Goal: Task Accomplishment & Management: Manage account settings

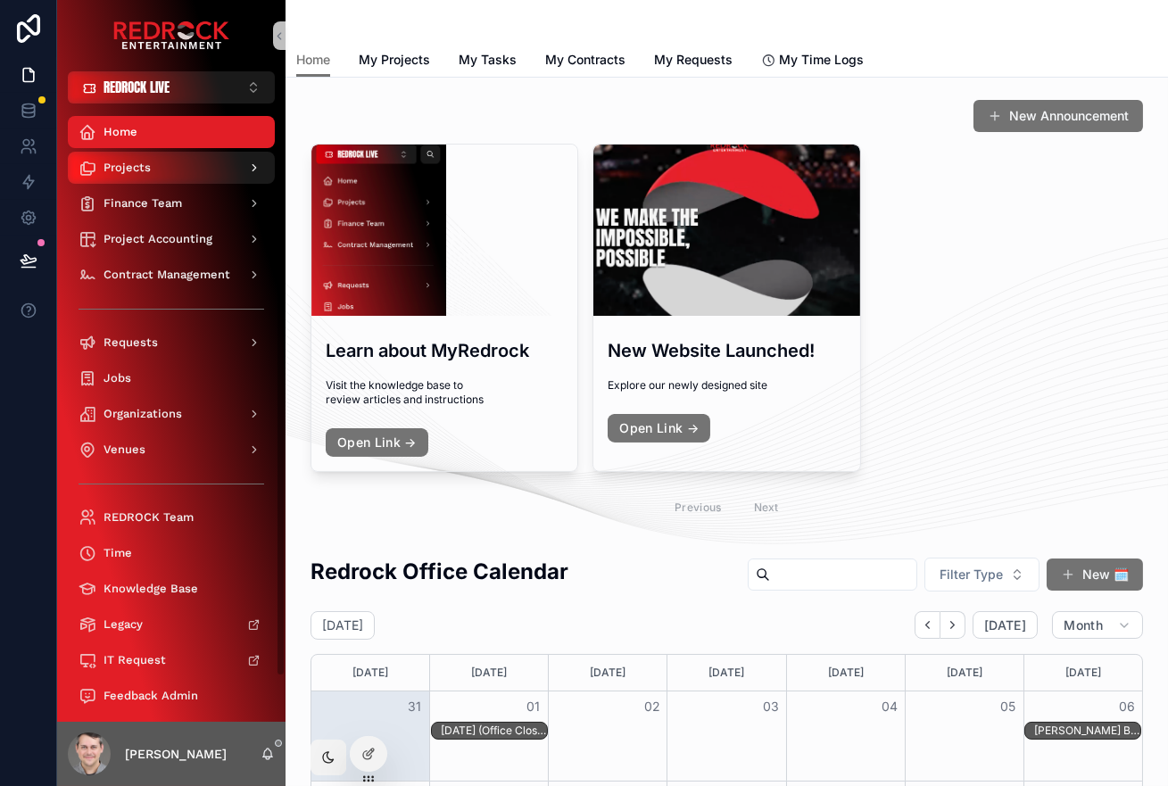
click at [167, 178] on div "Projects" at bounding box center [172, 167] width 186 height 29
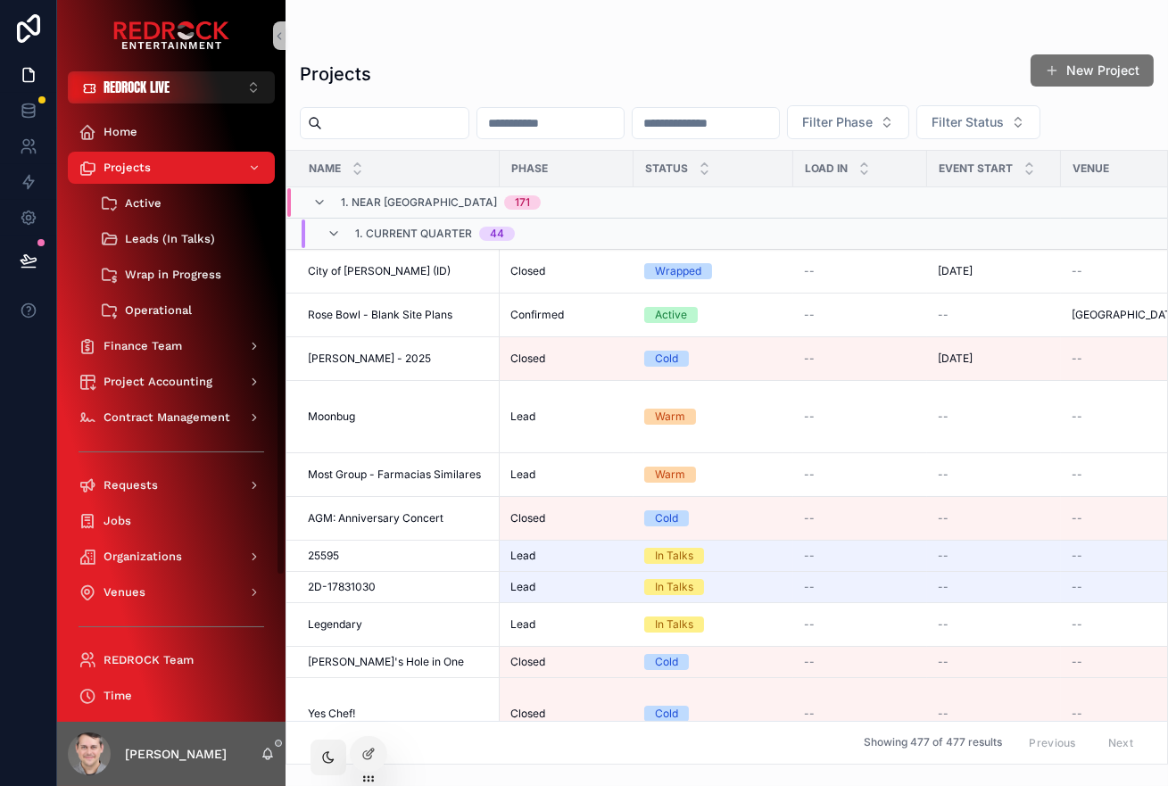
click at [393, 120] on input "scrollable content" at bounding box center [395, 123] width 146 height 25
type input "********"
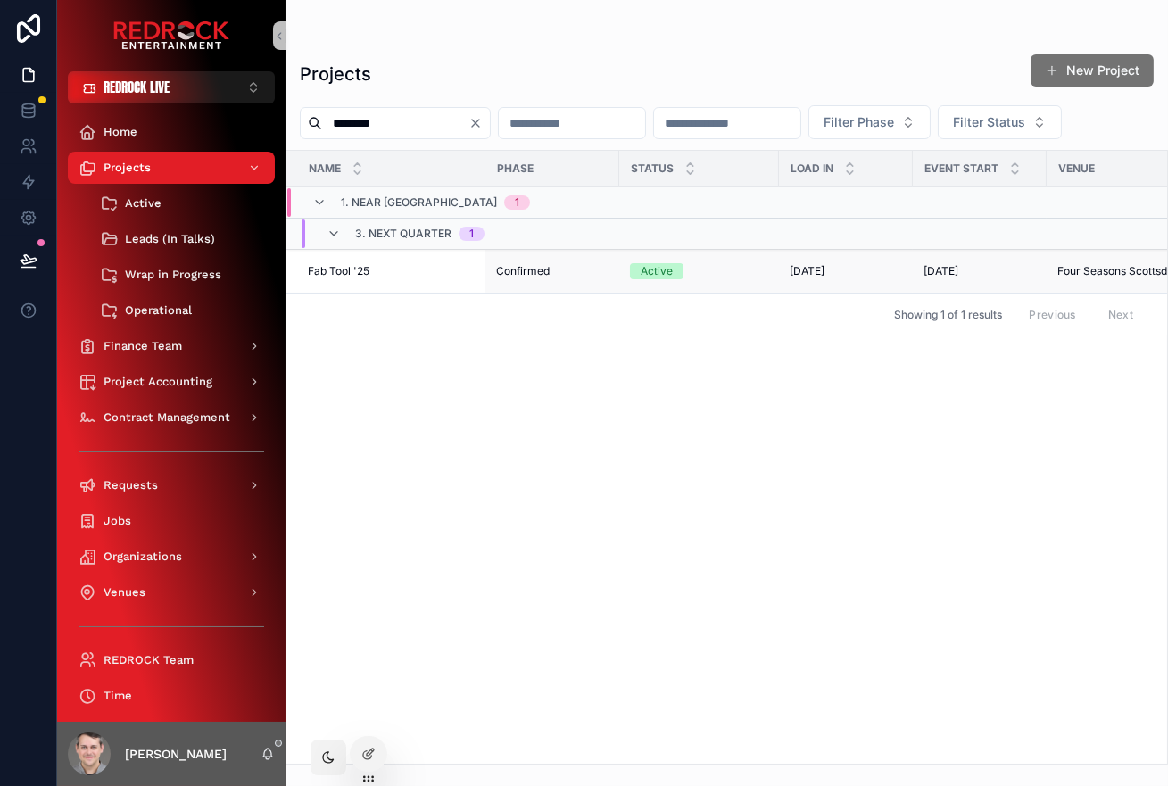
click at [348, 279] on td "Fab Tool '25 Fab Tool '25" at bounding box center [385, 272] width 199 height 44
click at [365, 269] on span "Fab Tool '25" at bounding box center [339, 271] width 62 height 14
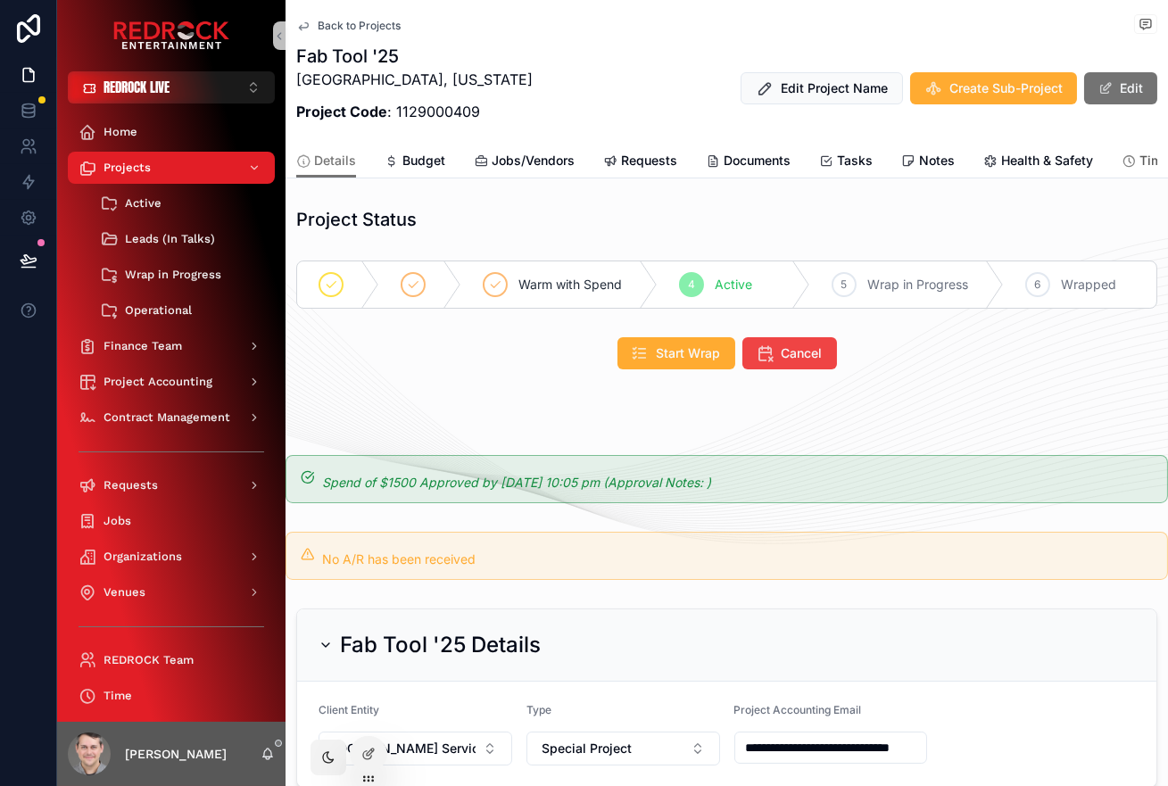
click at [1122, 160] on icon "scrollable content" at bounding box center [1129, 161] width 14 height 14
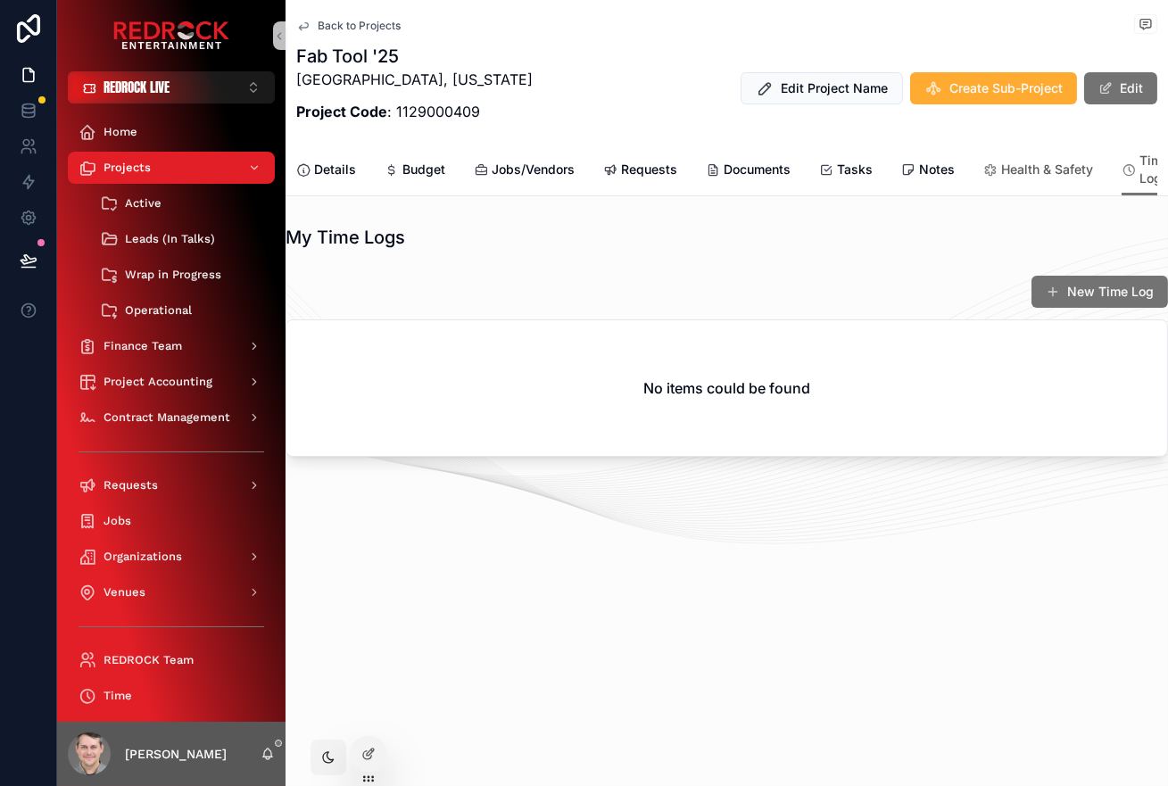
scroll to position [0, 93]
click at [1128, 166] on span "Travel" at bounding box center [1141, 170] width 37 height 18
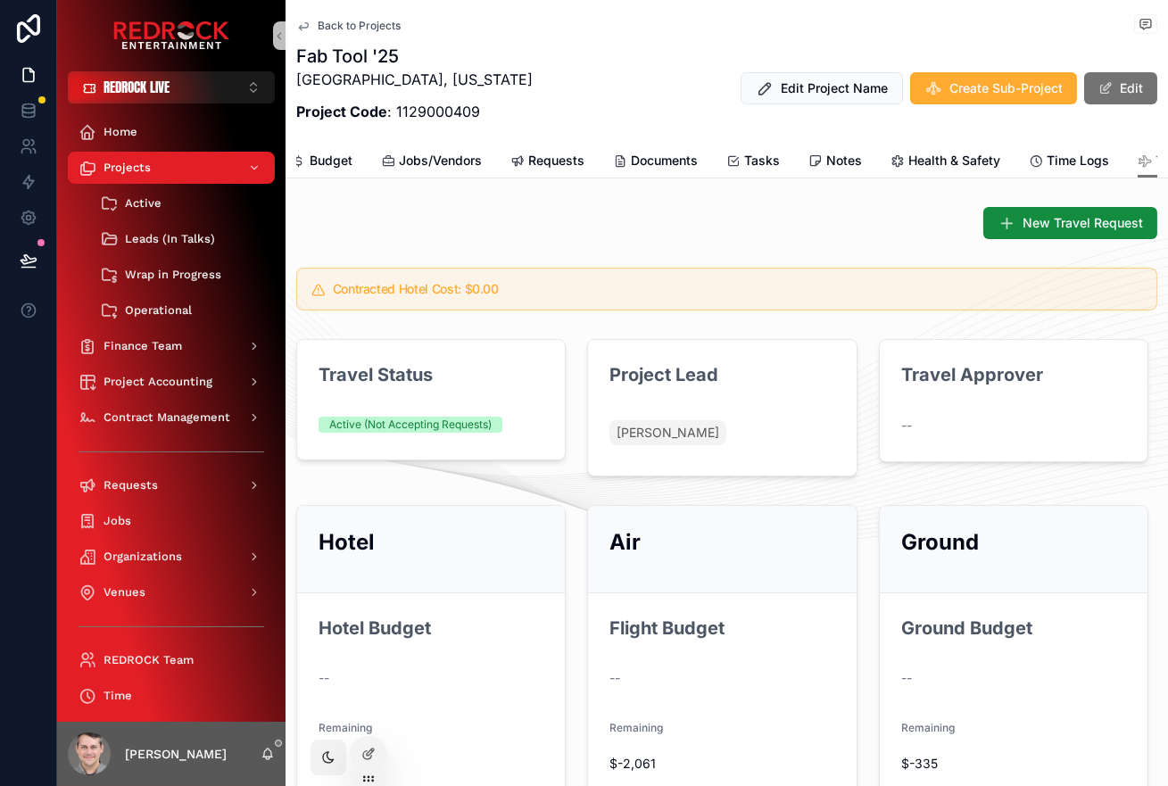
drag, startPoint x: 538, startPoint y: 65, endPoint x: 490, endPoint y: 35, distance: 56.9
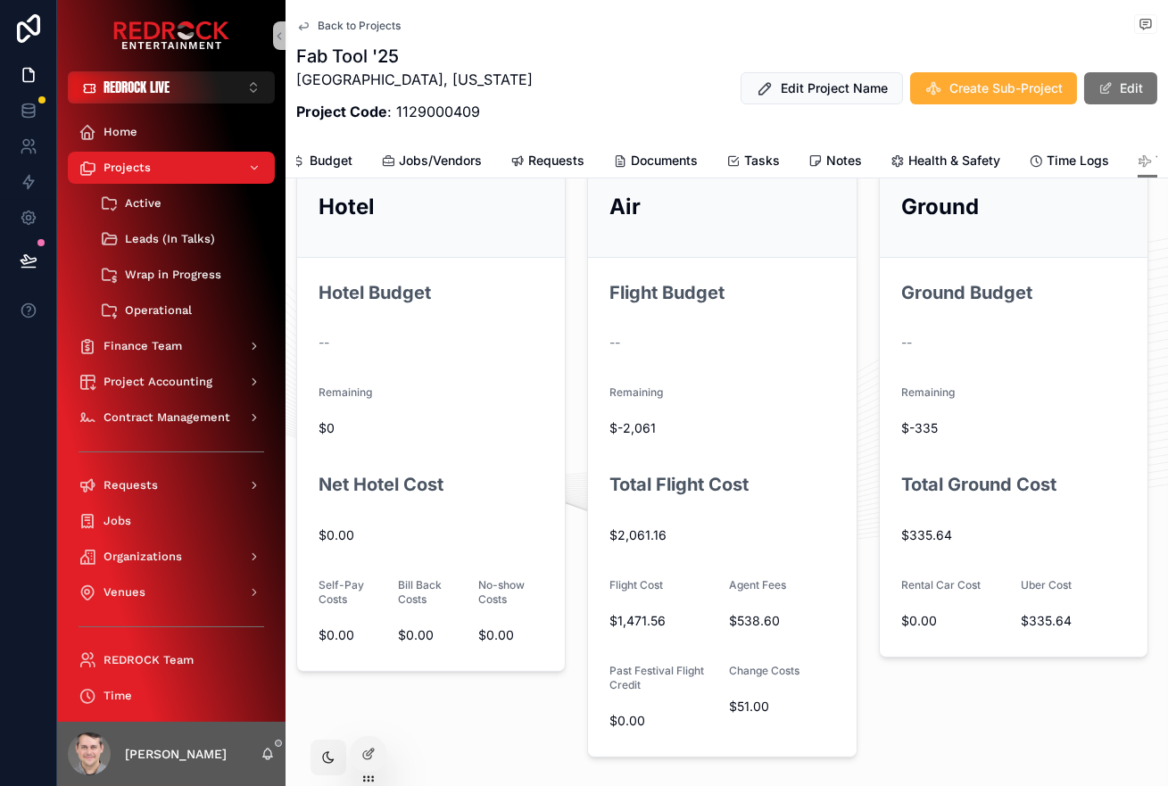
scroll to position [303, 0]
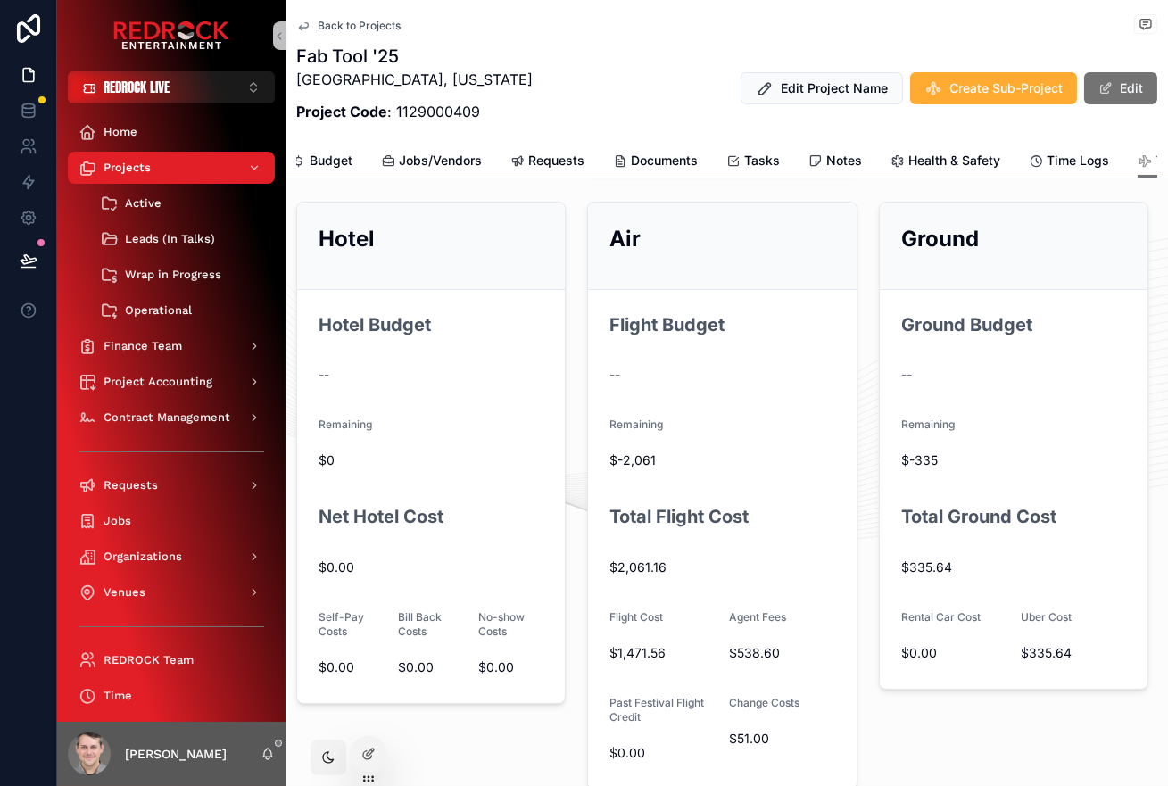
click at [470, 39] on div "Back to Projects Fab Tool '25 [GEOGRAPHIC_DATA], [US_STATE] Project Code : 1129…" at bounding box center [726, 72] width 861 height 144
drag, startPoint x: 541, startPoint y: 37, endPoint x: 526, endPoint y: 29, distance: 16.8
drag, startPoint x: 554, startPoint y: 35, endPoint x: 526, endPoint y: 30, distance: 28.9
drag, startPoint x: 654, startPoint y: 43, endPoint x: 642, endPoint y: 43, distance: 12.5
drag, startPoint x: 553, startPoint y: 37, endPoint x: 535, endPoint y: 24, distance: 21.8
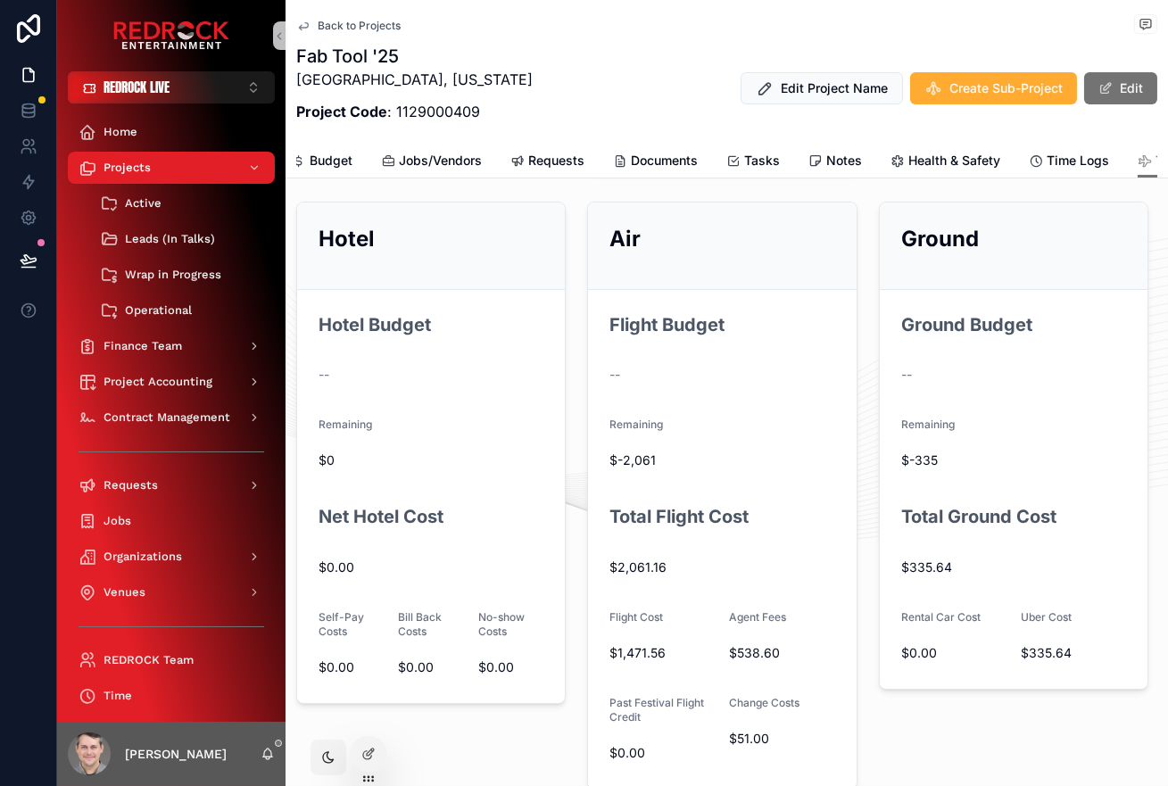
drag, startPoint x: 617, startPoint y: 51, endPoint x: 593, endPoint y: 38, distance: 26.4
click at [16, 116] on link at bounding box center [28, 111] width 56 height 36
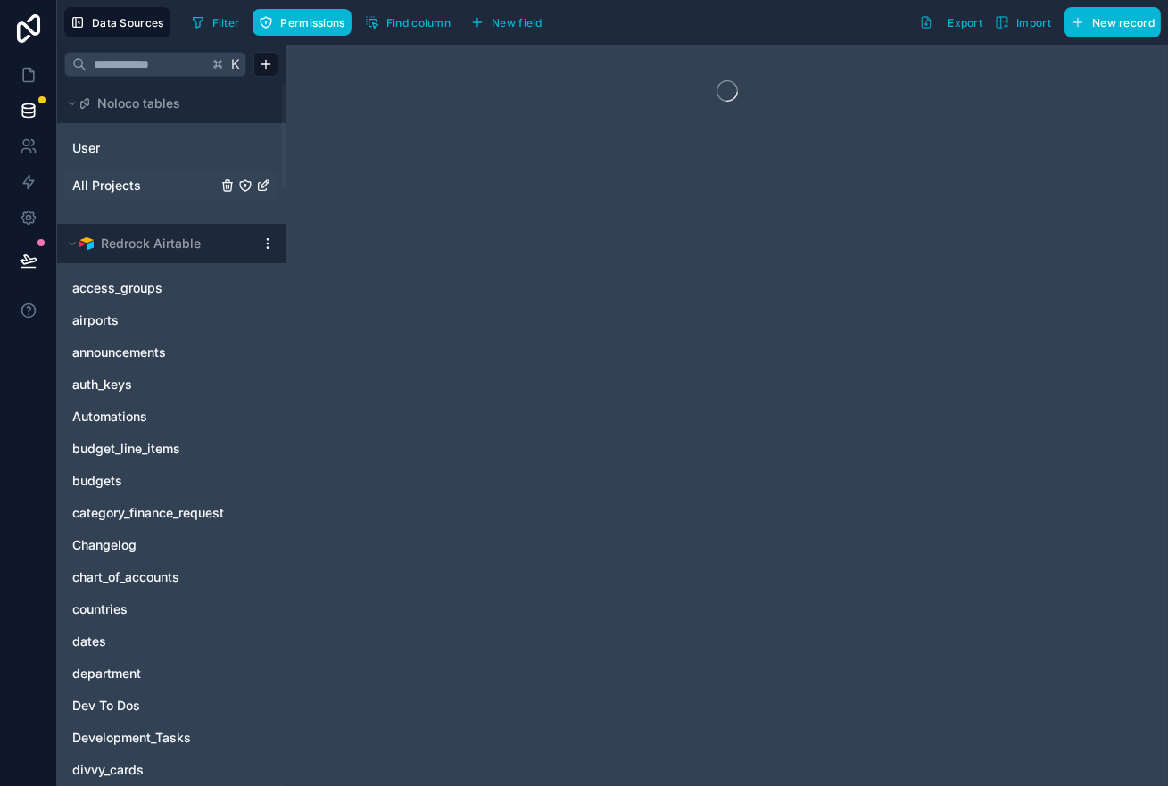
click at [142, 172] on div "All Projects" at bounding box center [171, 185] width 214 height 29
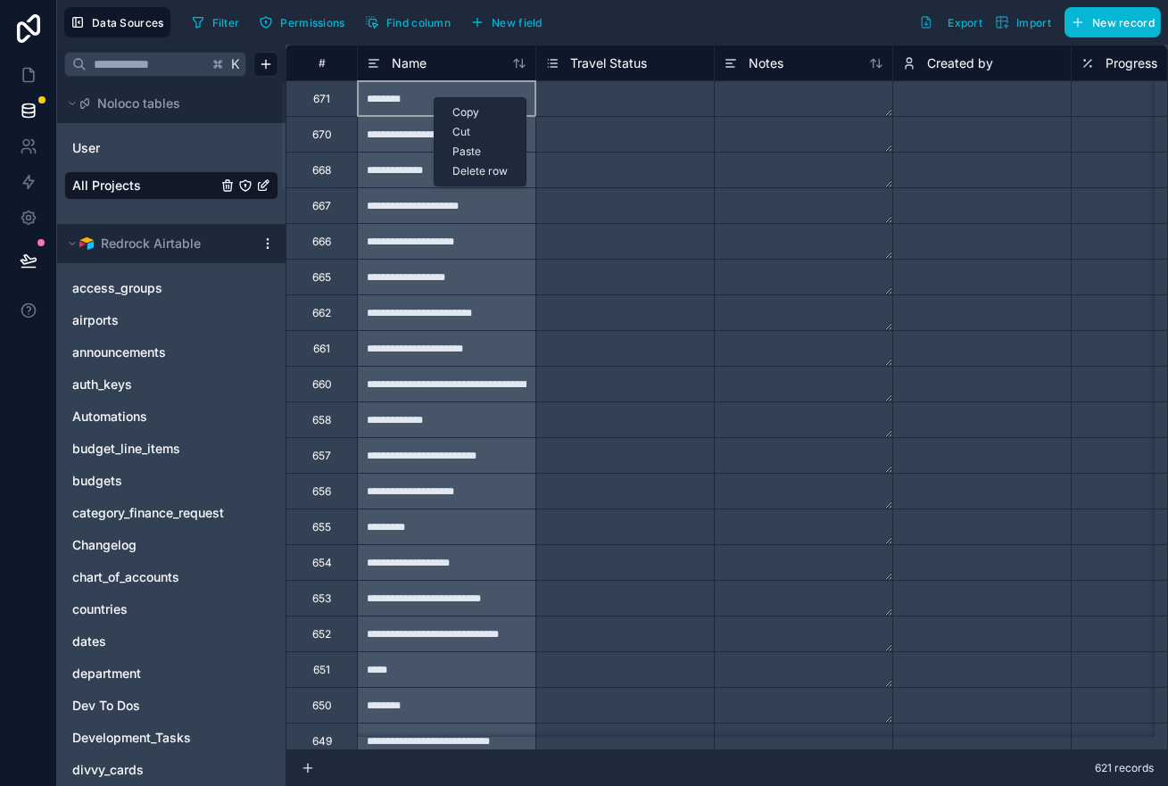
click at [509, 174] on div "Delete row" at bounding box center [480, 172] width 91 height 20
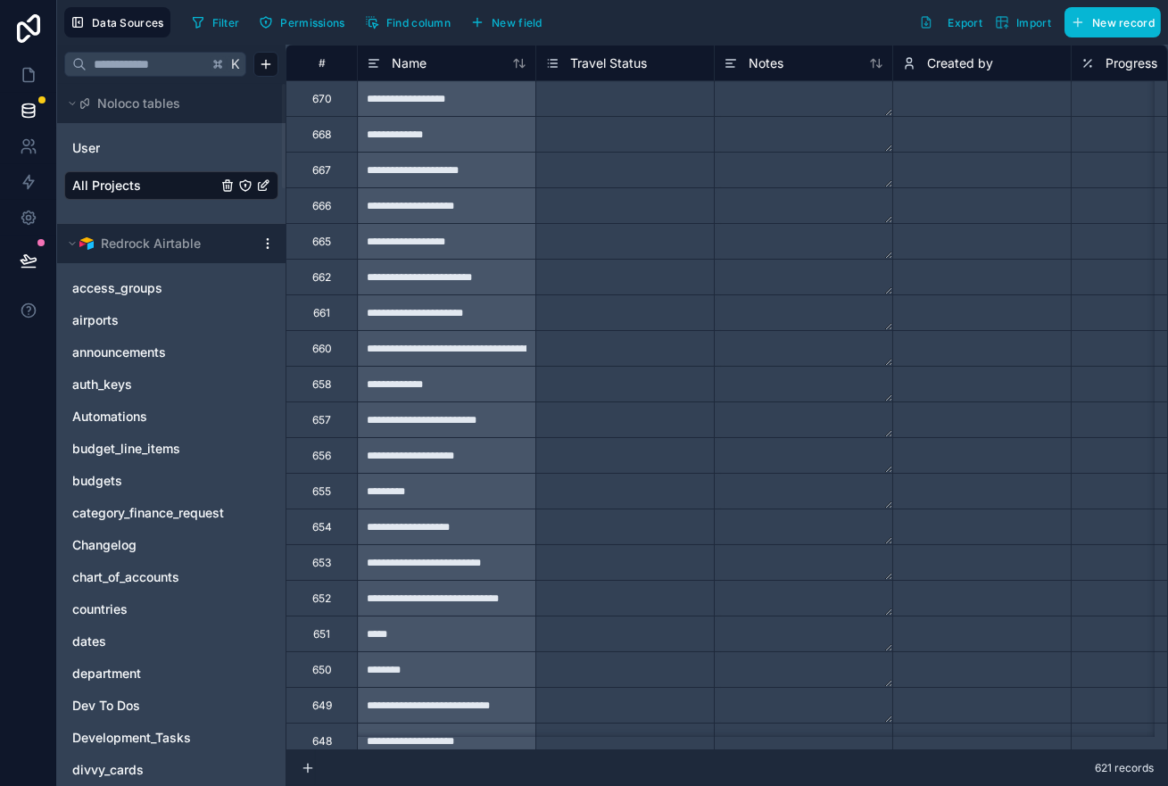
click at [639, 21] on div "Filter Permissions Find column New field Export Import New record" at bounding box center [673, 22] width 976 height 30
click at [395, 24] on span "Find column" at bounding box center [418, 22] width 64 height 13
click at [394, 26] on span "Find column" at bounding box center [418, 22] width 64 height 13
click at [286, 21] on span "Permissions" at bounding box center [312, 22] width 64 height 13
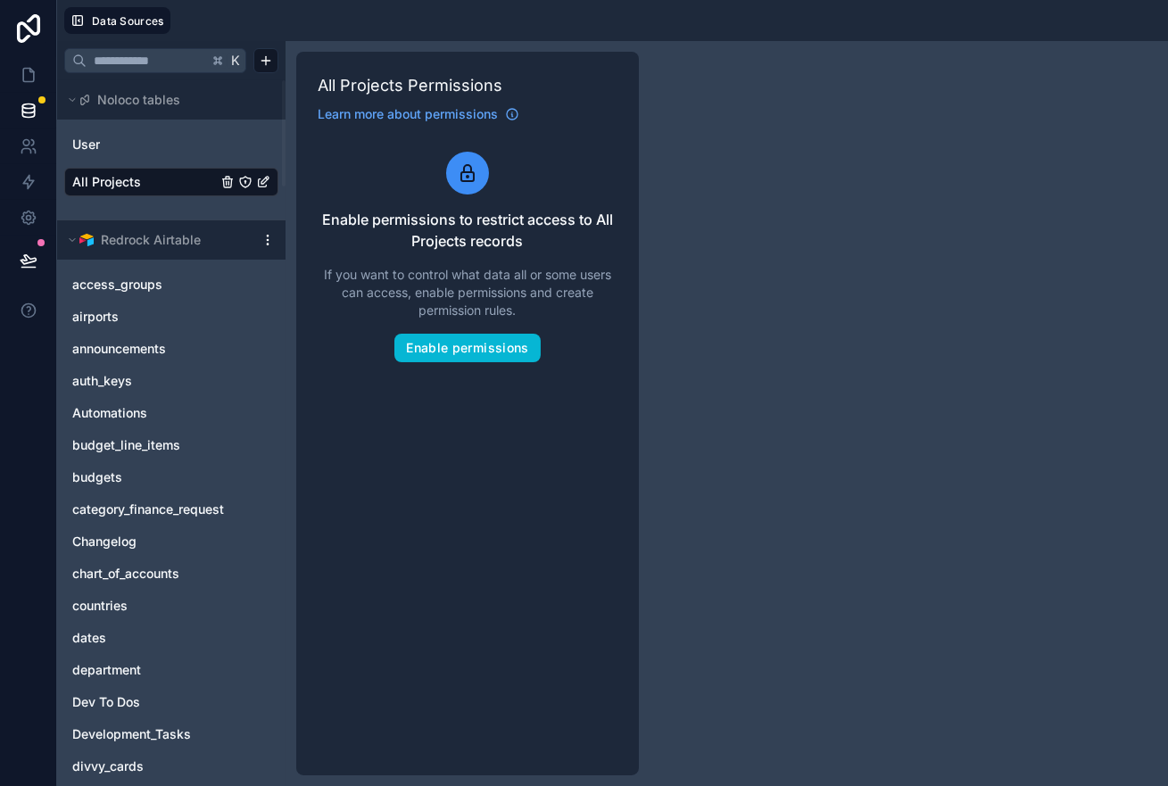
click at [118, 185] on span "All Projects" at bounding box center [106, 182] width 69 height 18
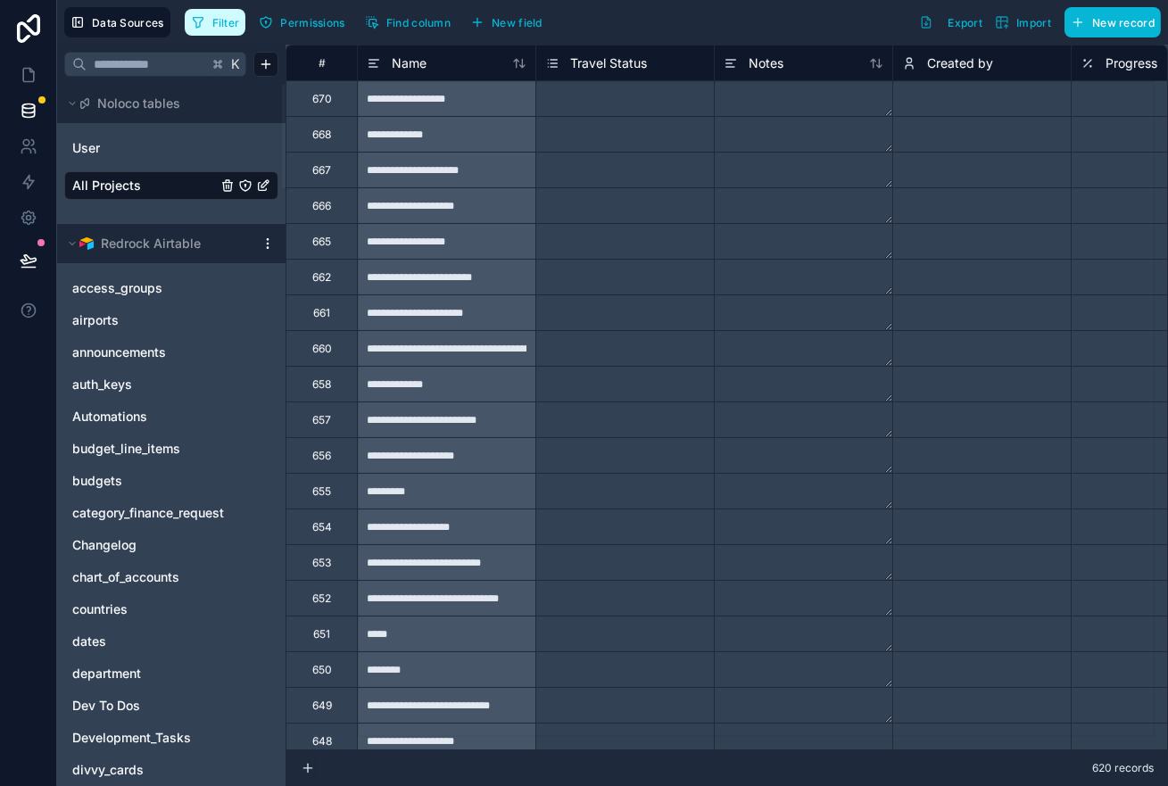
click at [221, 28] on span "Filter" at bounding box center [226, 22] width 28 height 13
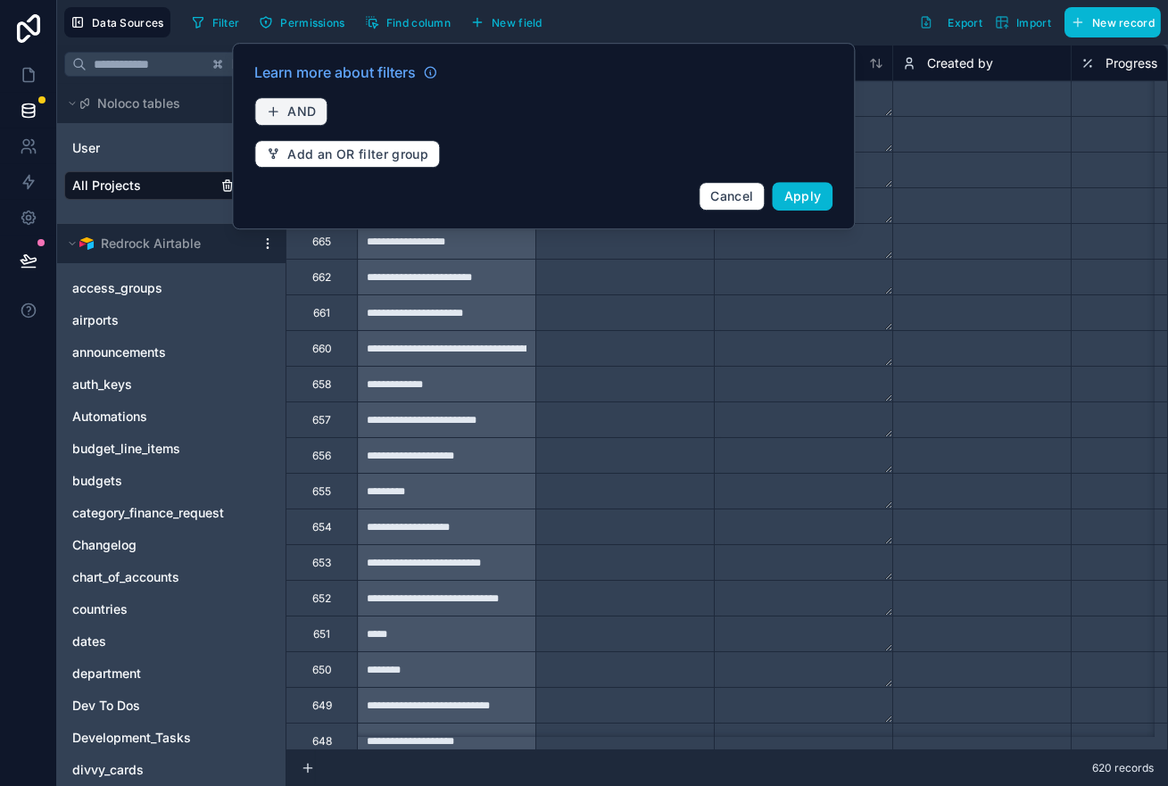
click at [303, 107] on span "AND" at bounding box center [301, 111] width 29 height 15
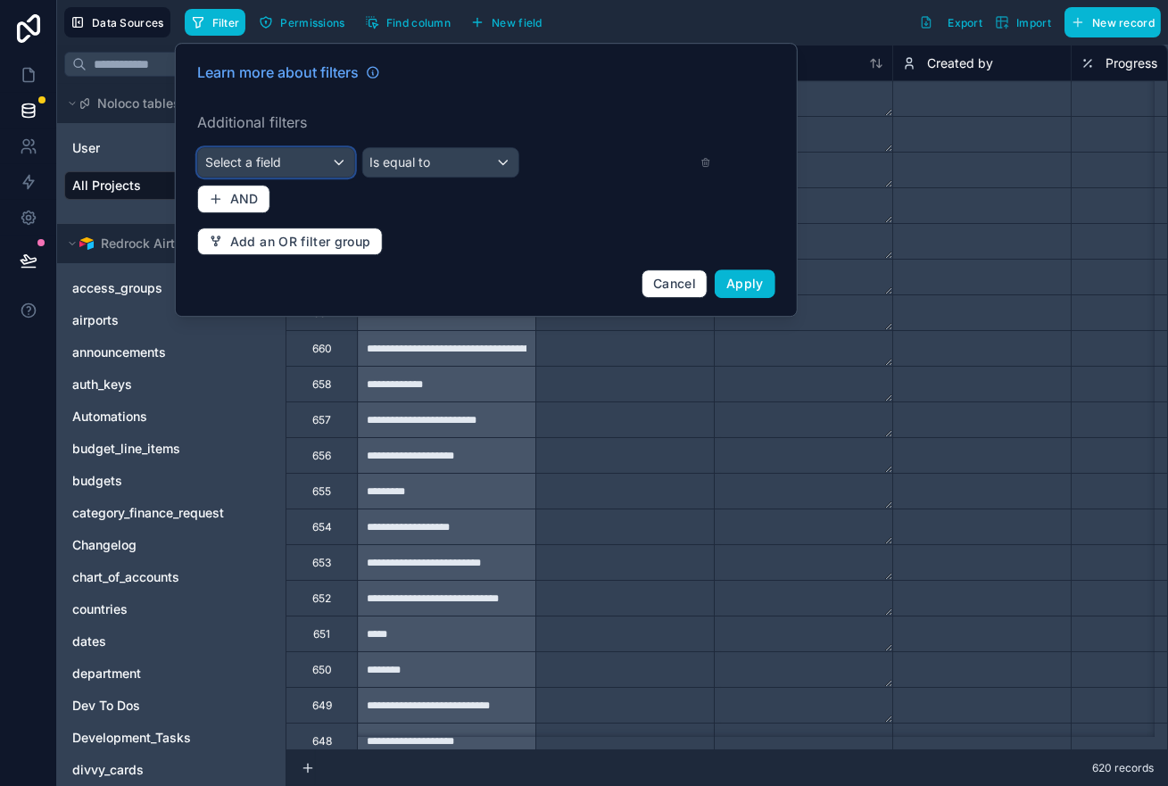
click at [314, 174] on div "Select a field" at bounding box center [276, 162] width 156 height 29
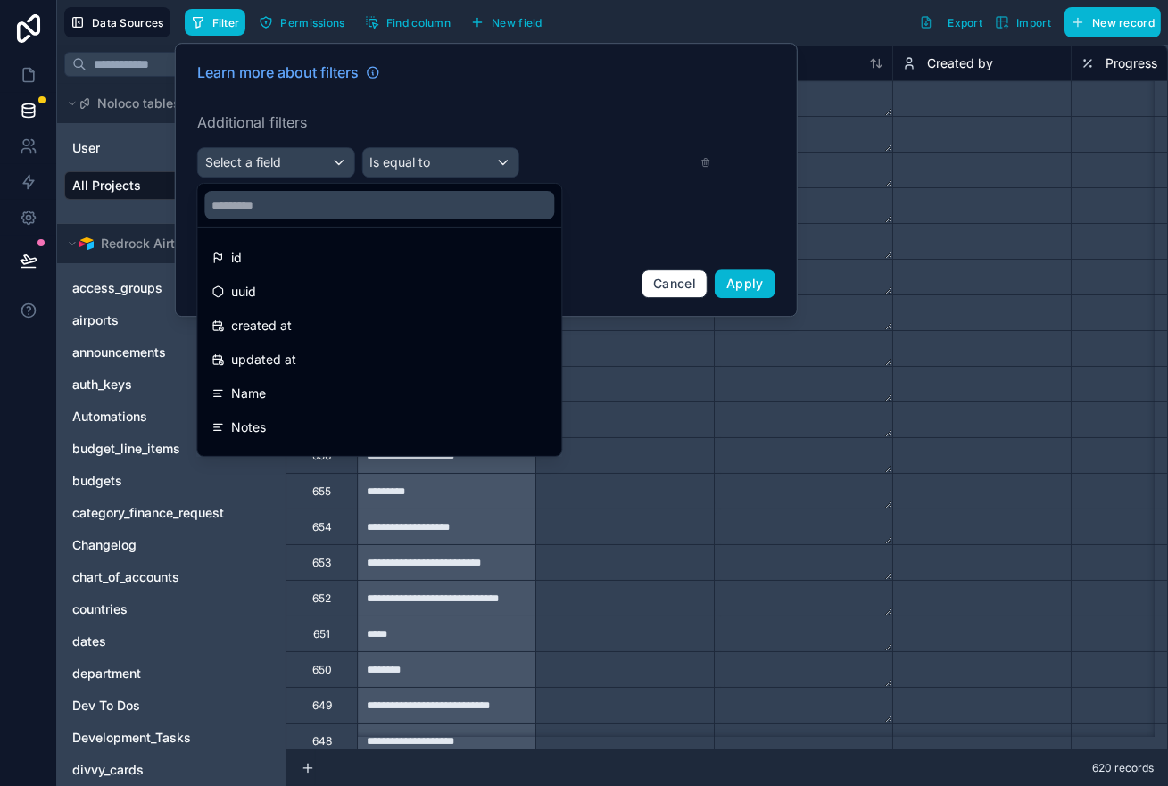
click at [334, 385] on div "Name" at bounding box center [379, 393] width 336 height 21
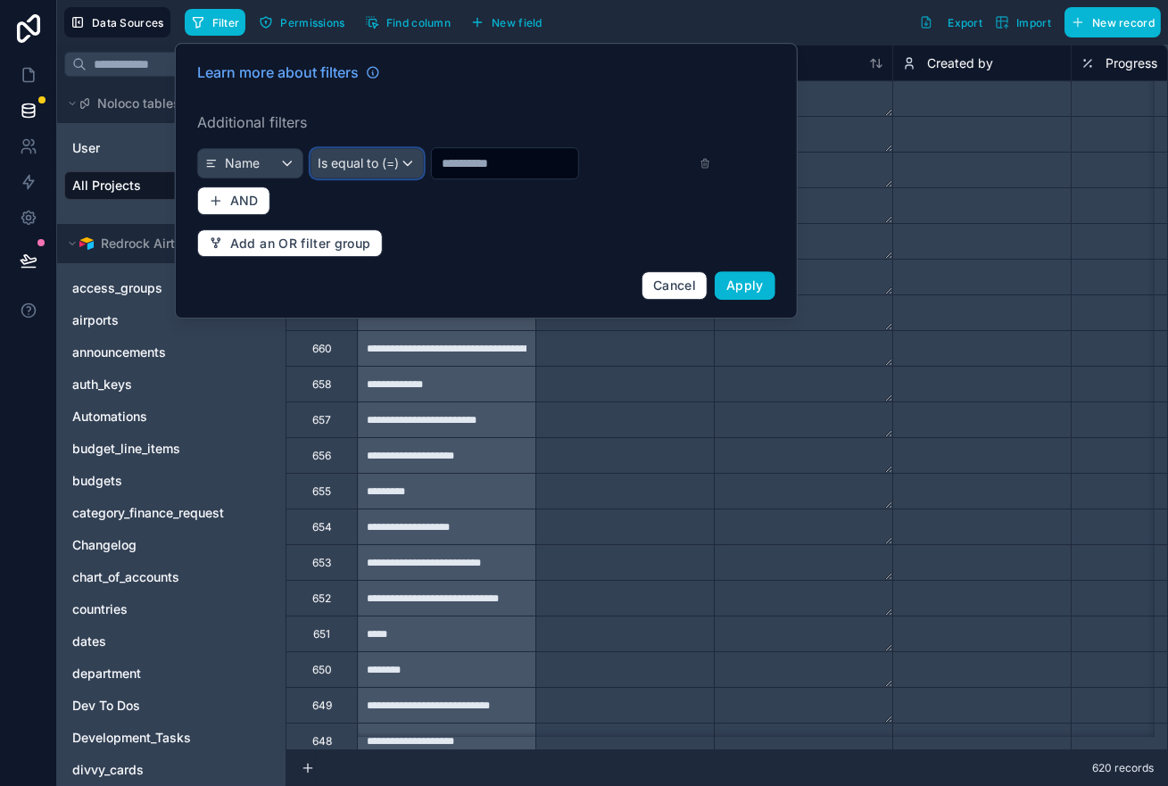
click at [393, 176] on div "Is equal to (=)" at bounding box center [367, 163] width 112 height 29
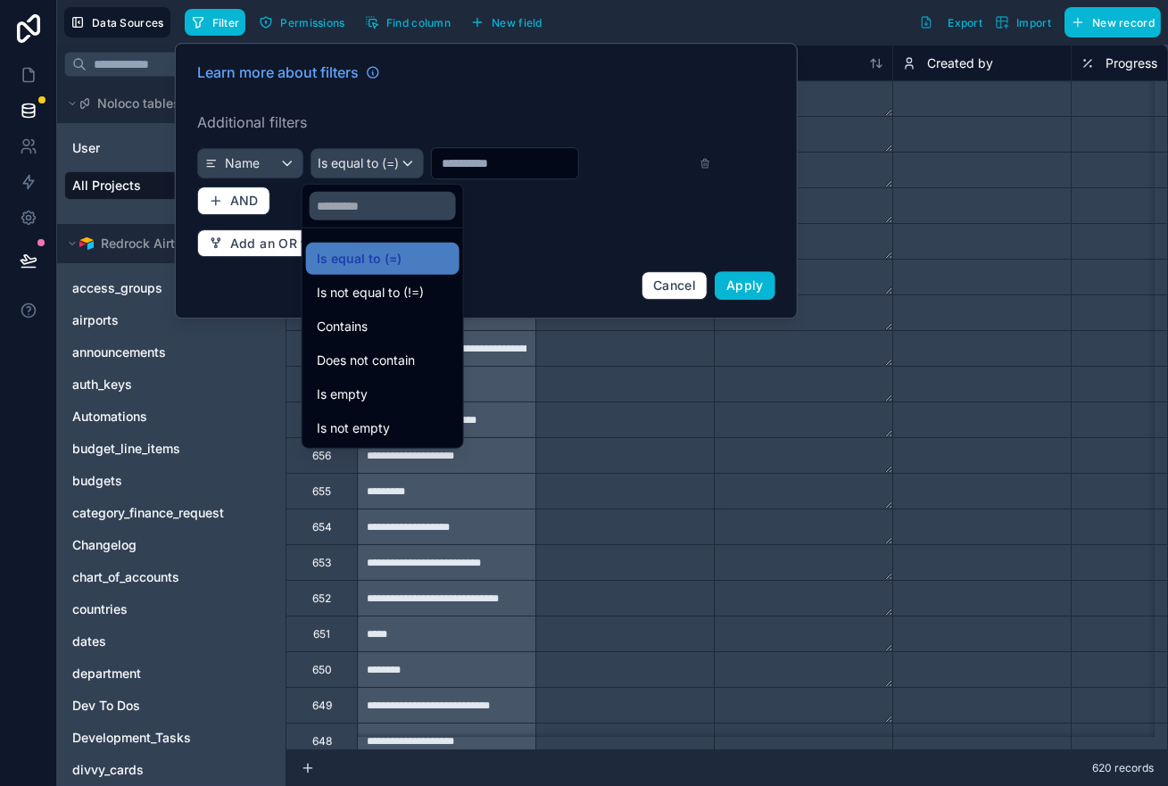
drag, startPoint x: 419, startPoint y: 328, endPoint x: 471, endPoint y: 238, distance: 103.9
click at [419, 329] on div "Contains" at bounding box center [383, 326] width 132 height 21
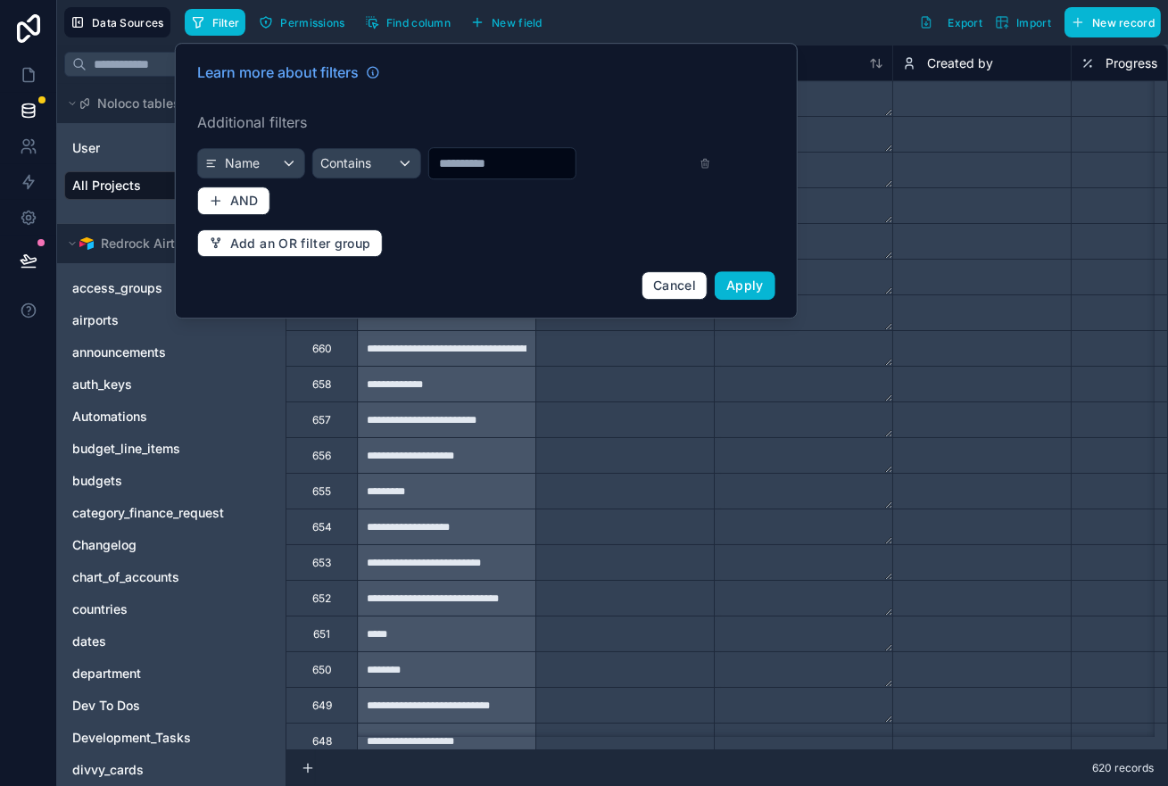
click at [481, 163] on input "text" at bounding box center [501, 163] width 146 height 25
type input "****"
click at [736, 285] on span "Apply" at bounding box center [744, 285] width 37 height 15
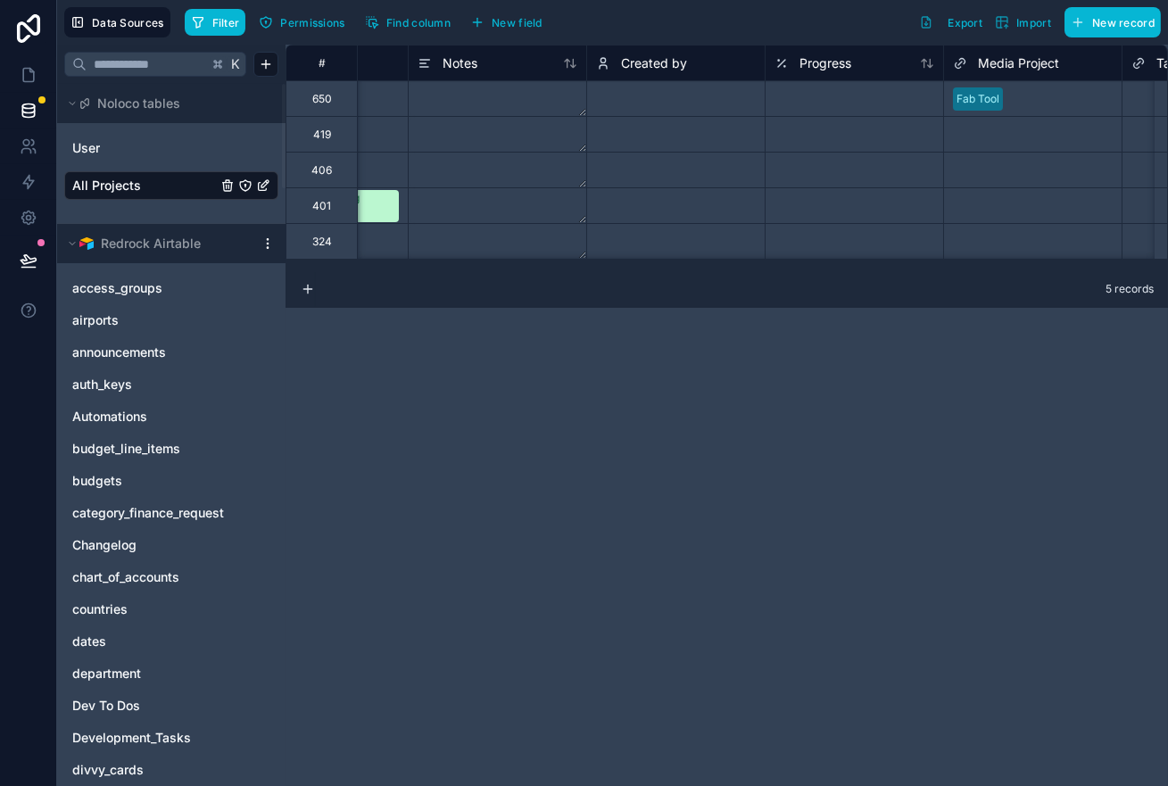
scroll to position [0, 608]
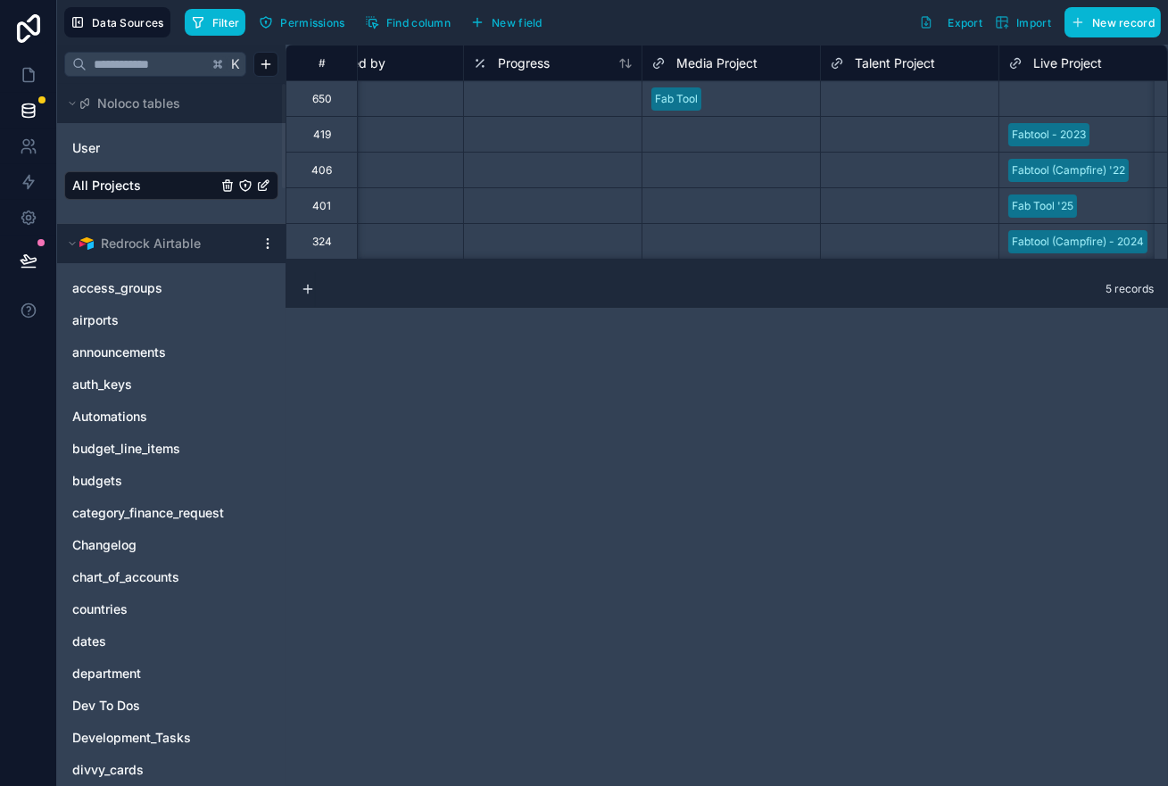
drag, startPoint x: 644, startPoint y: 452, endPoint x: 506, endPoint y: 405, distance: 145.9
click at [506, 405] on div "# Notes Created by Progress Media Project Talent Project Live Project HS Notes …" at bounding box center [727, 416] width 883 height 742
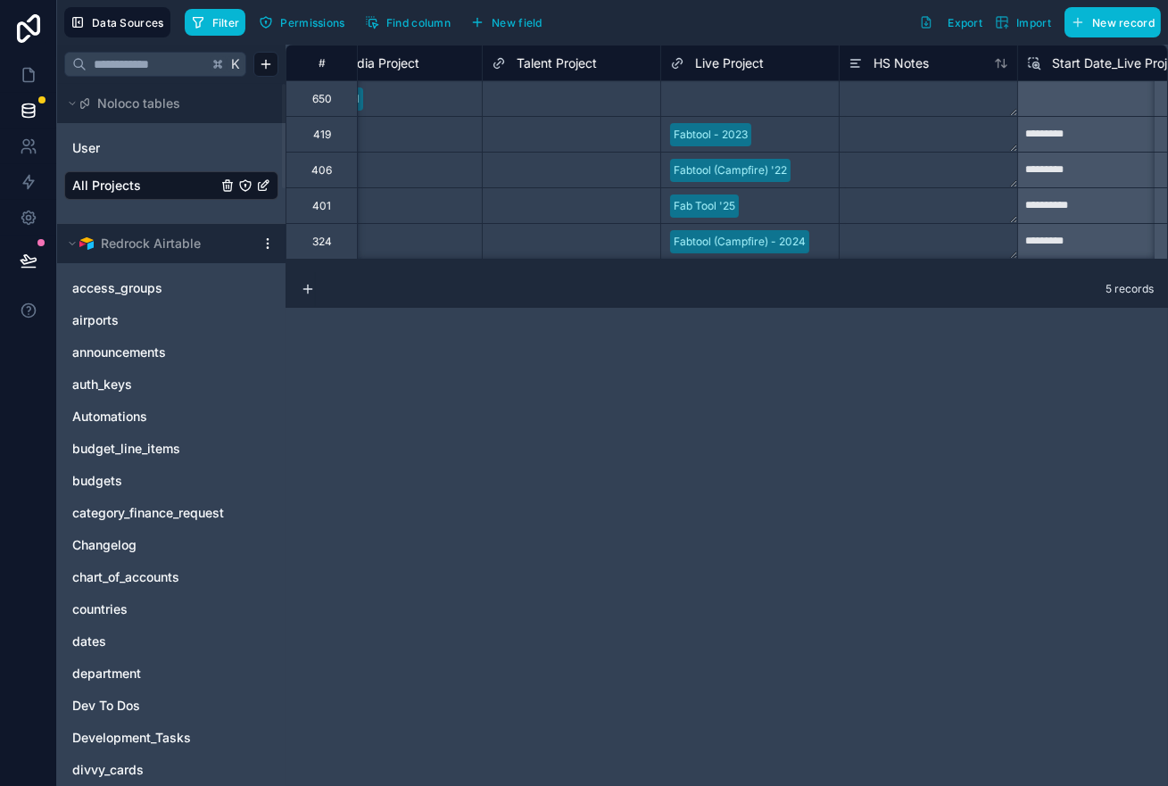
scroll to position [0, 963]
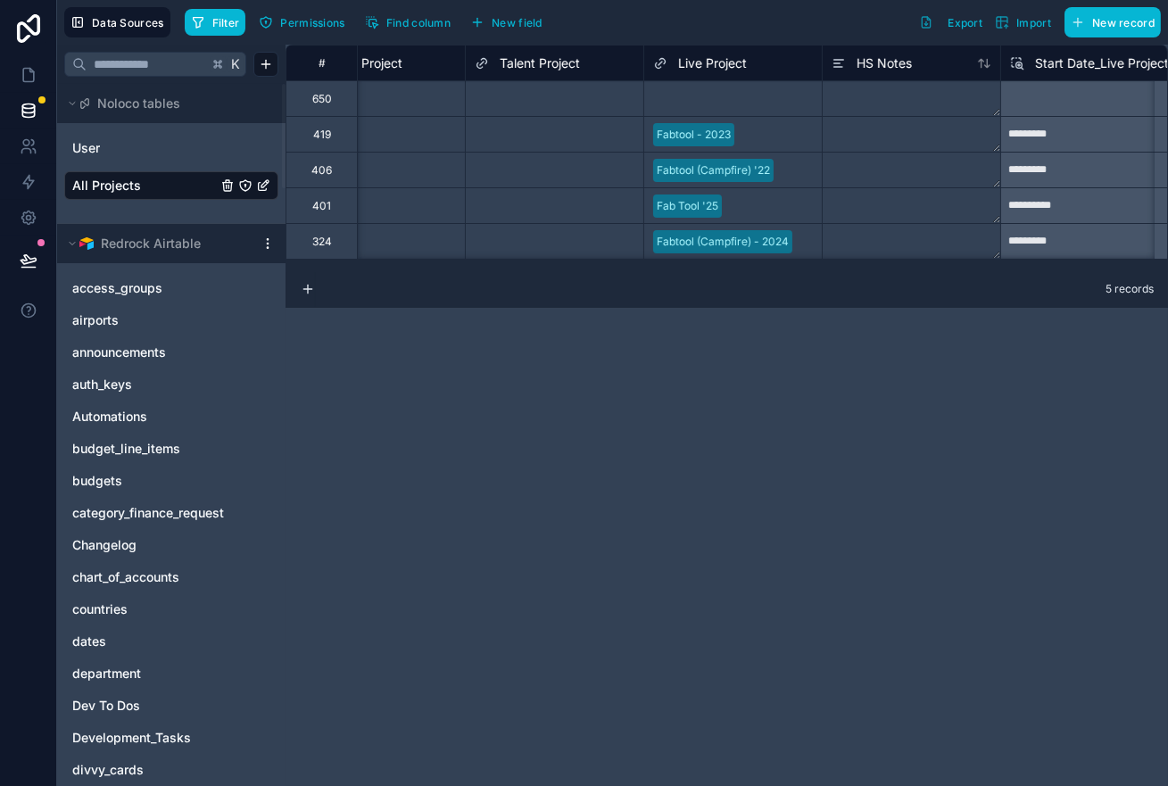
drag, startPoint x: 530, startPoint y: 513, endPoint x: 435, endPoint y: 446, distance: 115.9
click at [435, 447] on div "**********" at bounding box center [727, 416] width 883 height 742
drag, startPoint x: 419, startPoint y: 436, endPoint x: 375, endPoint y: 391, distance: 63.7
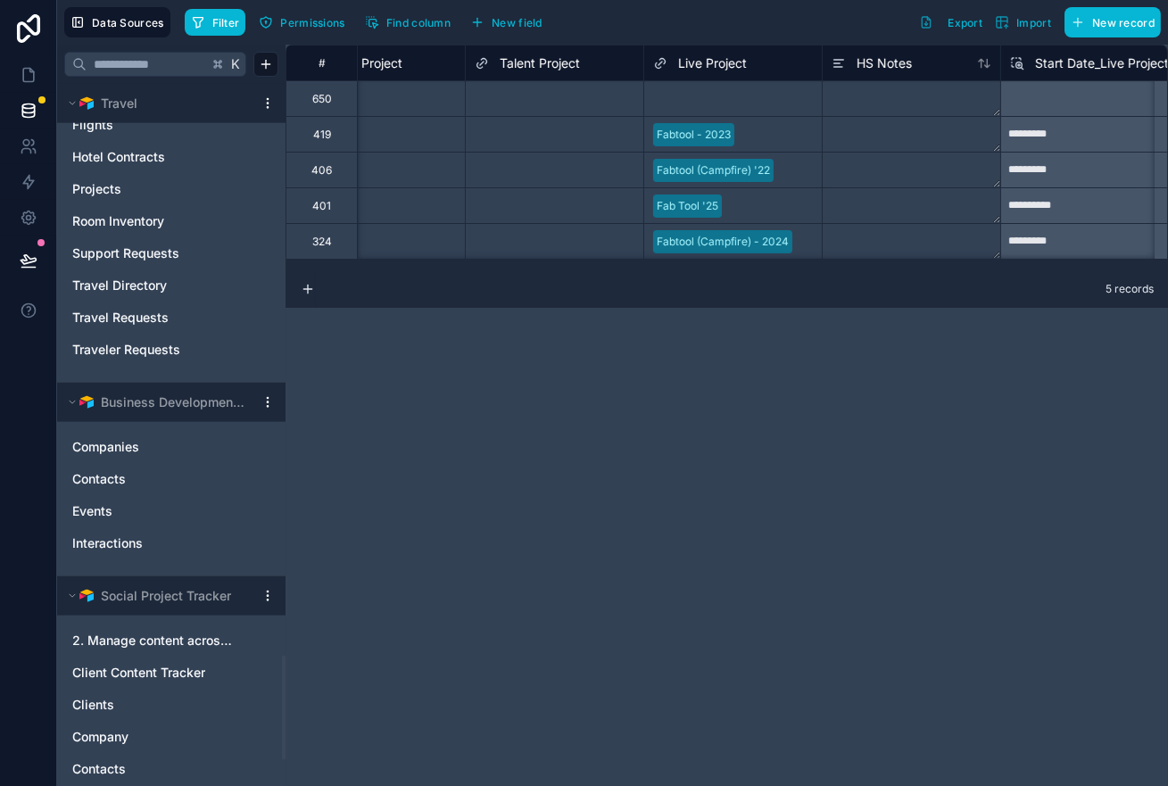
scroll to position [3747, 0]
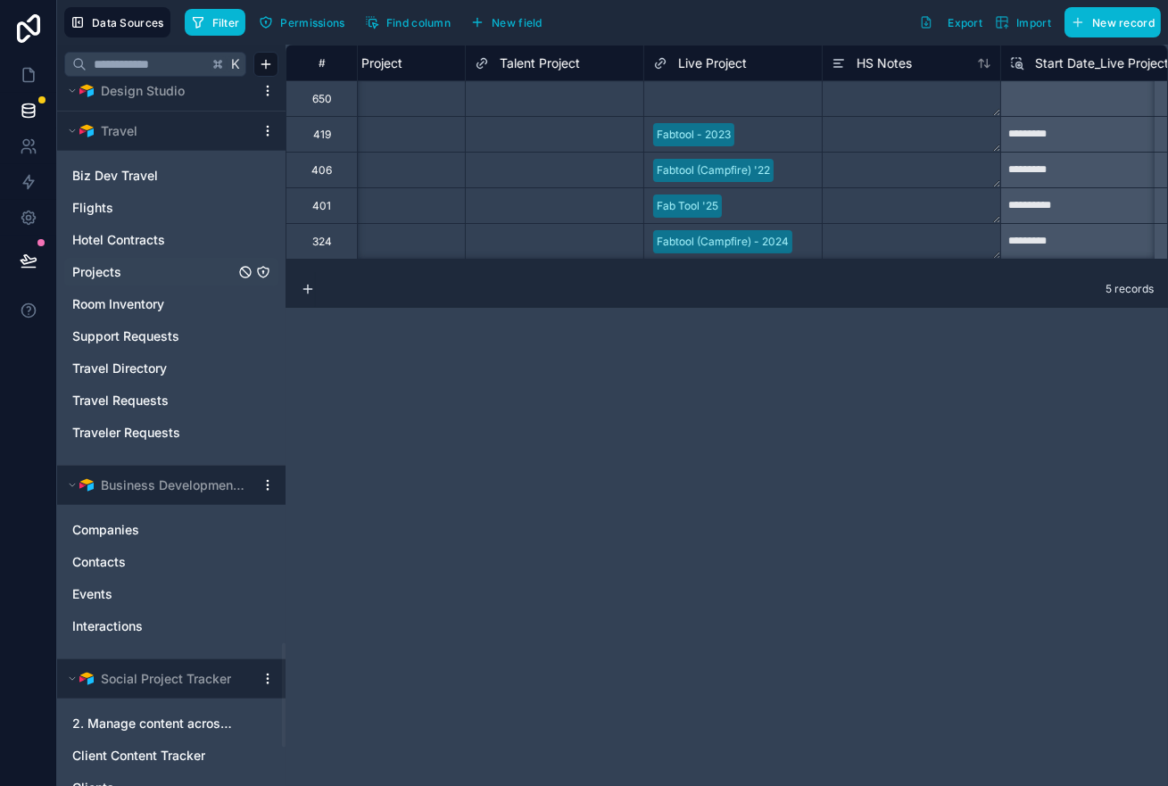
click at [104, 278] on div "Projects" at bounding box center [171, 272] width 214 height 29
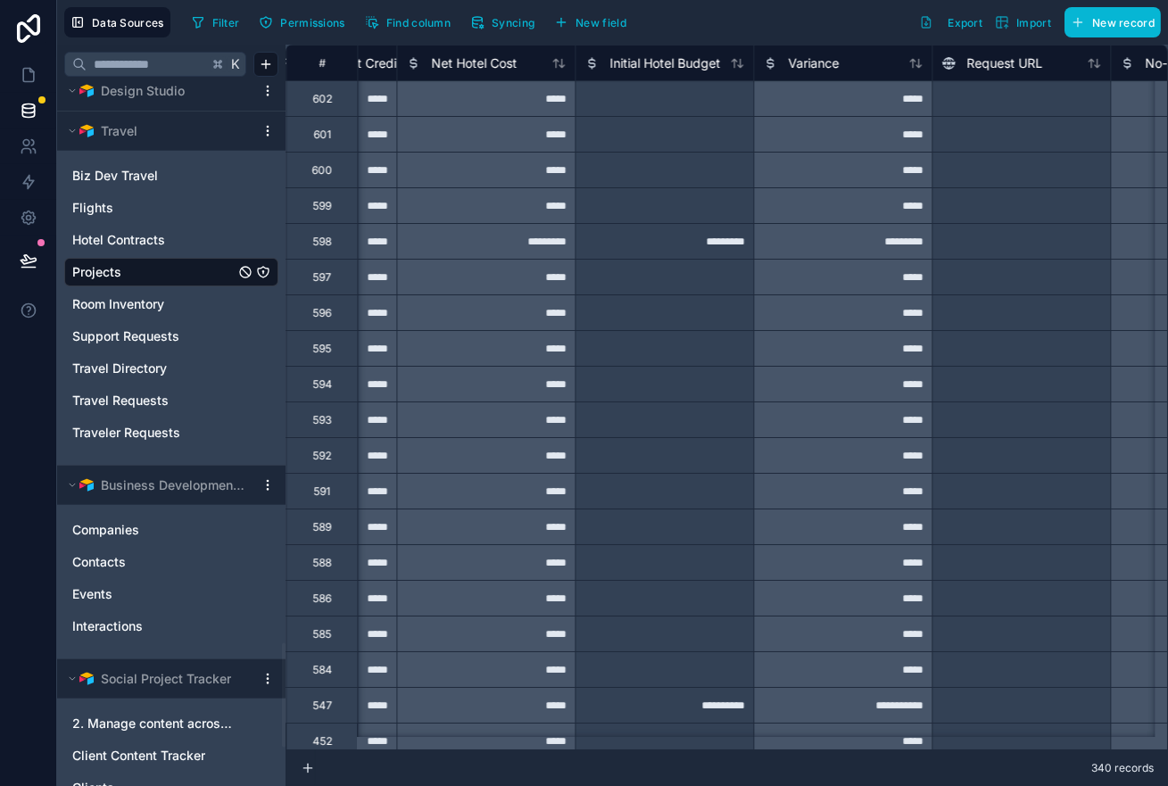
scroll to position [0, 7566]
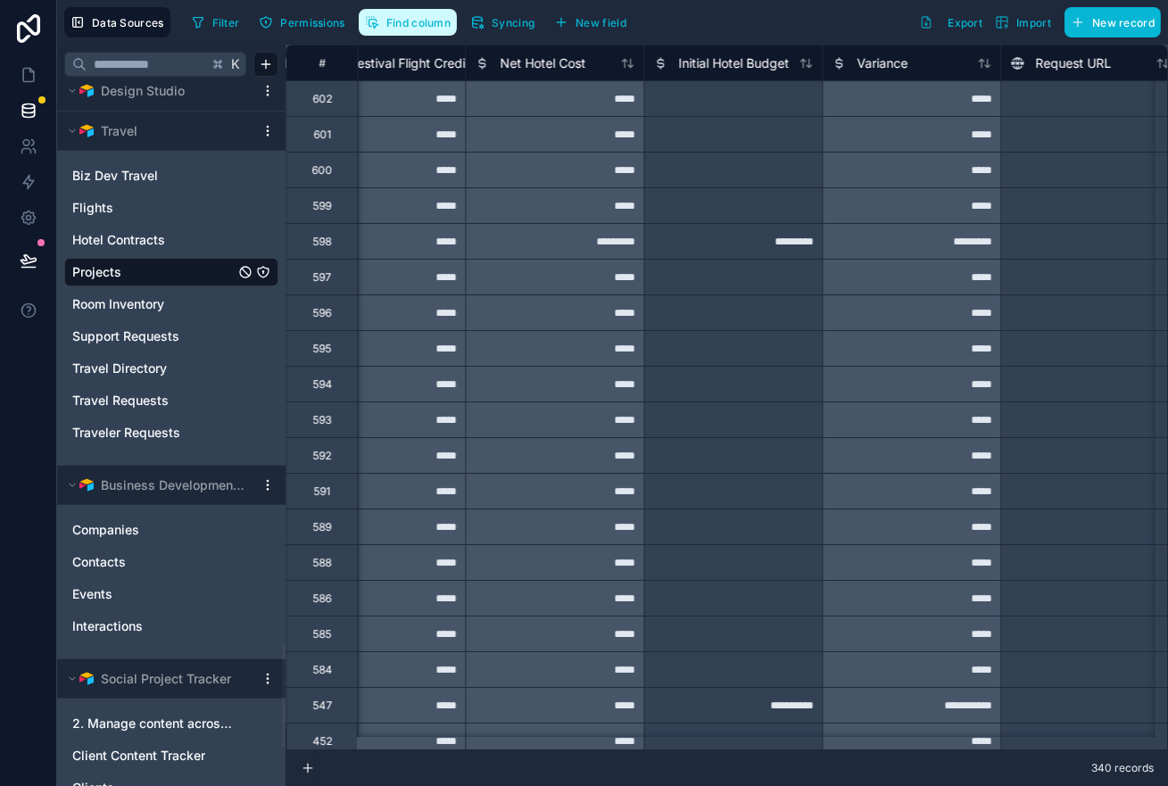
click at [404, 23] on span "Find column" at bounding box center [418, 22] width 64 height 13
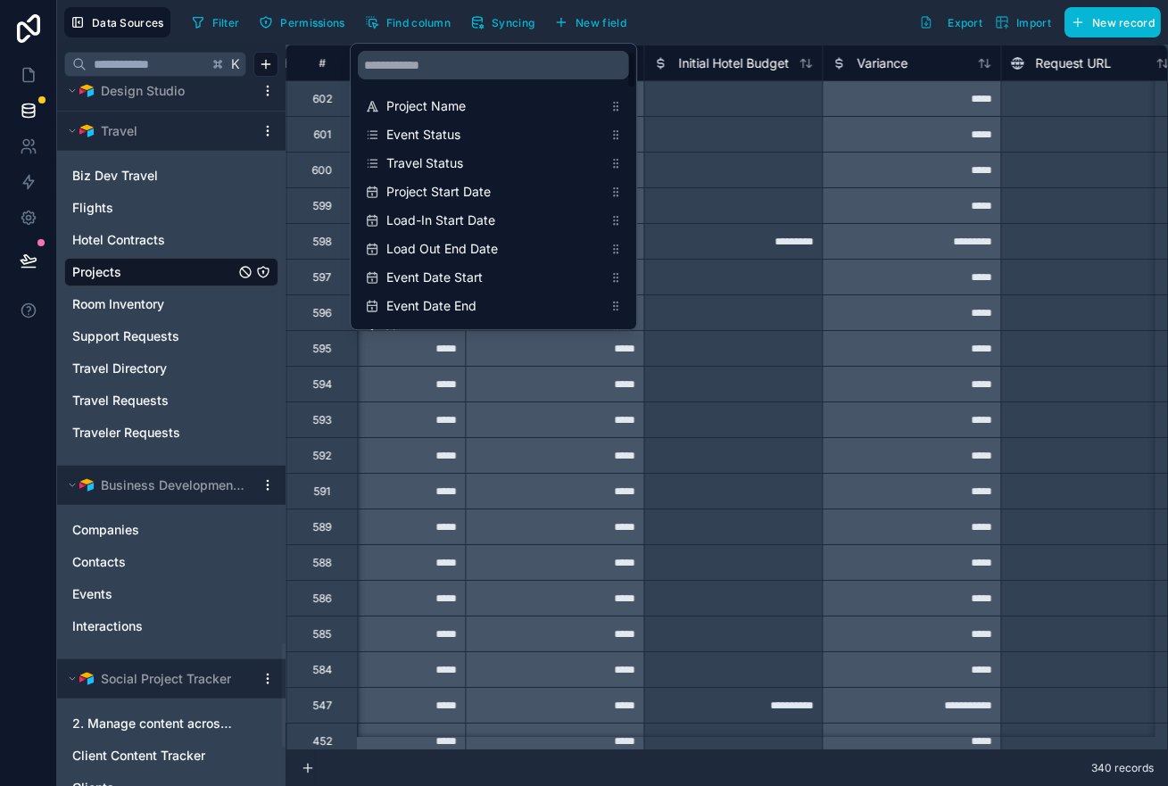
click at [424, 64] on input "scrollable content" at bounding box center [493, 65] width 271 height 29
click at [450, 72] on input "scrollable content" at bounding box center [493, 65] width 271 height 29
click at [452, 65] on input "scrollable content" at bounding box center [493, 65] width 271 height 29
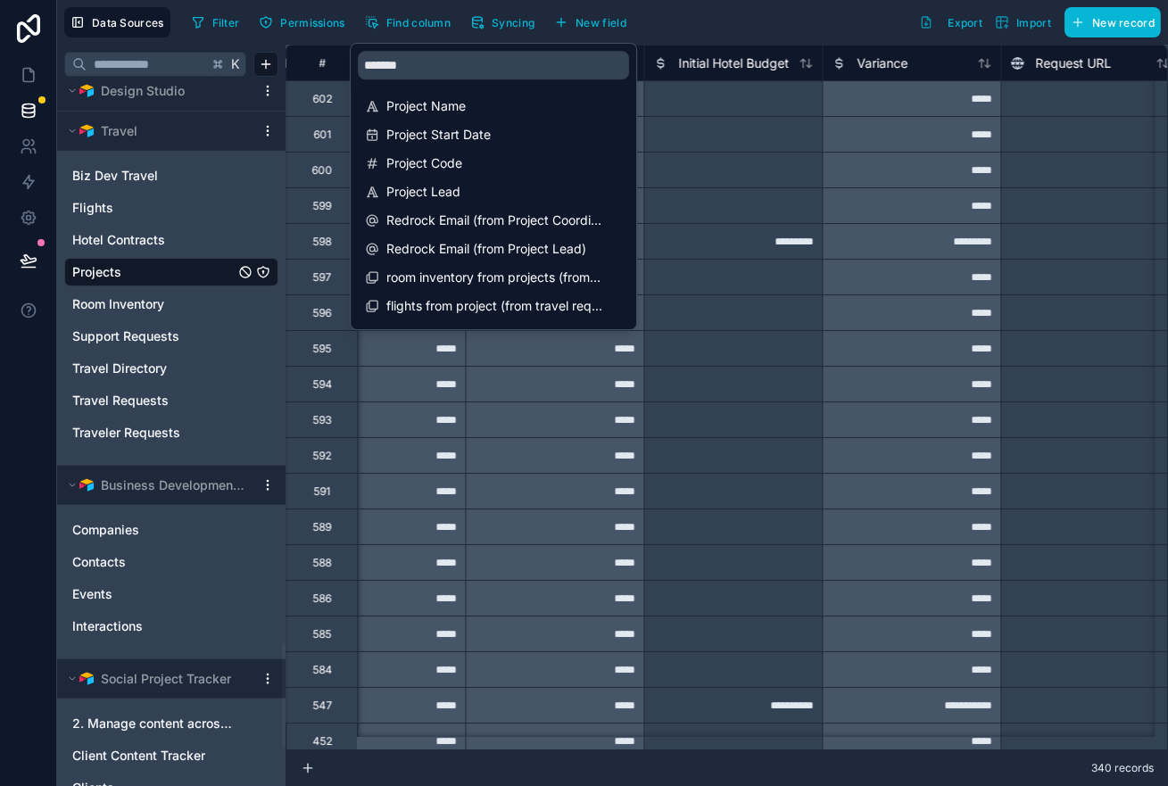
click at [402, 69] on input "*******" at bounding box center [493, 65] width 271 height 29
click at [402, 67] on input "*******" at bounding box center [493, 65] width 271 height 29
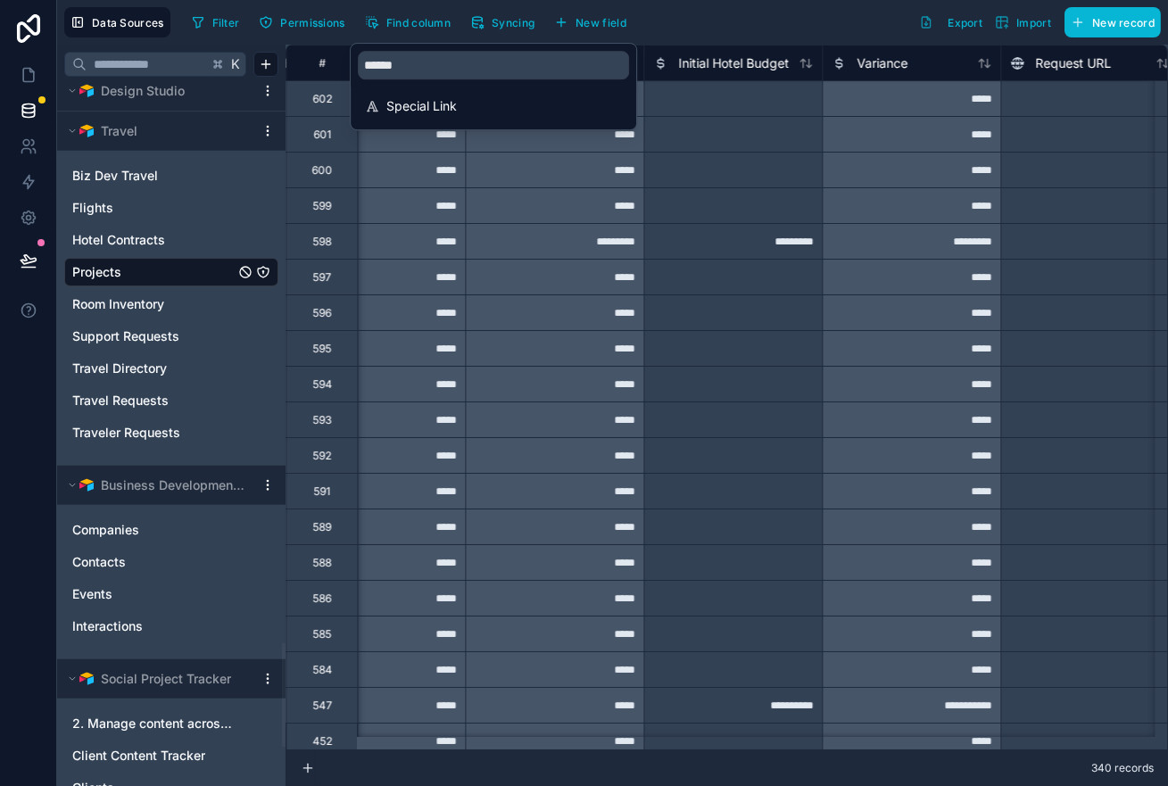
click at [371, 67] on input "******" at bounding box center [493, 65] width 271 height 29
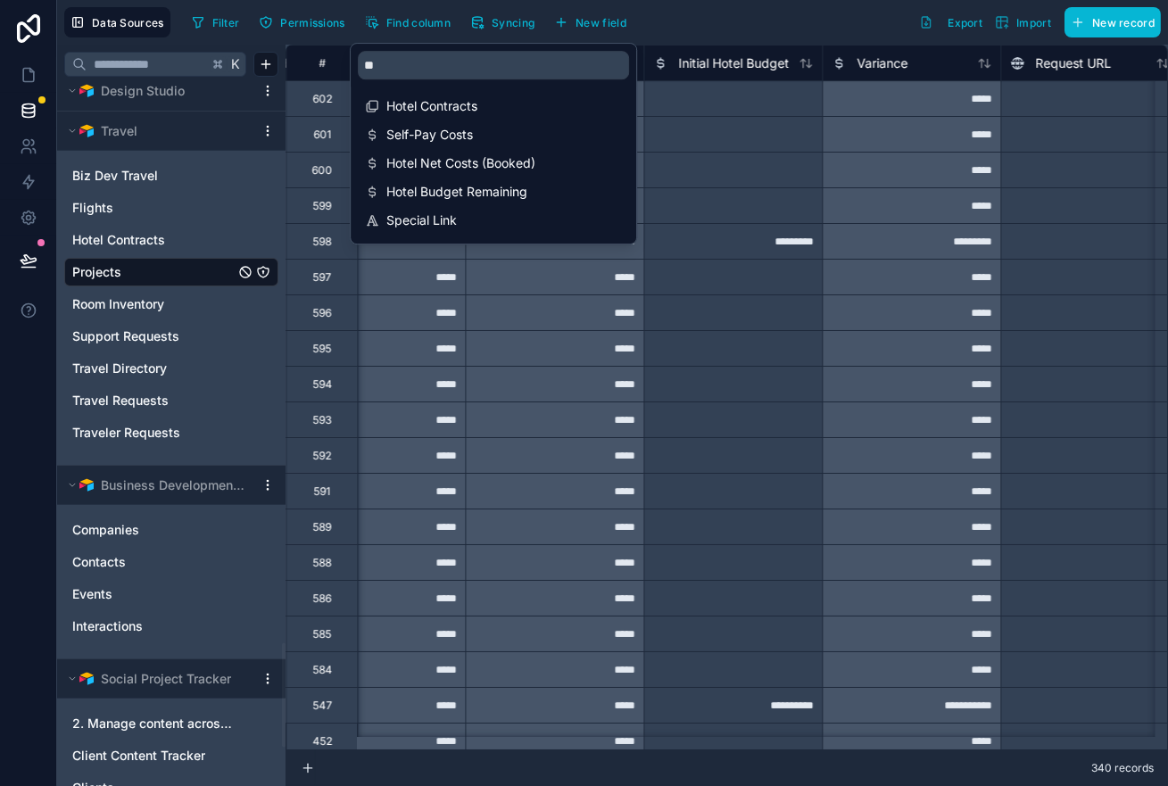
type input "*"
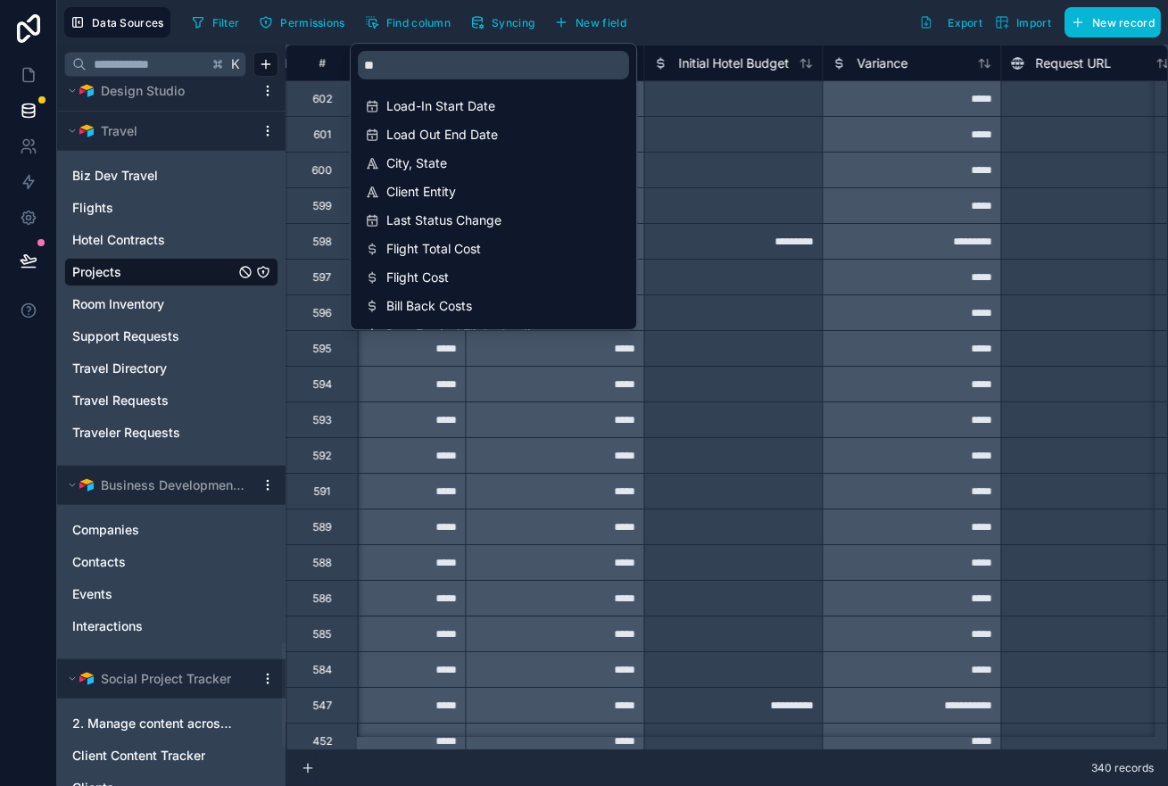
type input "*"
type input "*******"
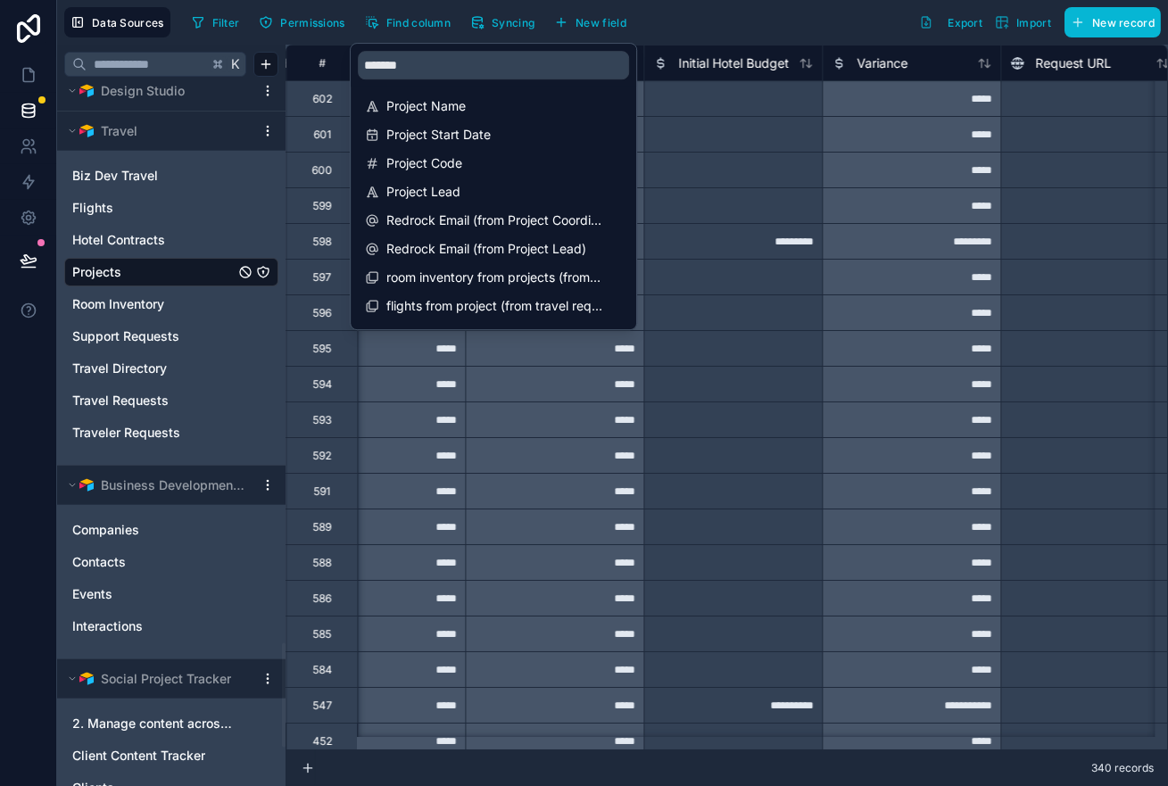
click at [405, 67] on input "*******" at bounding box center [493, 65] width 271 height 29
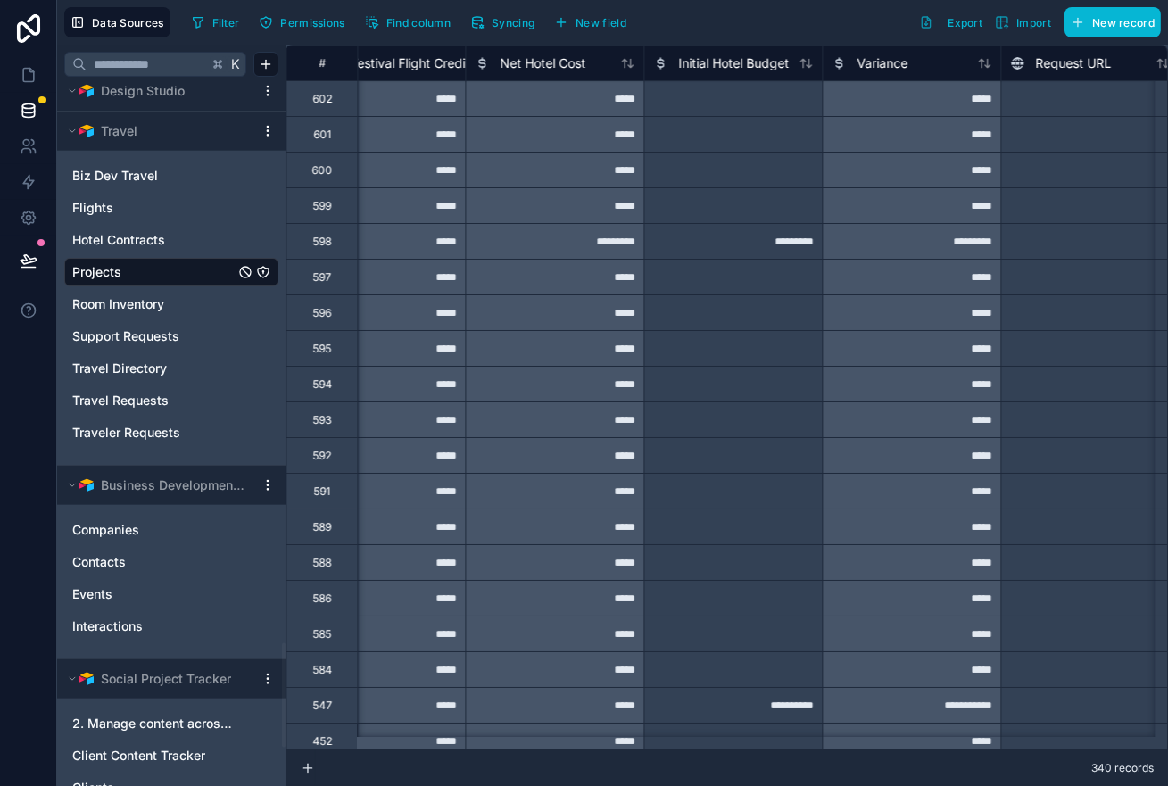
click at [785, 24] on div "Filter Permissions Find column Syncing New field Export Import New record" at bounding box center [673, 22] width 976 height 30
drag, startPoint x: 707, startPoint y: 19, endPoint x: 668, endPoint y: 19, distance: 38.4
drag, startPoint x: 767, startPoint y: 26, endPoint x: 684, endPoint y: 21, distance: 83.1
click at [34, 76] on icon at bounding box center [29, 75] width 18 height 18
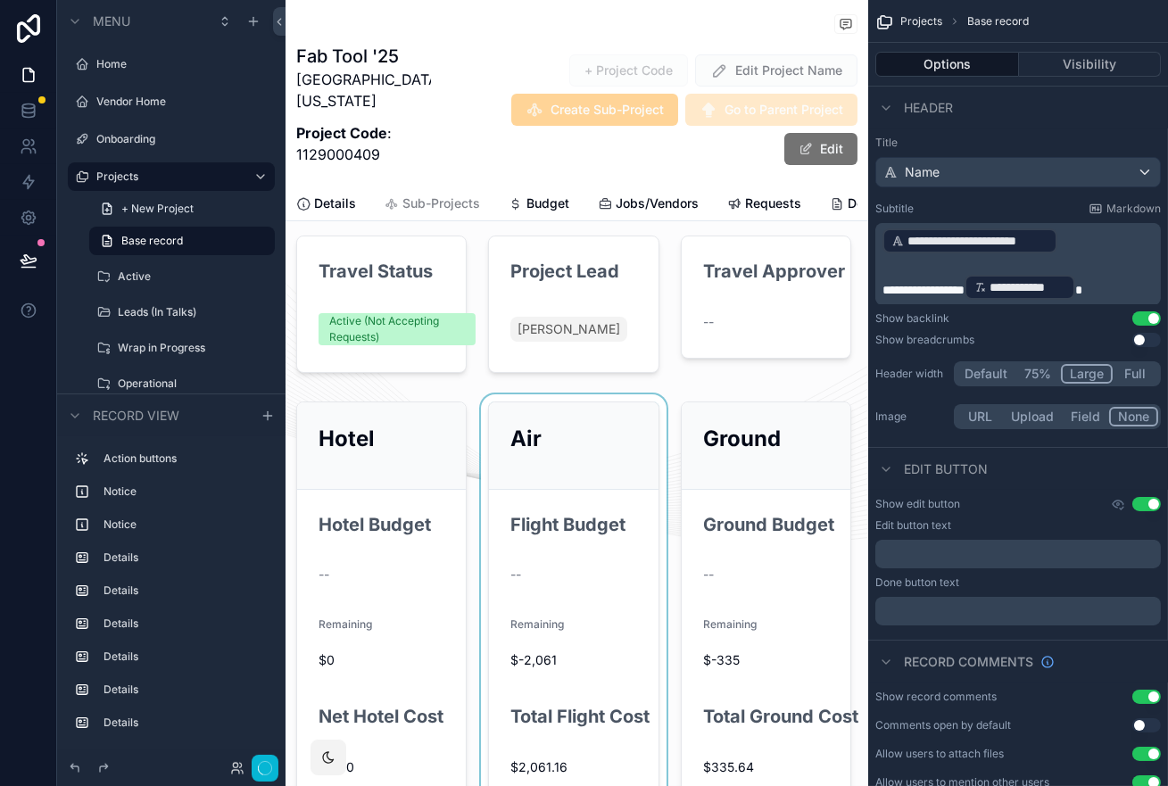
scroll to position [318, 0]
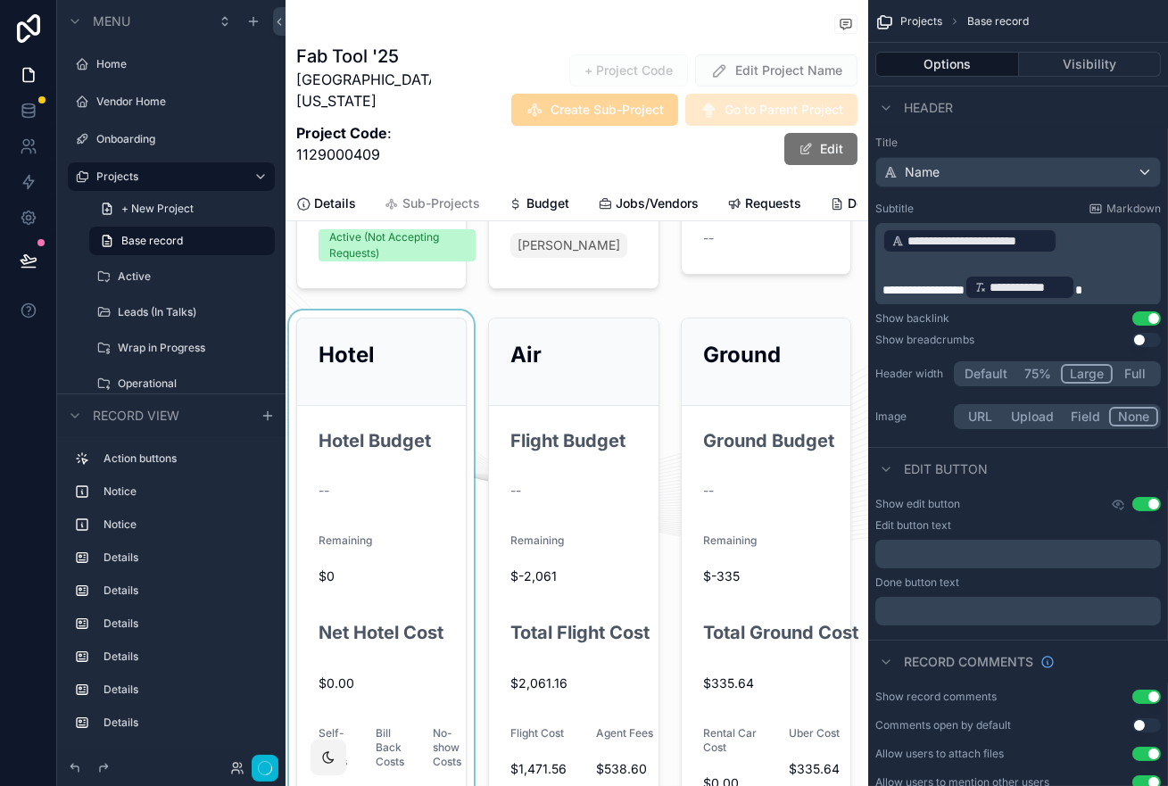
click at [430, 408] on div "scrollable content" at bounding box center [382, 612] width 192 height 602
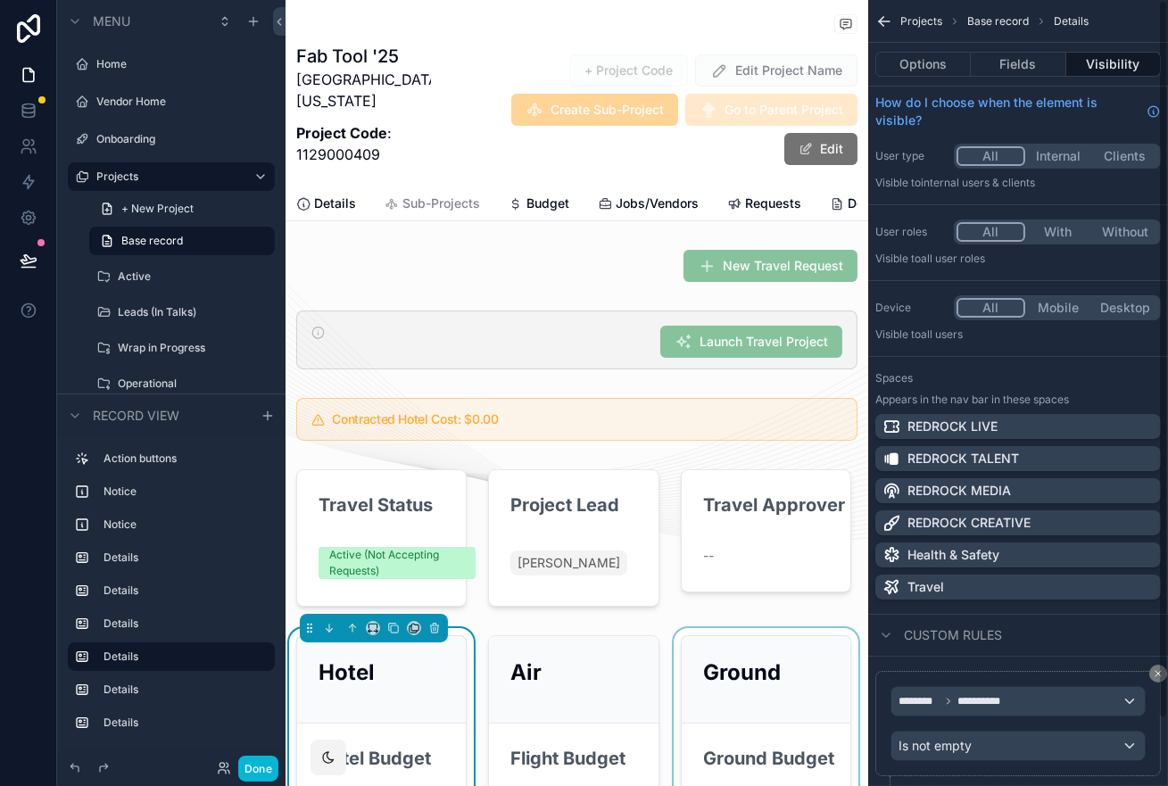
scroll to position [401, 0]
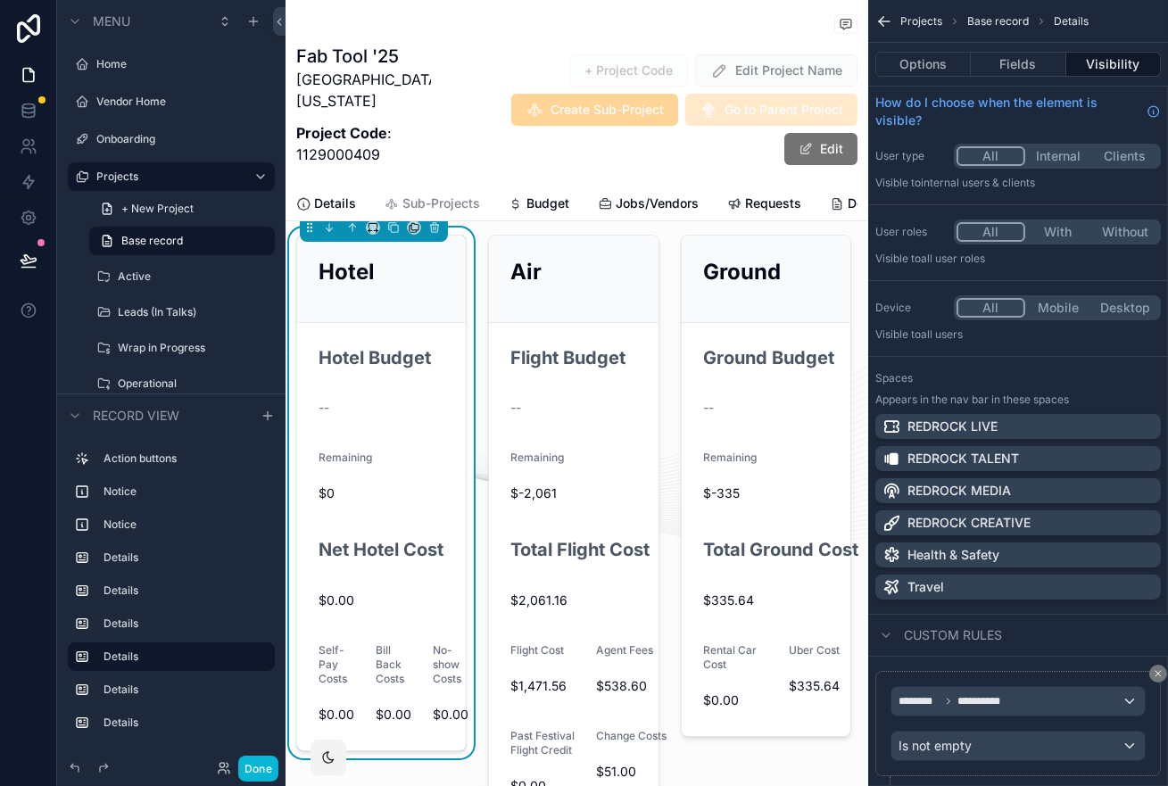
click at [1005, 50] on div "Options Fields Visibility" at bounding box center [1018, 64] width 300 height 43
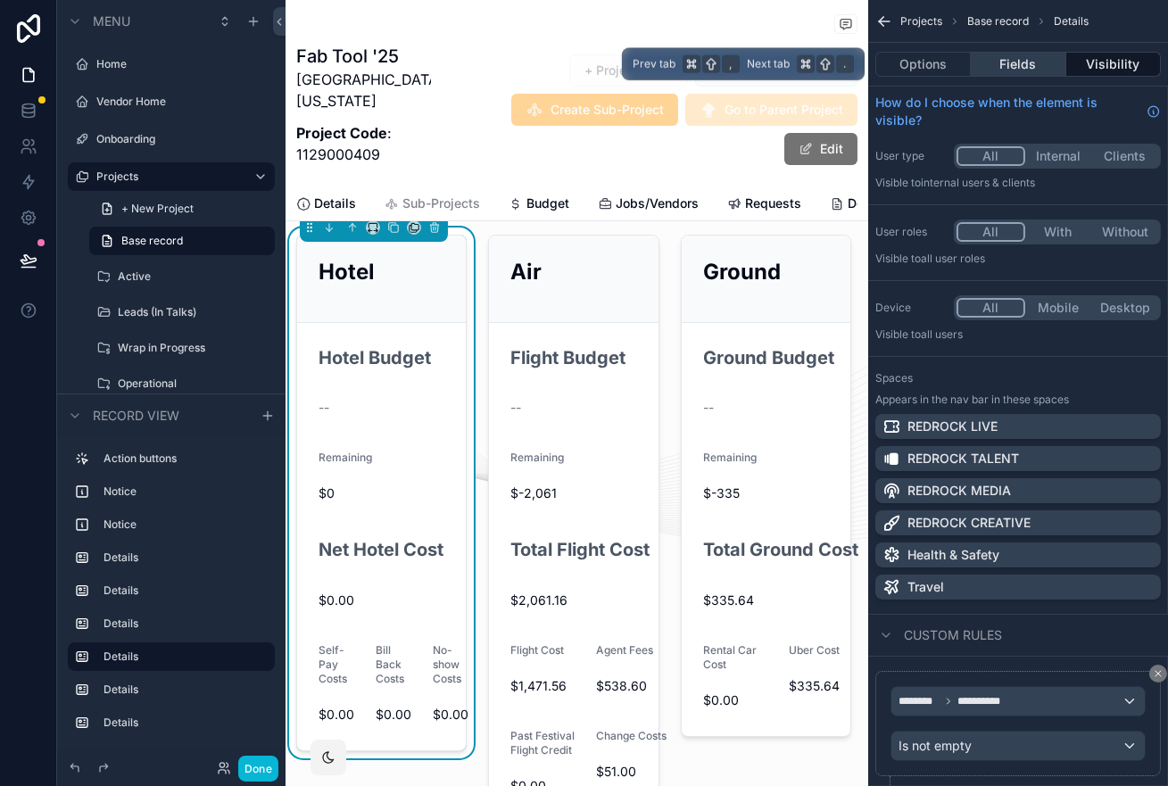
click at [1007, 63] on button "Fields" at bounding box center [1018, 64] width 95 height 25
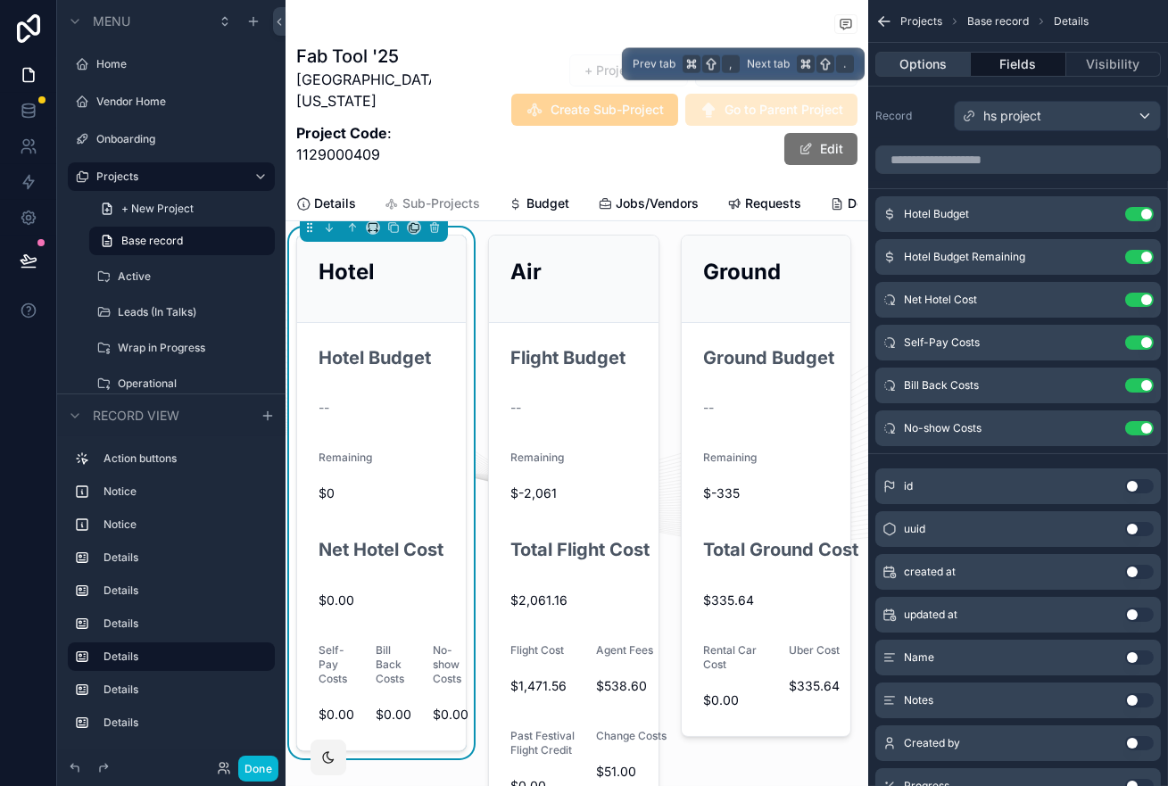
click at [930, 62] on button "Options" at bounding box center [922, 64] width 95 height 25
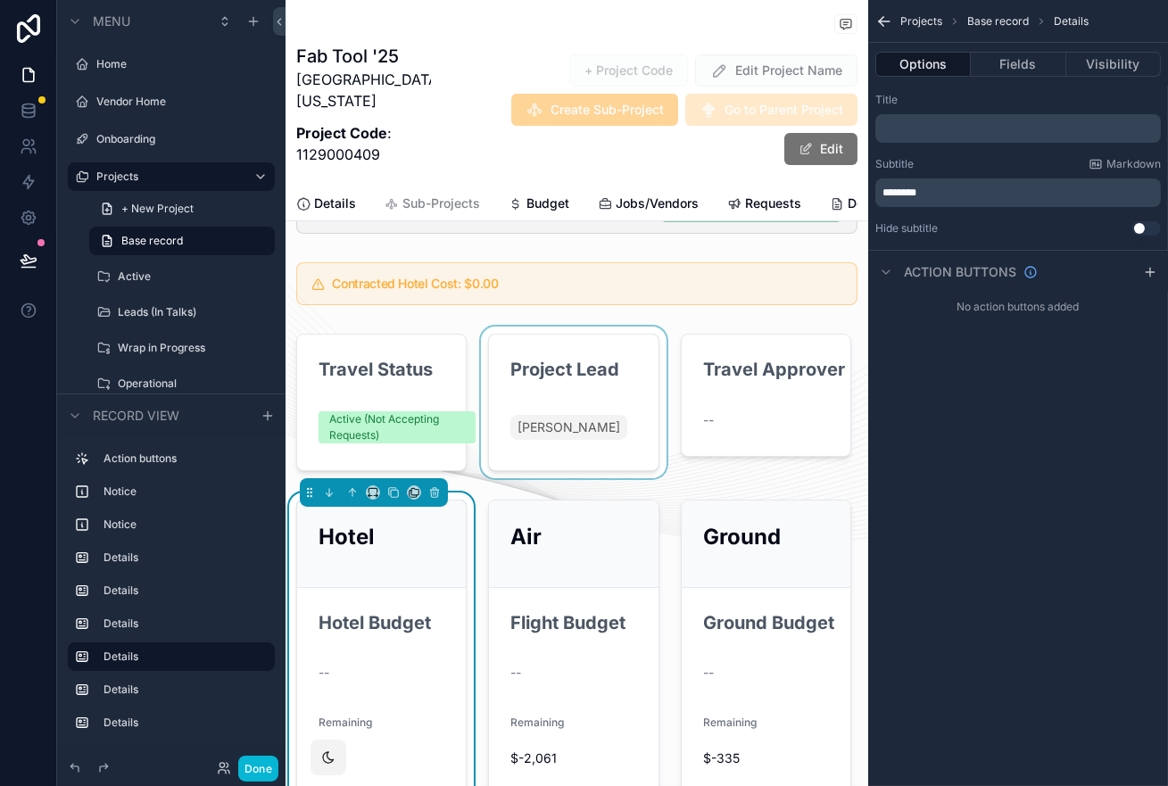
scroll to position [116, 0]
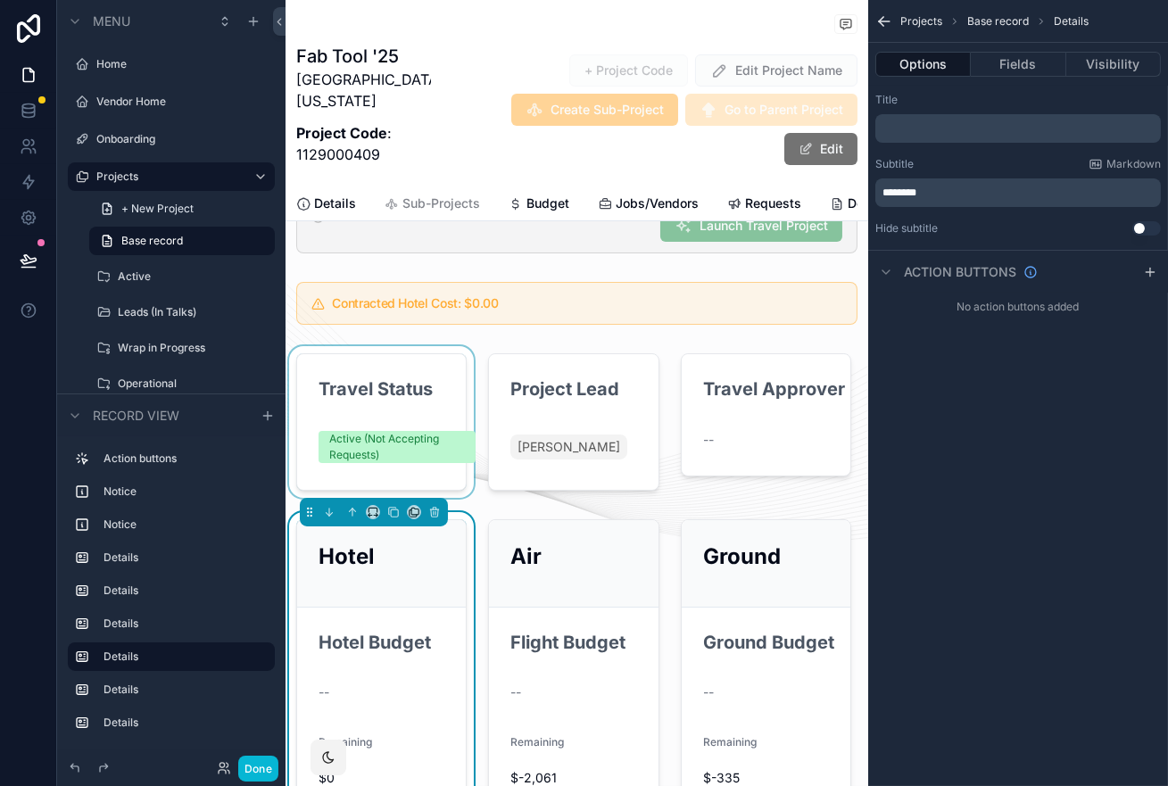
click at [368, 390] on div "scrollable content" at bounding box center [382, 422] width 192 height 152
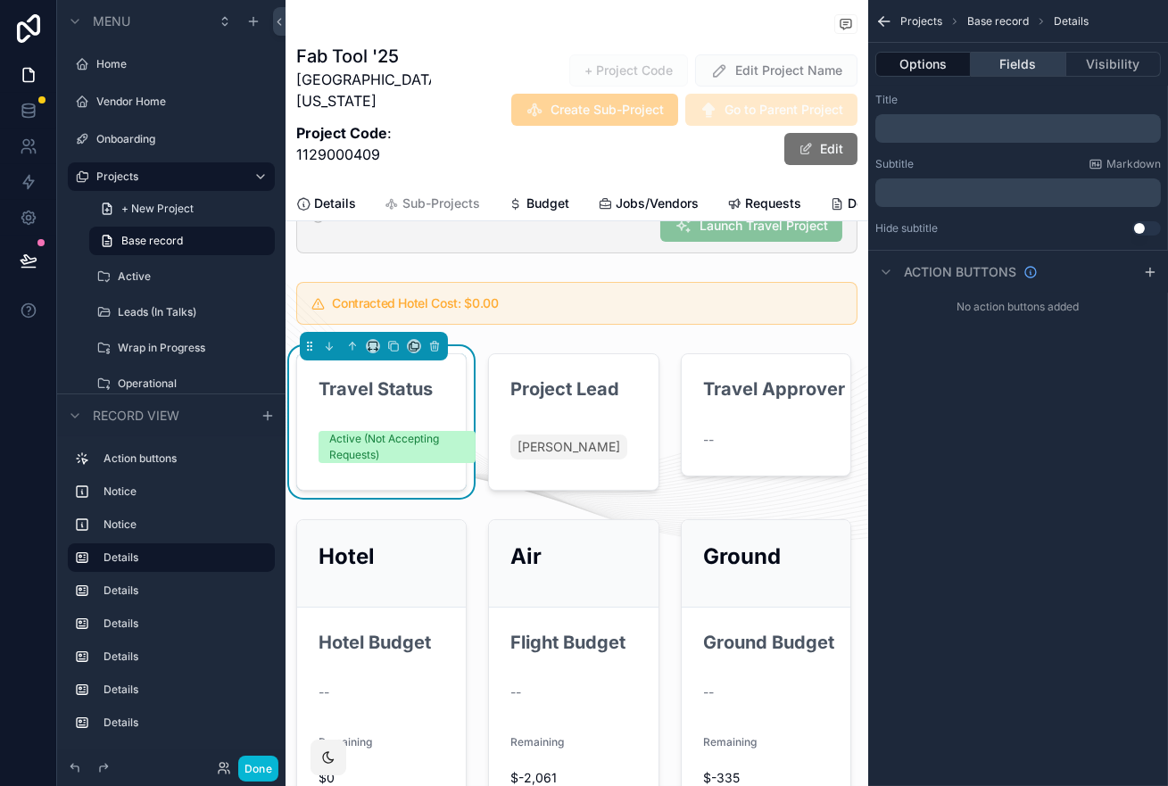
click at [1022, 69] on button "Fields" at bounding box center [1018, 64] width 95 height 25
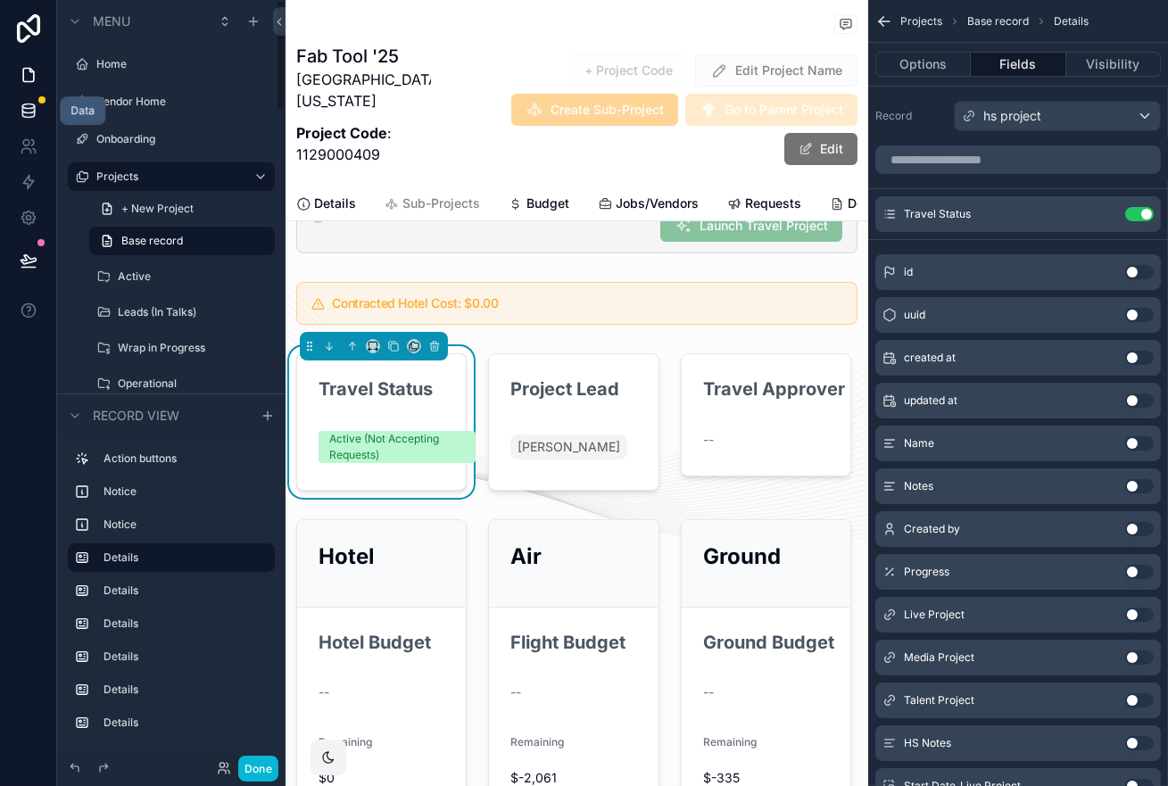
click at [30, 106] on icon at bounding box center [29, 111] width 18 height 18
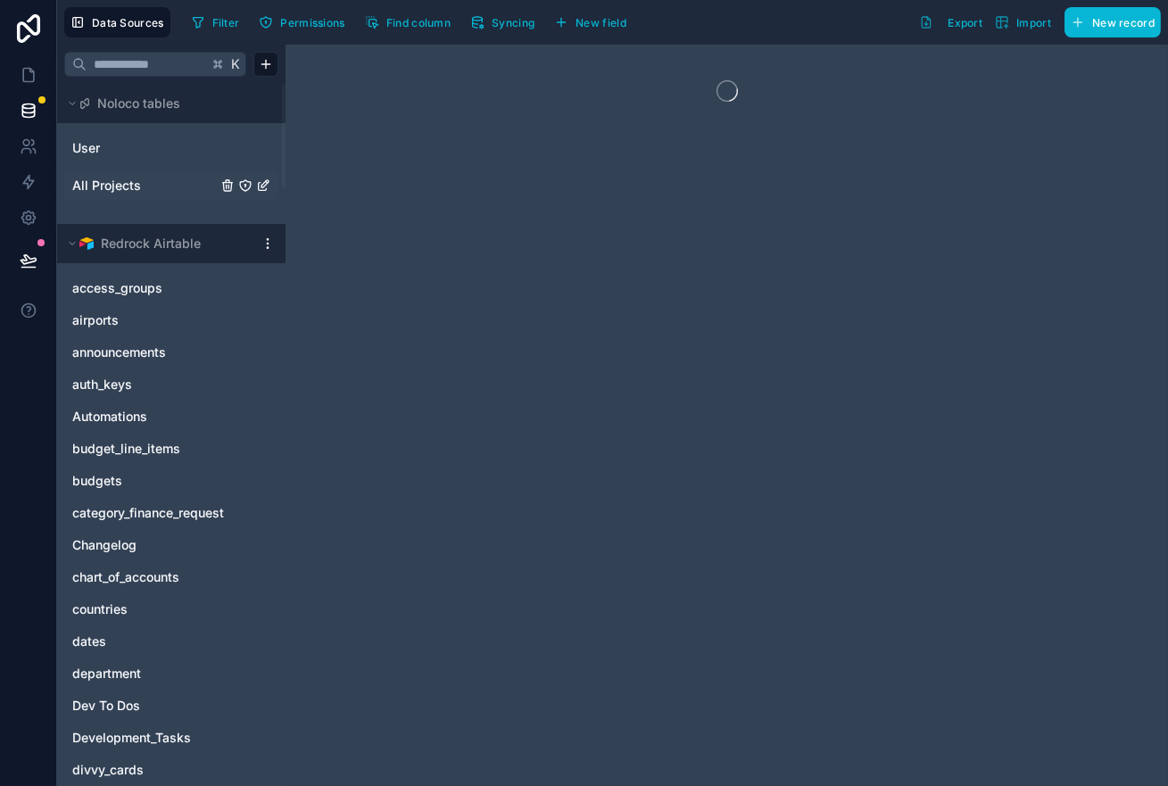
click at [122, 186] on span "All Projects" at bounding box center [106, 186] width 69 height 18
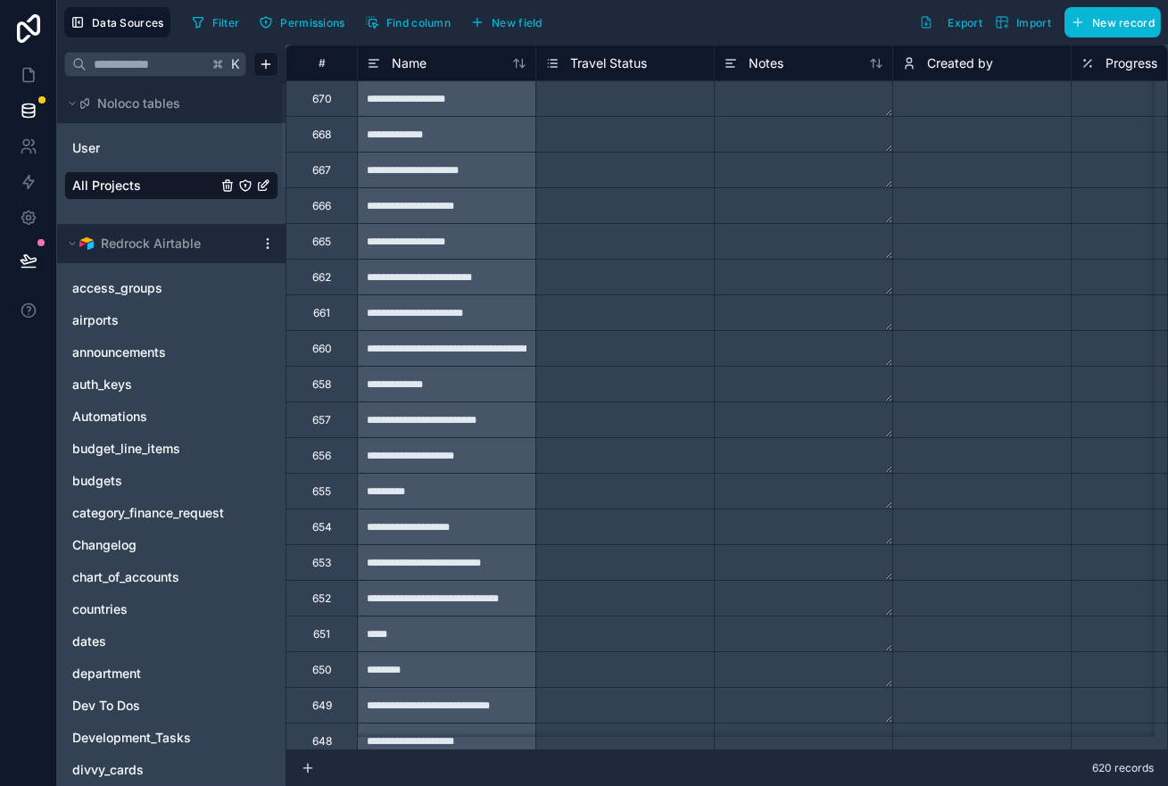
drag, startPoint x: 680, startPoint y: 32, endPoint x: 659, endPoint y: 28, distance: 21.0
click at [659, 28] on div "Filter Permissions Find column New field Export Import New record" at bounding box center [673, 22] width 976 height 30
drag, startPoint x: 654, startPoint y: 28, endPoint x: 634, endPoint y: 26, distance: 19.7
click at [634, 26] on div "Filter Permissions Find column New field Export Import New record" at bounding box center [673, 22] width 976 height 30
drag, startPoint x: 634, startPoint y: 26, endPoint x: 615, endPoint y: 23, distance: 19.8
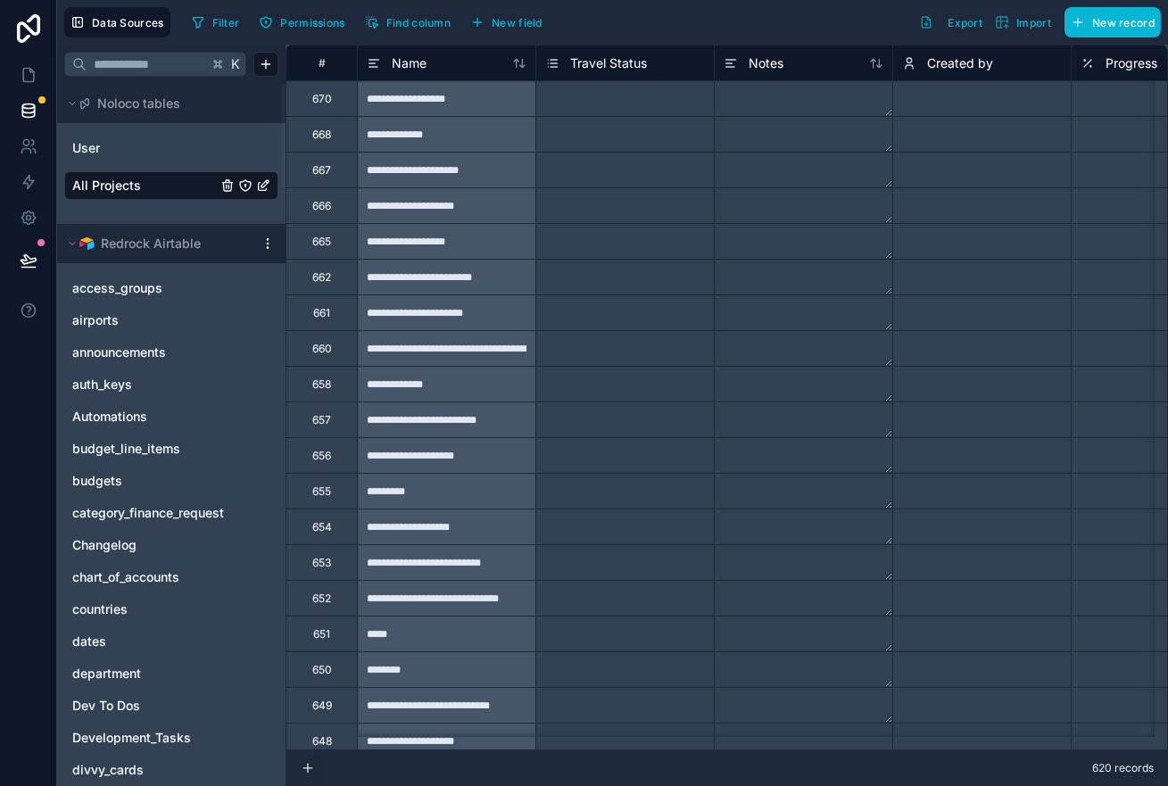
click at [614, 23] on div "Filter Permissions Find column New field Export Import New record" at bounding box center [673, 22] width 976 height 30
click at [431, 21] on span "Find column" at bounding box center [418, 22] width 64 height 13
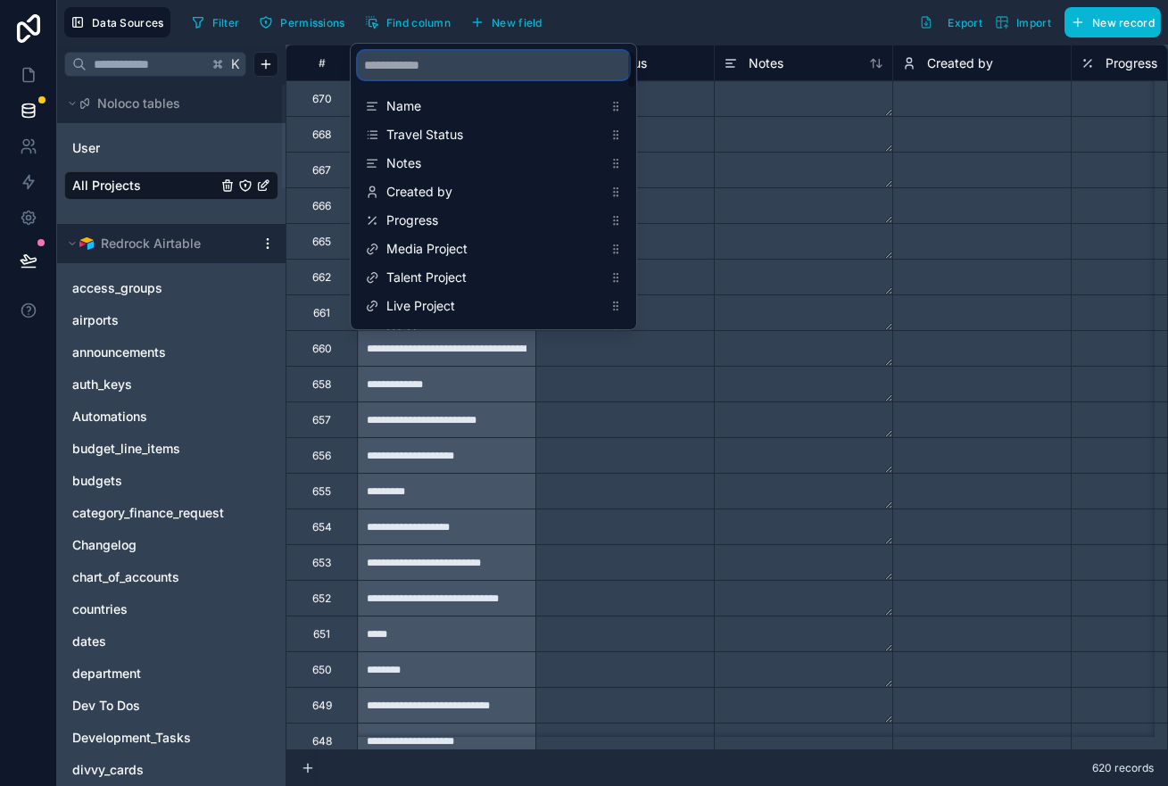
click at [430, 64] on input "scrollable content" at bounding box center [493, 65] width 271 height 29
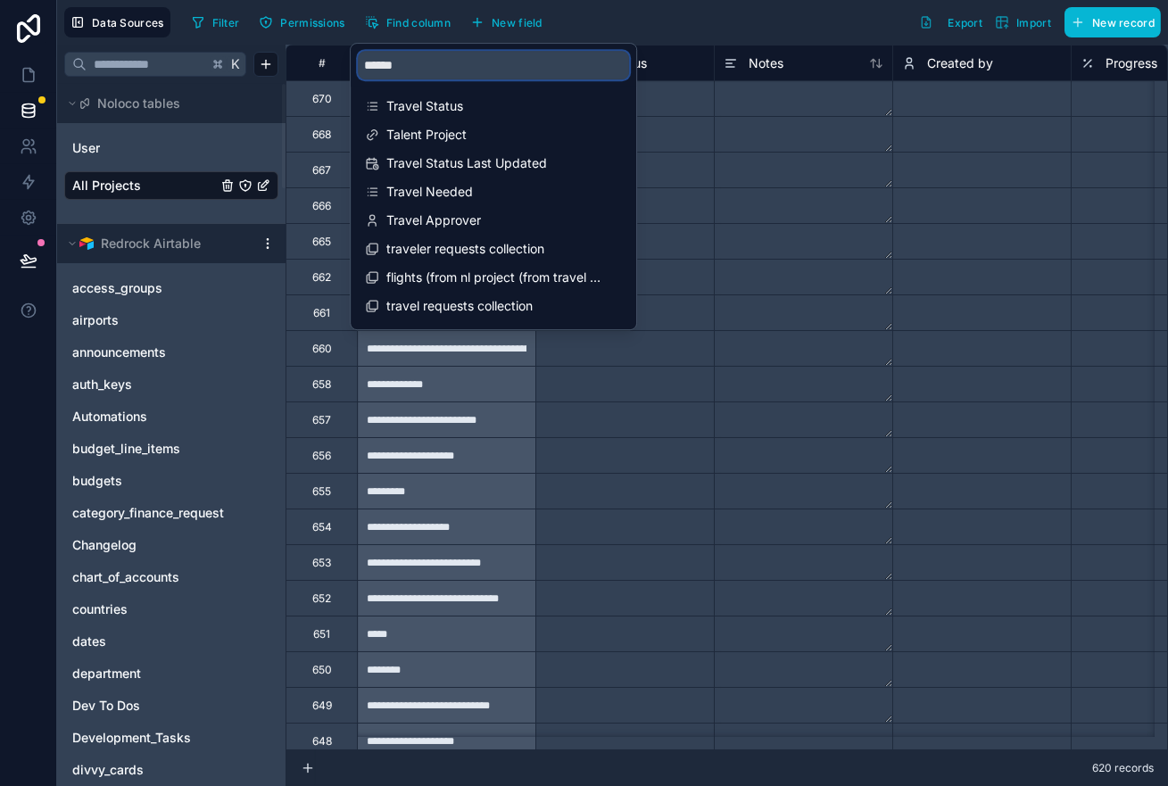
click at [374, 72] on input "******" at bounding box center [493, 65] width 271 height 29
type input "*******"
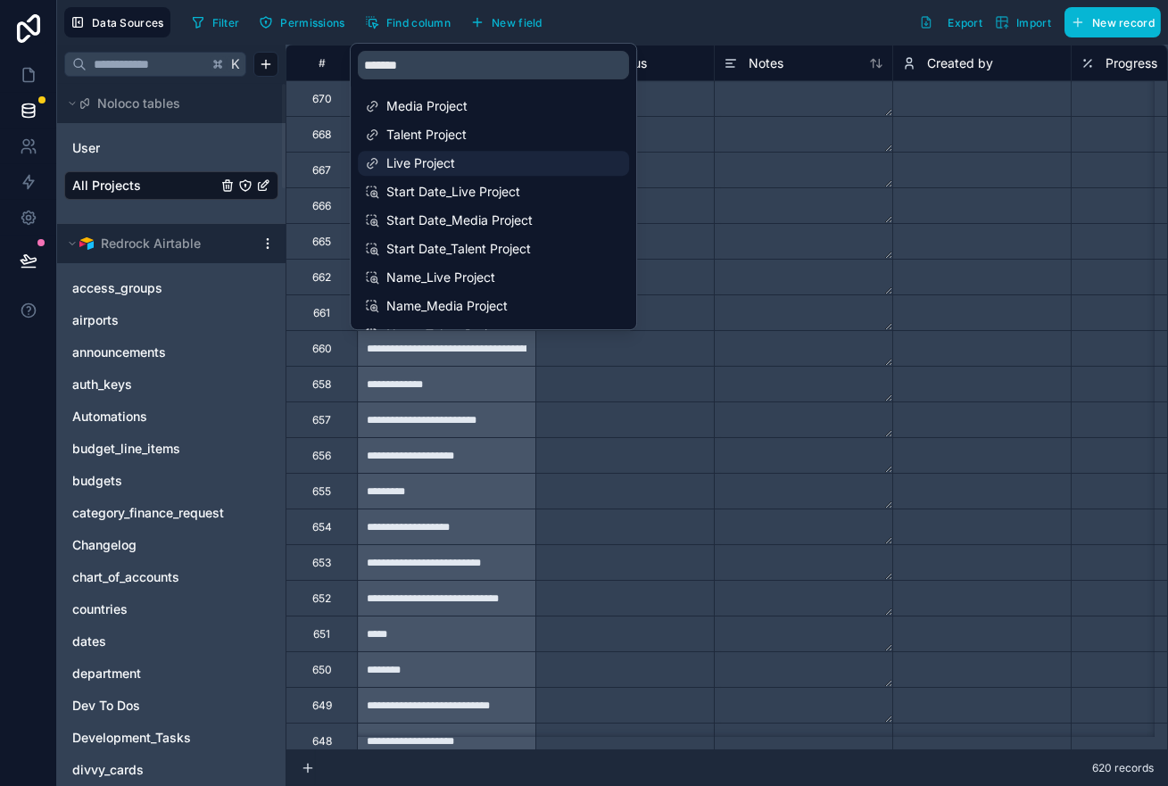
click at [419, 165] on span "Live Project" at bounding box center [494, 163] width 216 height 18
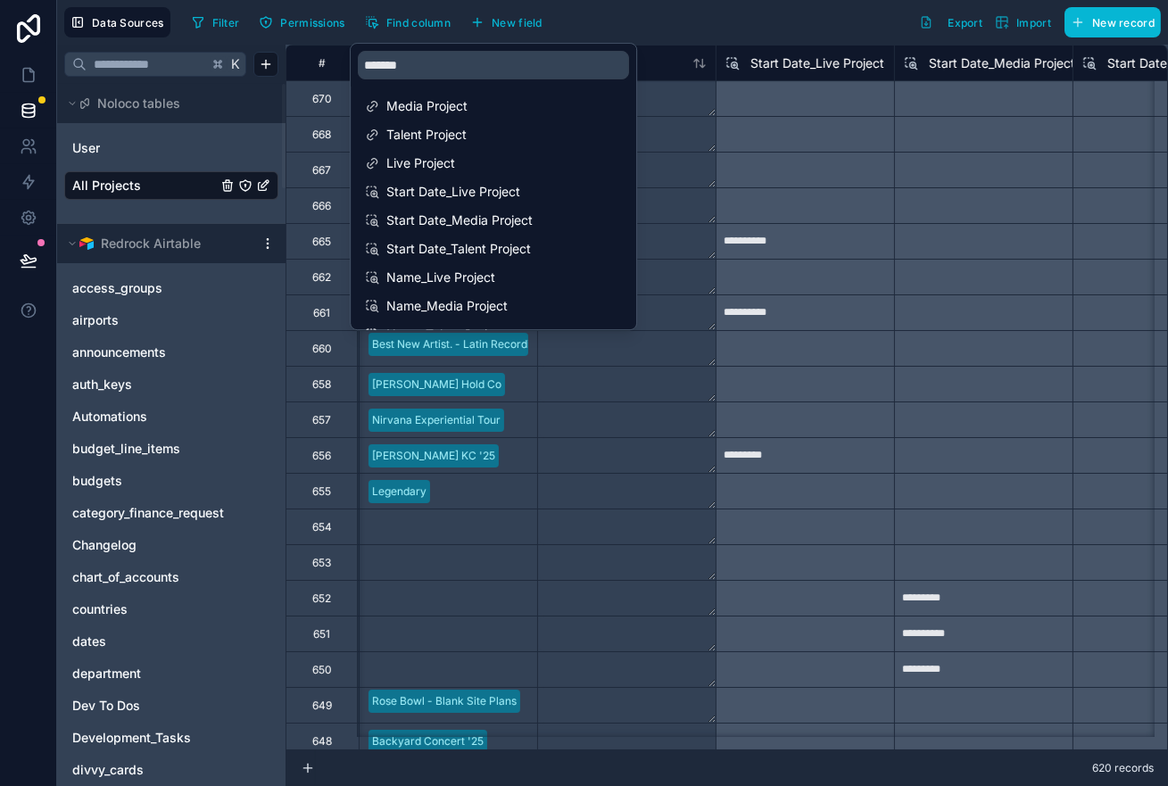
scroll to position [0, 1249]
click at [759, 30] on div "Filter Permissions Find column New field Export Import New record" at bounding box center [673, 22] width 976 height 30
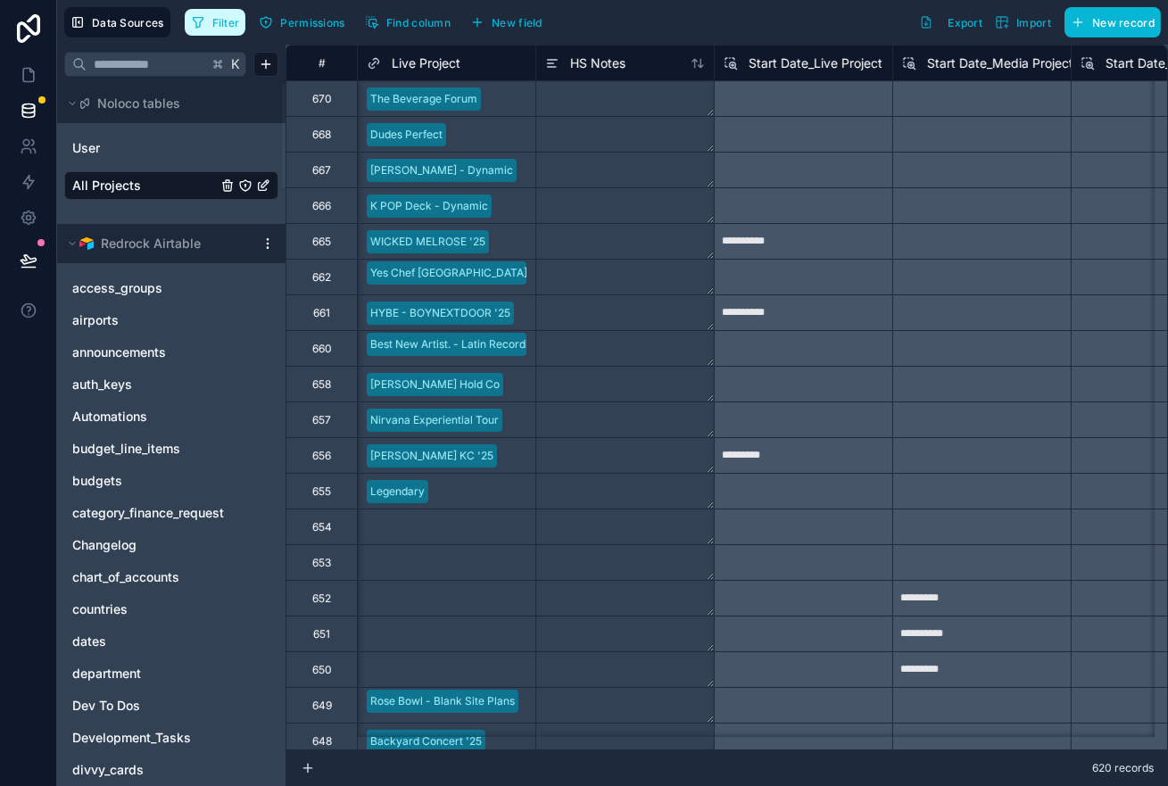
click at [226, 18] on span "Filter" at bounding box center [226, 22] width 28 height 13
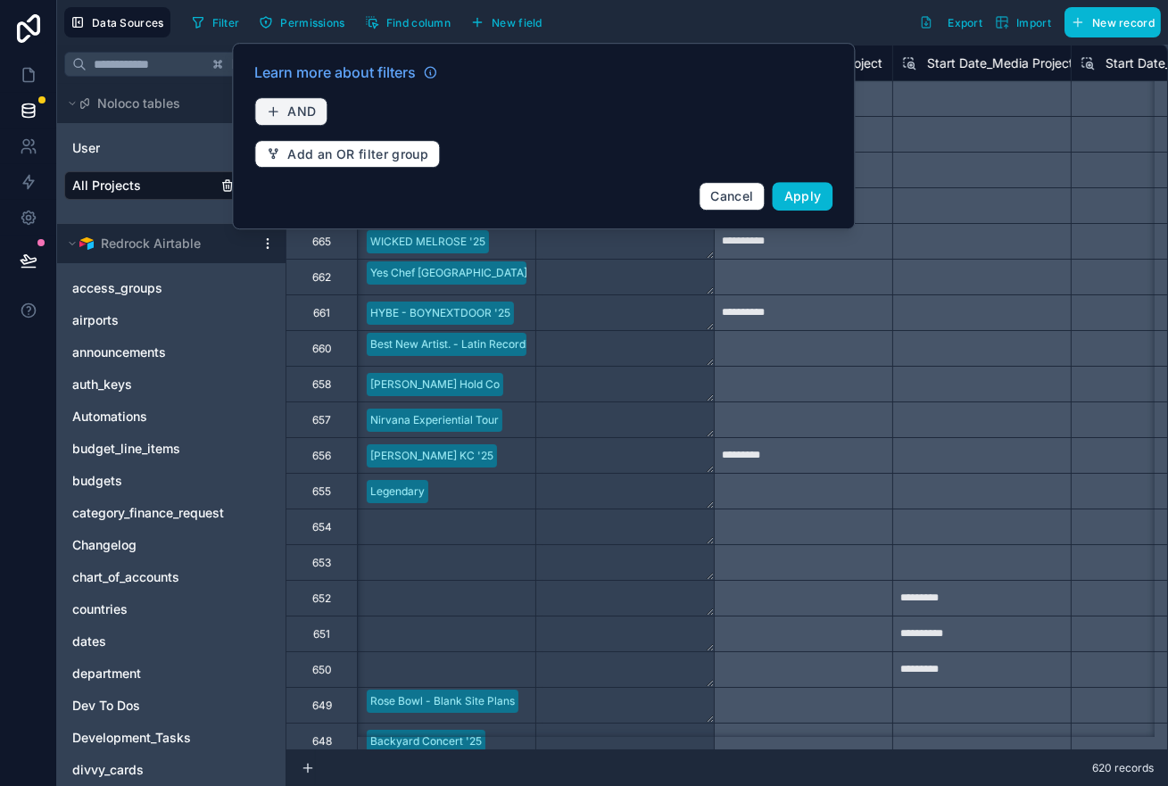
click at [260, 106] on button "AND" at bounding box center [290, 111] width 73 height 28
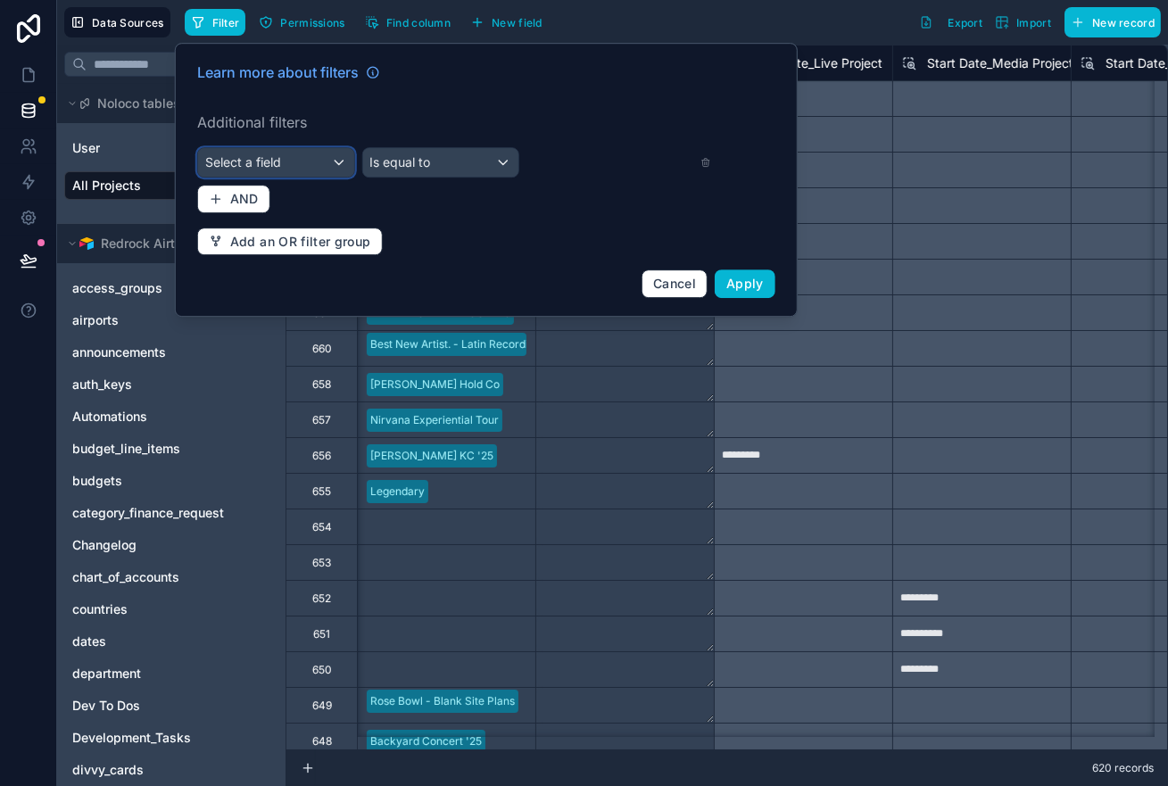
click at [281, 165] on span "Select a field" at bounding box center [243, 161] width 76 height 15
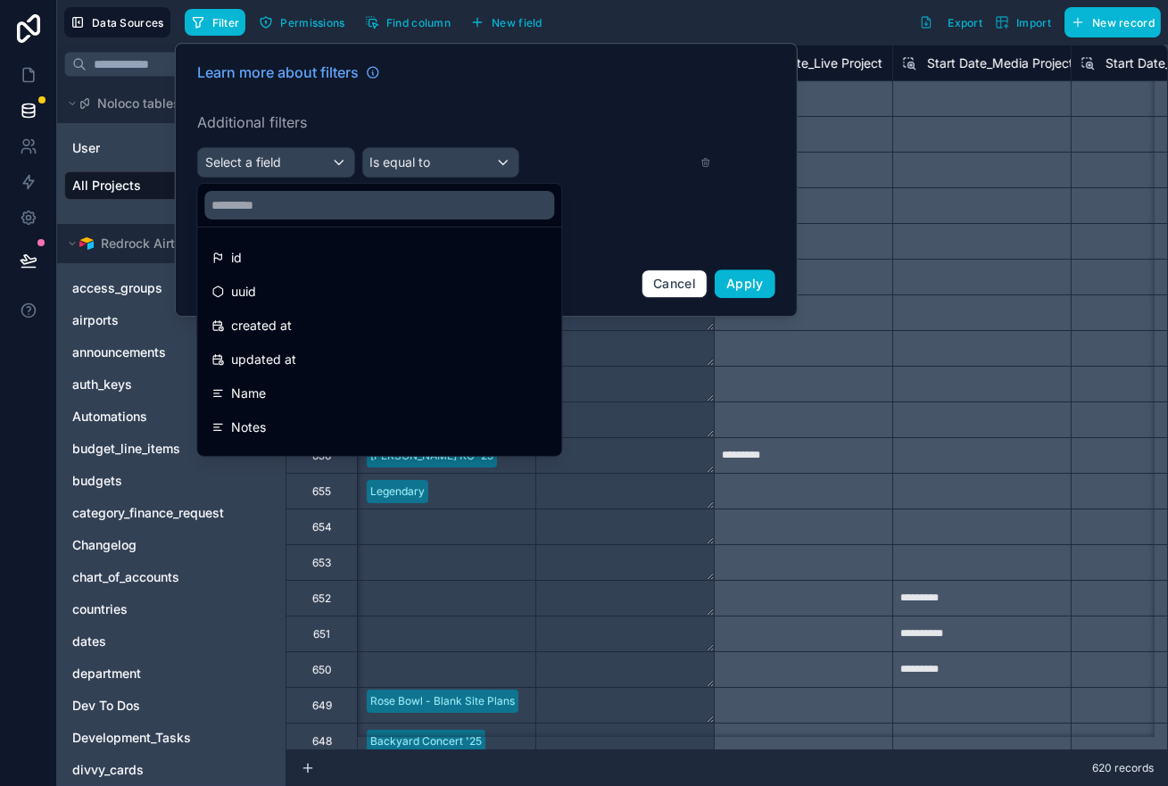
click at [298, 402] on div "Name" at bounding box center [379, 393] width 336 height 21
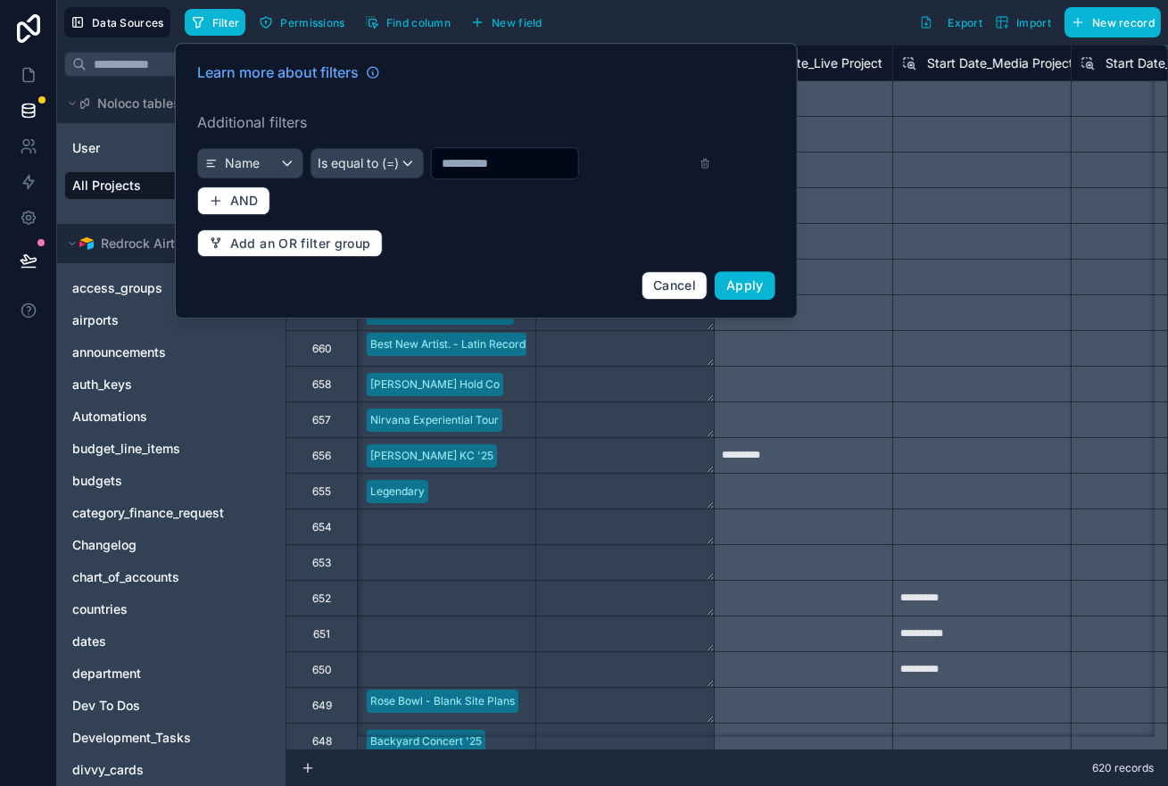
drag, startPoint x: 348, startPoint y: 140, endPoint x: 352, endPoint y: 149, distance: 10.0
click at [351, 145] on div "Learn more about filters Additional filters Name Is equal to (=) AND Add an OR …" at bounding box center [487, 181] width 600 height 260
drag, startPoint x: 351, startPoint y: 140, endPoint x: 361, endPoint y: 150, distance: 13.9
click at [355, 145] on div "Learn more about filters Additional filters Name Is equal to (=) AND Add an OR …" at bounding box center [487, 181] width 600 height 260
click at [365, 155] on span "Is equal to (=)" at bounding box center [358, 163] width 81 height 18
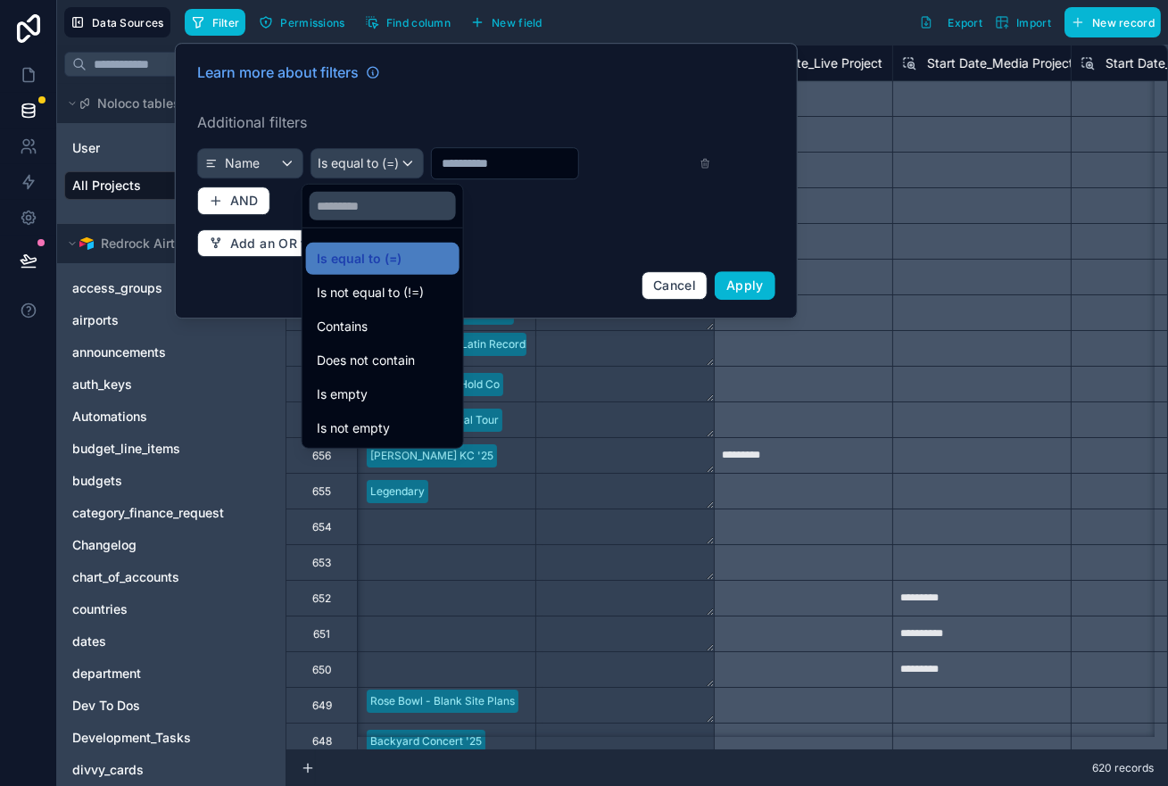
click at [397, 337] on div "Contains" at bounding box center [382, 327] width 153 height 32
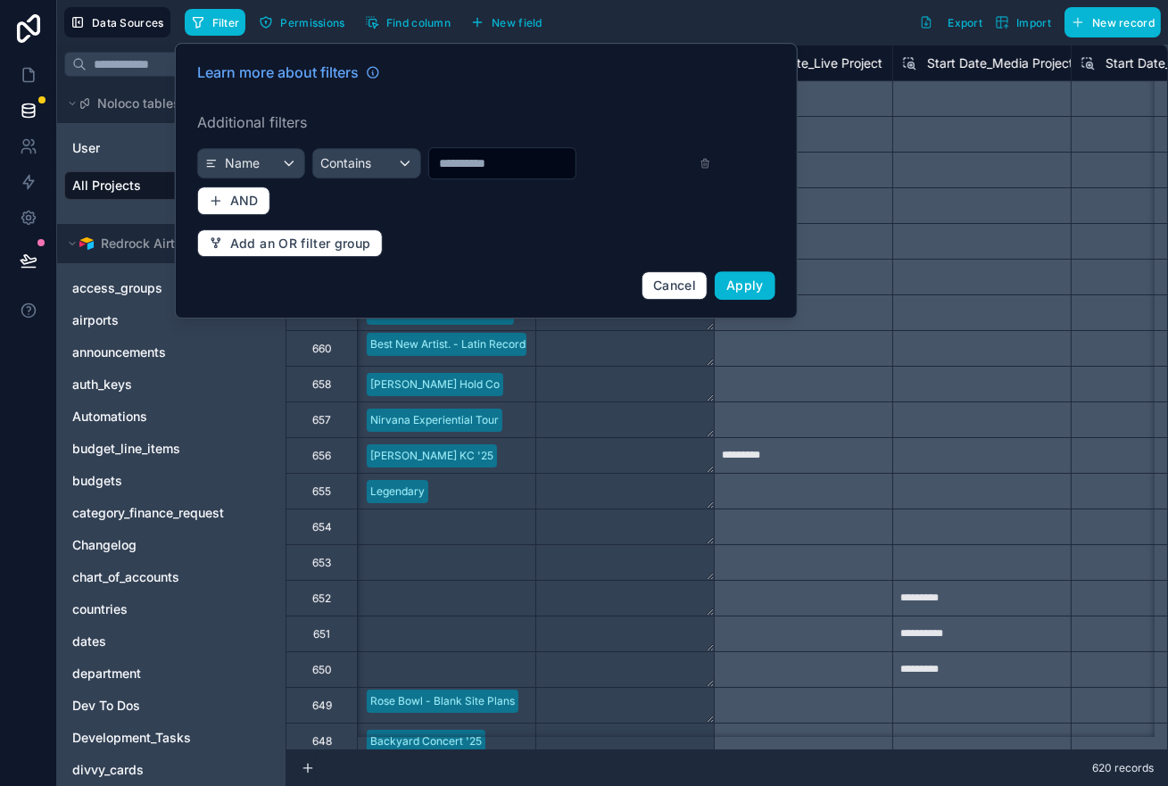
click at [476, 179] on div "Learn more about filters Additional filters Name Contains AND Add an OR filter …" at bounding box center [487, 181] width 600 height 260
click at [481, 168] on input "text" at bounding box center [501, 163] width 146 height 25
type input "****"
click at [729, 298] on button "Apply" at bounding box center [745, 285] width 61 height 29
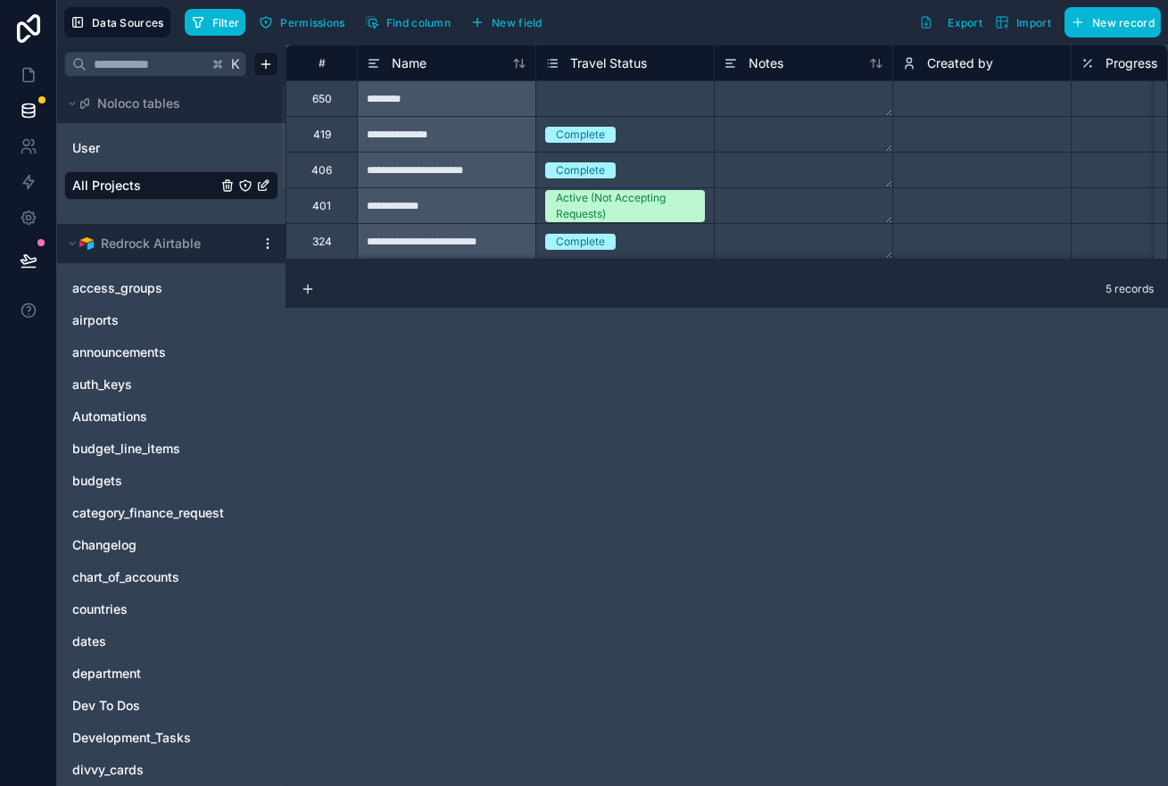
click at [468, 201] on div "**********" at bounding box center [446, 205] width 178 height 36
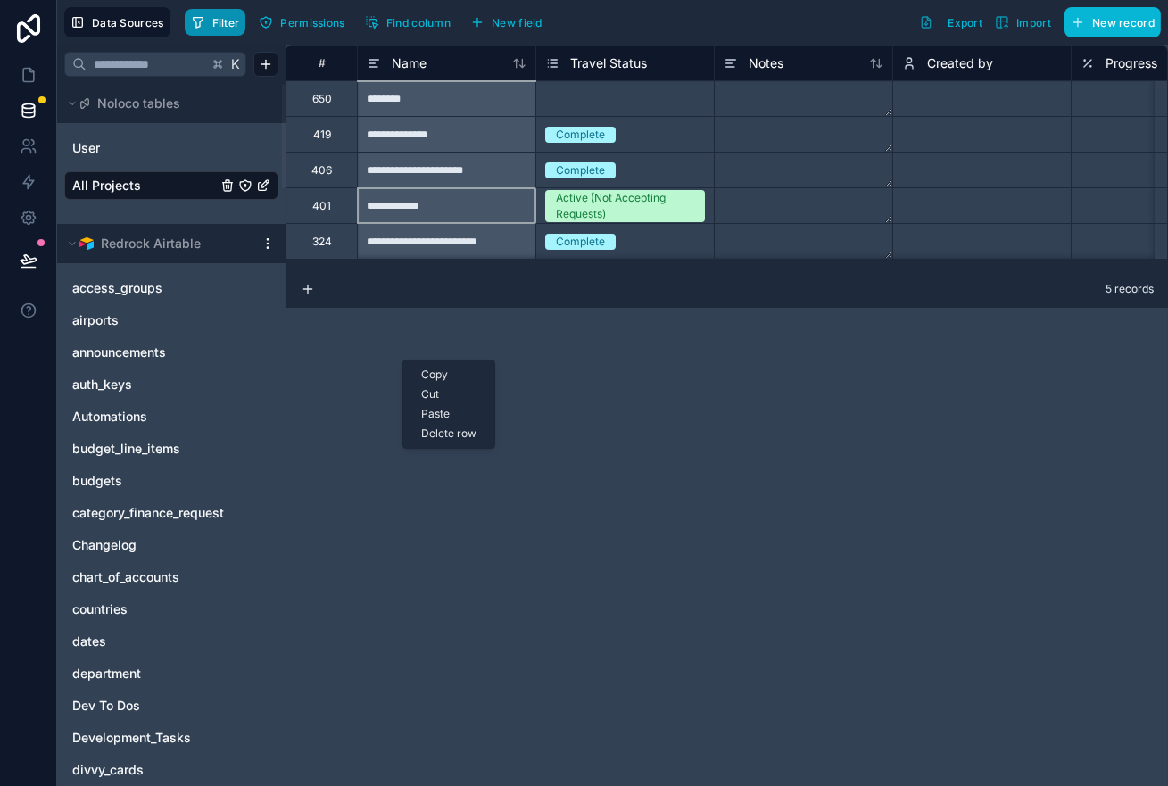
click at [232, 21] on span "Filter" at bounding box center [226, 22] width 28 height 13
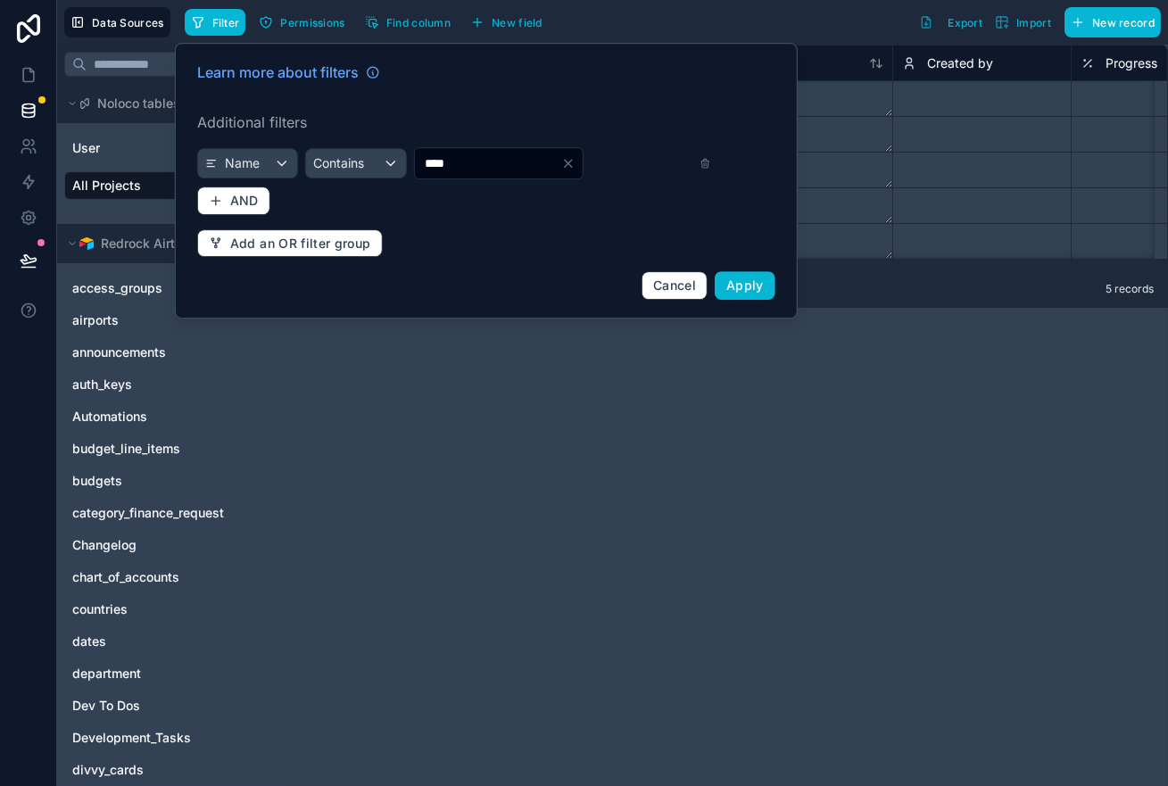
click at [470, 176] on div "****" at bounding box center [498, 163] width 170 height 32
click at [472, 159] on input "****" at bounding box center [487, 163] width 146 height 25
paste input "********"
type input "**********"
click at [758, 291] on span "Apply" at bounding box center [744, 285] width 37 height 15
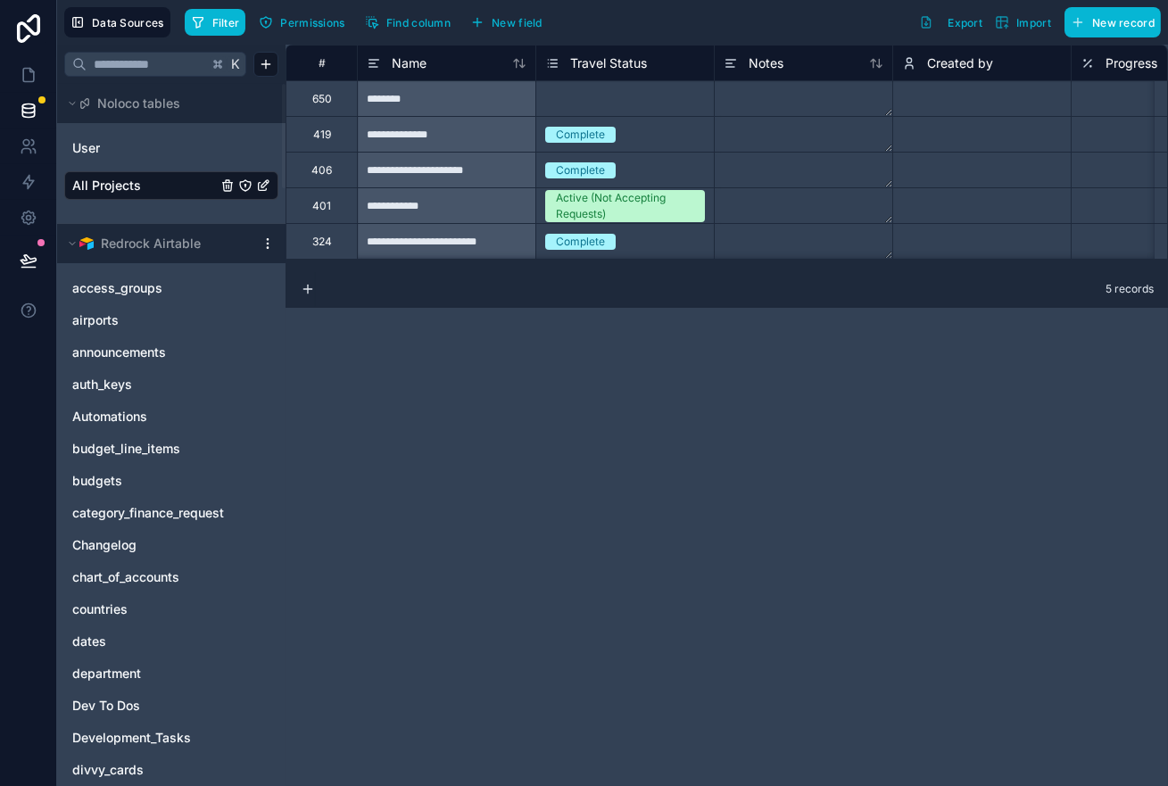
drag, startPoint x: 560, startPoint y: 380, endPoint x: 468, endPoint y: 369, distance: 92.6
click at [207, 23] on button "Filter" at bounding box center [216, 22] width 62 height 27
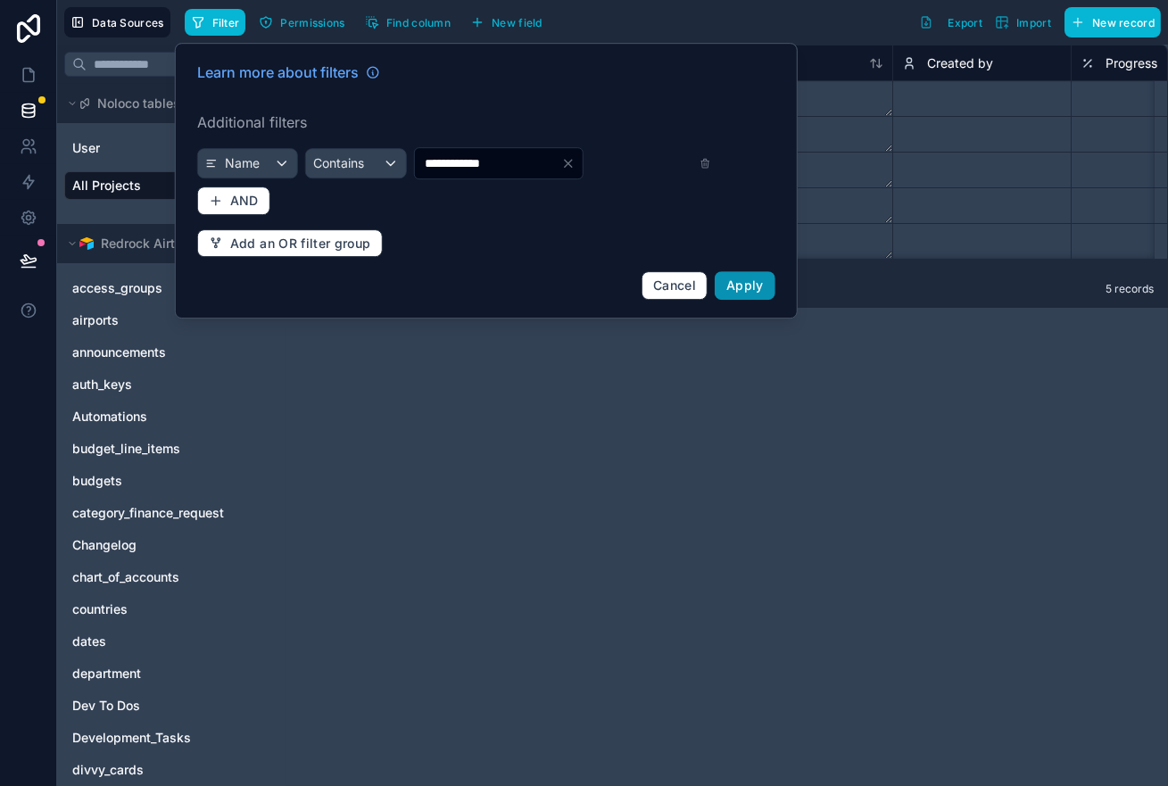
click at [750, 294] on button "Apply" at bounding box center [745, 285] width 61 height 29
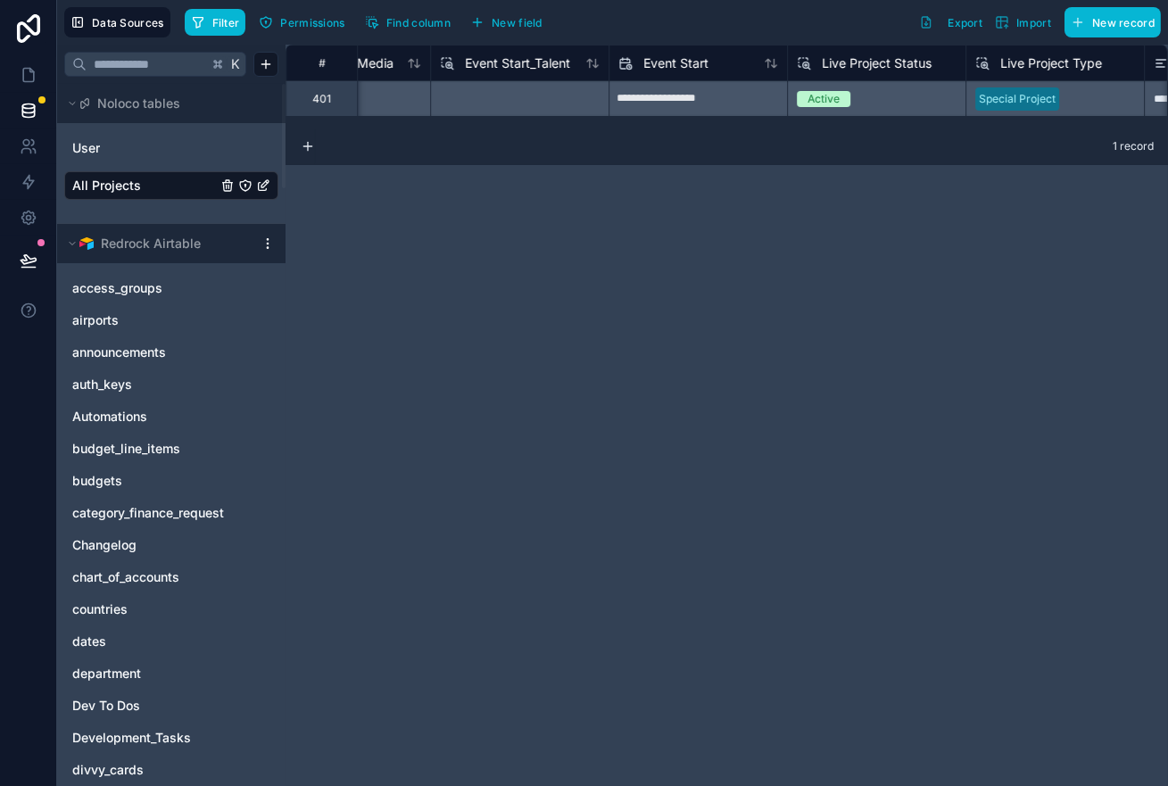
scroll to position [0, 10244]
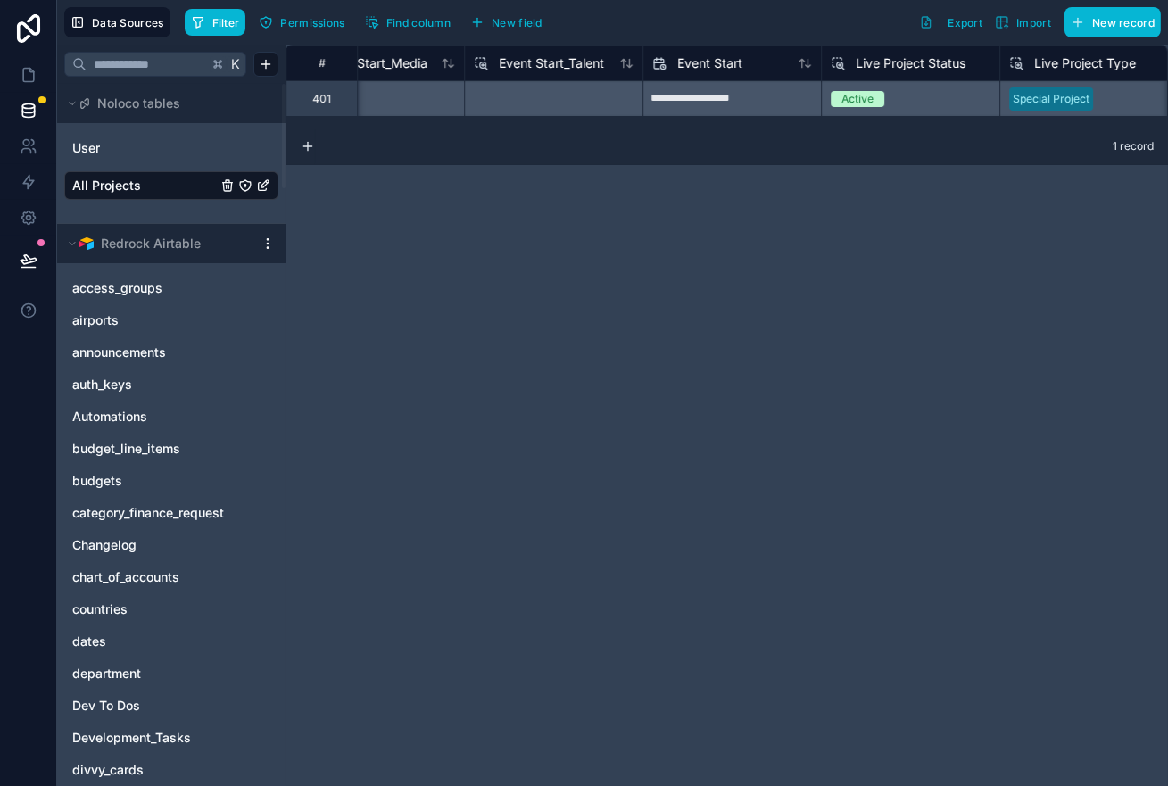
drag, startPoint x: 451, startPoint y: 220, endPoint x: 413, endPoint y: 210, distance: 38.7
click at [414, 211] on div "**********" at bounding box center [727, 416] width 883 height 742
click at [21, 79] on icon at bounding box center [29, 75] width 18 height 18
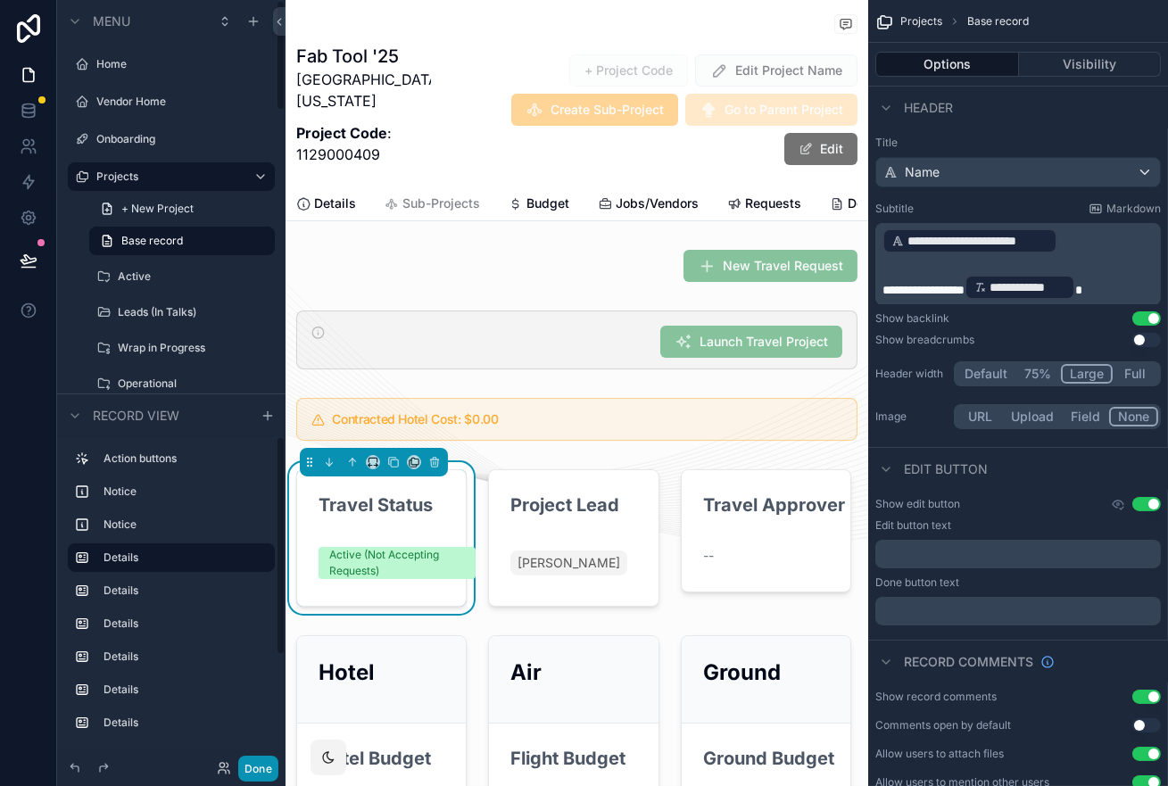
click at [257, 762] on button "Done" at bounding box center [258, 769] width 40 height 26
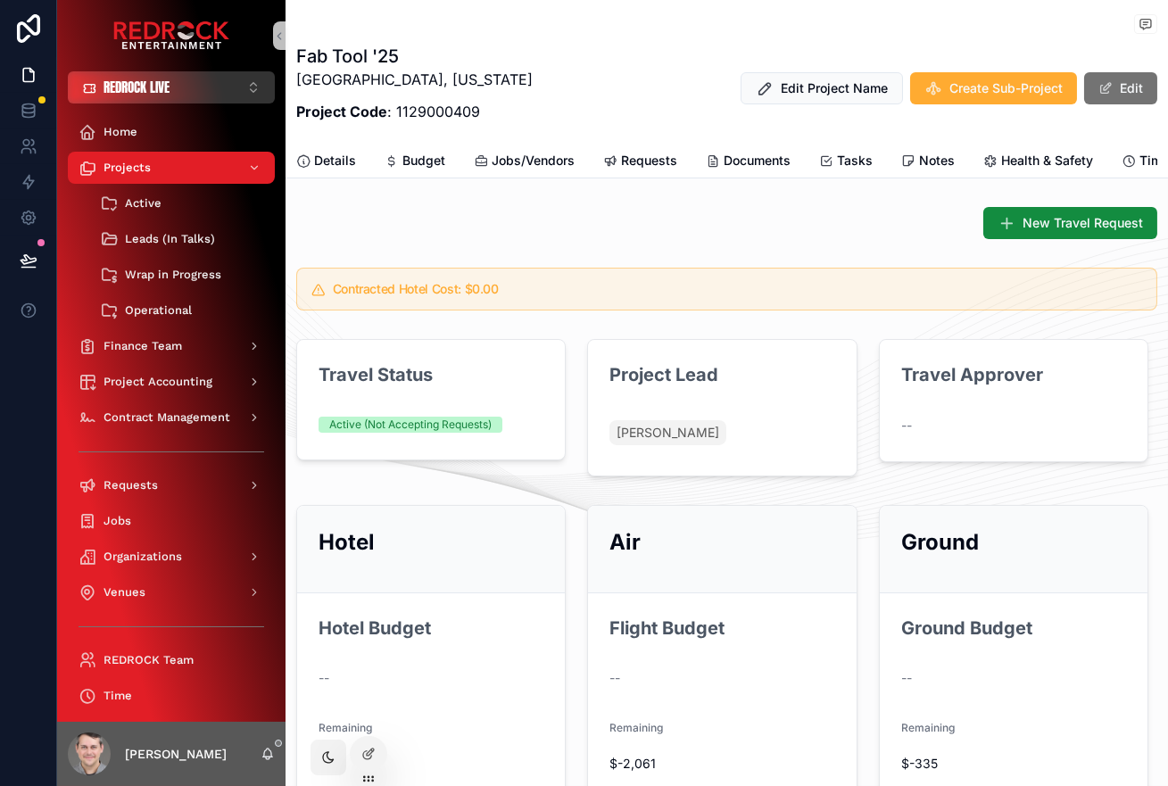
click at [146, 91] on span "REDROCK LIVE" at bounding box center [137, 88] width 66 height 18
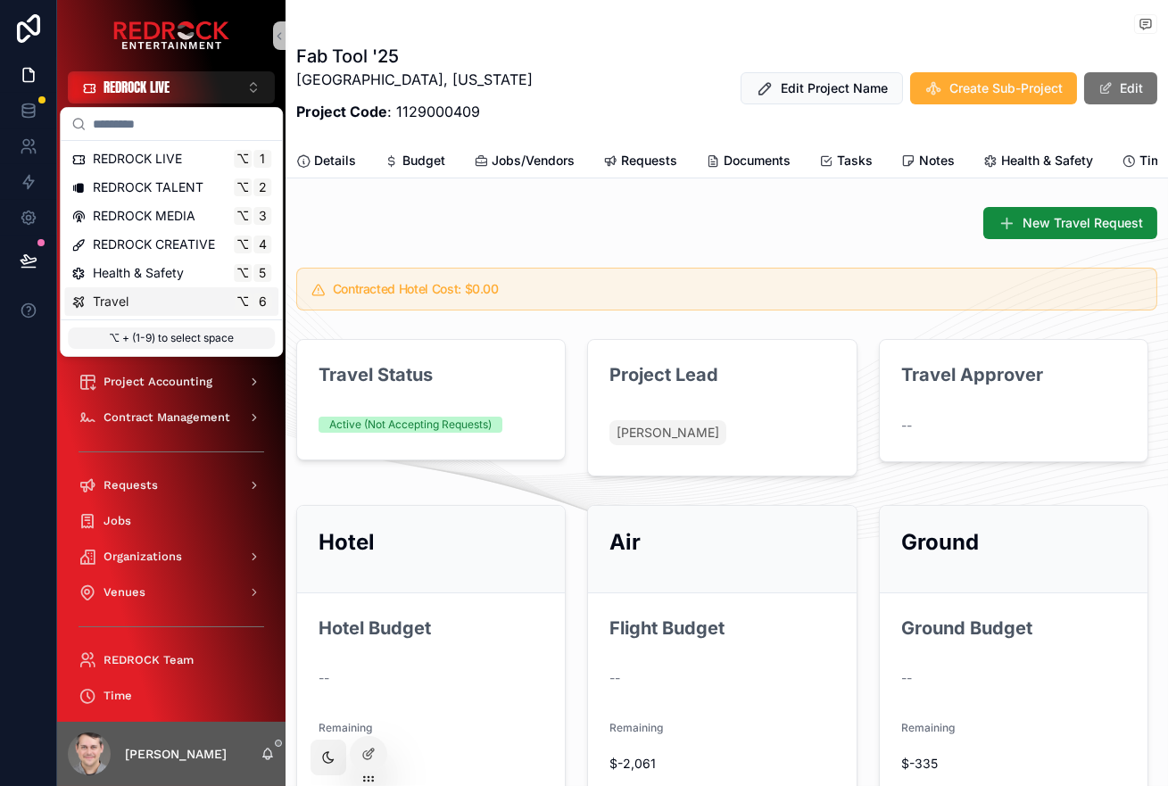
click at [164, 303] on div "Travel ⌥ 6" at bounding box center [171, 302] width 200 height 18
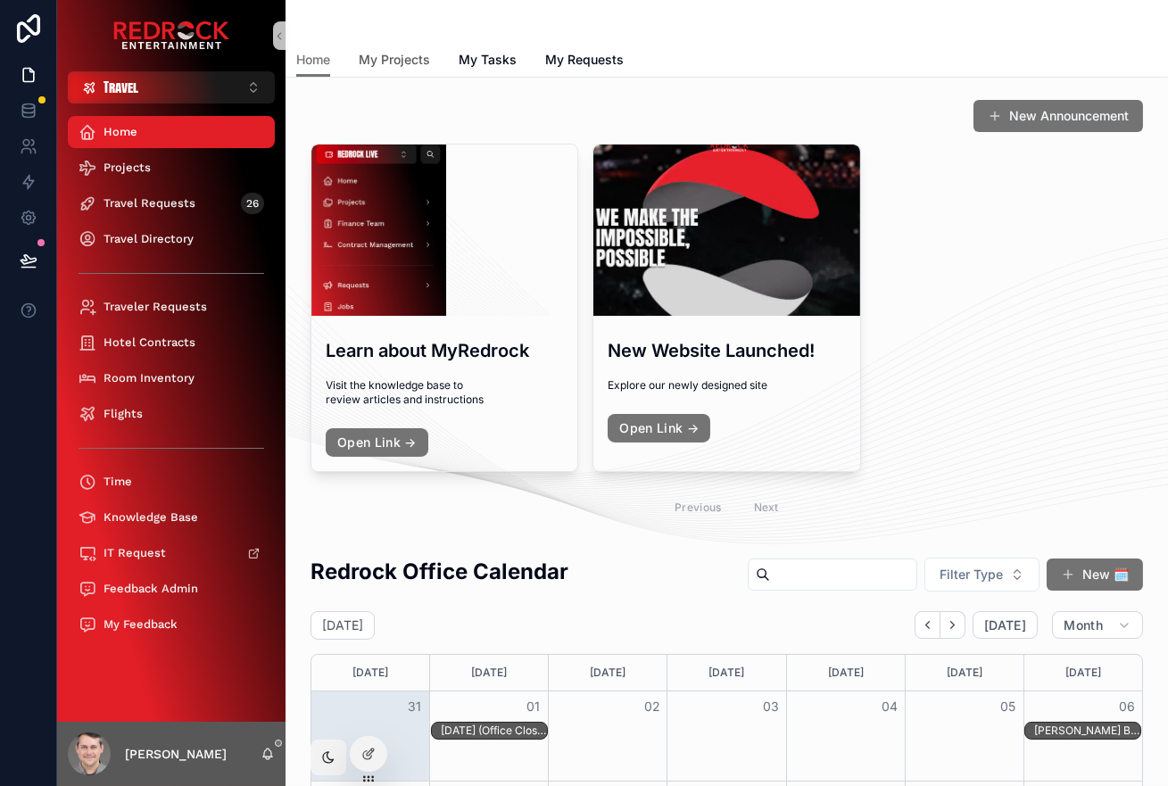
drag, startPoint x: 515, startPoint y: 33, endPoint x: 362, endPoint y: 57, distance: 154.5
click at [426, 41] on div "scrollable content" at bounding box center [726, 21] width 861 height 43
click at [145, 213] on div "Travel Requests 26" at bounding box center [172, 203] width 186 height 29
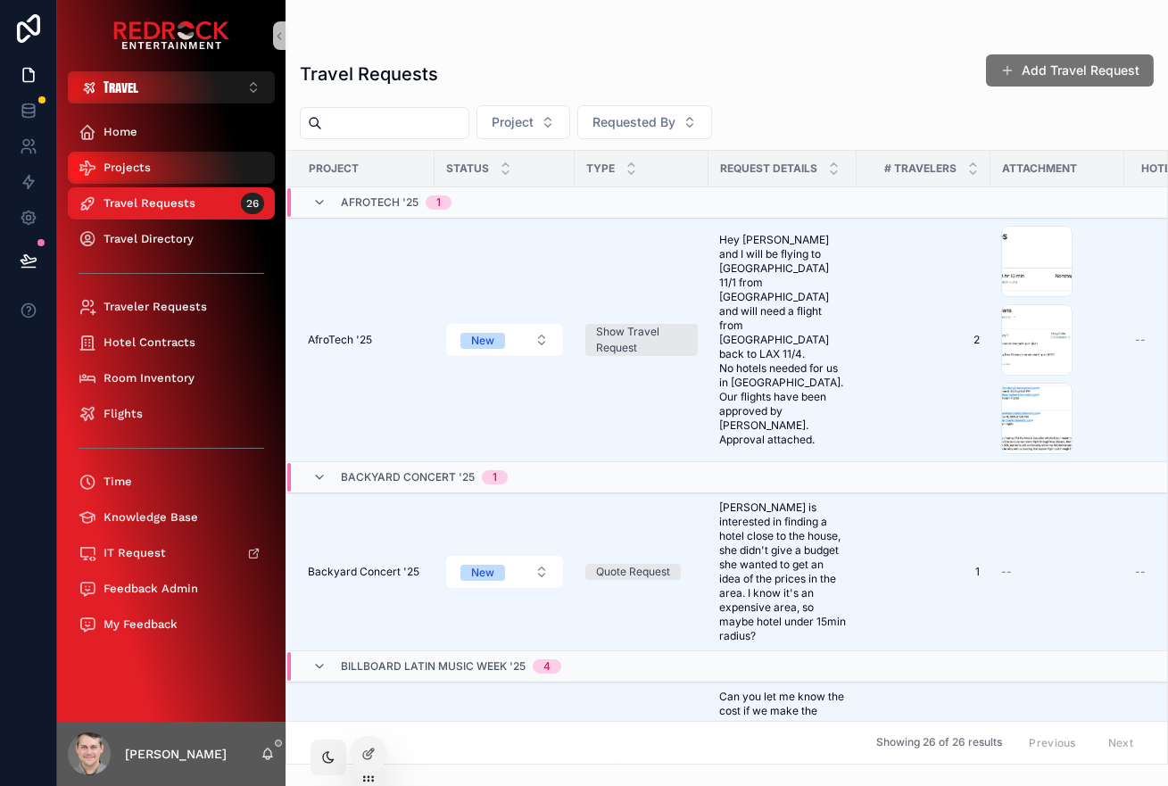
click at [144, 171] on span "Projects" at bounding box center [127, 168] width 47 height 14
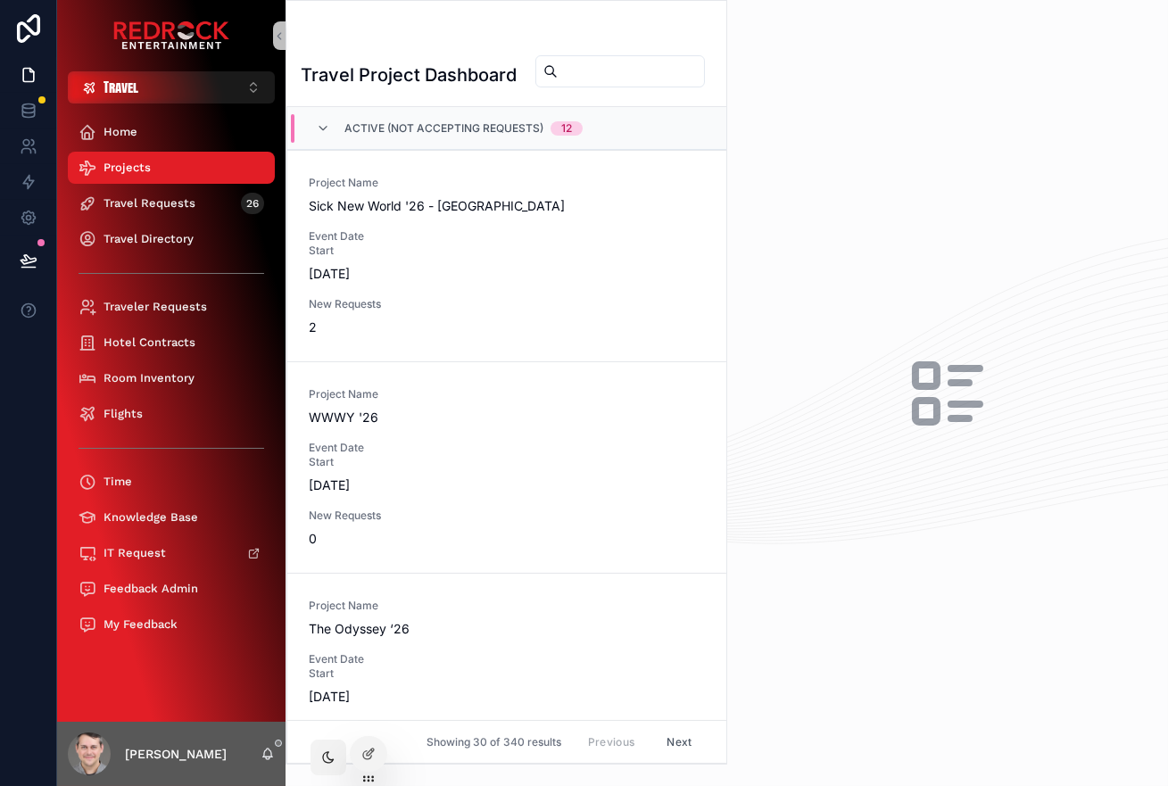
drag, startPoint x: 696, startPoint y: 57, endPoint x: 639, endPoint y: 75, distance: 59.8
click at [696, 57] on div "scrollable content" at bounding box center [620, 71] width 170 height 32
click at [609, 79] on input "scrollable content" at bounding box center [631, 71] width 146 height 25
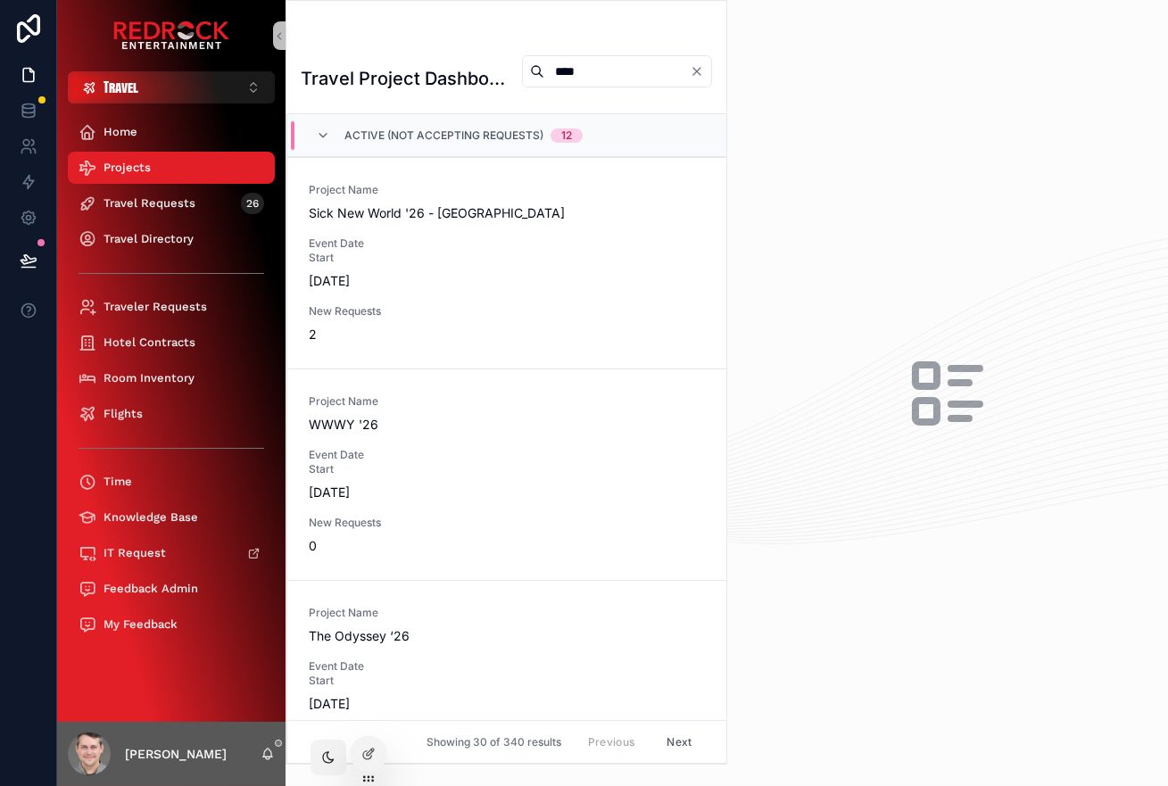
type input "****"
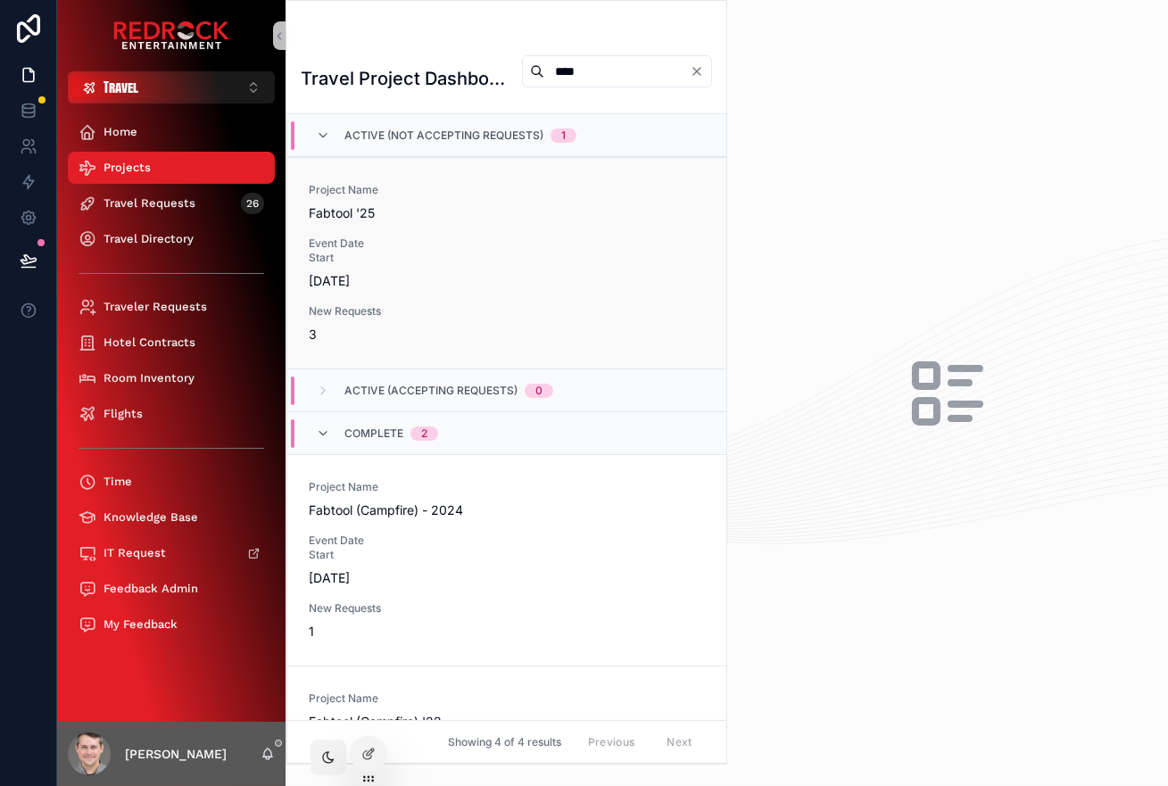
click at [510, 286] on div "Project Name Fabtool '25 Event Date Start [DATE] New Requests 3" at bounding box center [507, 263] width 396 height 161
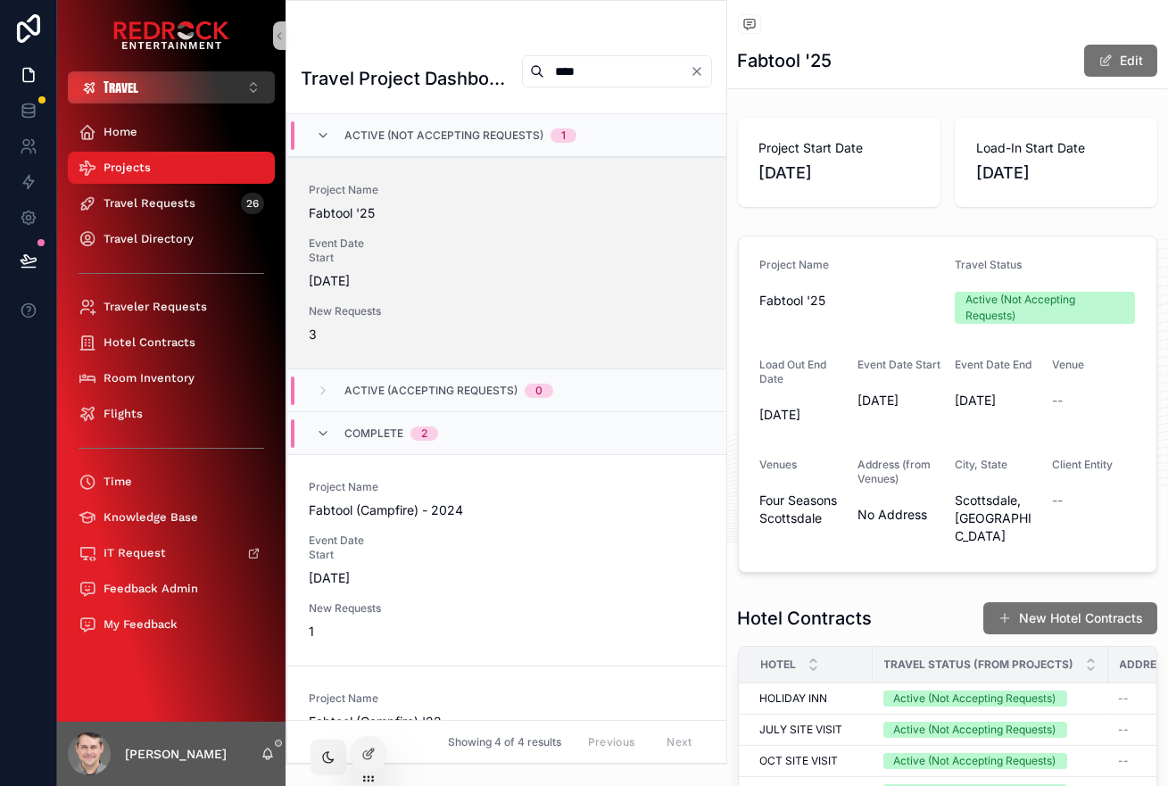
click at [125, 85] on span "Travel" at bounding box center [121, 88] width 35 height 18
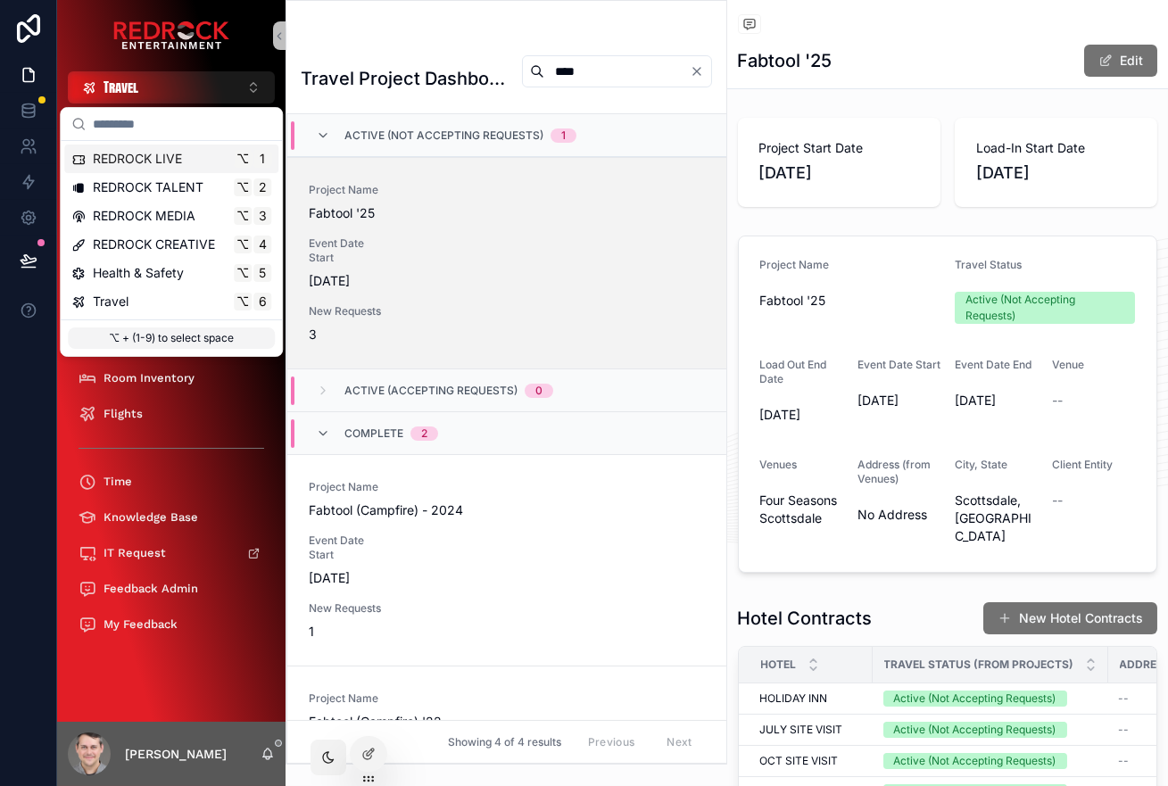
click at [163, 158] on span "REDROCK LIVE" at bounding box center [137, 159] width 89 height 18
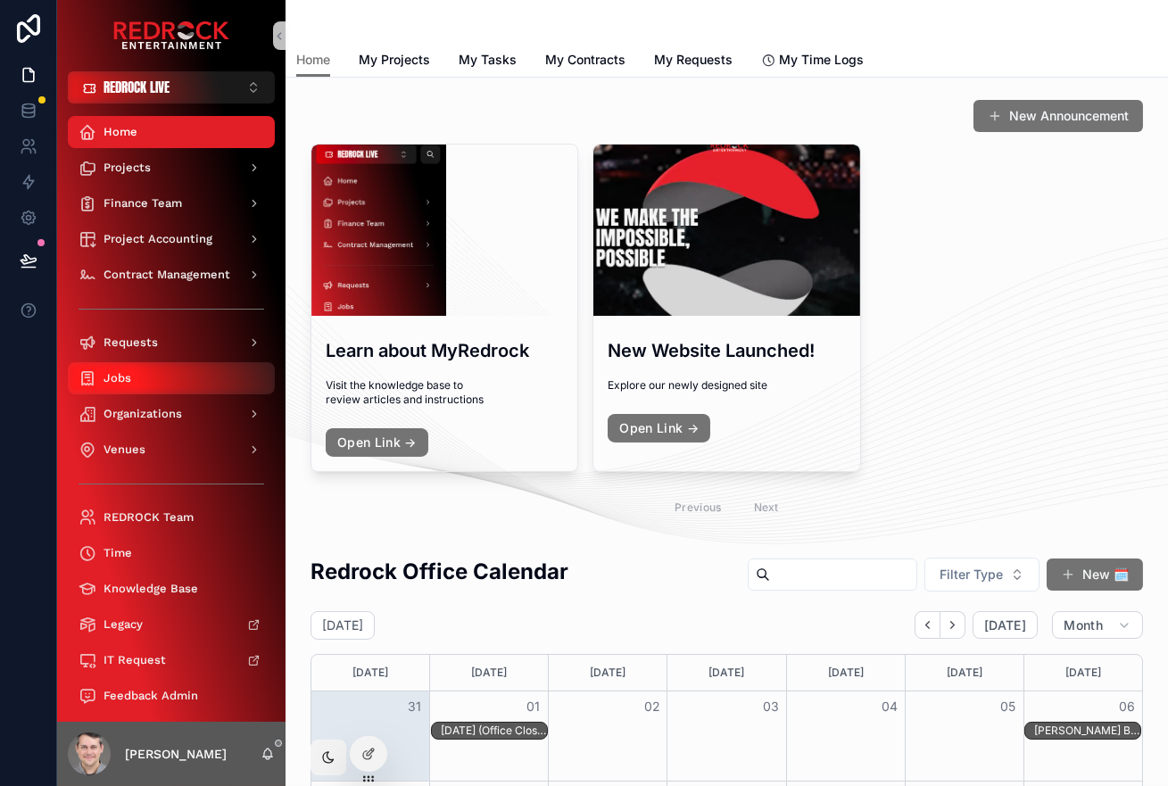
click at [140, 387] on div "Jobs" at bounding box center [172, 378] width 186 height 29
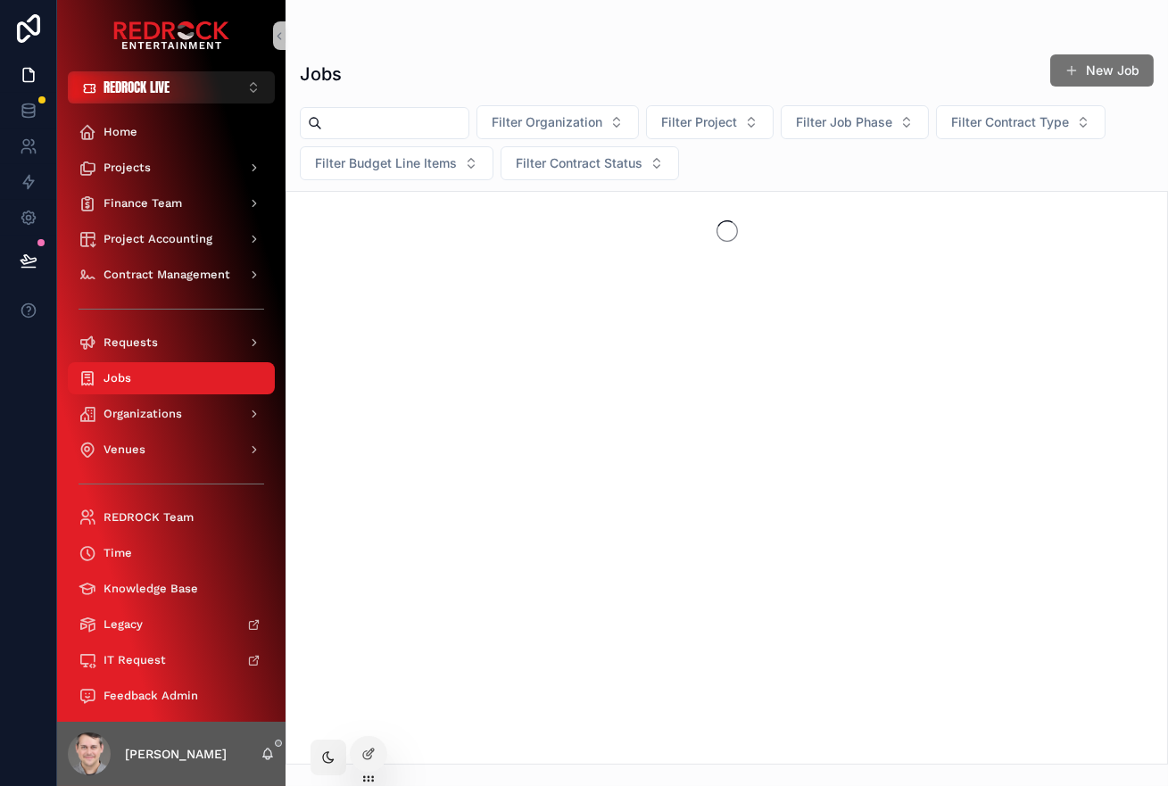
drag, startPoint x: 685, startPoint y: 26, endPoint x: 881, endPoint y: 32, distance: 195.5
click at [685, 26] on div "Jobs Jobs New Job Filter Organization Filter Project Filter Job Phase Filter [D…" at bounding box center [727, 382] width 883 height 765
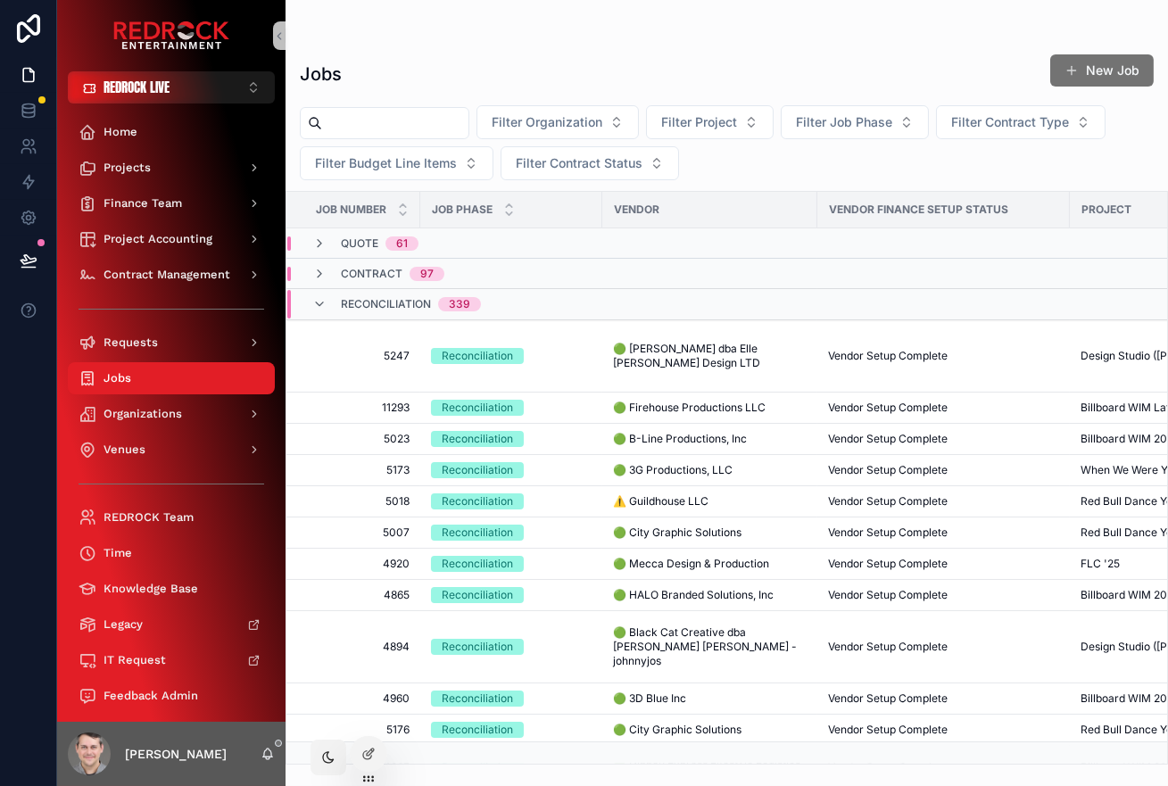
drag, startPoint x: 642, startPoint y: 30, endPoint x: 571, endPoint y: 32, distance: 71.4
drag, startPoint x: 571, startPoint y: 32, endPoint x: 536, endPoint y: 38, distance: 35.4
click at [383, 355] on span "5247" at bounding box center [359, 356] width 102 height 14
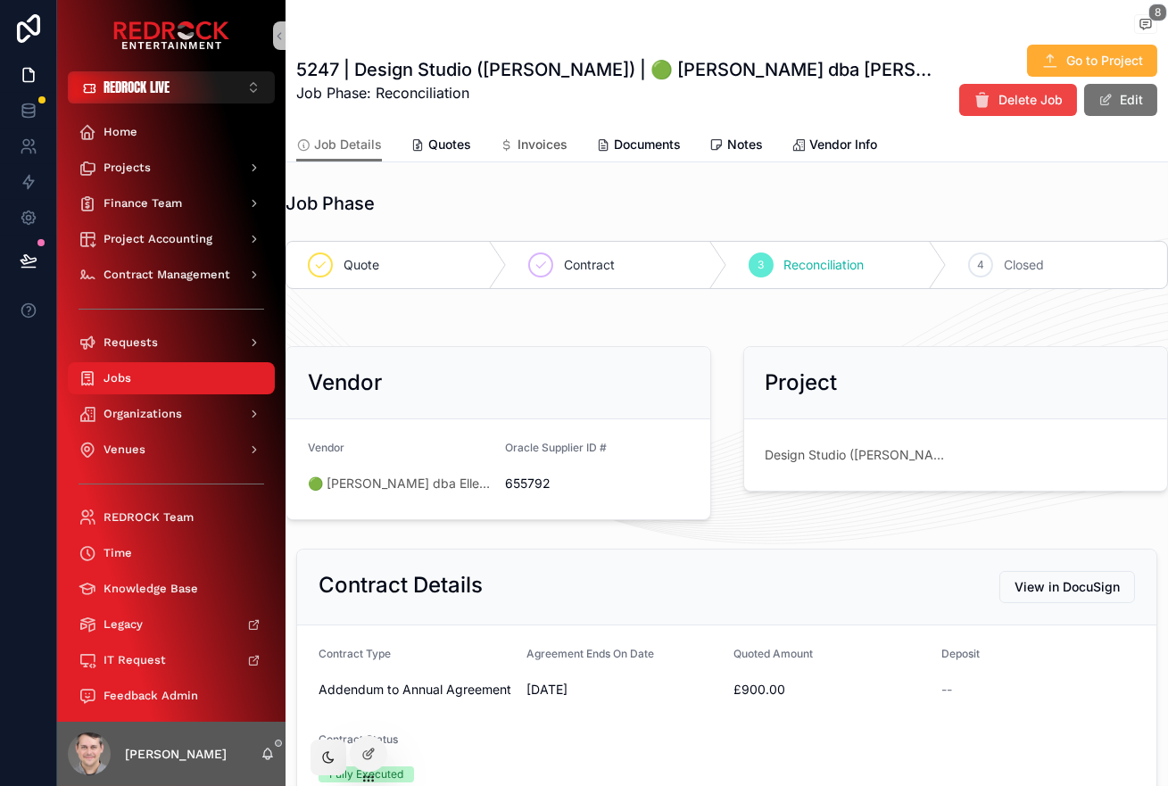
click at [529, 143] on span "Invoices" at bounding box center [543, 145] width 50 height 18
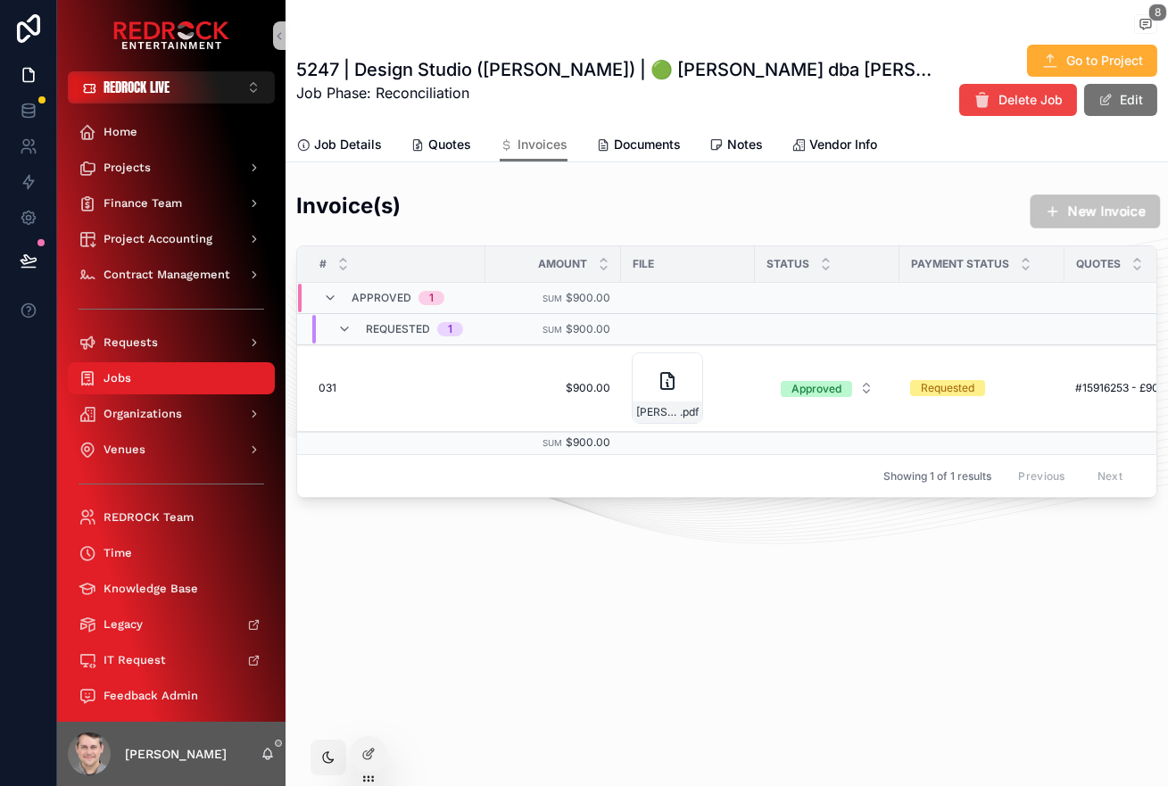
click at [1100, 212] on button "New Invoice" at bounding box center [1096, 212] width 130 height 34
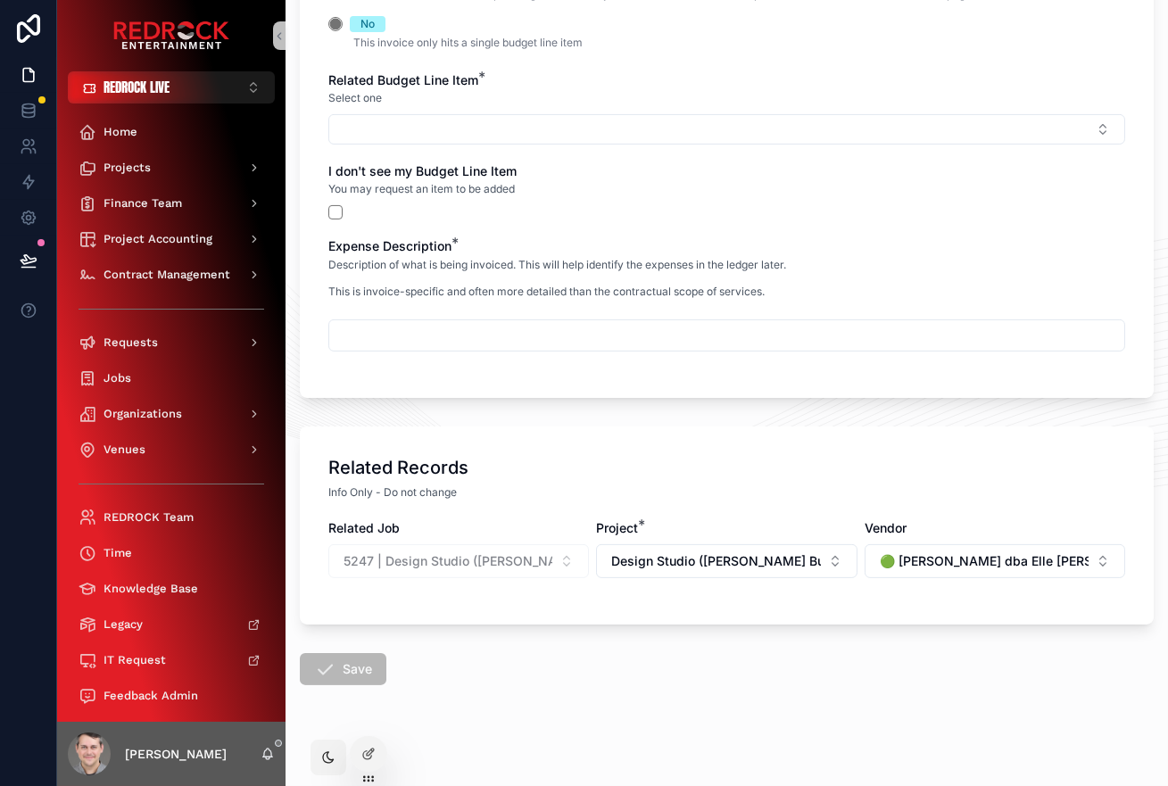
scroll to position [913, 0]
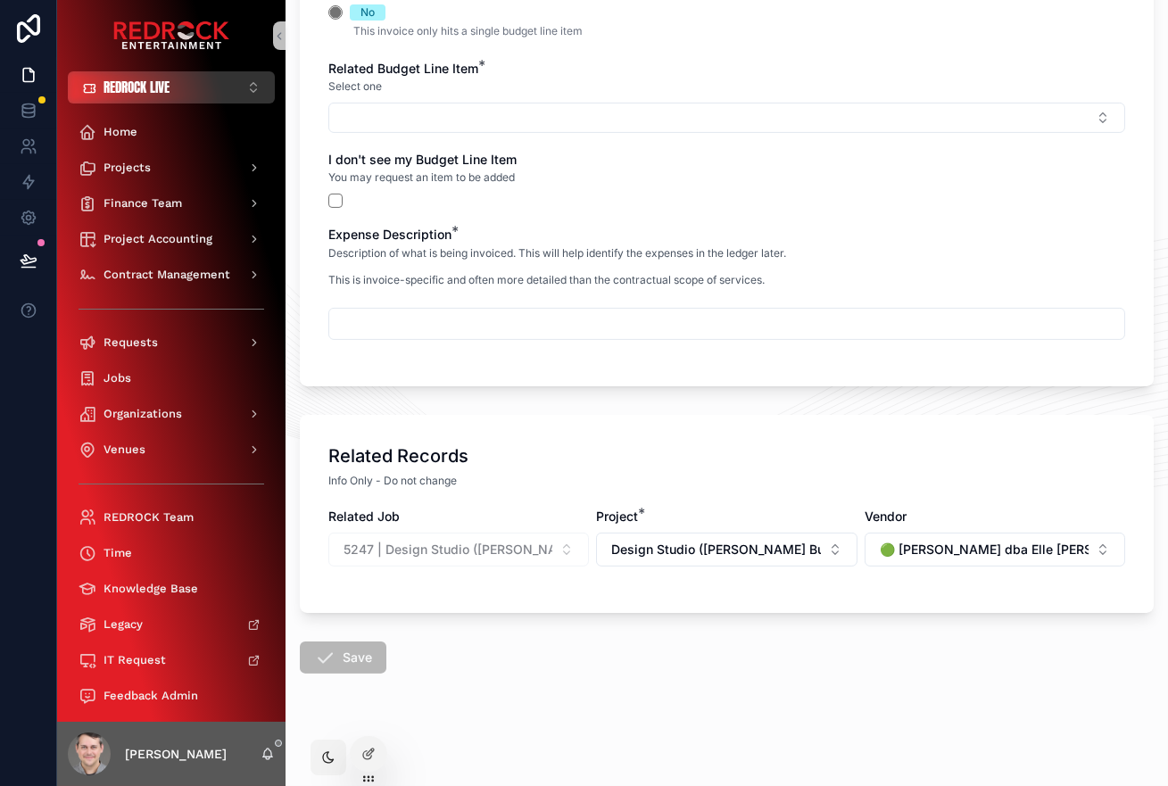
click at [145, 97] on button "REDROCK LIVE ⌥ 1" at bounding box center [171, 87] width 207 height 32
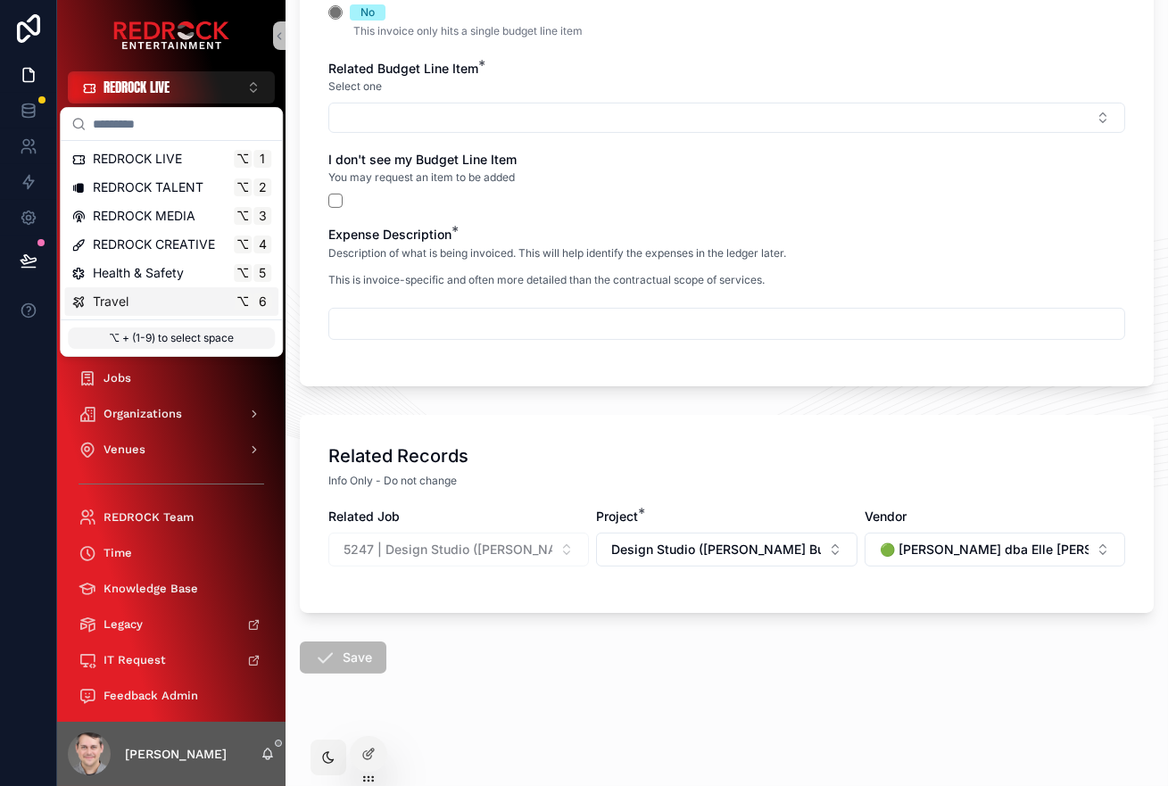
click at [160, 293] on div "Travel ⌥ 6" at bounding box center [171, 302] width 200 height 18
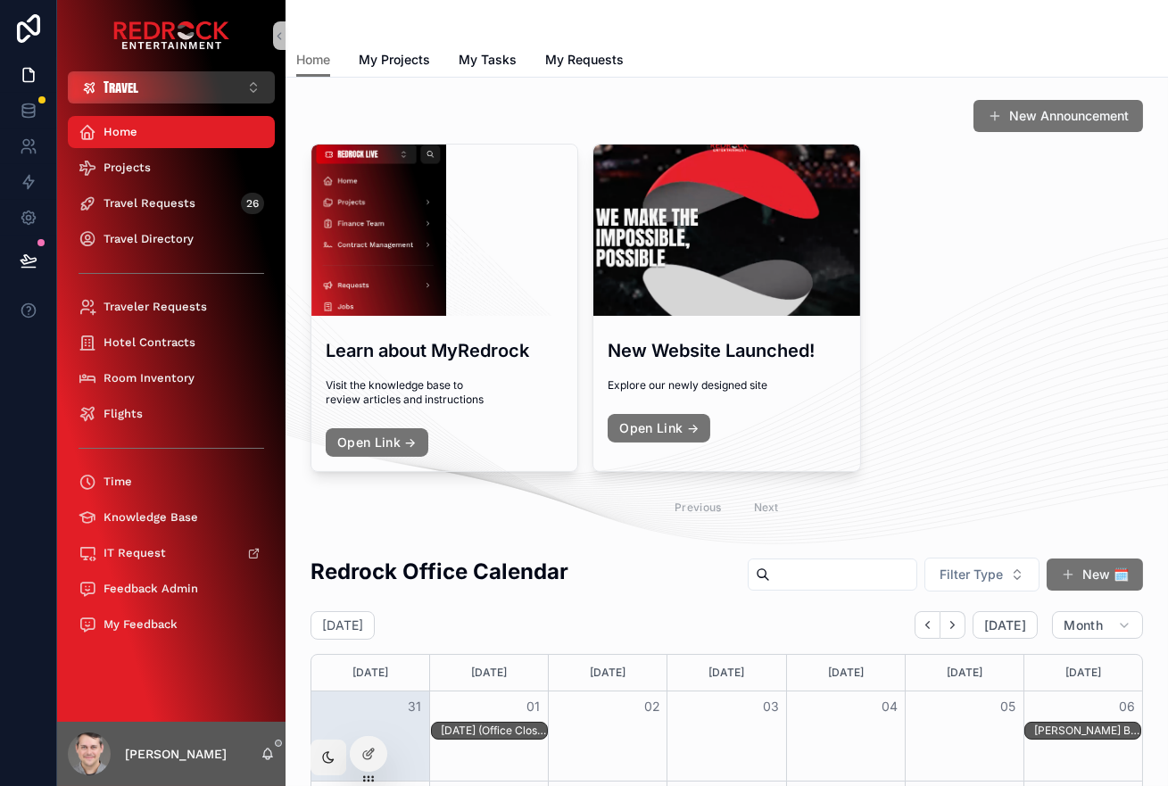
click at [160, 81] on button "Travel ⌥ 6" at bounding box center [171, 87] width 207 height 32
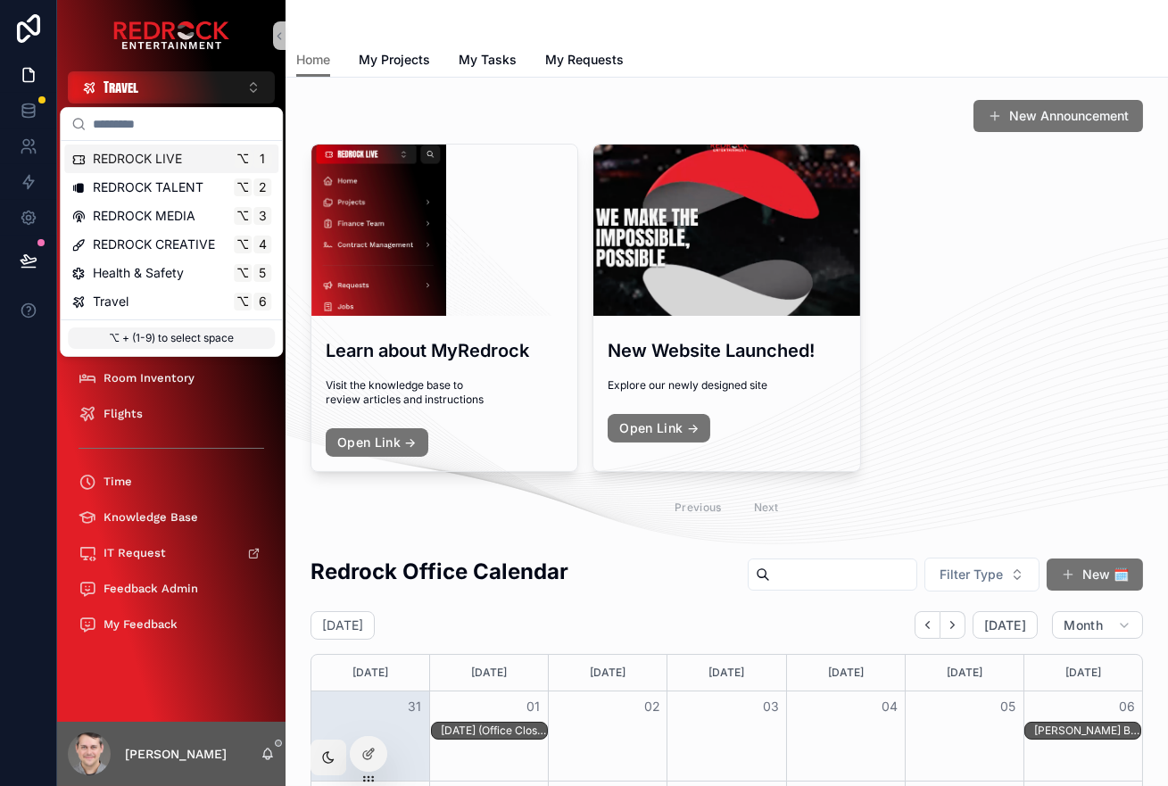
click at [146, 163] on span "REDROCK LIVE" at bounding box center [137, 159] width 89 height 18
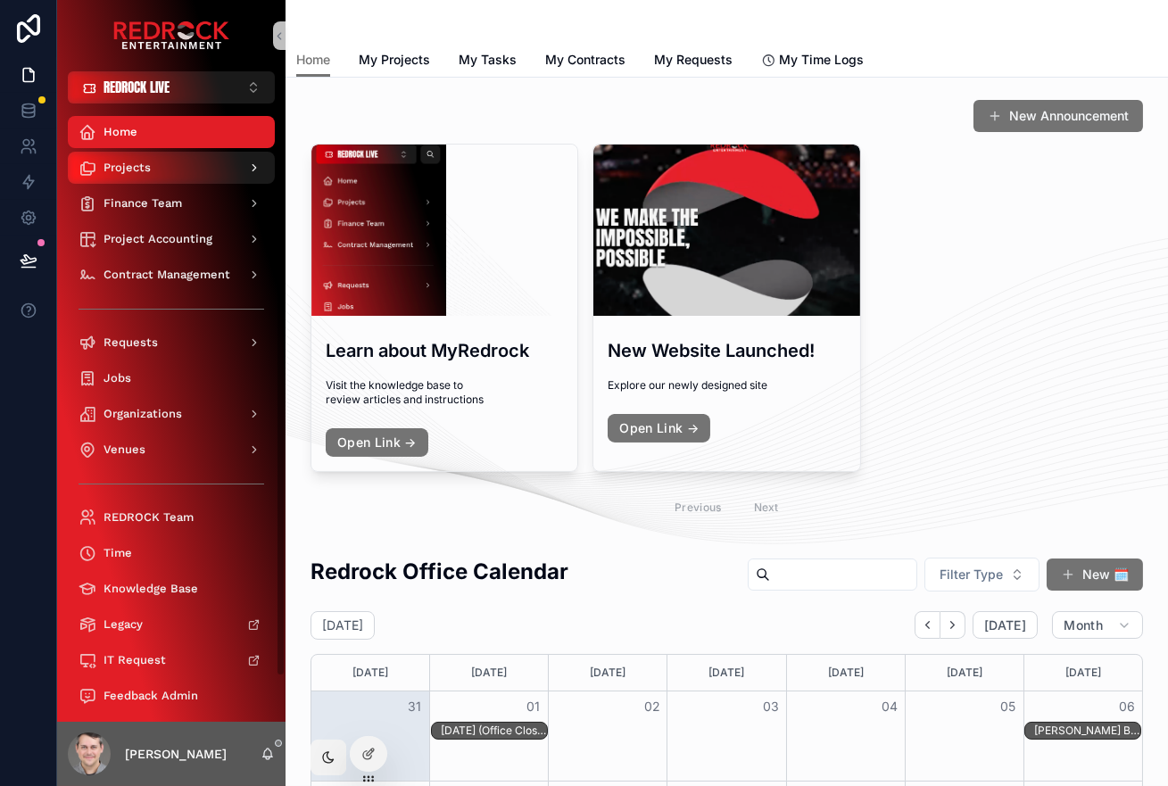
click at [178, 179] on div "Projects" at bounding box center [172, 167] width 186 height 29
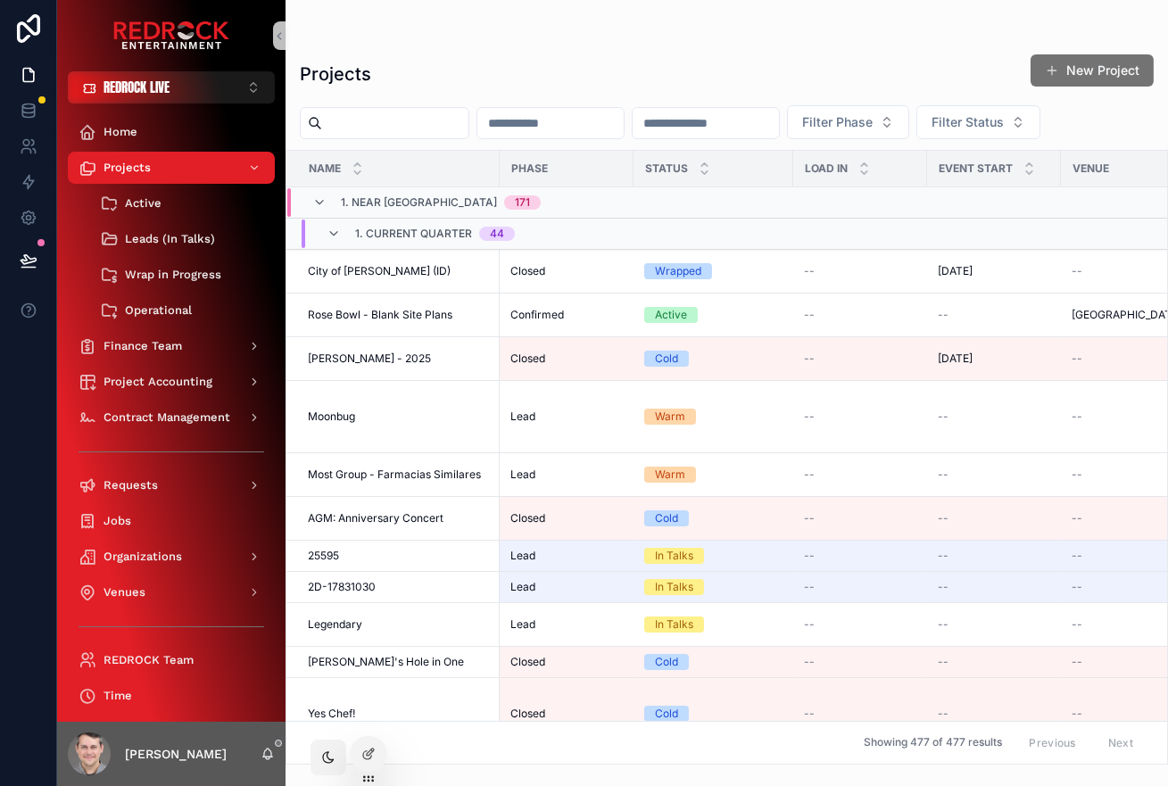
click at [349, 117] on input "scrollable content" at bounding box center [395, 123] width 146 height 25
type input "********"
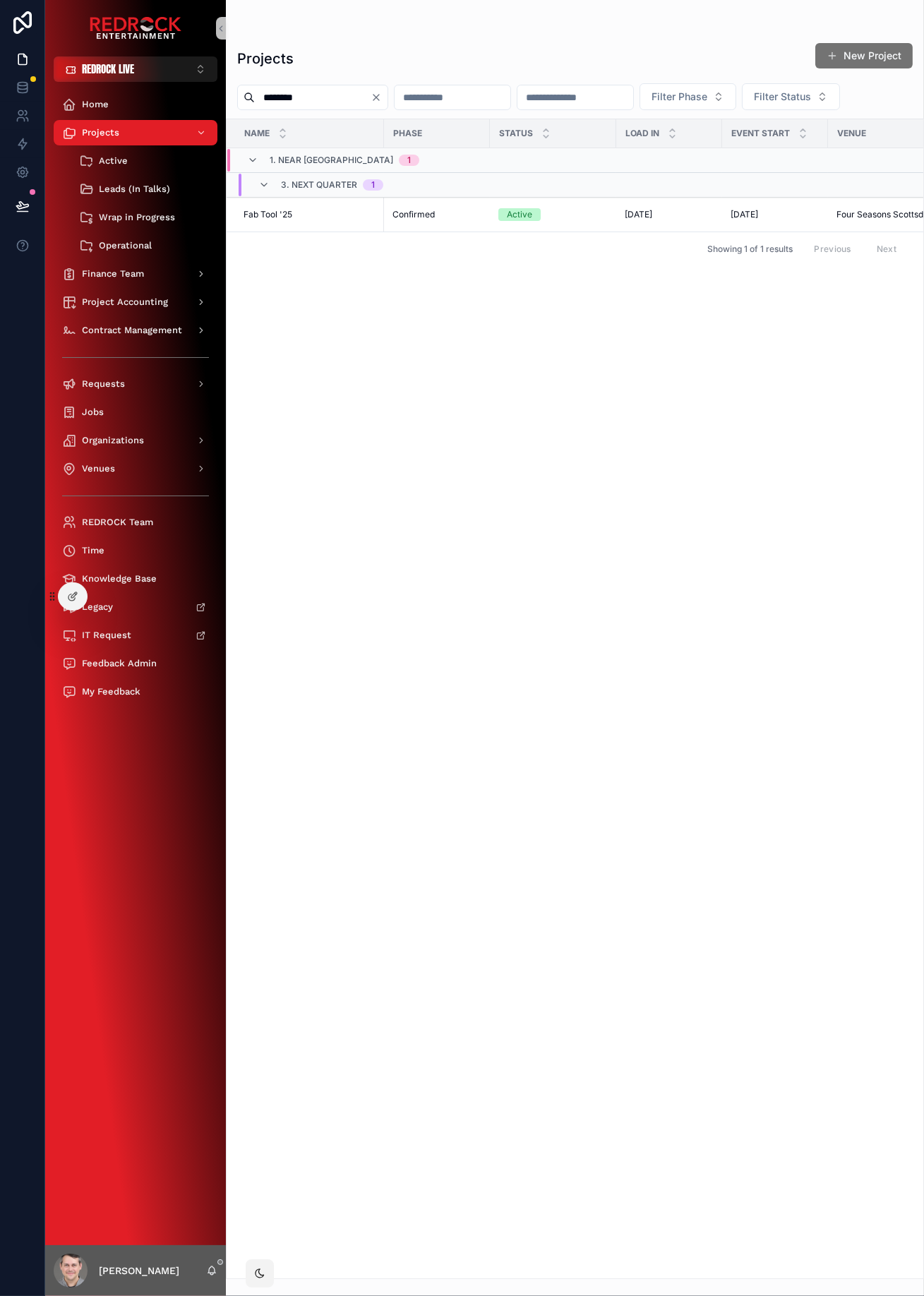
click at [279, 218] on span "Fab Tool '25" at bounding box center [268, 214] width 49 height 11
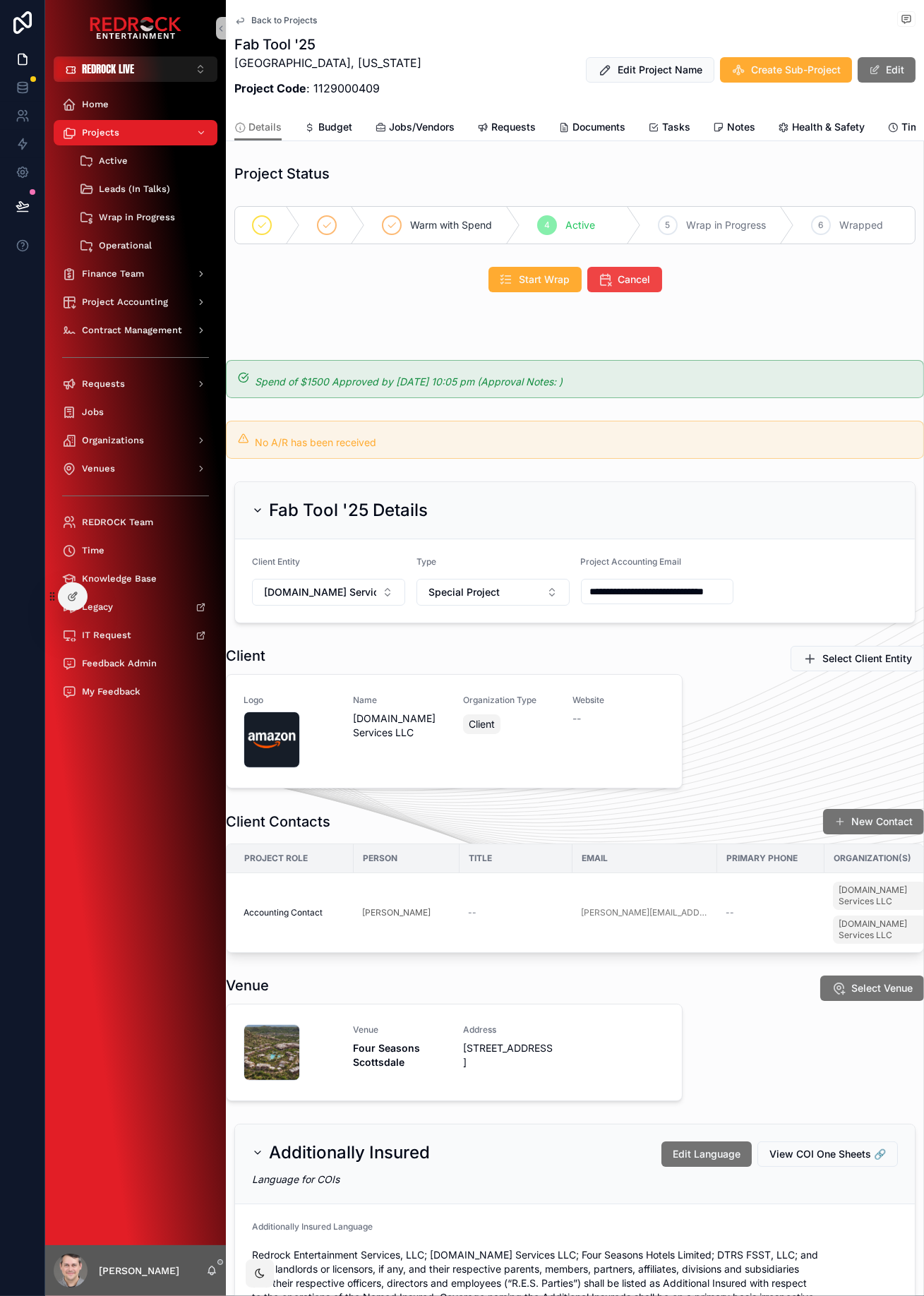
scroll to position [0, 108]
click at [862, 123] on div "Details Budget Jobs/Vendors Requests Documents Tasks Notes Health & Safety Time…" at bounding box center [574, 127] width 681 height 27
click at [873, 128] on icon "scrollable content" at bounding box center [878, 127] width 11 height 11
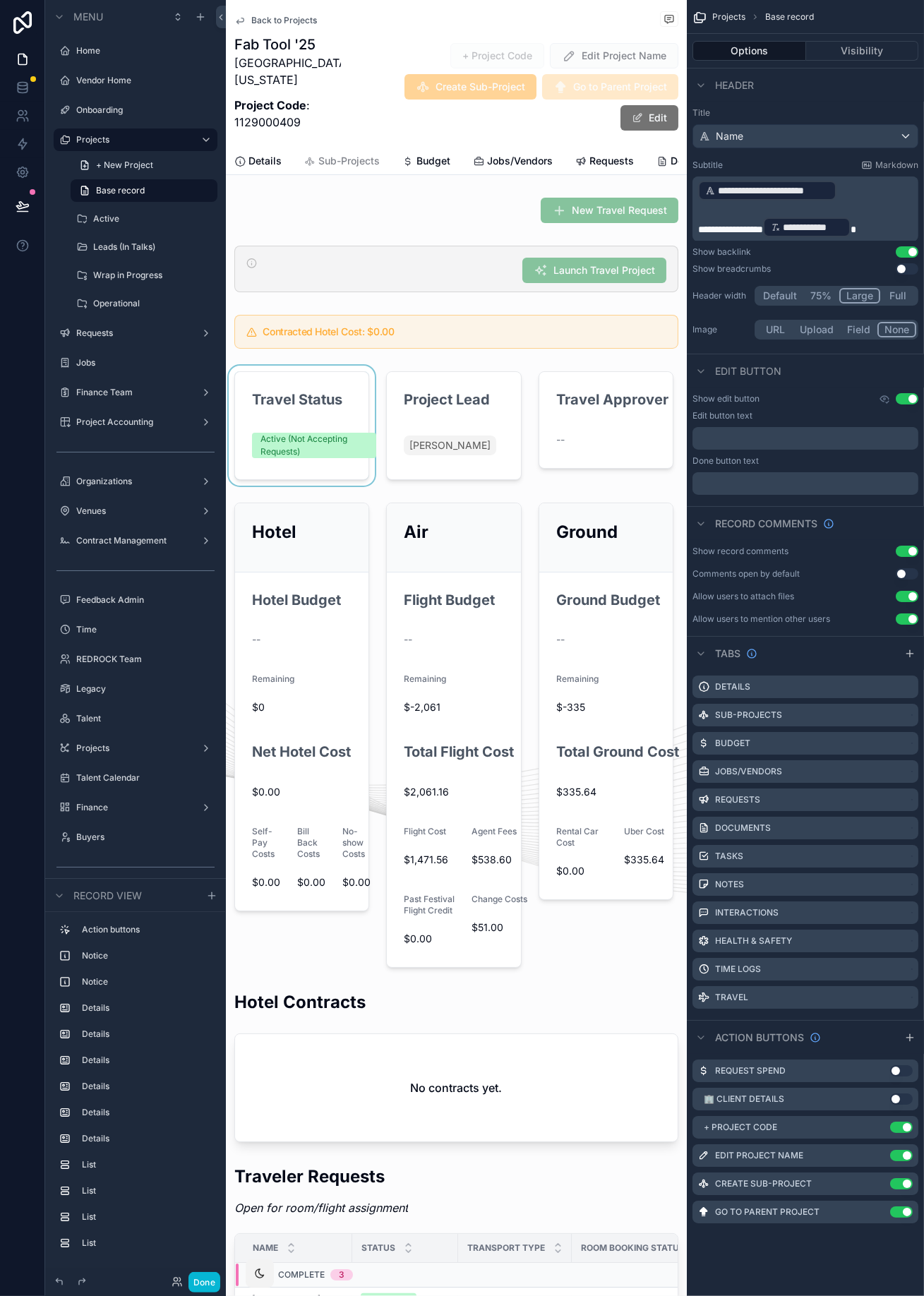
click at [312, 418] on div "scrollable content" at bounding box center [302, 426] width 152 height 120
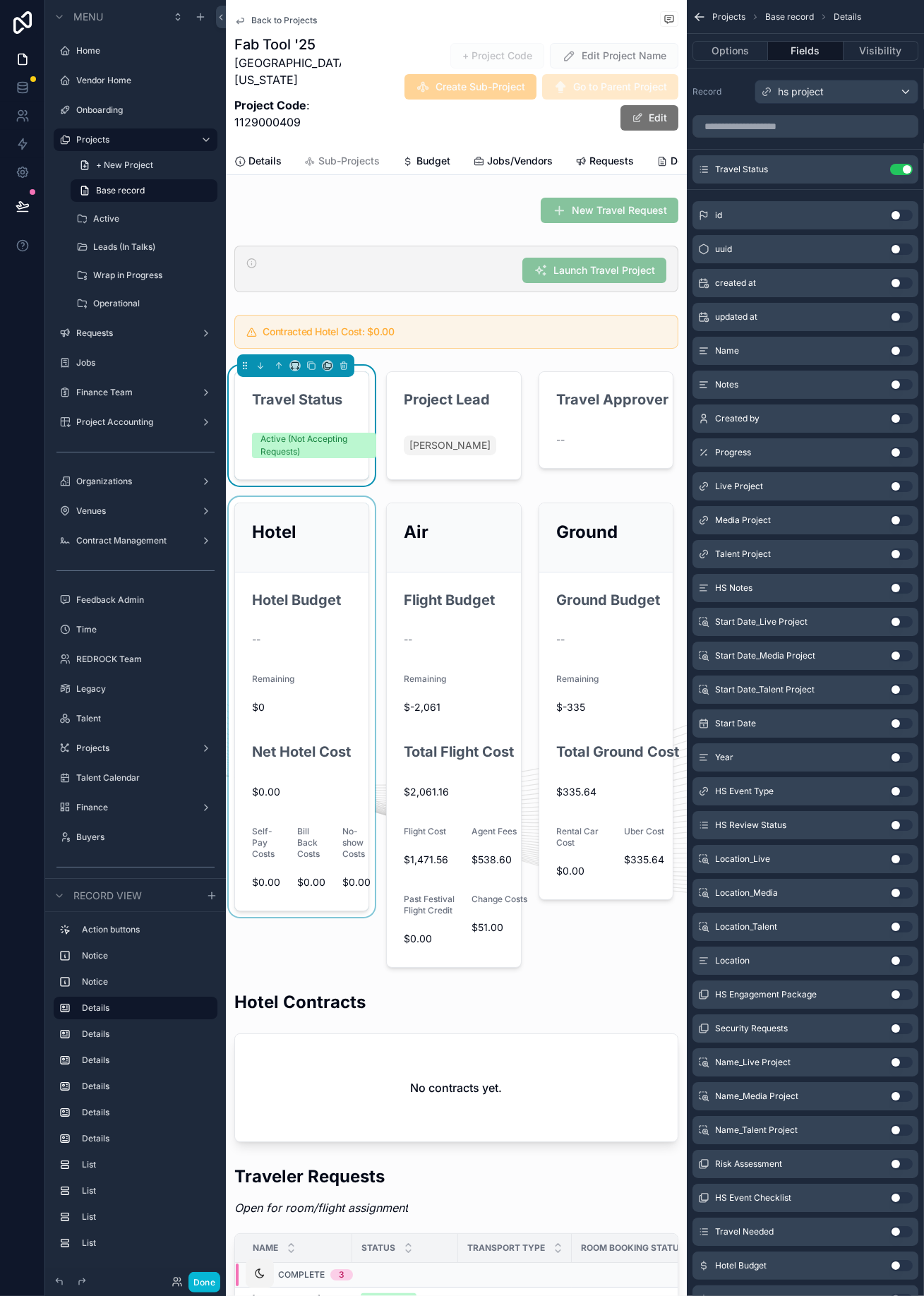
click at [232, 618] on div "scrollable content" at bounding box center [302, 735] width 152 height 476
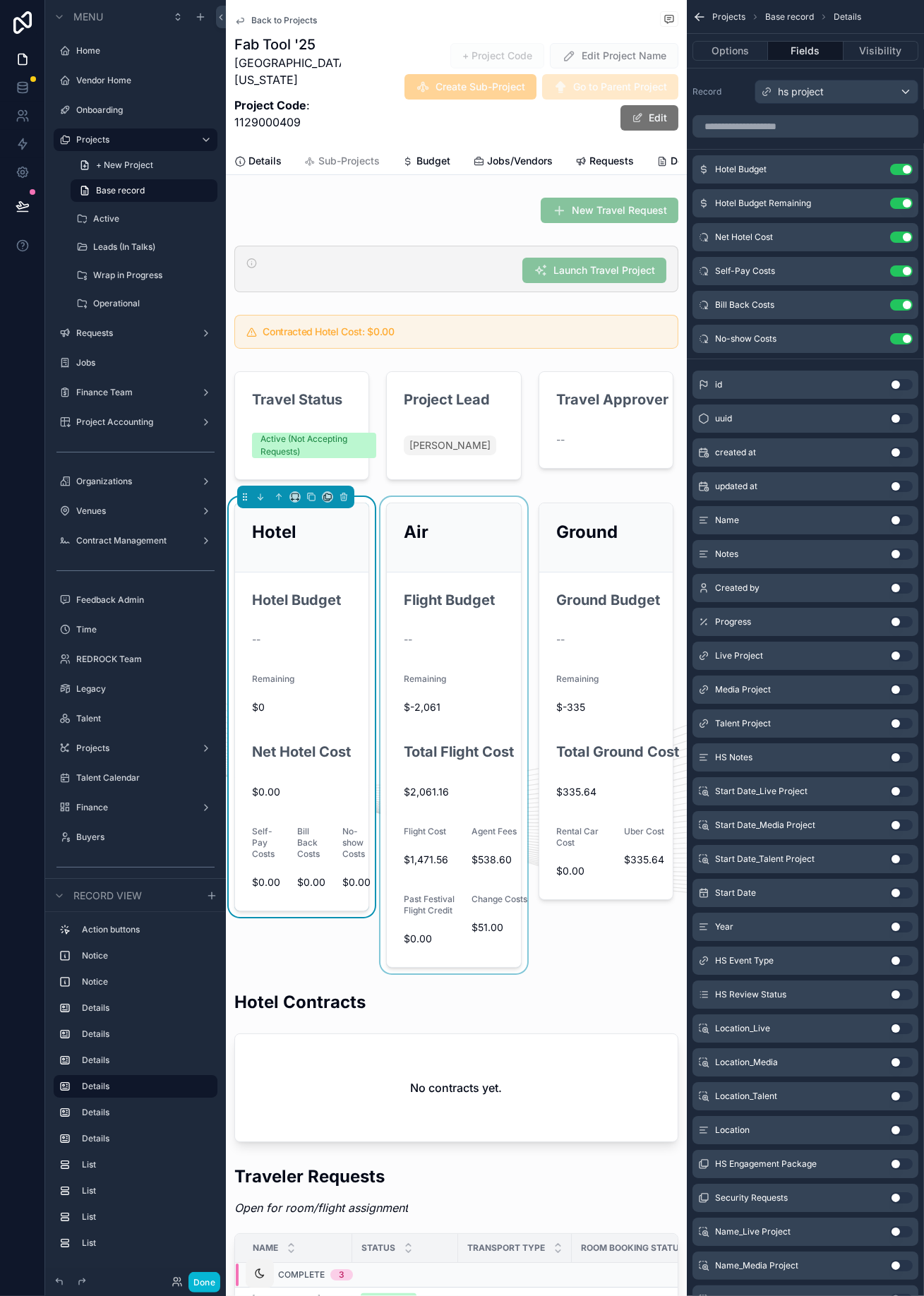
click at [400, 621] on div "scrollable content" at bounding box center [453, 735] width 152 height 476
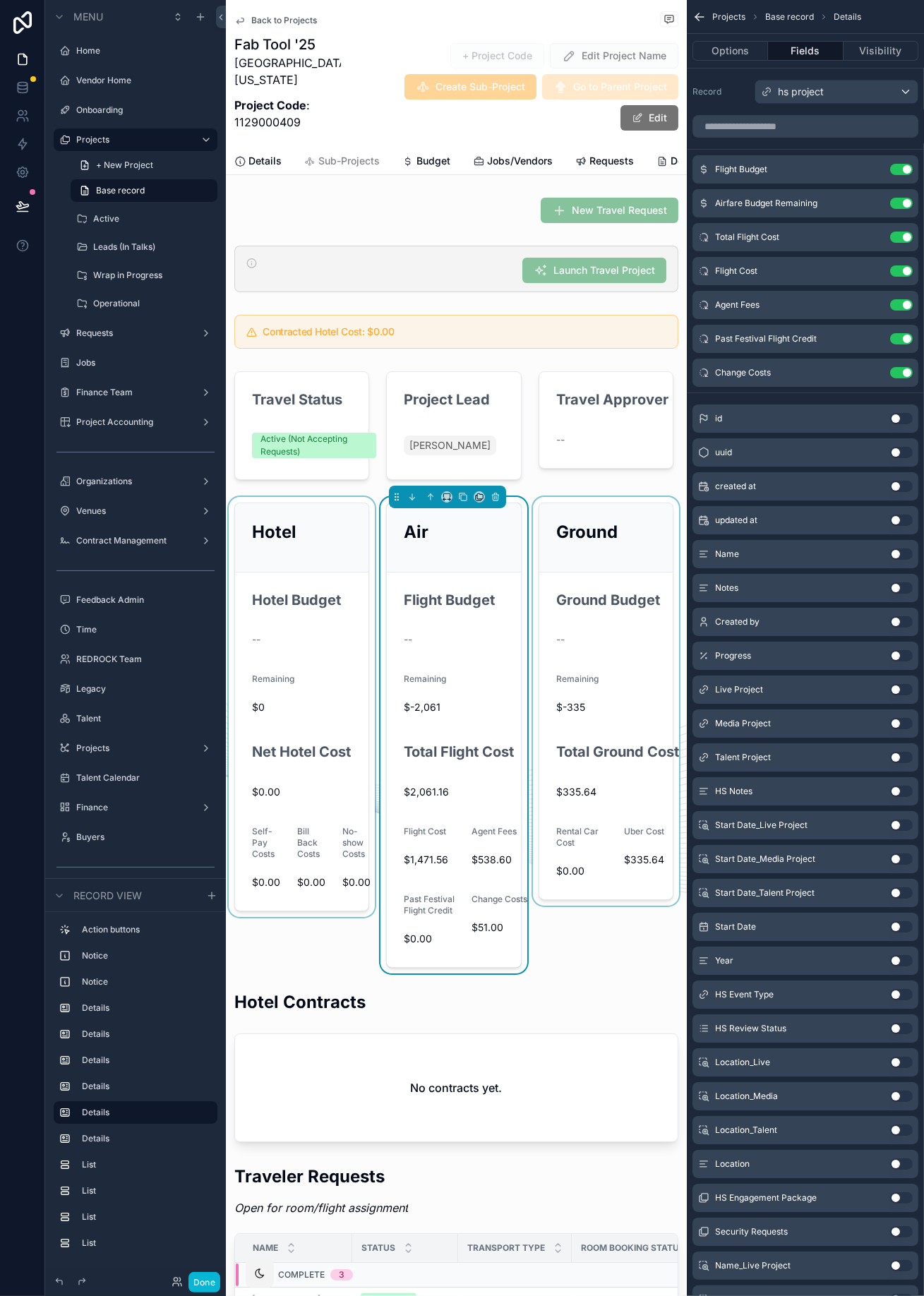
click at [591, 602] on div "scrollable content" at bounding box center [606, 735] width 152 height 476
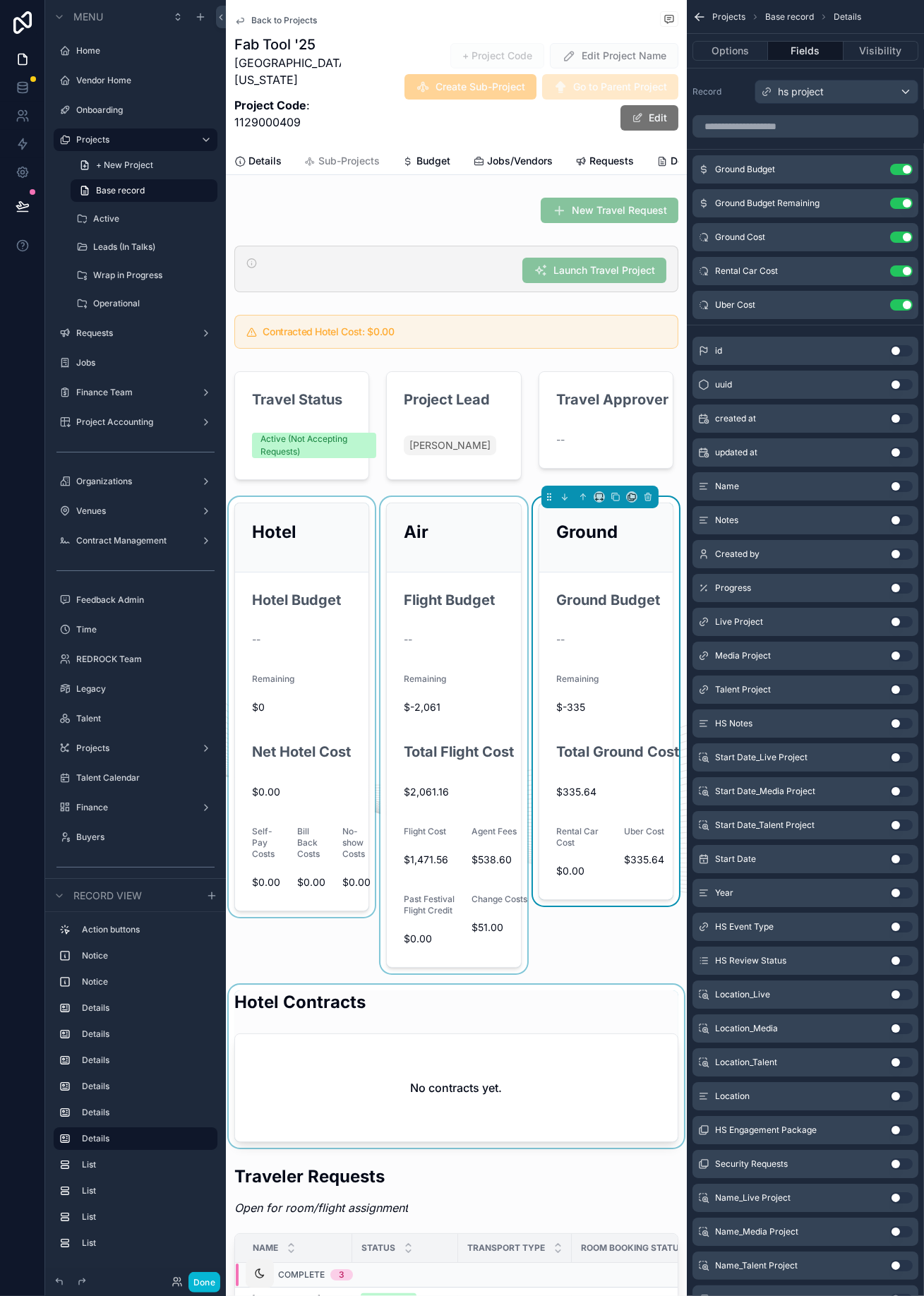
click at [451, 621] on div "scrollable content" at bounding box center [456, 1067] width 461 height 163
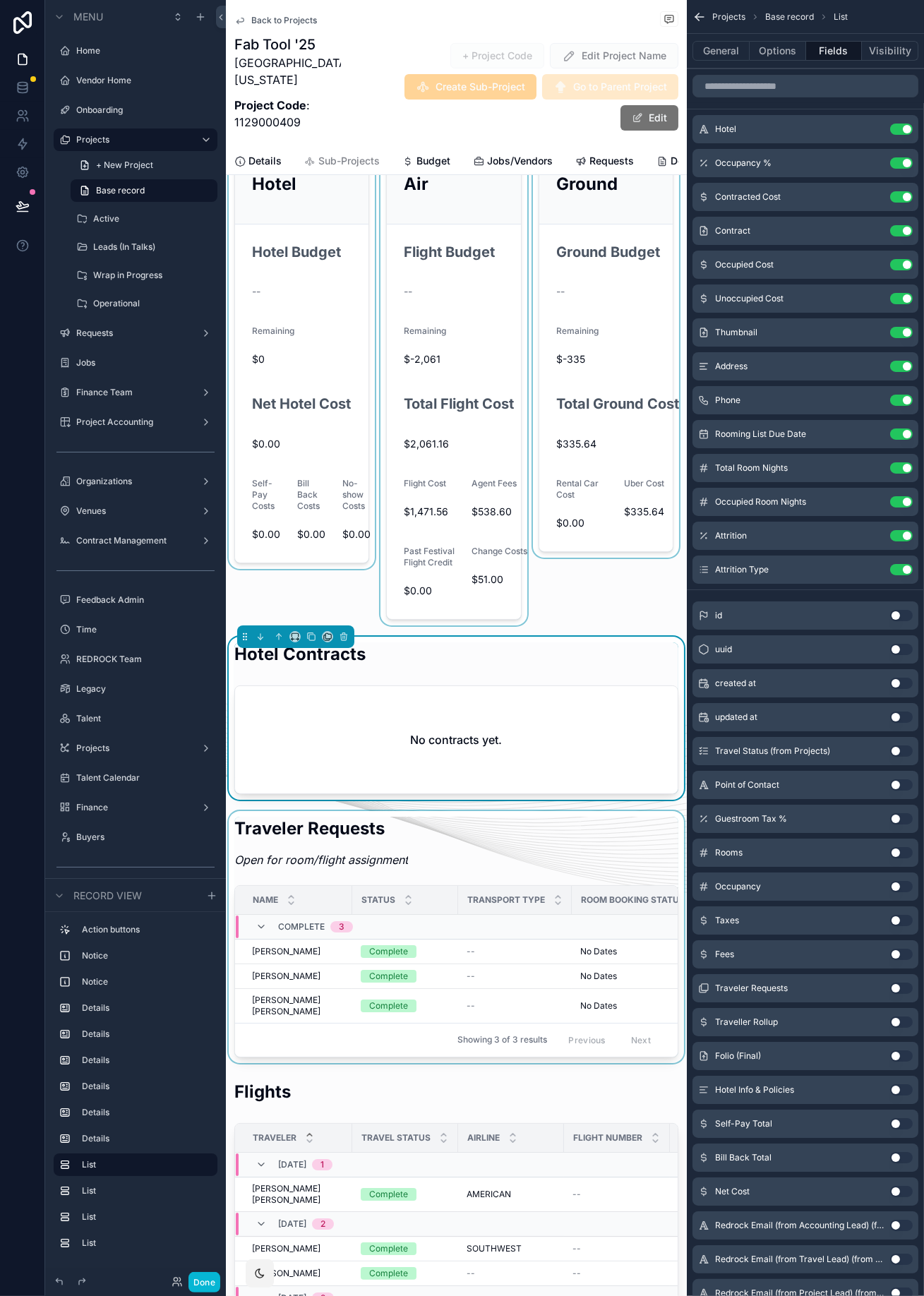
click at [469, 621] on div "scrollable content" at bounding box center [456, 937] width 461 height 252
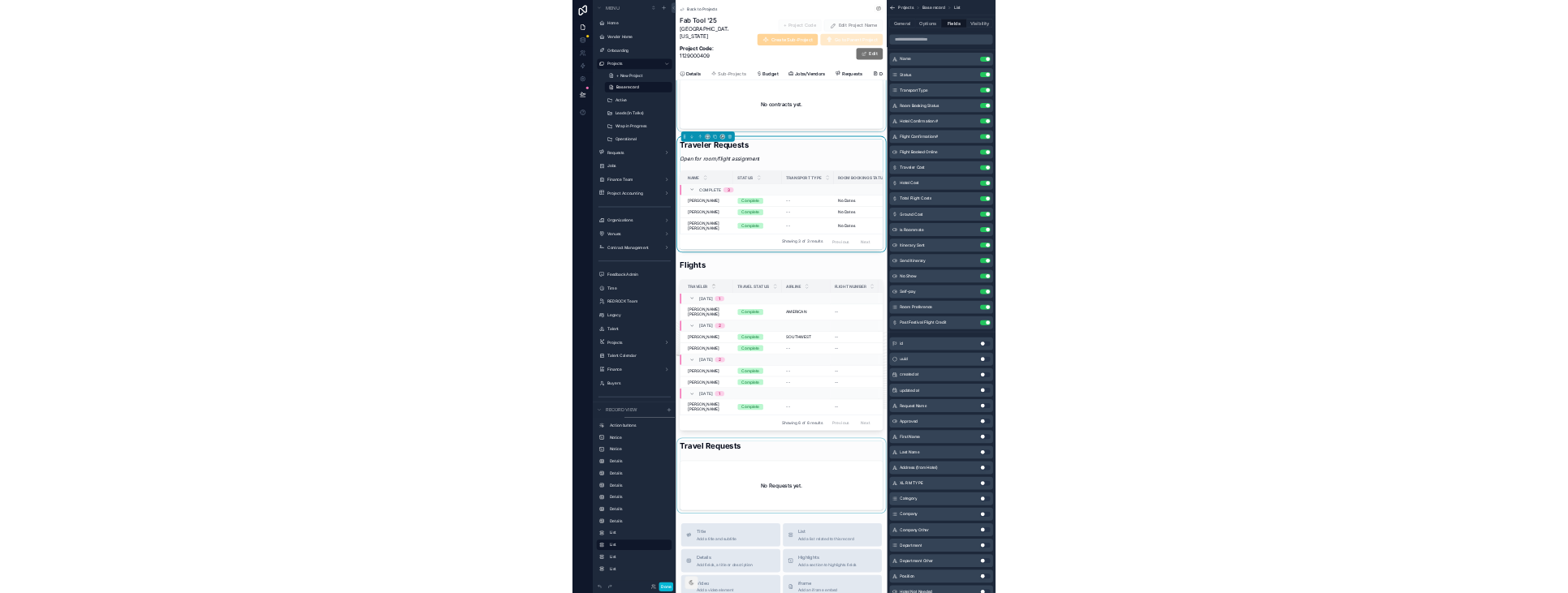
scroll to position [1065, 0]
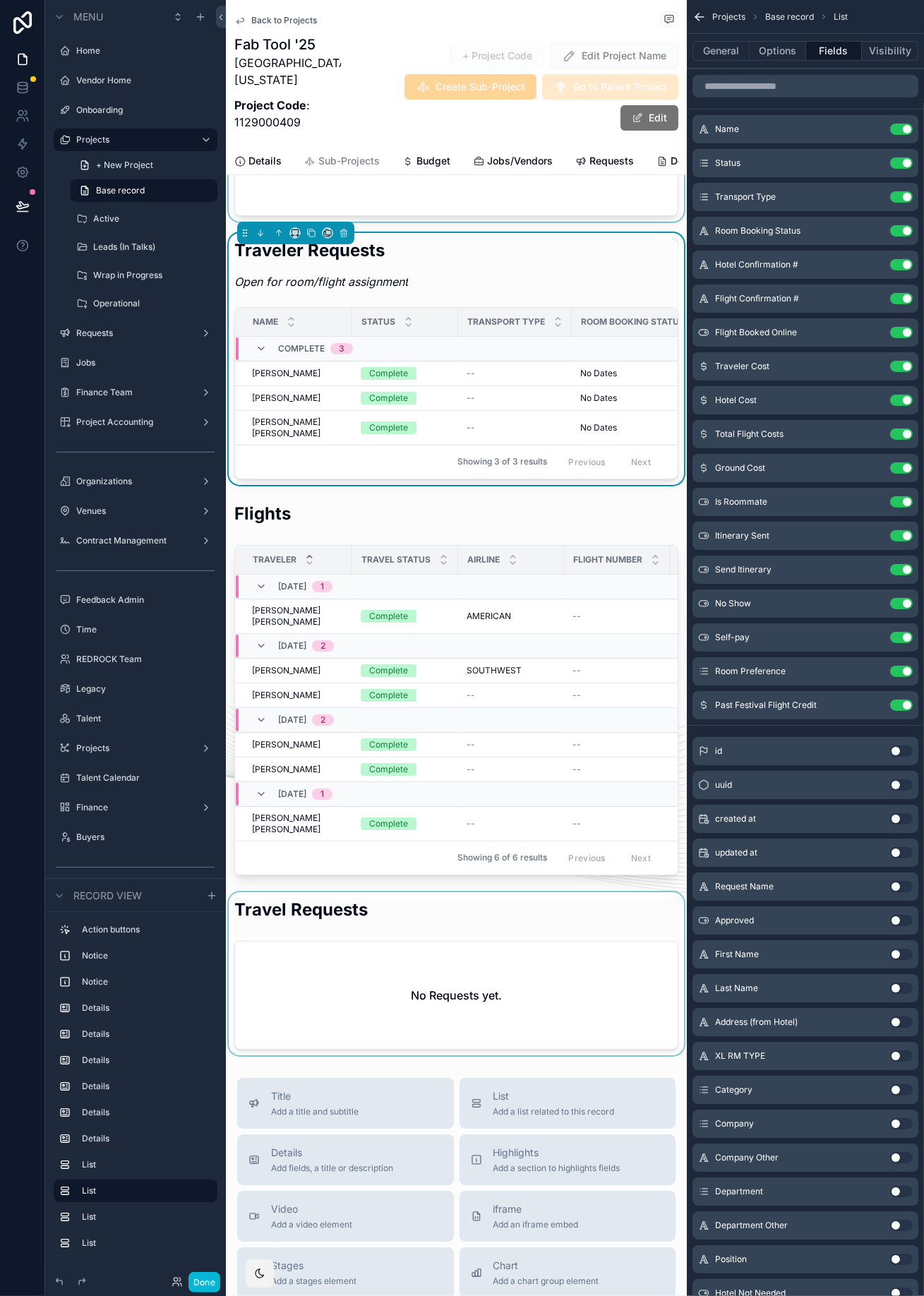
click at [450, 621] on div "scrollable content" at bounding box center [456, 974] width 461 height 163
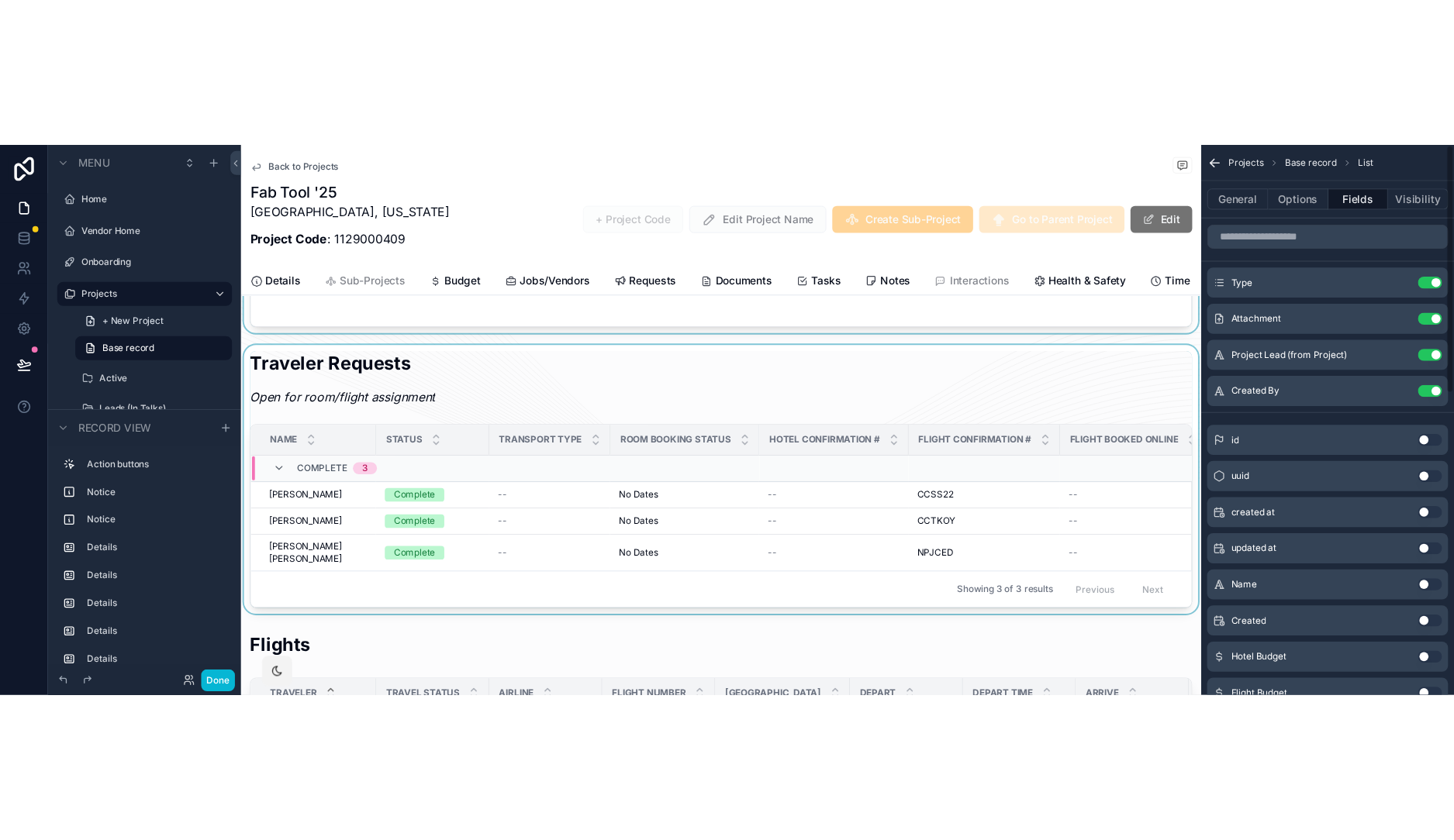
scroll to position [980, 0]
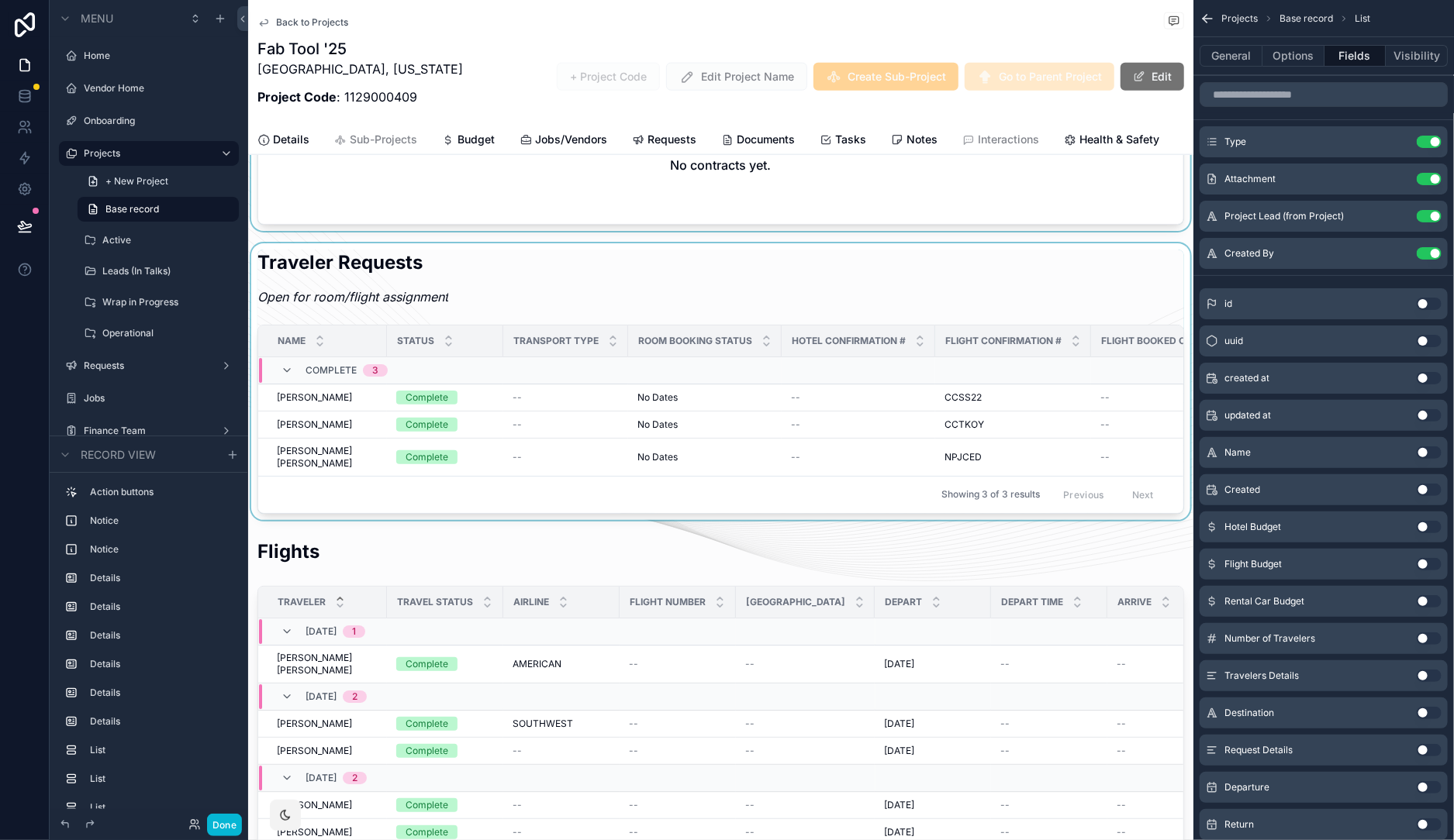
drag, startPoint x: 465, startPoint y: 26, endPoint x: 313, endPoint y: 106, distance: 171.8
click at [29, 95] on icon at bounding box center [24, 95] width 10 height 6
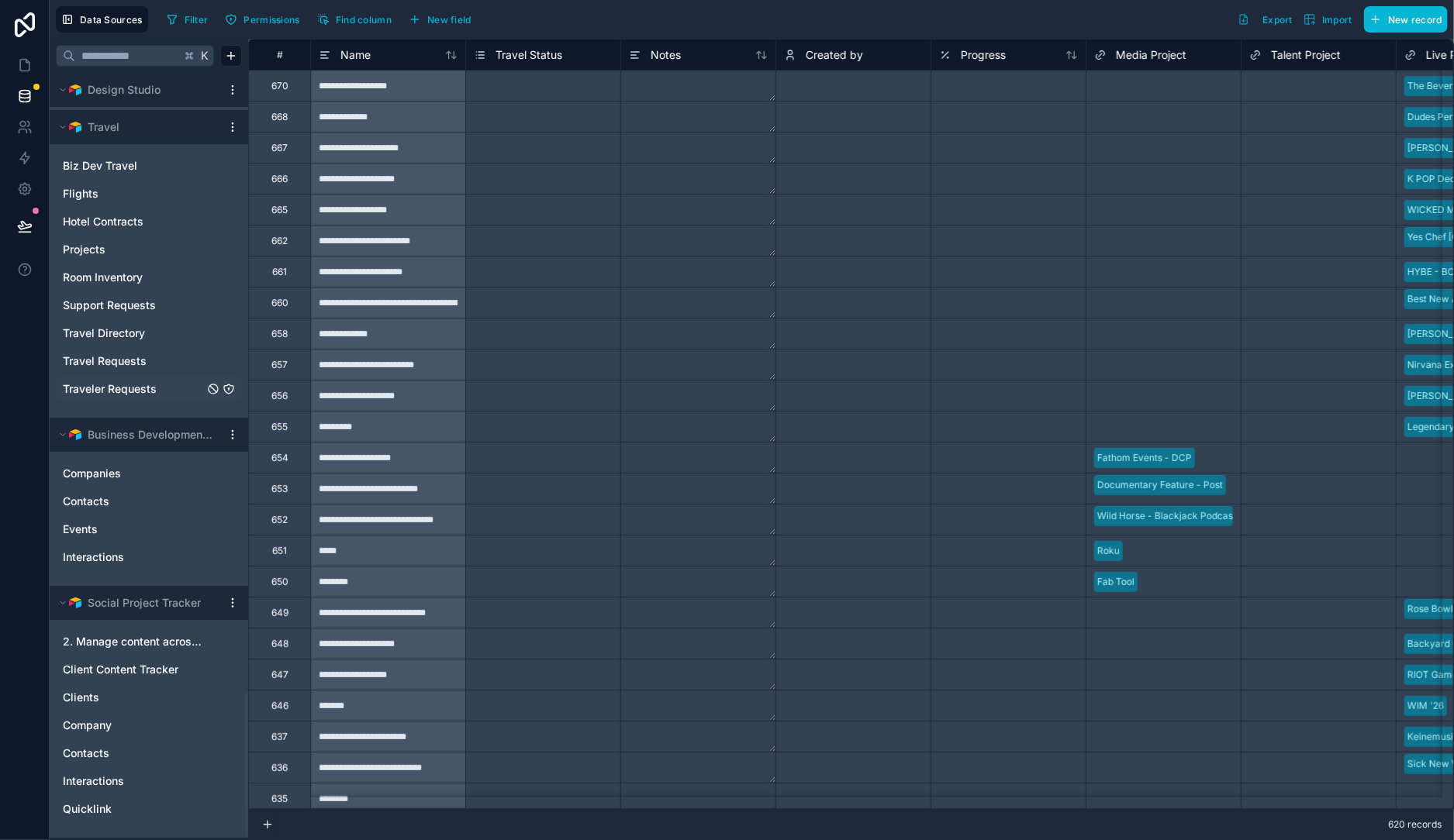
scroll to position [3097, 0]
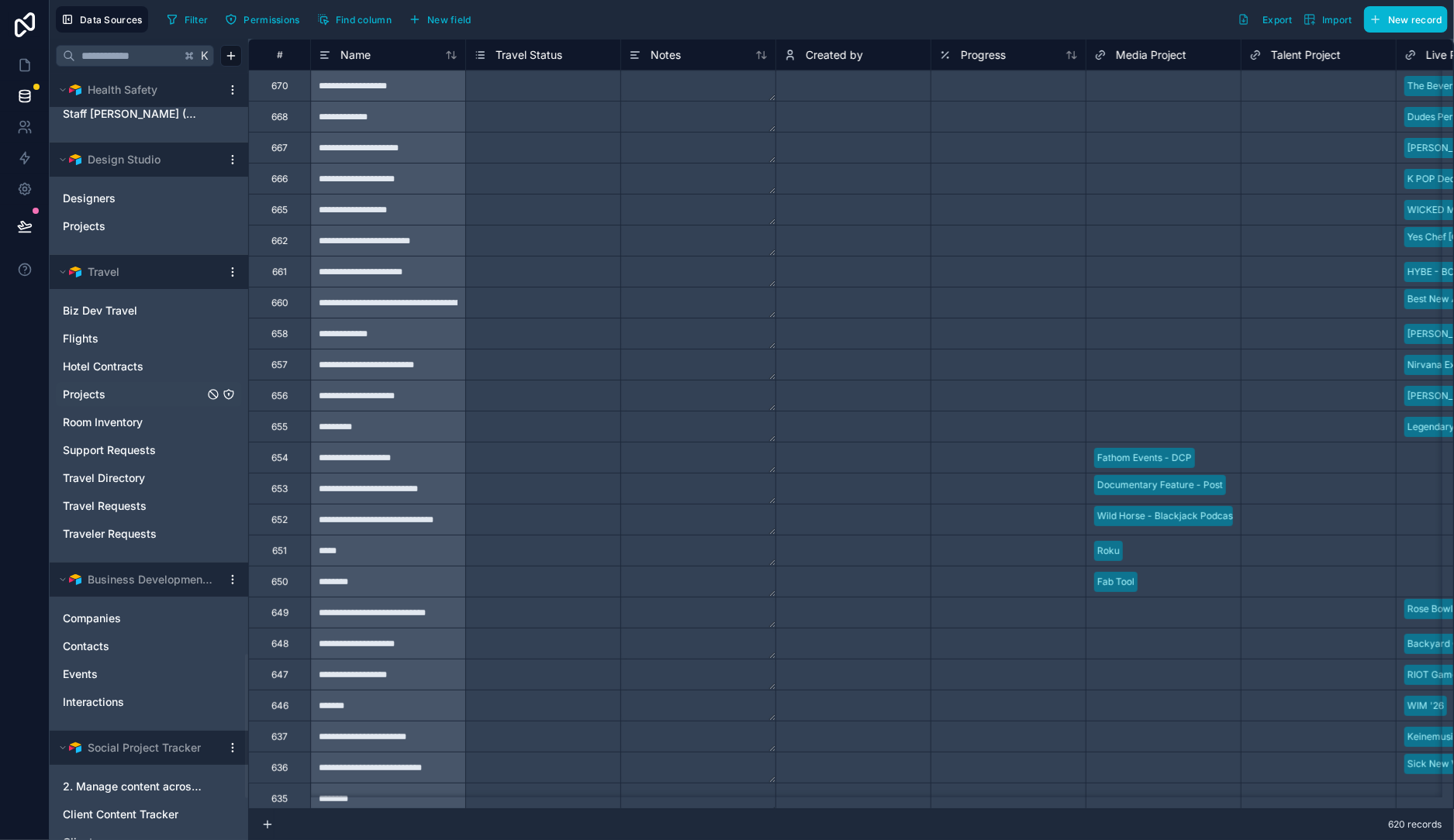
click at [129, 398] on link "Projects" at bounding box center [133, 394] width 141 height 16
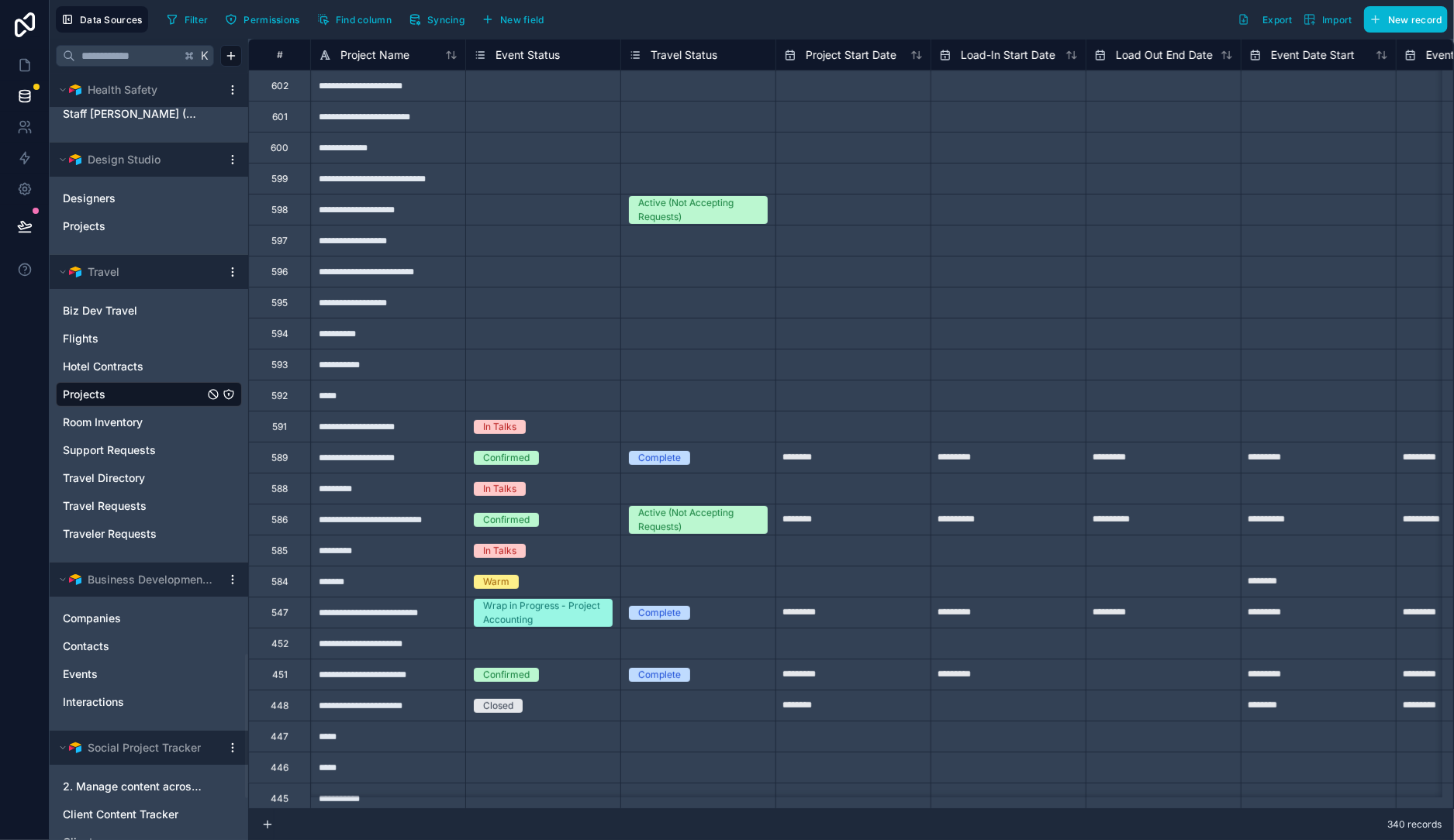
scroll to position [0, 6]
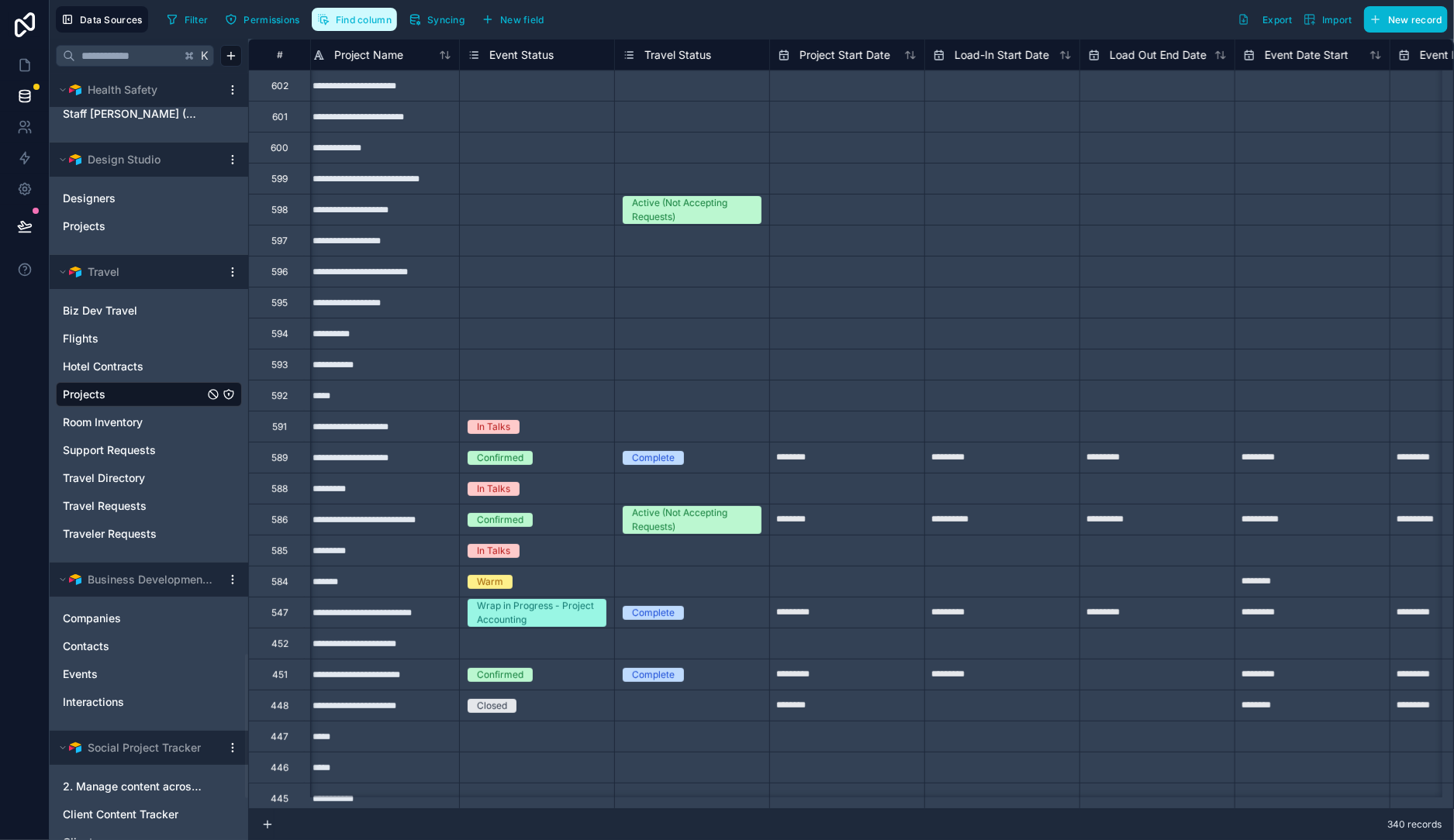
click at [342, 18] on span "Find column" at bounding box center [363, 19] width 56 height 11
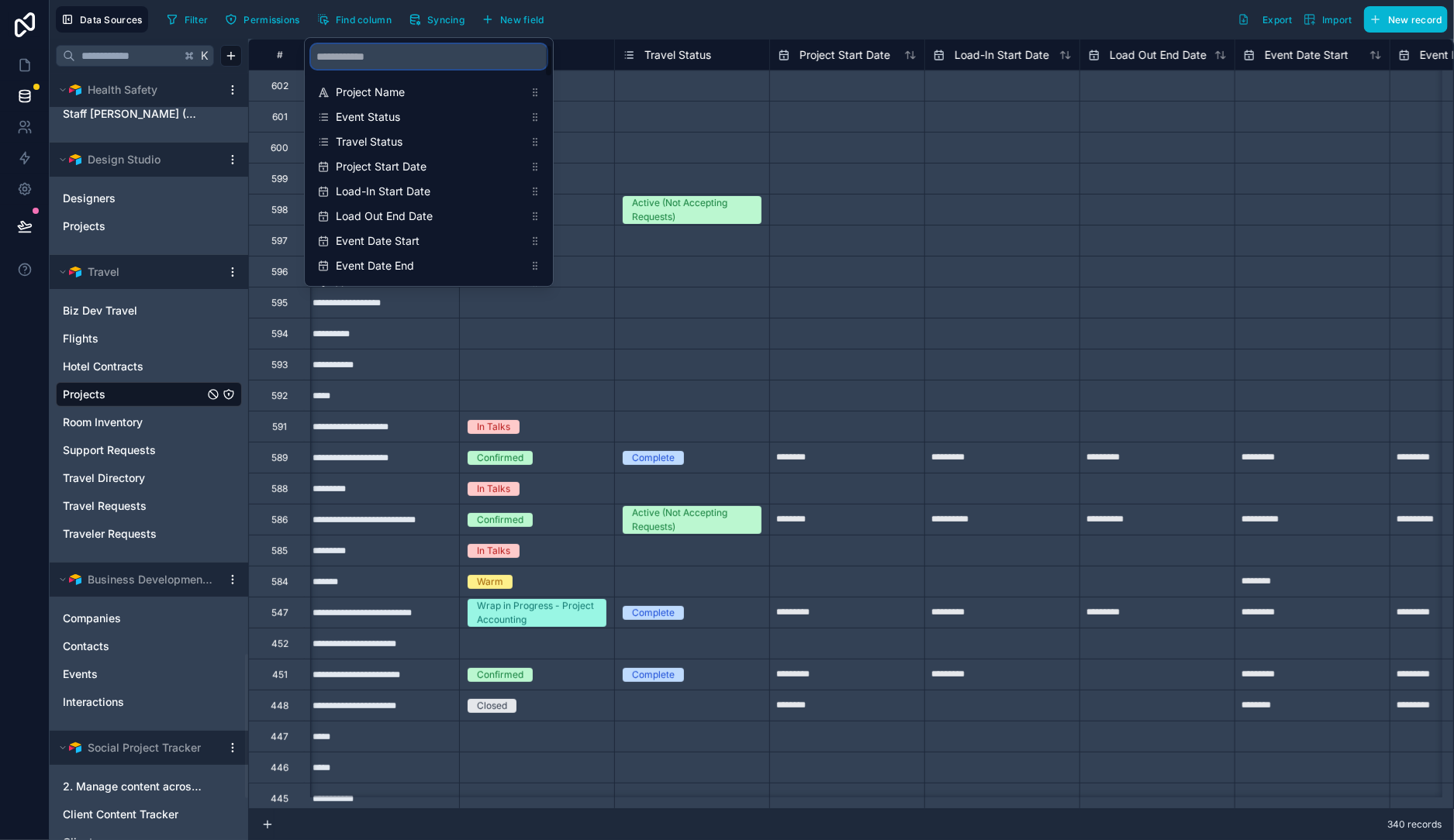
click at [382, 59] on input "scrollable content" at bounding box center [428, 56] width 236 height 25
type input "*******"
click at [115, 360] on span "Hotel Contracts" at bounding box center [103, 367] width 81 height 16
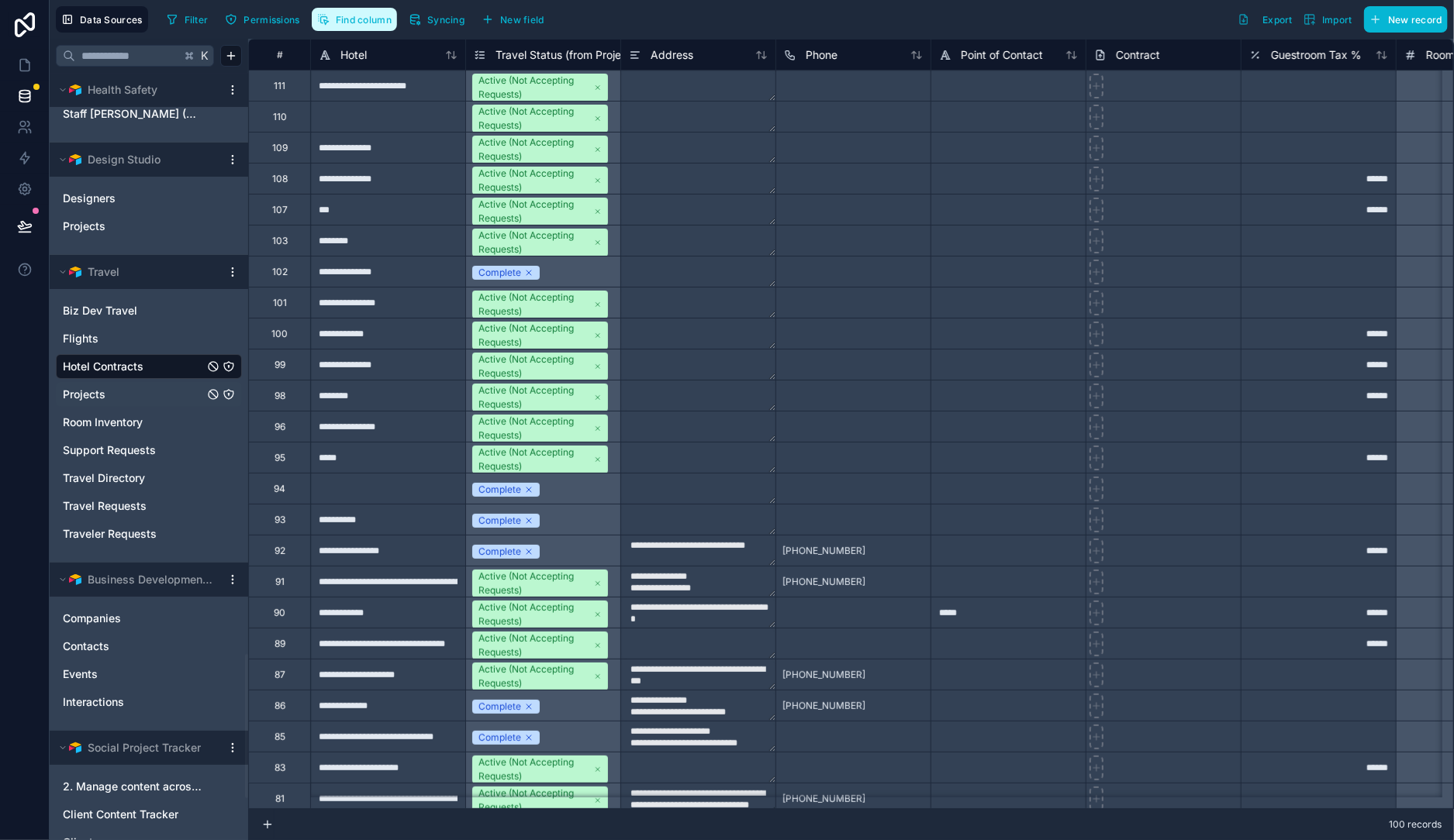
click at [364, 18] on span "Find column" at bounding box center [363, 19] width 56 height 11
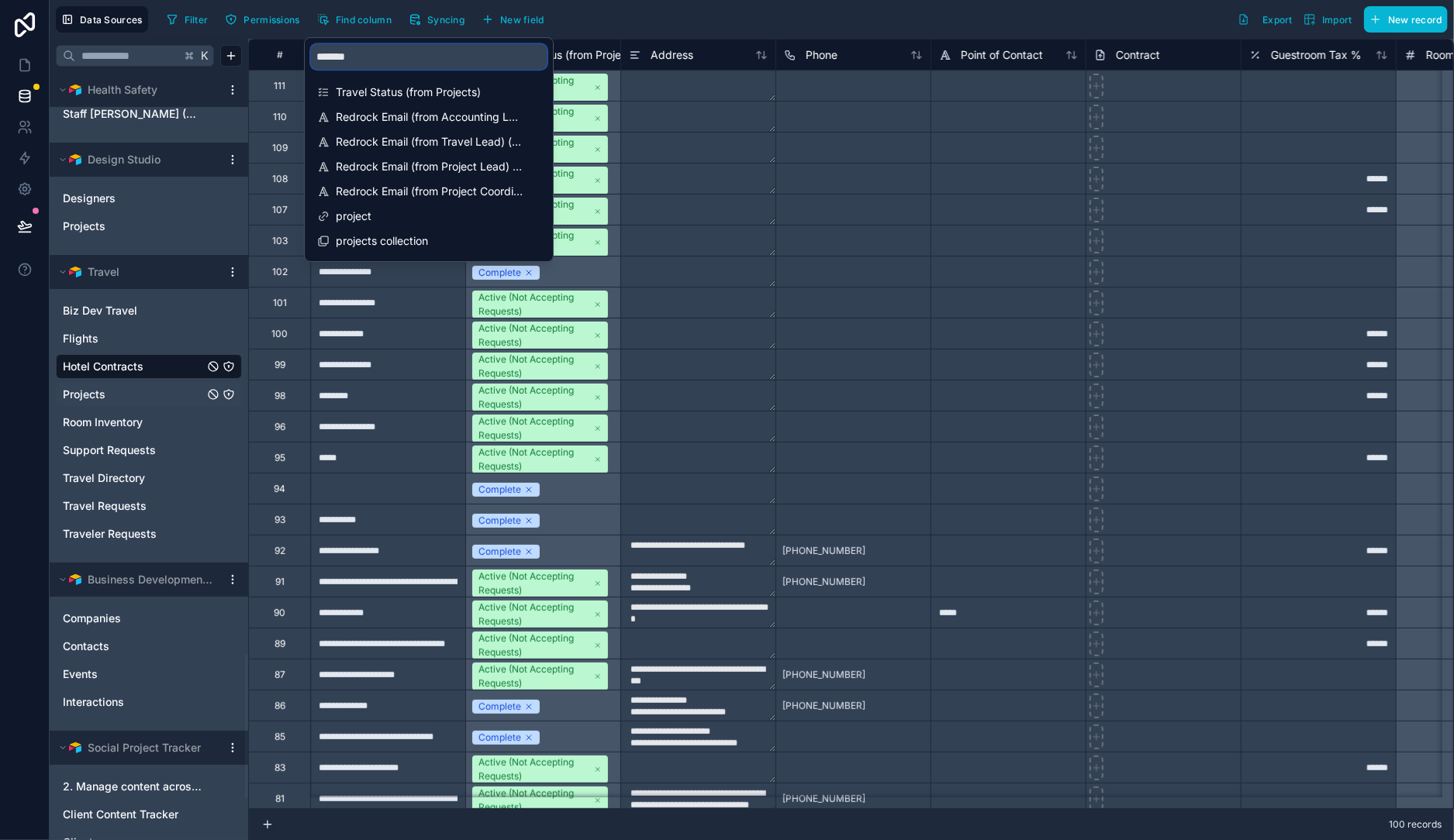
click at [371, 53] on input "*******" at bounding box center [428, 56] width 236 height 25
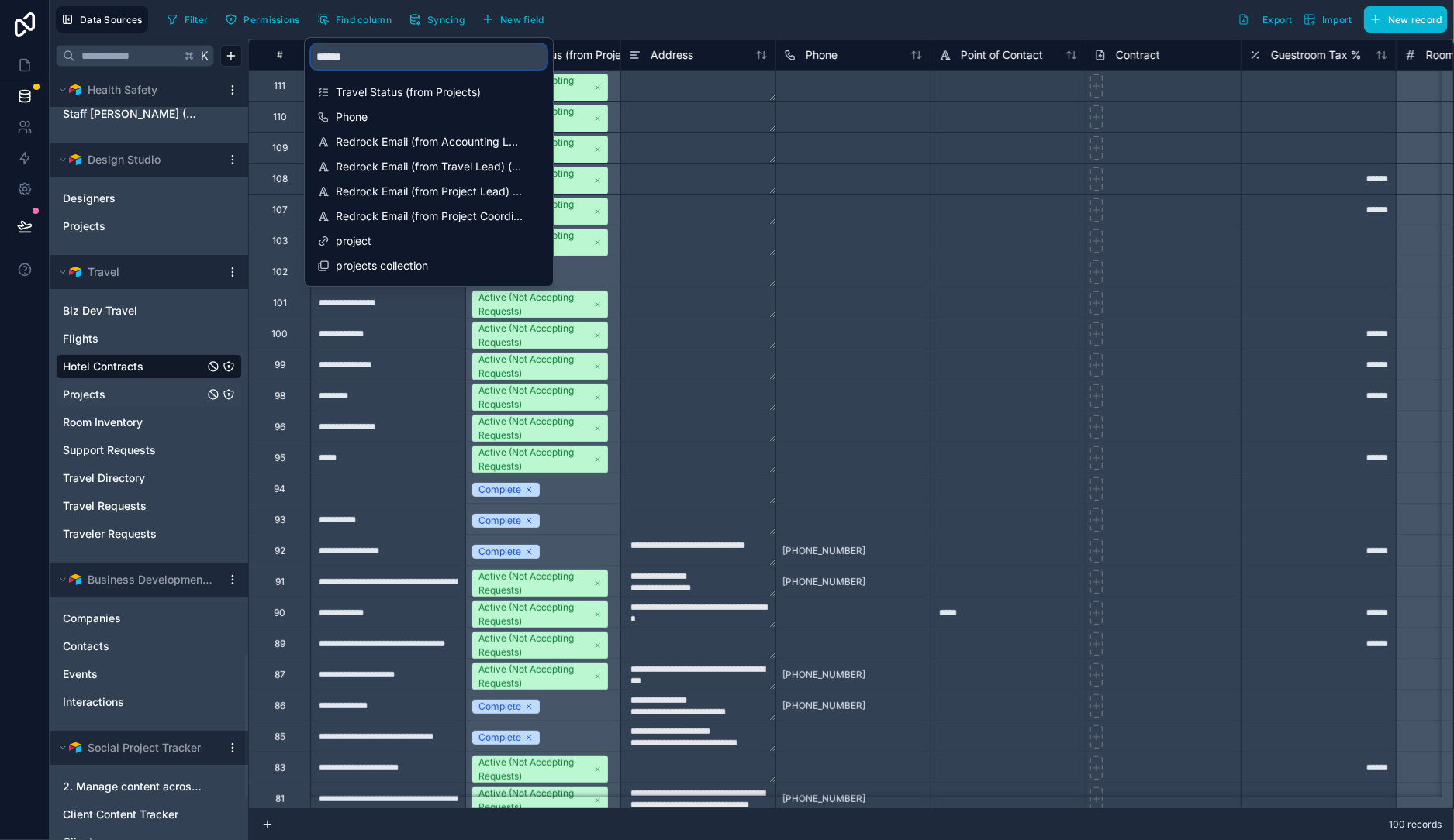
type input "*******"
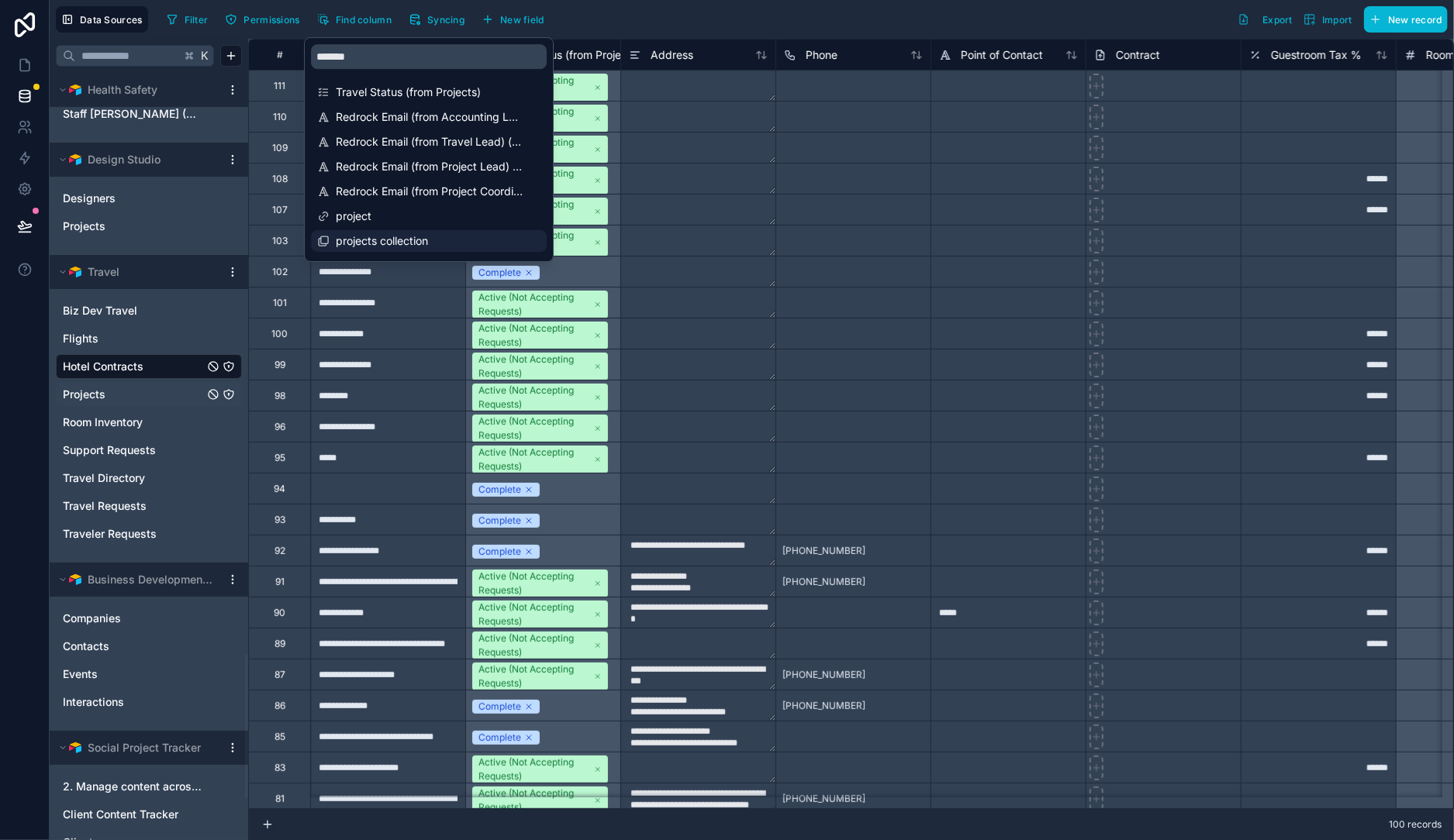
click at [393, 241] on span "projects collection" at bounding box center [429, 241] width 188 height 16
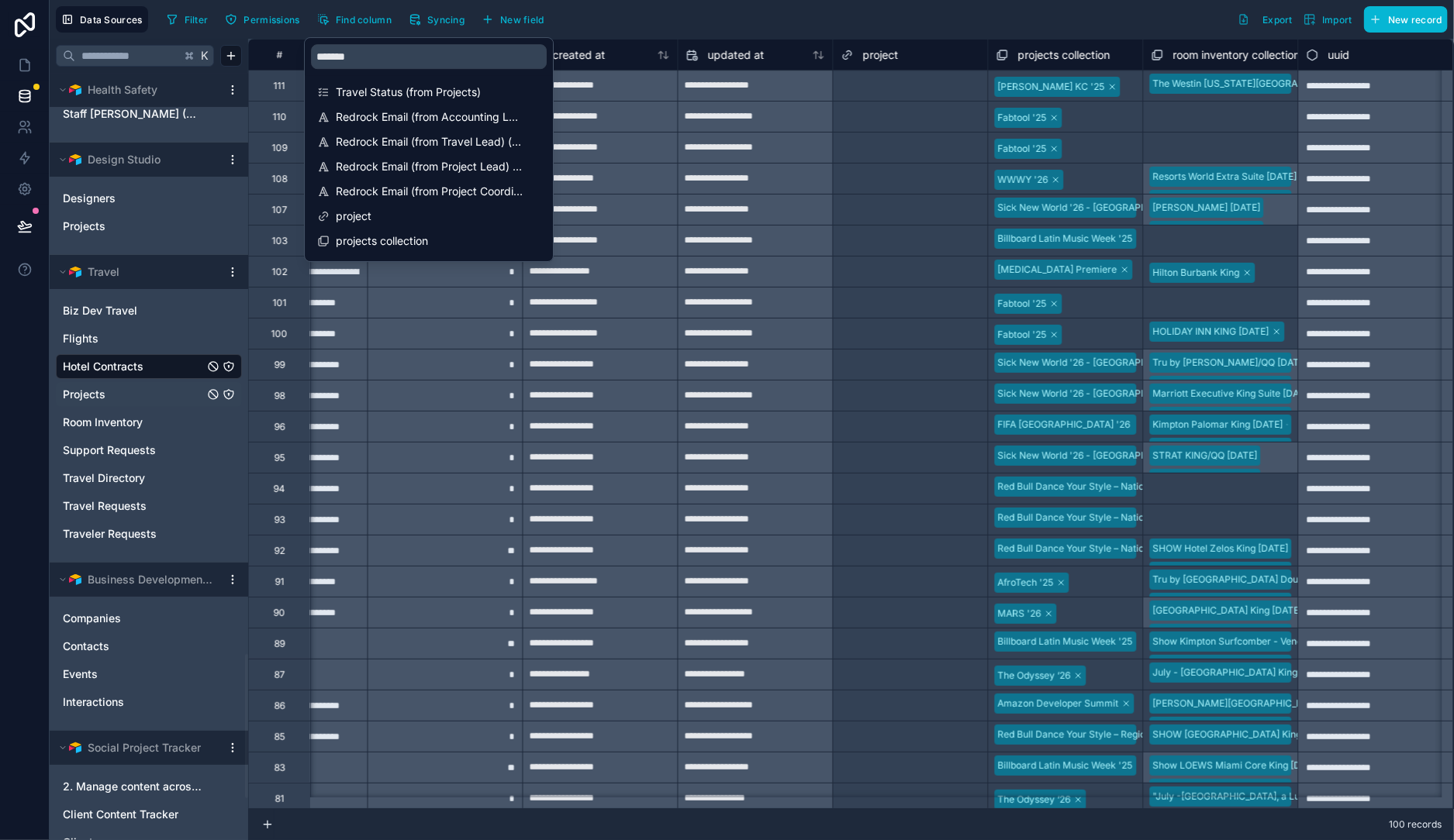
scroll to position [0, 4761]
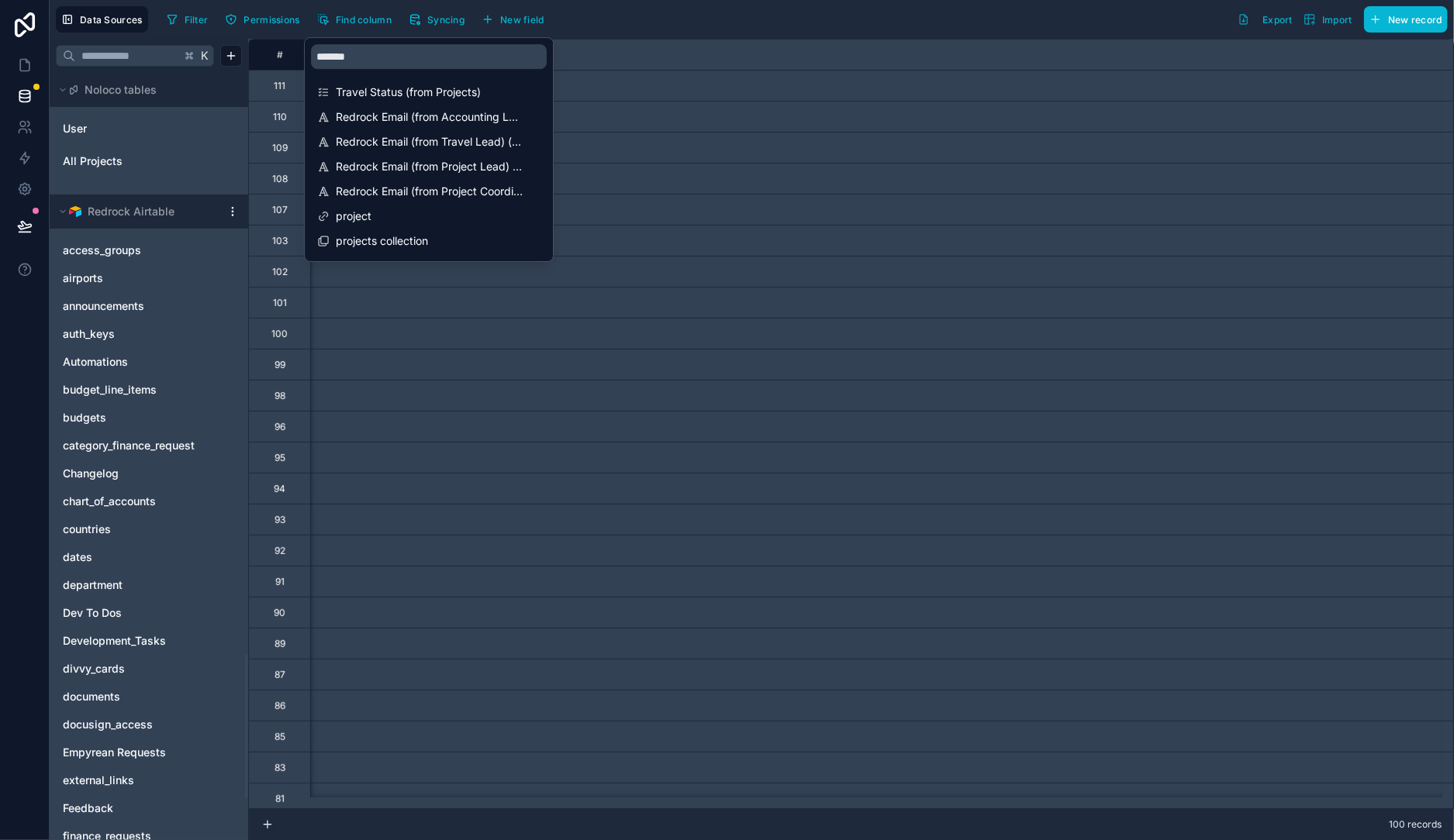
scroll to position [0, 4761]
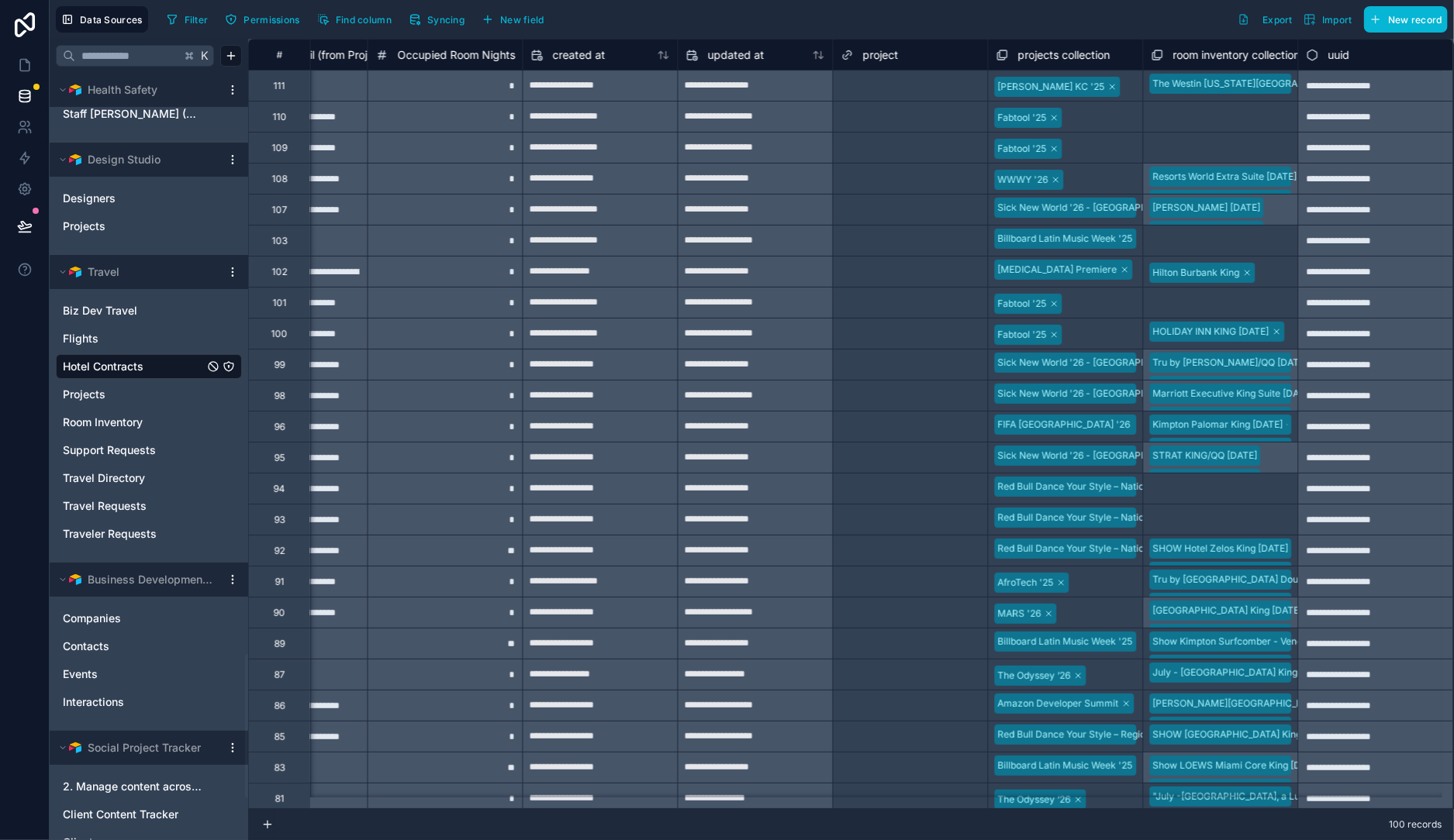
click at [1048, 57] on span "projects collection" at bounding box center [1065, 55] width 92 height 16
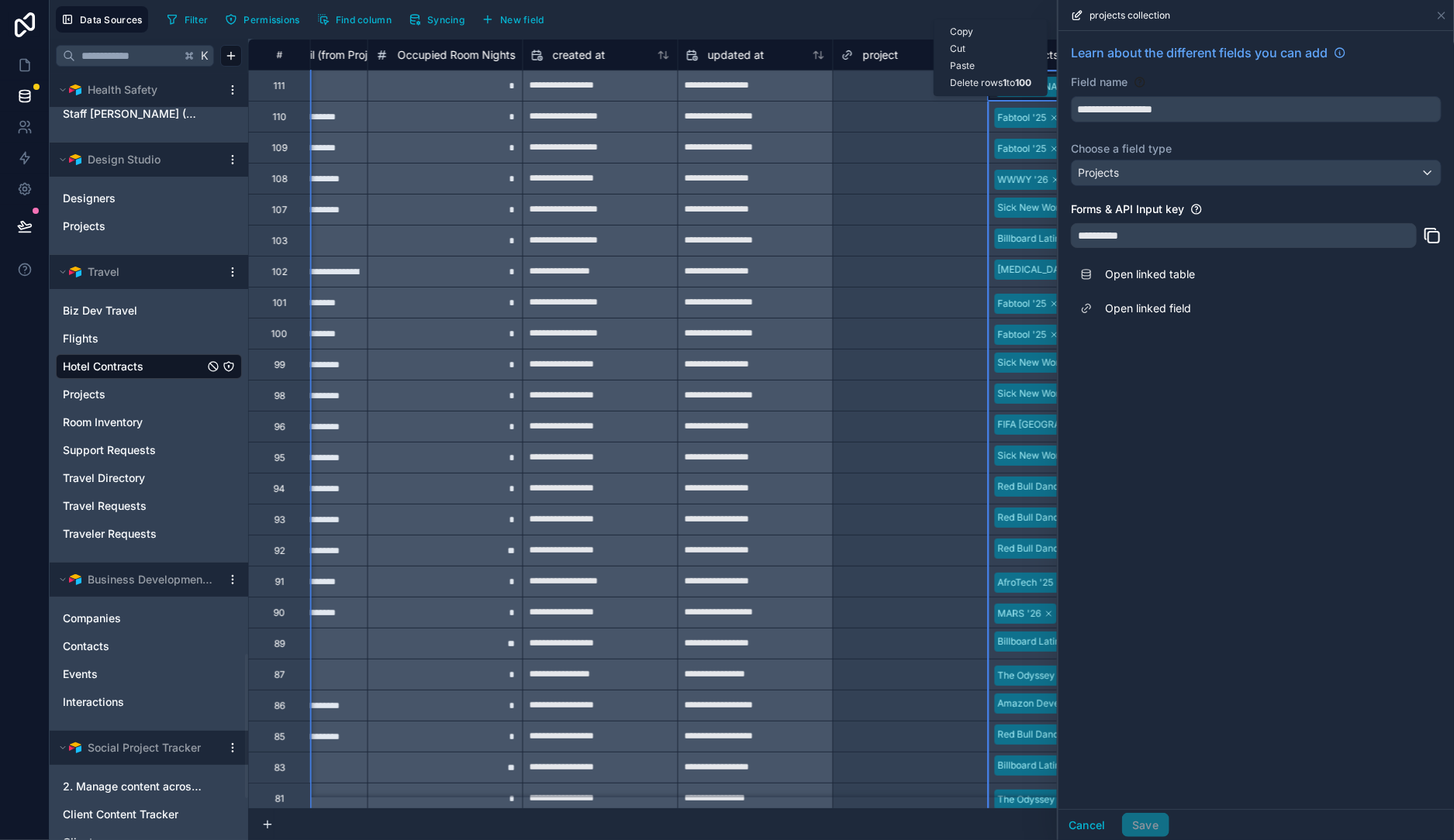
click at [853, 30] on div "Filter Permissions Find column Syncing New field Export Import New record" at bounding box center [804, 19] width 1287 height 26
click at [875, 18] on div "Filter Permissions Find column Syncing New field Export Import New record" at bounding box center [804, 19] width 1287 height 26
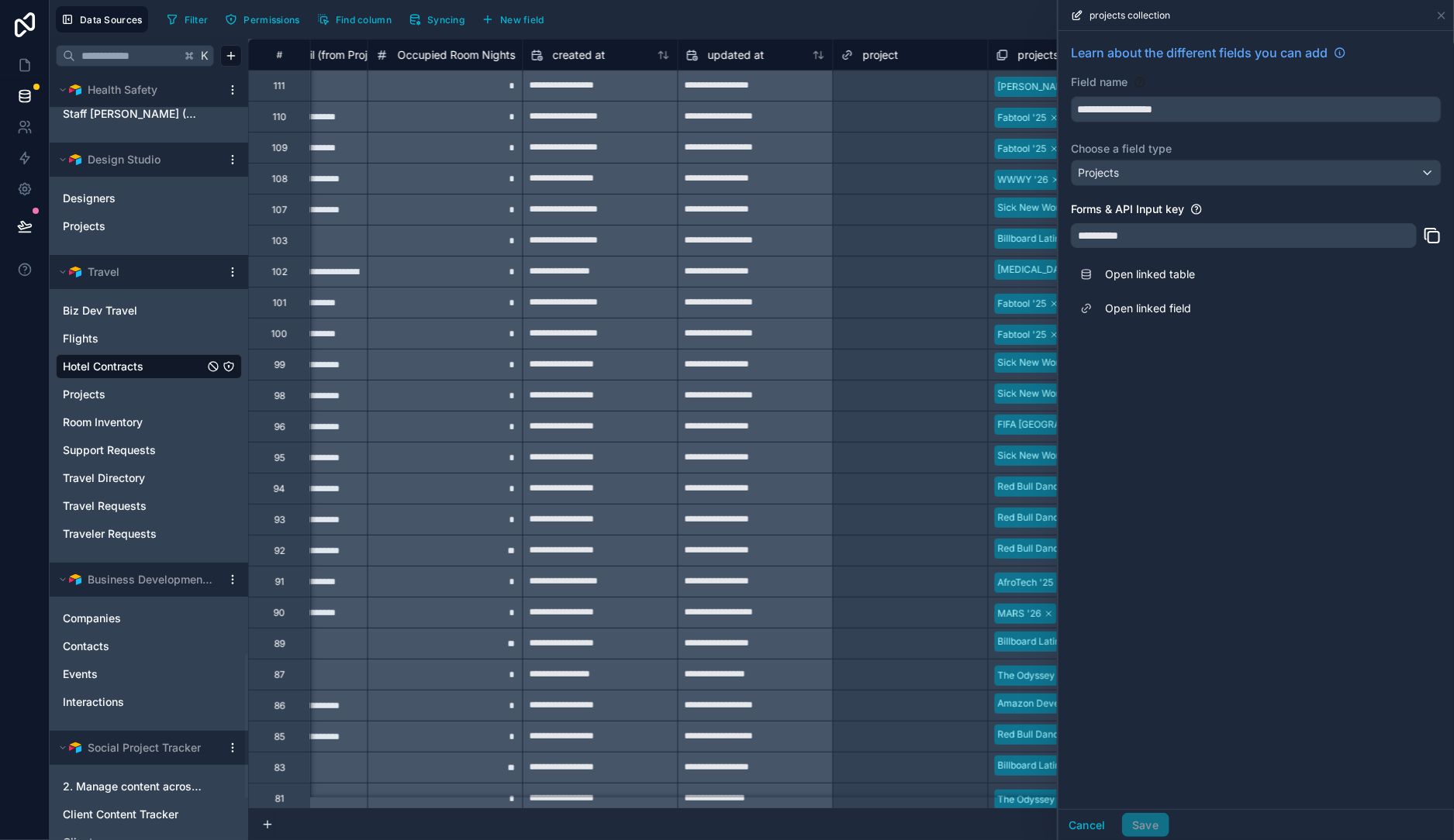
click at [1019, 56] on span "projects collection" at bounding box center [1065, 55] width 92 height 16
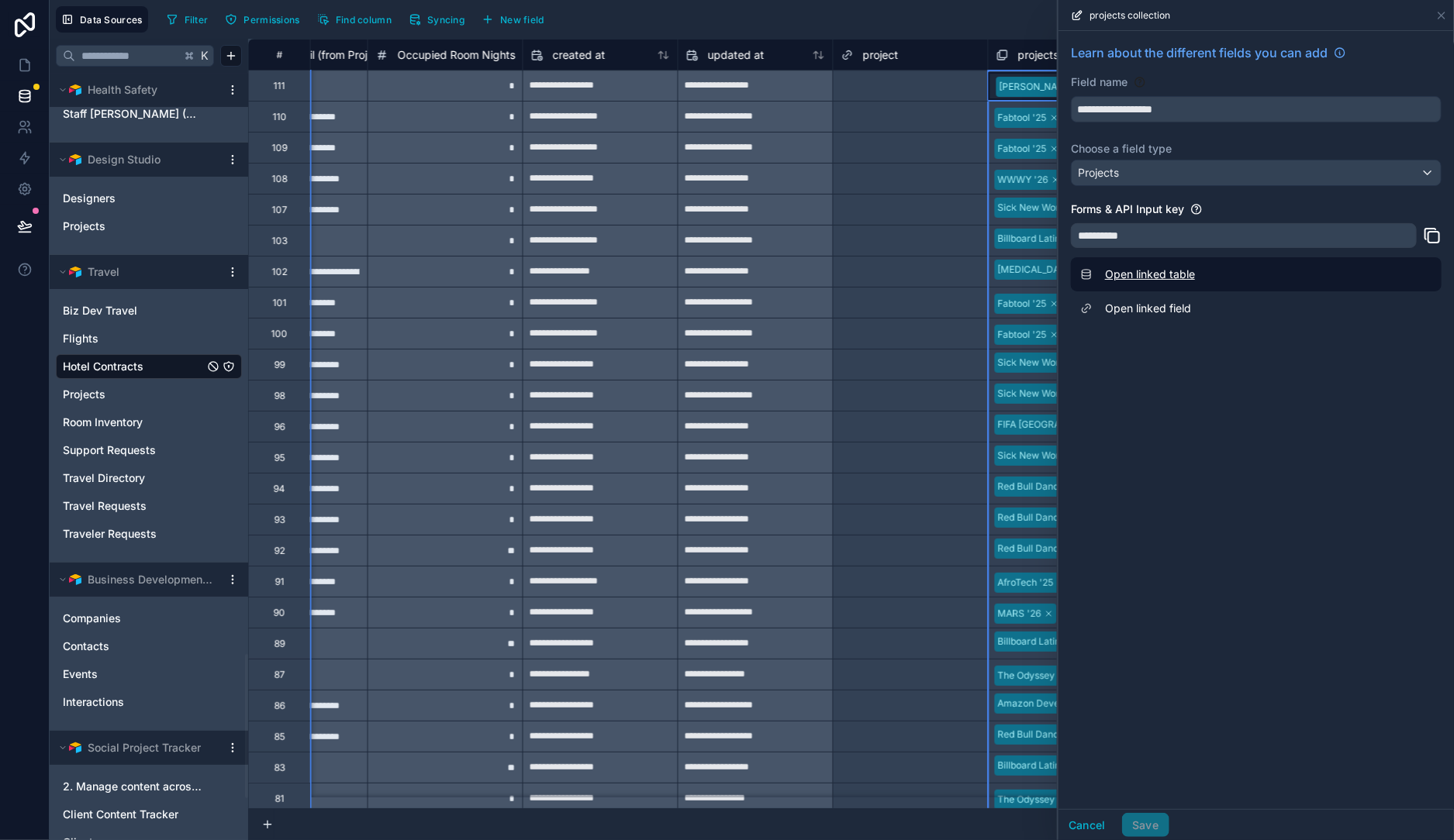
click at [1182, 277] on link "Open linked table" at bounding box center [1256, 274] width 371 height 34
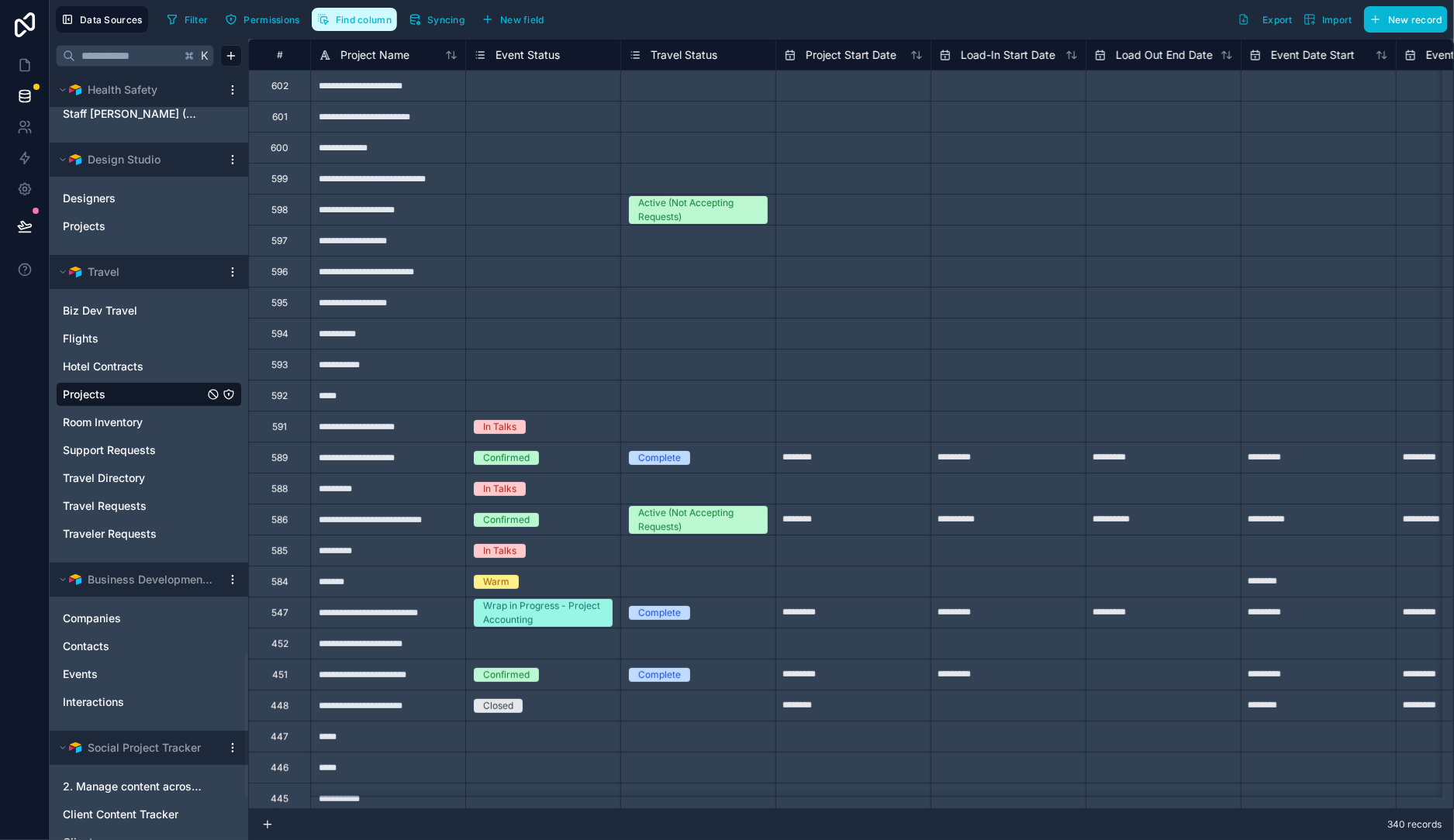
click at [392, 23] on span "Find column" at bounding box center [363, 19] width 56 height 11
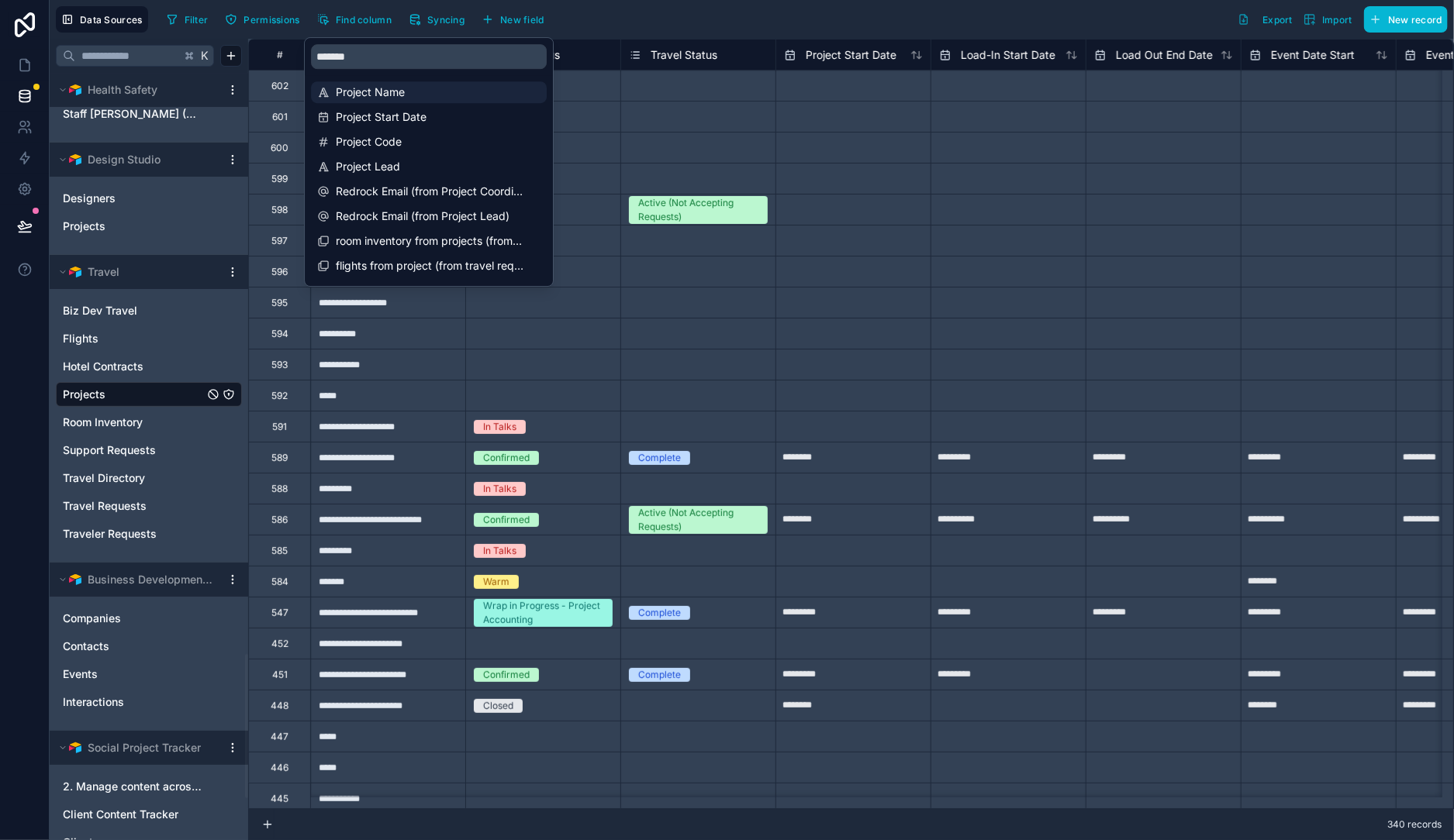
click at [386, 97] on span "Project Name" at bounding box center [429, 92] width 188 height 16
click at [440, 66] on input "*******" at bounding box center [428, 56] width 236 height 25
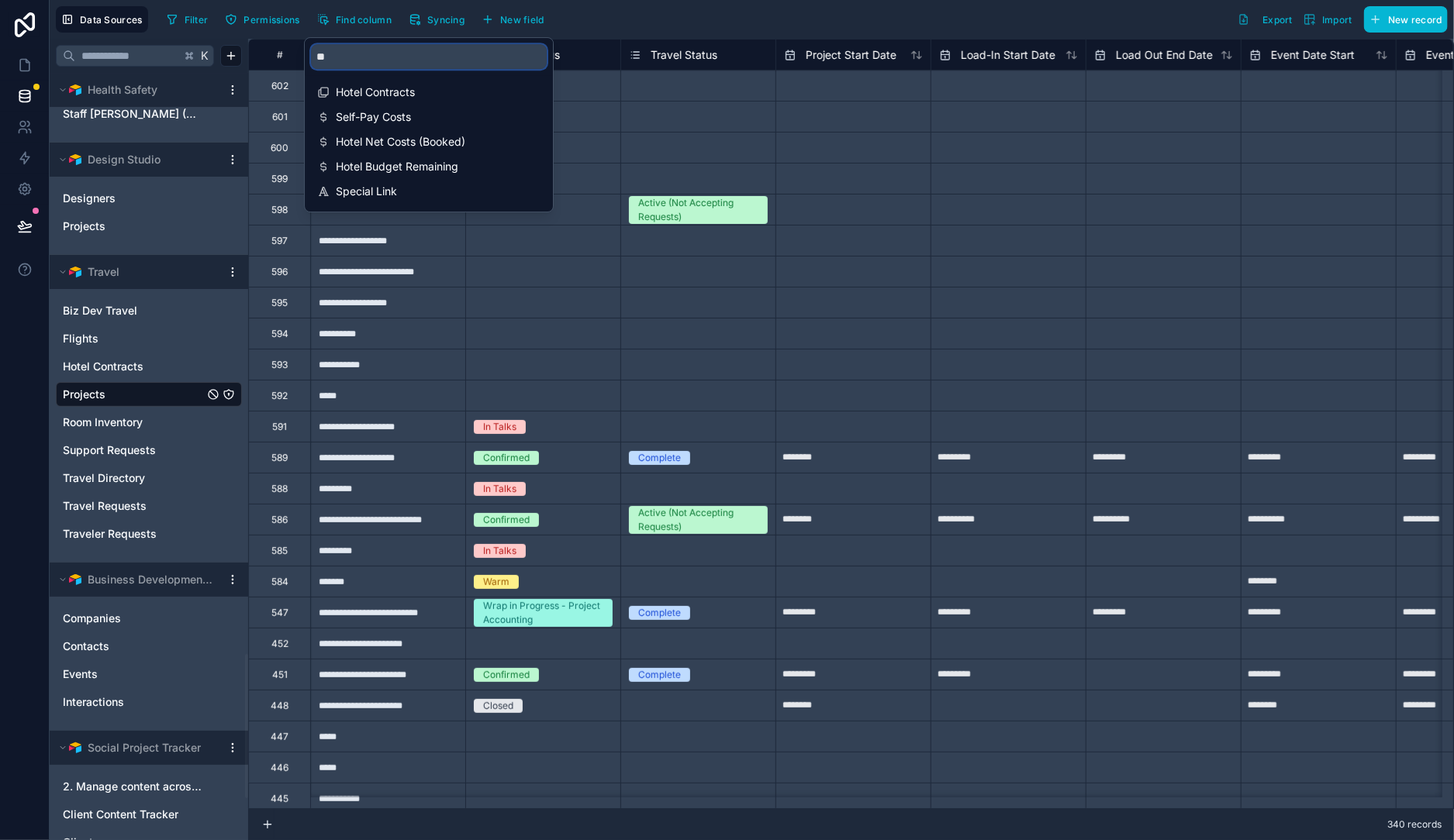
type input "*"
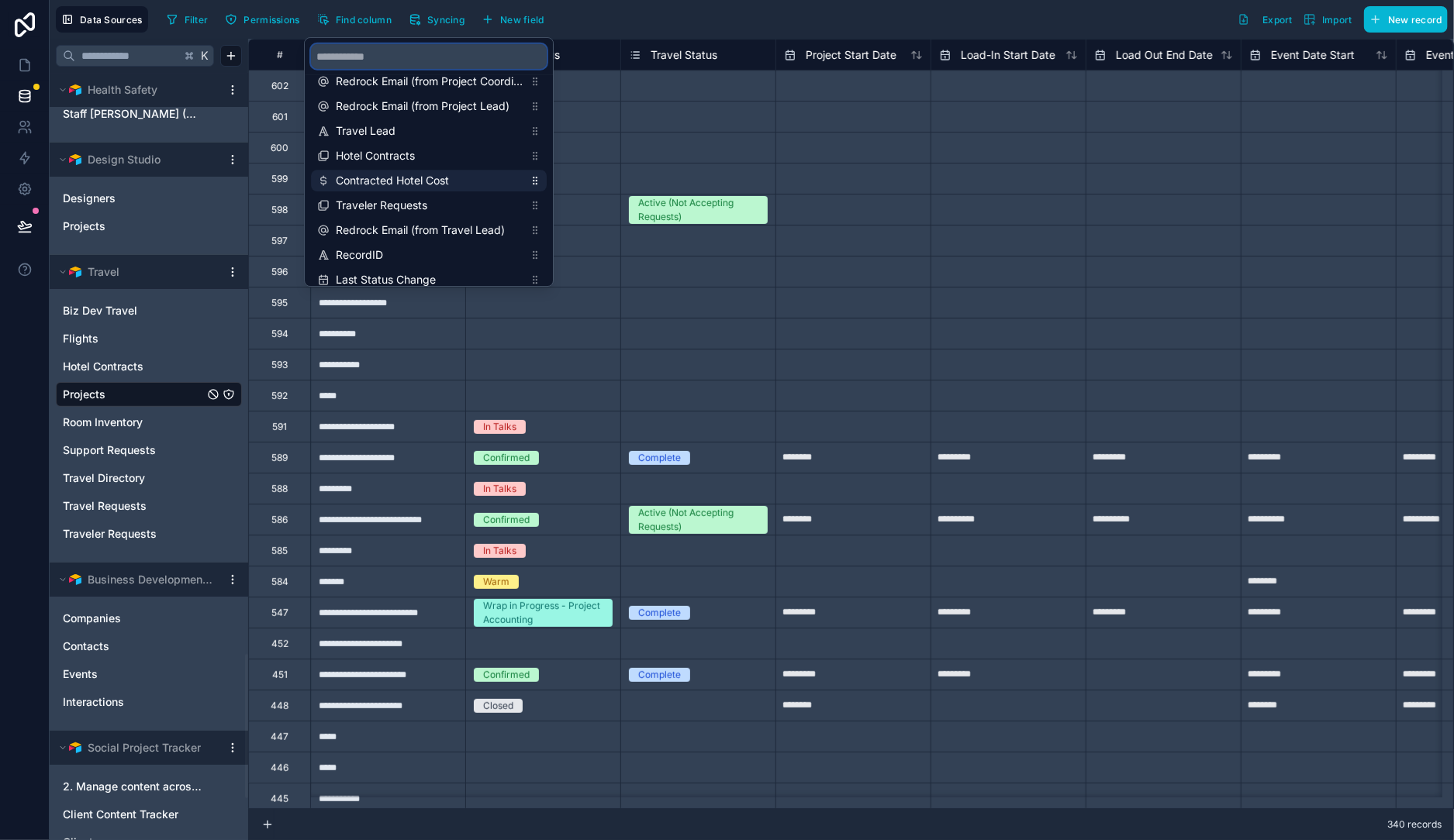
scroll to position [640, 0]
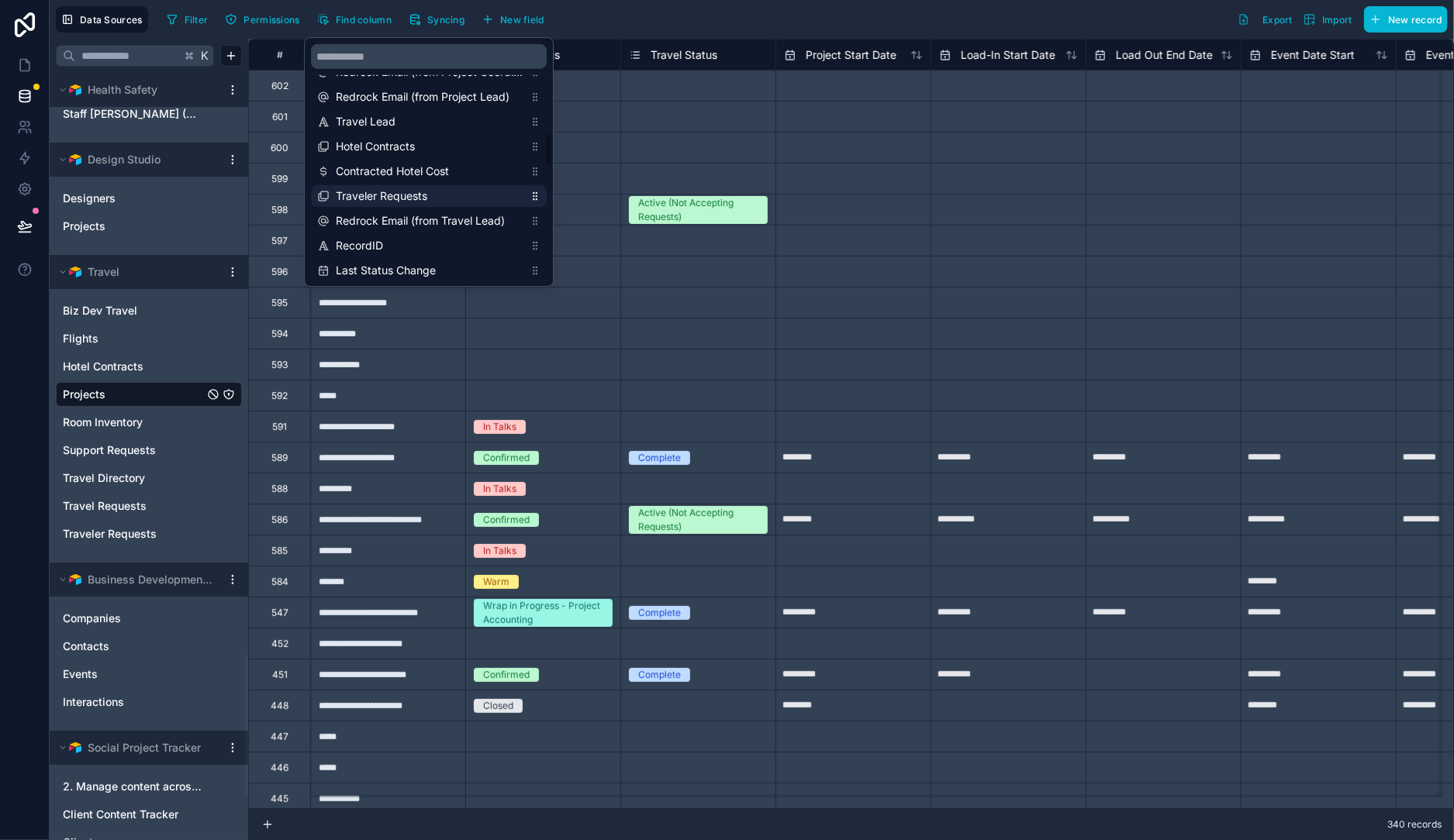
click at [456, 195] on span "Traveler Requests" at bounding box center [429, 196] width 188 height 16
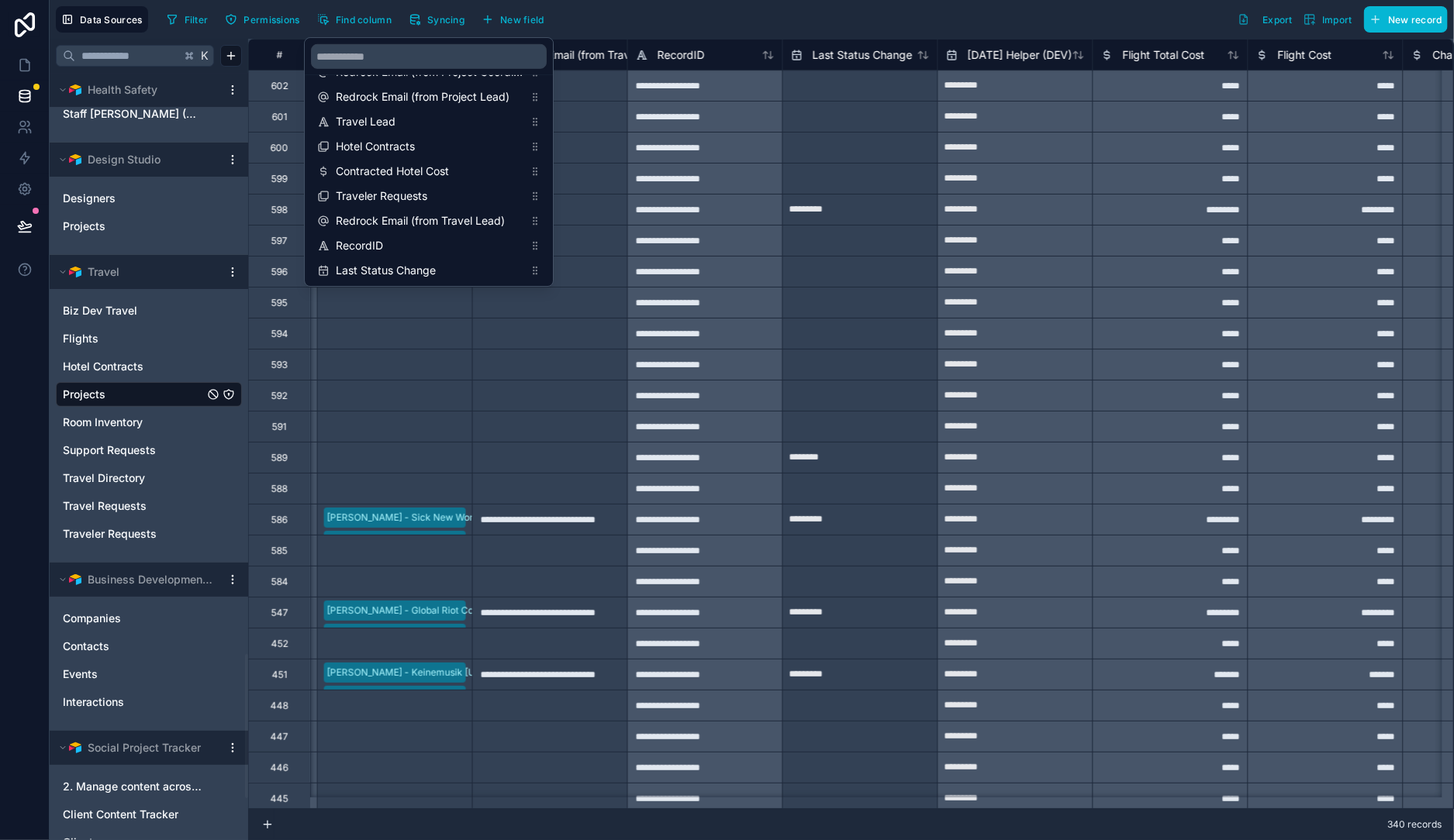
scroll to position [0, 4653]
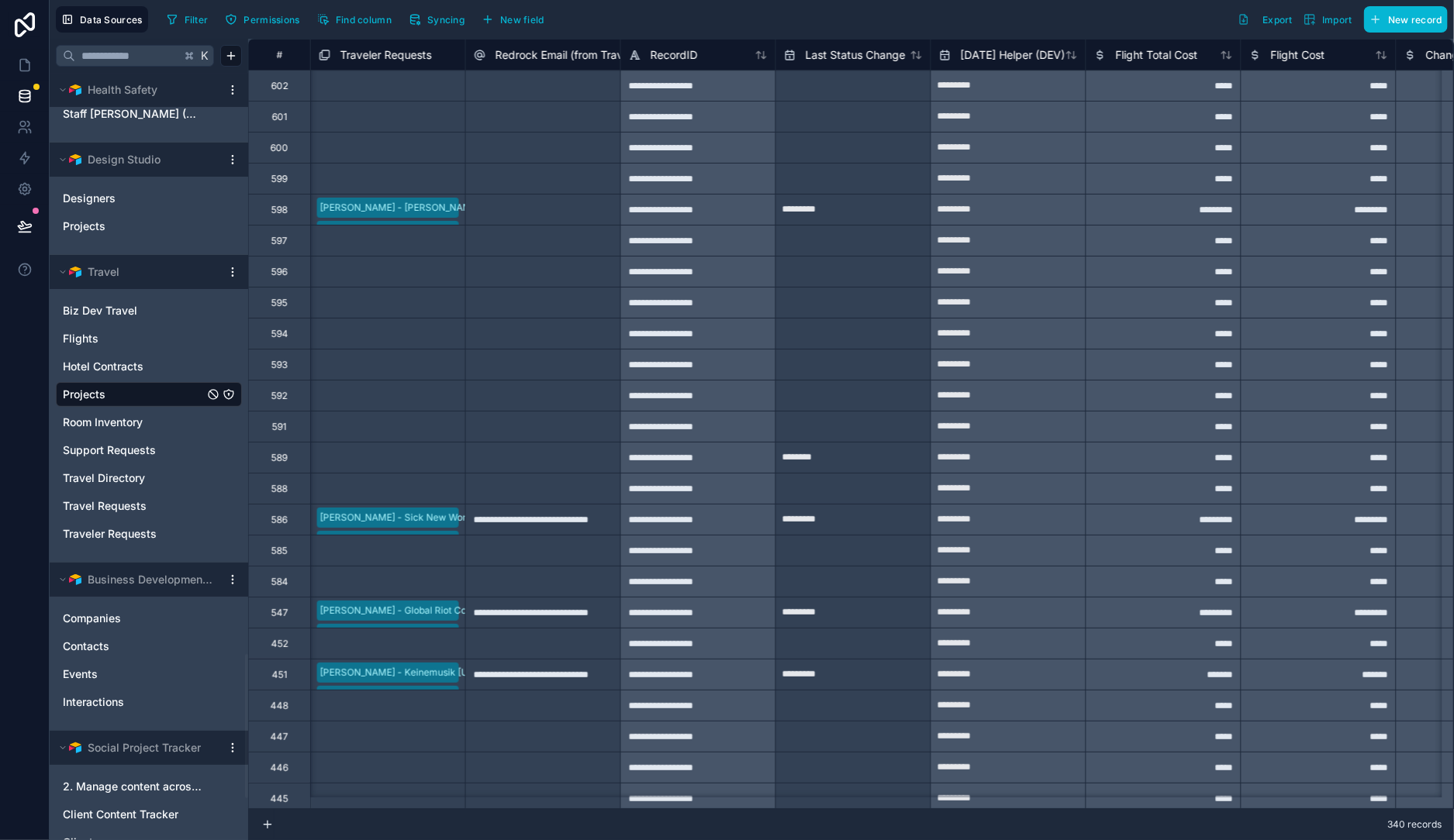
click at [710, 28] on div "Filter Permissions Find column Syncing New field Export Import New record" at bounding box center [804, 19] width 1287 height 26
click at [339, 18] on span "Find column" at bounding box center [363, 19] width 56 height 11
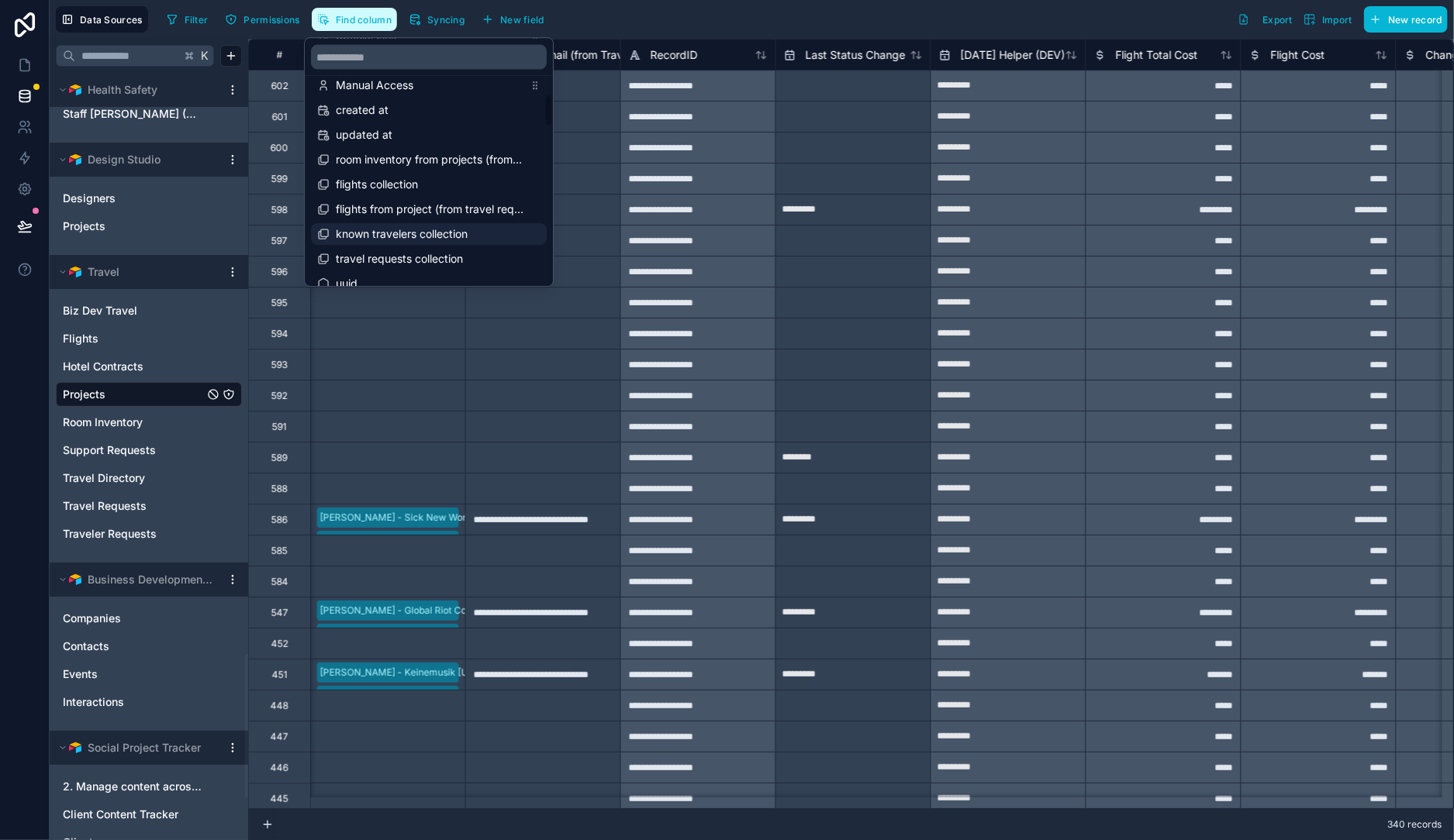
scroll to position [1511, 0]
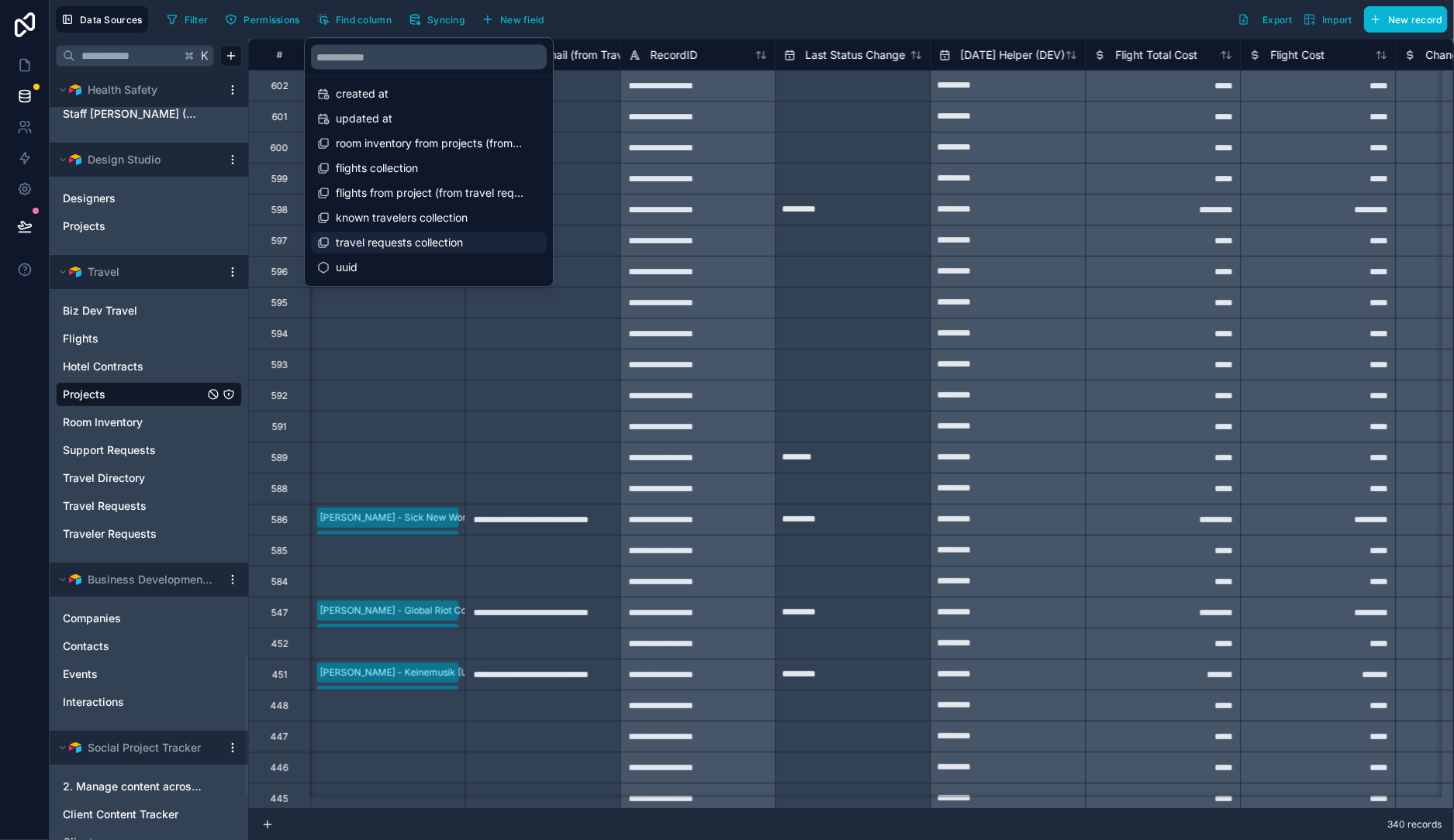
click at [395, 247] on span "travel requests collection" at bounding box center [429, 242] width 188 height 16
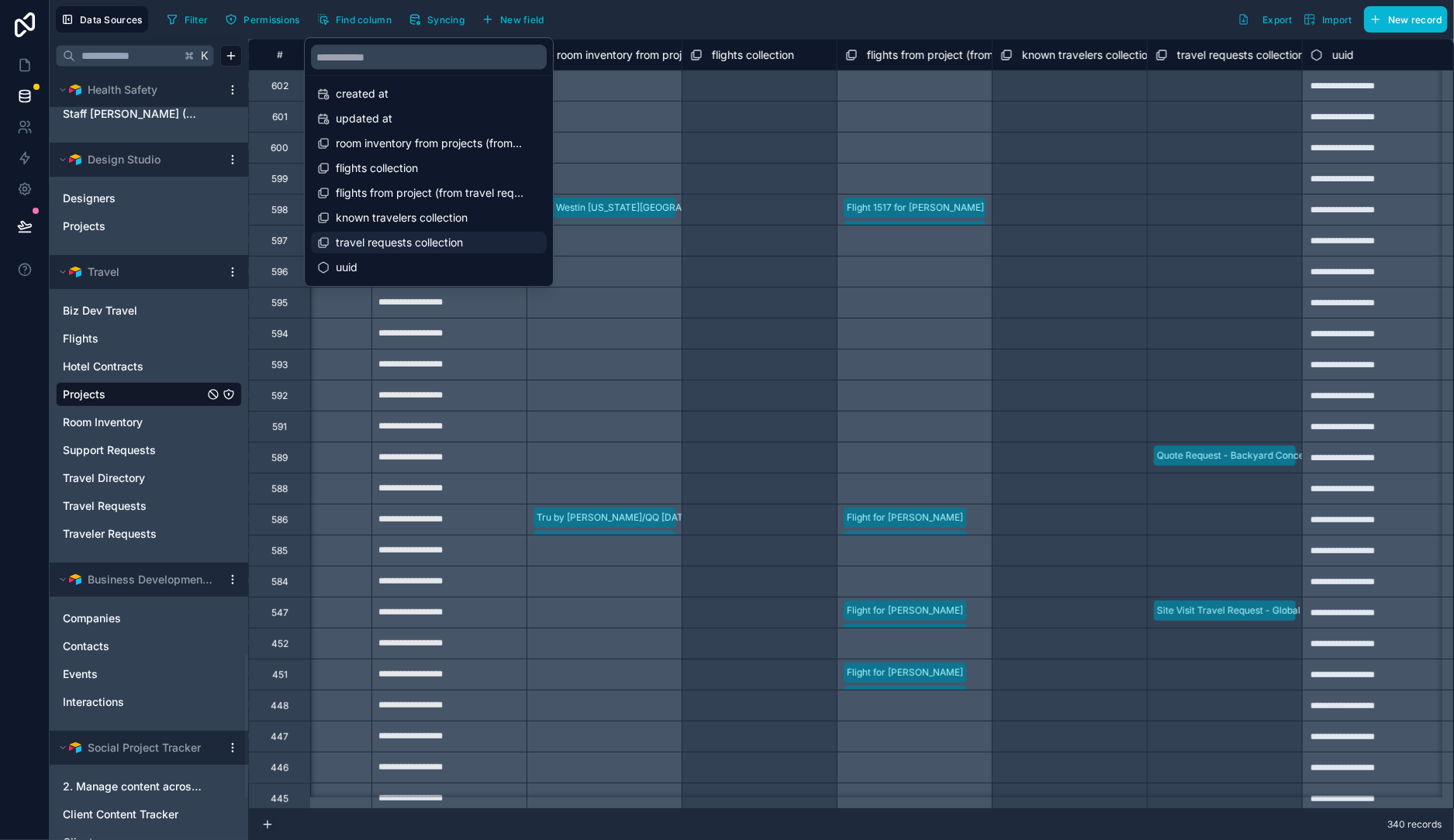
scroll to position [0, 9570]
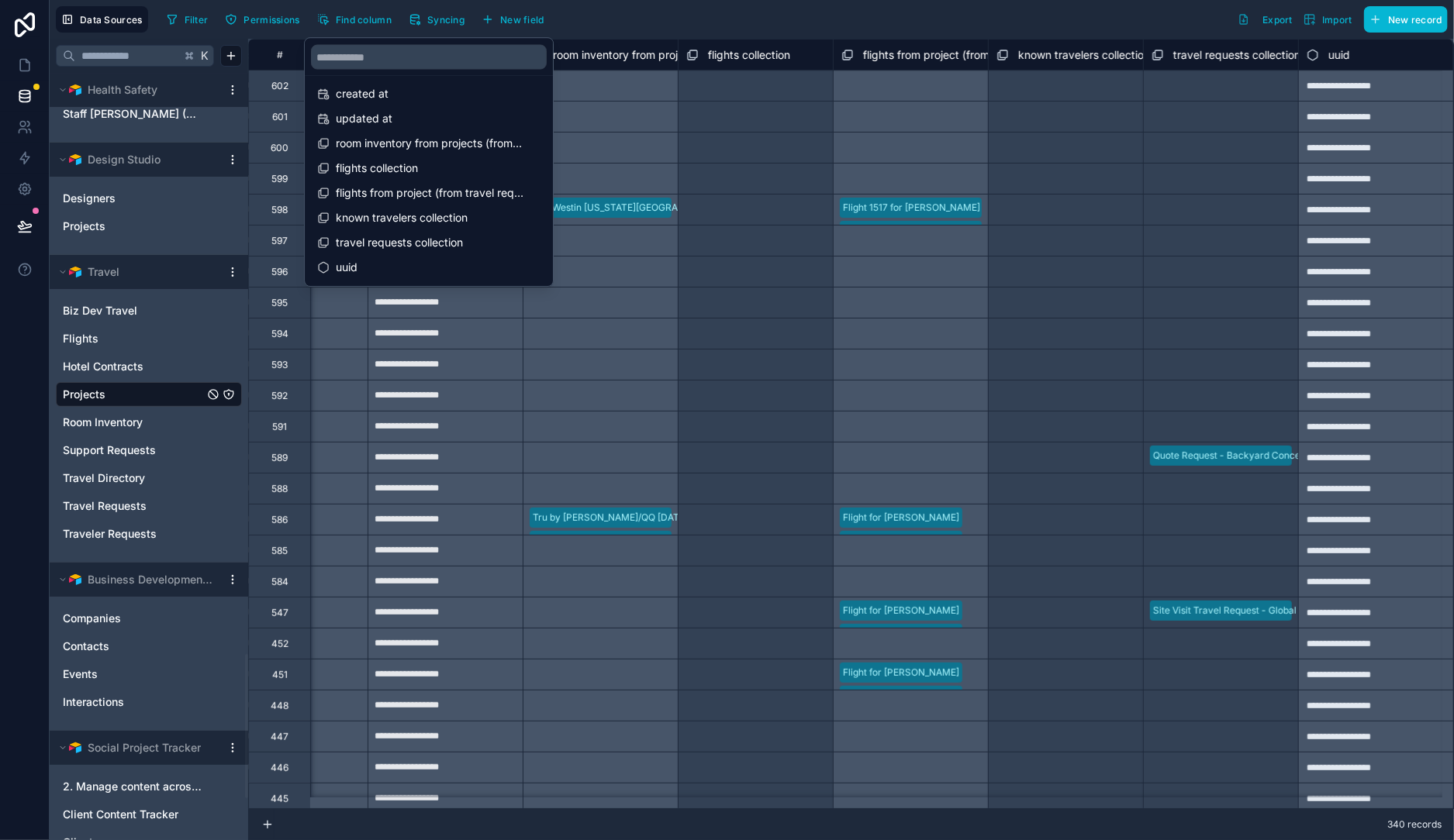
click at [785, 21] on div "Filter Permissions Find column Syncing New field Export Import New record" at bounding box center [804, 19] width 1287 height 26
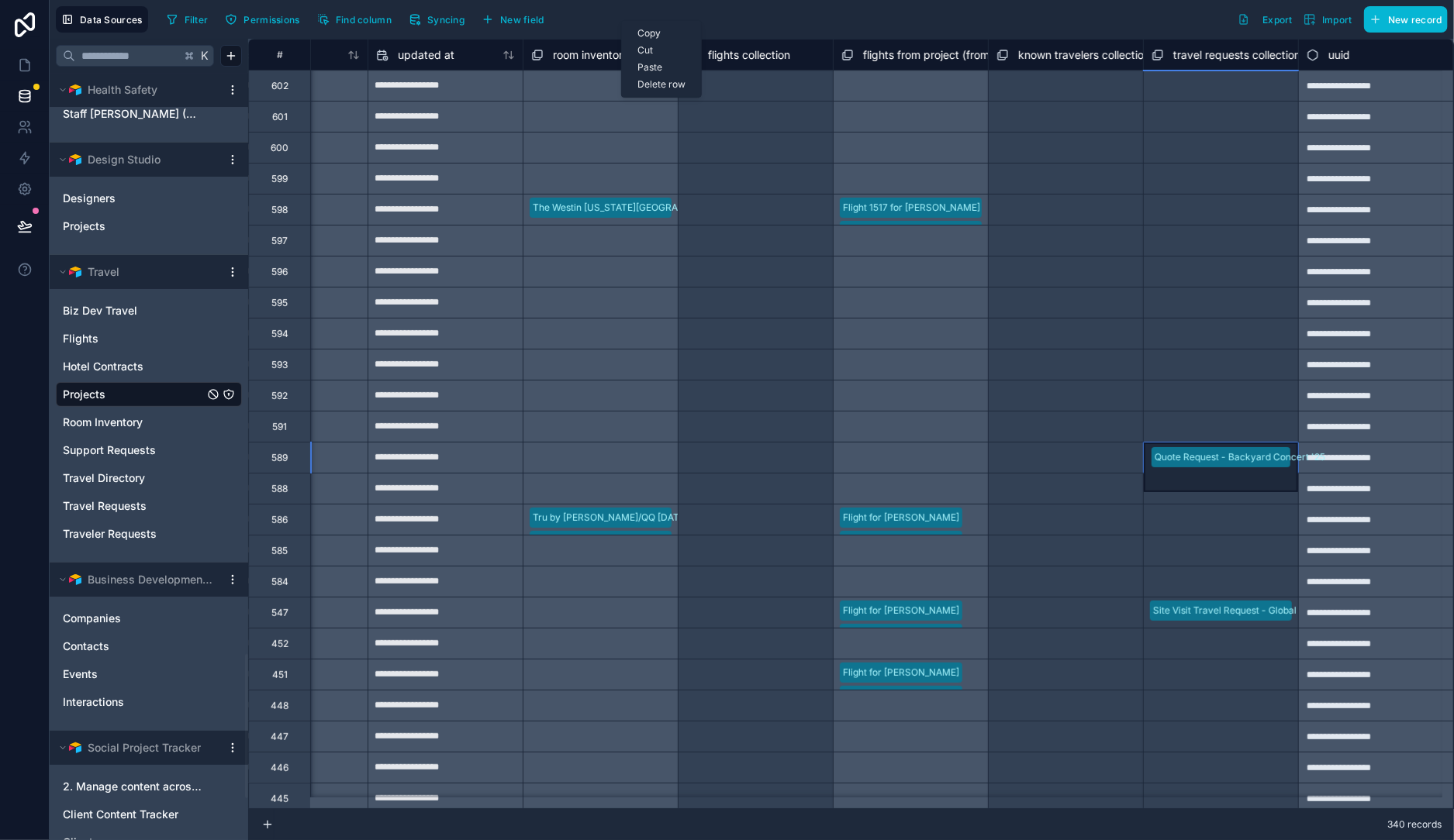
scroll to position [0, 0]
click at [1182, 53] on span "travel requests collection" at bounding box center [1237, 55] width 127 height 16
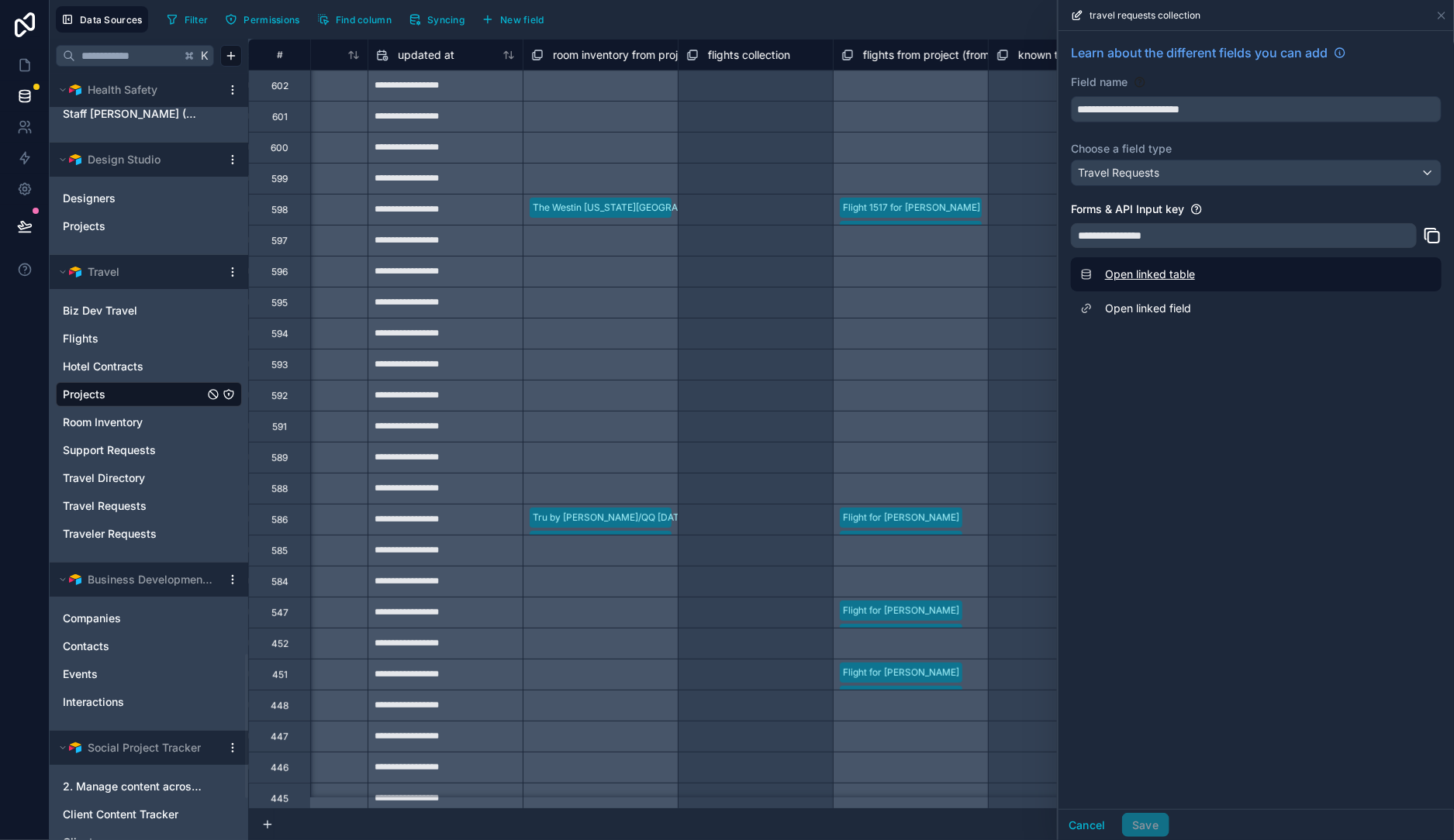
click at [1180, 274] on link "Open linked table" at bounding box center [1256, 274] width 371 height 34
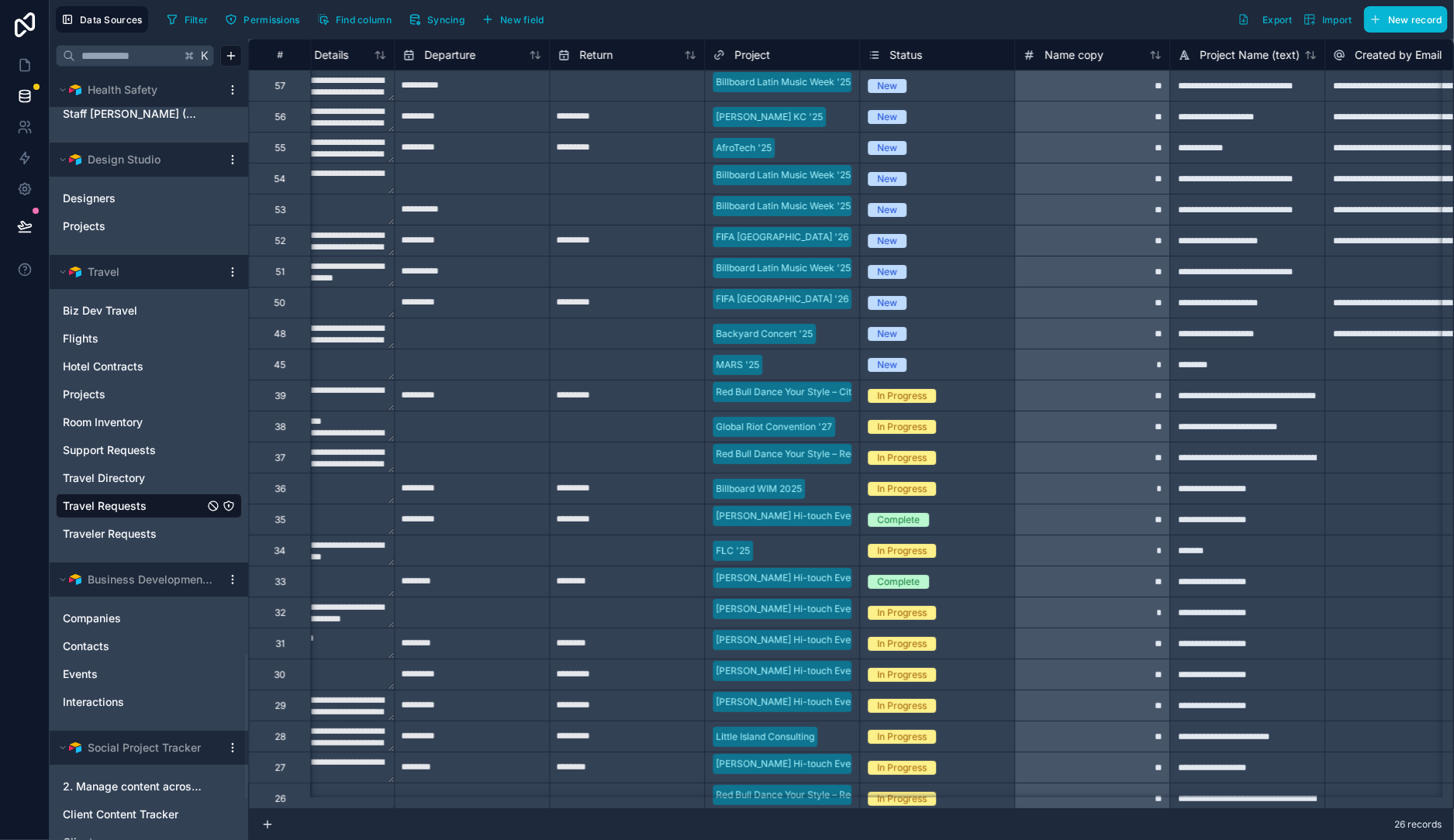
scroll to position [0, 2128]
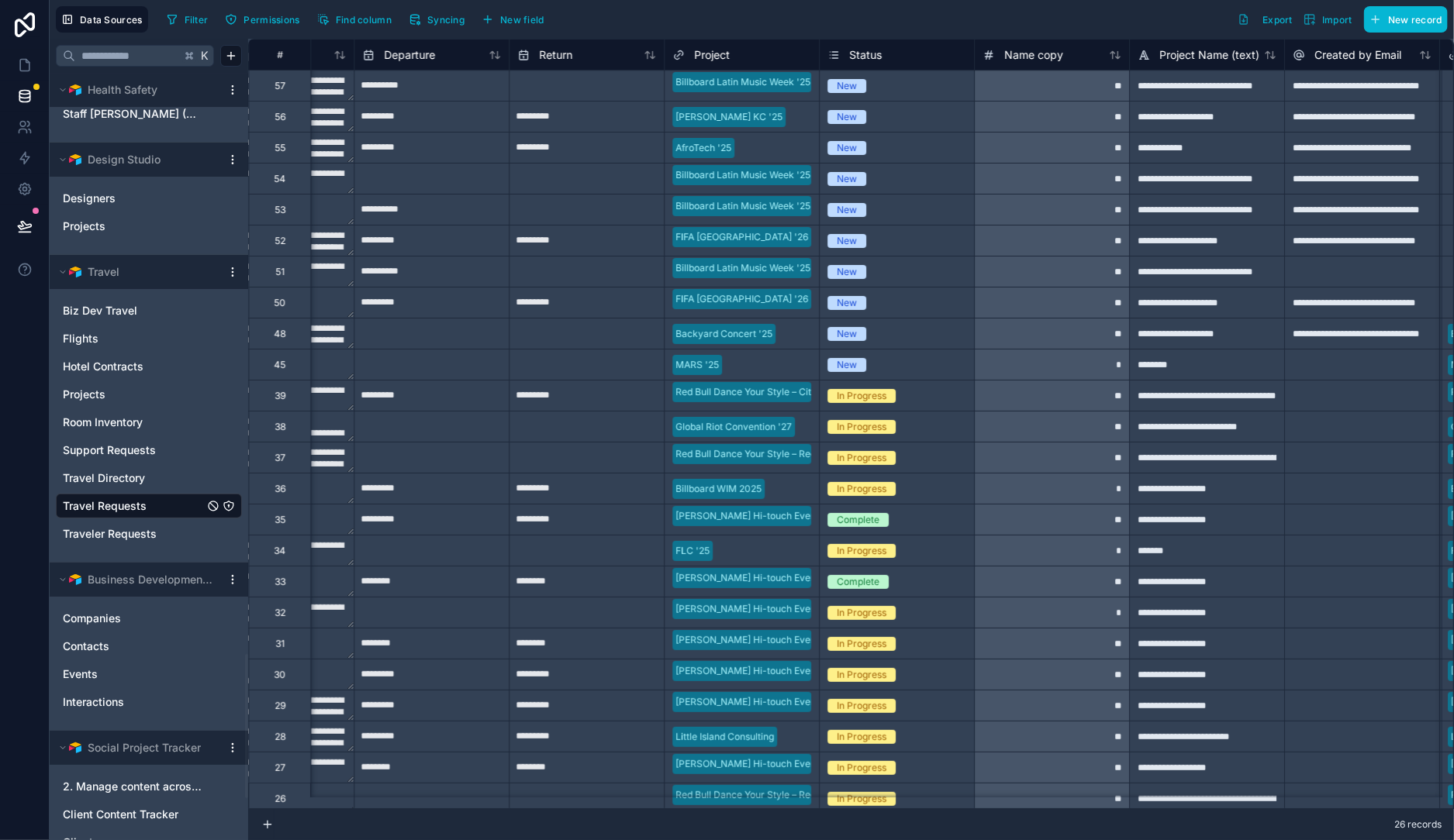
click at [717, 56] on span "Project" at bounding box center [712, 55] width 36 height 16
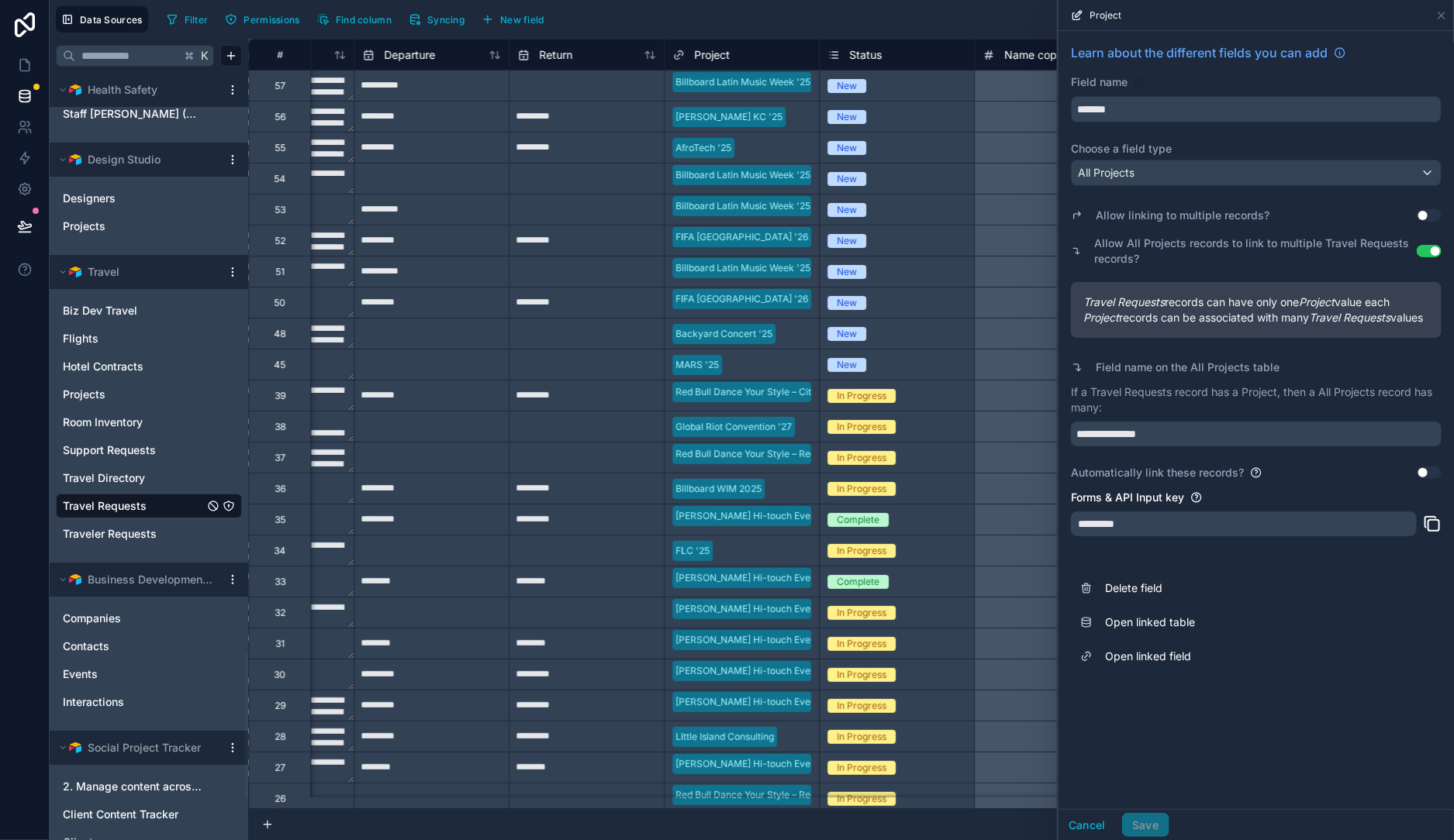
click at [758, 29] on div "Filter Permissions Find column Syncing New field Export Import New record" at bounding box center [804, 19] width 1287 height 26
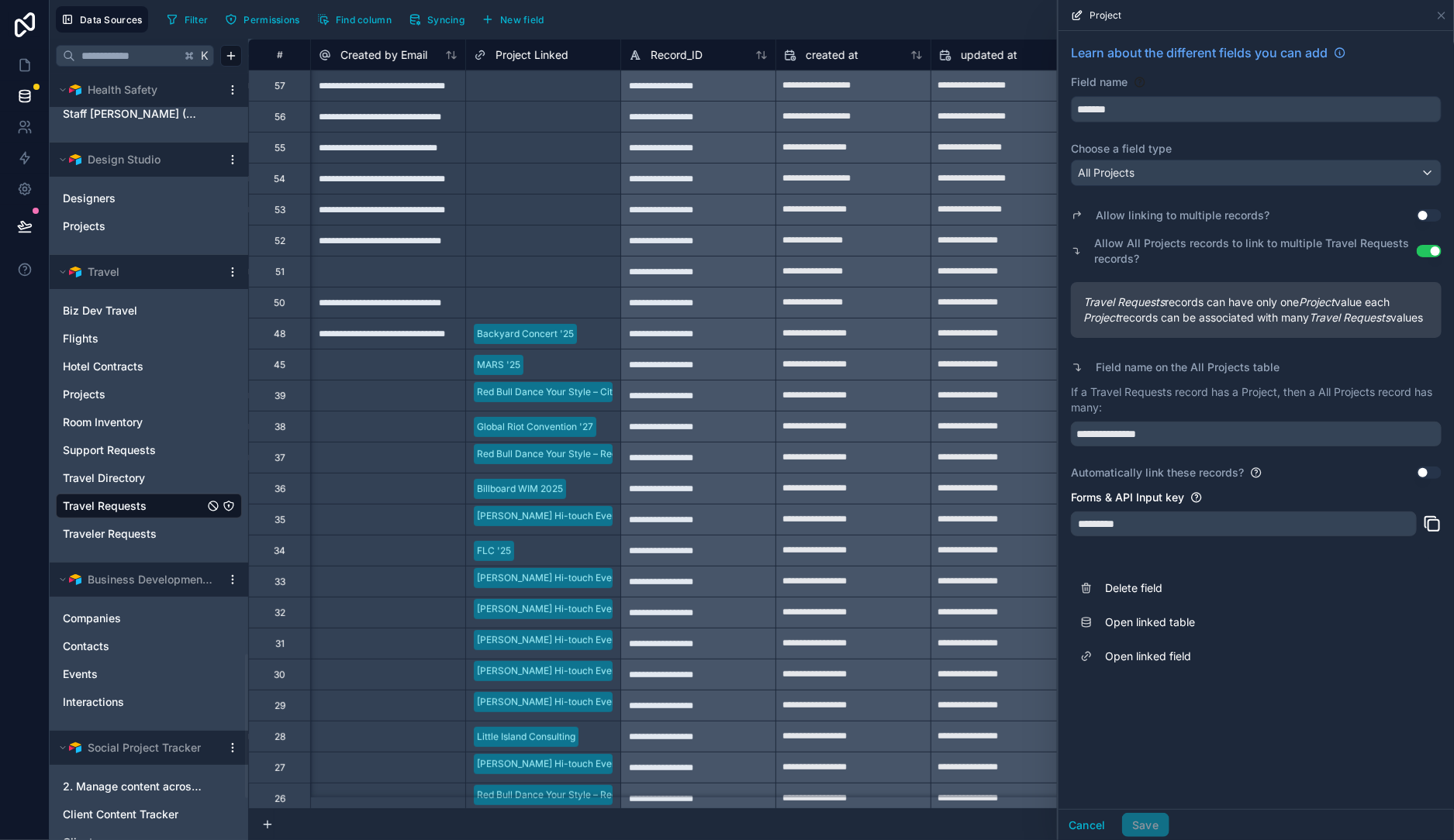
scroll to position [0, 3132]
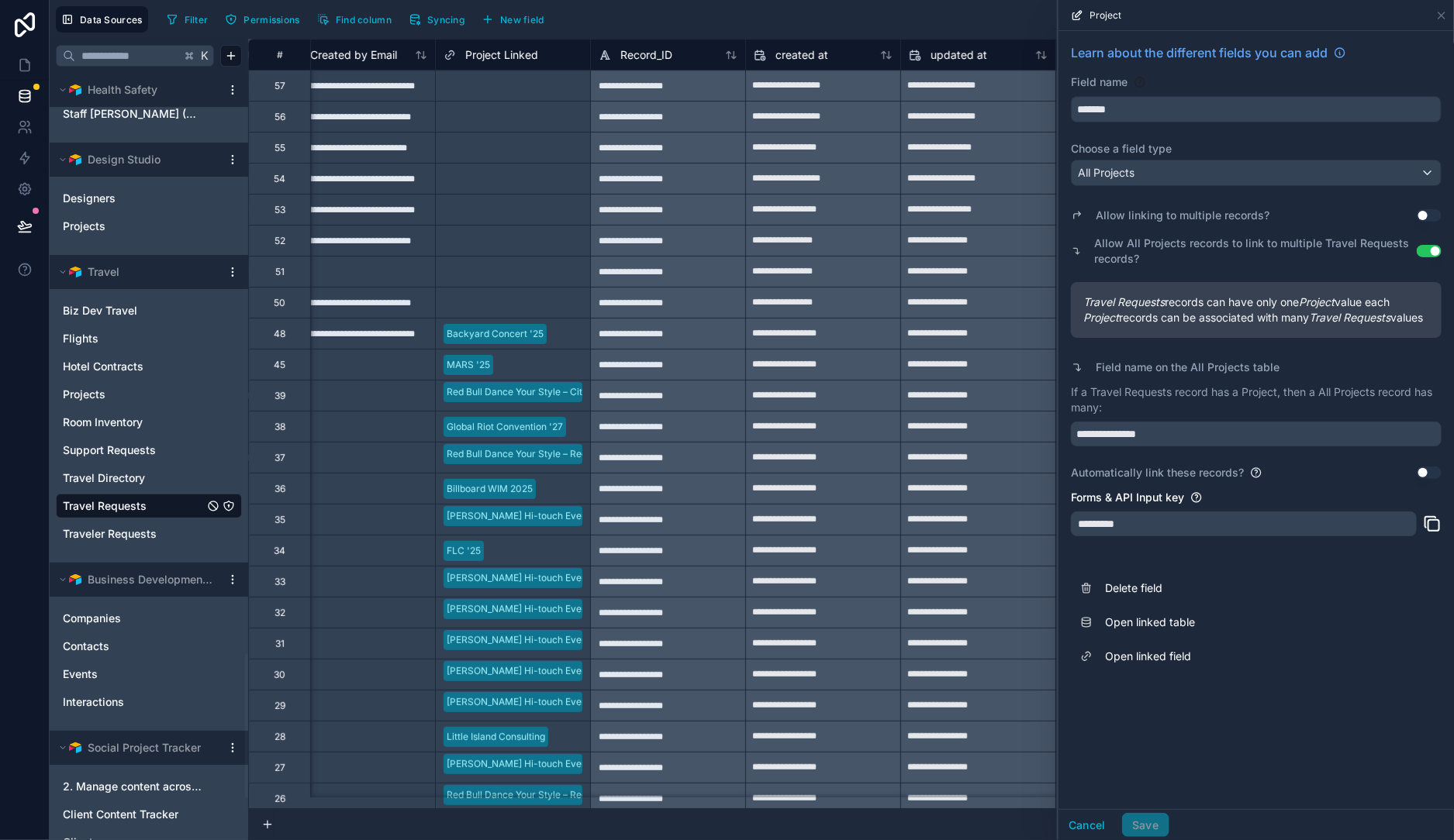
click at [475, 58] on span "Project Linked" at bounding box center [501, 55] width 73 height 16
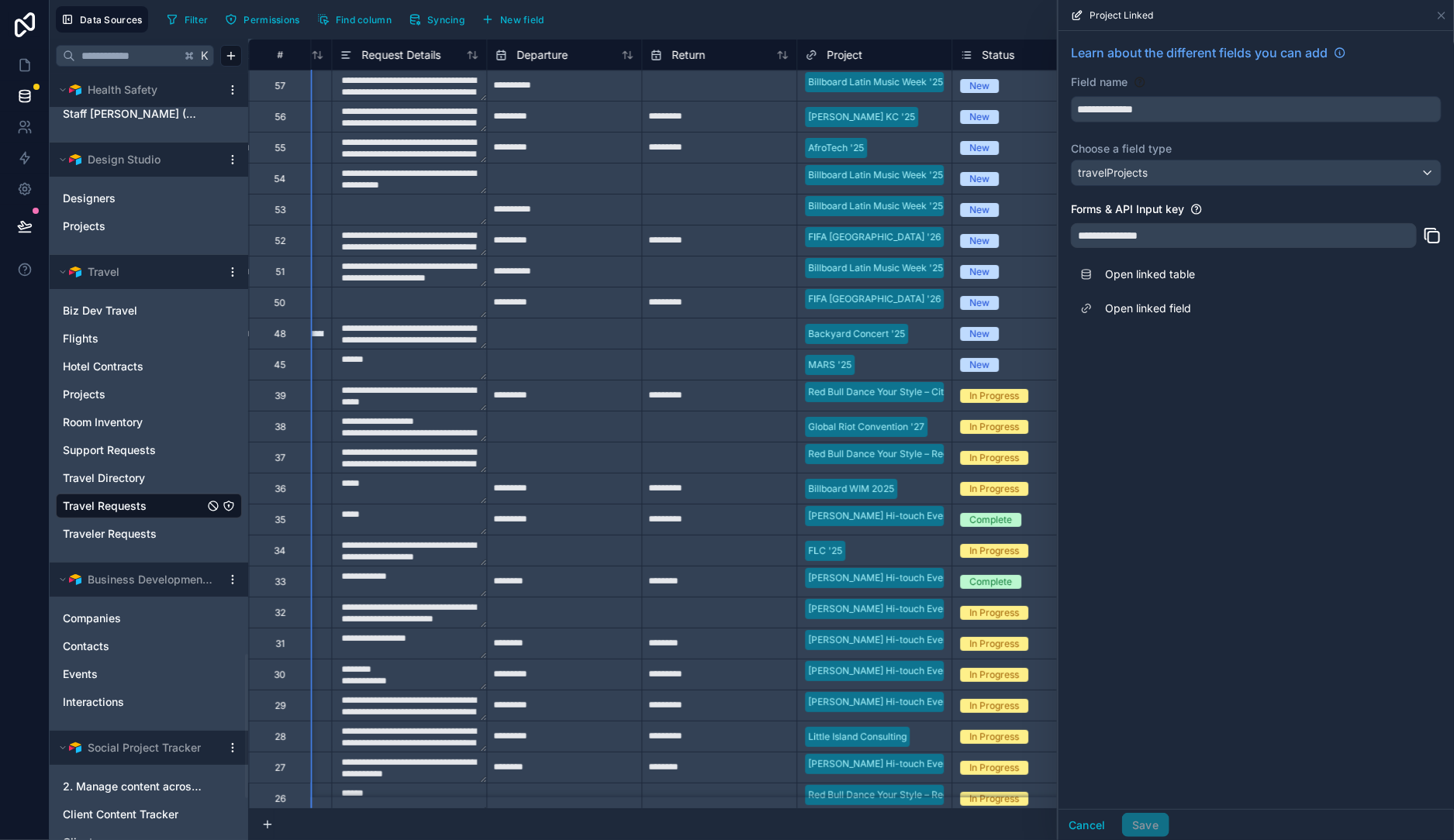
scroll to position [0, 2074]
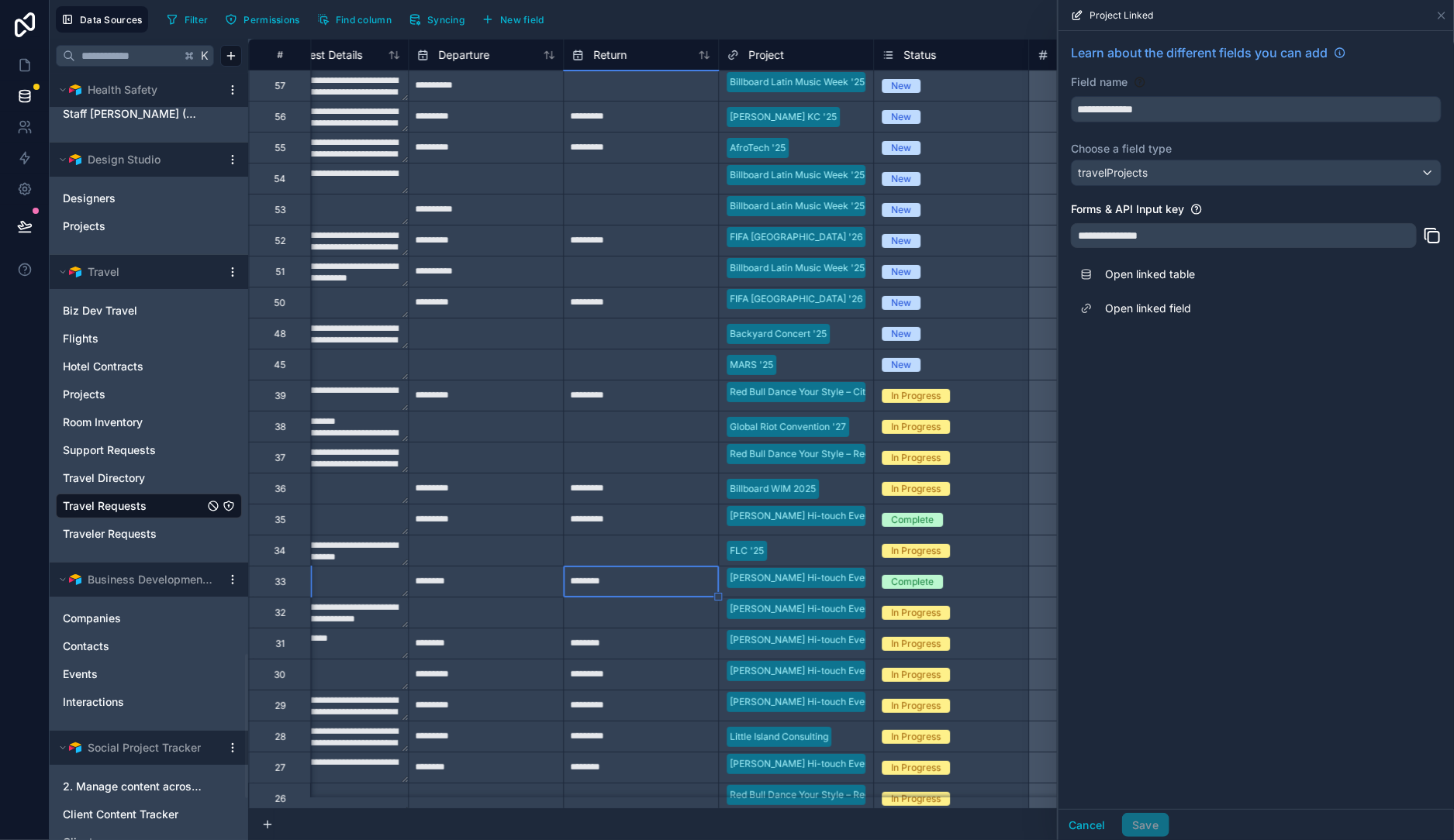
click at [840, 9] on div "Filter Permissions Find column Syncing New field Export Import New record" at bounding box center [804, 19] width 1287 height 26
click at [771, 8] on div "Filter Permissions Find column Syncing New field Export Import New record" at bounding box center [804, 19] width 1287 height 26
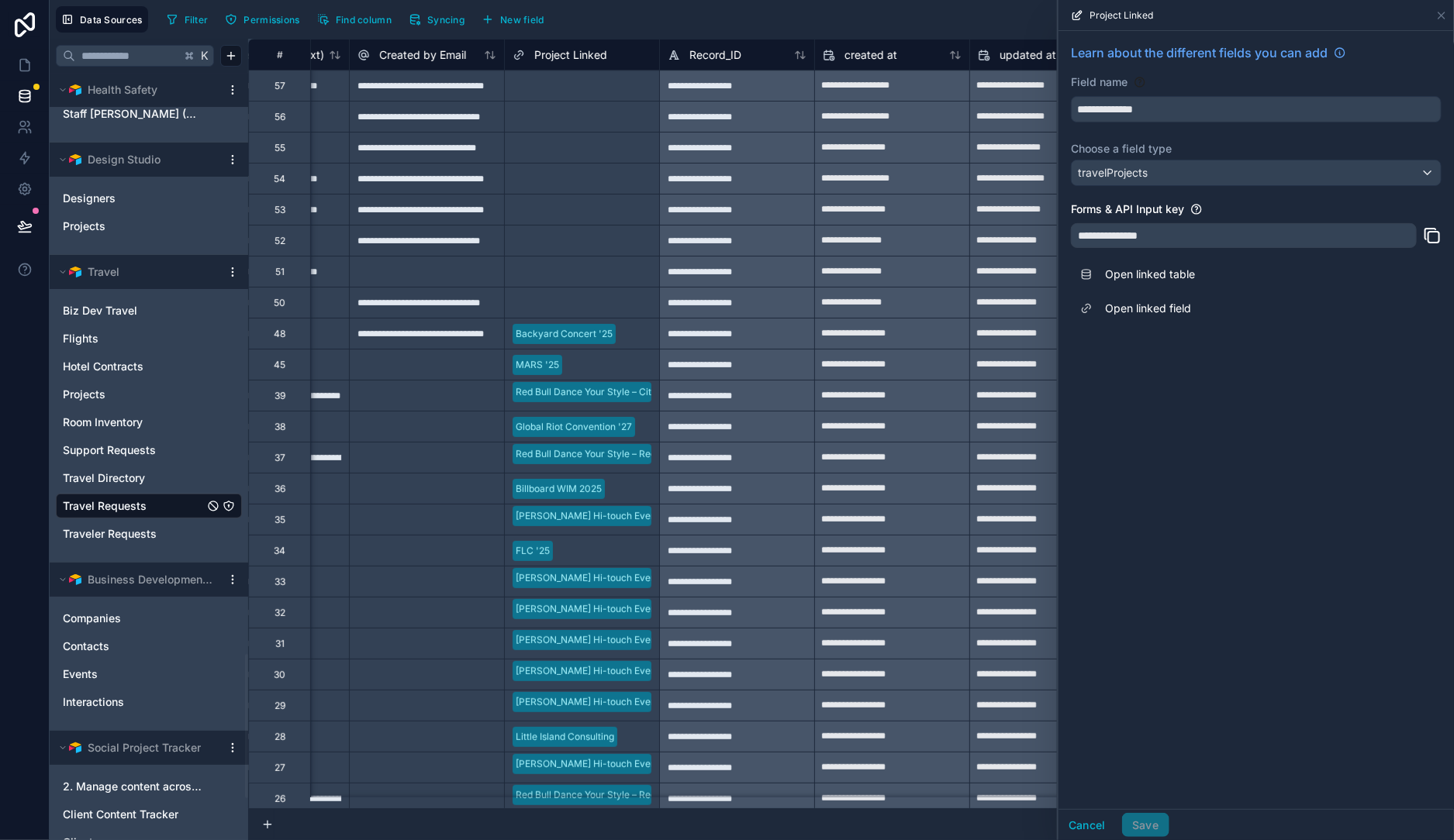
scroll to position [0, 3210]
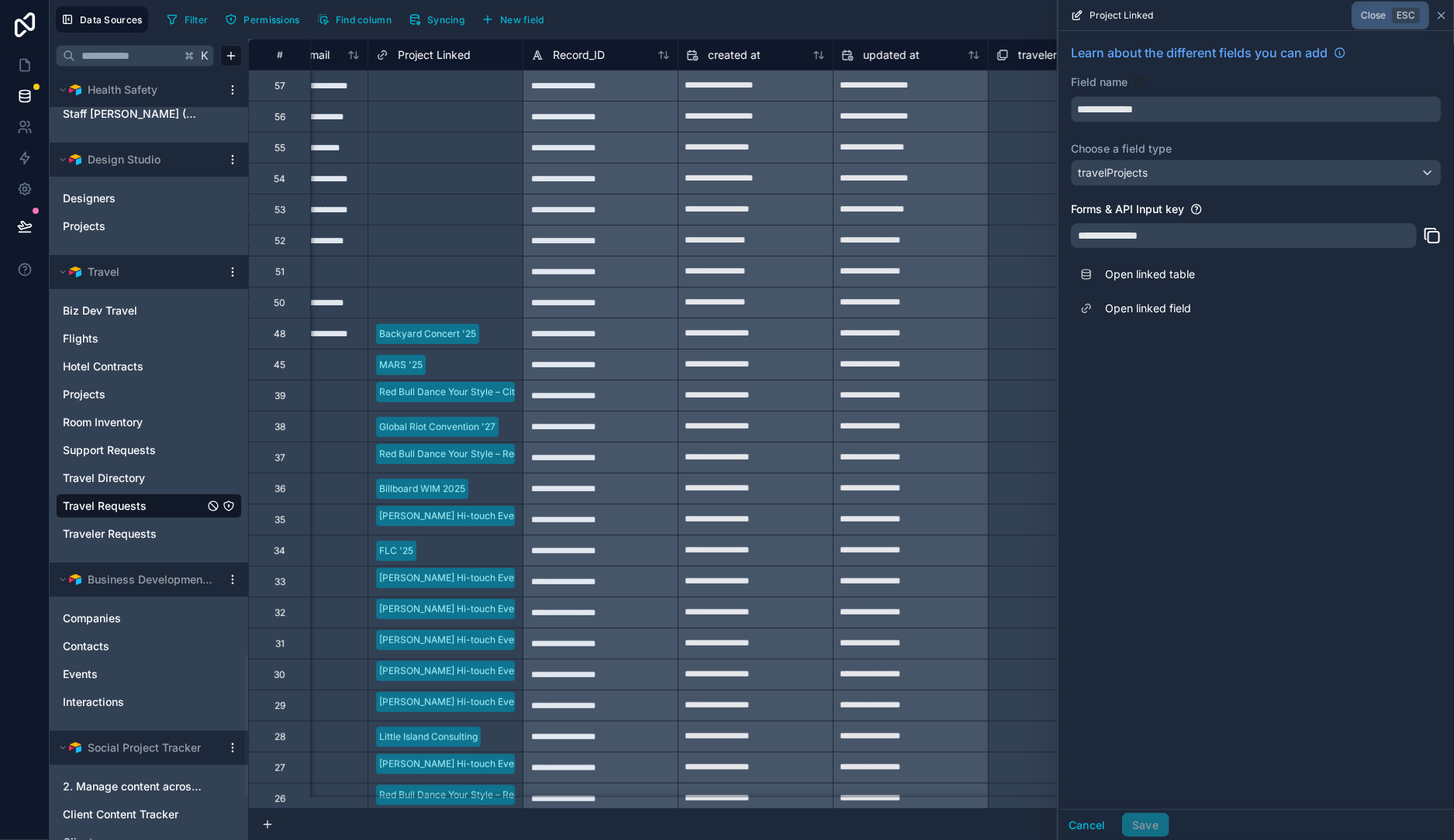
click at [1443, 20] on icon at bounding box center [1442, 16] width 12 height 12
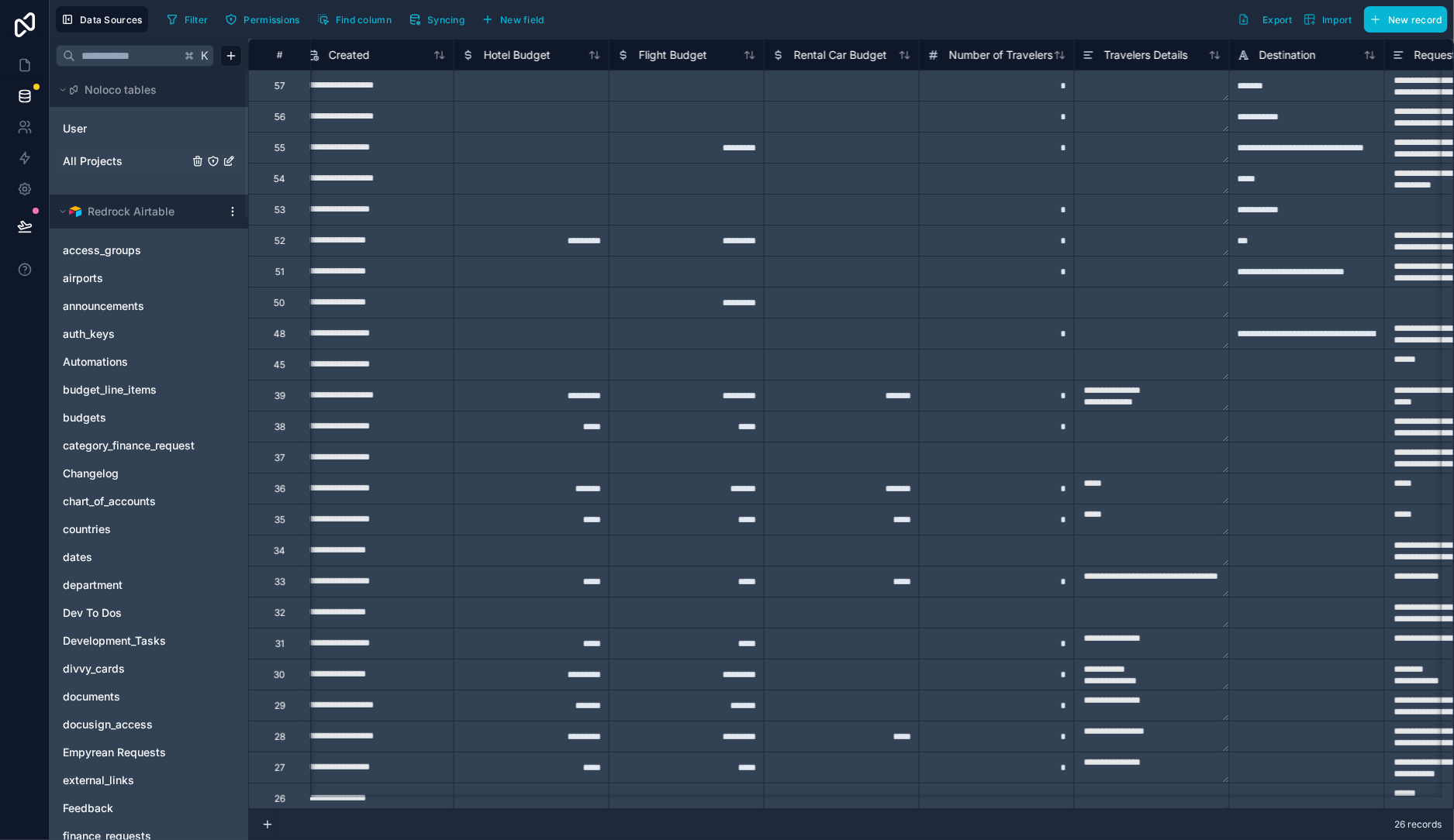
click at [143, 155] on link "All Projects" at bounding box center [125, 162] width 126 height 16
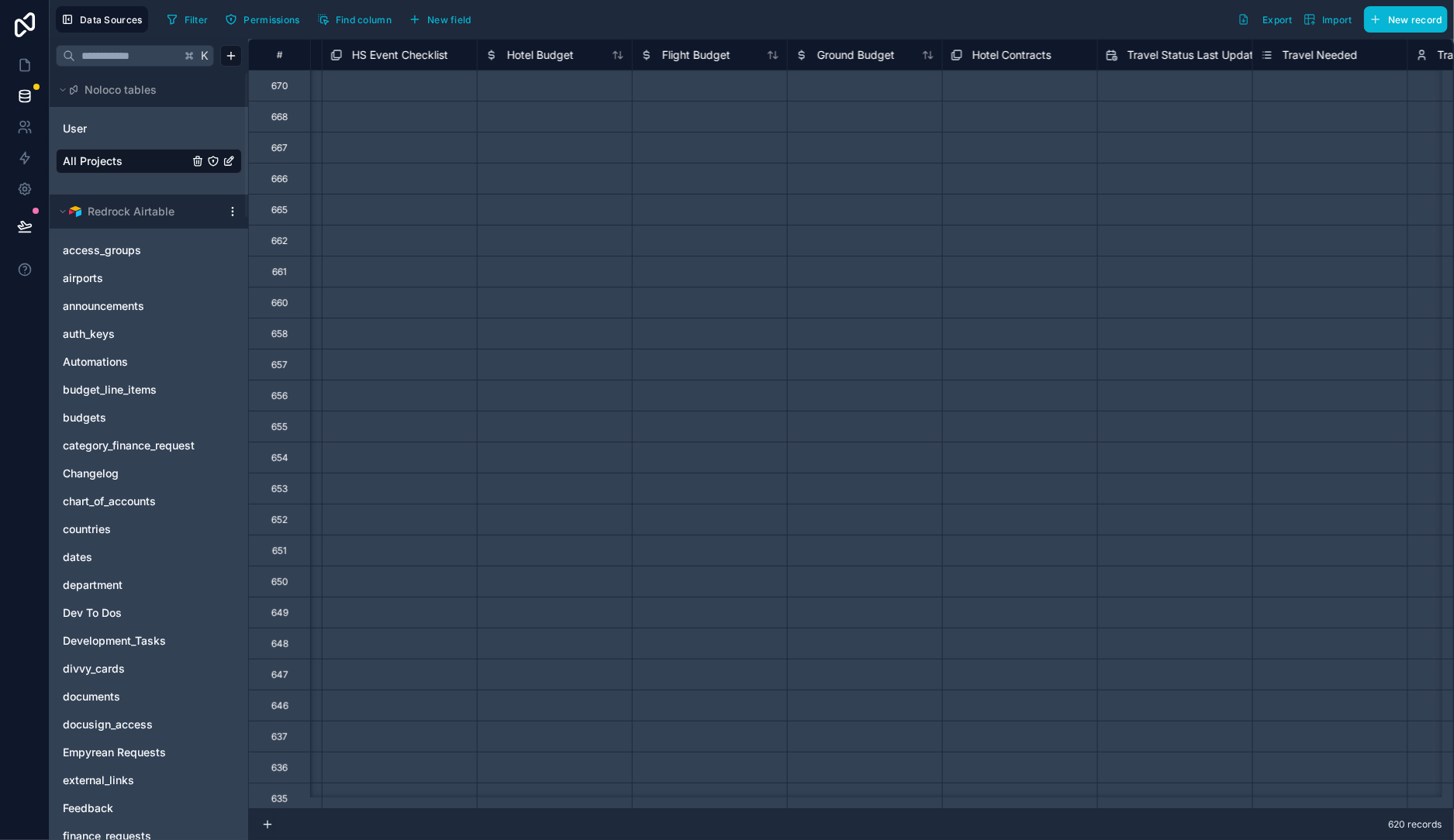
scroll to position [0, 4015]
click at [563, 54] on div "# Name_Talent Project Risk Assessment HS Event Checklist Hotel Budget Flight Bu…" at bounding box center [852, 440] width 1206 height 802
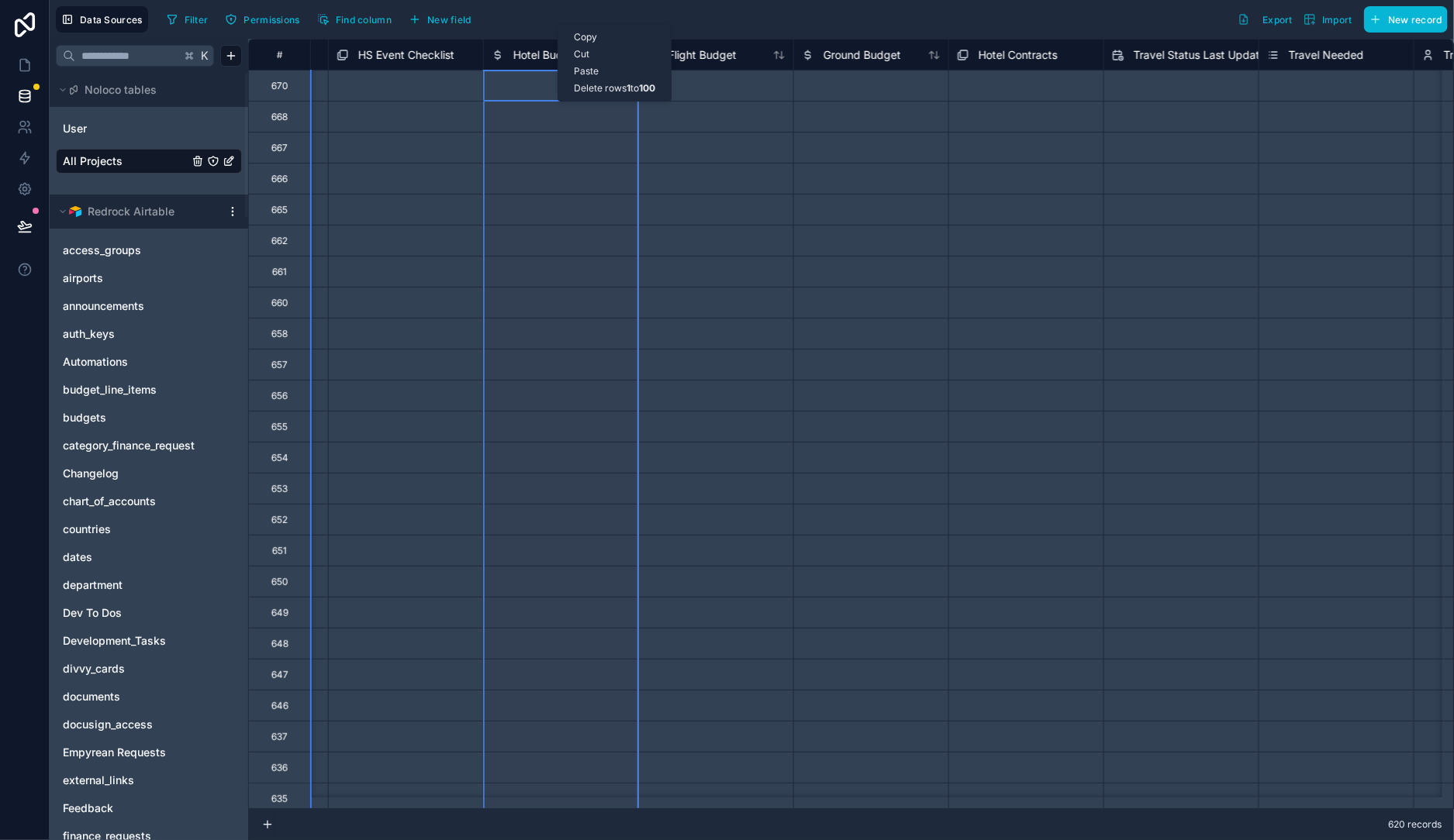
click at [806, 39] on div "Ground Budget" at bounding box center [871, 55] width 155 height 31
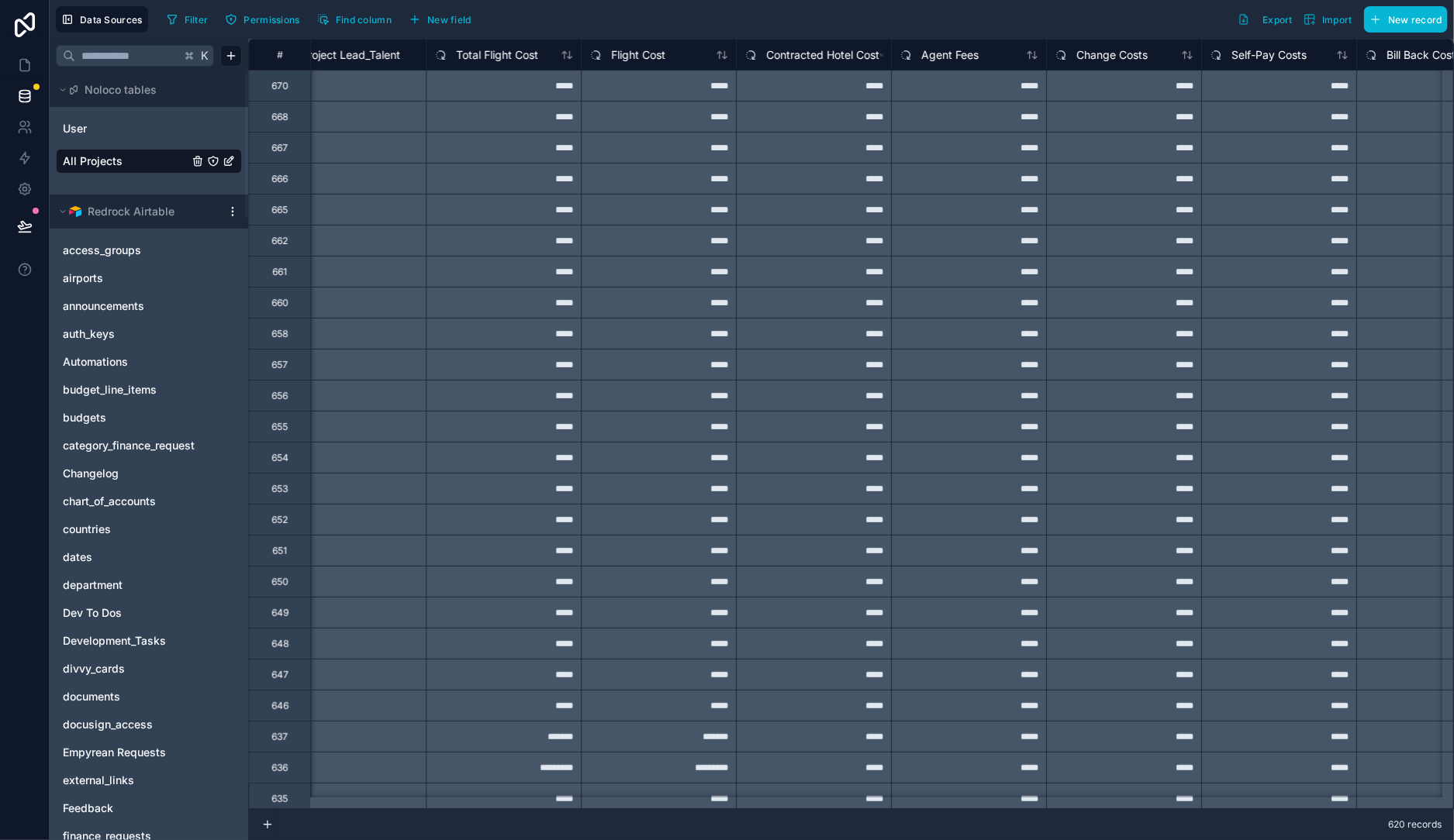
scroll to position [0, 5661]
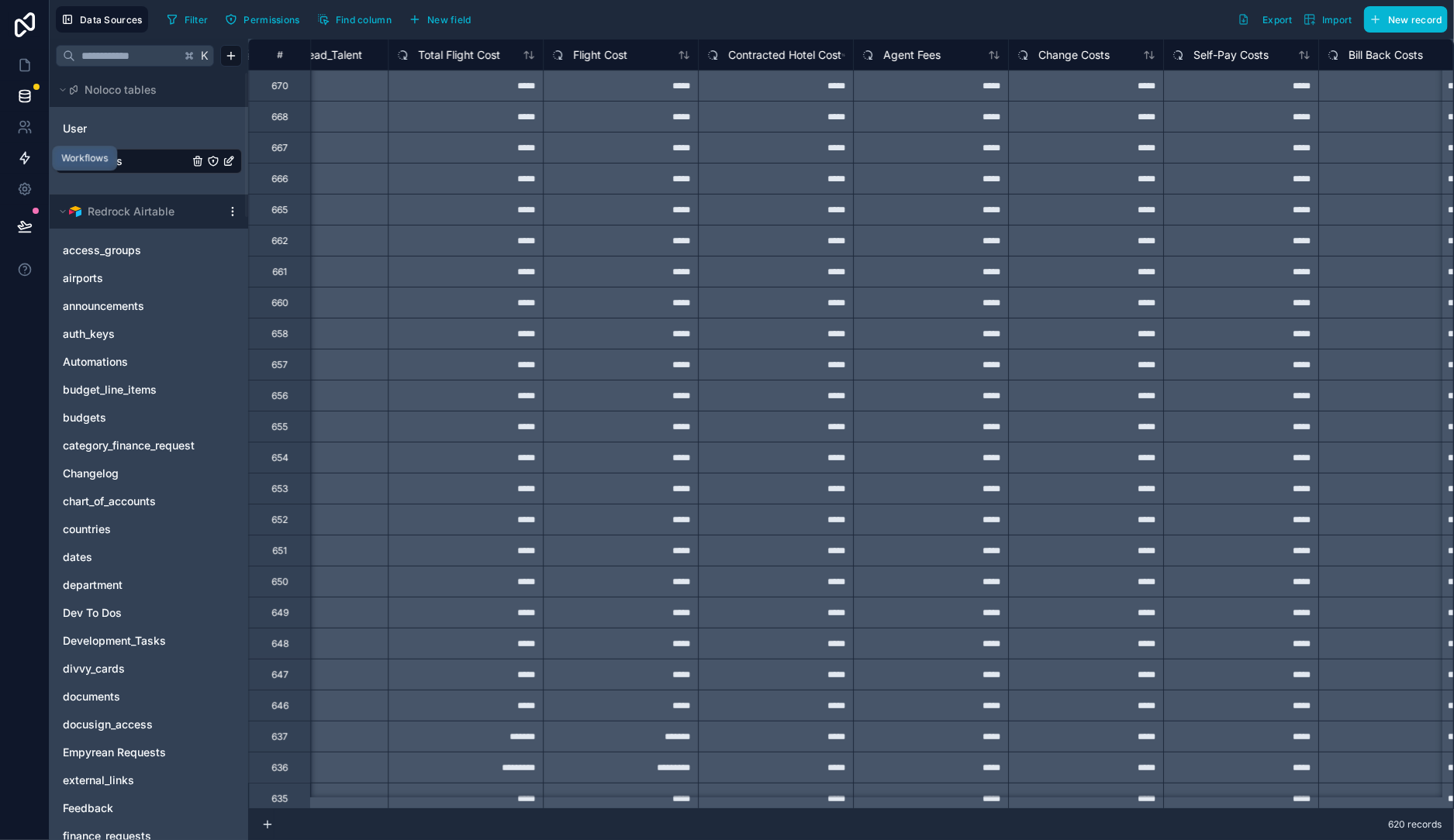
click at [27, 162] on icon at bounding box center [25, 158] width 16 height 16
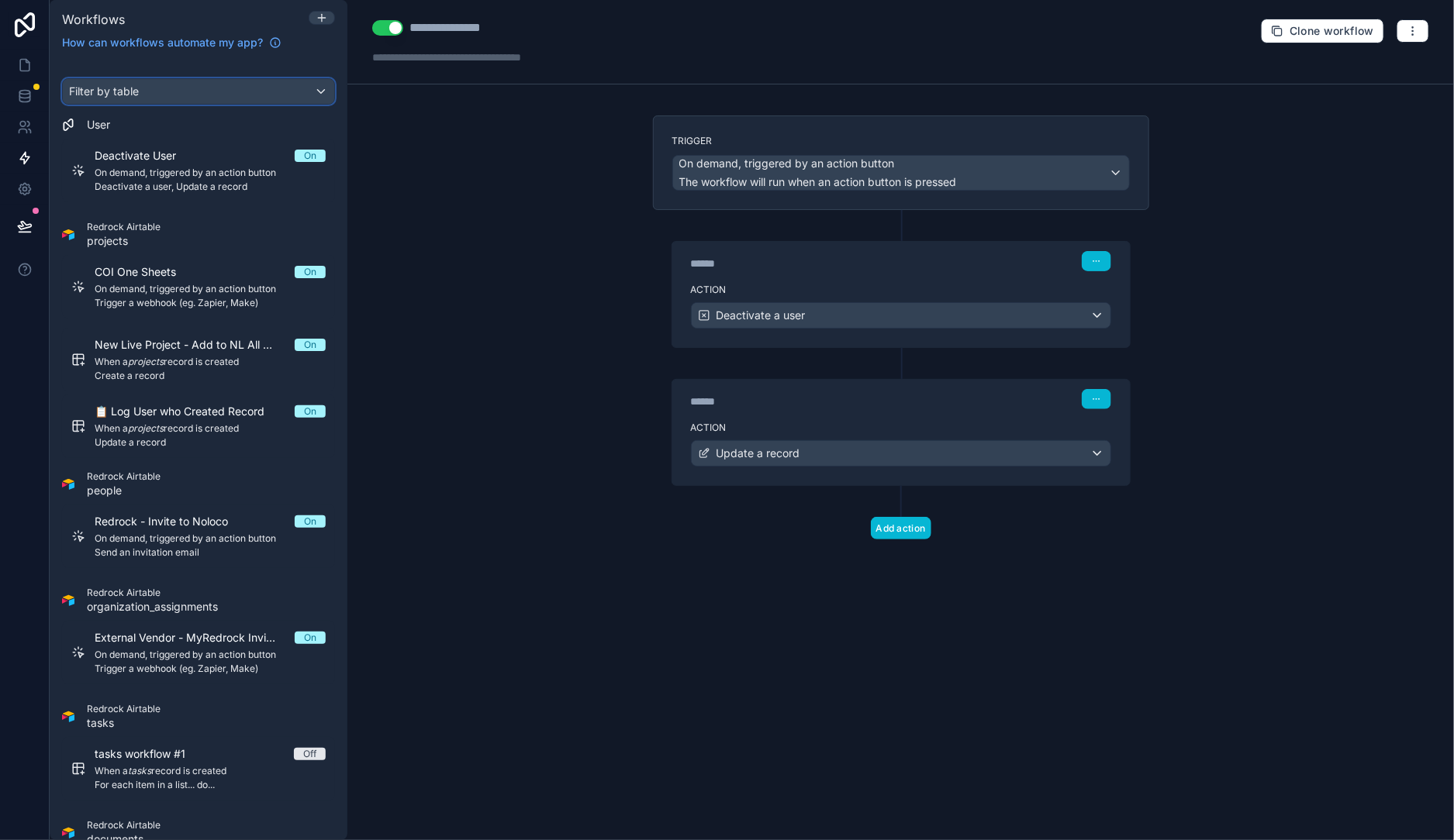
click at [159, 97] on div "Filter by table" at bounding box center [198, 91] width 271 height 25
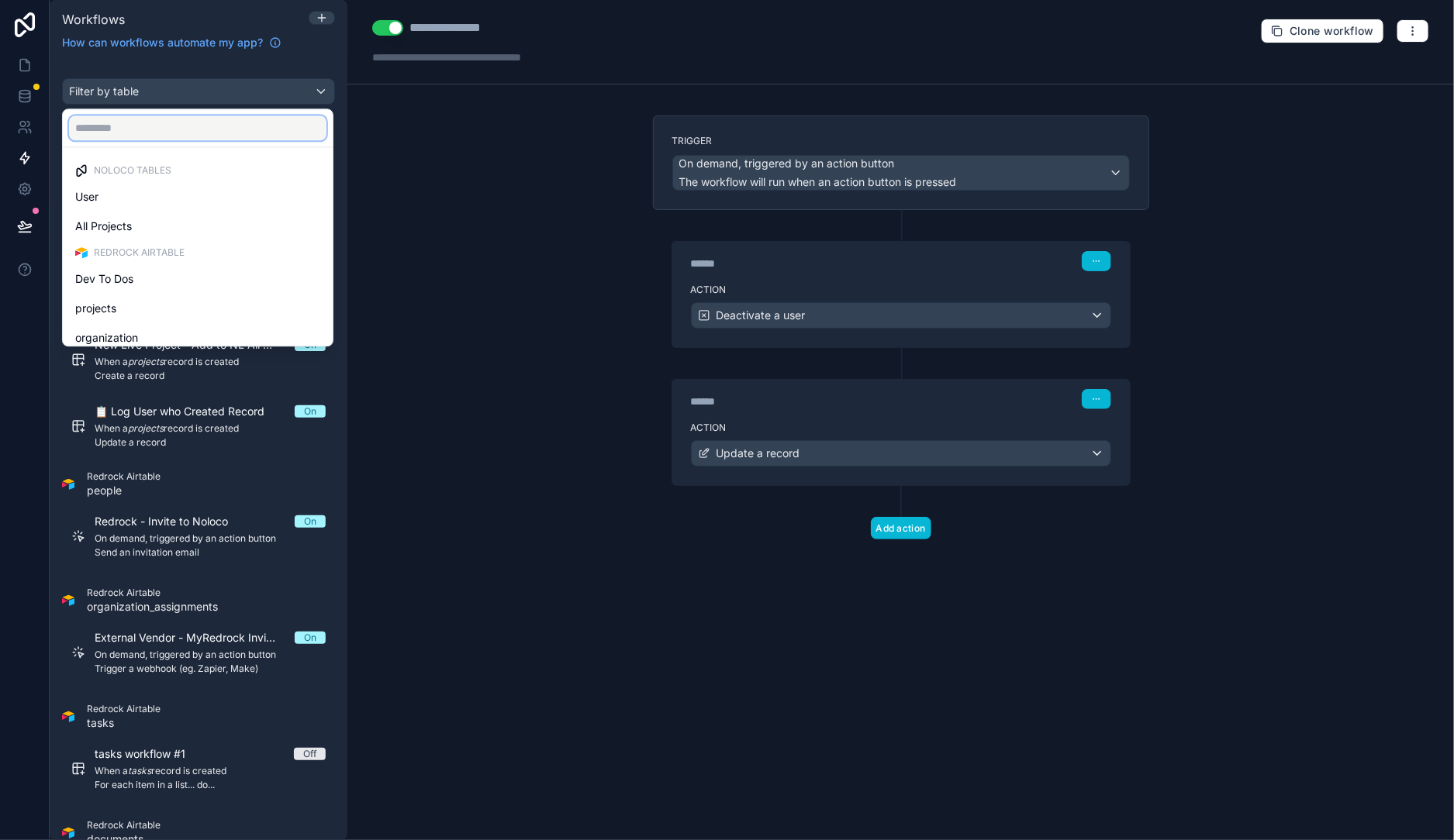
click at [161, 127] on input "text" at bounding box center [197, 128] width 257 height 25
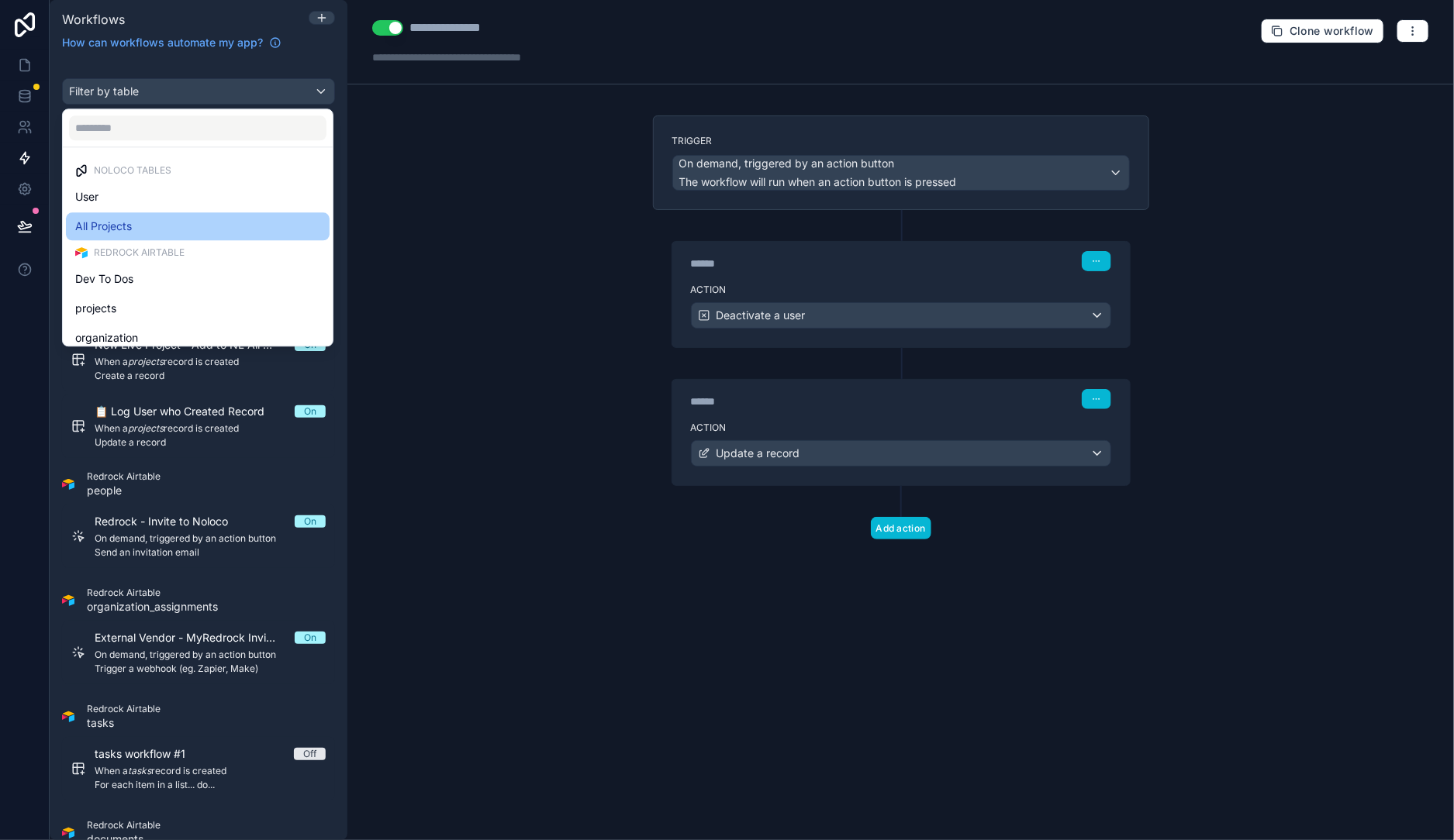
click at [155, 232] on div "All Projects" at bounding box center [198, 226] width 245 height 18
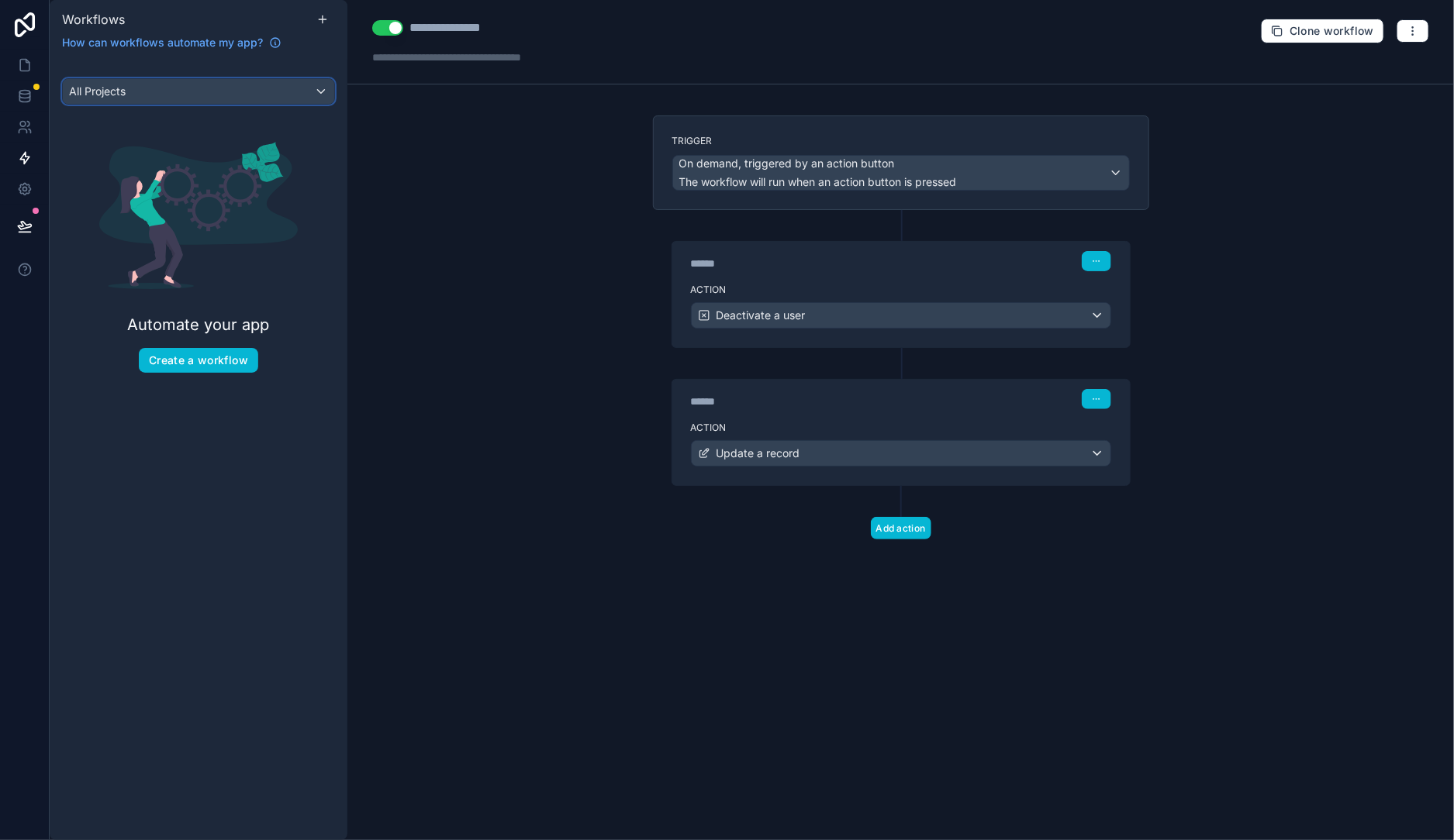
click at [148, 86] on div "All Projects" at bounding box center [198, 91] width 271 height 25
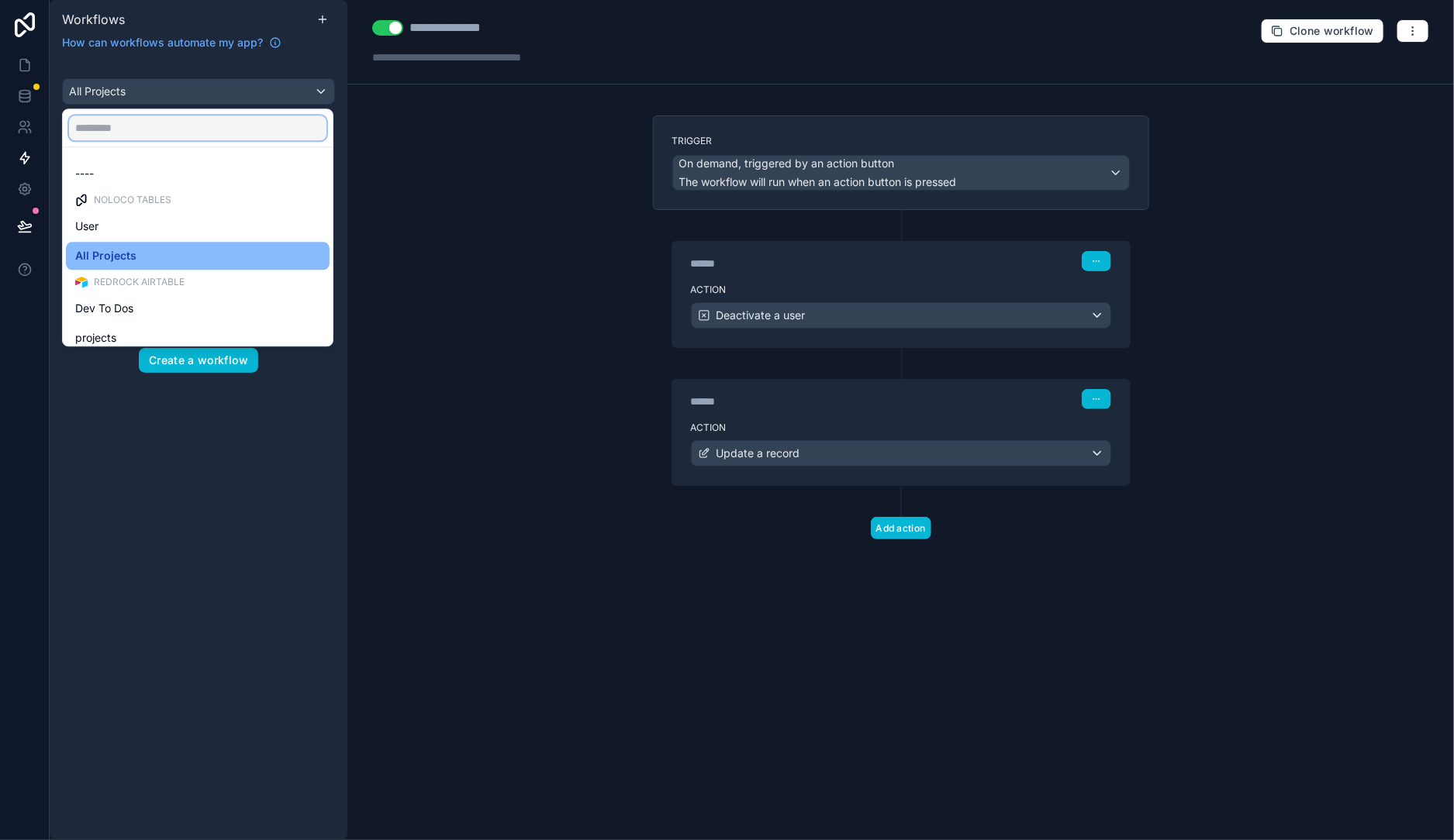
click at [142, 127] on input "text" at bounding box center [197, 128] width 257 height 25
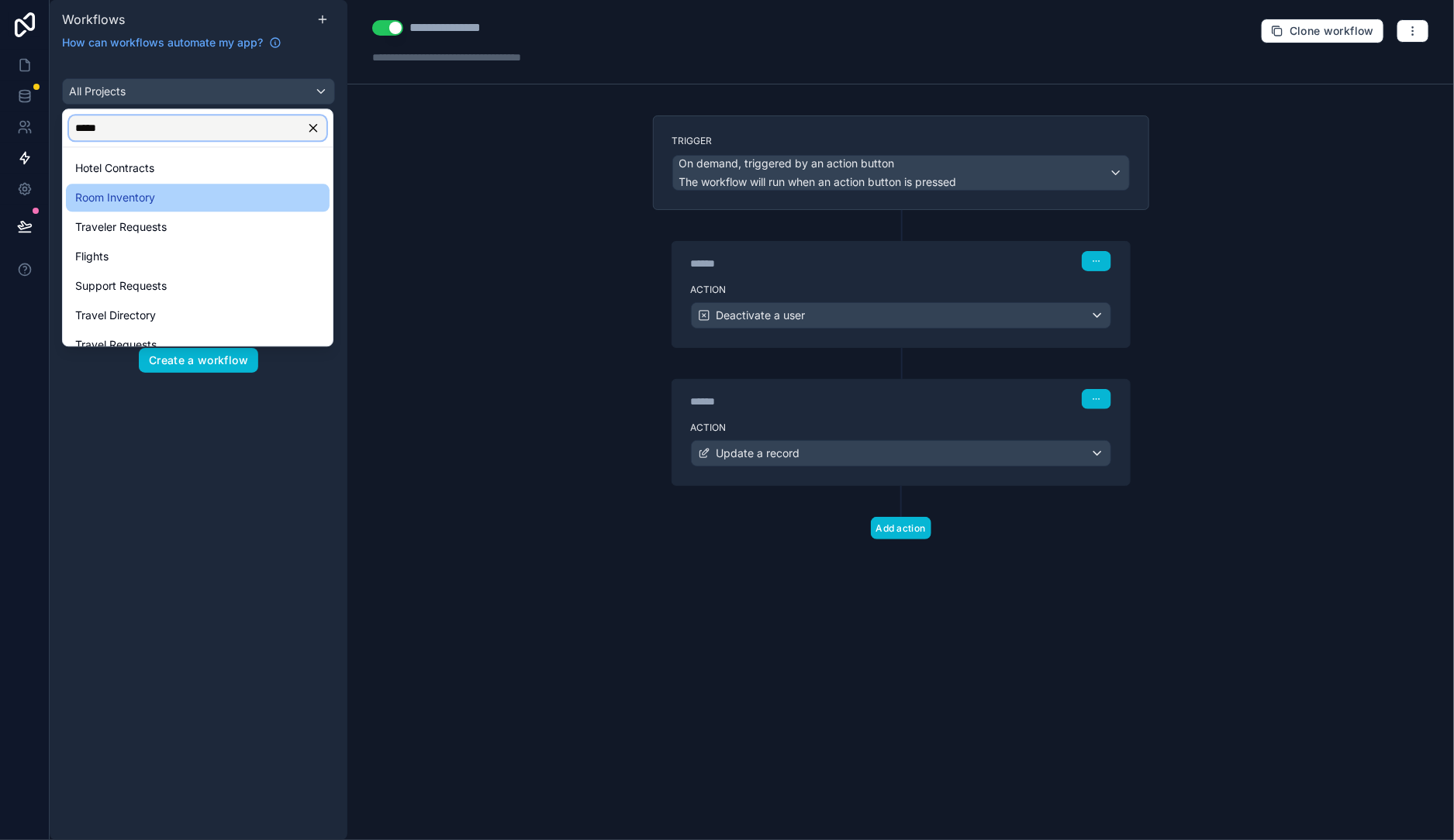
scroll to position [16, 0]
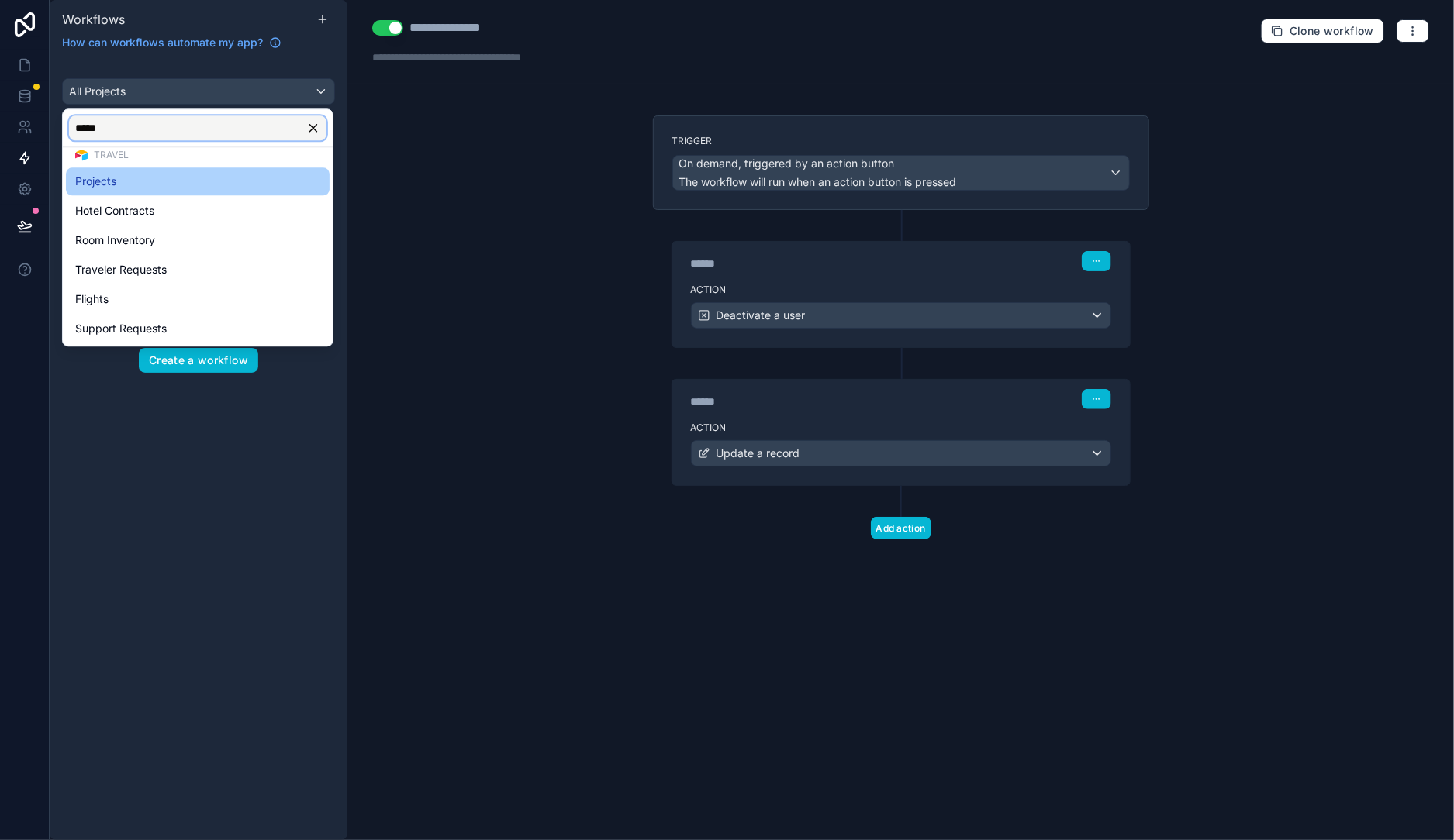
type input "*****"
click at [143, 186] on div "Projects" at bounding box center [198, 181] width 245 height 18
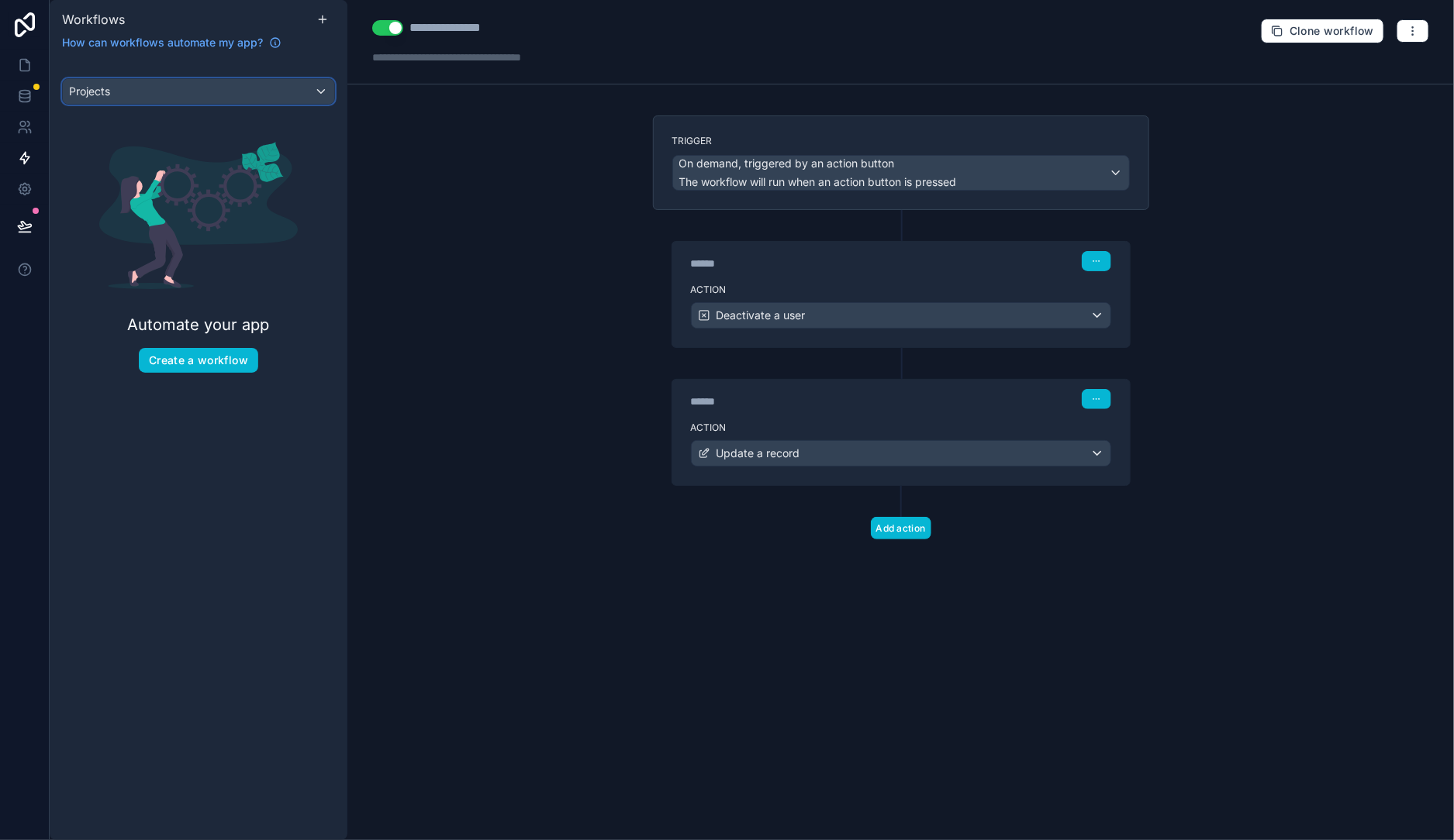
click at [200, 83] on div "Projects" at bounding box center [198, 91] width 271 height 25
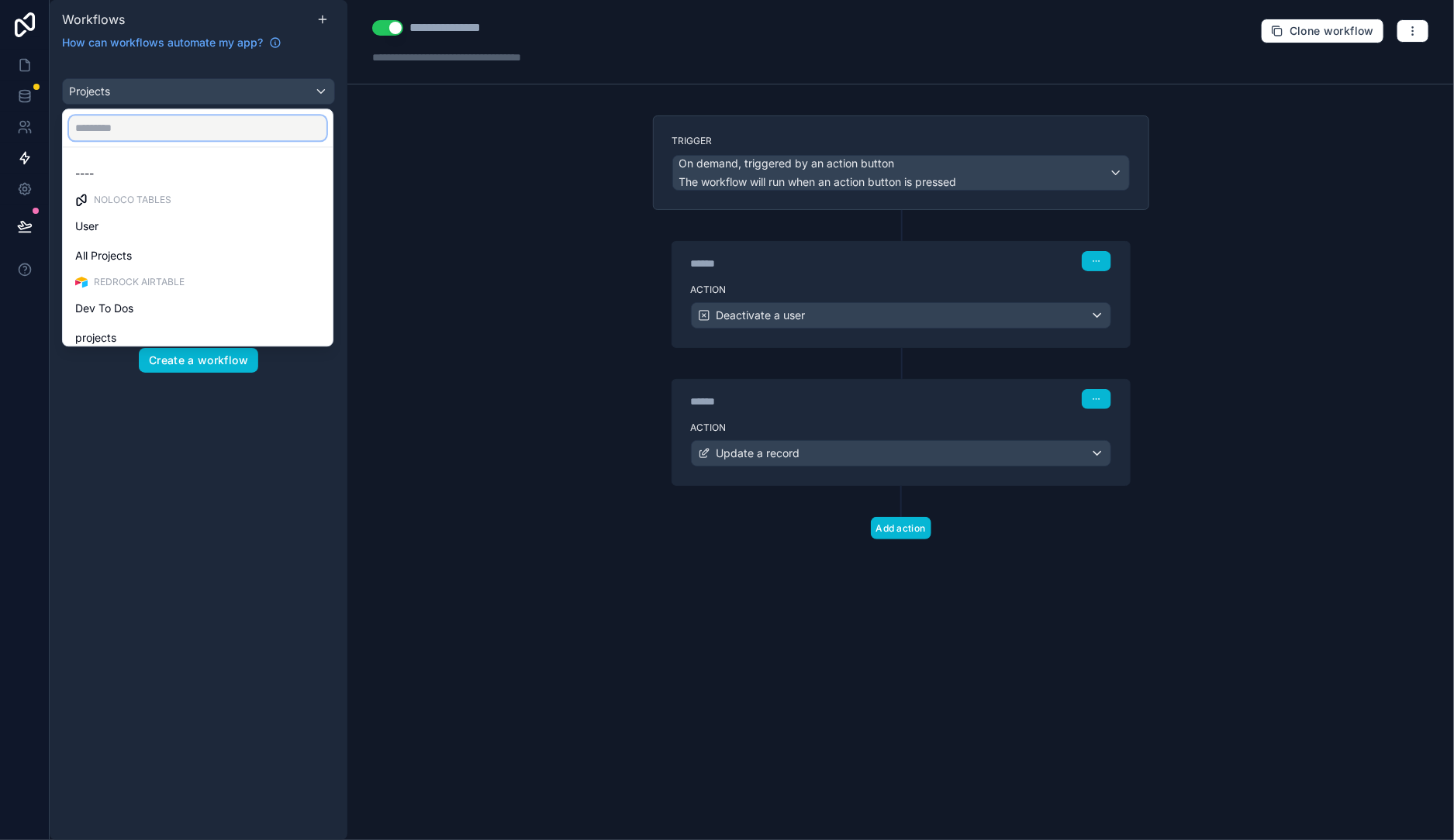
click at [165, 128] on input "text" at bounding box center [197, 128] width 257 height 25
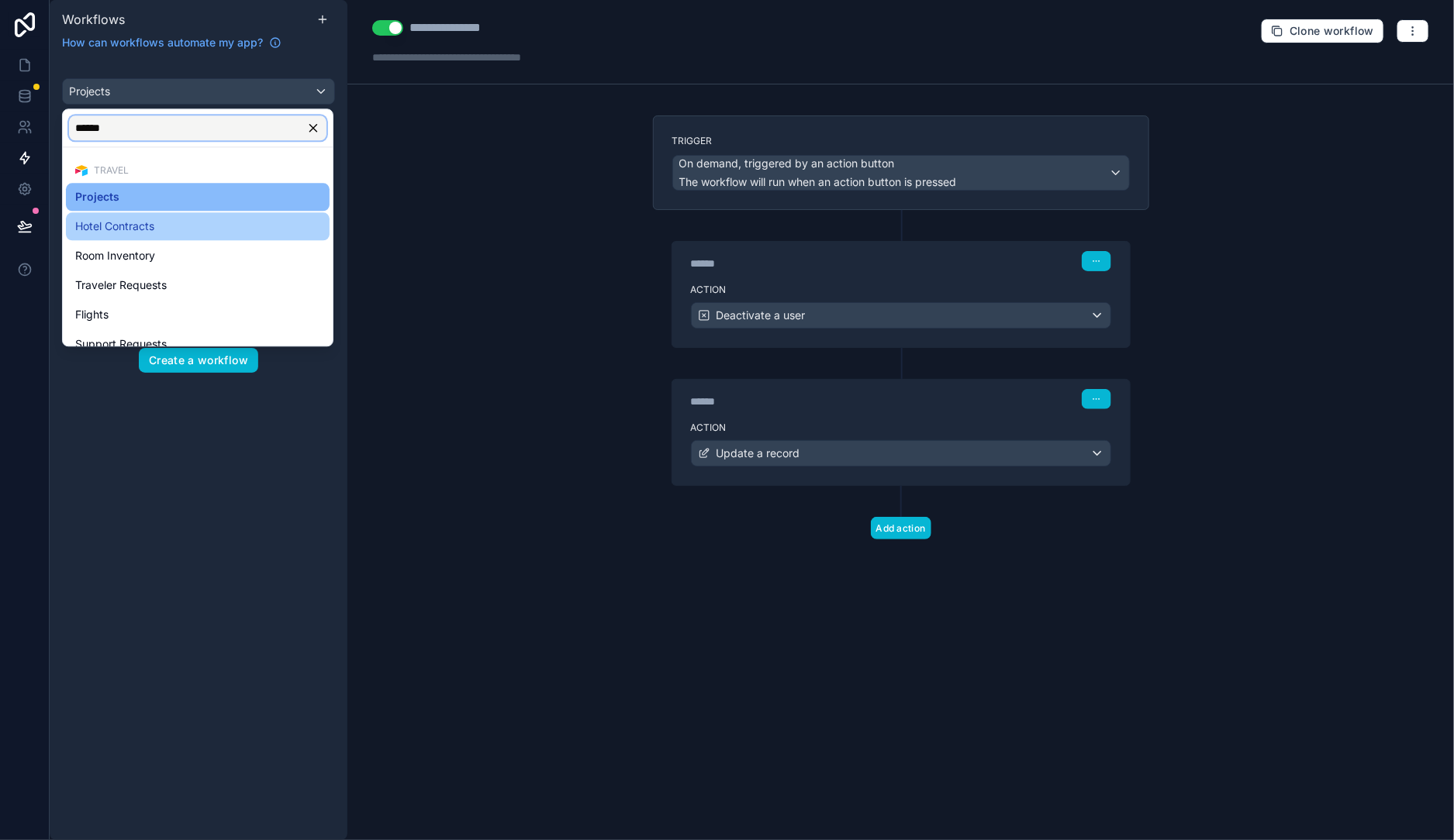
type input "******"
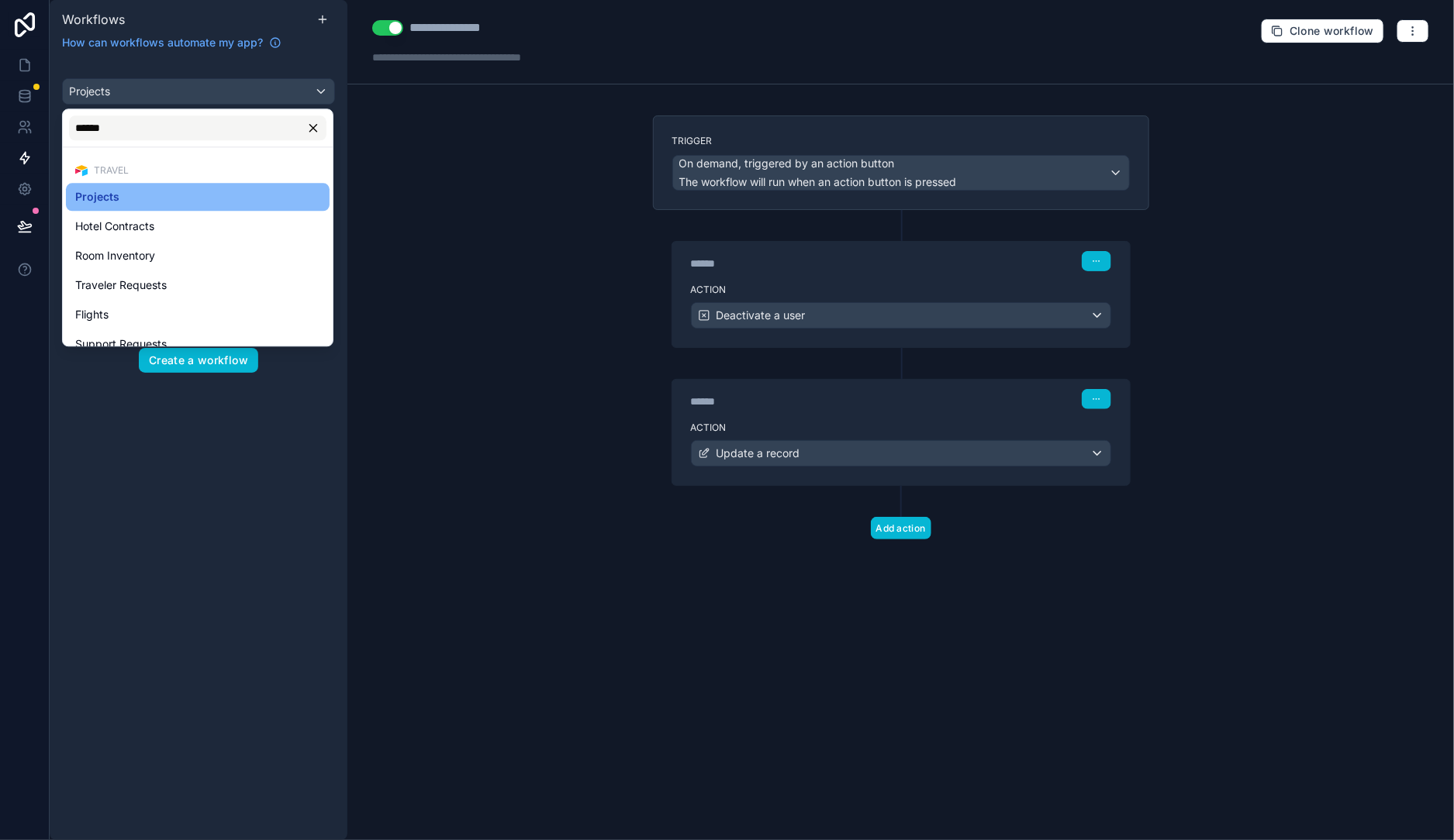
drag, startPoint x: 155, startPoint y: 224, endPoint x: 146, endPoint y: 185, distance: 40.0
click at [156, 224] on div "Hotel Contracts" at bounding box center [198, 226] width 245 height 18
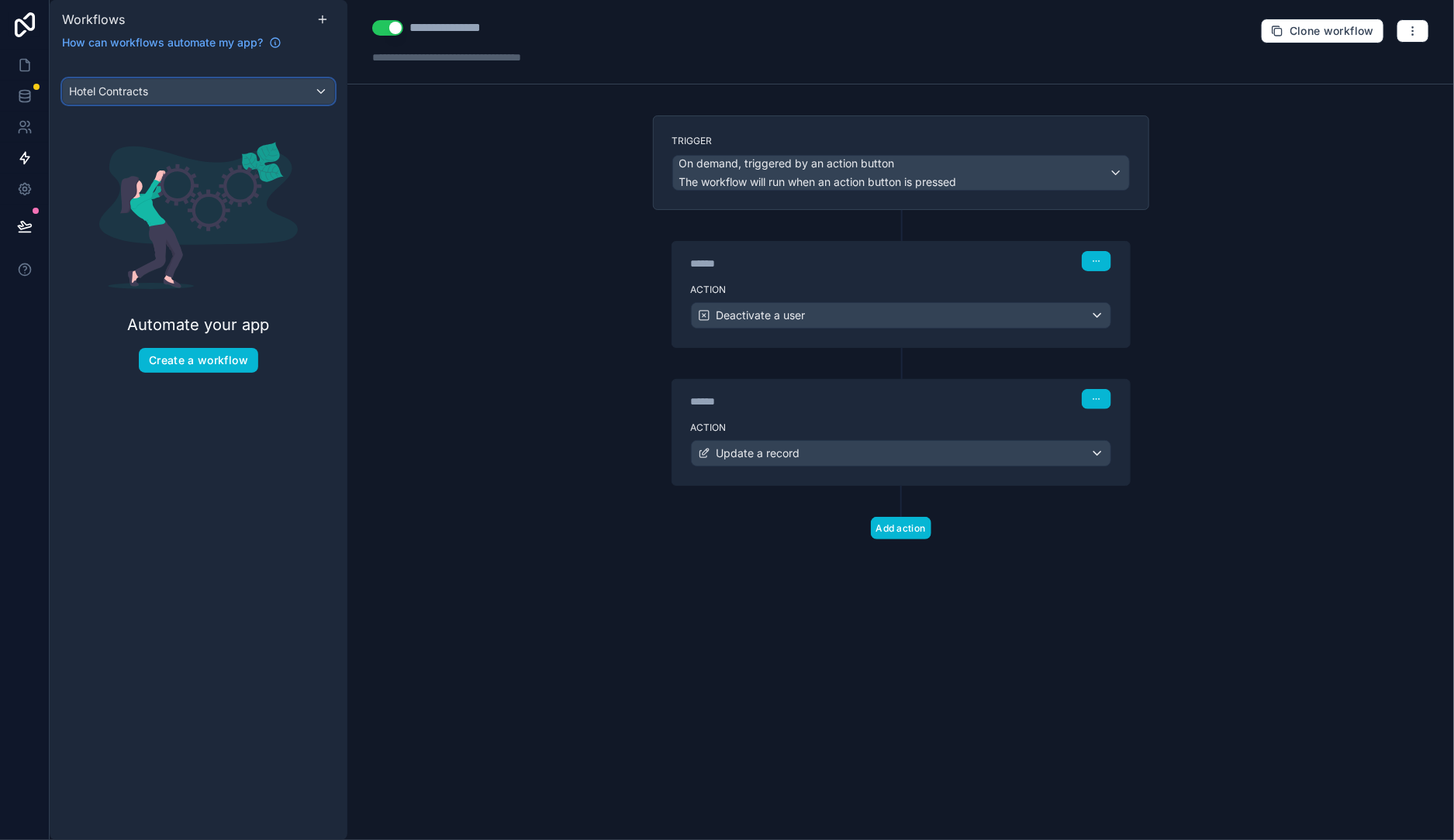
click at [129, 97] on span "Hotel Contracts" at bounding box center [108, 91] width 79 height 16
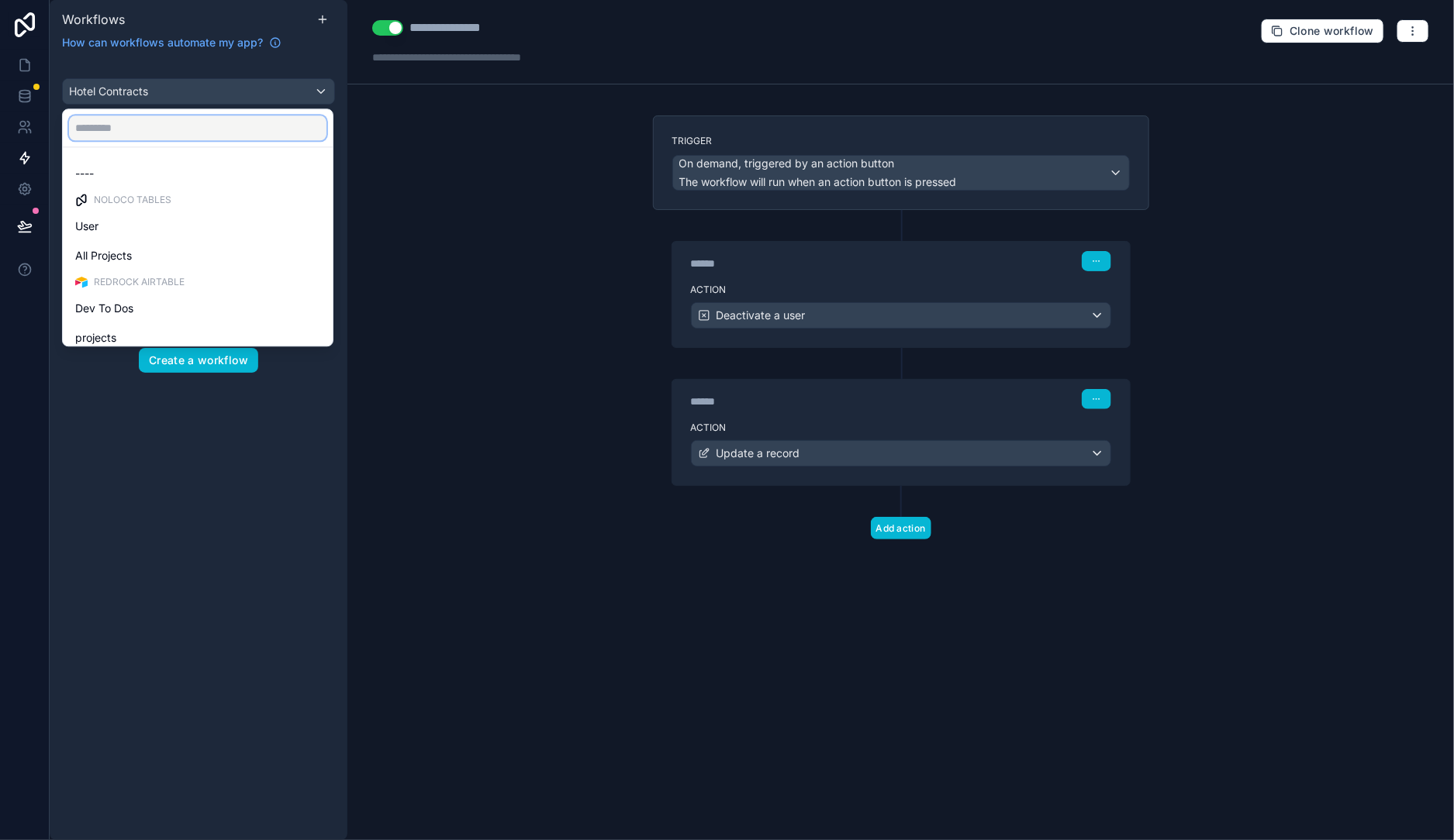
click at [131, 134] on input "text" at bounding box center [197, 128] width 257 height 25
paste input "******"
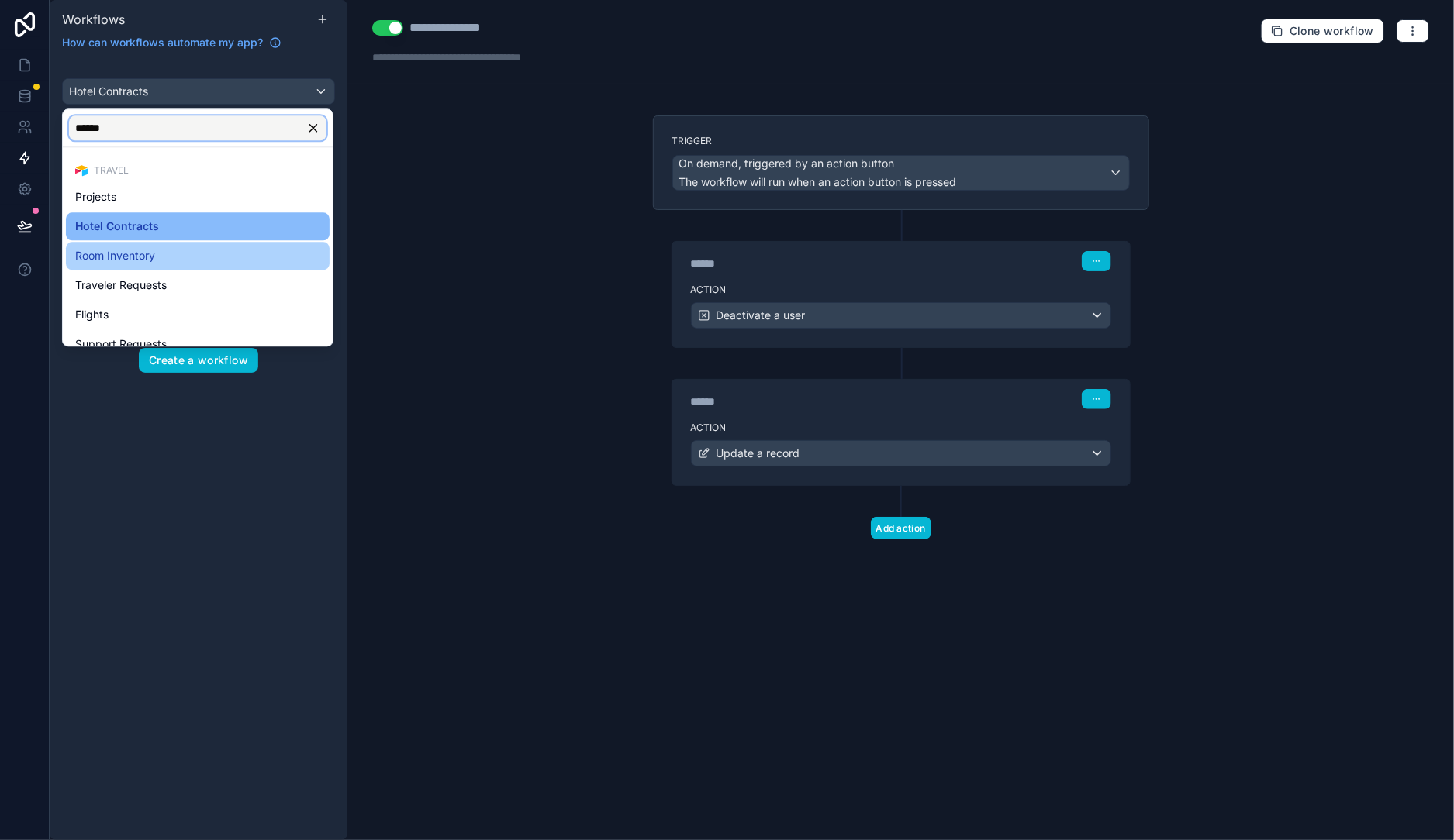
type input "******"
click at [124, 248] on span "Room Inventory" at bounding box center [116, 255] width 80 height 18
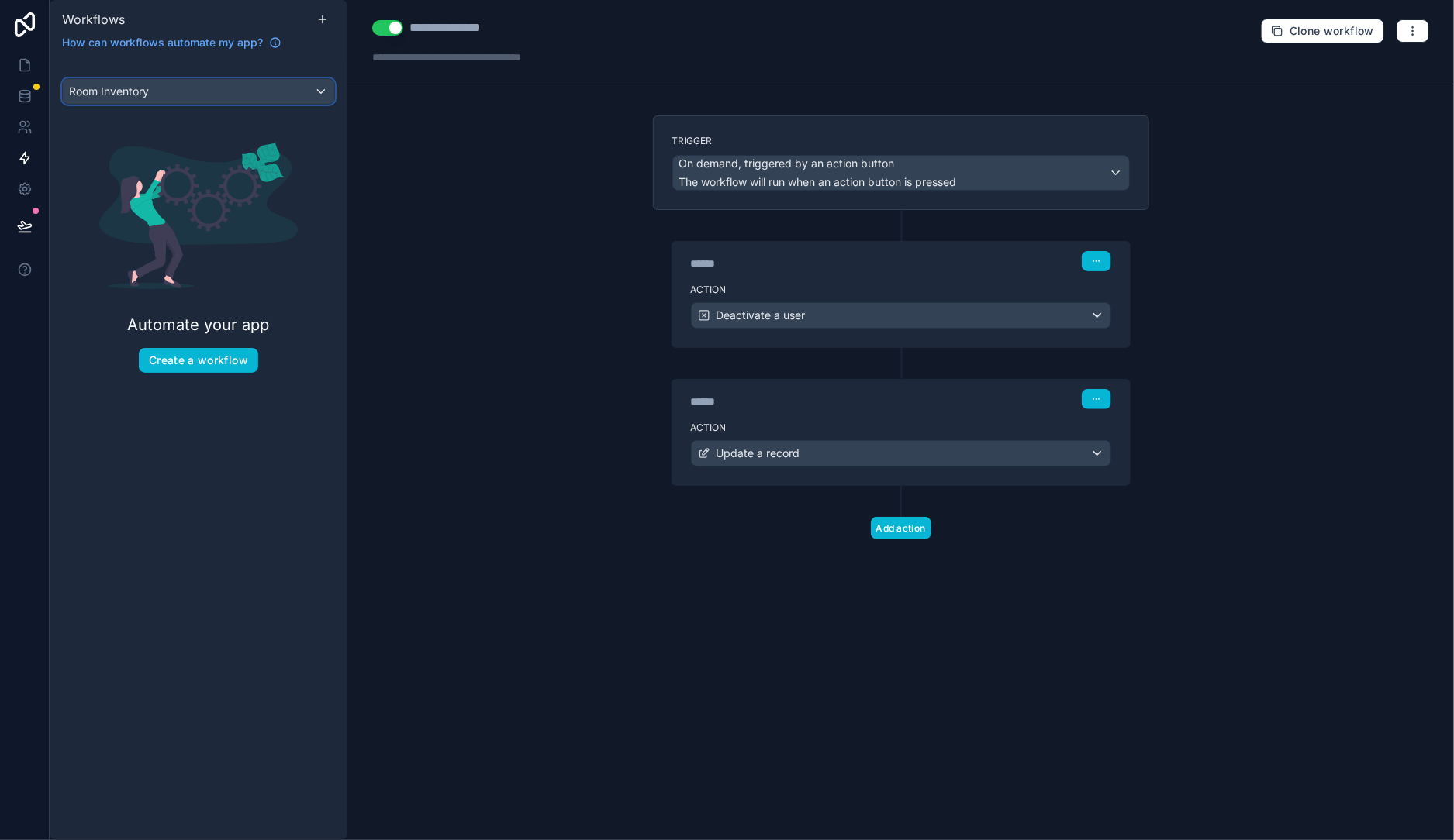
click at [126, 96] on span "Room Inventory" at bounding box center [109, 91] width 80 height 16
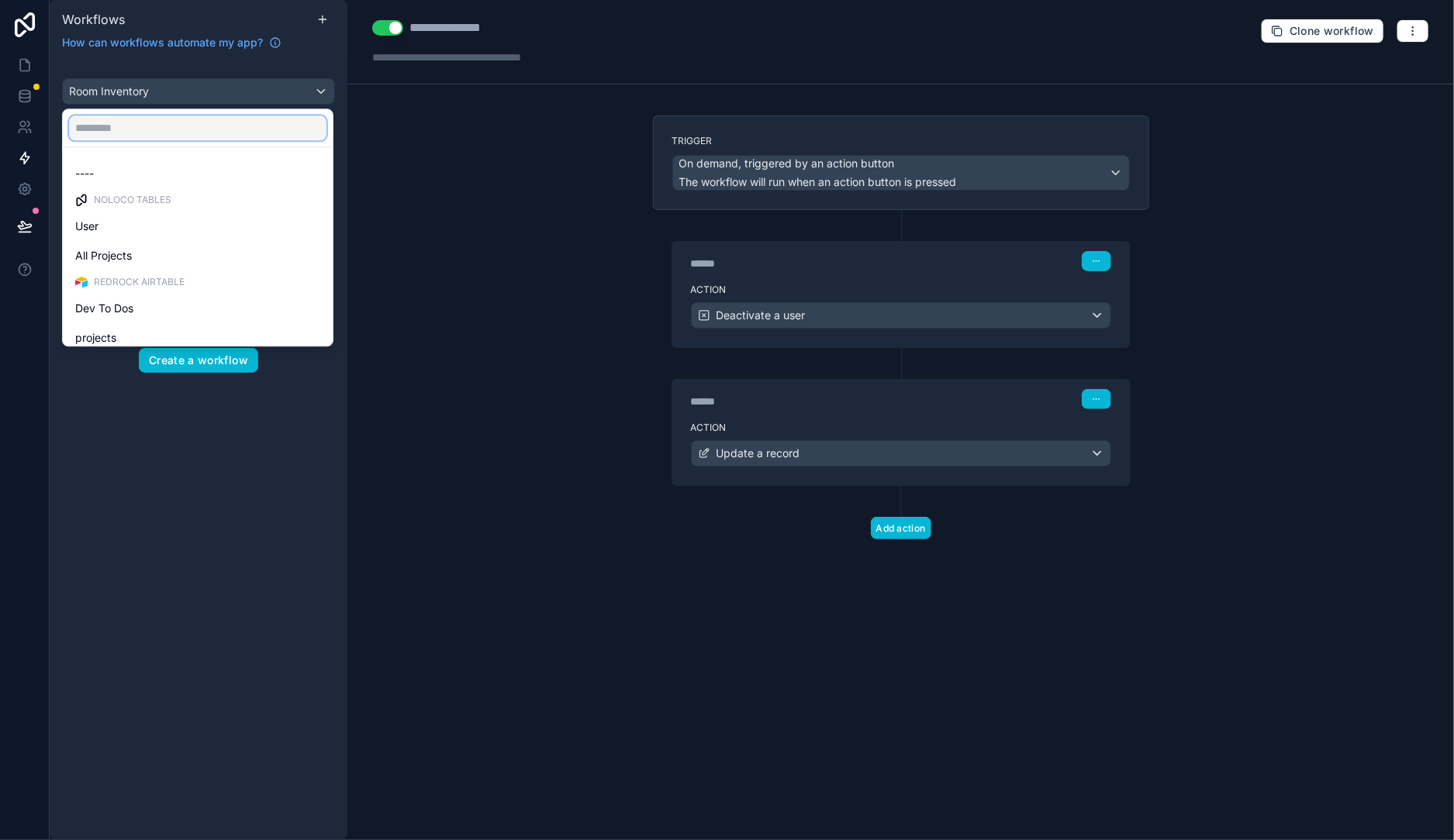
click at [143, 123] on input "text" at bounding box center [197, 128] width 257 height 25
paste input "******"
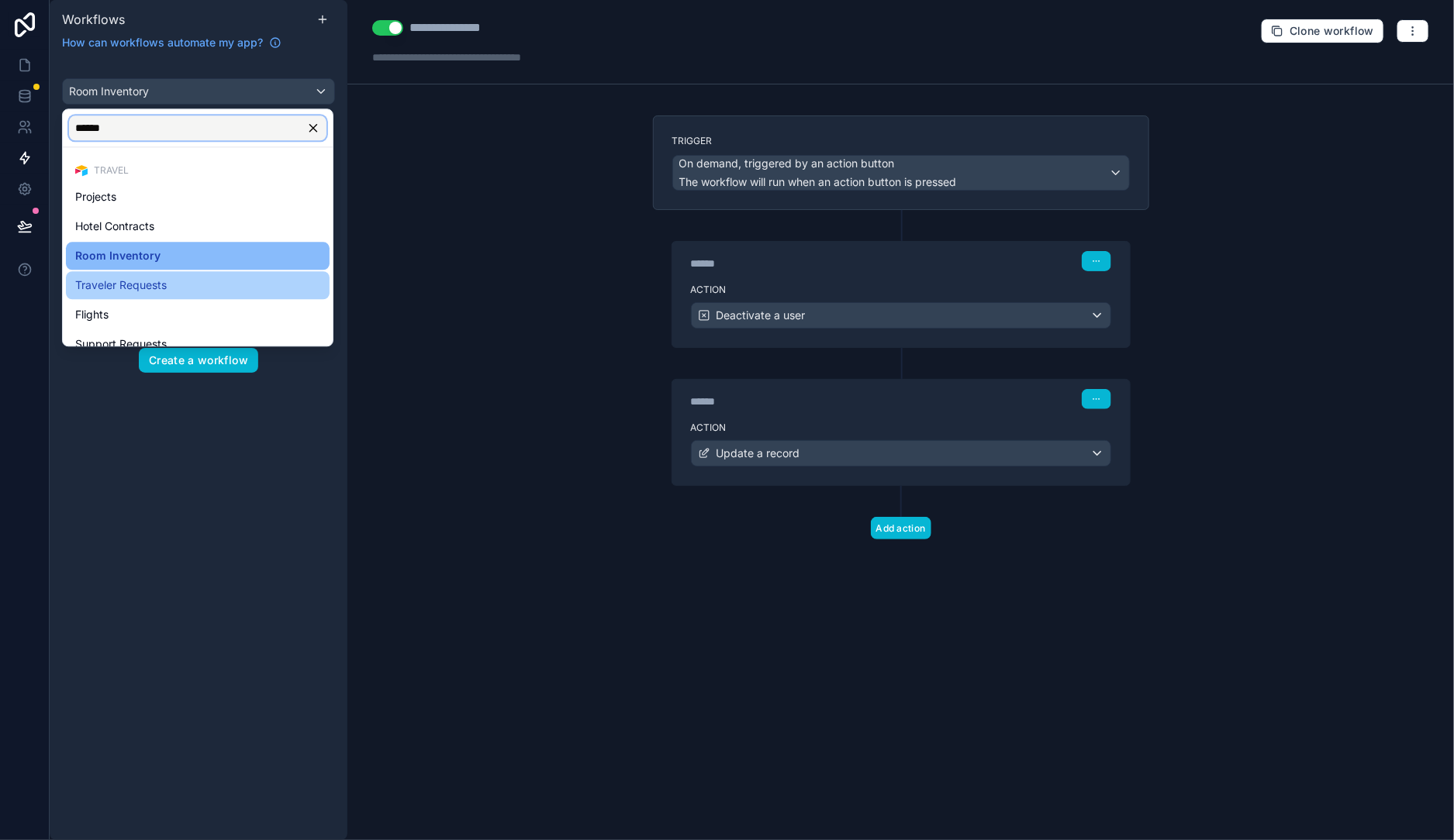
type input "******"
click at [145, 293] on span "Traveler Requests" at bounding box center [121, 285] width 91 height 18
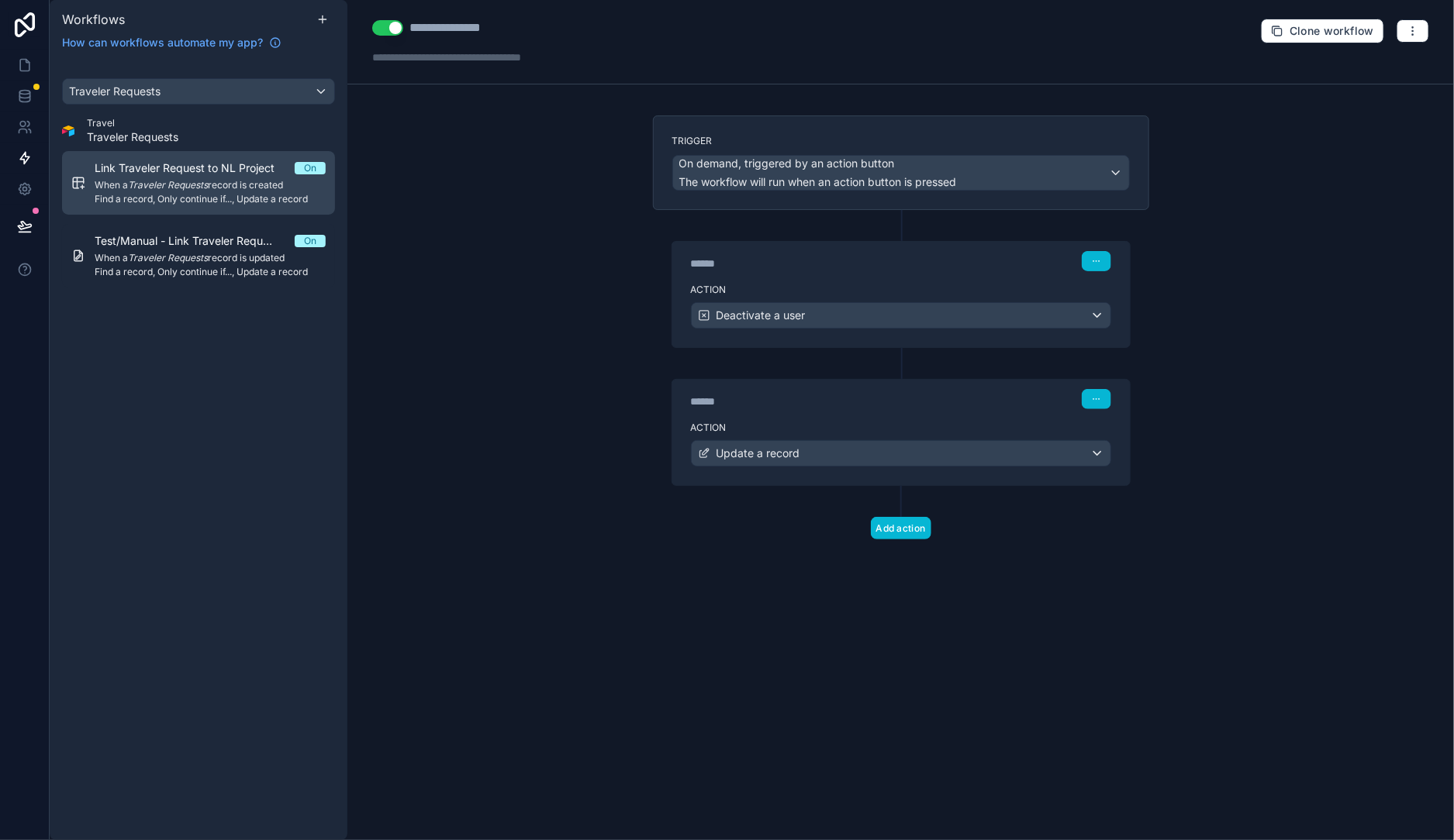
click at [191, 195] on span "Find a record, Only continue if..., Update a record" at bounding box center [210, 199] width 231 height 12
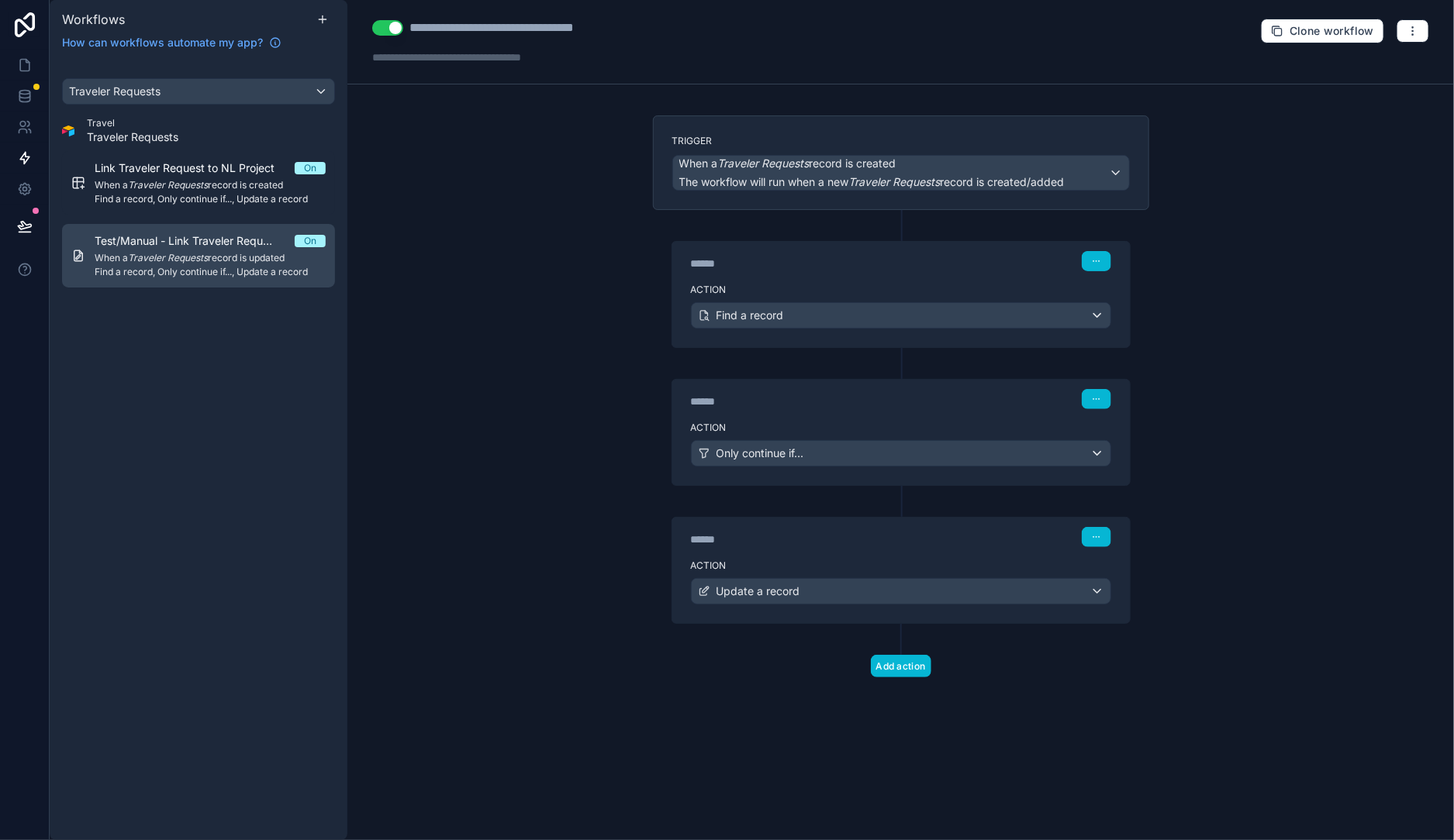
click at [171, 255] on em "Traveler Requests" at bounding box center [168, 257] width 80 height 11
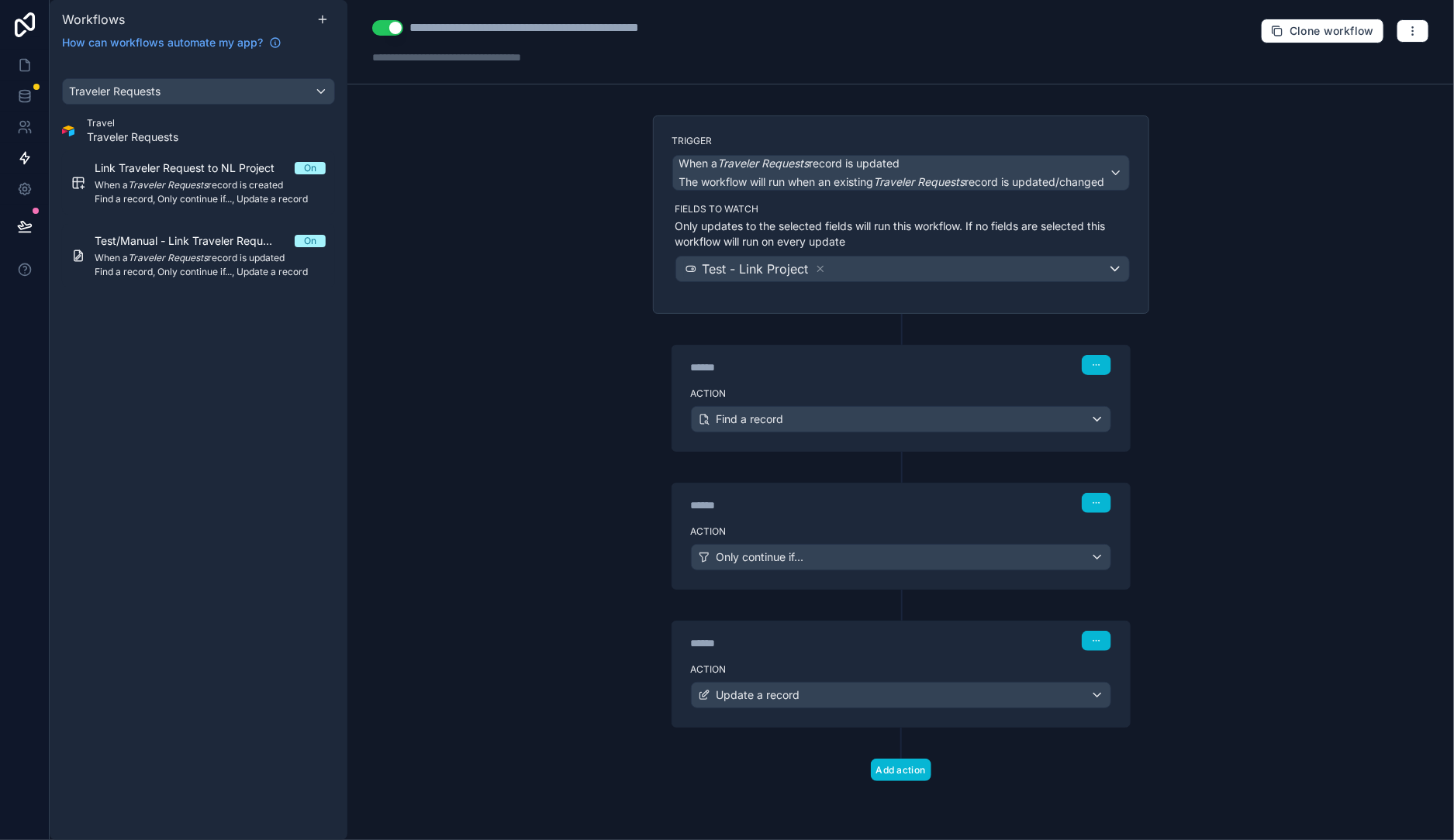
drag, startPoint x: 174, startPoint y: 400, endPoint x: 148, endPoint y: 360, distance: 47.7
drag, startPoint x: 148, startPoint y: 360, endPoint x: 126, endPoint y: 343, distance: 27.8
drag, startPoint x: 126, startPoint y: 343, endPoint x: 118, endPoint y: 337, distance: 10.0
click at [125, 342] on div "Traveler Requests Travel Traveler Requests Link Traveler Request to NL Project …" at bounding box center [198, 450] width 298 height 781
click at [809, 363] on div "******" at bounding box center [807, 367] width 233 height 16
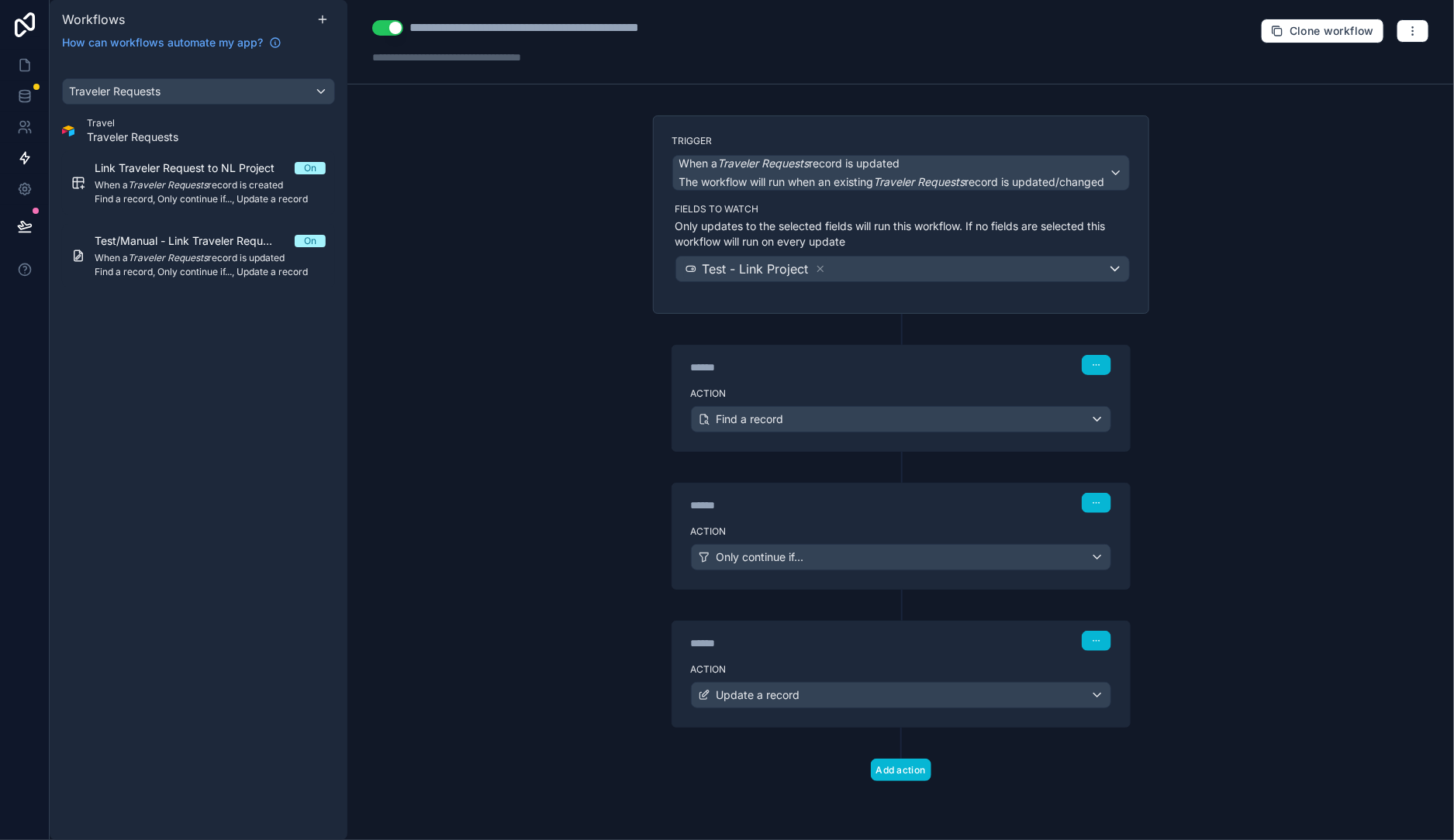
click at [805, 396] on label "Action" at bounding box center [901, 394] width 421 height 12
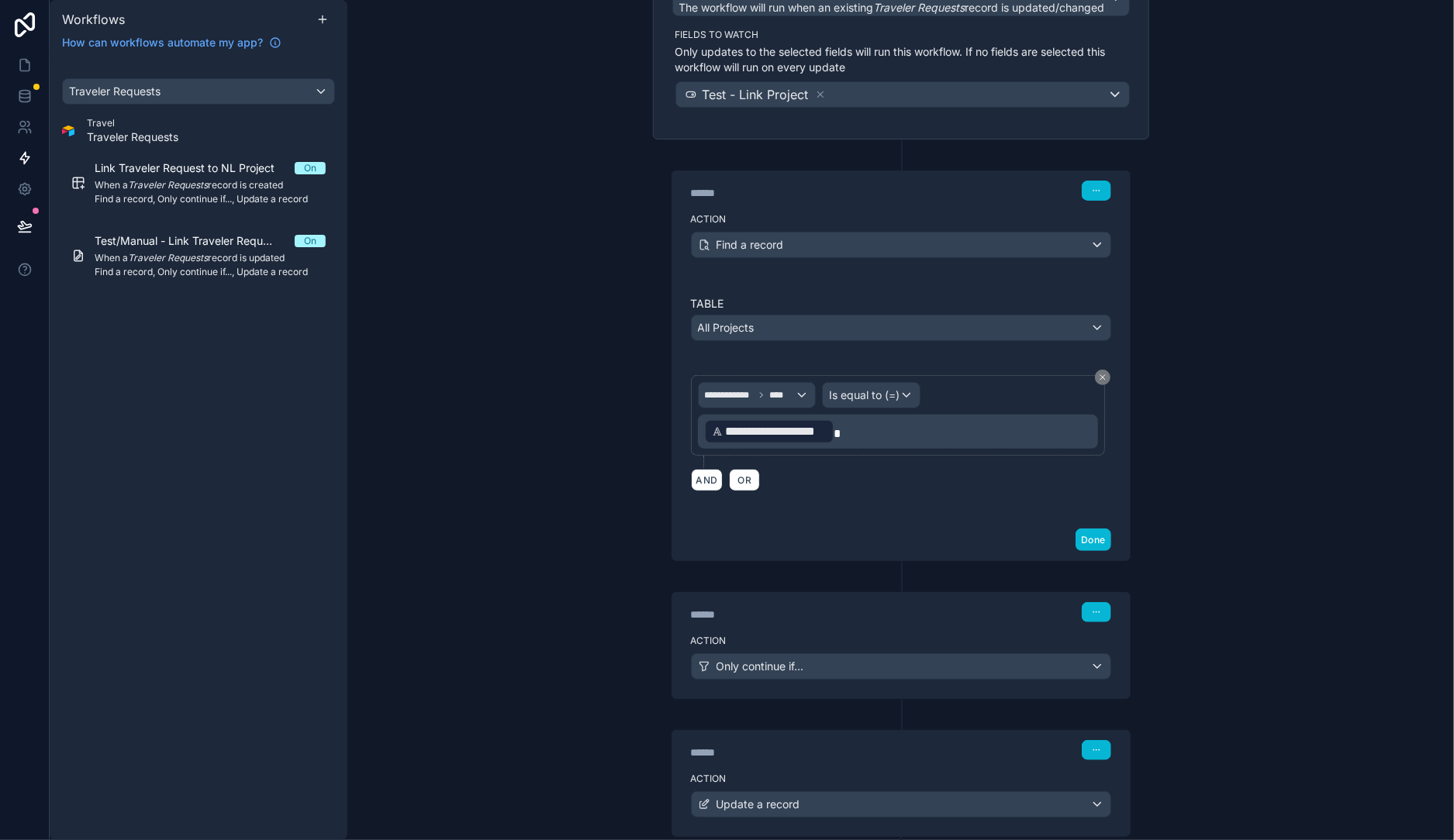
scroll to position [248, 0]
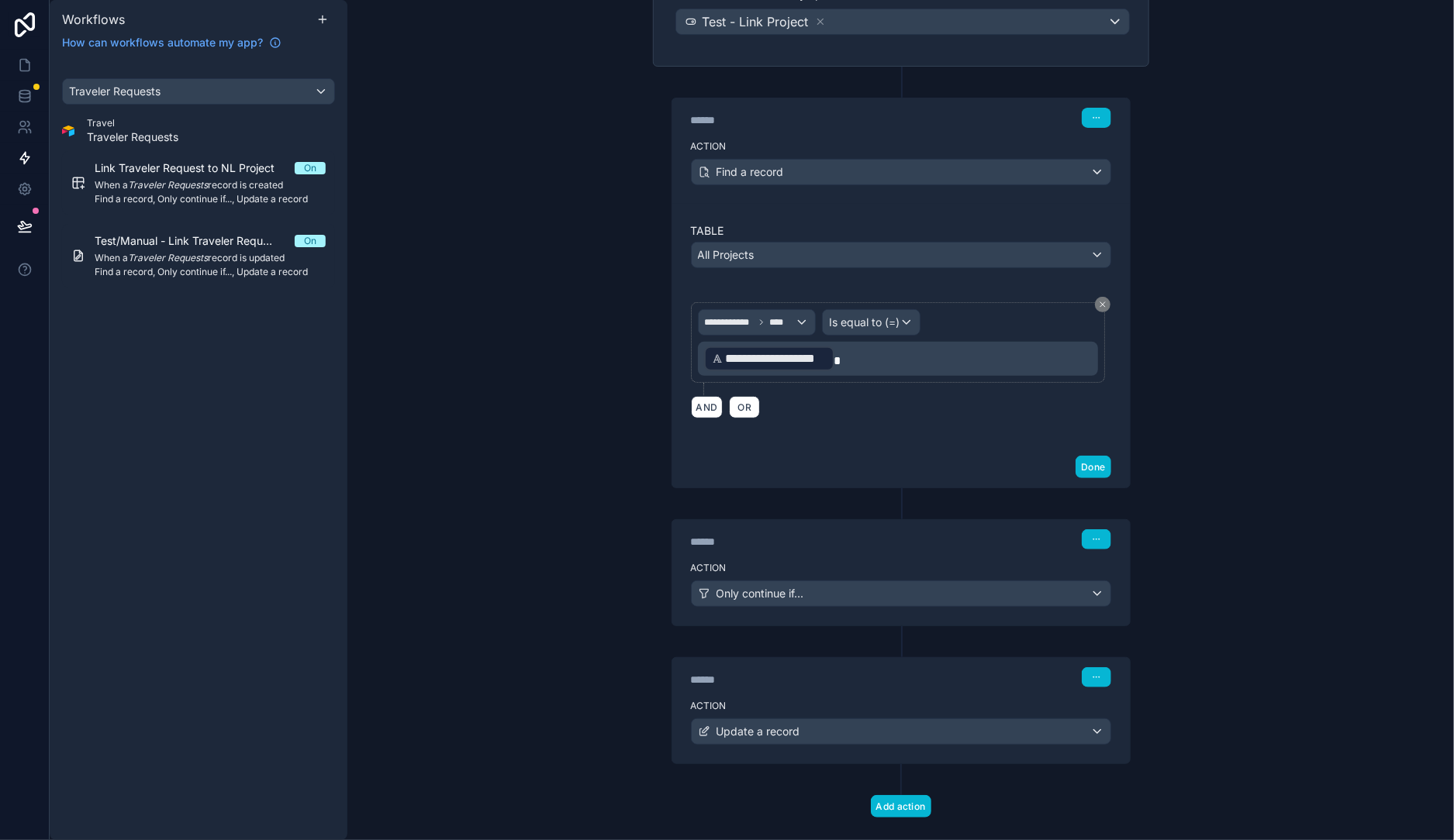
click at [814, 556] on div "Action Only continue if..." at bounding box center [901, 591] width 457 height 69
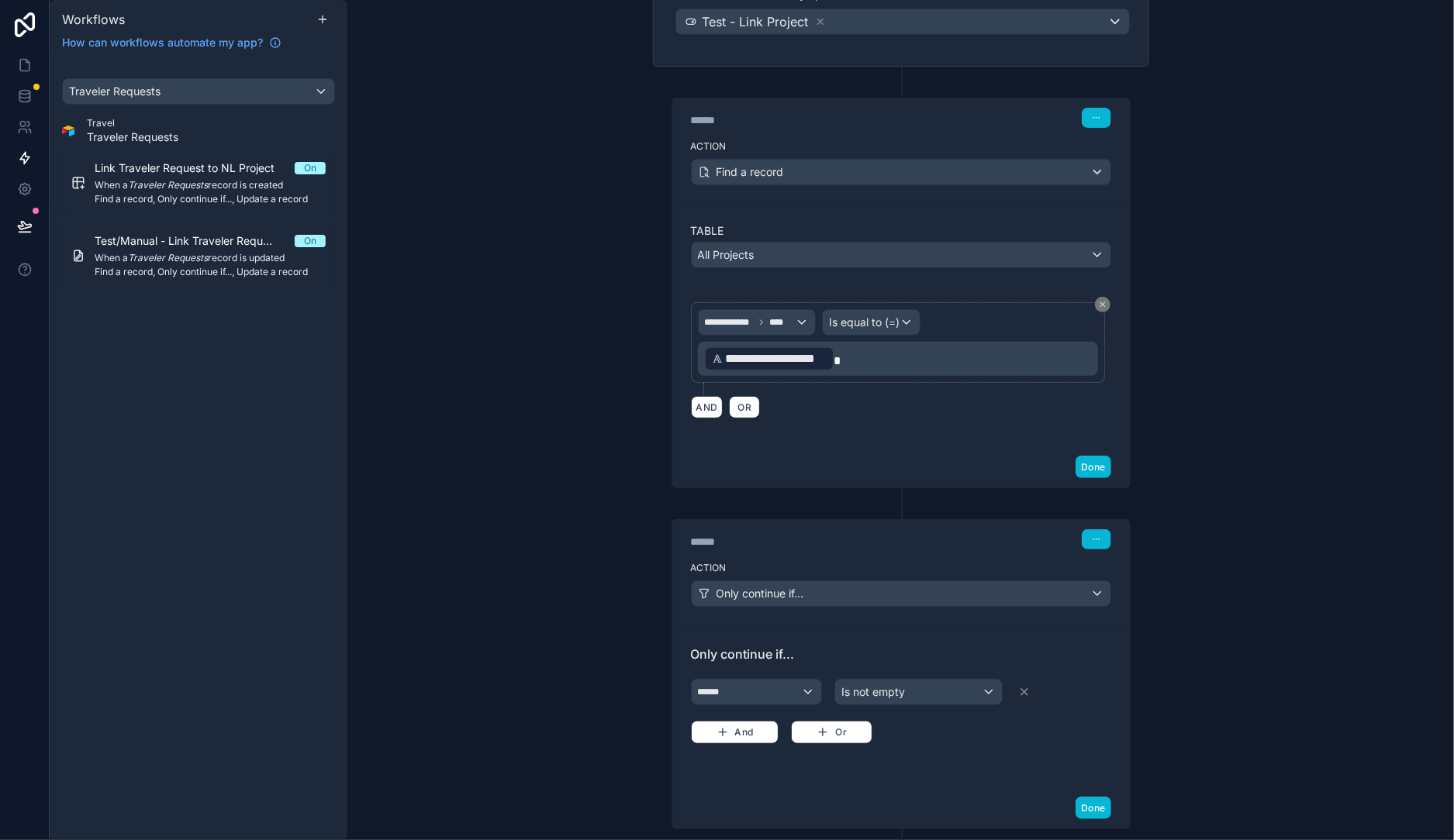
scroll to position [473, 0]
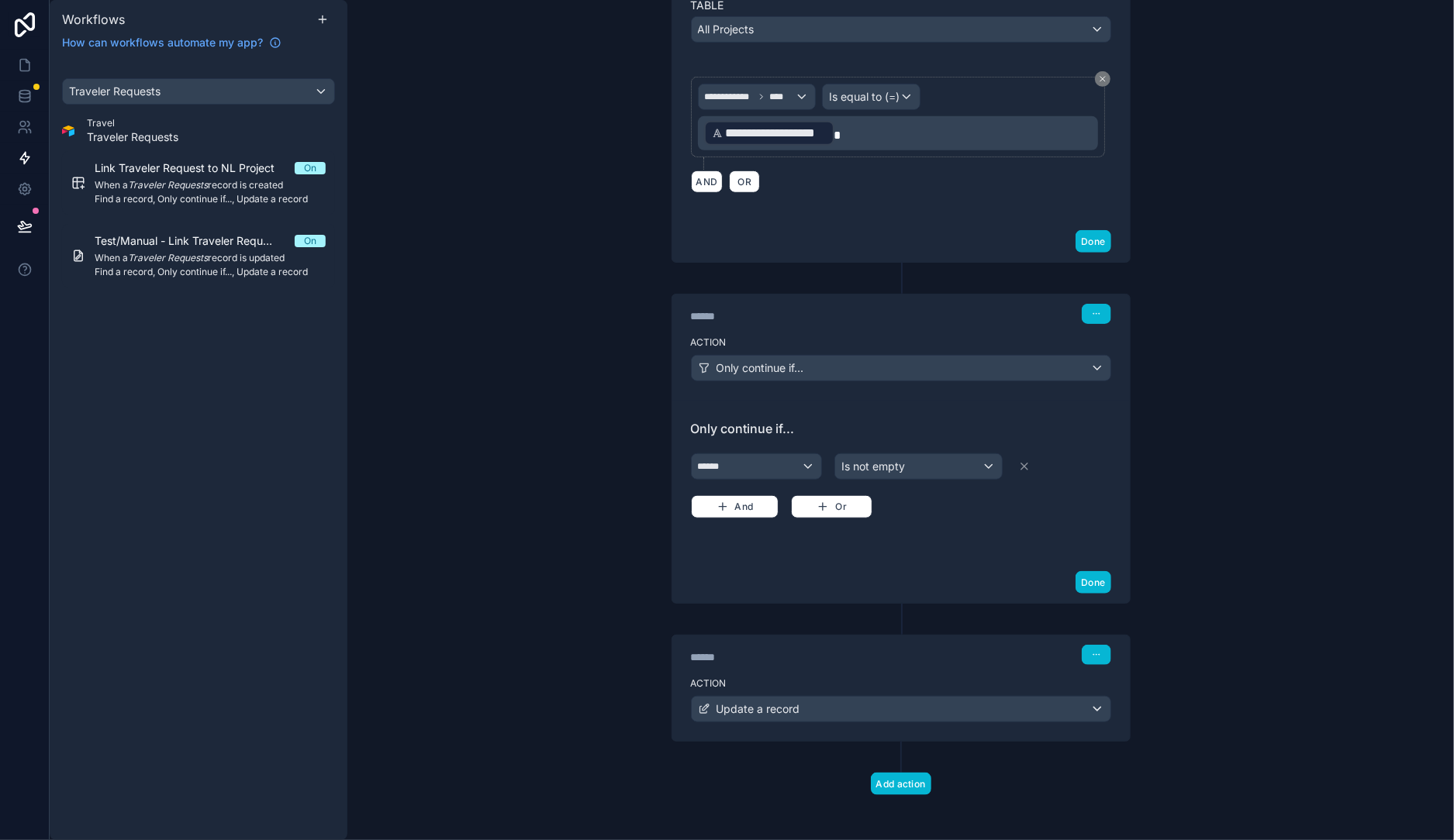
click at [891, 678] on label "Action" at bounding box center [901, 684] width 421 height 12
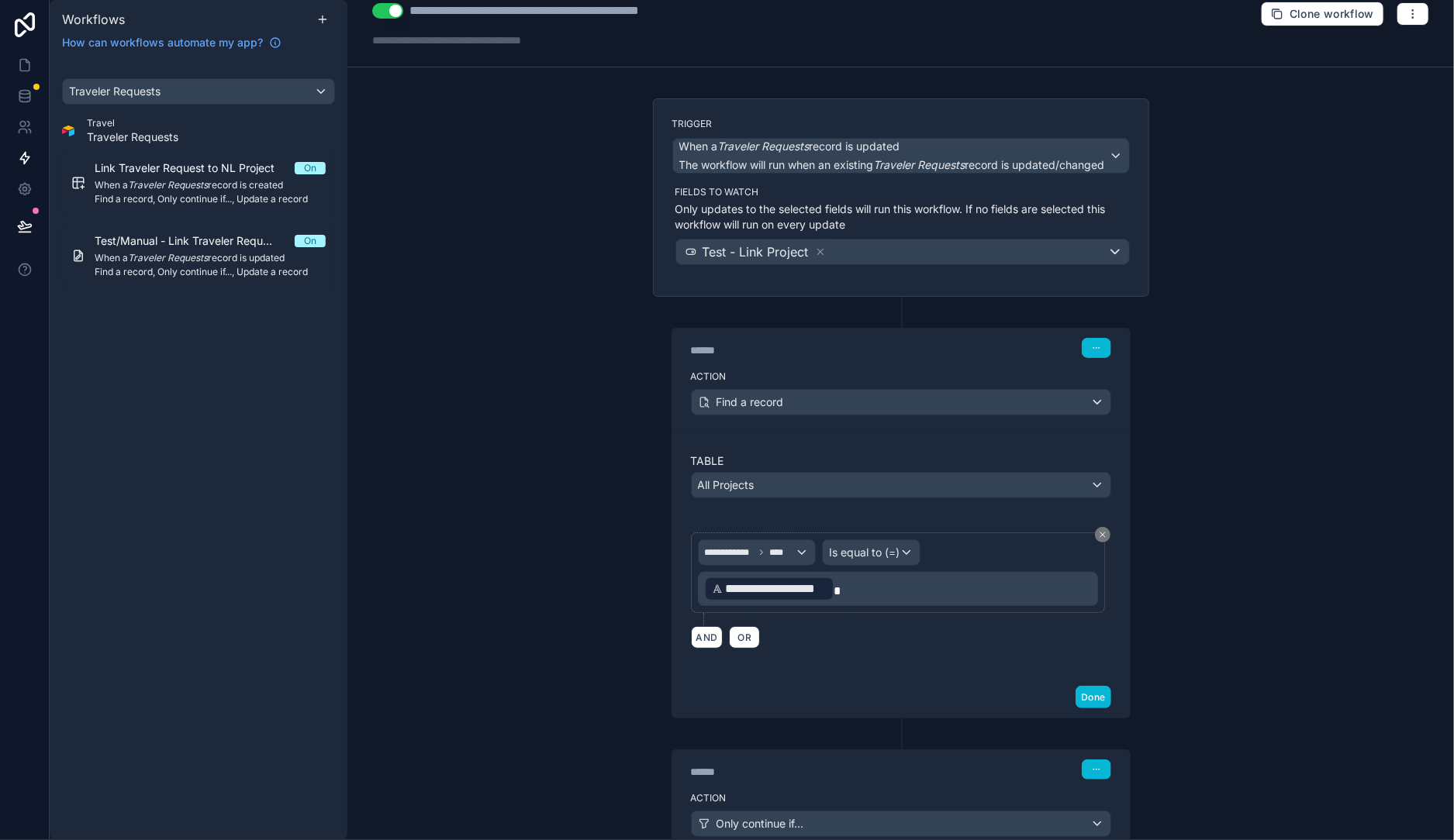
scroll to position [26, 0]
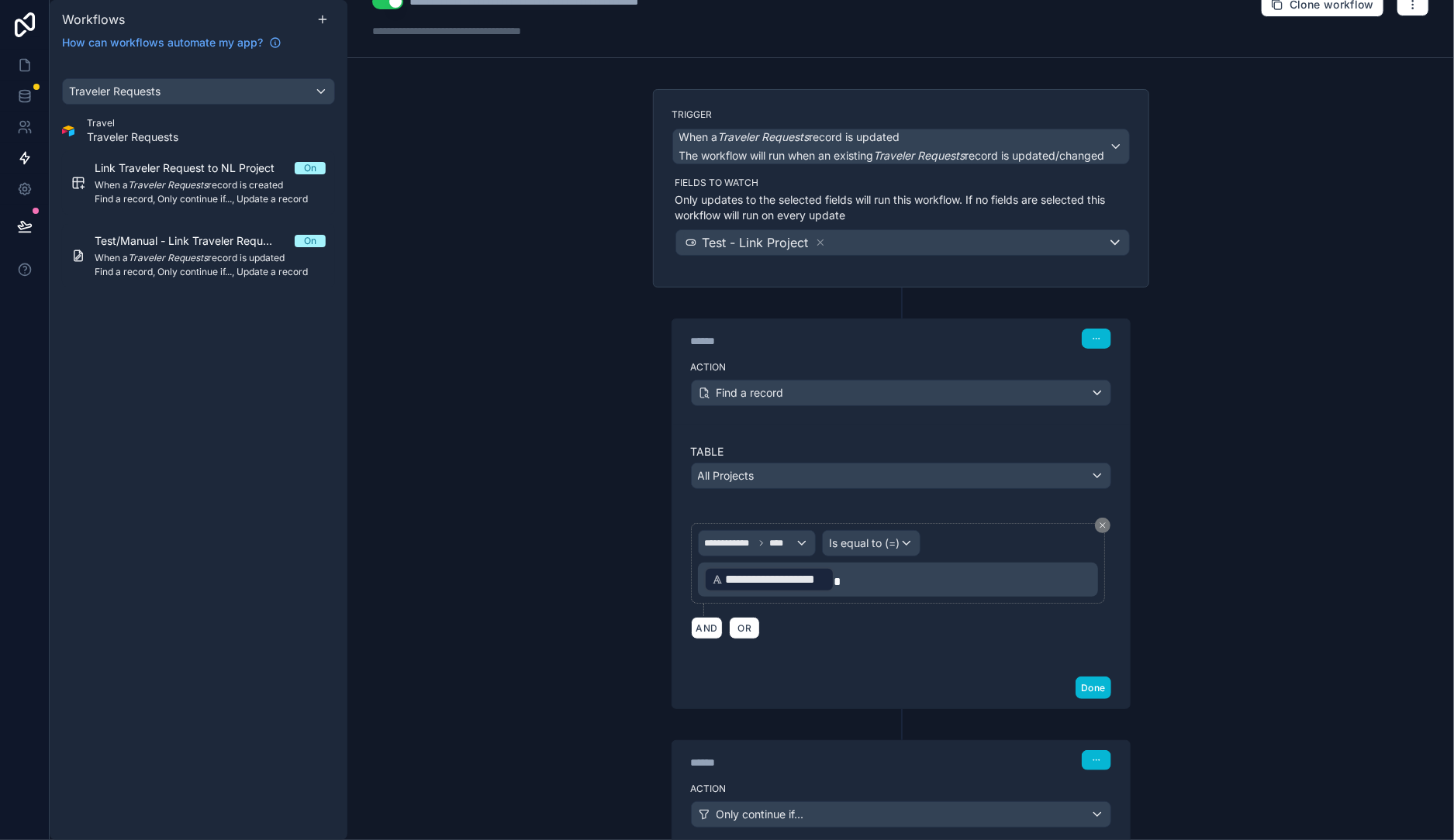
drag, startPoint x: 393, startPoint y: 417, endPoint x: 406, endPoint y: 318, distance: 99.8
drag, startPoint x: 407, startPoint y: 311, endPoint x: 394, endPoint y: 134, distance: 177.5
drag, startPoint x: 437, startPoint y: 389, endPoint x: 428, endPoint y: 232, distance: 157.3
click at [381, 76] on div "**********" at bounding box center [900, 420] width 1106 height 840
drag, startPoint x: 434, startPoint y: 387, endPoint x: 404, endPoint y: 277, distance: 114.0
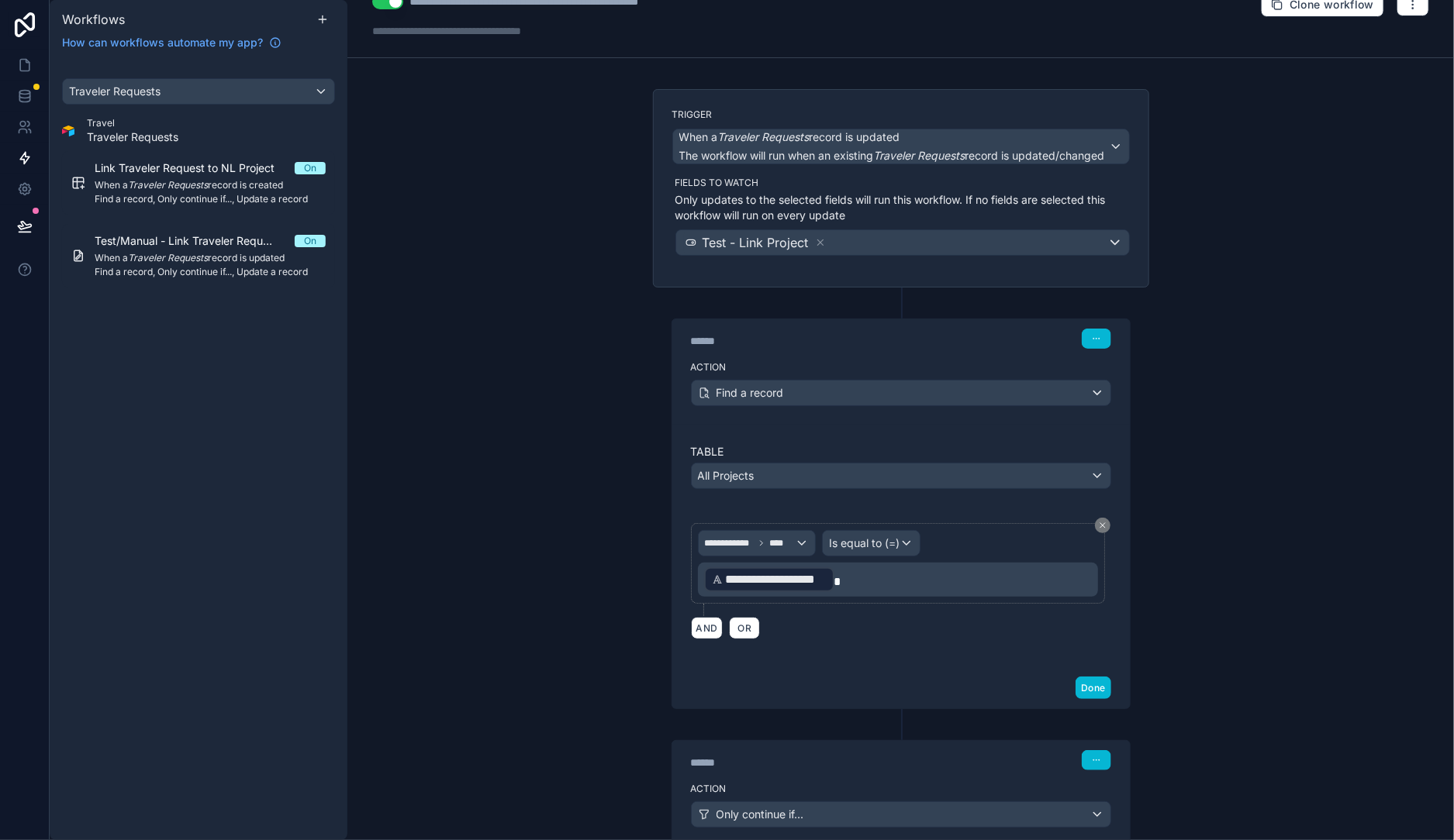
drag, startPoint x: 408, startPoint y: 153, endPoint x: 403, endPoint y: 72, distance: 81.2
click at [396, 71] on div "**********" at bounding box center [900, 420] width 1106 height 840
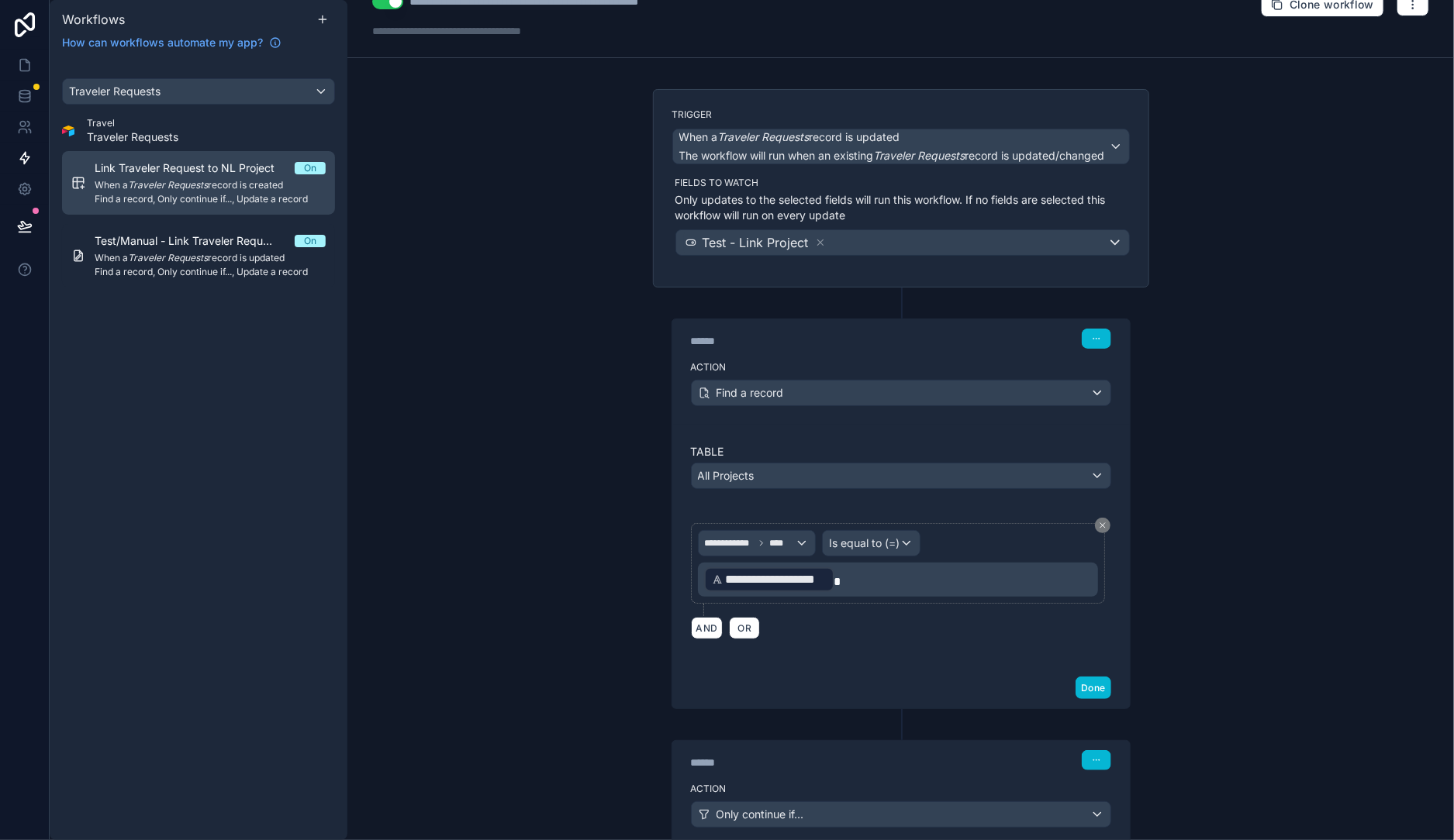
click at [183, 183] on em "Traveler Requests" at bounding box center [168, 184] width 80 height 11
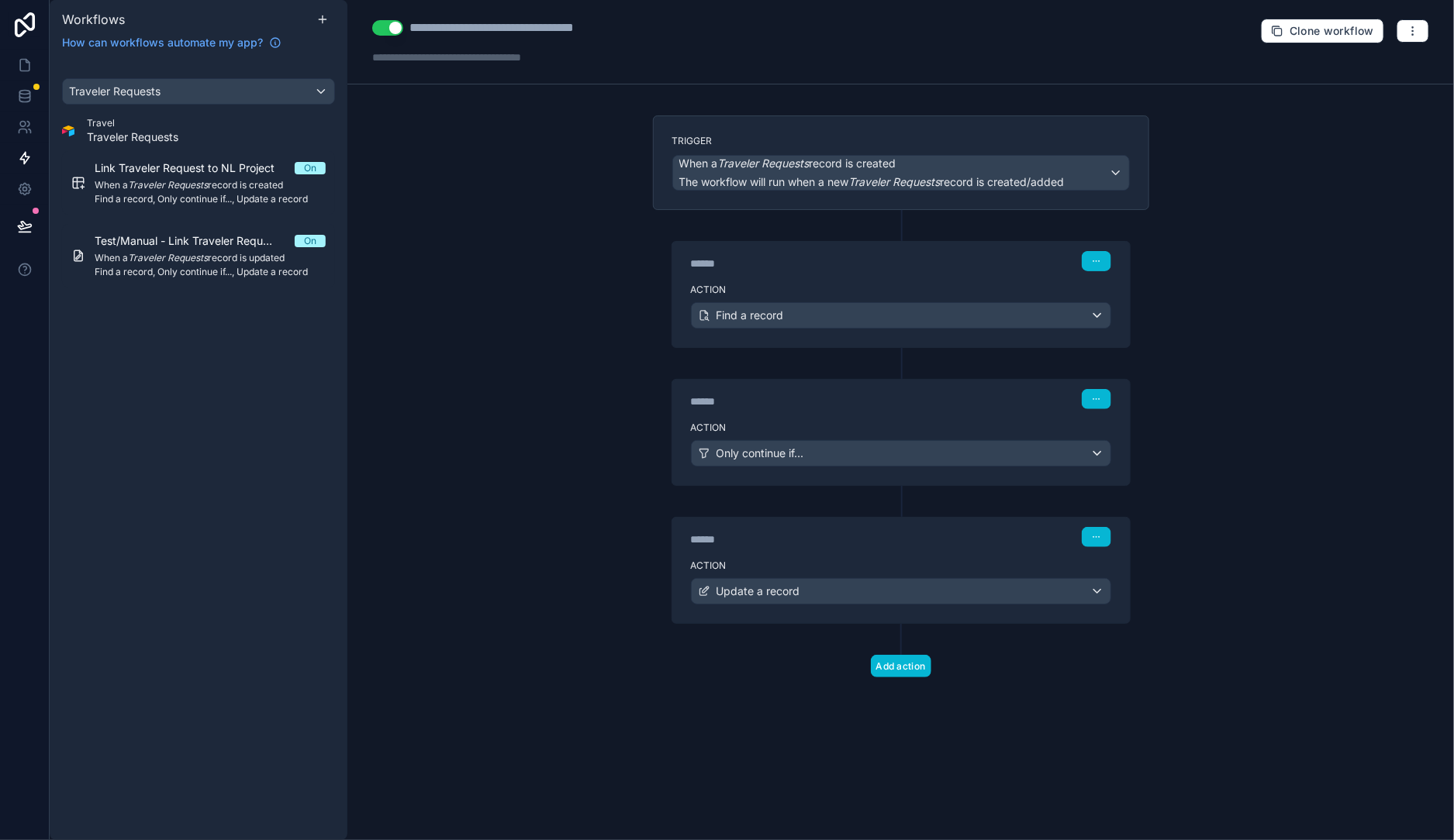
click at [807, 258] on div "******" at bounding box center [807, 263] width 233 height 16
click at [819, 299] on div "Action Find a record" at bounding box center [901, 312] width 457 height 69
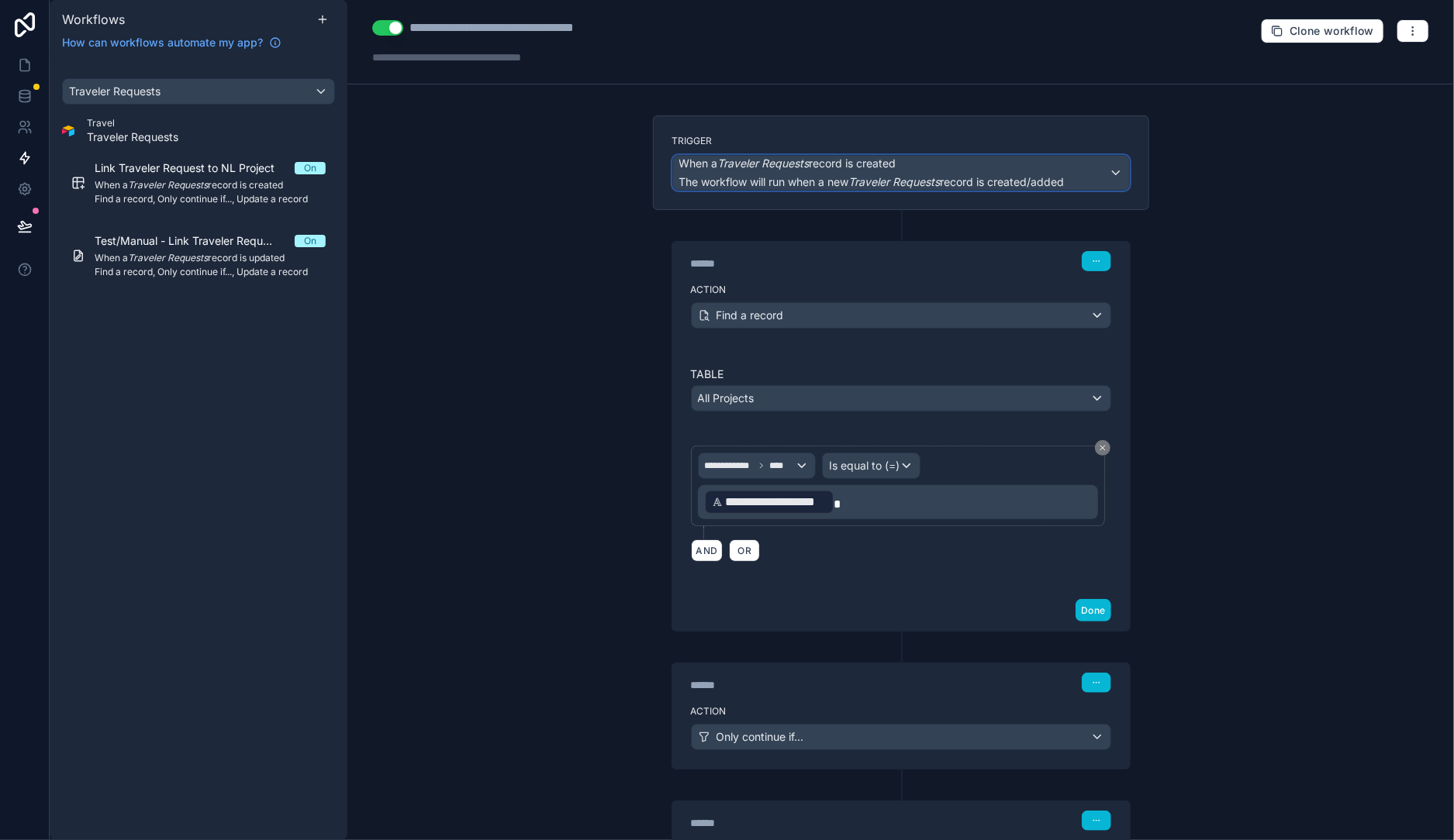
click at [926, 185] on em "Traveler Requests" at bounding box center [894, 182] width 91 height 13
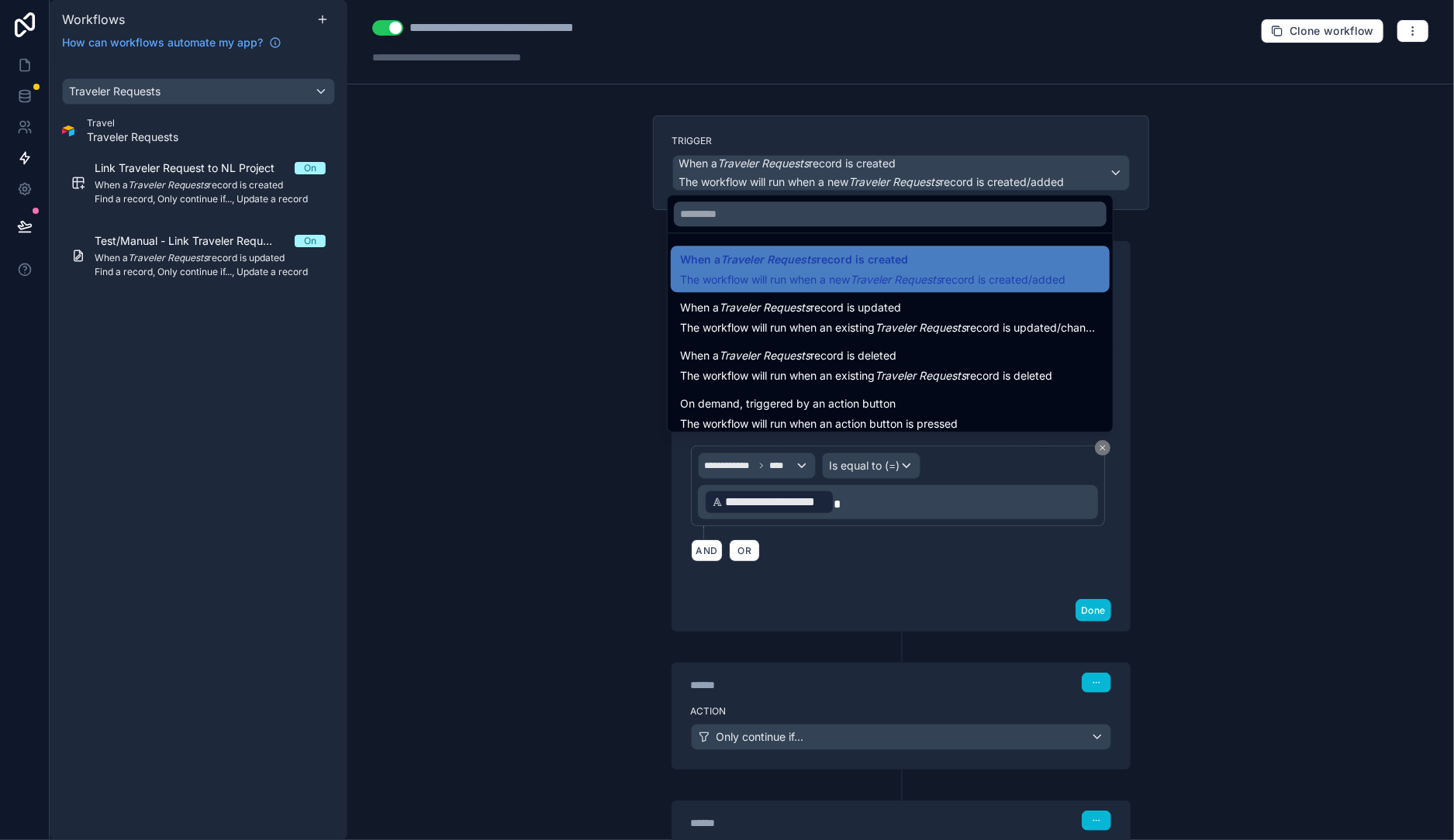
click at [916, 147] on div at bounding box center [727, 420] width 1454 height 840
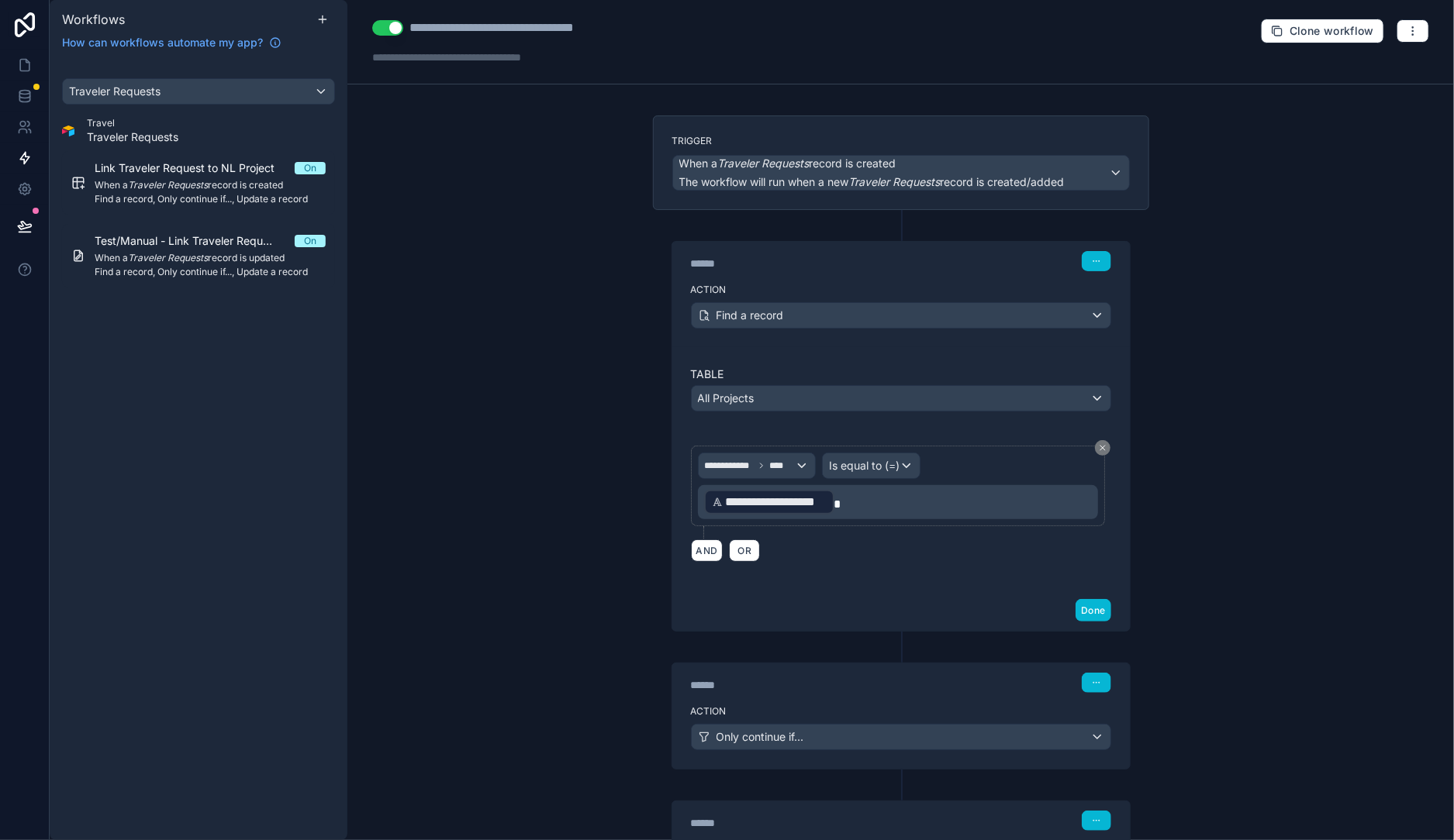
drag, startPoint x: 483, startPoint y: 367, endPoint x: 455, endPoint y: 262, distance: 108.7
drag, startPoint x: 444, startPoint y: 329, endPoint x: 436, endPoint y: 251, distance: 78.4
drag, startPoint x: 435, startPoint y: 334, endPoint x: 428, endPoint y: 267, distance: 67.4
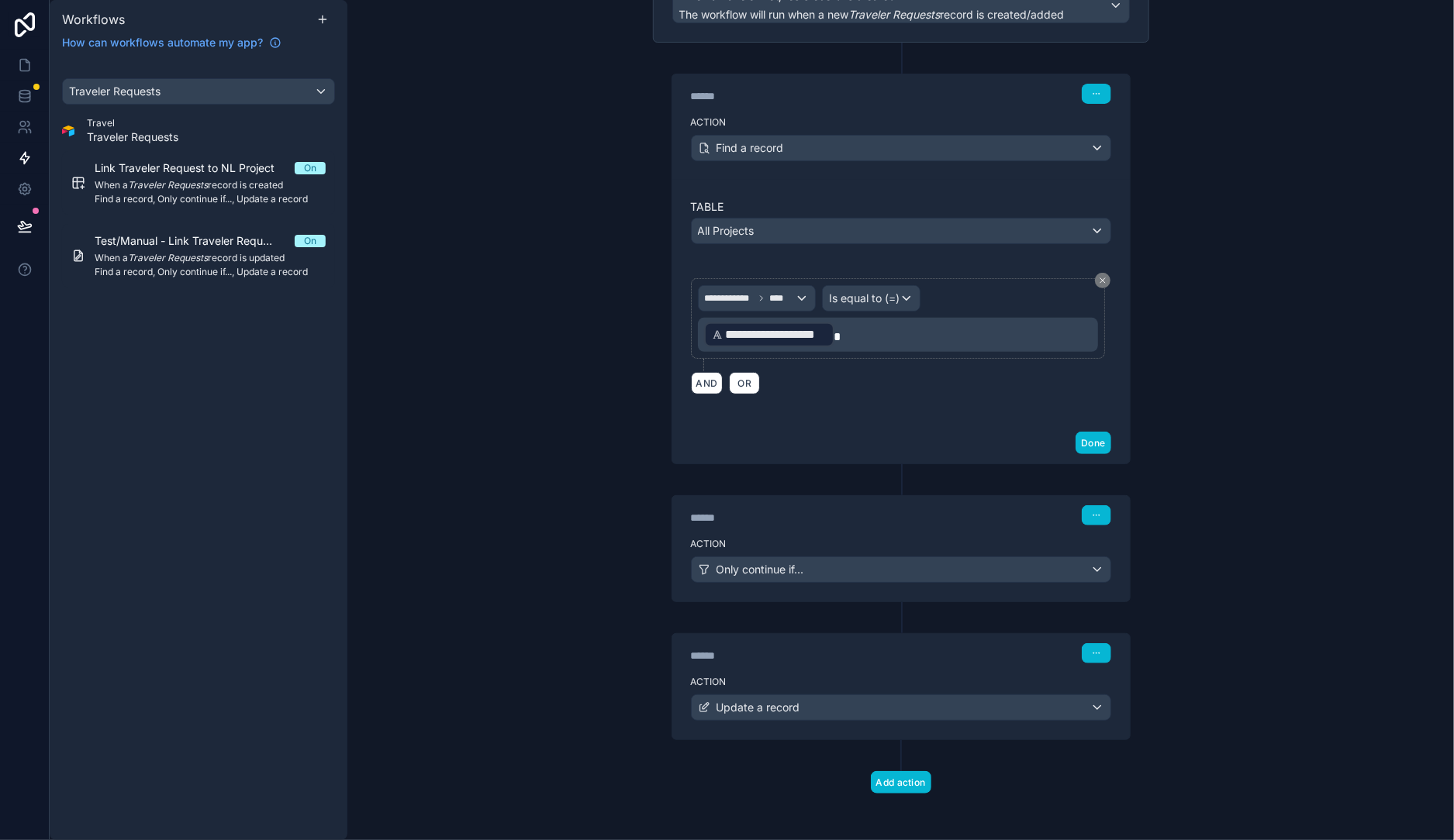
click at [820, 490] on div "****** Step 2 Action Only continue if..." at bounding box center [900, 533] width 496 height 138
click at [825, 522] on div "******" at bounding box center [807, 518] width 233 height 16
click at [846, 563] on div "Only continue if..." at bounding box center [901, 570] width 419 height 25
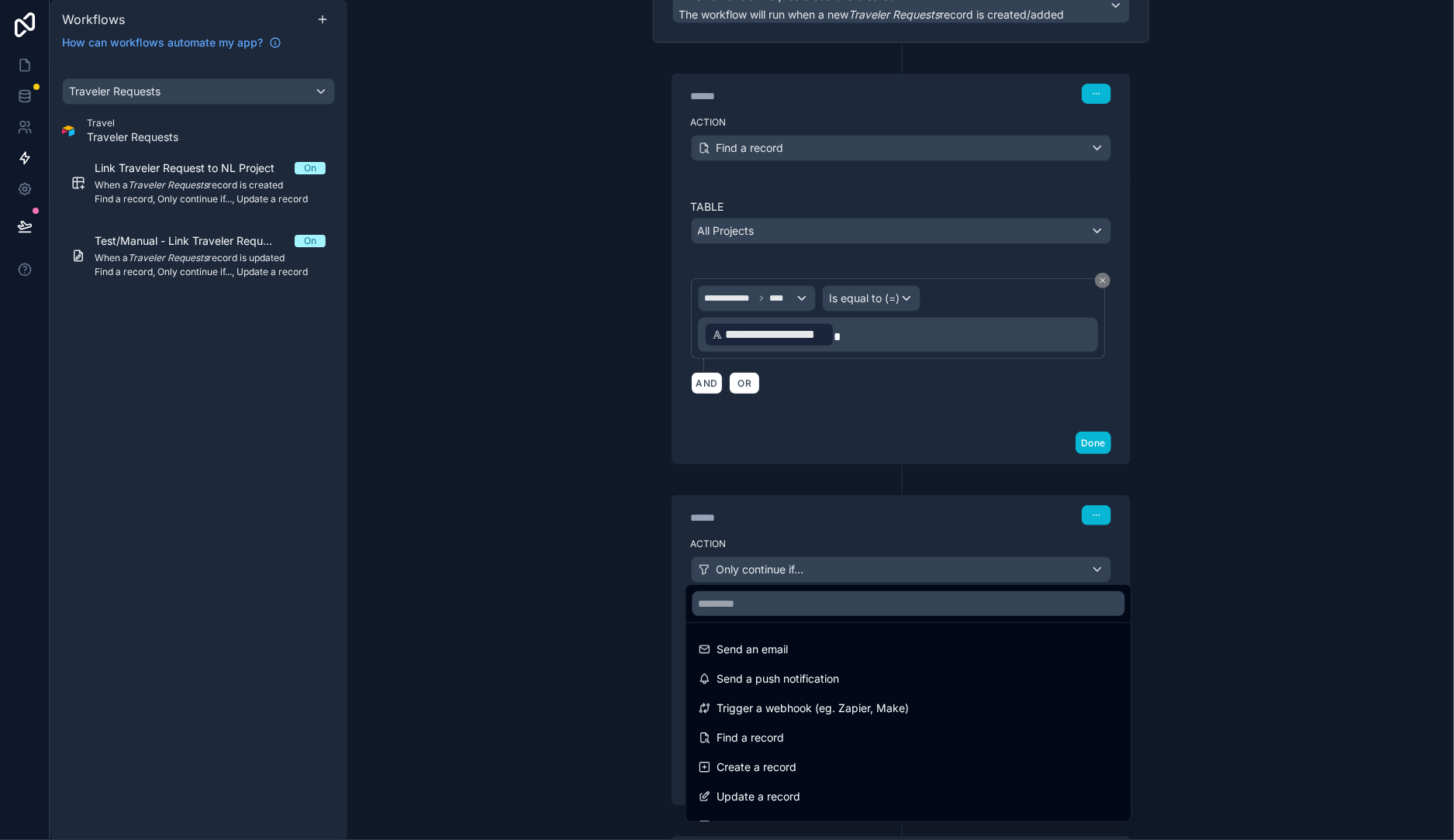
drag, startPoint x: 625, startPoint y: 551, endPoint x: 613, endPoint y: 550, distance: 12.0
click at [625, 551] on div at bounding box center [727, 420] width 1454 height 840
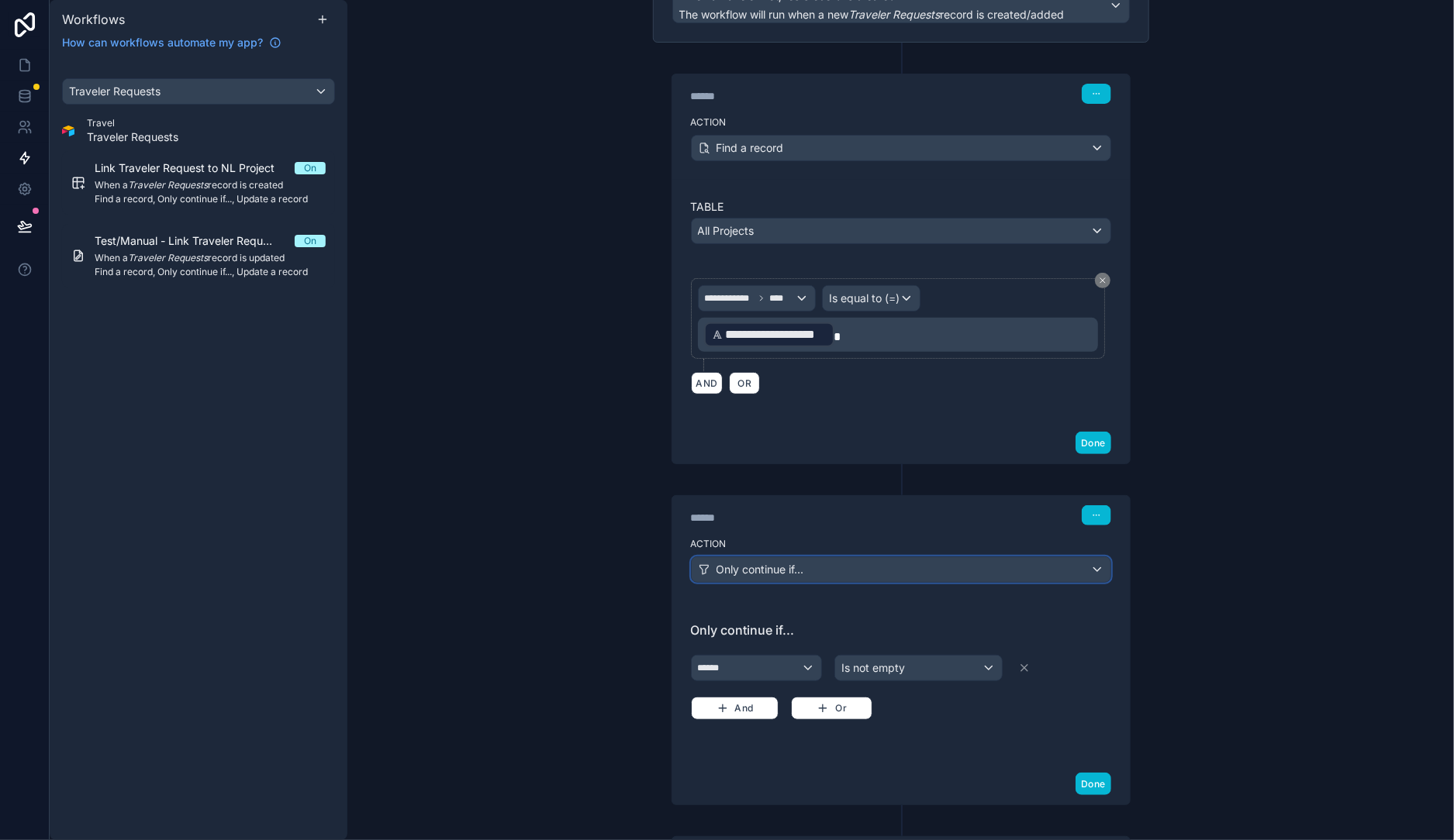
click at [724, 557] on button "Only continue if..." at bounding box center [901, 570] width 421 height 26
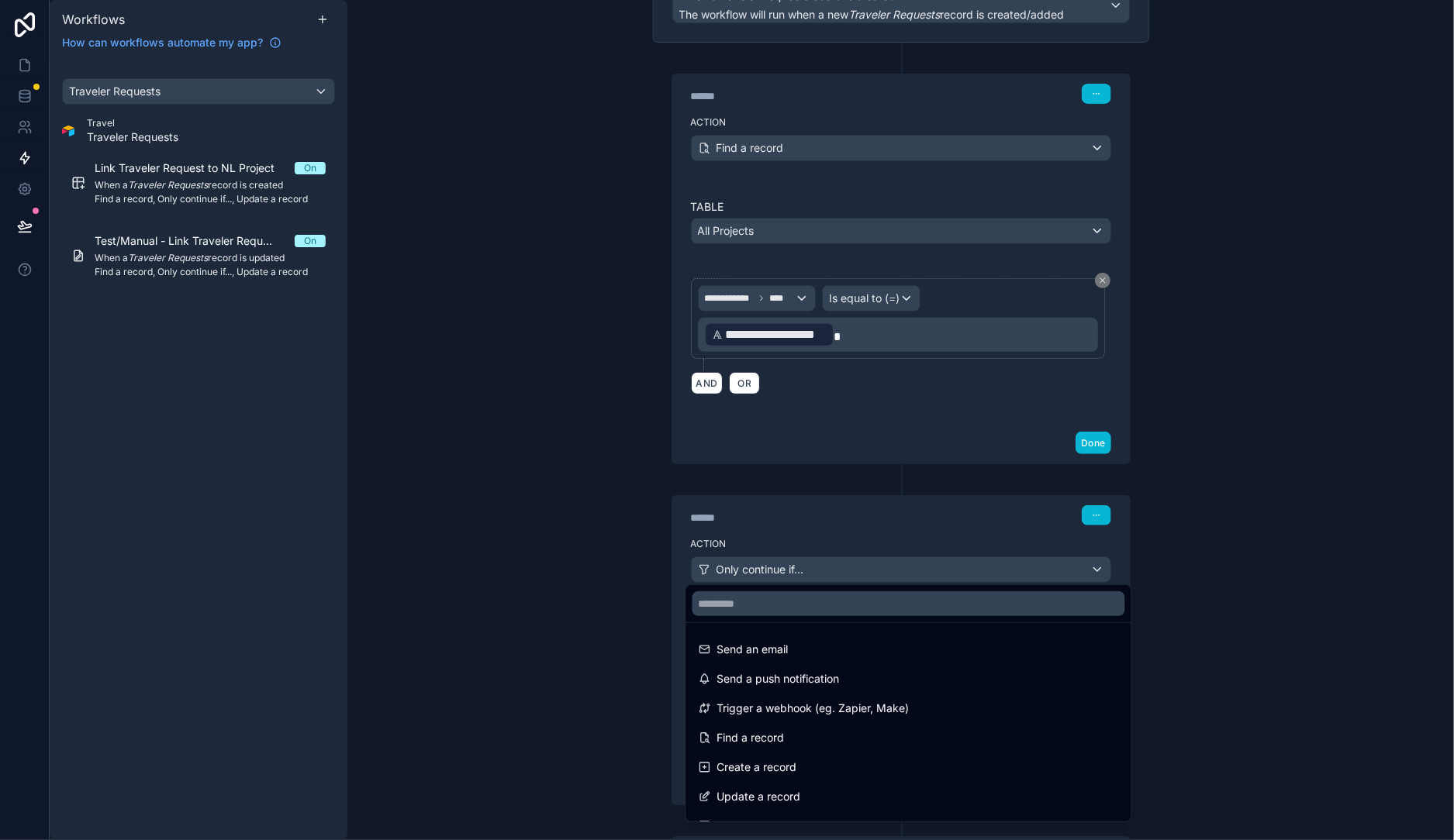
click at [734, 546] on div at bounding box center [727, 420] width 1454 height 840
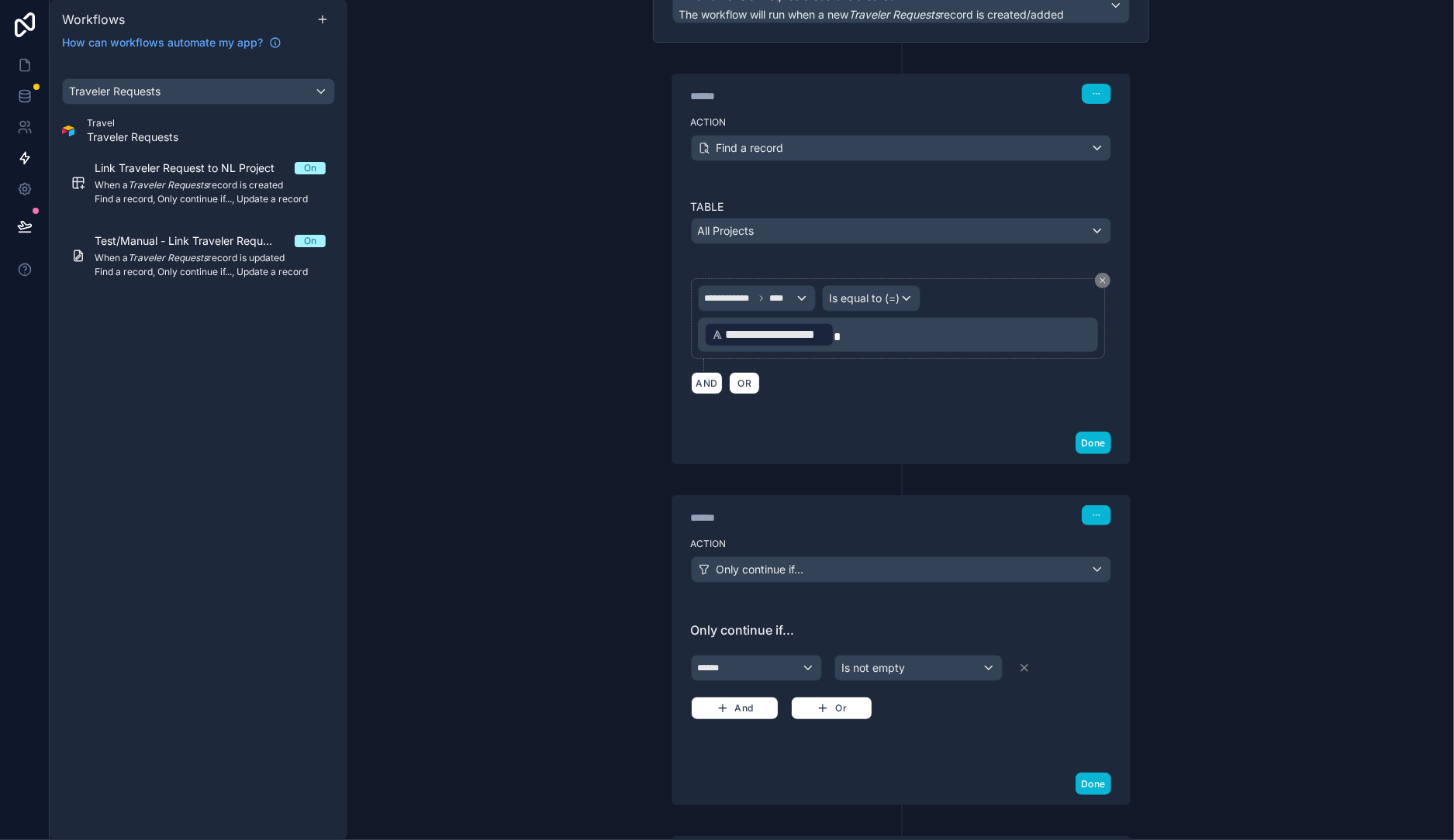
scroll to position [370, 0]
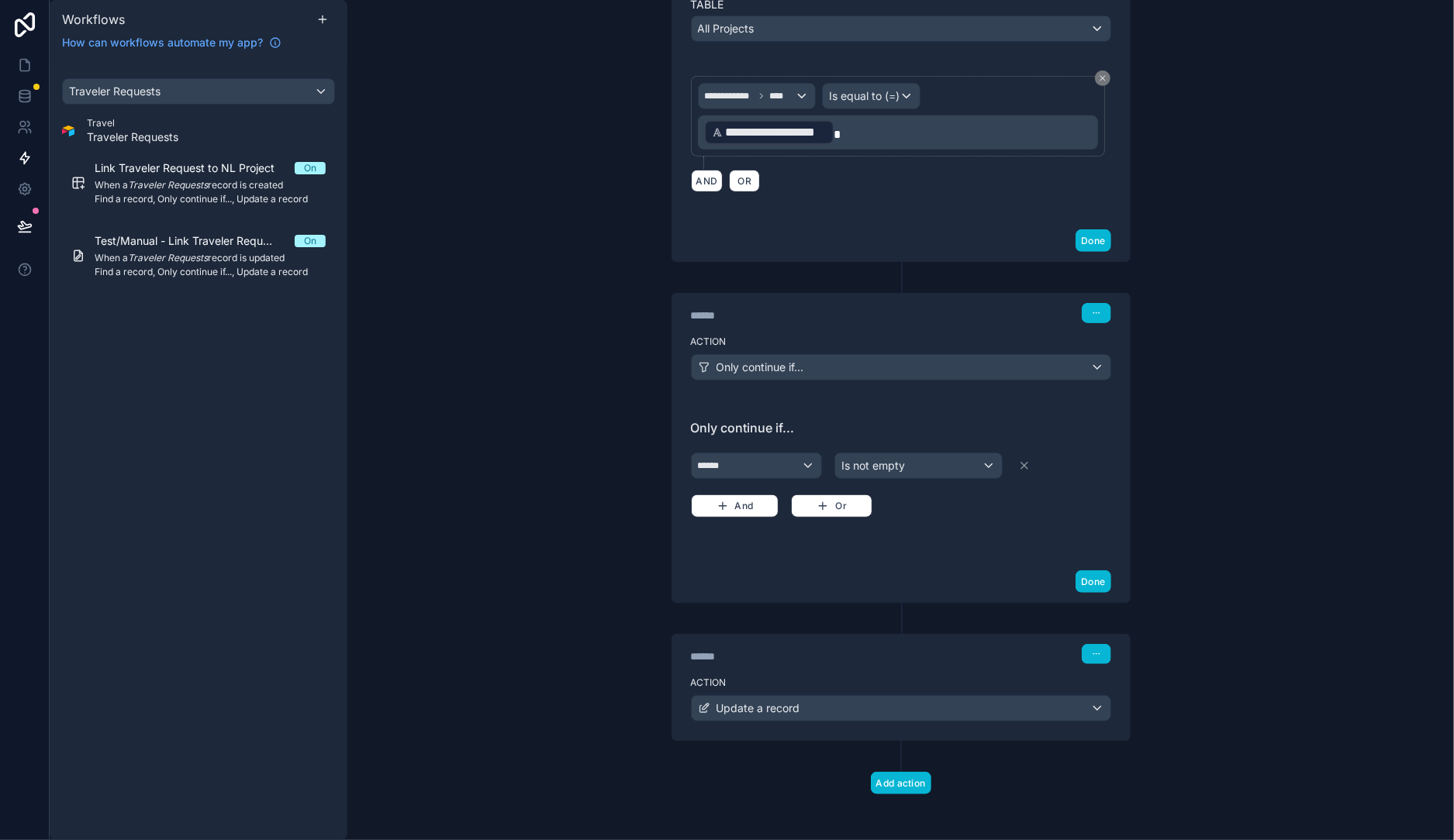
click at [781, 679] on label "Action" at bounding box center [901, 683] width 421 height 12
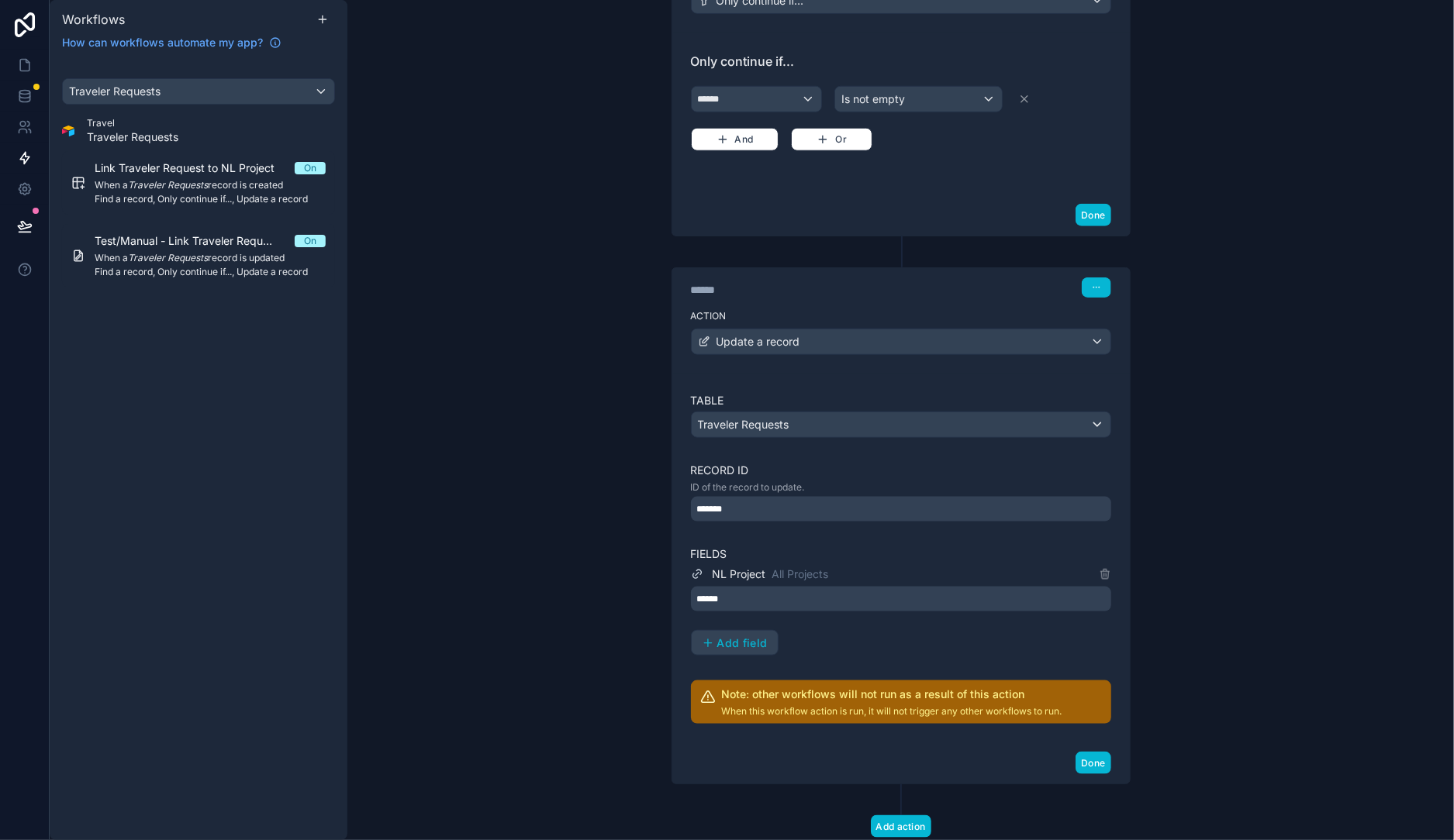
scroll to position [779, 0]
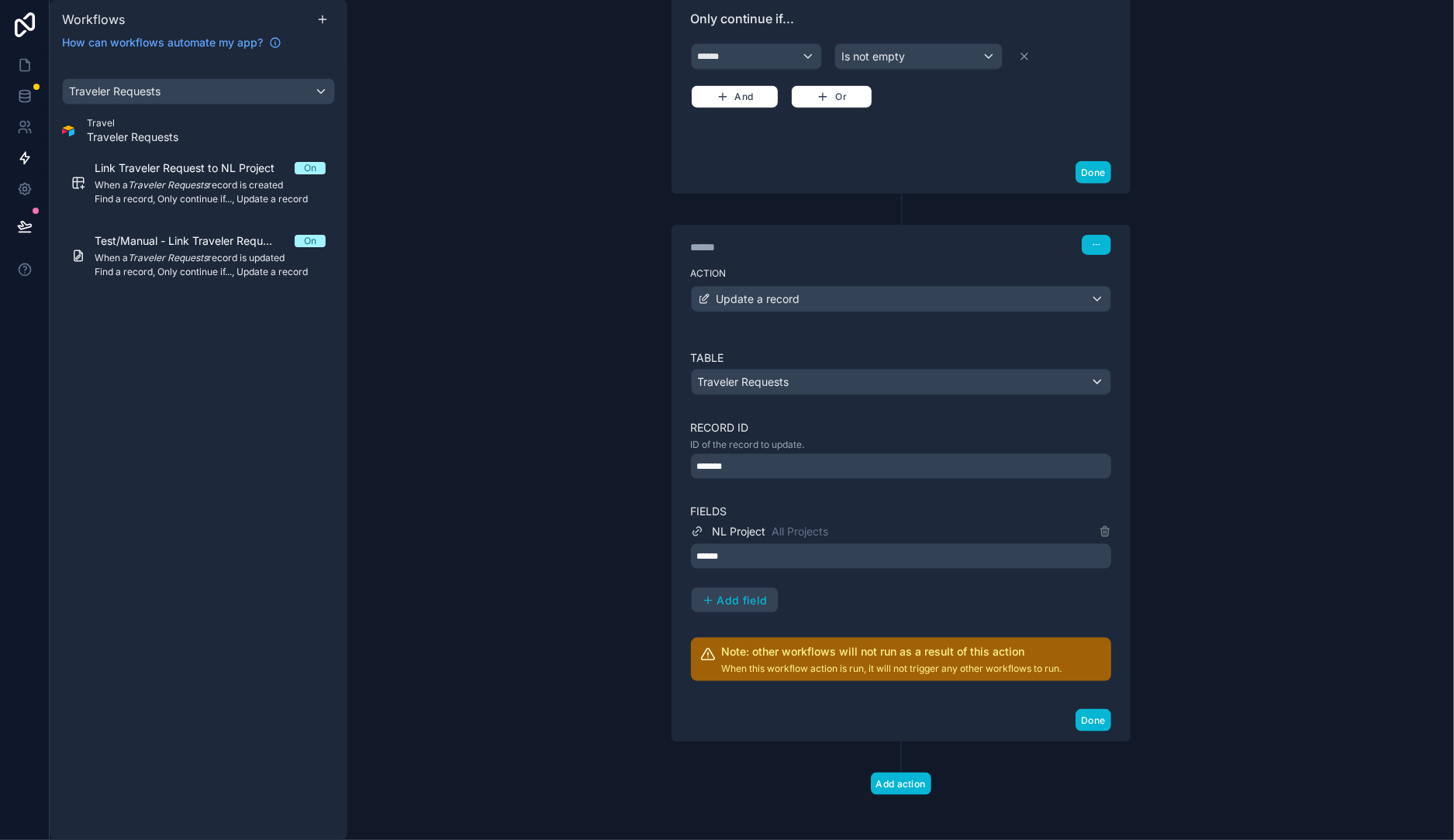
drag, startPoint x: 510, startPoint y: 489, endPoint x: 496, endPoint y: 419, distance: 71.4
drag, startPoint x: 408, startPoint y: 212, endPoint x: 408, endPoint y: 114, distance: 98.0
drag, startPoint x: 381, startPoint y: 31, endPoint x: 379, endPoint y: 40, distance: 9.2
click at [375, 28] on div "**********" at bounding box center [900, 420] width 1106 height 840
drag, startPoint x: 449, startPoint y: 281, endPoint x: 306, endPoint y: 127, distance: 210.2
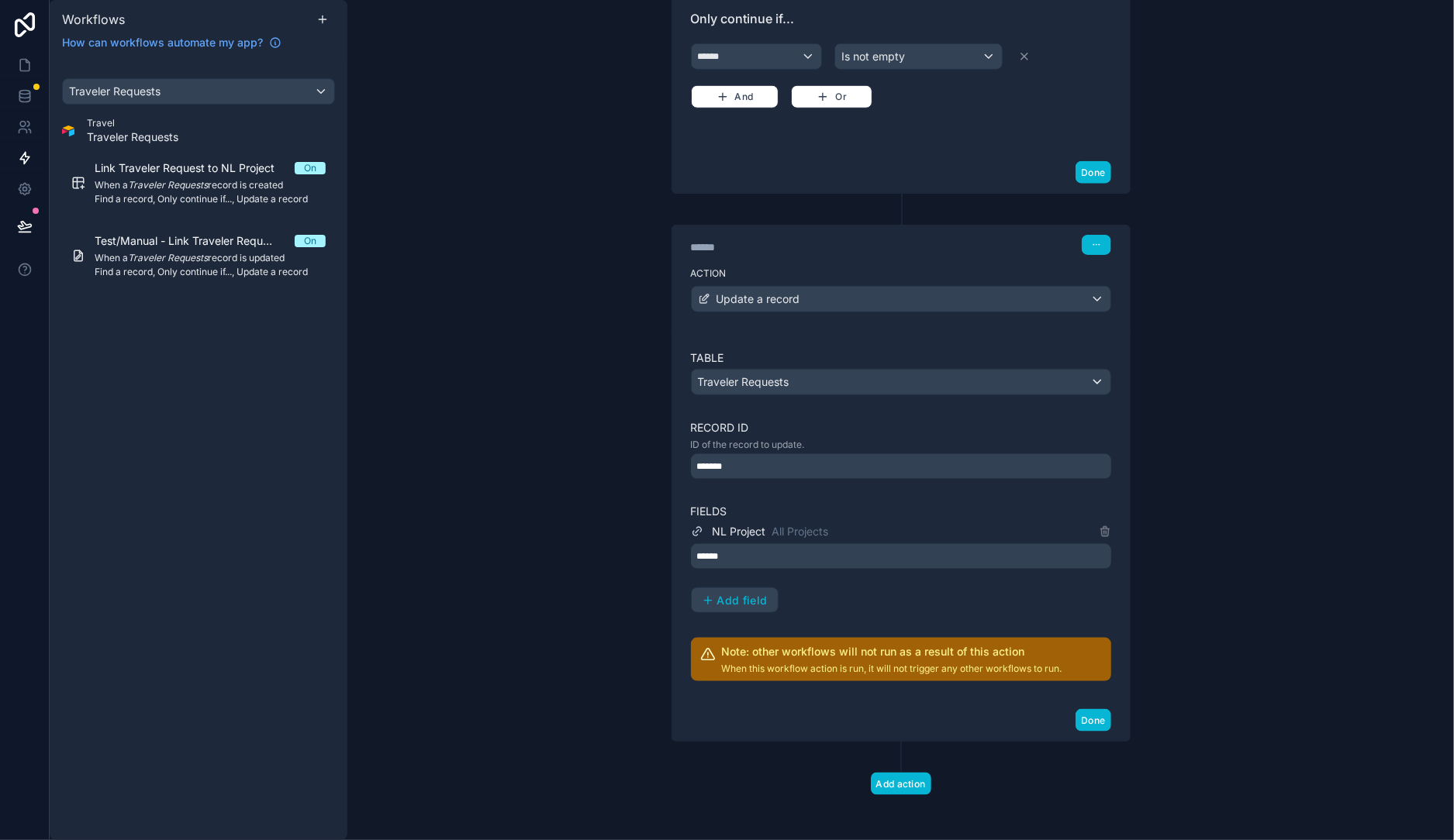
click at [433, 43] on div "**********" at bounding box center [900, 420] width 1106 height 840
click at [30, 90] on icon at bounding box center [25, 96] width 16 height 16
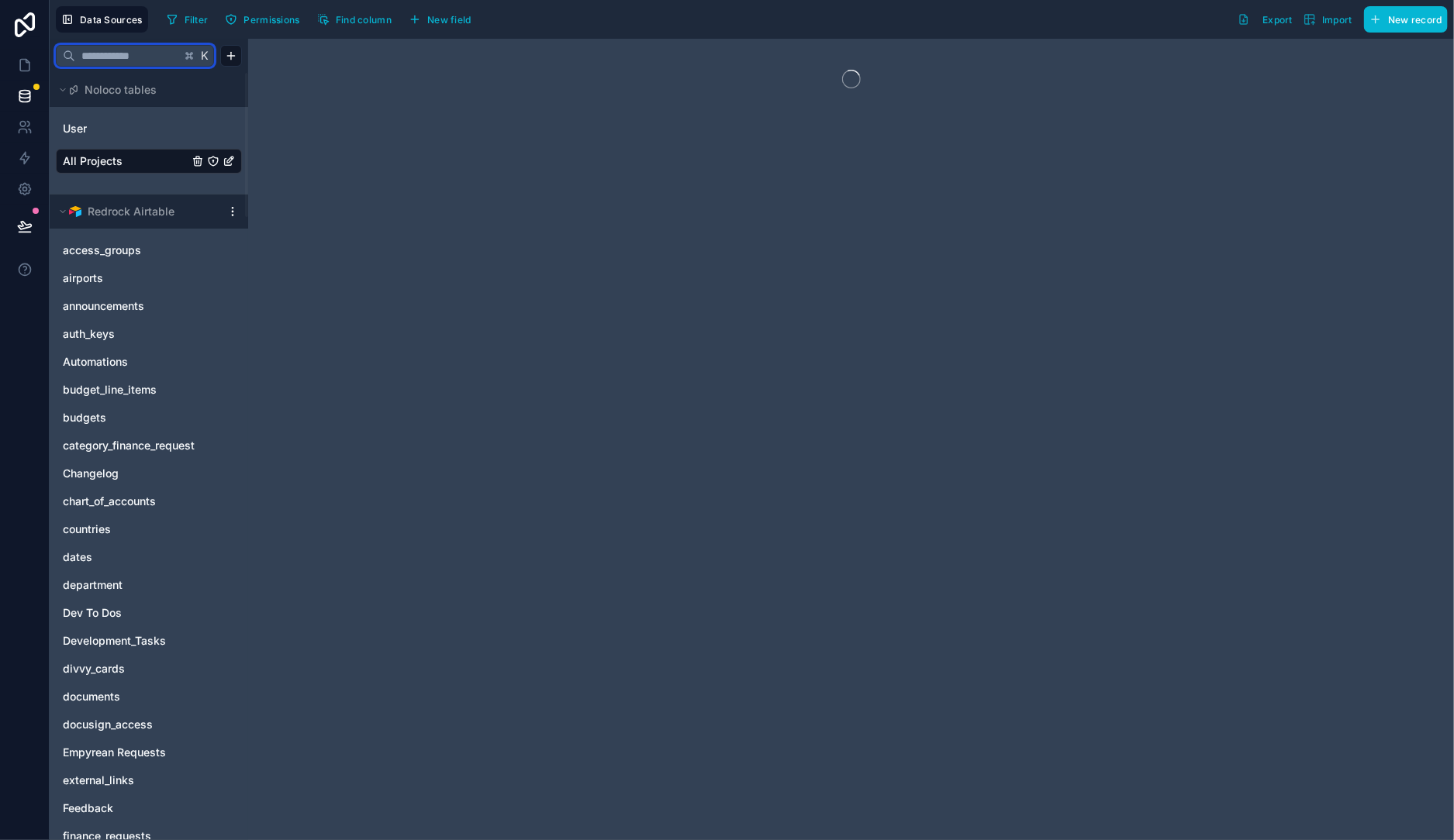
click at [133, 55] on input "text" at bounding box center [128, 56] width 105 height 28
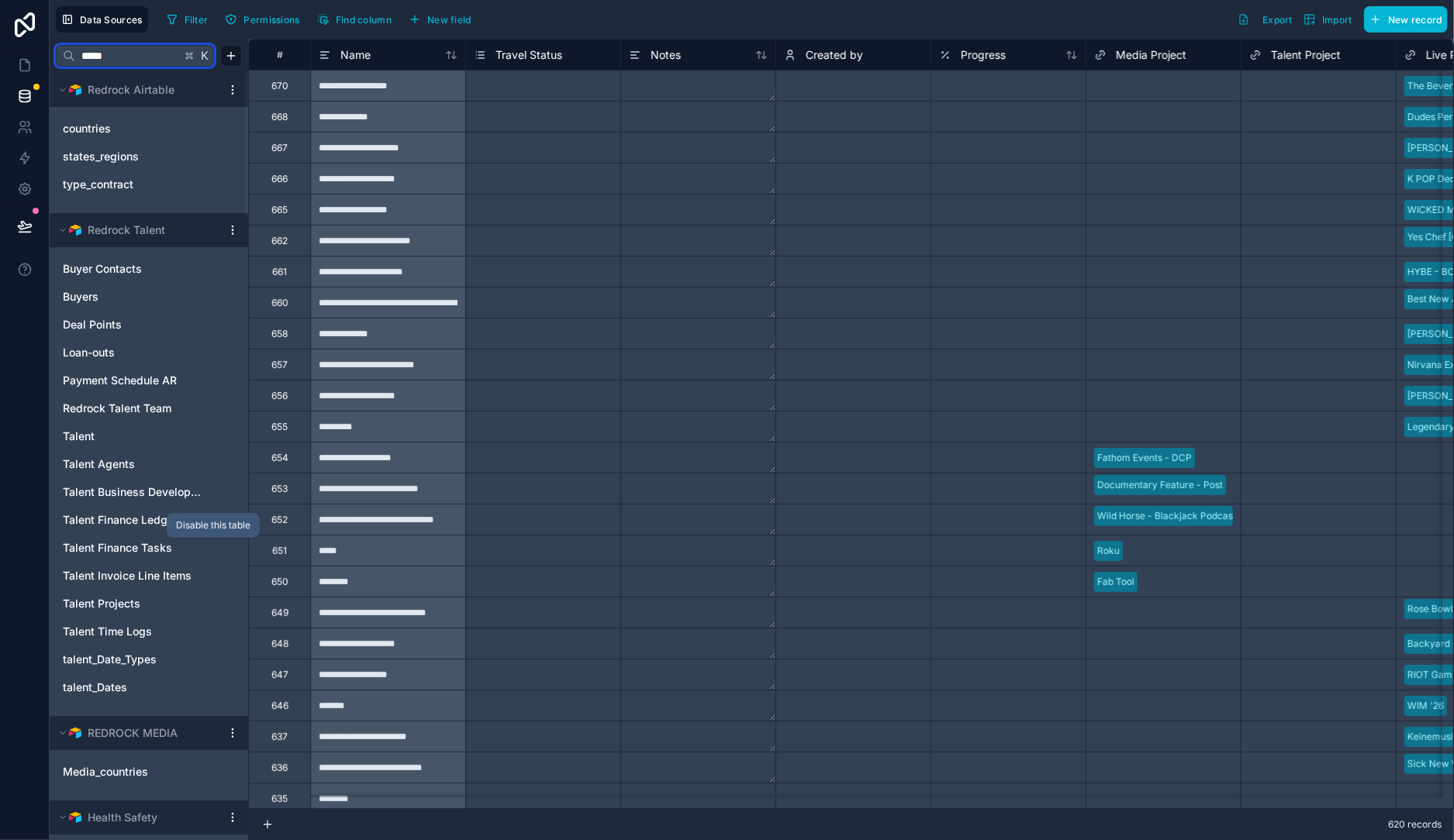
scroll to position [351, 0]
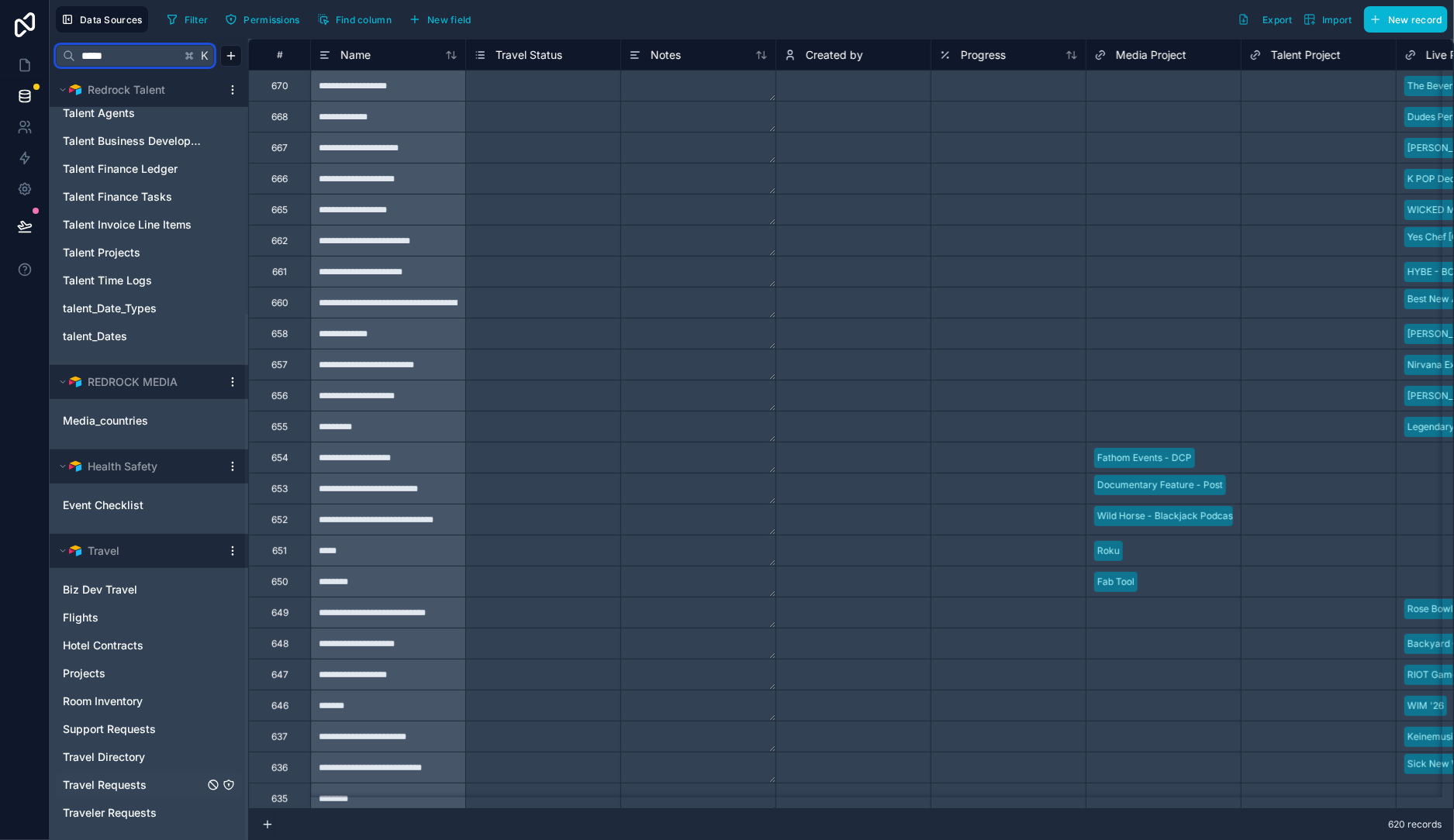
type input "*****"
click at [102, 788] on span "Travel Requests" at bounding box center [104, 785] width 83 height 16
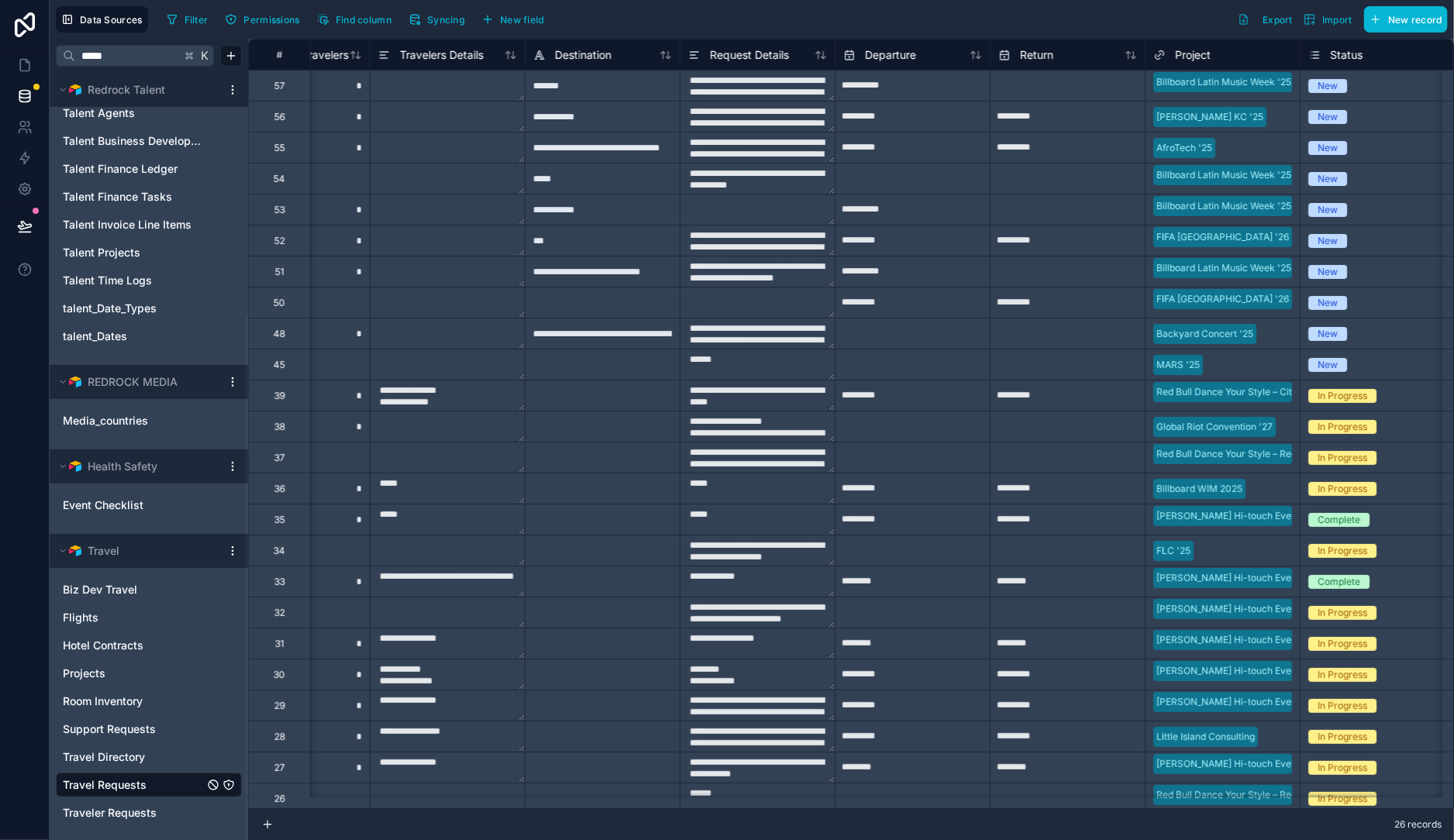
scroll to position [0, 1968]
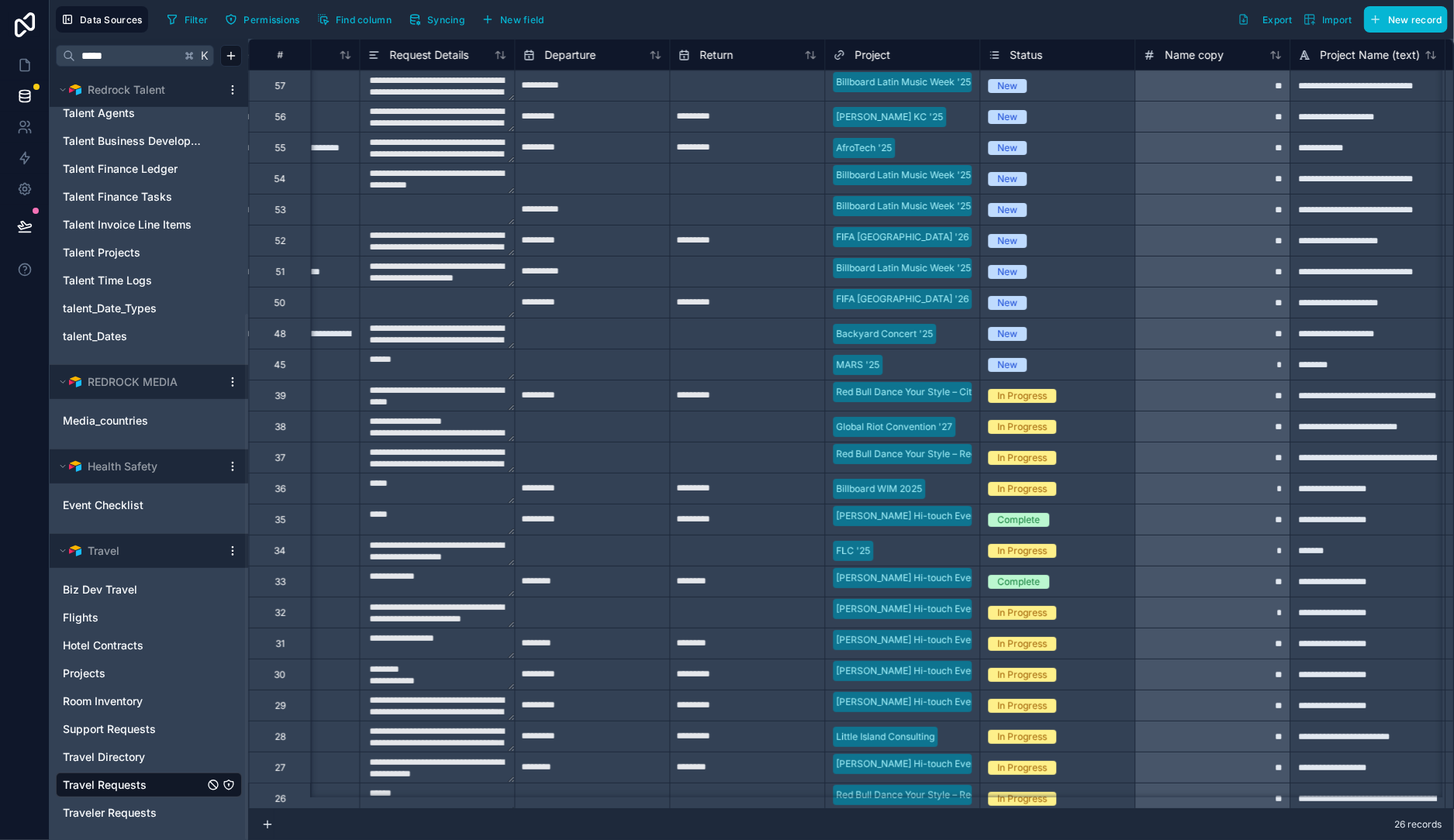
click at [911, 49] on div "Project" at bounding box center [902, 55] width 139 height 18
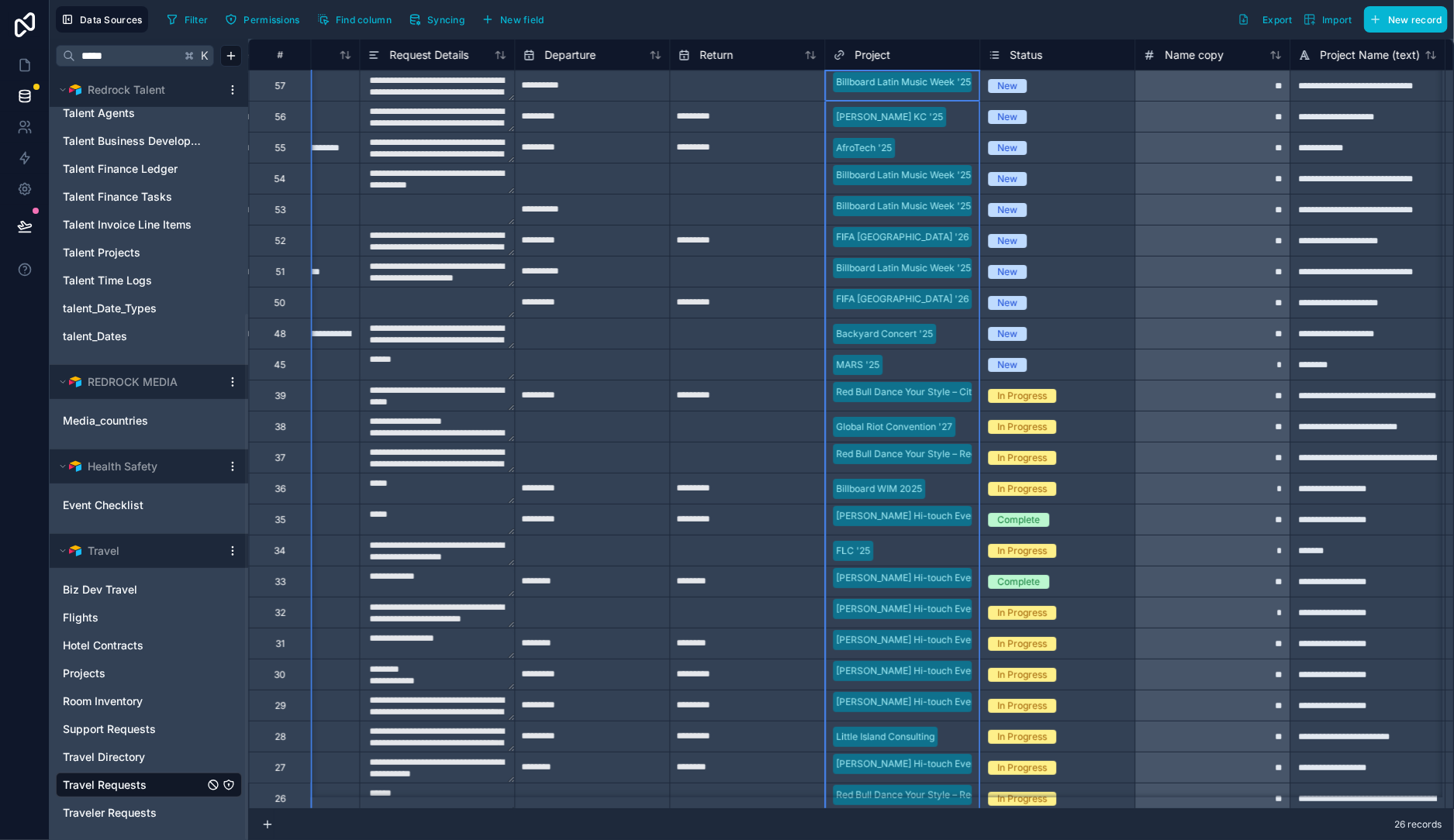
click at [873, 53] on span "Project" at bounding box center [872, 55] width 36 height 16
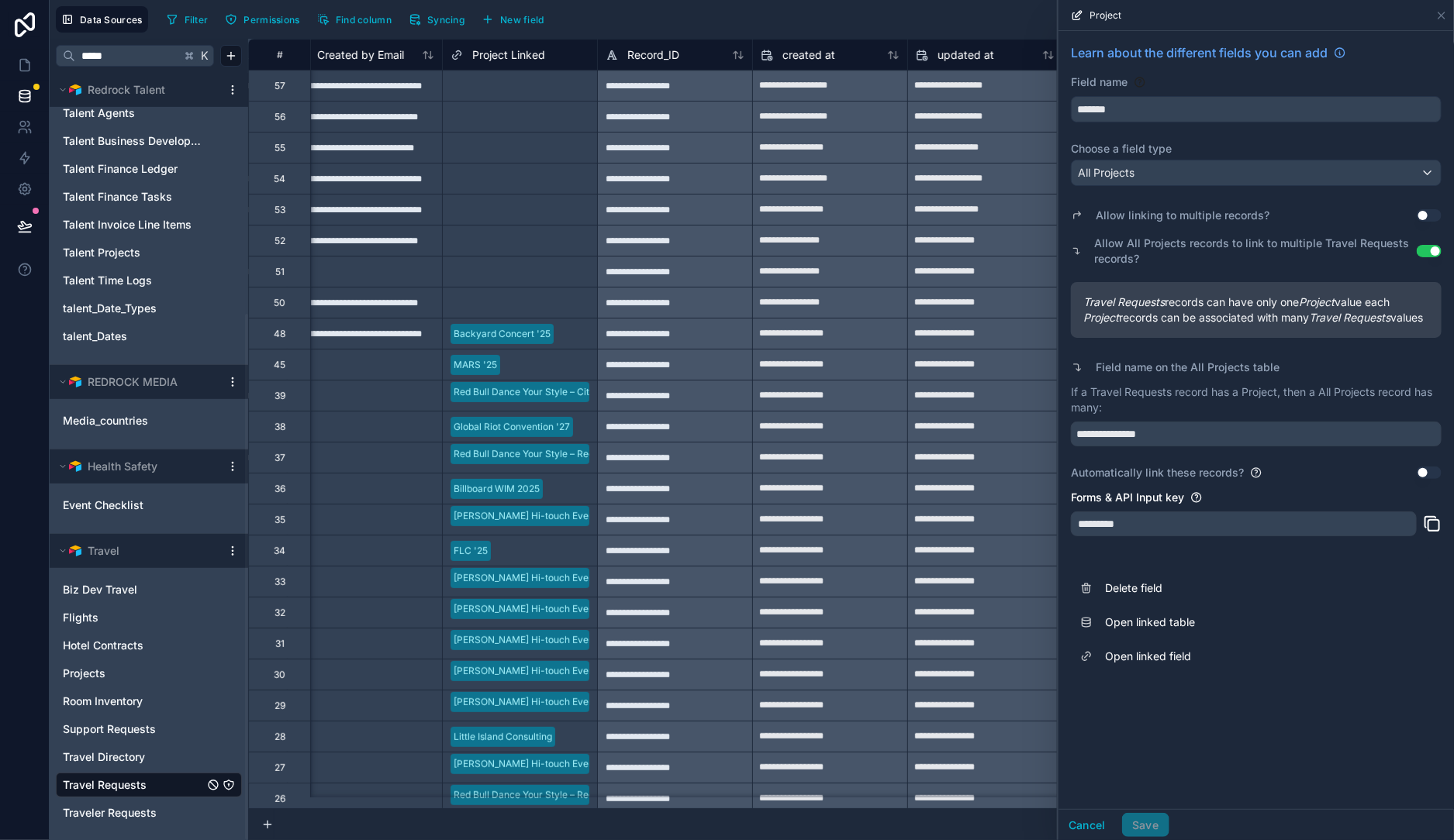
scroll to position [0, 3210]
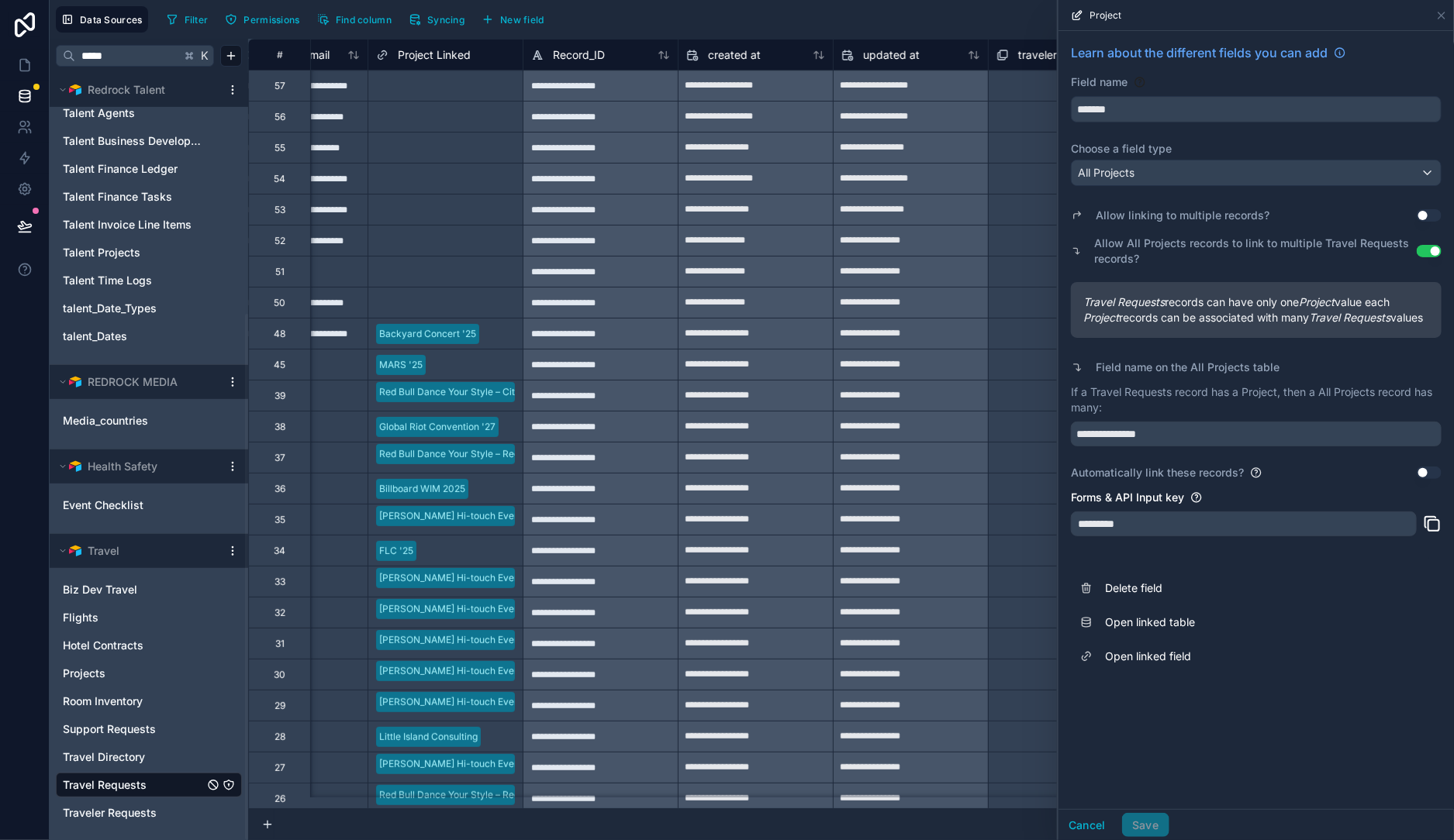
click at [446, 56] on span "Project Linked" at bounding box center [435, 55] width 73 height 16
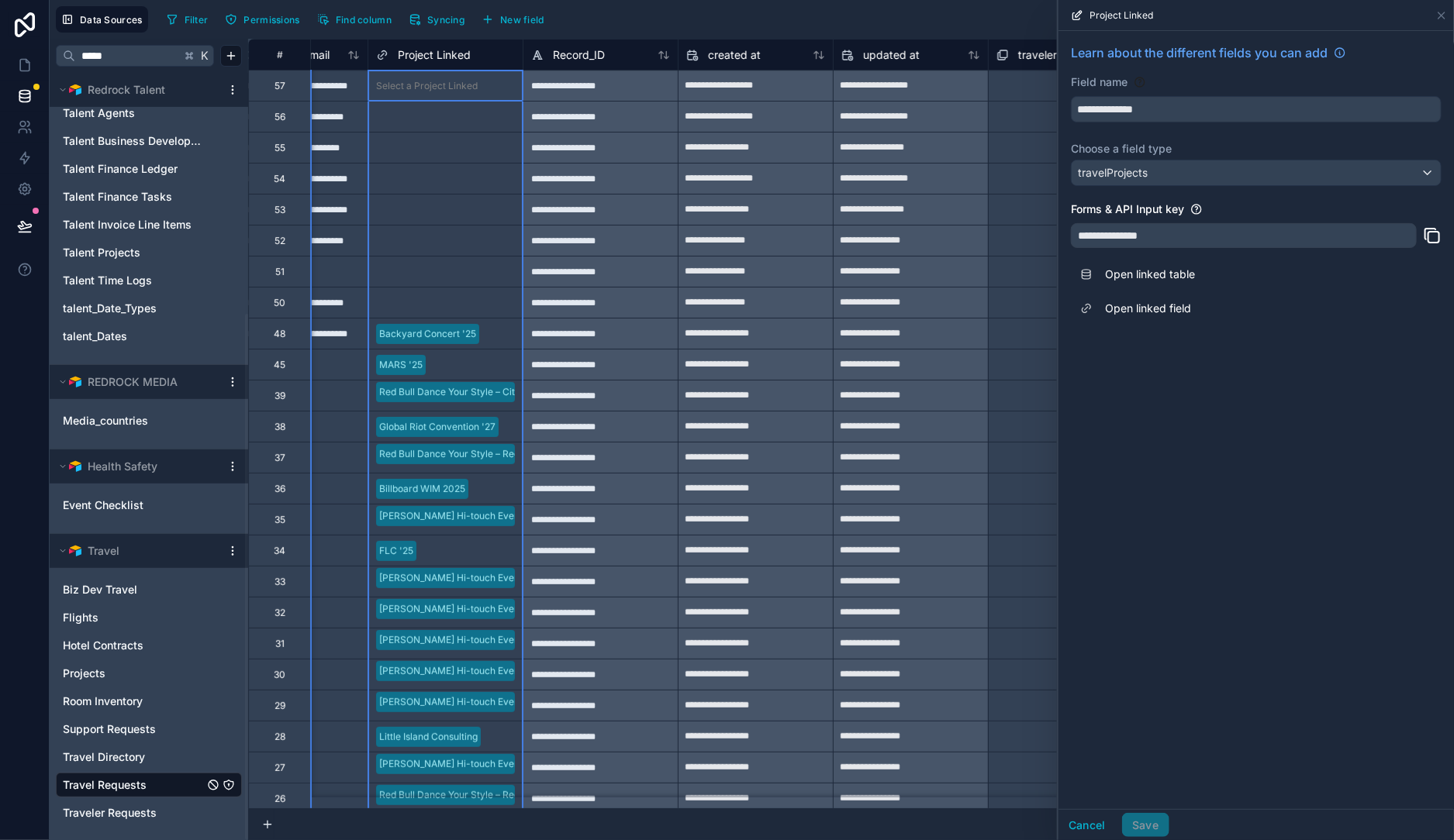
click at [422, 54] on span "Project Linked" at bounding box center [435, 55] width 73 height 16
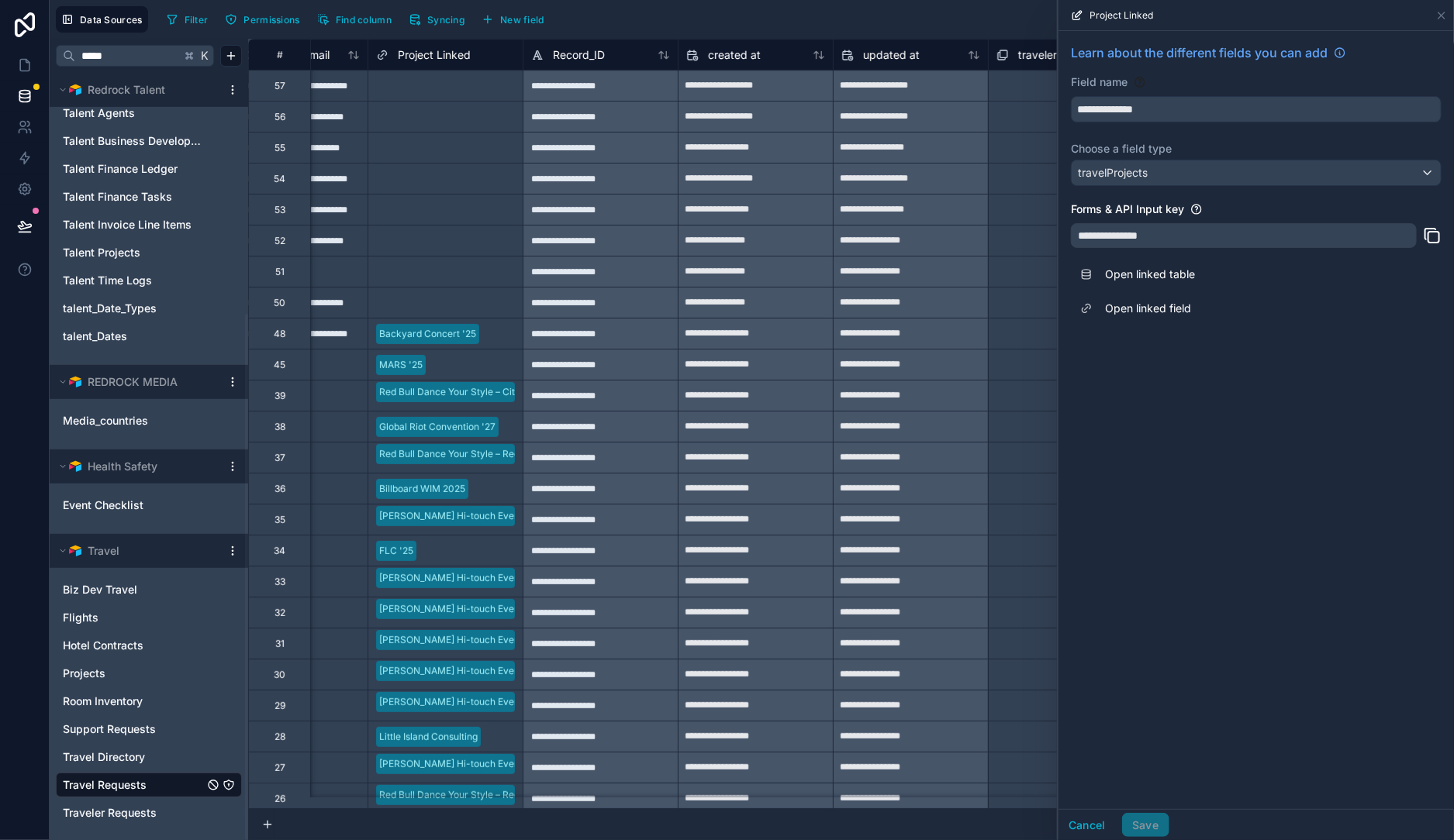
click at [1000, 281] on div "Select a traveler requests collection" at bounding box center [1066, 272] width 139 height 25
click at [1439, 18] on icon at bounding box center [1442, 16] width 12 height 12
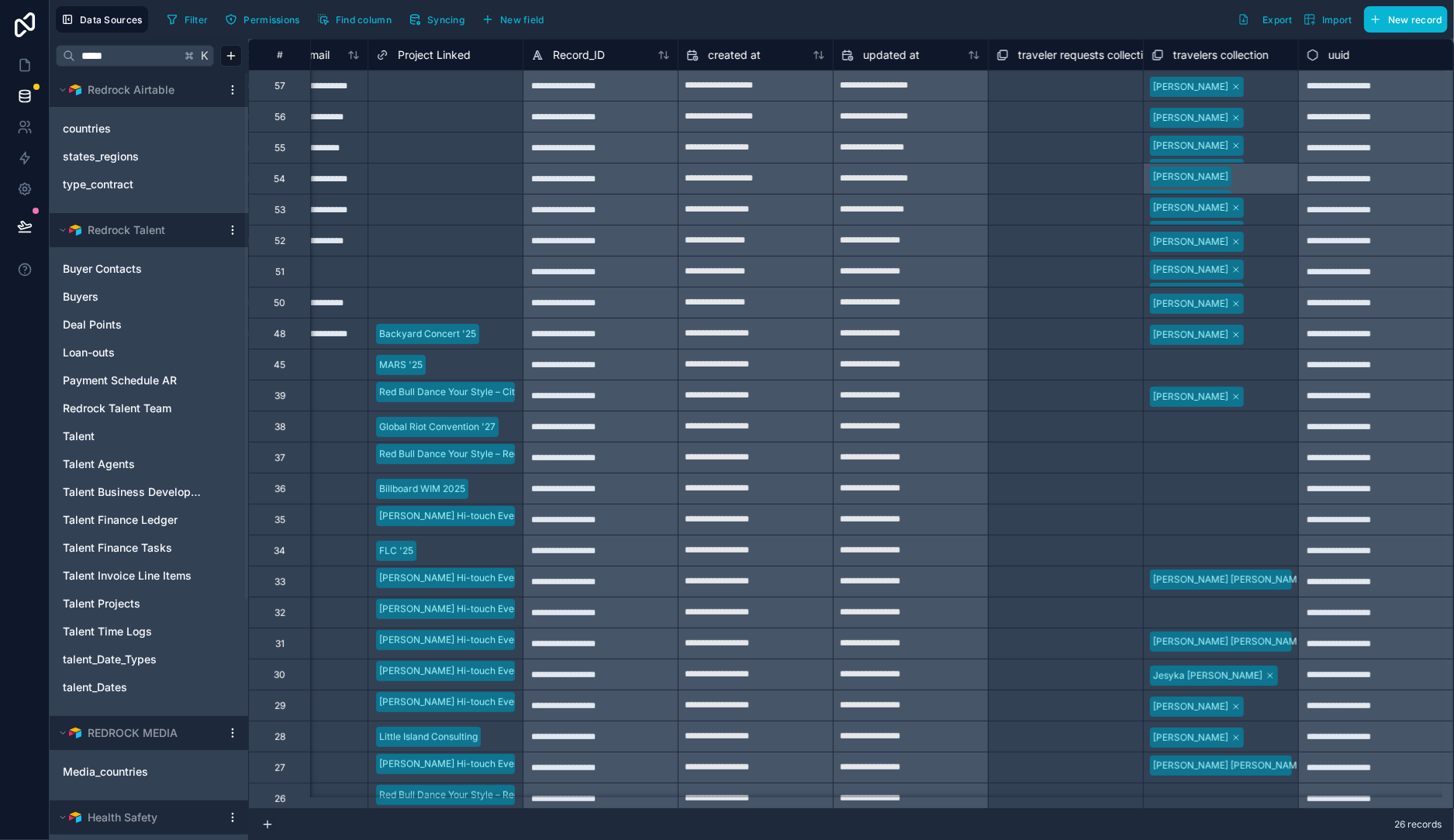
click at [715, 14] on div "Filter Permissions Find column Syncing New field Export Import New record" at bounding box center [804, 19] width 1287 height 26
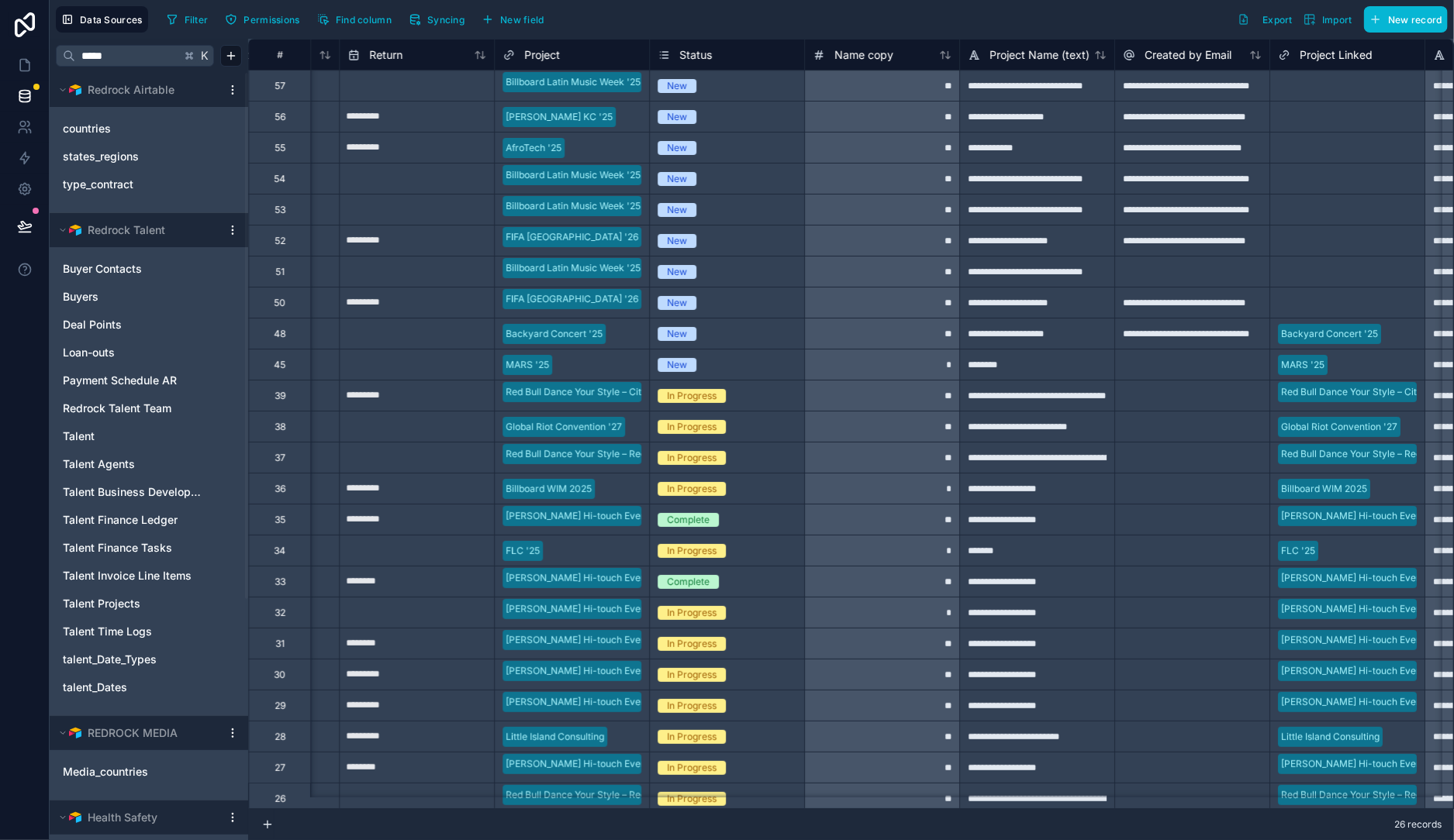
scroll to position [0, 2206]
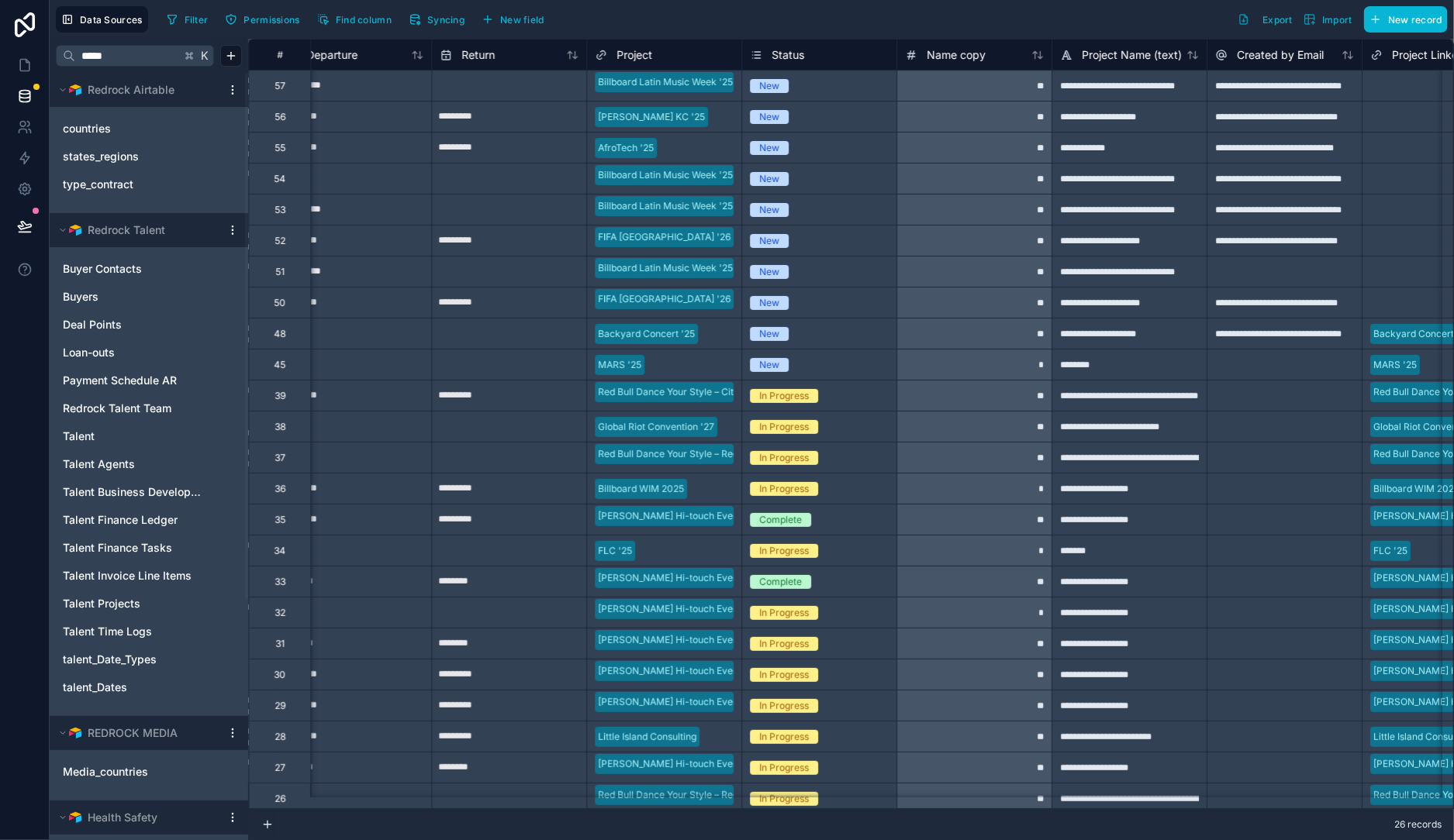
click at [685, 48] on div "Project" at bounding box center [664, 55] width 139 height 18
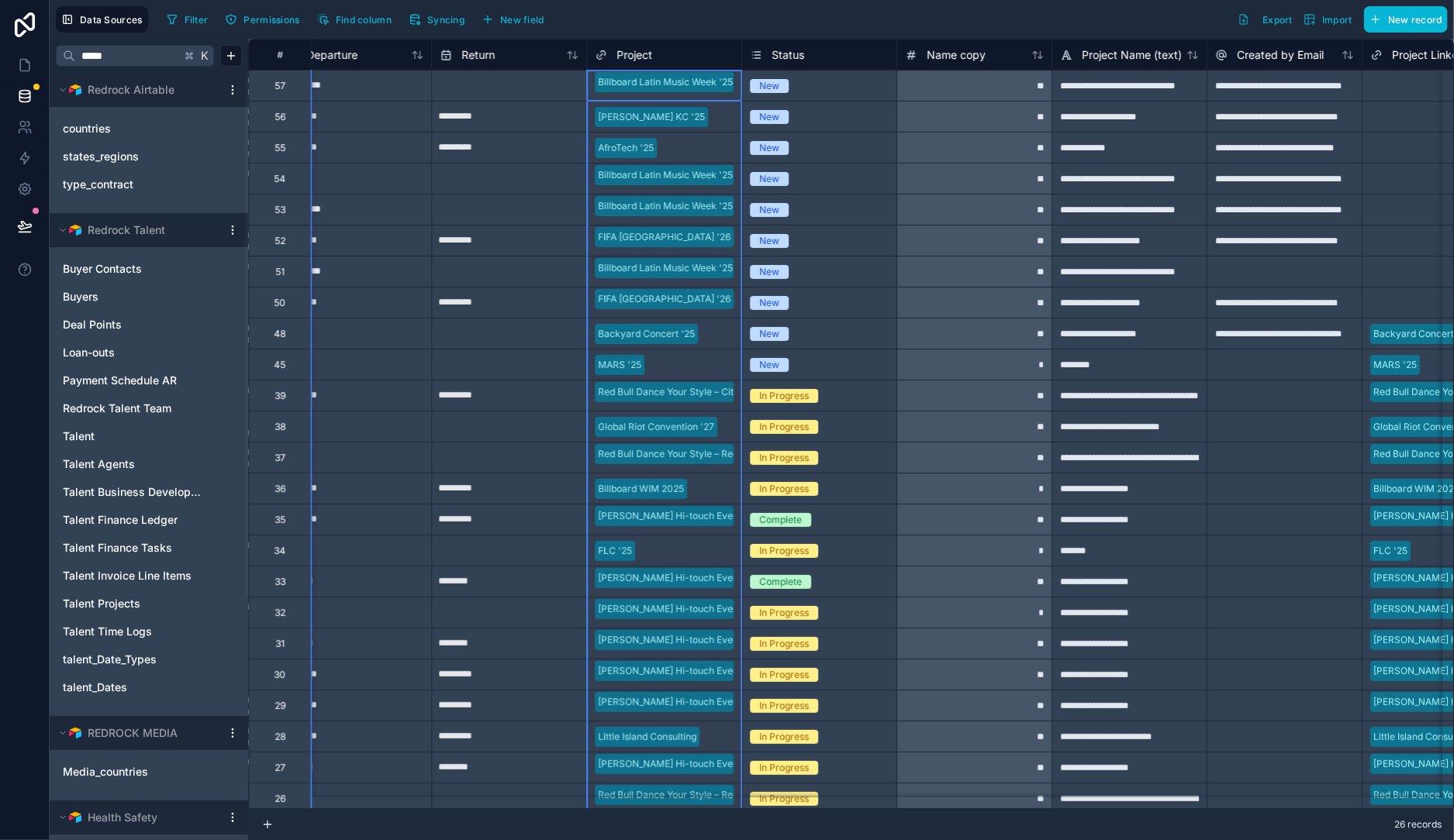
click at [630, 49] on span "Project" at bounding box center [634, 55] width 36 height 16
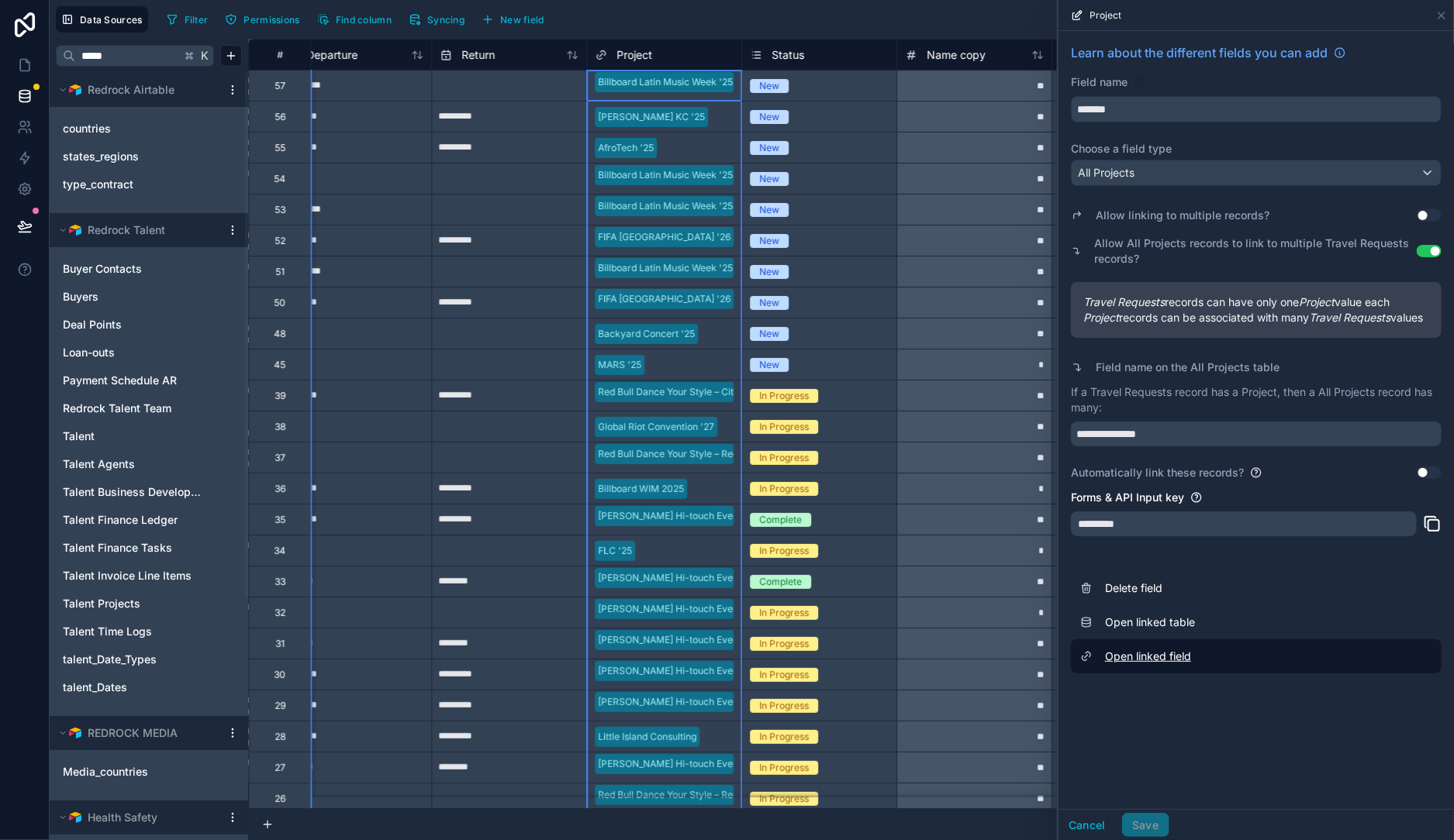
click at [1192, 673] on link "Open linked field" at bounding box center [1256, 656] width 371 height 34
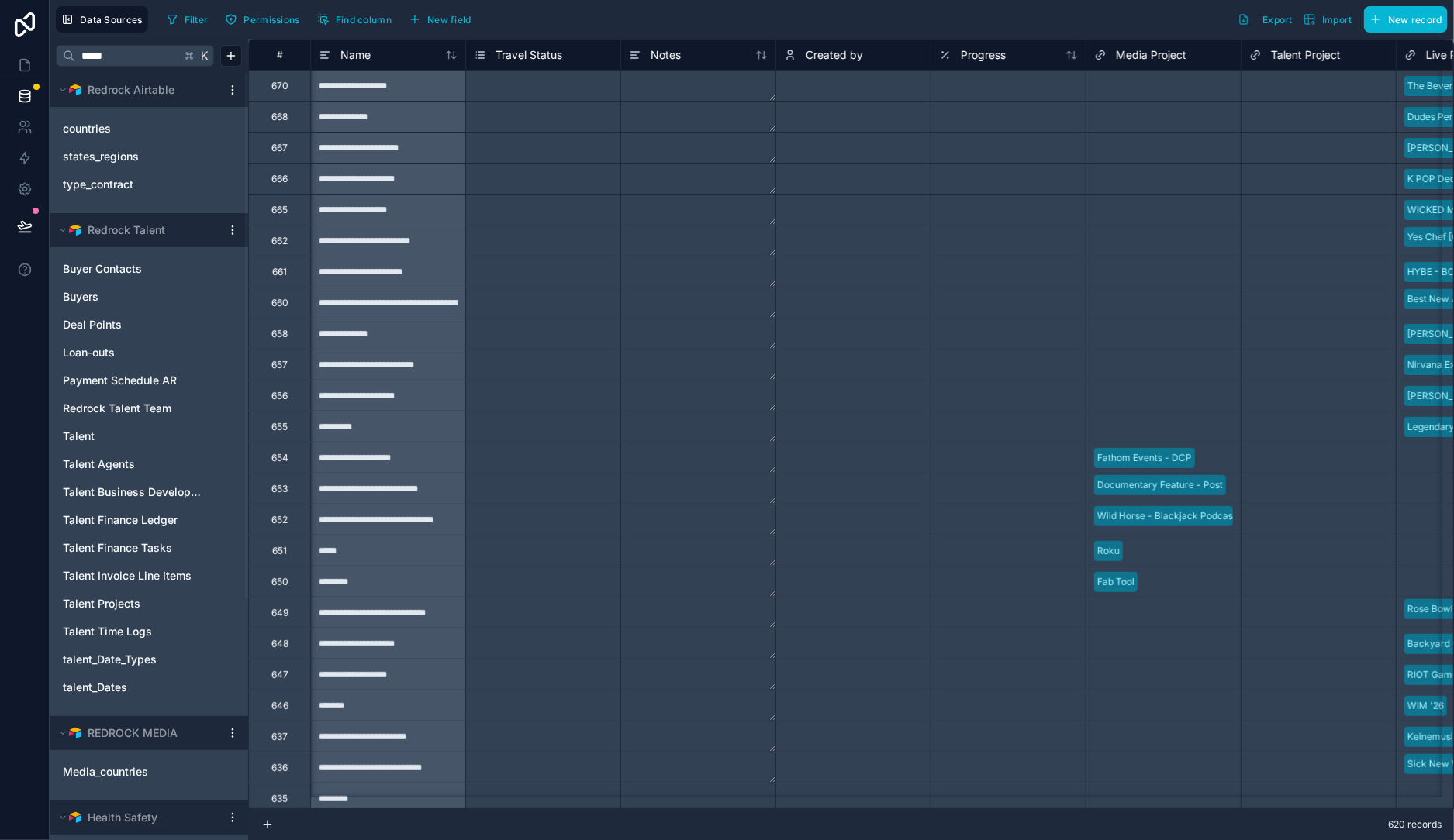
scroll to position [0, 324]
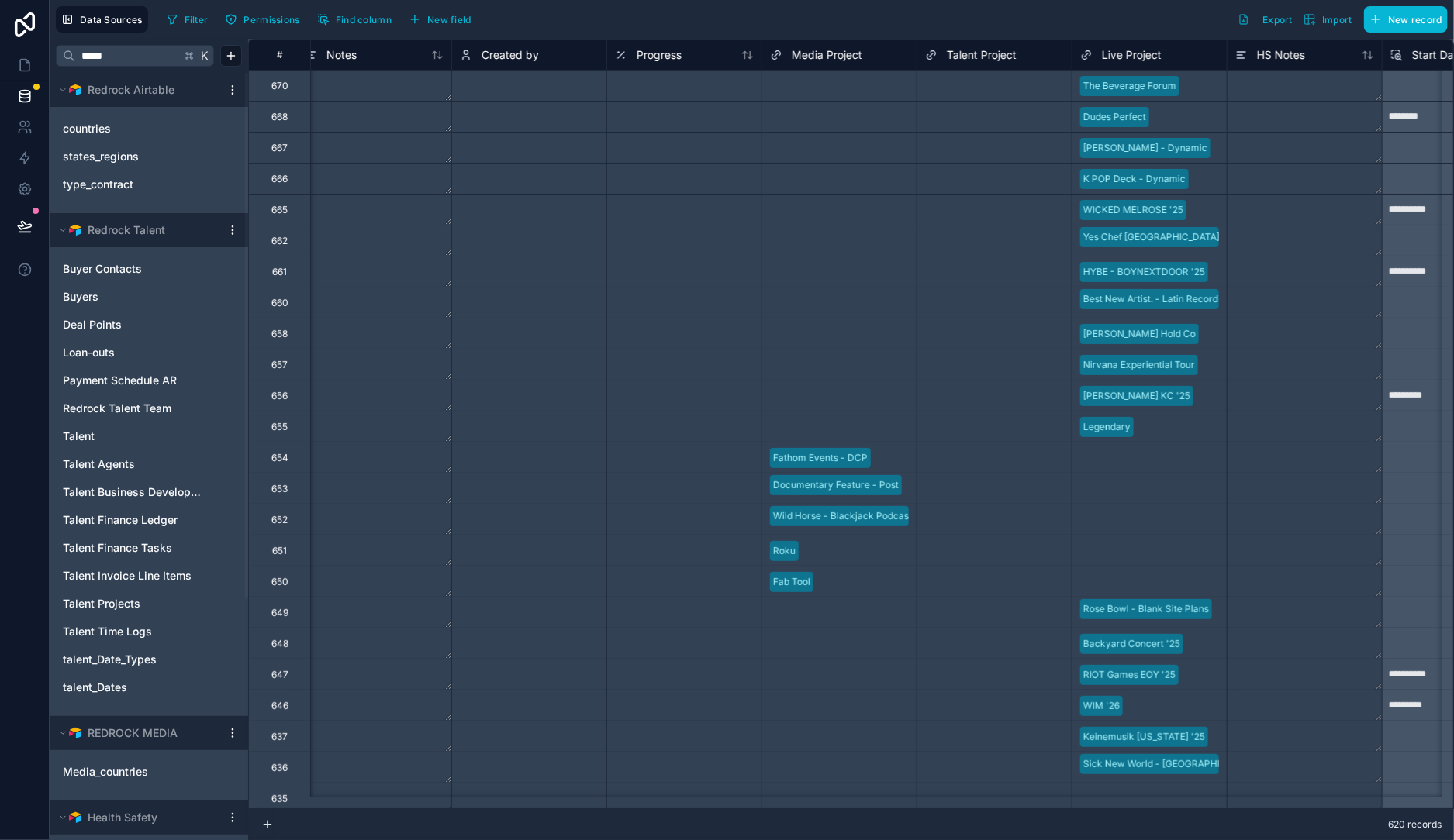
click at [863, 540] on div "Roku" at bounding box center [840, 551] width 155 height 23
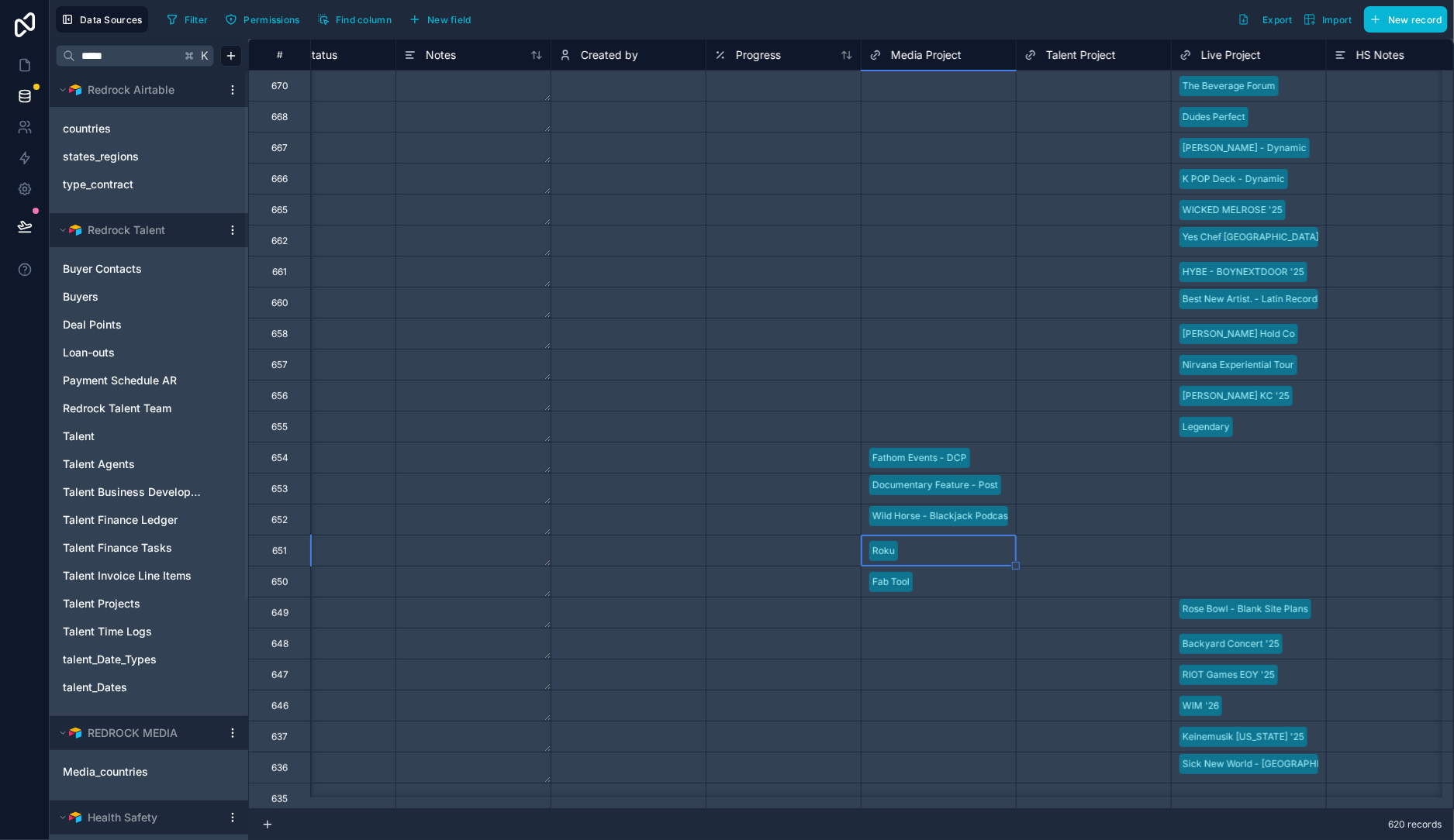
scroll to position [0, 0]
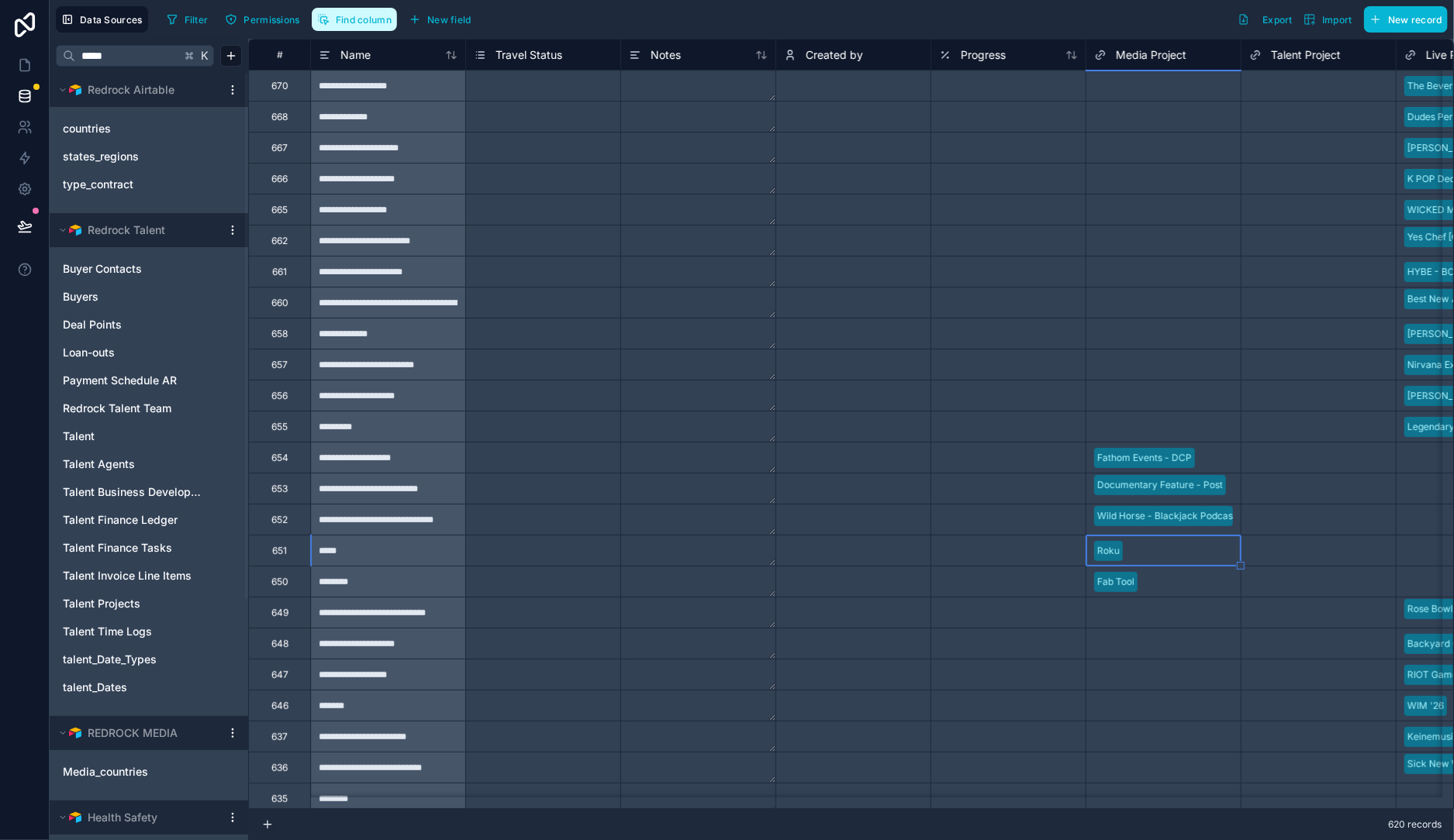
click at [343, 21] on span "Find column" at bounding box center [363, 19] width 56 height 11
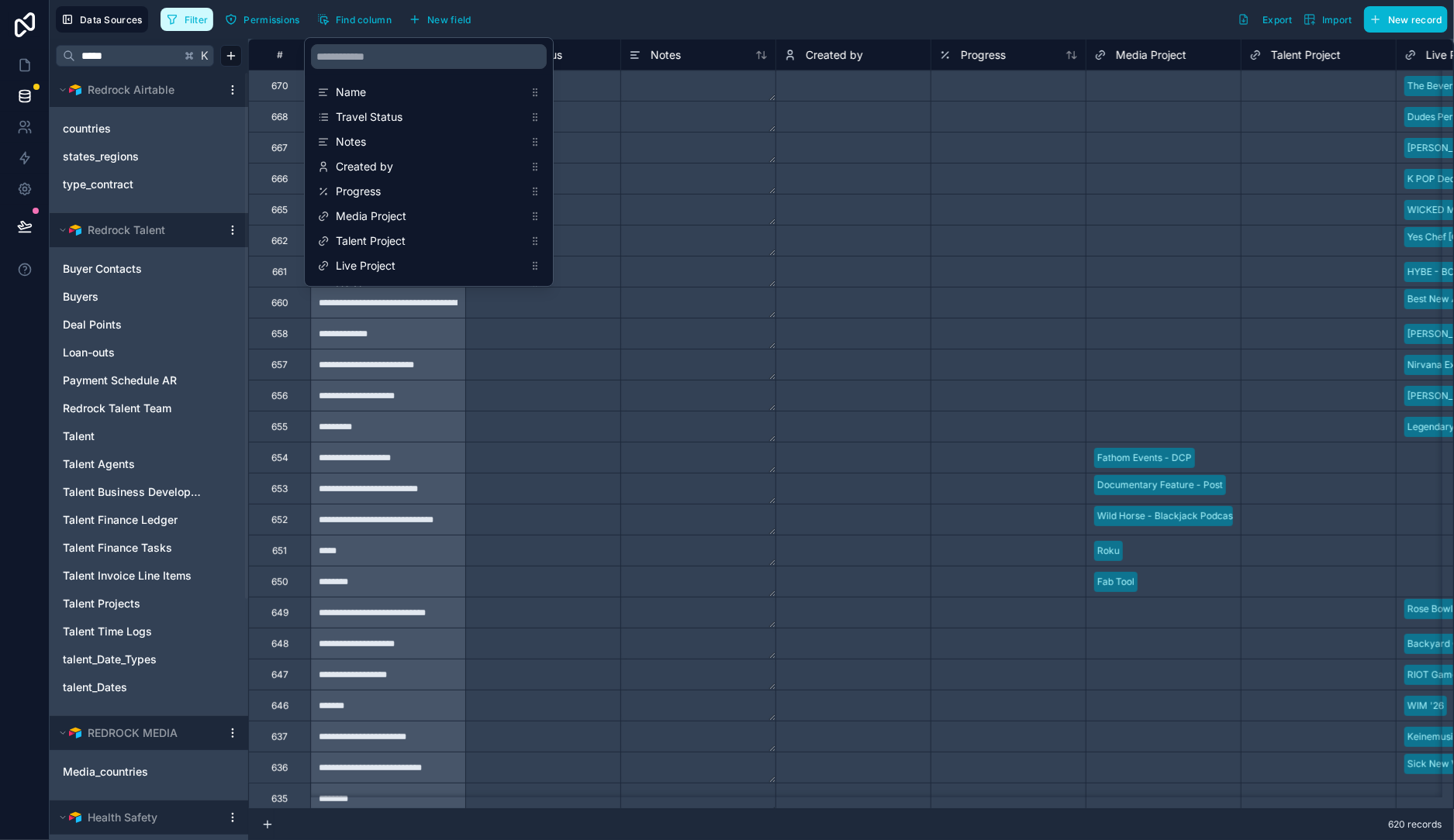
click at [196, 18] on span "Filter" at bounding box center [196, 19] width 24 height 11
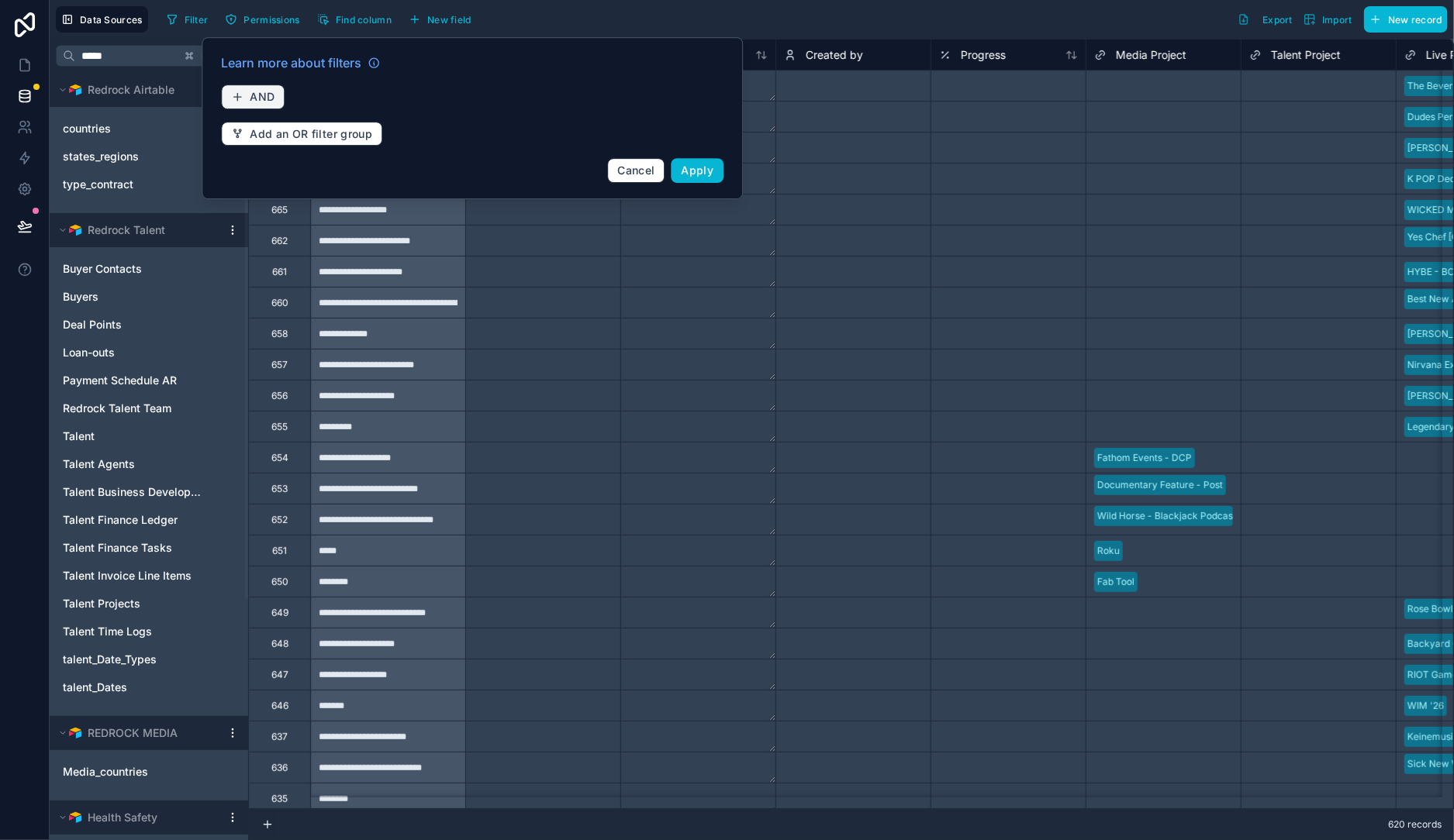
click at [273, 100] on span "AND" at bounding box center [262, 96] width 25 height 13
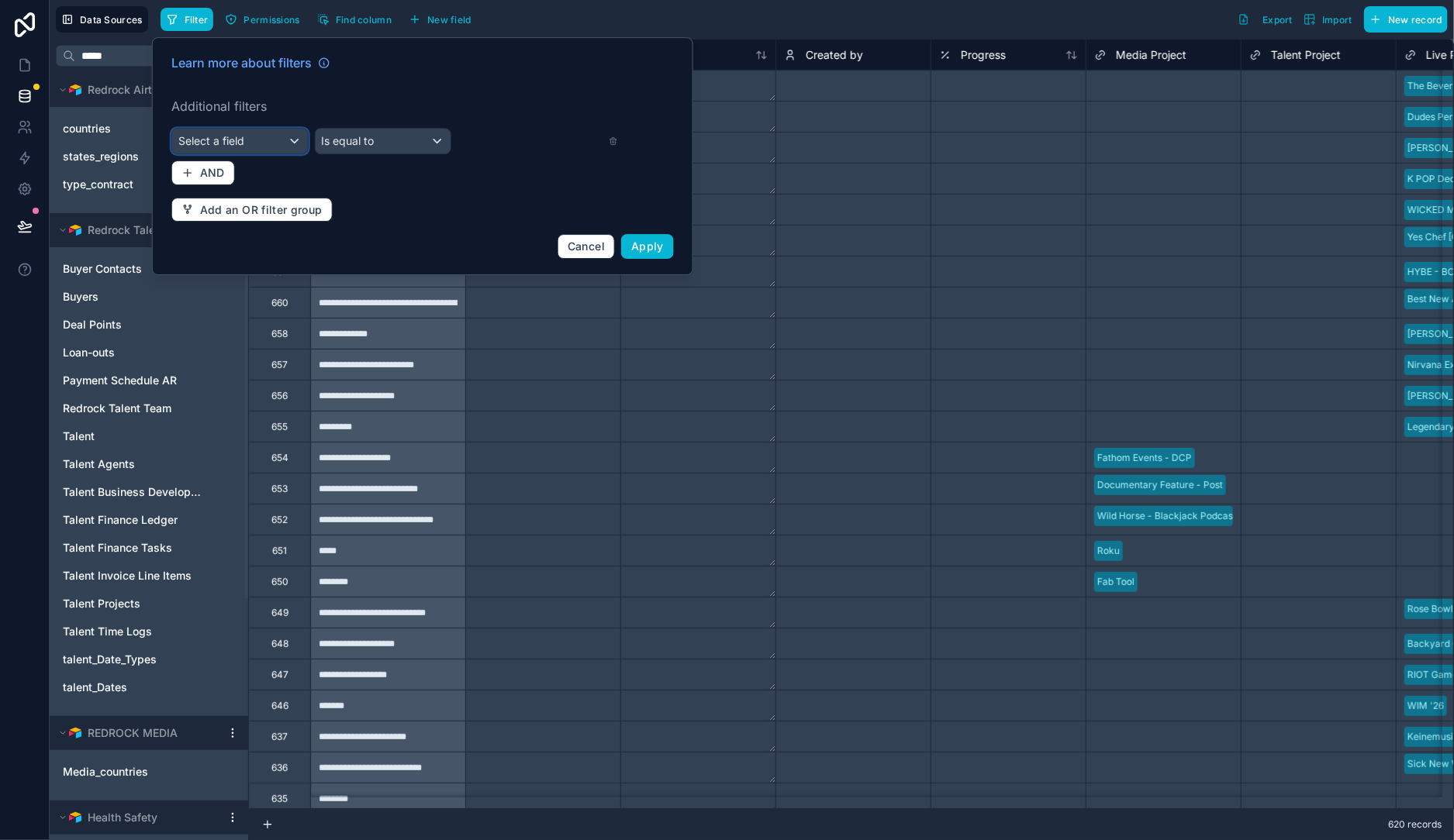
click at [253, 150] on div "Select a field" at bounding box center [240, 141] width 136 height 25
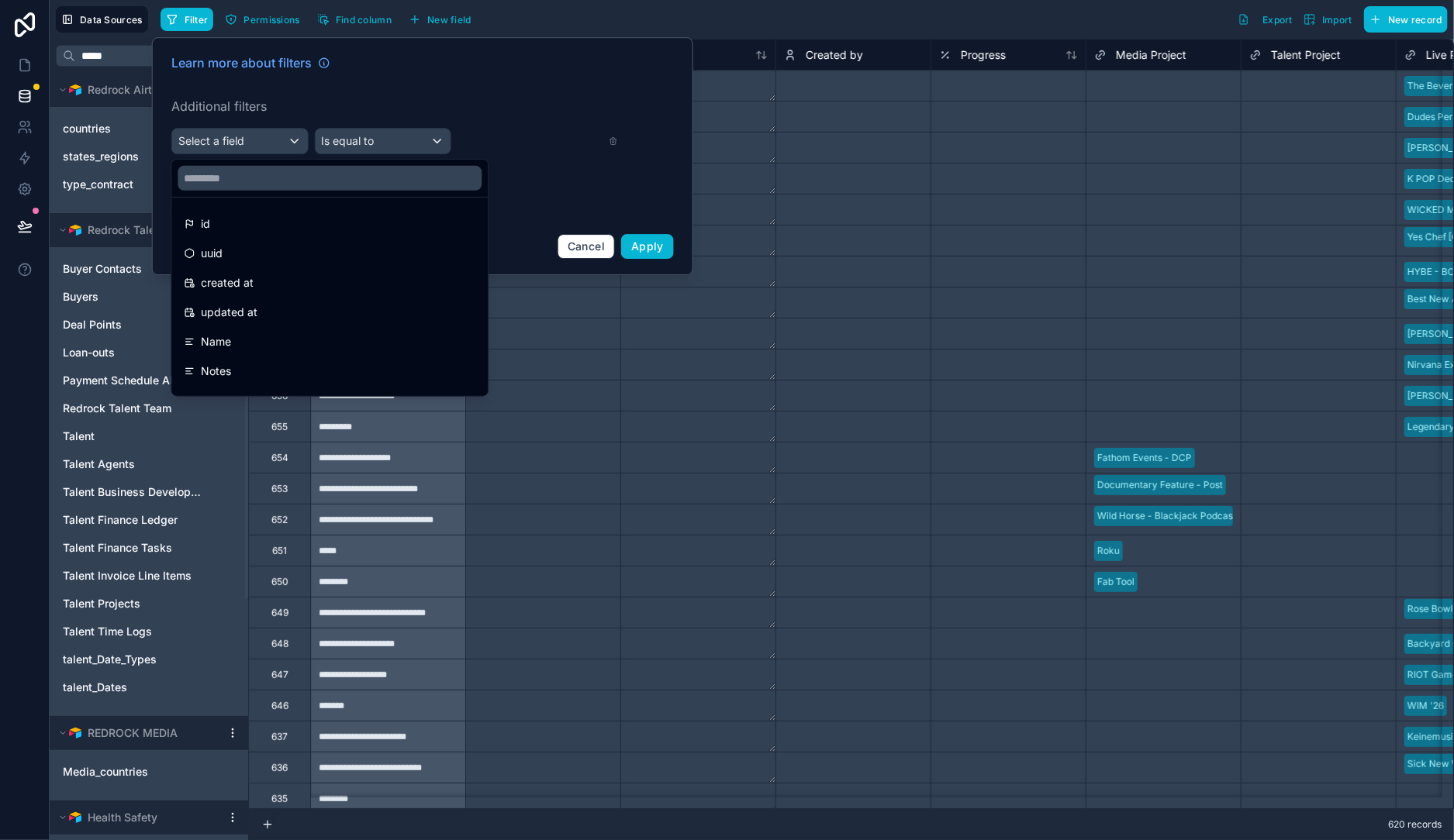
click at [271, 339] on div "Name" at bounding box center [329, 341] width 292 height 18
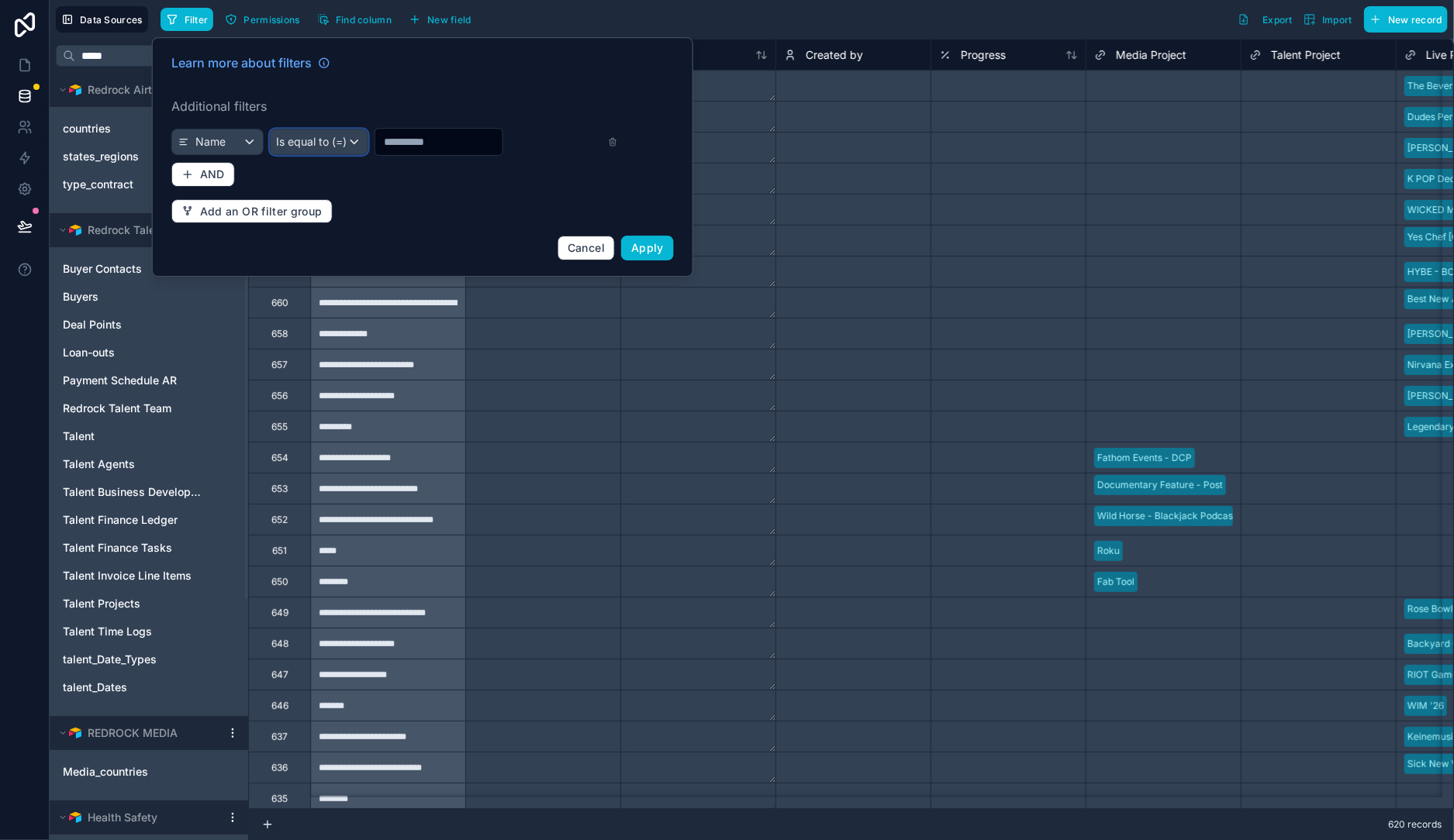
click at [328, 145] on span "Is equal to (=)" at bounding box center [311, 142] width 70 height 16
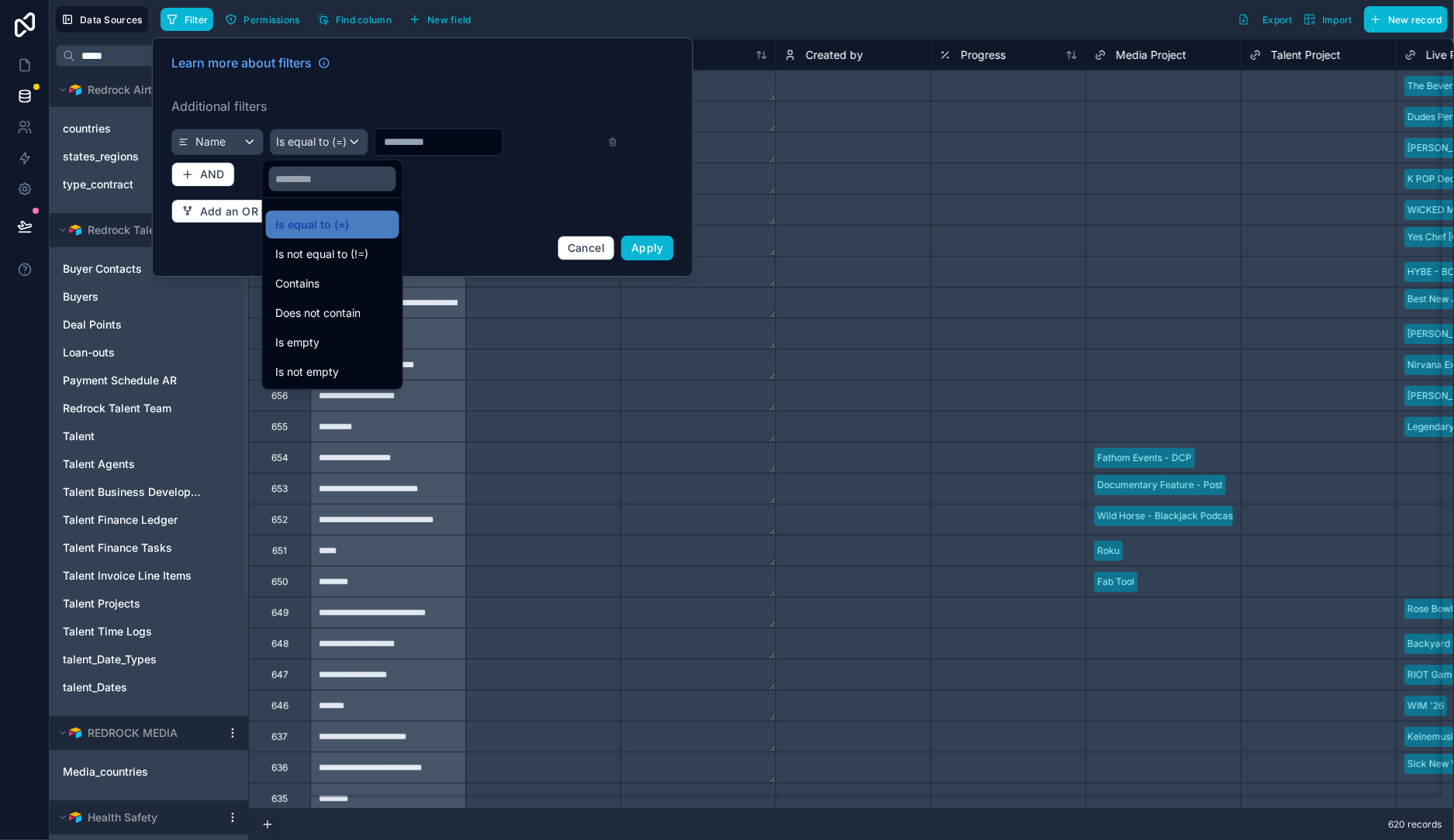
drag, startPoint x: 342, startPoint y: 292, endPoint x: 350, endPoint y: 286, distance: 10.0
click at [343, 293] on div "Contains" at bounding box center [332, 284] width 133 height 28
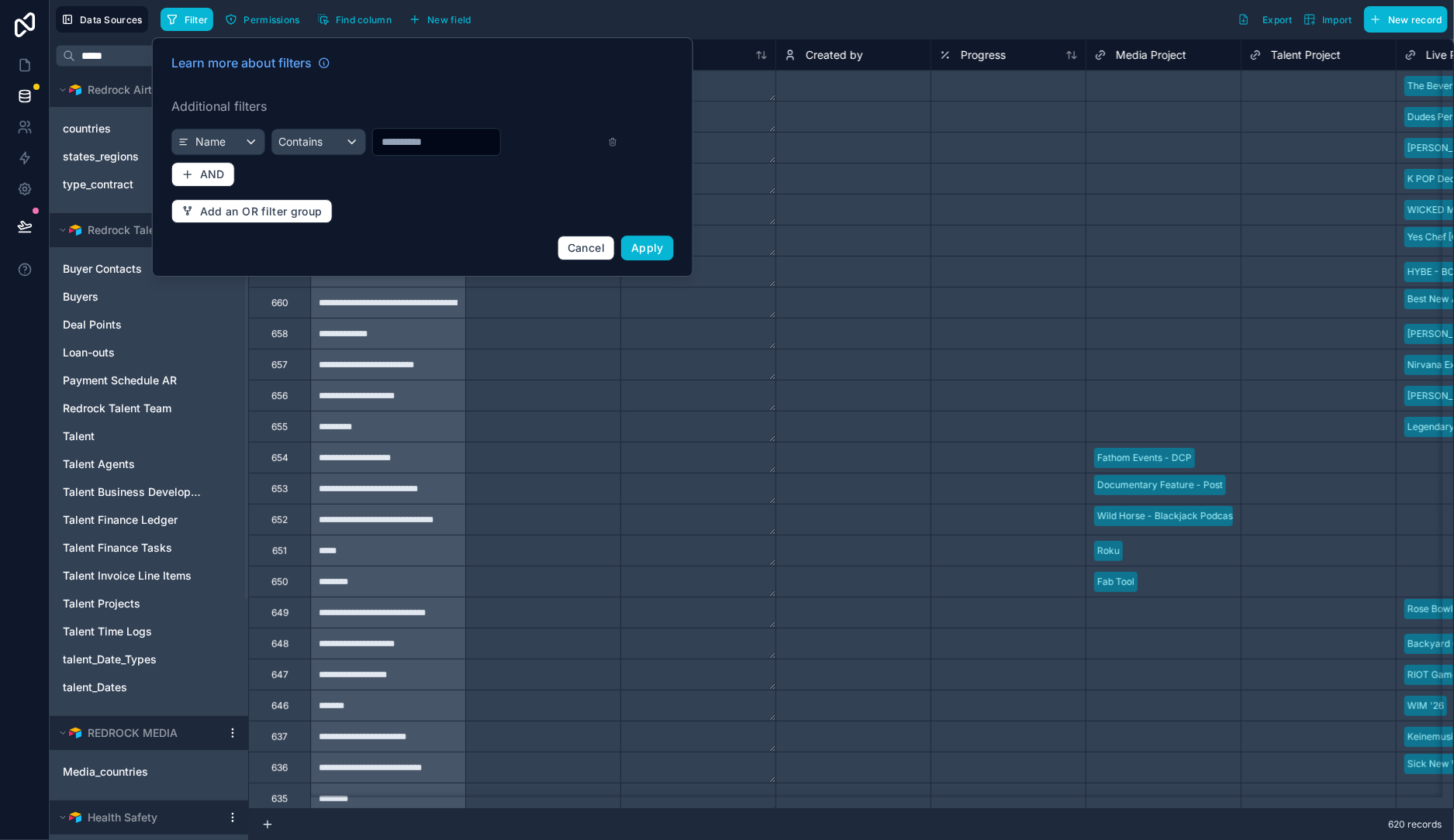
click at [418, 148] on input "text" at bounding box center [435, 142] width 127 height 22
type input "*"
type input "****"
click at [674, 255] on div "Learn more about filters Additional filters Name Contains **** AND Add an OR fi…" at bounding box center [423, 157] width 521 height 226
click at [667, 255] on button "Apply" at bounding box center [647, 248] width 53 height 25
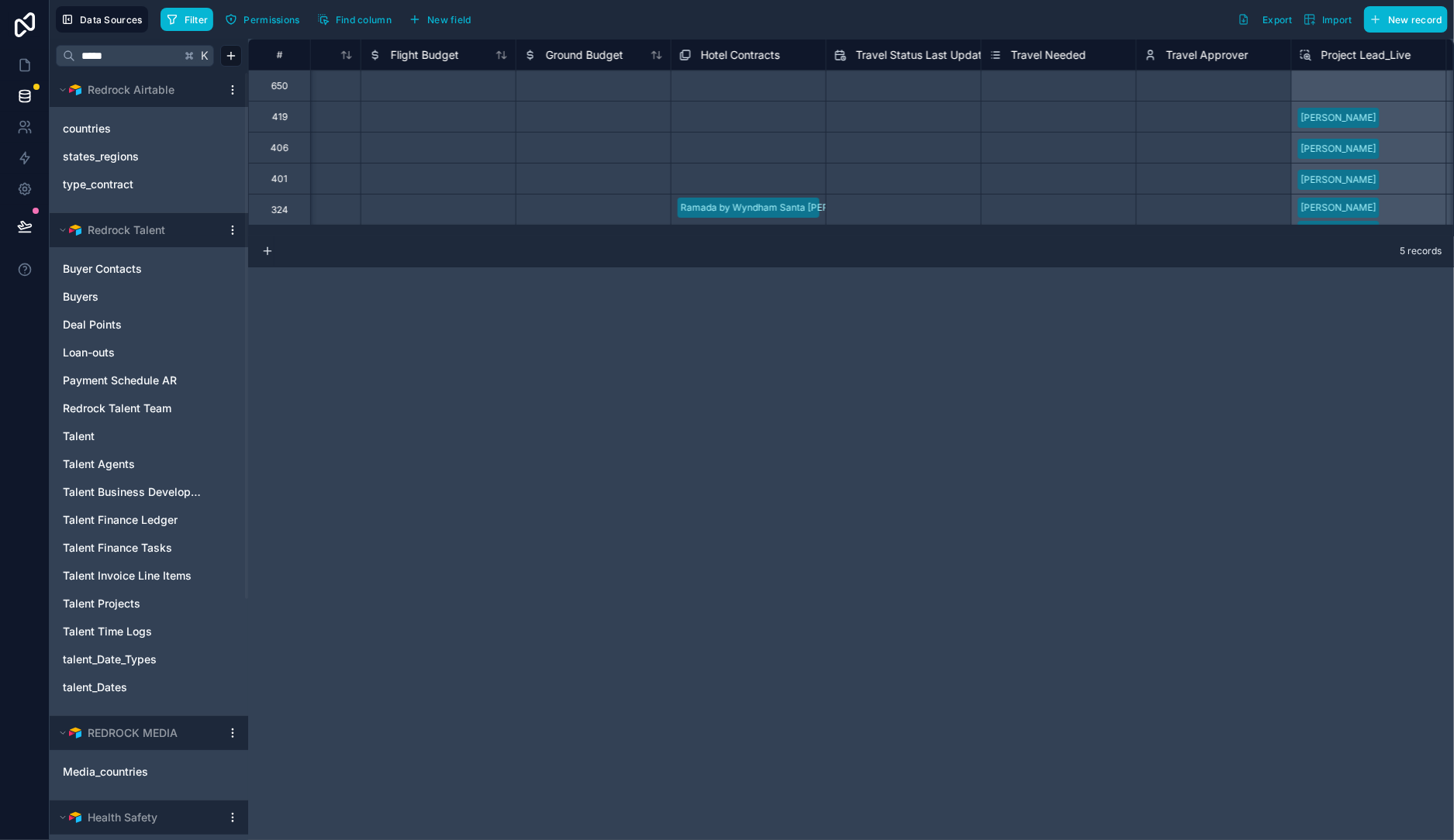
scroll to position [0, 4315]
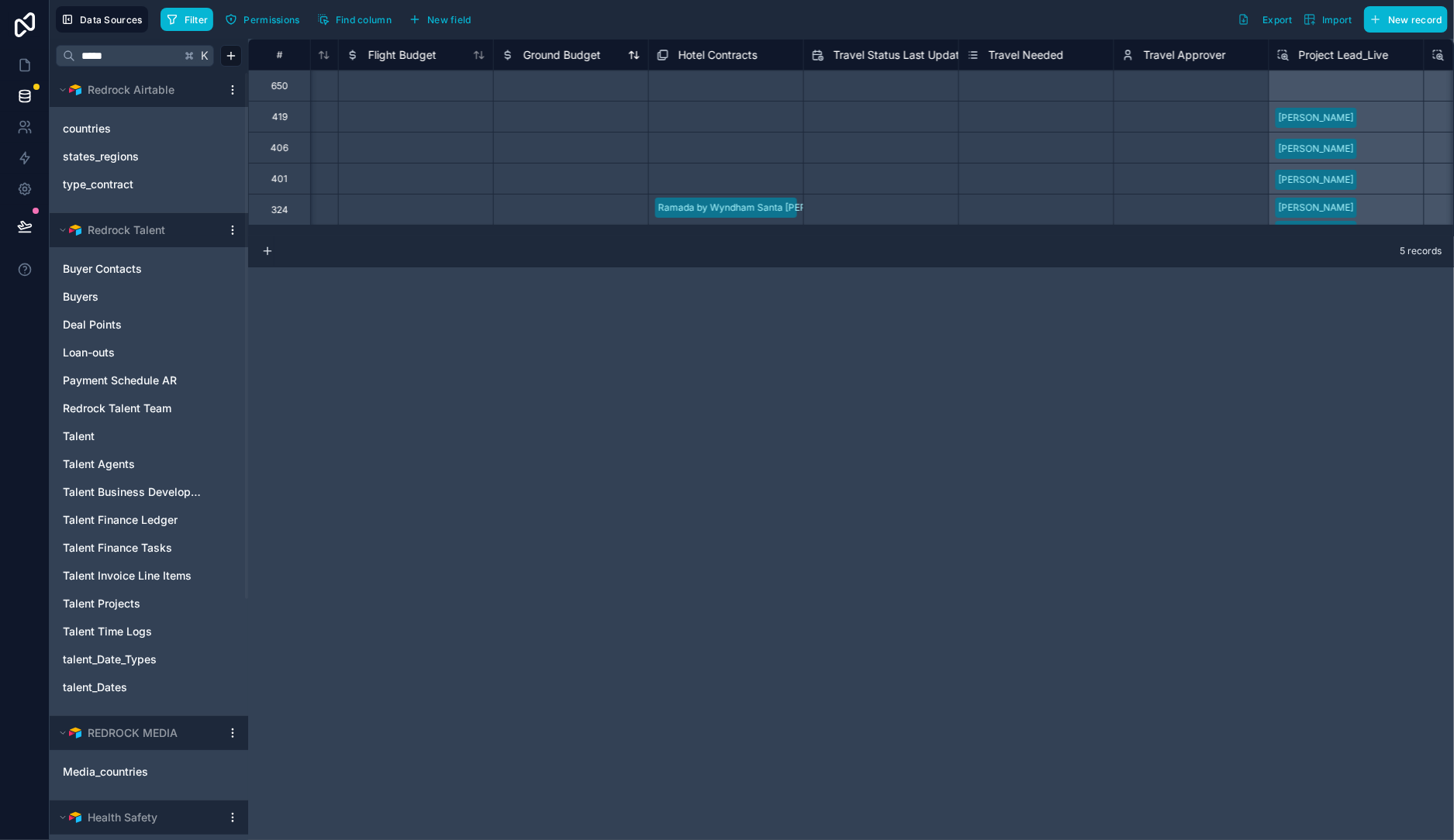
click at [567, 53] on span "Ground Budget" at bounding box center [561, 55] width 77 height 16
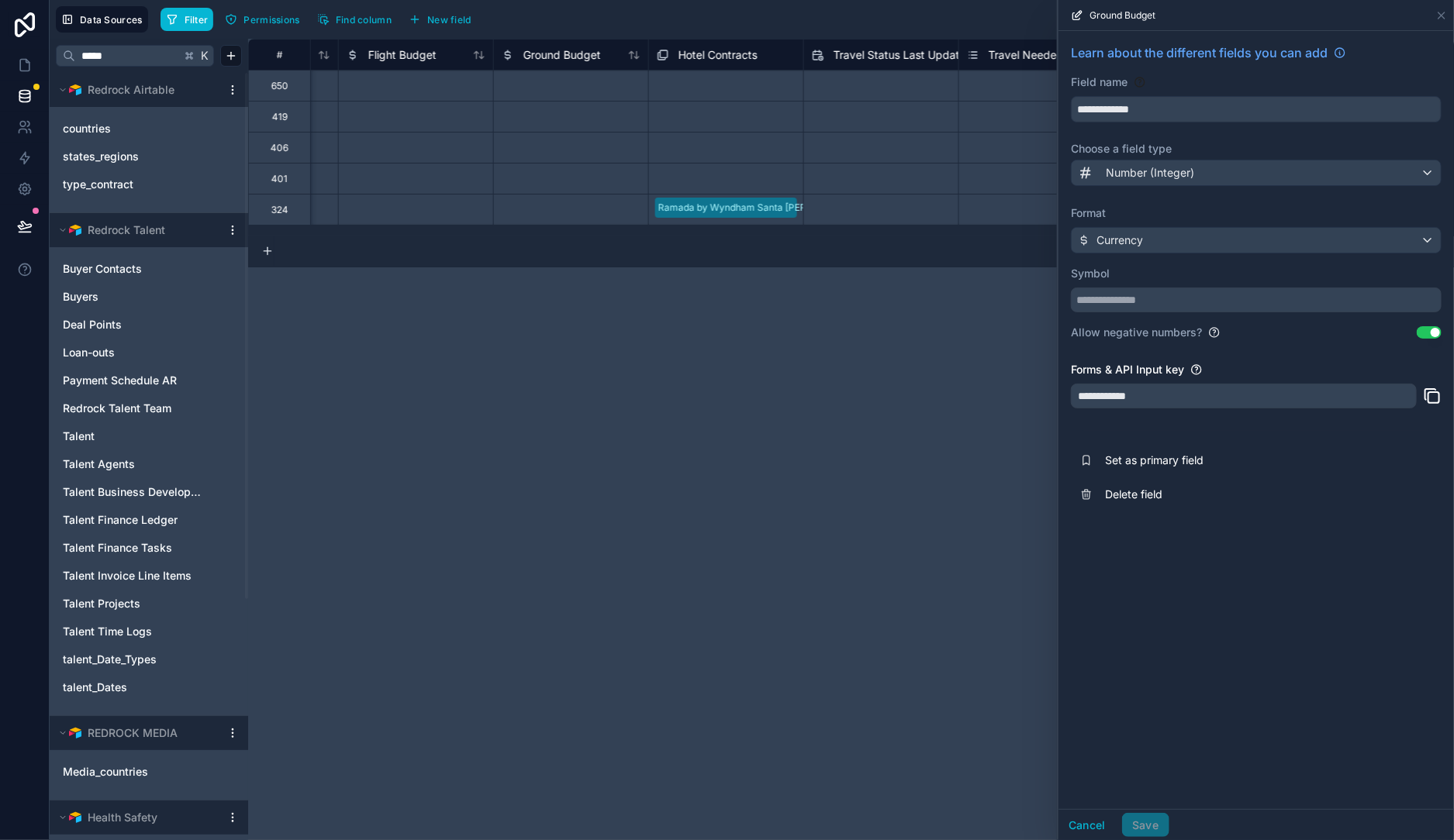
click at [711, 345] on div "# HS Event Checklist Hotel Budget Flight Budget Ground Budget Hotel Contracts T…" at bounding box center [852, 440] width 1206 height 802
click at [1447, 17] on icon at bounding box center [1442, 16] width 12 height 12
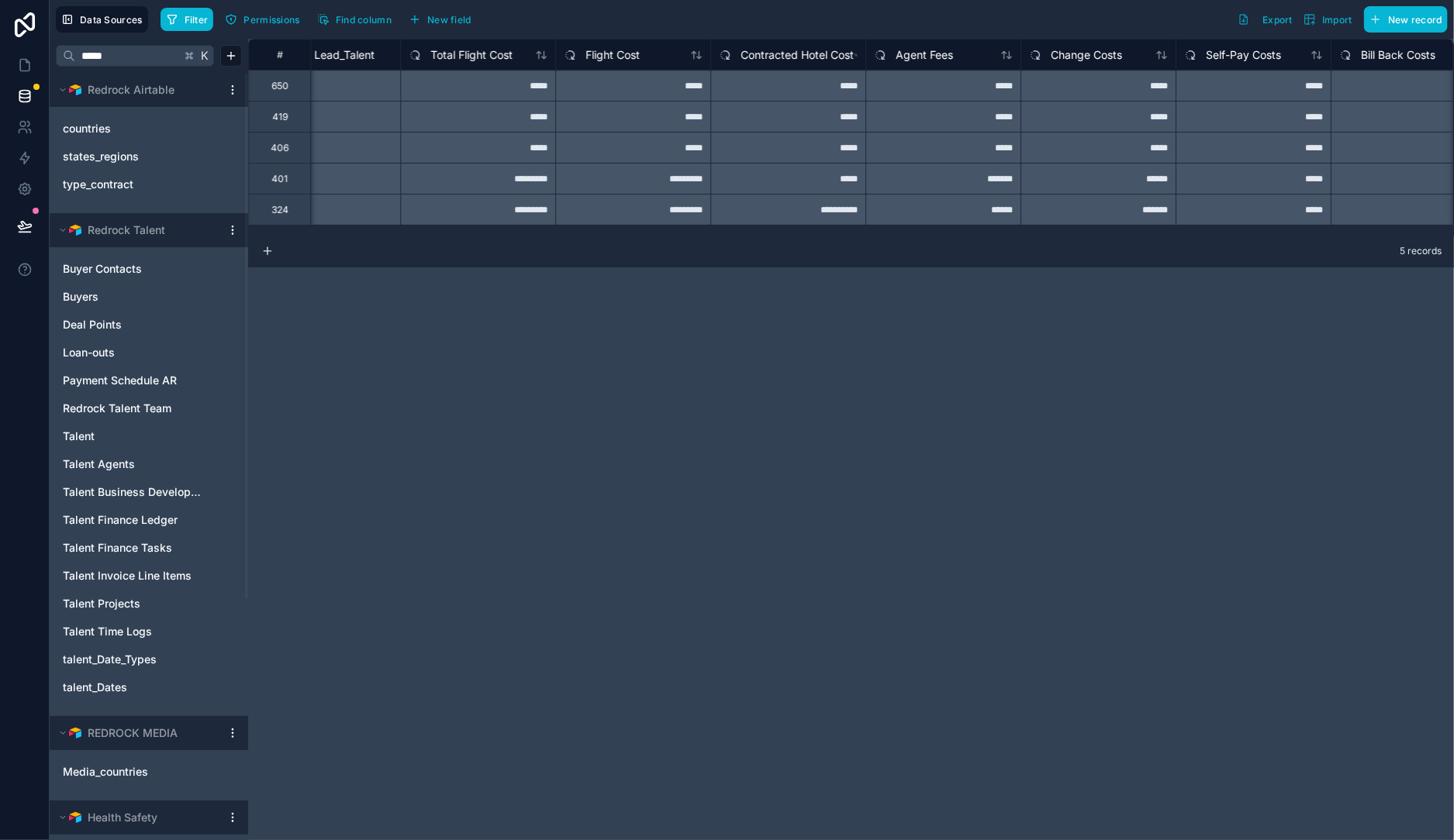
scroll to position [0, 5641]
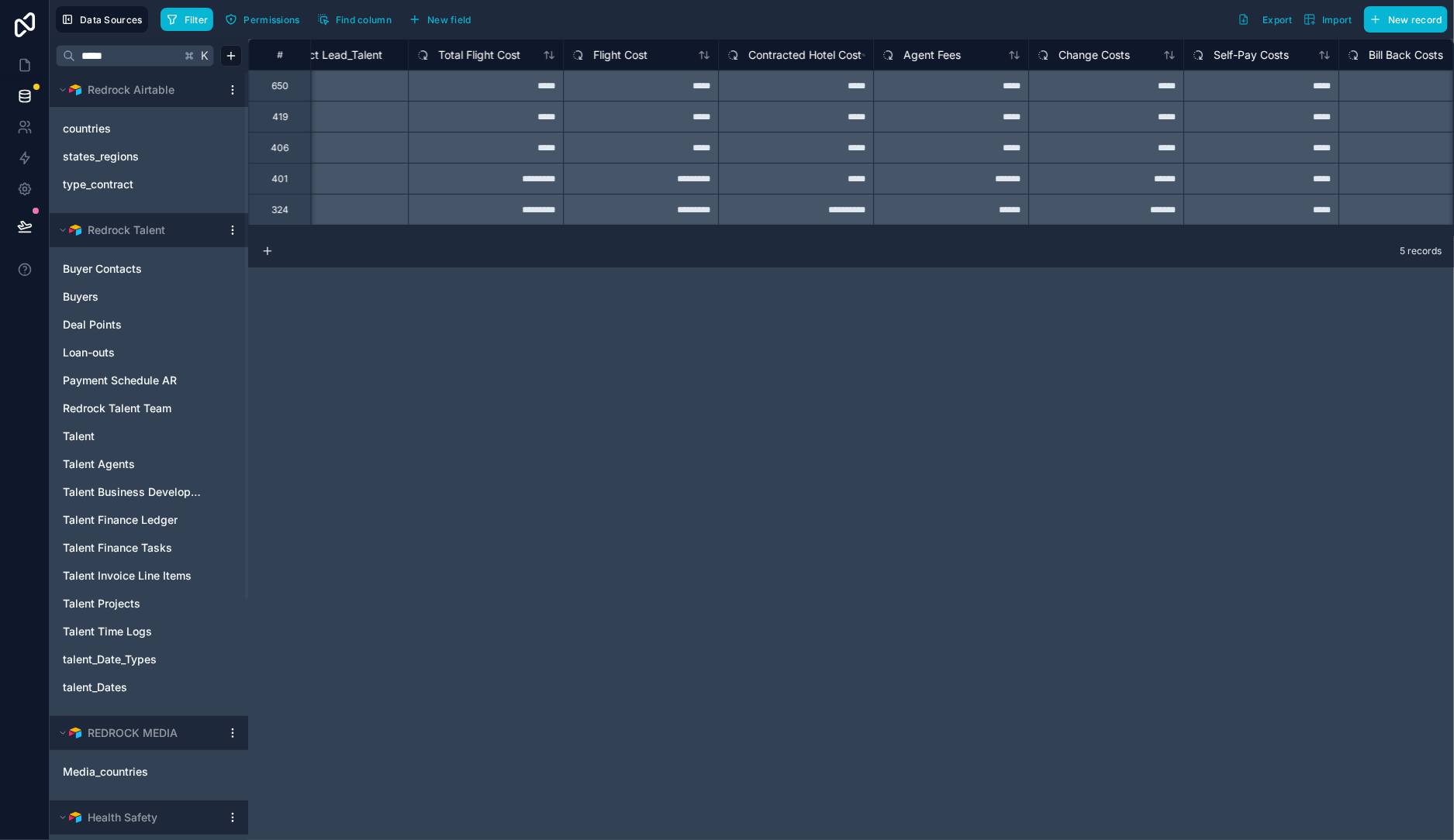
drag, startPoint x: 501, startPoint y: 179, endPoint x: 501, endPoint y: 165, distance: 14.0
click at [502, 179] on div "*********" at bounding box center [485, 178] width 155 height 31
click at [481, 50] on span "Total Flight Cost" at bounding box center [479, 55] width 83 height 16
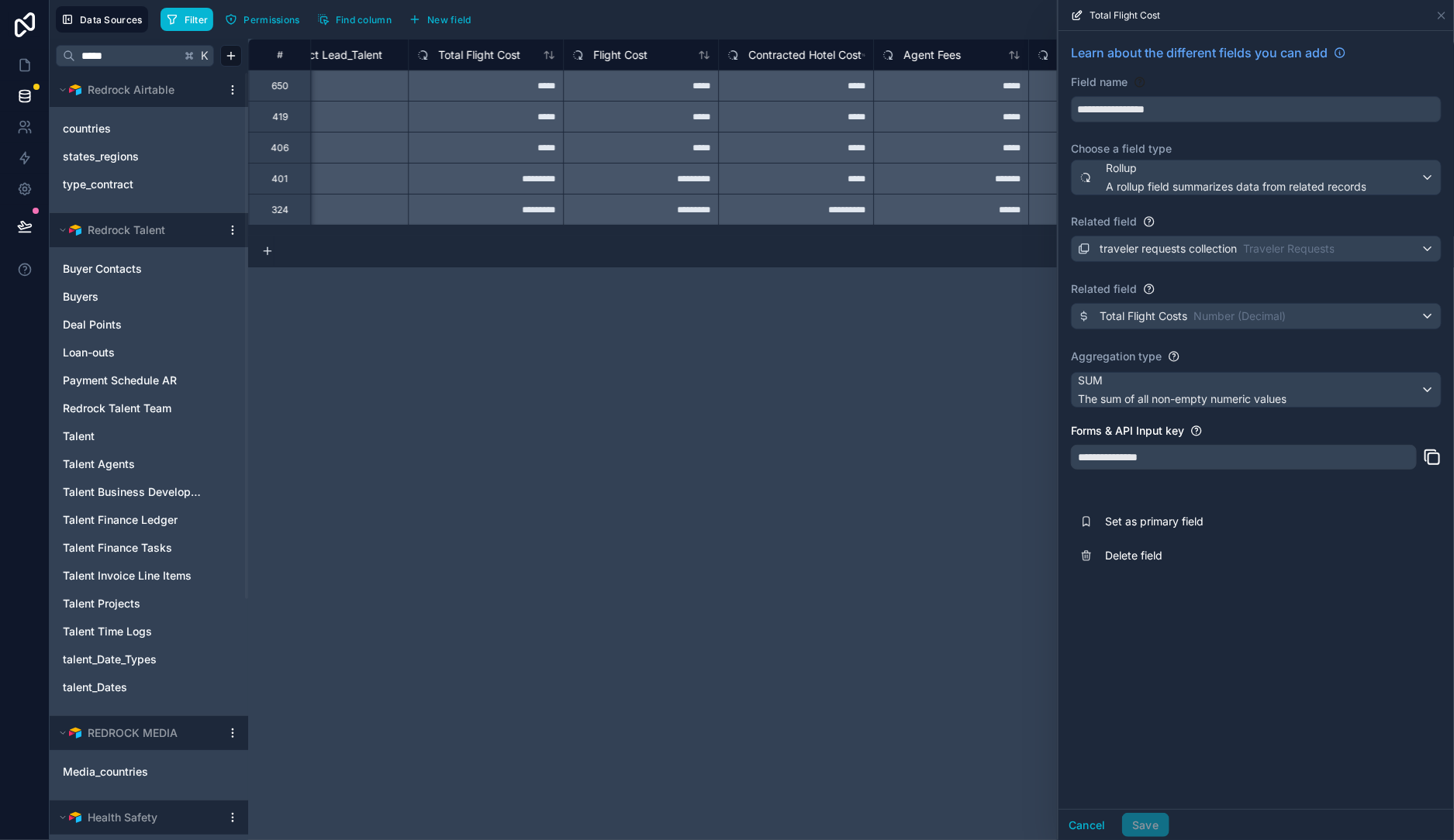
drag, startPoint x: 561, startPoint y: 342, endPoint x: 512, endPoint y: 327, distance: 51.2
click at [719, 328] on div "**********" at bounding box center [852, 440] width 1206 height 802
click at [1444, 18] on icon at bounding box center [1441, 15] width 6 height 6
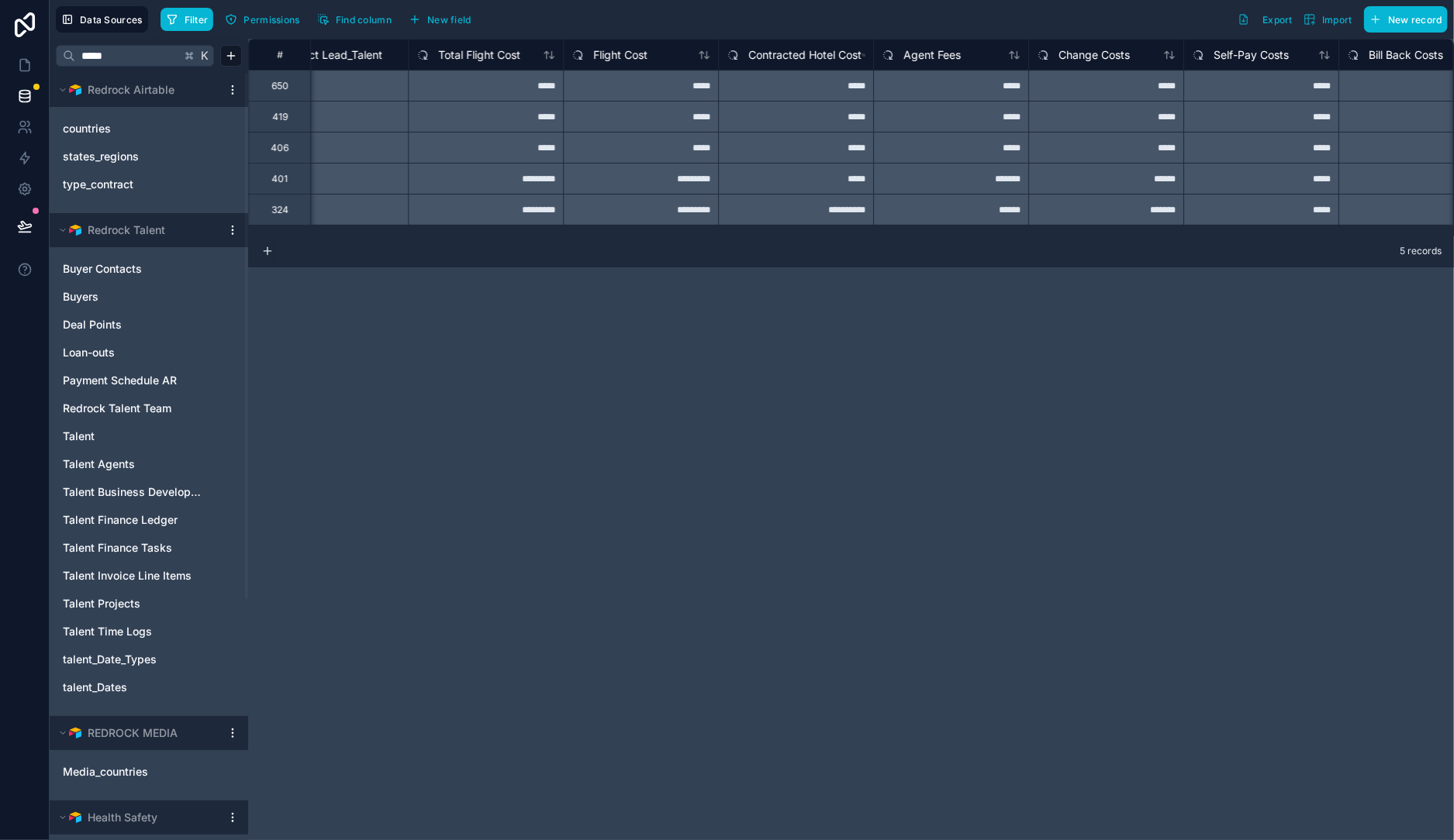
drag, startPoint x: 878, startPoint y: 380, endPoint x: 594, endPoint y: 408, distance: 285.4
click at [741, 352] on div "**********" at bounding box center [852, 440] width 1206 height 802
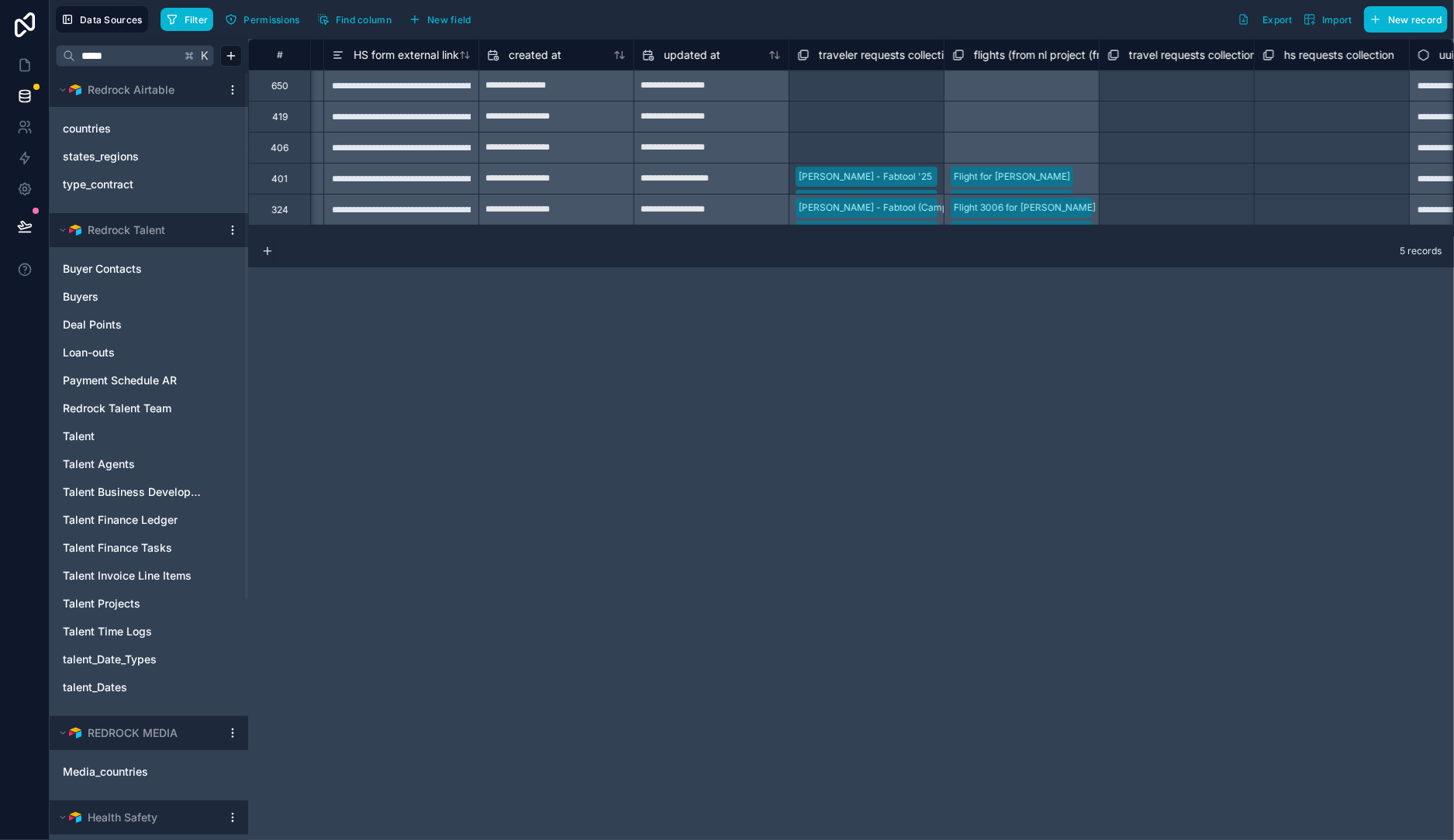
scroll to position [0, 9714]
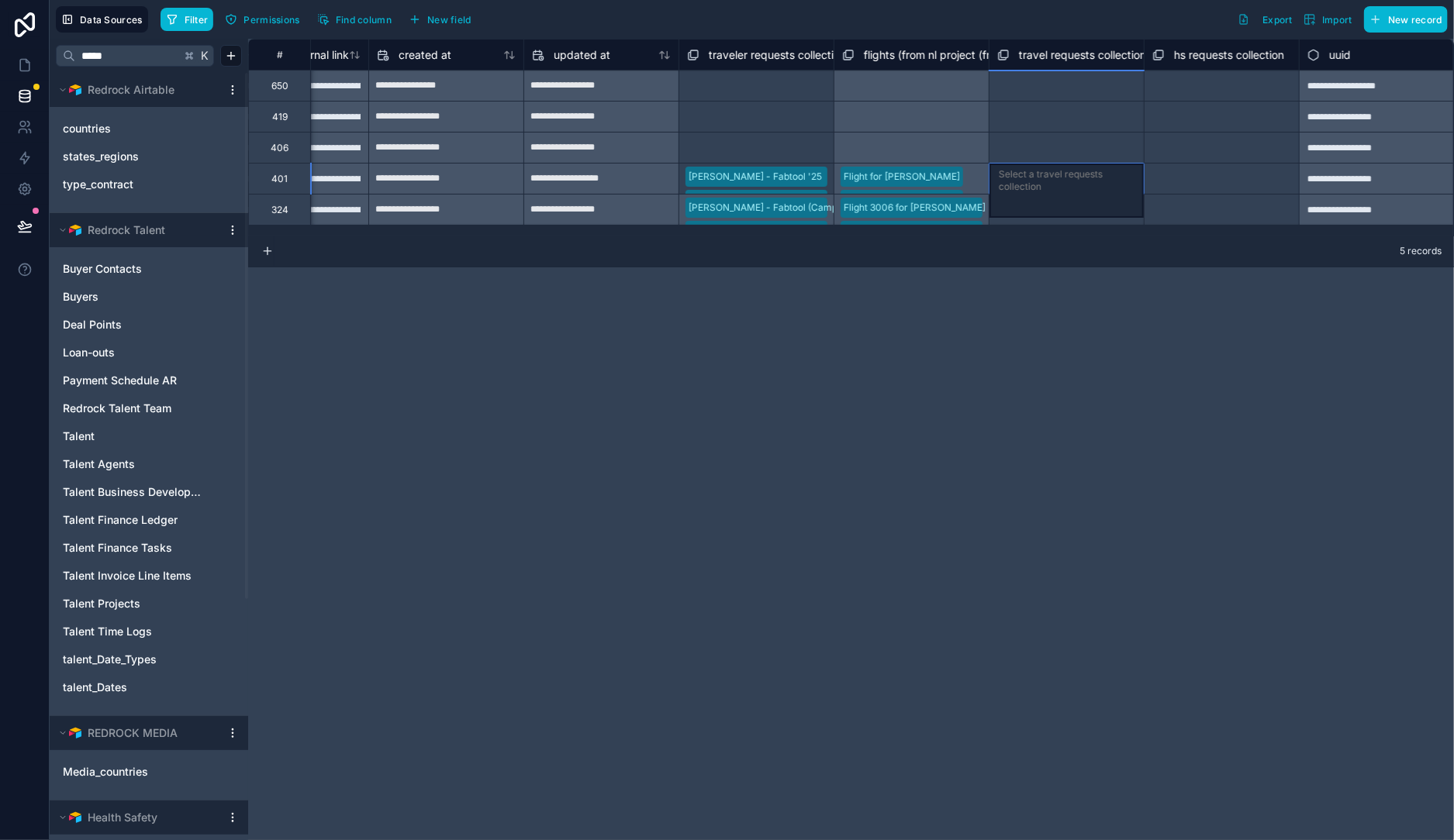
click at [1072, 177] on div "Select a travel requests collection" at bounding box center [1066, 181] width 136 height 25
click at [1070, 180] on div "Select a travel requests collection" at bounding box center [1066, 181] width 136 height 25
drag, startPoint x: 428, startPoint y: 327, endPoint x: 431, endPoint y: 314, distance: 13.3
click at [382, 316] on div "**********" at bounding box center [852, 440] width 1206 height 802
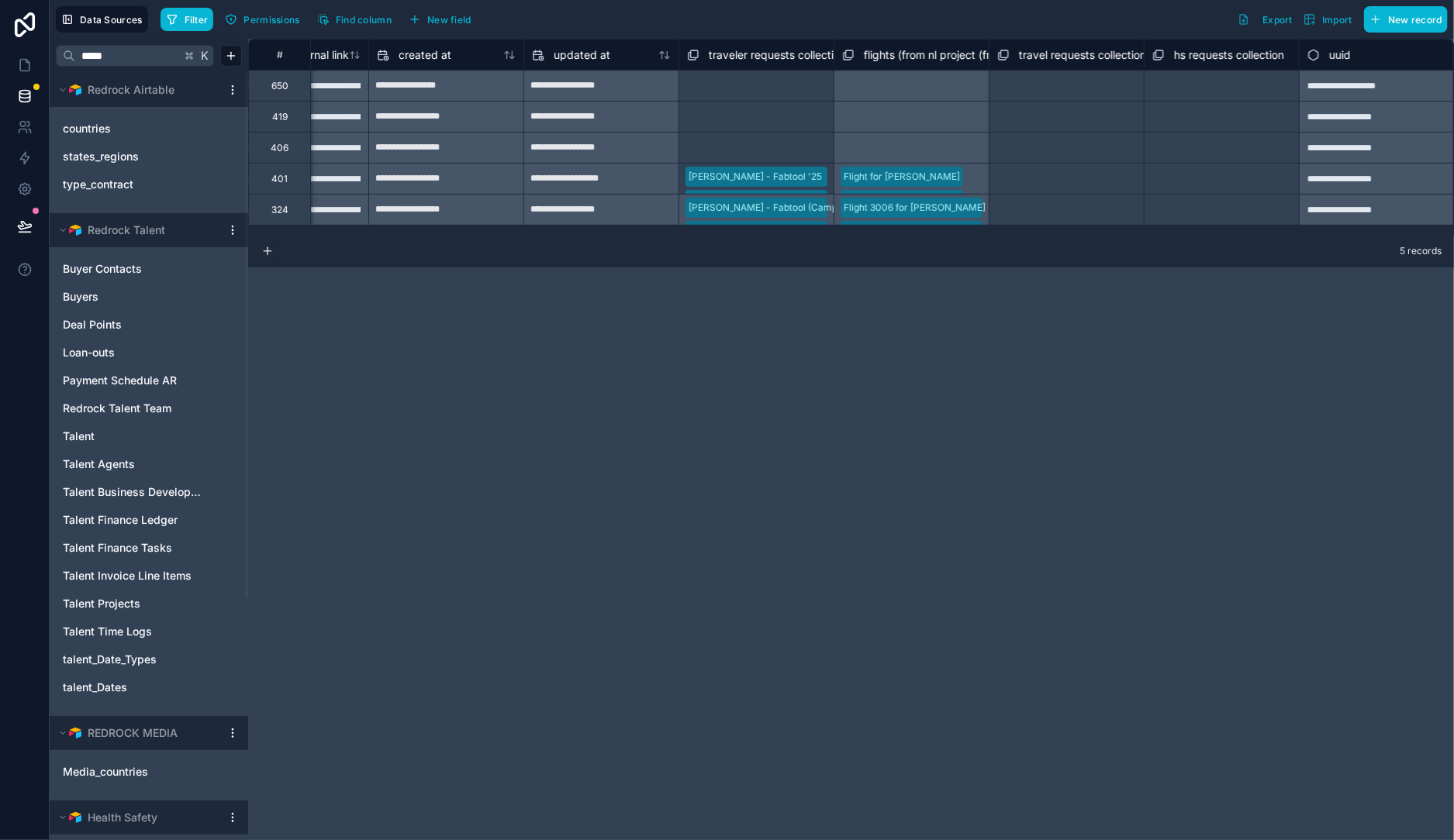
click at [1013, 169] on div "Select a travel requests collection" at bounding box center [1067, 179] width 139 height 25
click at [717, 326] on div "**********" at bounding box center [852, 440] width 1206 height 802
click at [97, 55] on input "*****" at bounding box center [128, 56] width 105 height 28
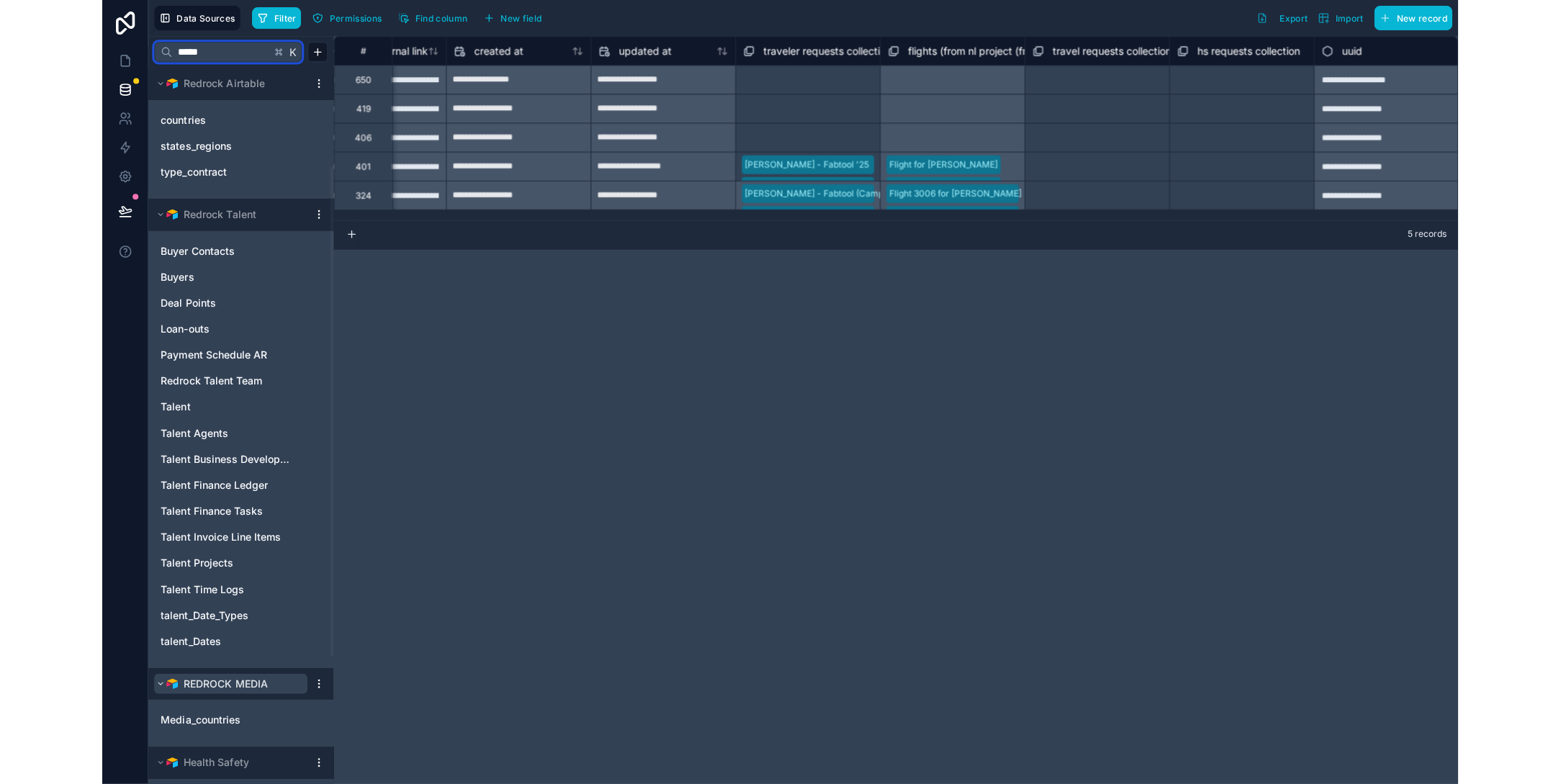
scroll to position [326, 0]
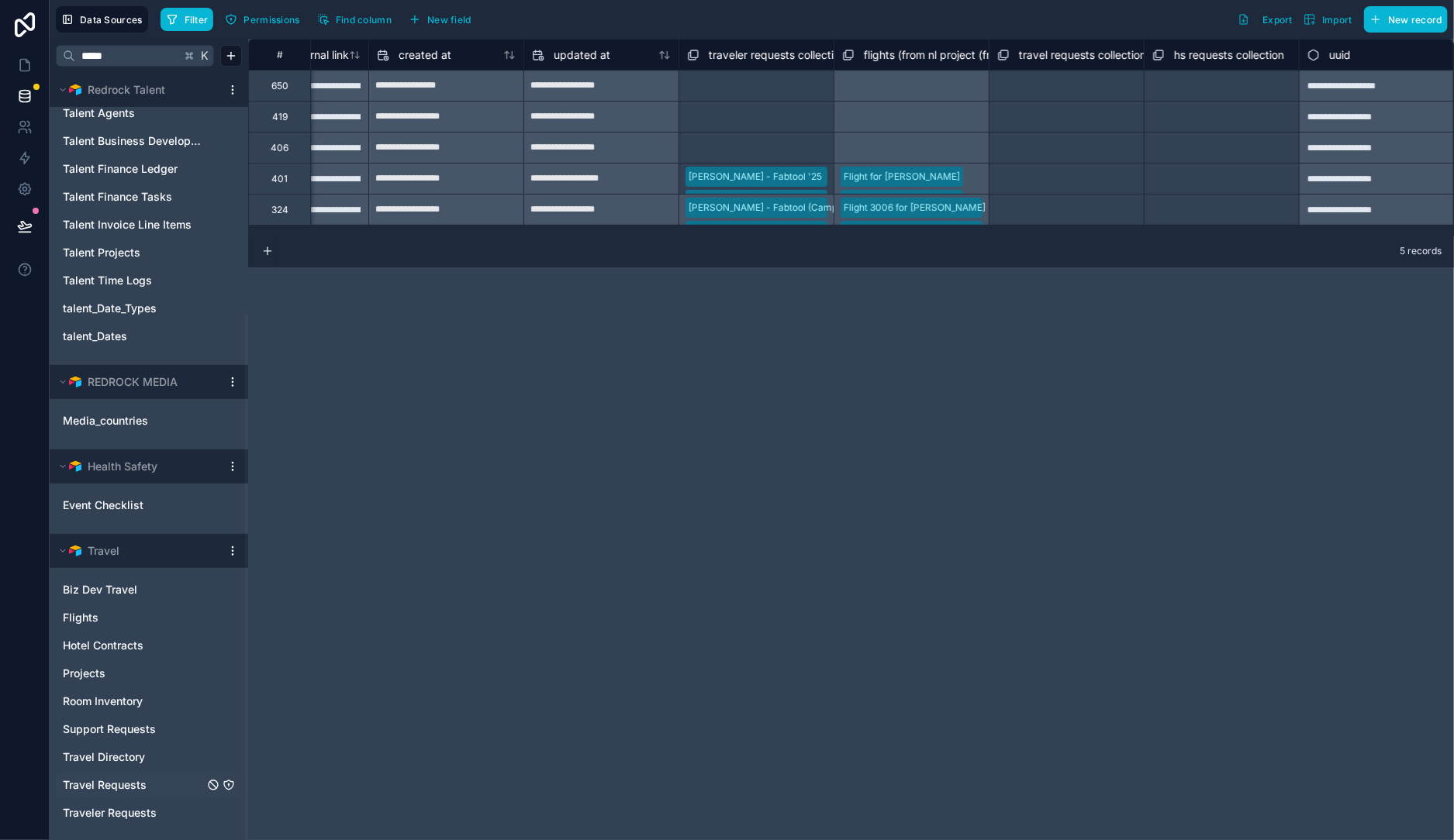
drag, startPoint x: 632, startPoint y: 526, endPoint x: 529, endPoint y: 406, distance: 158.1
drag, startPoint x: 667, startPoint y: 391, endPoint x: 448, endPoint y: 380, distance: 219.3
click at [448, 380] on div "**********" at bounding box center [852, 440] width 1206 height 802
drag, startPoint x: 317, startPoint y: 370, endPoint x: 270, endPoint y: 285, distance: 97.1
drag, startPoint x: 613, startPoint y: 381, endPoint x: 449, endPoint y: 369, distance: 164.4
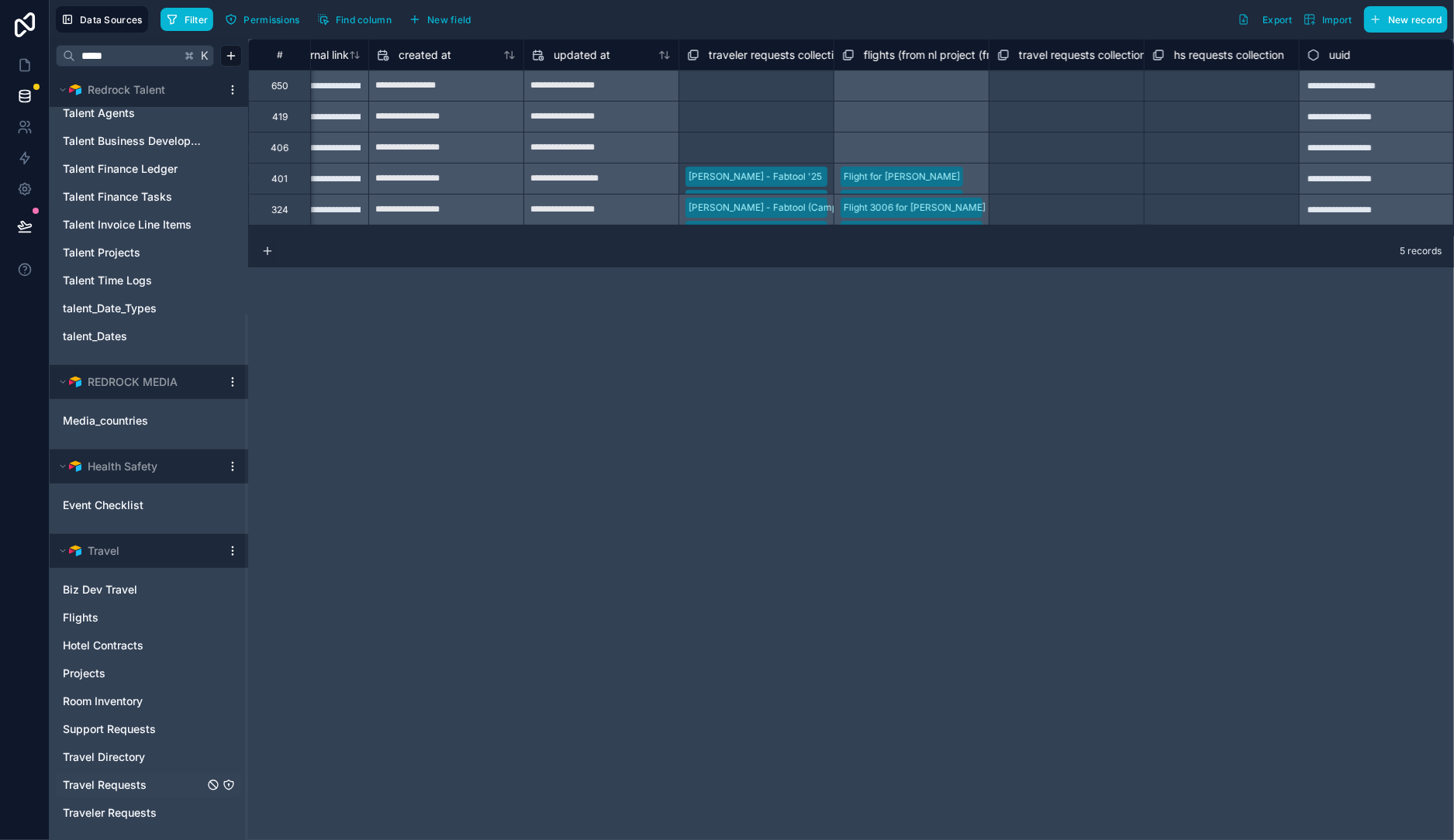
click at [446, 368] on div "**********" at bounding box center [852, 440] width 1206 height 802
click at [28, 67] on icon at bounding box center [24, 65] width 10 height 11
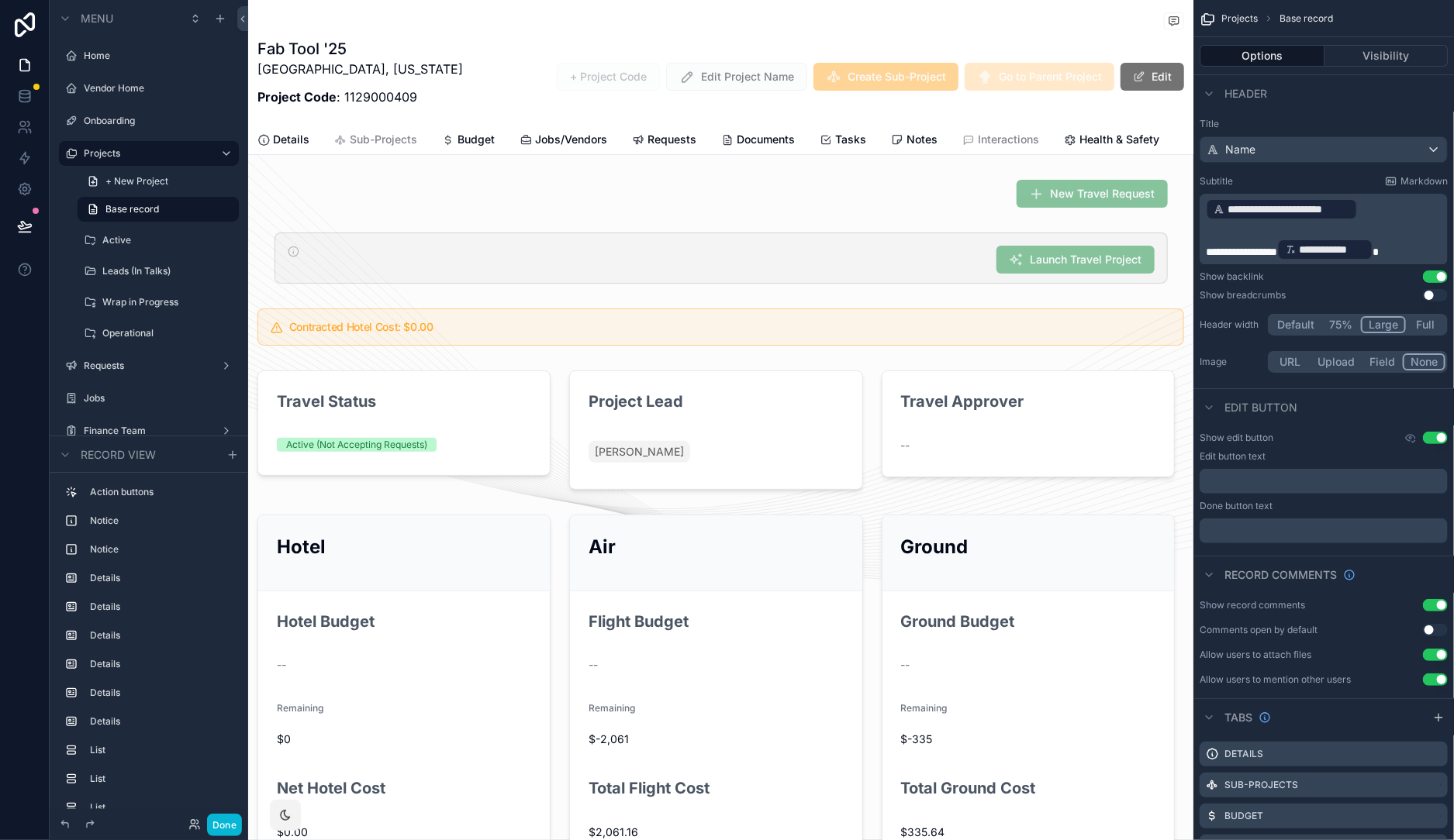
drag, startPoint x: 508, startPoint y: 67, endPoint x: 325, endPoint y: 109, distance: 187.8
drag, startPoint x: 440, startPoint y: 32, endPoint x: 402, endPoint y: 32, distance: 38.0
drag, startPoint x: 227, startPoint y: 819, endPoint x: 194, endPoint y: 89, distance: 730.7
click at [228, 819] on button "Done" at bounding box center [224, 825] width 35 height 23
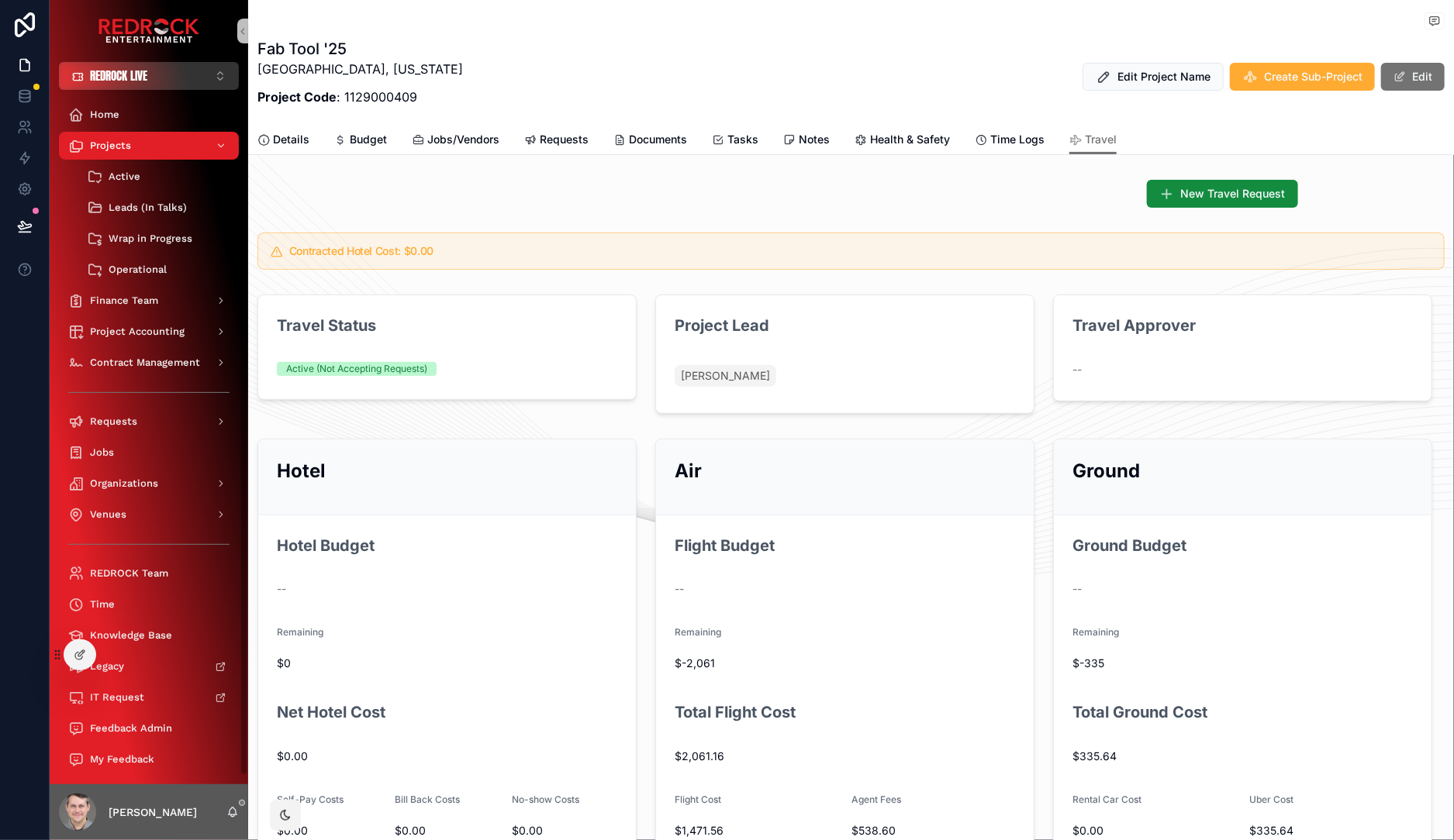
drag, startPoint x: 129, startPoint y: 76, endPoint x: 137, endPoint y: 76, distance: 8.0
click at [129, 76] on span "REDROCK LIVE" at bounding box center [119, 76] width 57 height 16
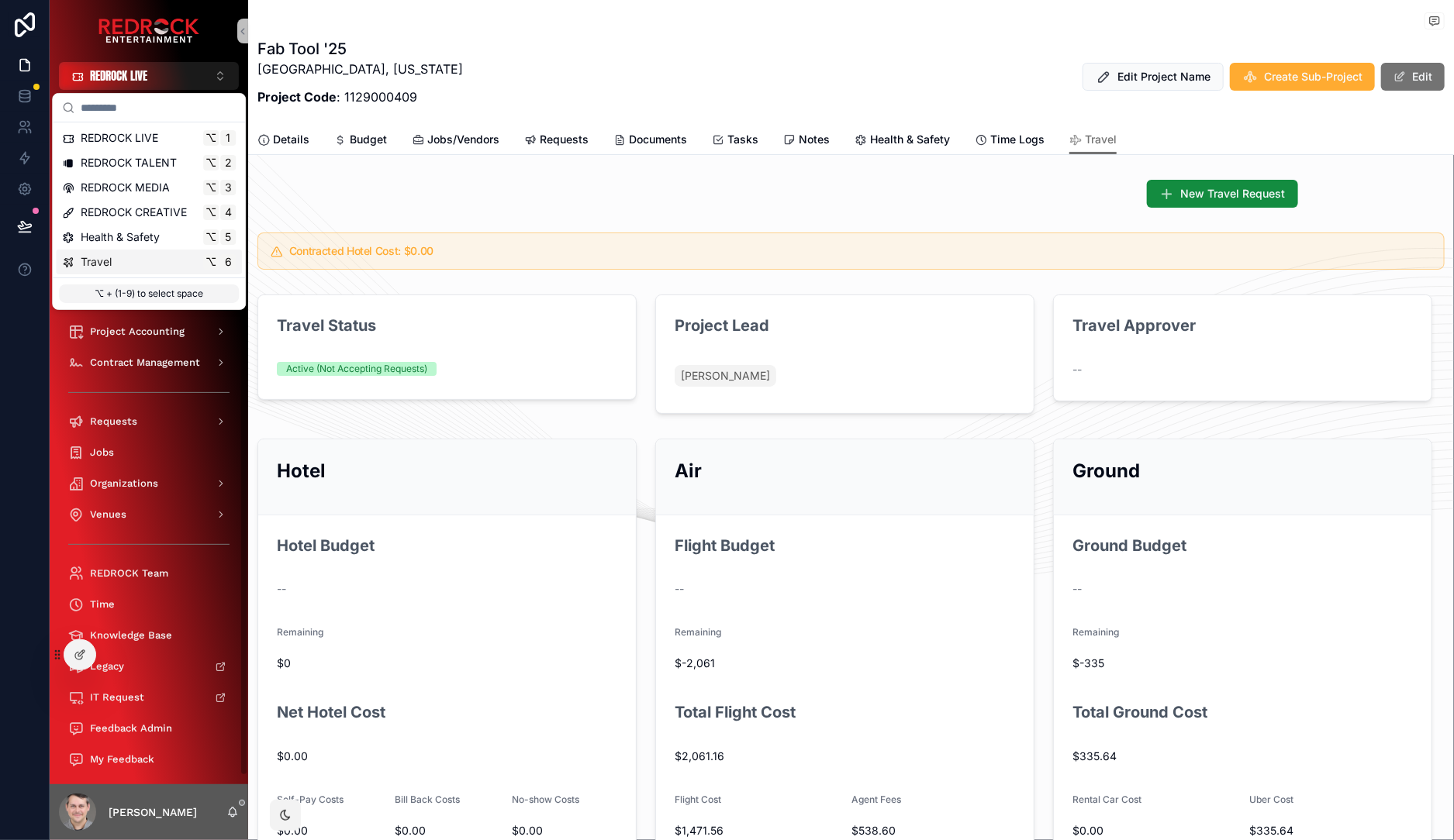
click at [135, 261] on div "Travel ⌥ 6" at bounding box center [149, 262] width 174 height 16
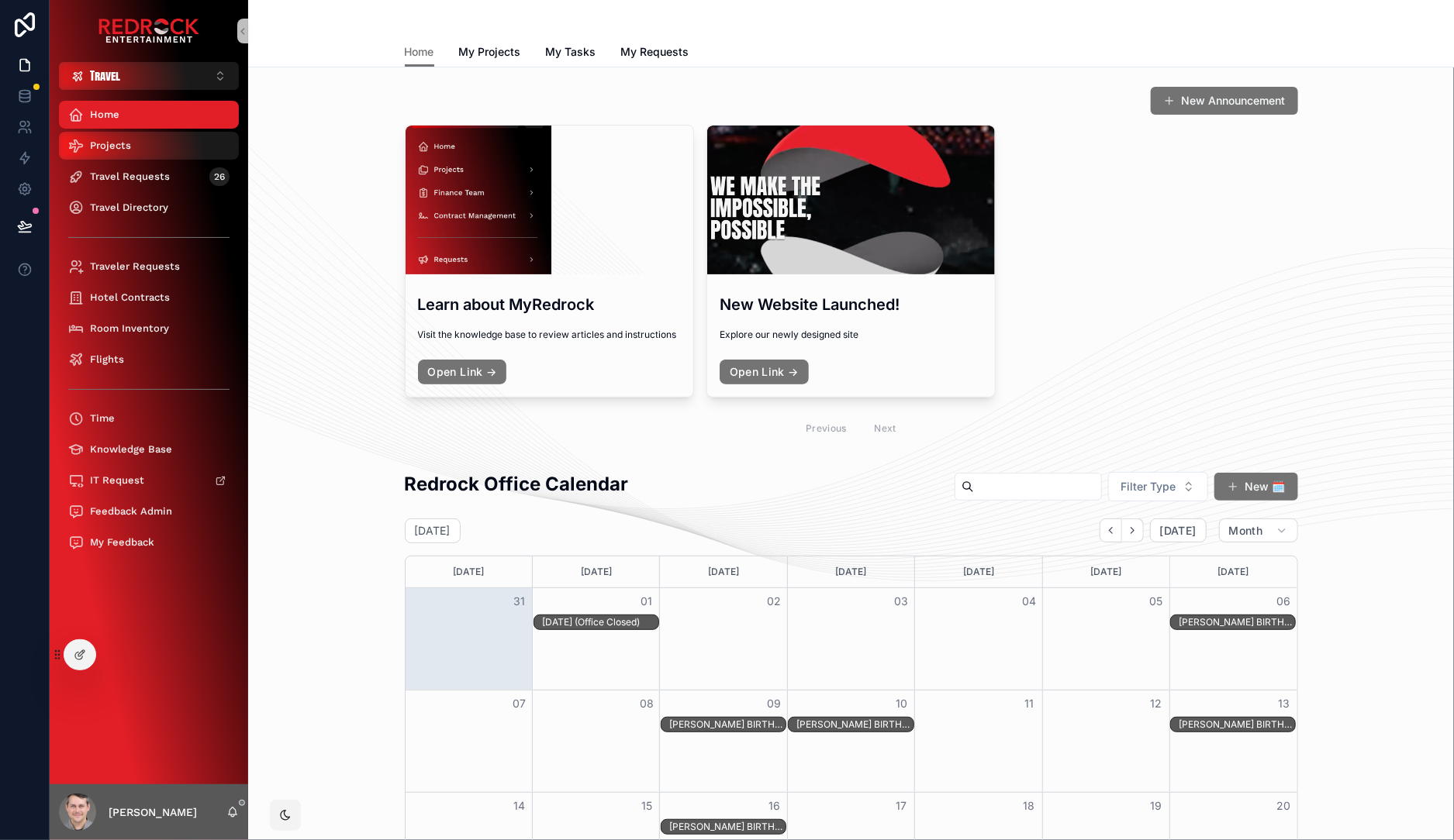
click at [142, 156] on div "Projects" at bounding box center [149, 145] width 162 height 25
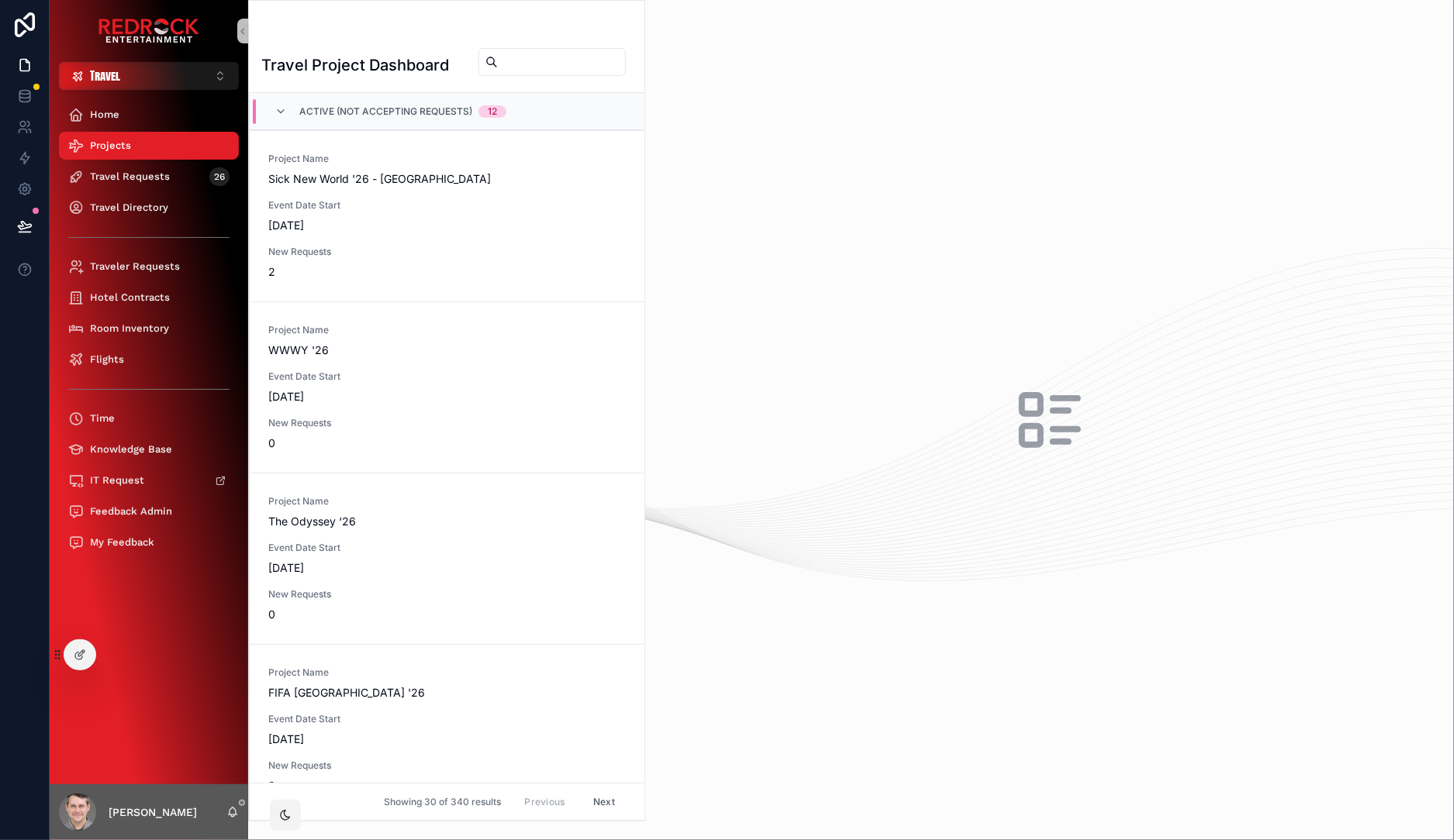
click at [498, 69] on input "scrollable content" at bounding box center [561, 62] width 127 height 22
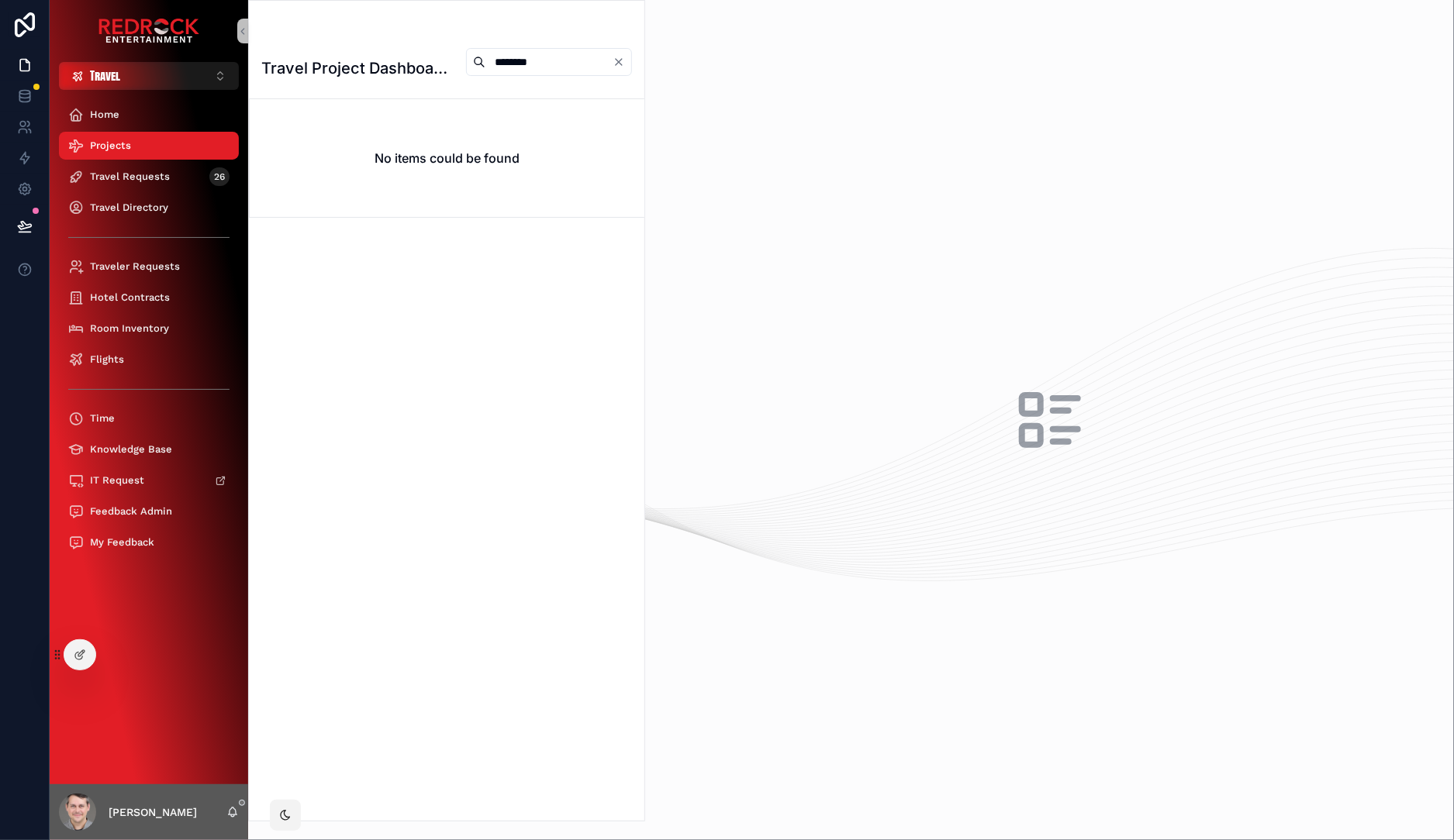
click at [529, 70] on input "********" at bounding box center [549, 62] width 127 height 22
type input "*******"
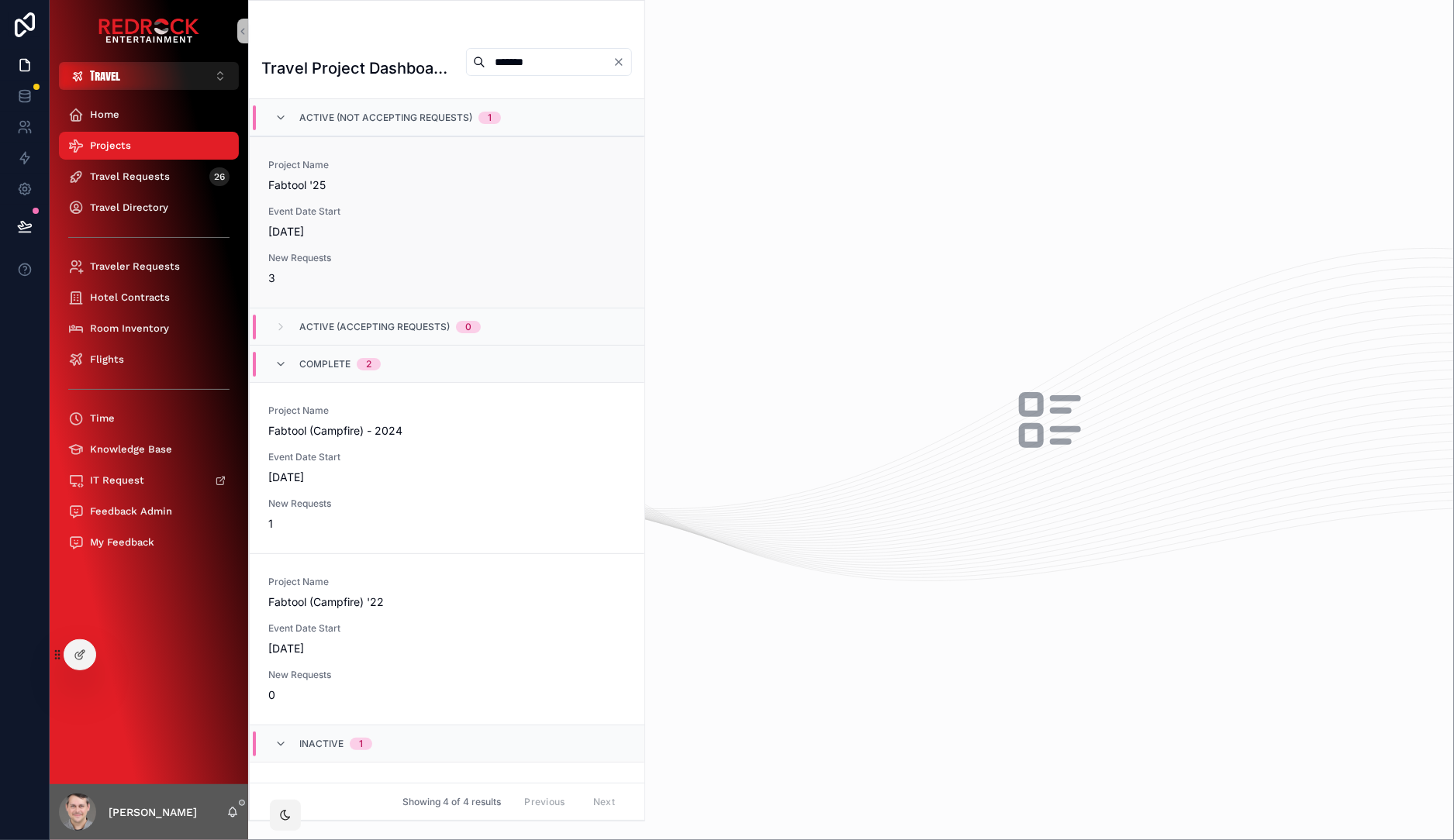
click at [516, 231] on div "Project Name Fabtool '25 Event Date Start [DATE] New Requests 3" at bounding box center [447, 222] width 357 height 127
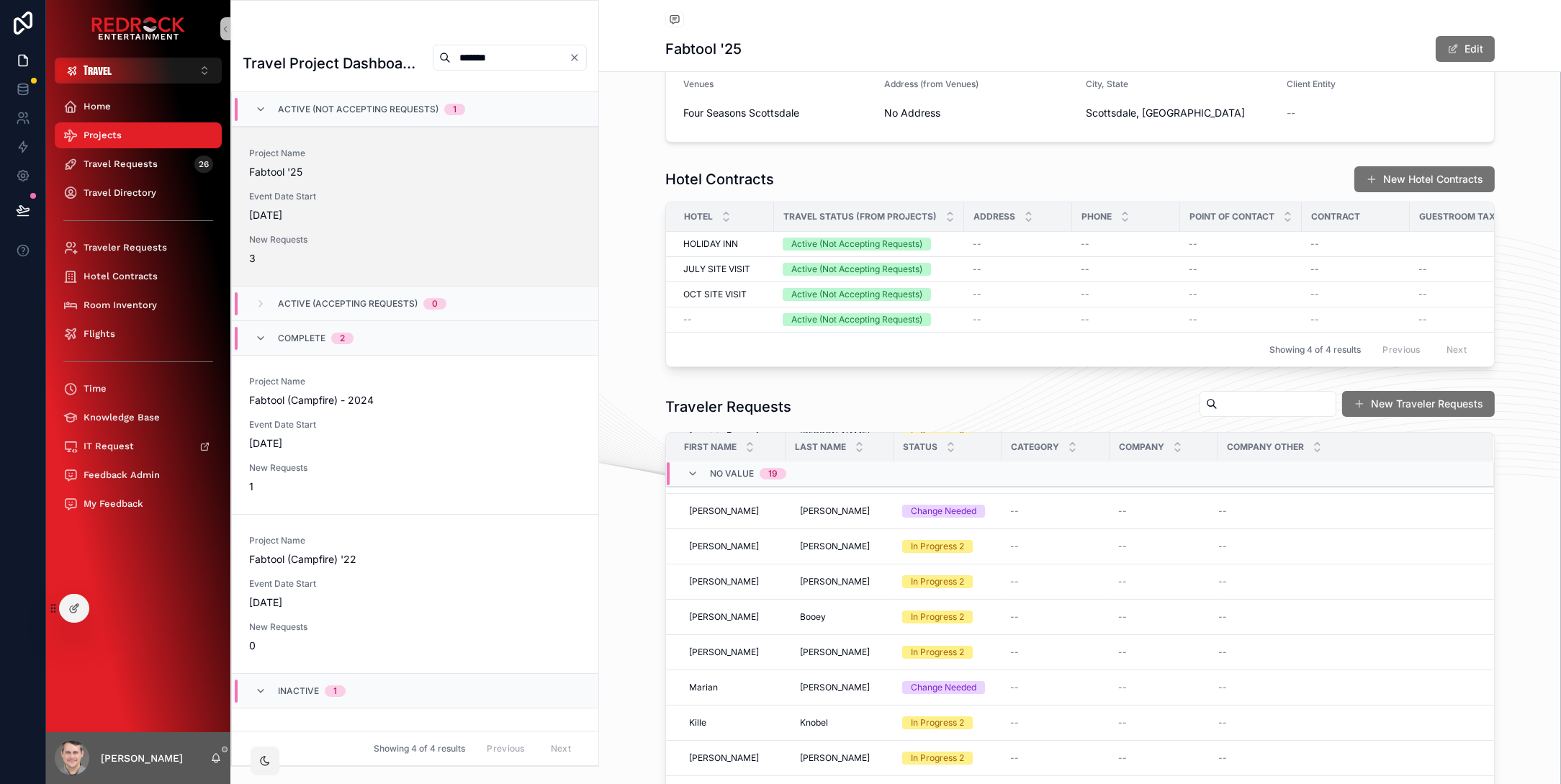
scroll to position [277, 0]
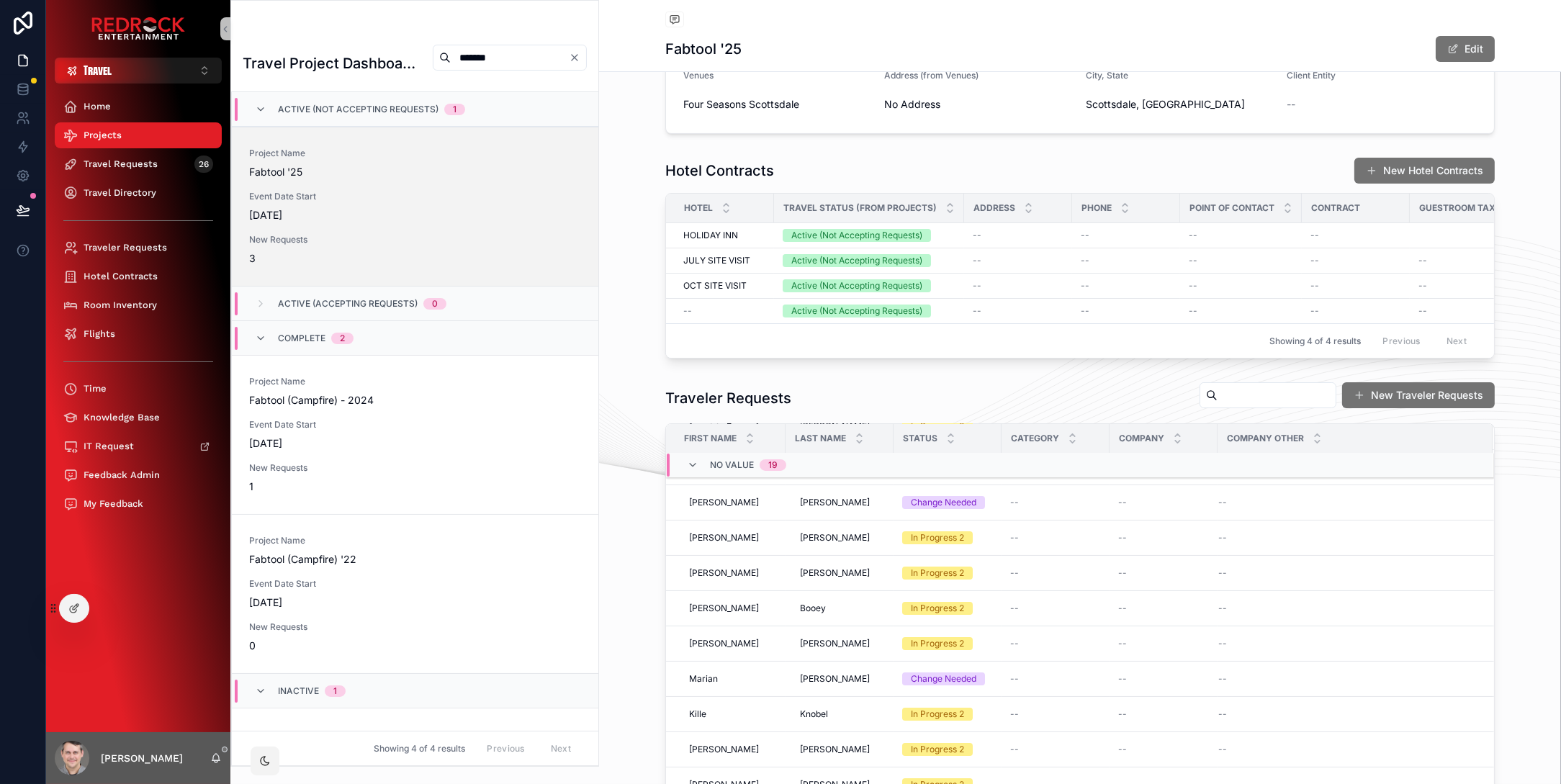
click at [451, 212] on div "Project Name Fabtool '25 Event Date Start [DATE] New Requests 3" at bounding box center [415, 206] width 332 height 118
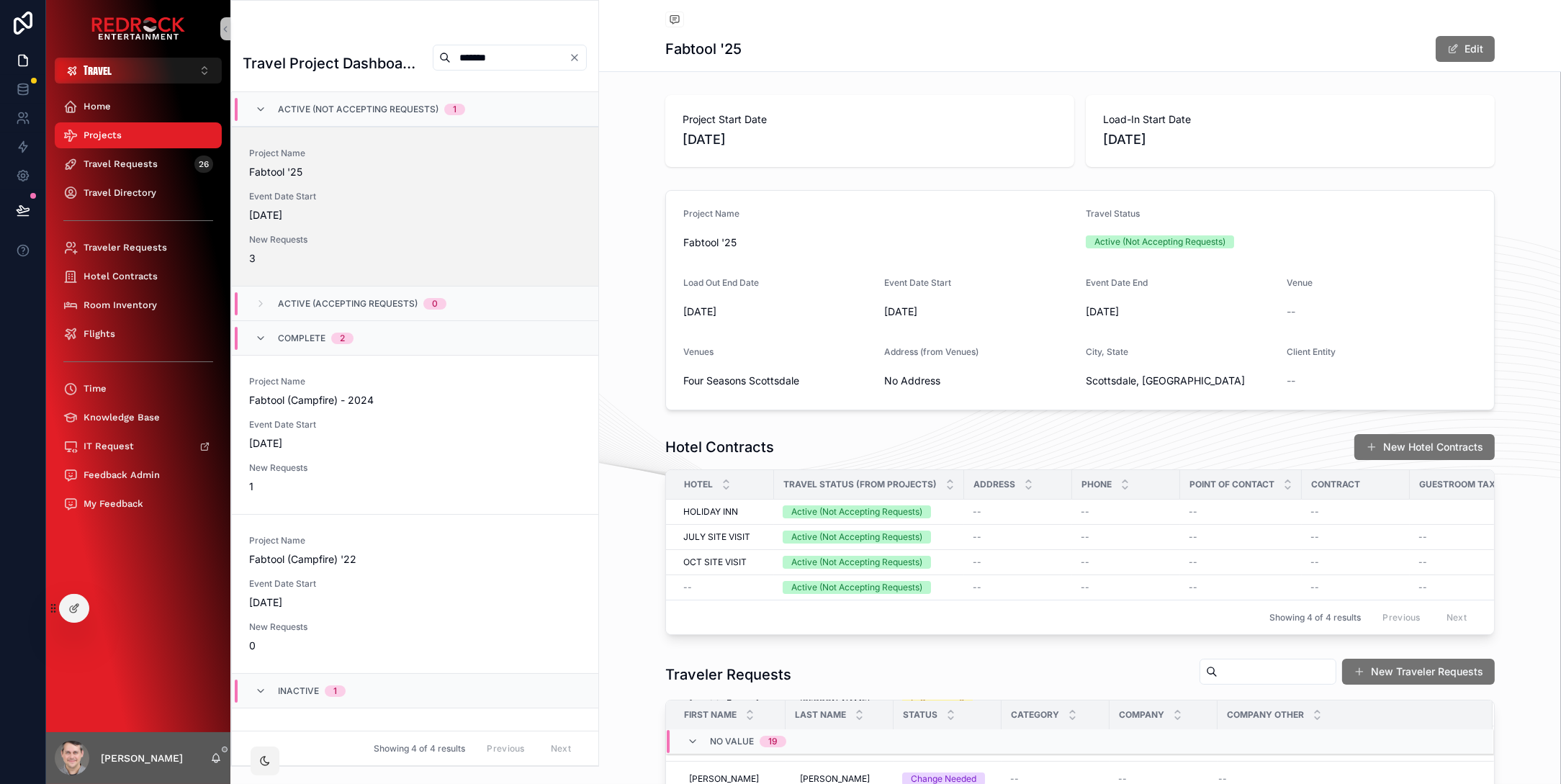
drag, startPoint x: 904, startPoint y: 28, endPoint x: 858, endPoint y: 23, distance: 46.3
click at [871, 40] on div "Fabtool '25 Edit" at bounding box center [1080, 49] width 829 height 27
click at [790, 25] on div "Back to Projects Projects" at bounding box center [1080, 20] width 829 height 18
drag, startPoint x: 879, startPoint y: 38, endPoint x: 853, endPoint y: 38, distance: 26.0
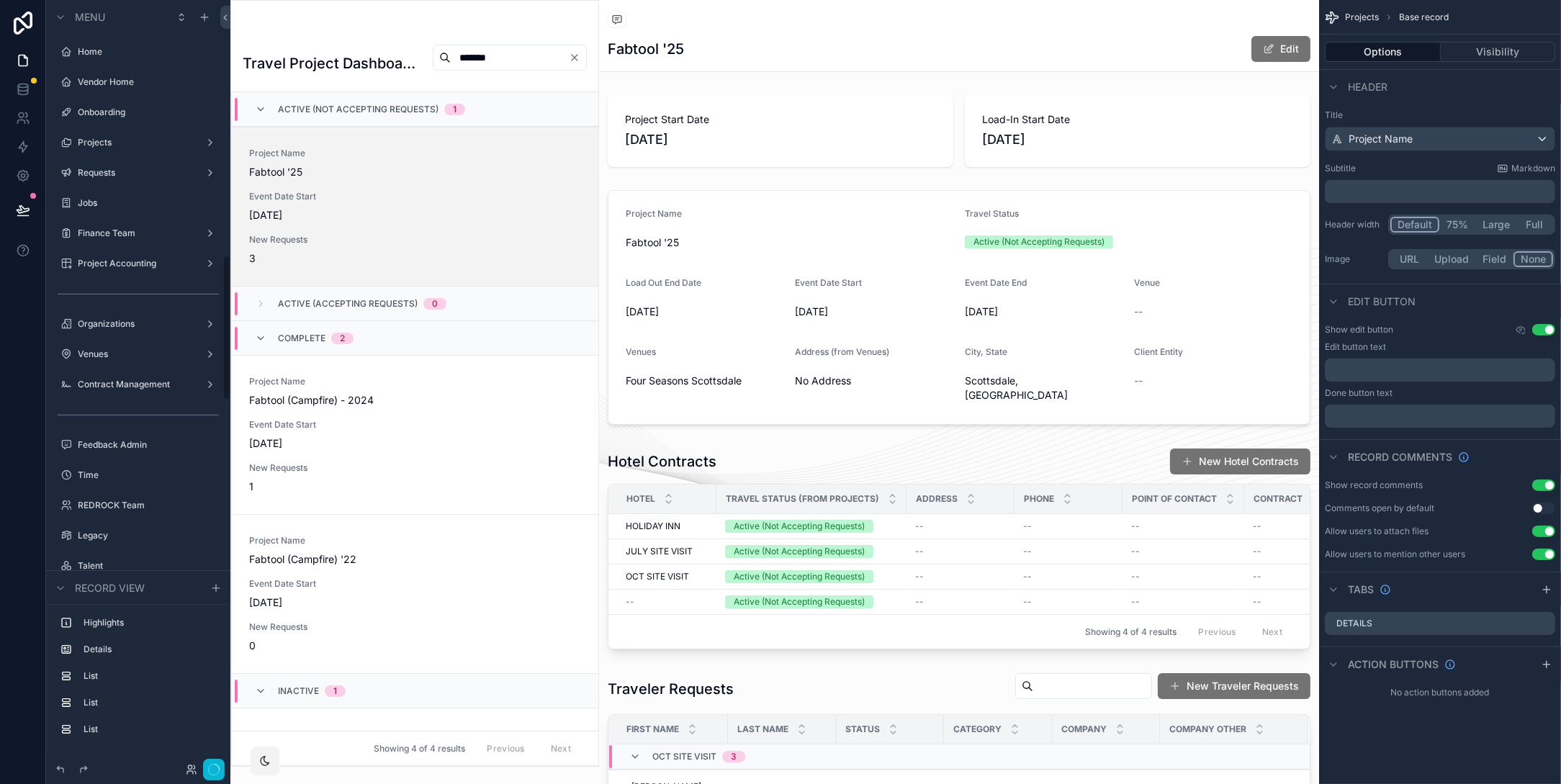
scroll to position [35, 0]
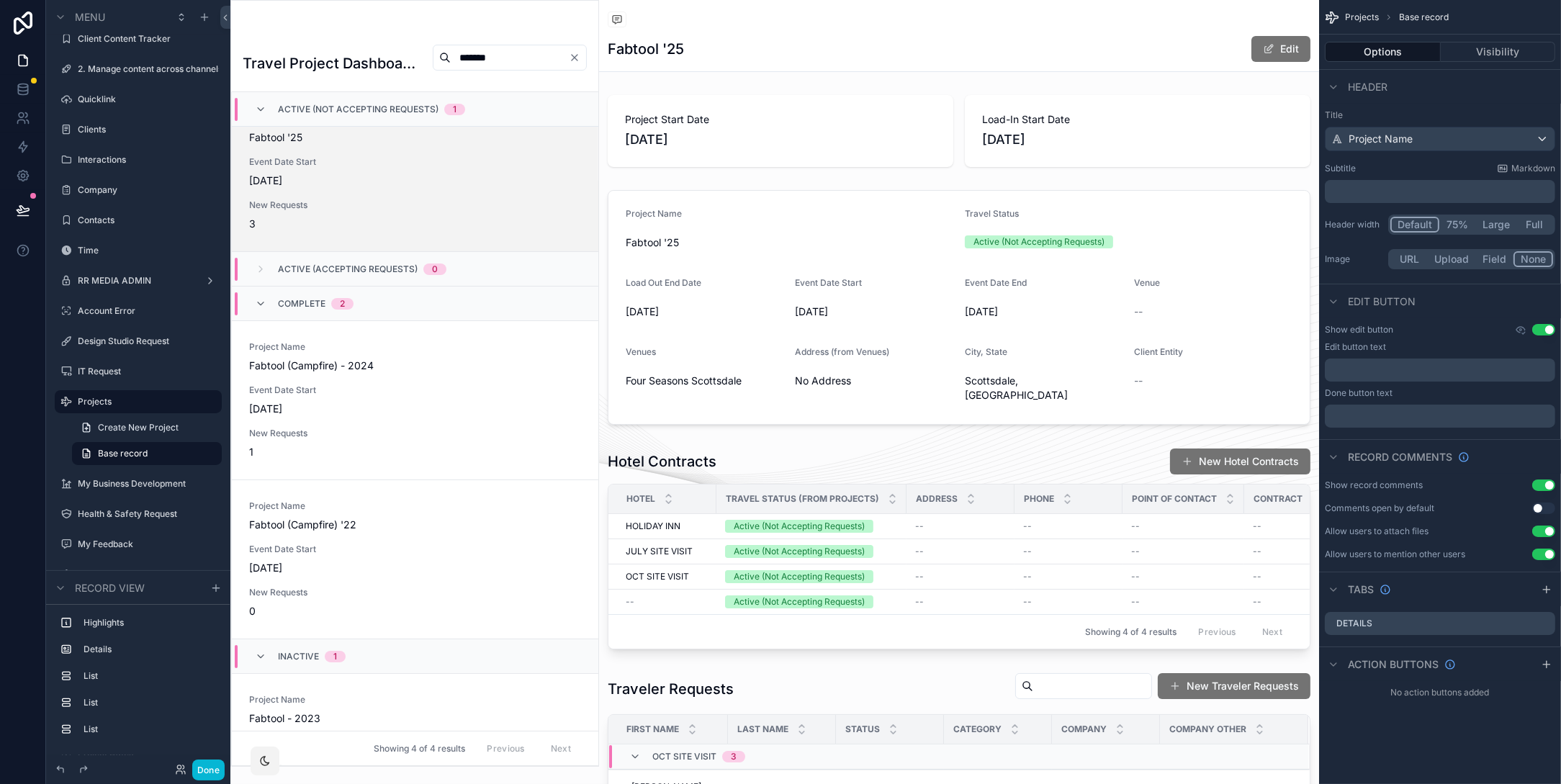
click at [826, 39] on div "Fabtool '25 Edit" at bounding box center [958, 49] width 703 height 27
click at [910, 38] on div "Fabtool '25 Edit" at bounding box center [958, 49] width 703 height 27
drag, startPoint x: 854, startPoint y: 37, endPoint x: 810, endPoint y: 28, distance: 44.9
click at [136, 396] on label "Projects" at bounding box center [135, 402] width 115 height 11
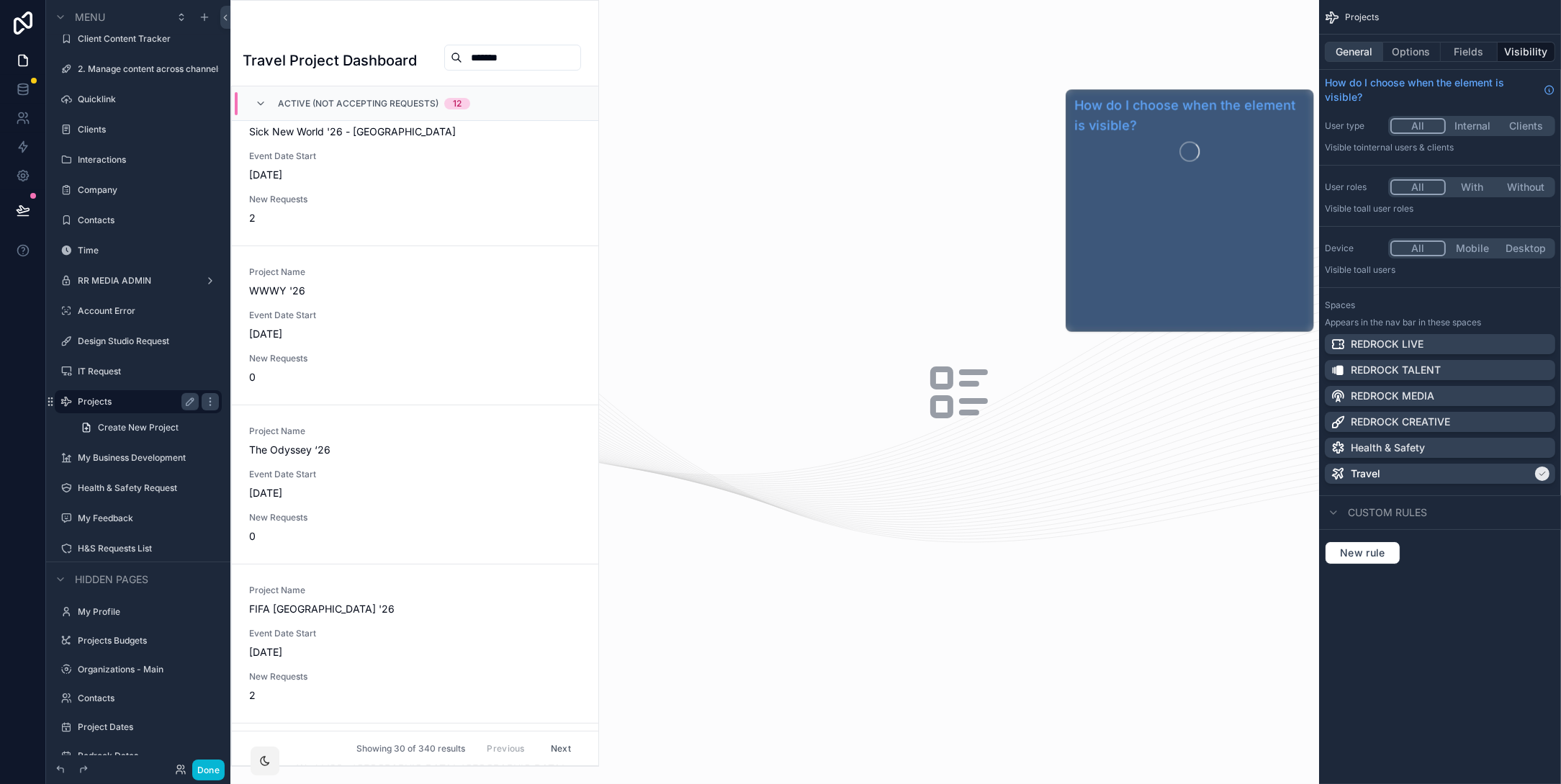
click at [1349, 50] on button "General" at bounding box center [1354, 52] width 58 height 20
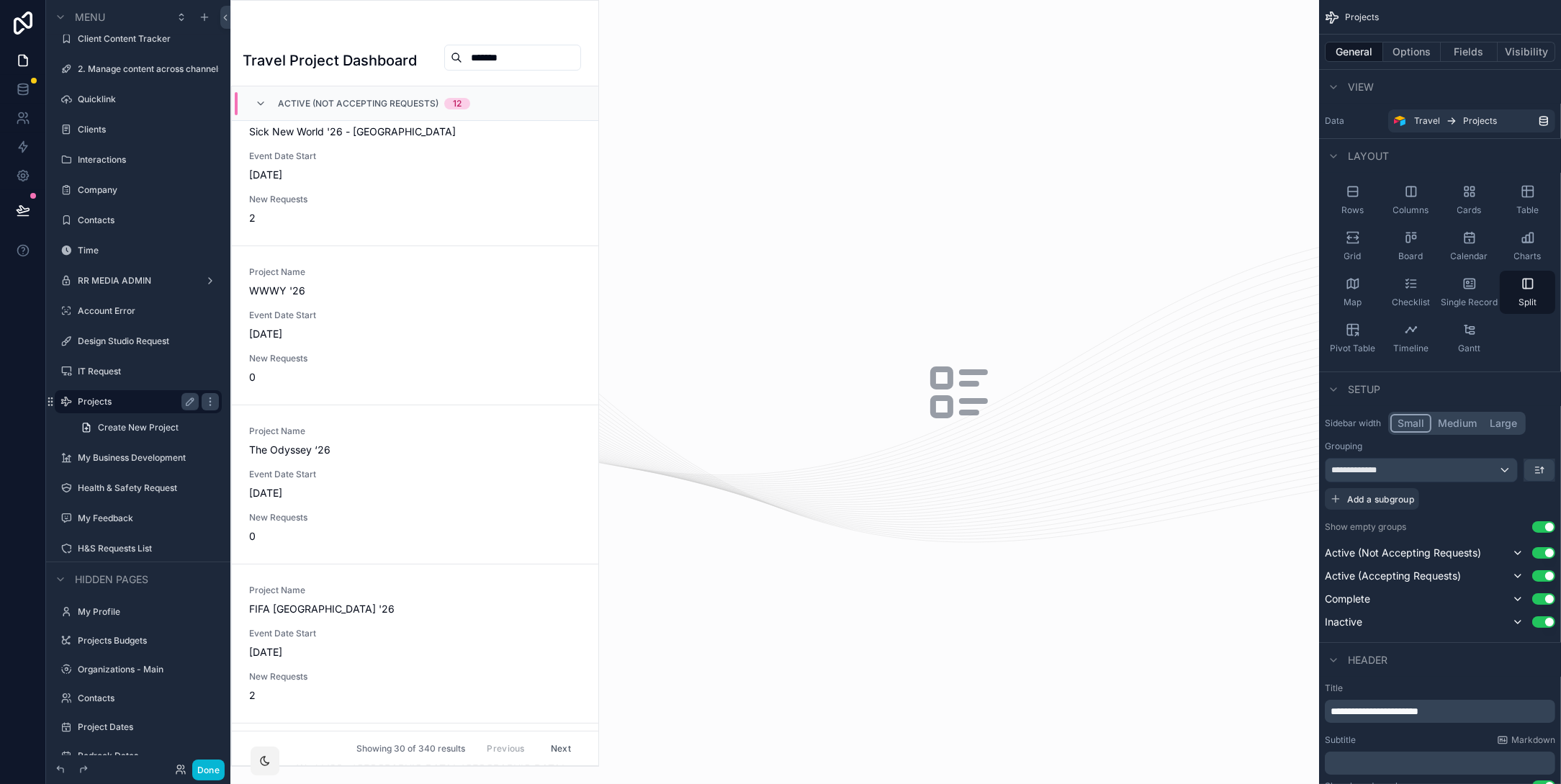
drag, startPoint x: 846, startPoint y: 310, endPoint x: 851, endPoint y: 244, distance: 66.2
drag, startPoint x: 886, startPoint y: 304, endPoint x: 882, endPoint y: 286, distance: 18.4
drag, startPoint x: 879, startPoint y: 304, endPoint x: 870, endPoint y: 291, distance: 15.8
drag, startPoint x: 873, startPoint y: 310, endPoint x: 810, endPoint y: 348, distance: 73.6
drag, startPoint x: 888, startPoint y: 319, endPoint x: 874, endPoint y: 296, distance: 26.9
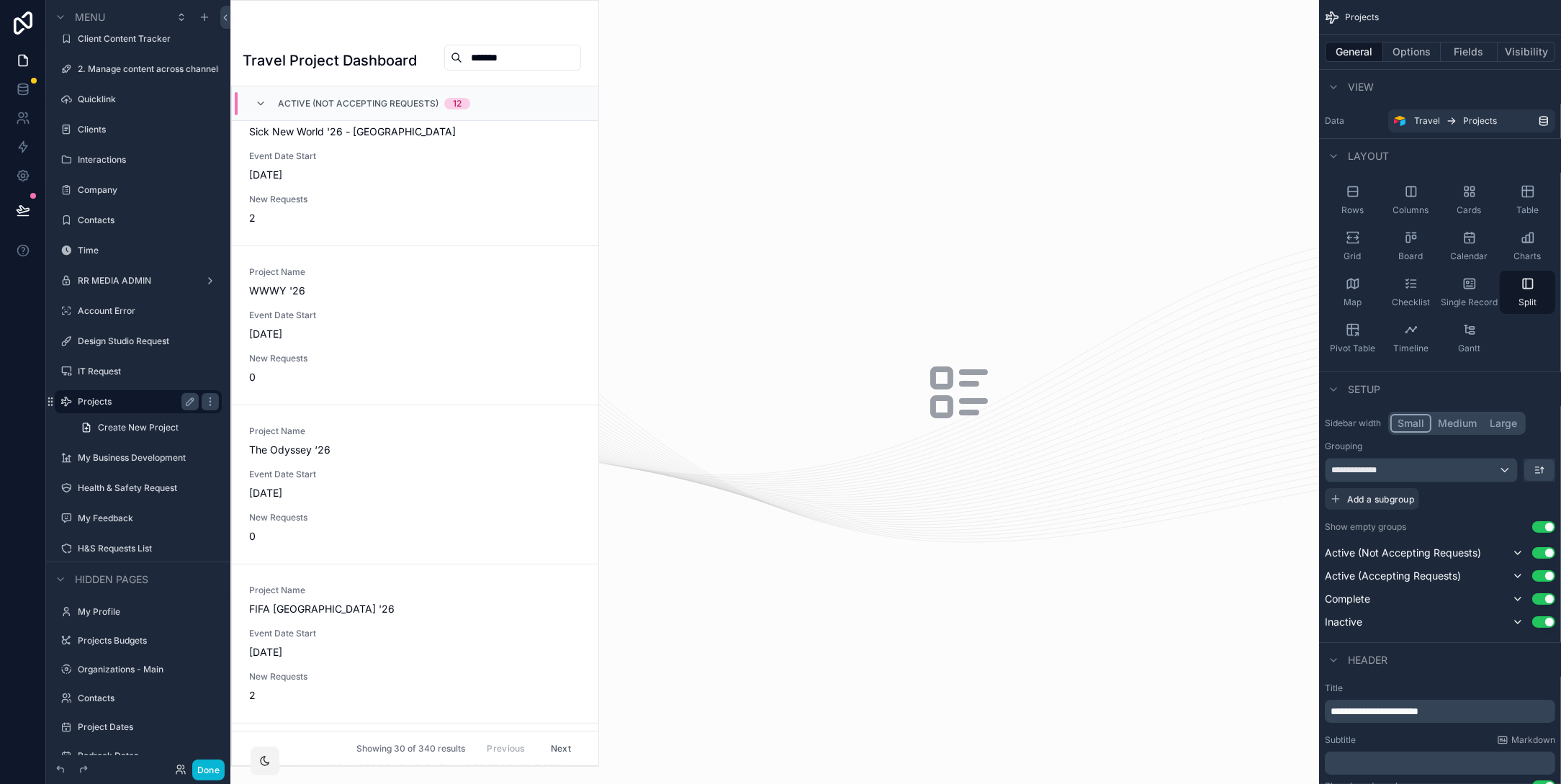
drag, startPoint x: 874, startPoint y: 296, endPoint x: 868, endPoint y: 284, distance: 13.4
drag, startPoint x: 879, startPoint y: 303, endPoint x: 815, endPoint y: 333, distance: 70.7
drag, startPoint x: 875, startPoint y: 309, endPoint x: 879, endPoint y: 284, distance: 25.3
drag, startPoint x: 865, startPoint y: 273, endPoint x: 852, endPoint y: 268, distance: 13.9
drag, startPoint x: 866, startPoint y: 293, endPoint x: 850, endPoint y: 274, distance: 24.8
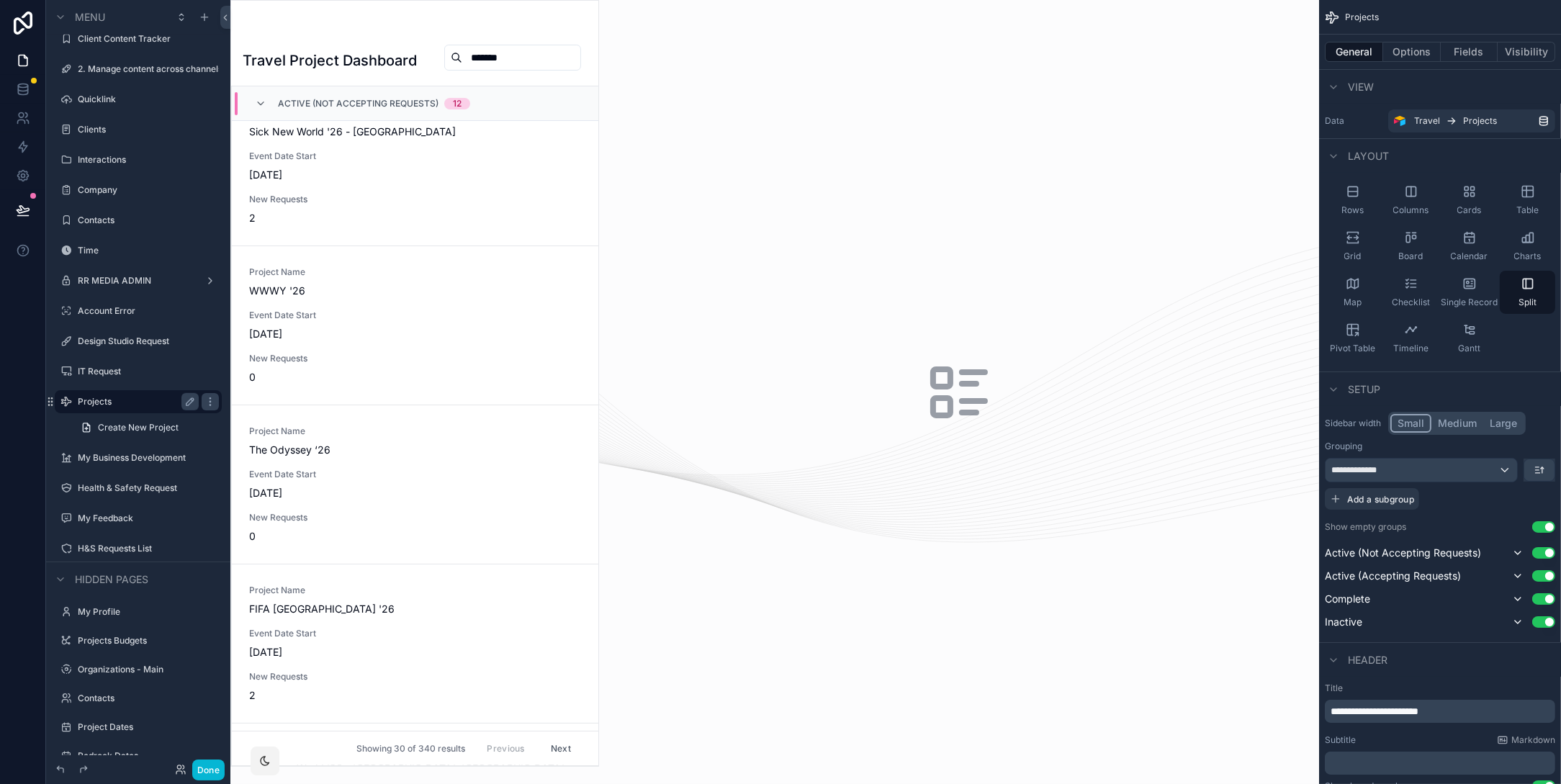
drag, startPoint x: 869, startPoint y: 304, endPoint x: 800, endPoint y: 356, distance: 86.4
click at [762, 259] on div "scrollable content" at bounding box center [958, 392] width 720 height 784
click at [506, 64] on input "*******" at bounding box center [521, 57] width 118 height 20
click at [766, 140] on div "scrollable content" at bounding box center [958, 392] width 720 height 784
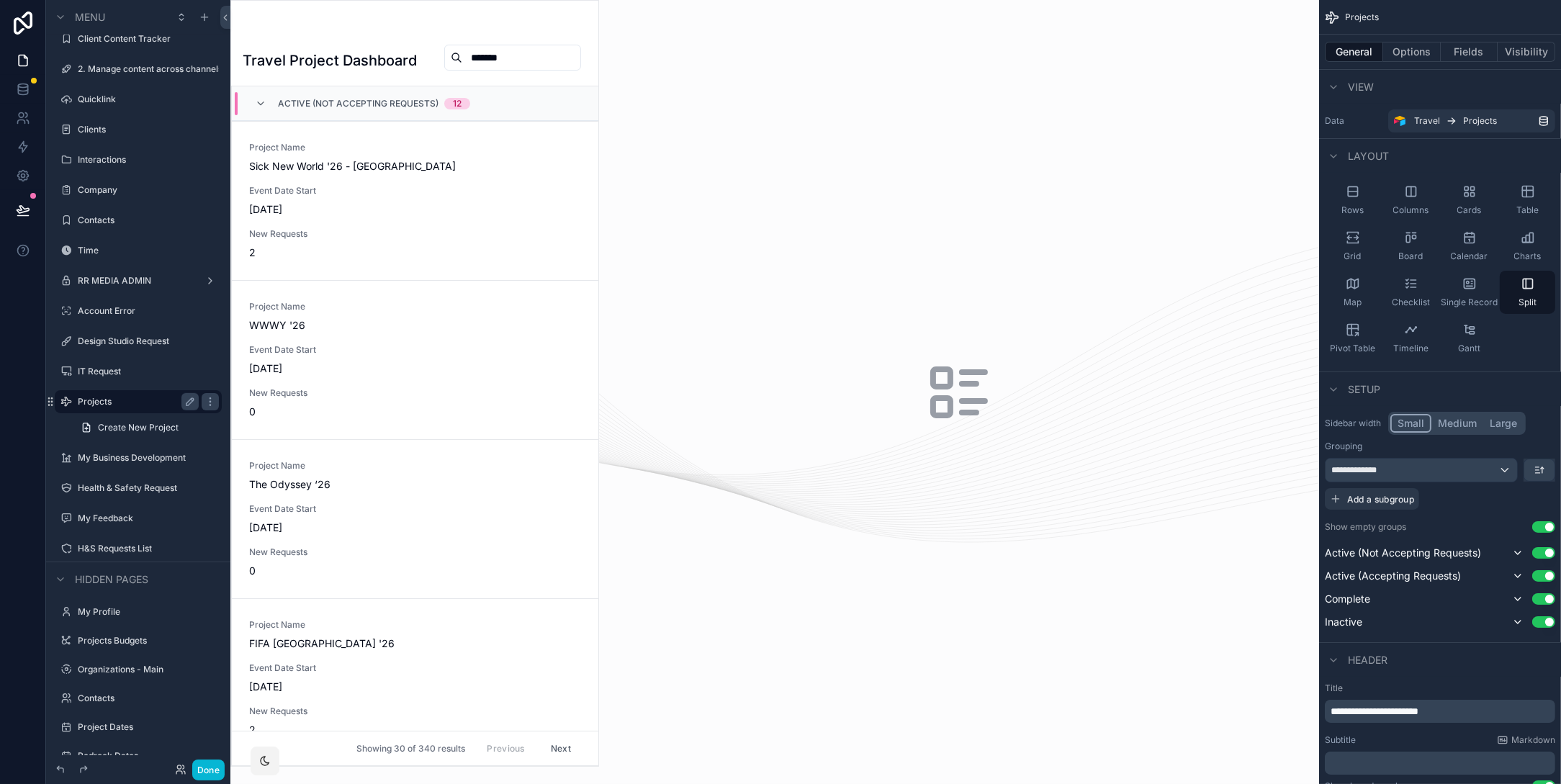
click at [500, 53] on input "*******" at bounding box center [521, 57] width 118 height 20
type input "*******"
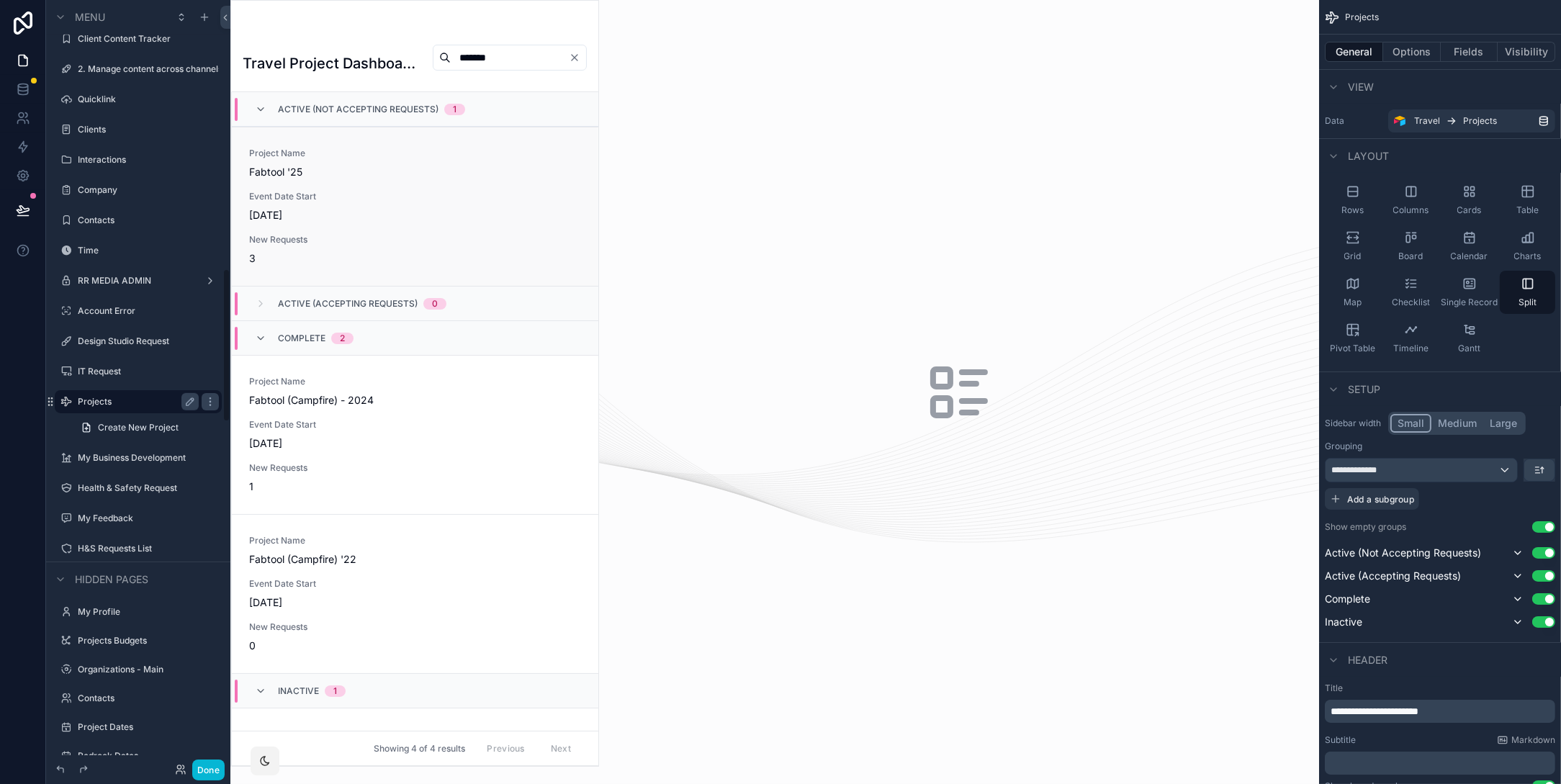
click at [370, 272] on link "Project Name Fabtool '25 Event Date Start [DATE] New Requests 3" at bounding box center [415, 206] width 366 height 159
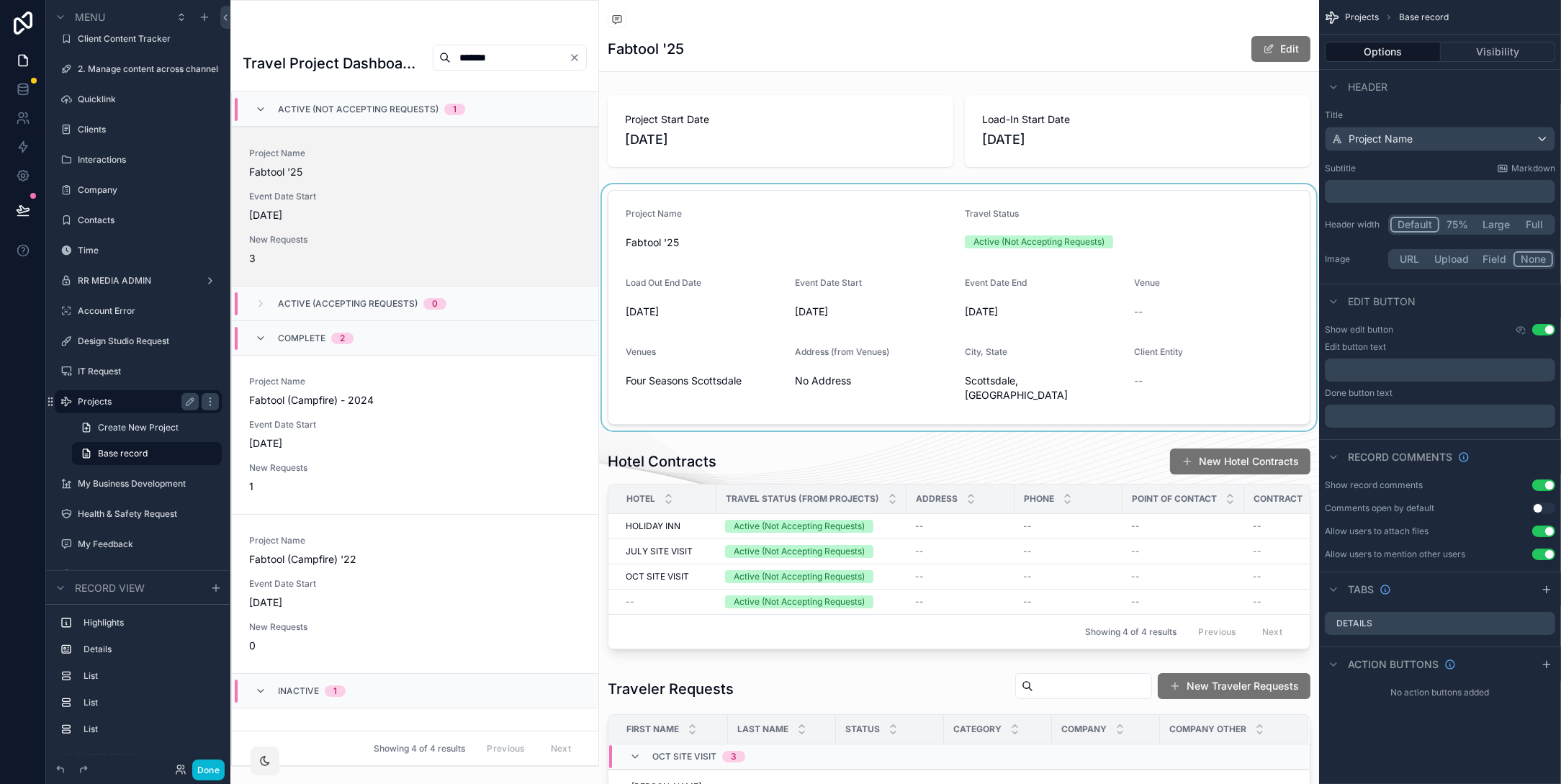
click at [724, 237] on div "scrollable content" at bounding box center [958, 307] width 720 height 246
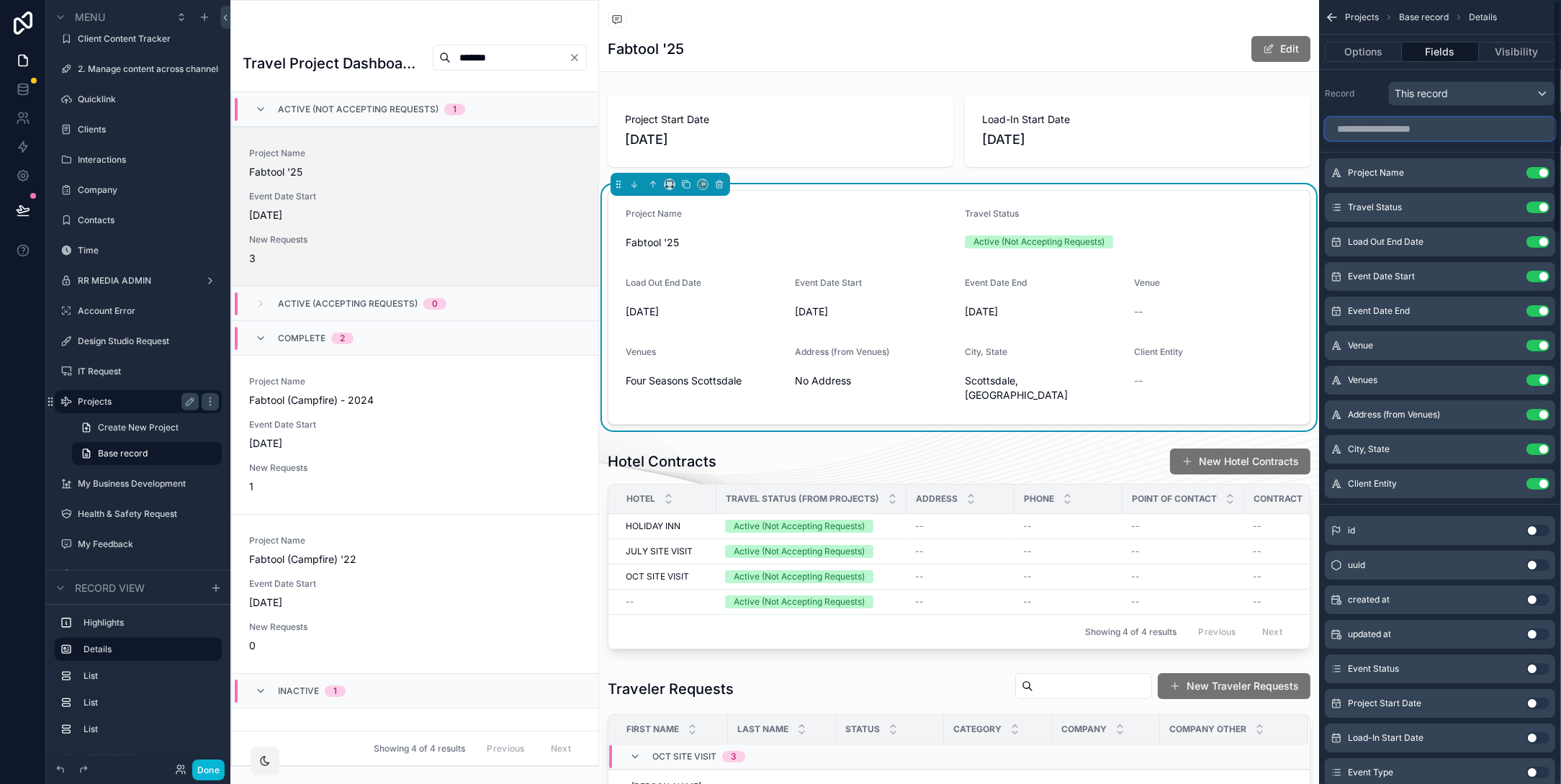
click at [1349, 136] on input "scrollable content" at bounding box center [1440, 128] width 231 height 23
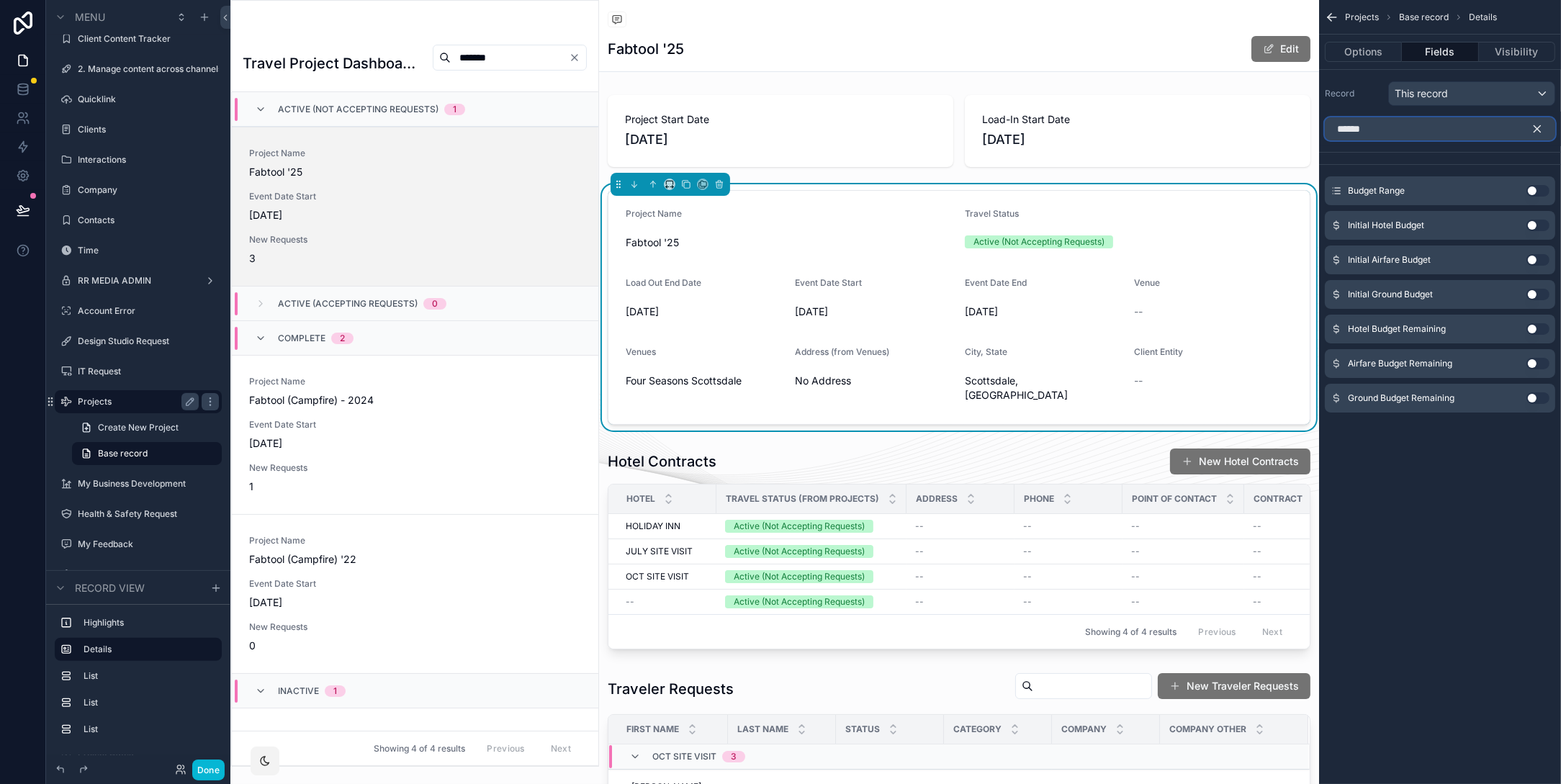
type input "******"
click at [1349, 225] on button "Use setting" at bounding box center [1538, 225] width 23 height 11
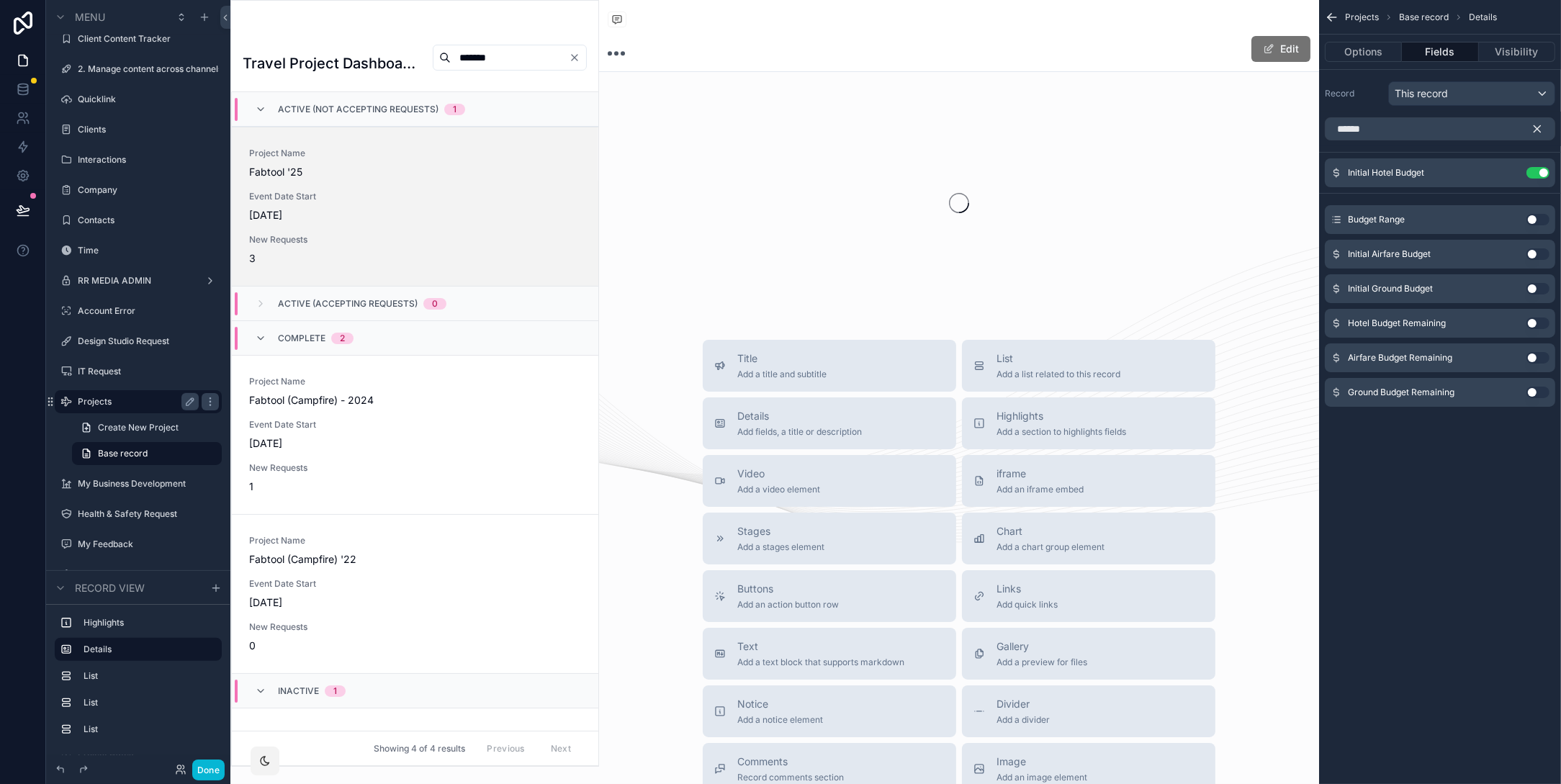
scroll to position [35, 0]
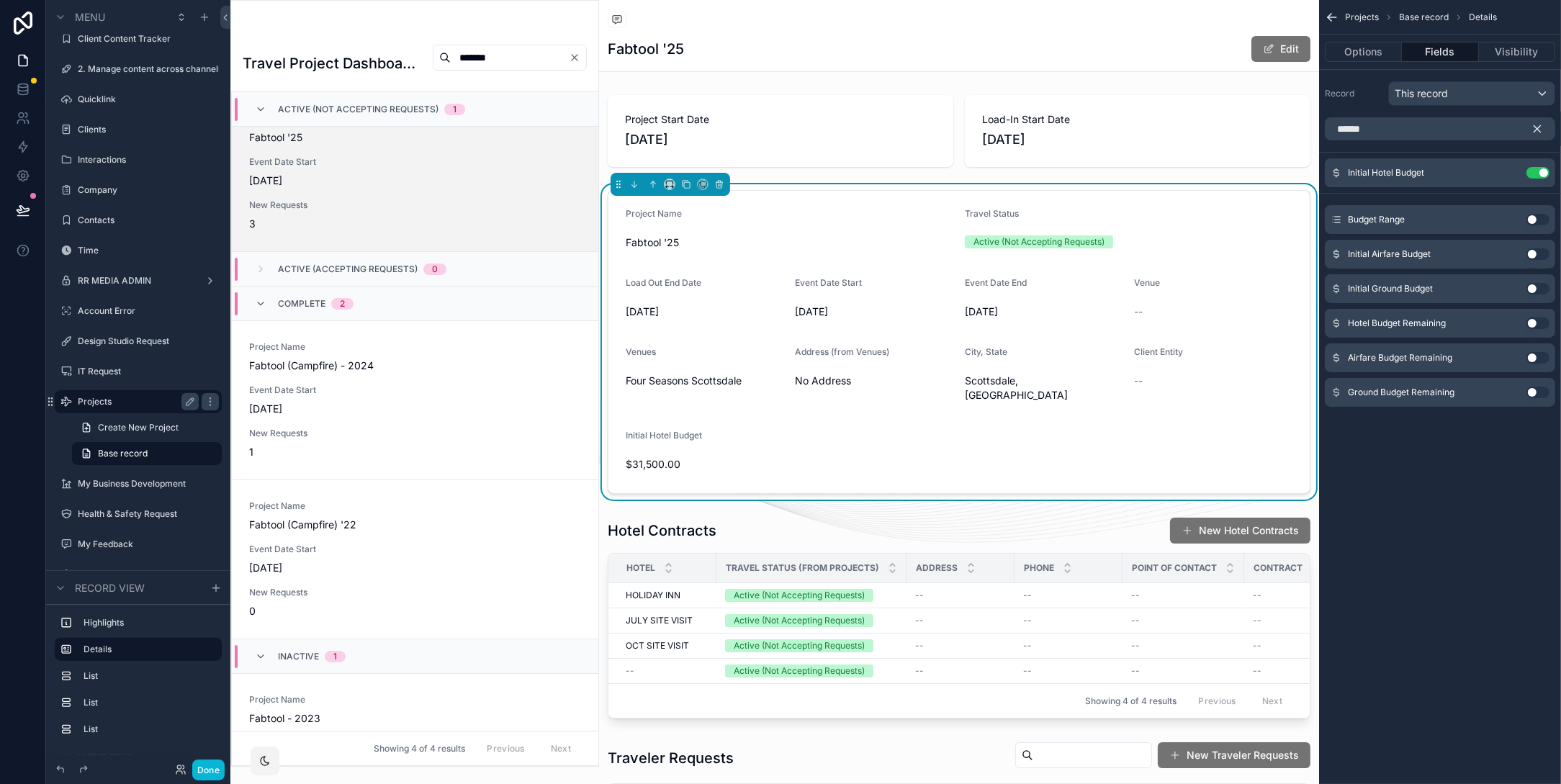
click at [1349, 254] on button "Use setting" at bounding box center [1538, 254] width 23 height 11
click at [1349, 288] on button "Use setting" at bounding box center [1538, 289] width 23 height 11
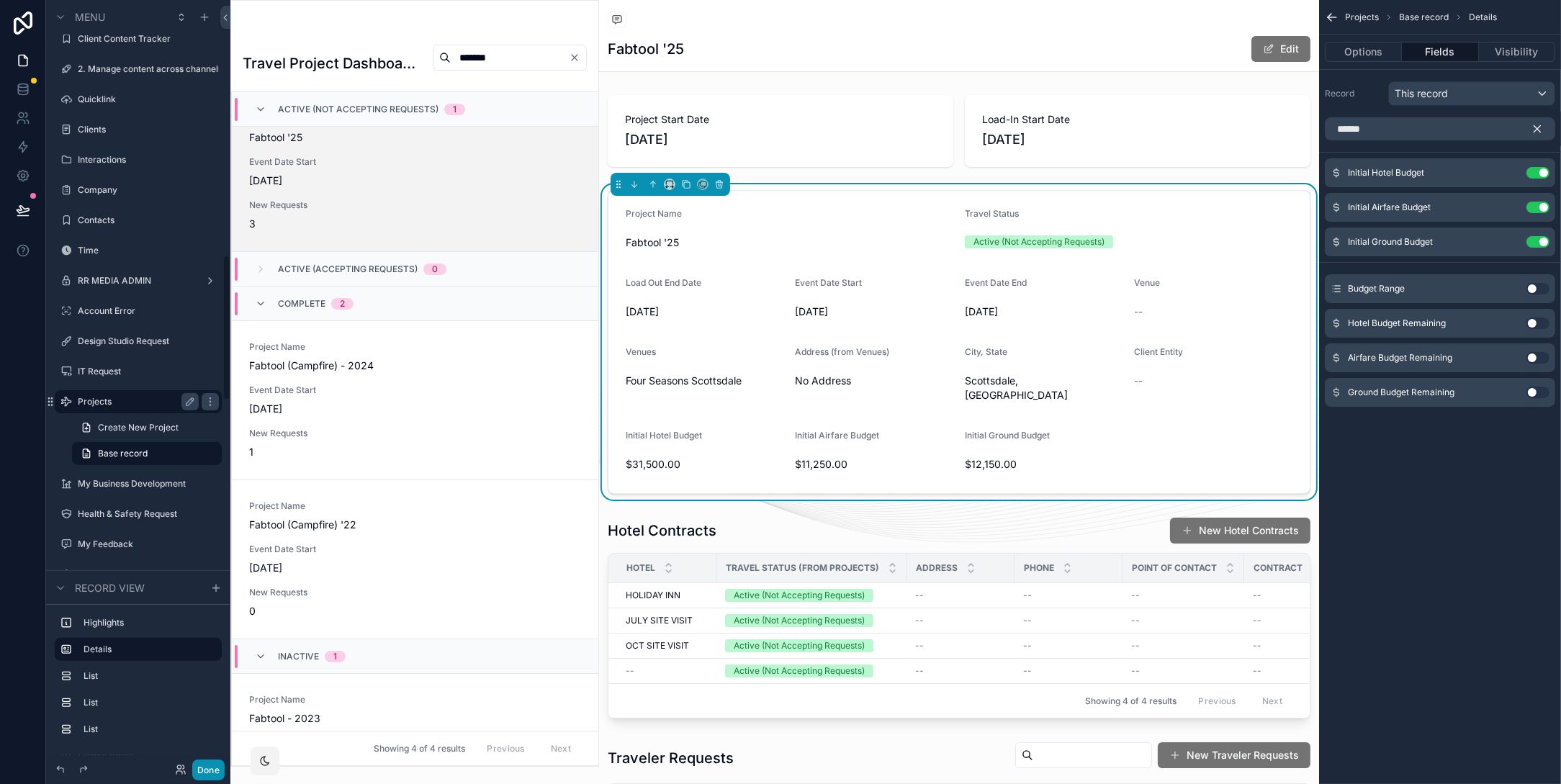
click at [202, 770] on button "Done" at bounding box center [208, 769] width 32 height 21
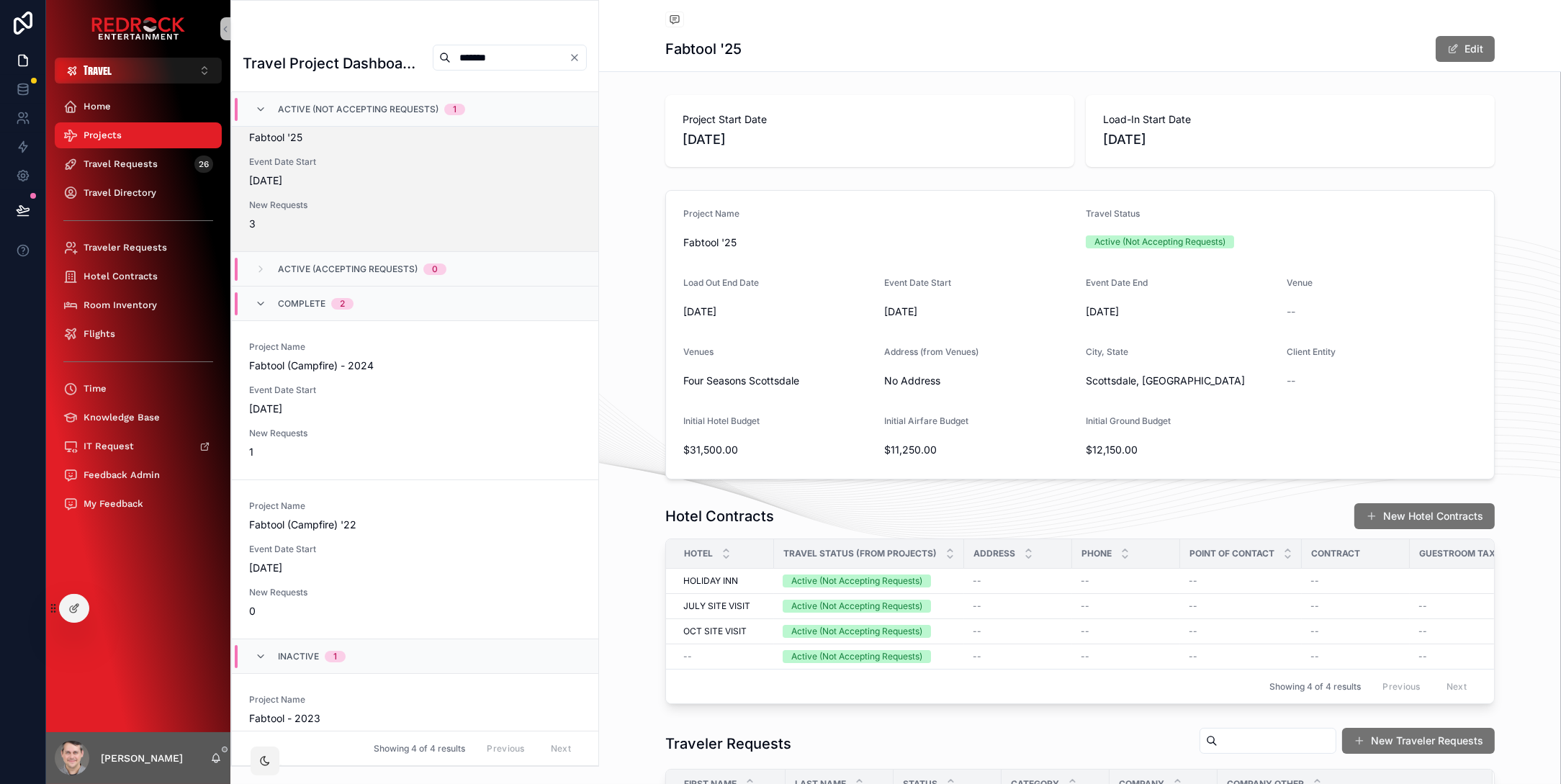
drag, startPoint x: 860, startPoint y: 30, endPoint x: 766, endPoint y: 79, distance: 106.0
drag, startPoint x: 966, startPoint y: 25, endPoint x: 880, endPoint y: 39, distance: 87.1
click at [496, 60] on input "*******" at bounding box center [510, 57] width 118 height 20
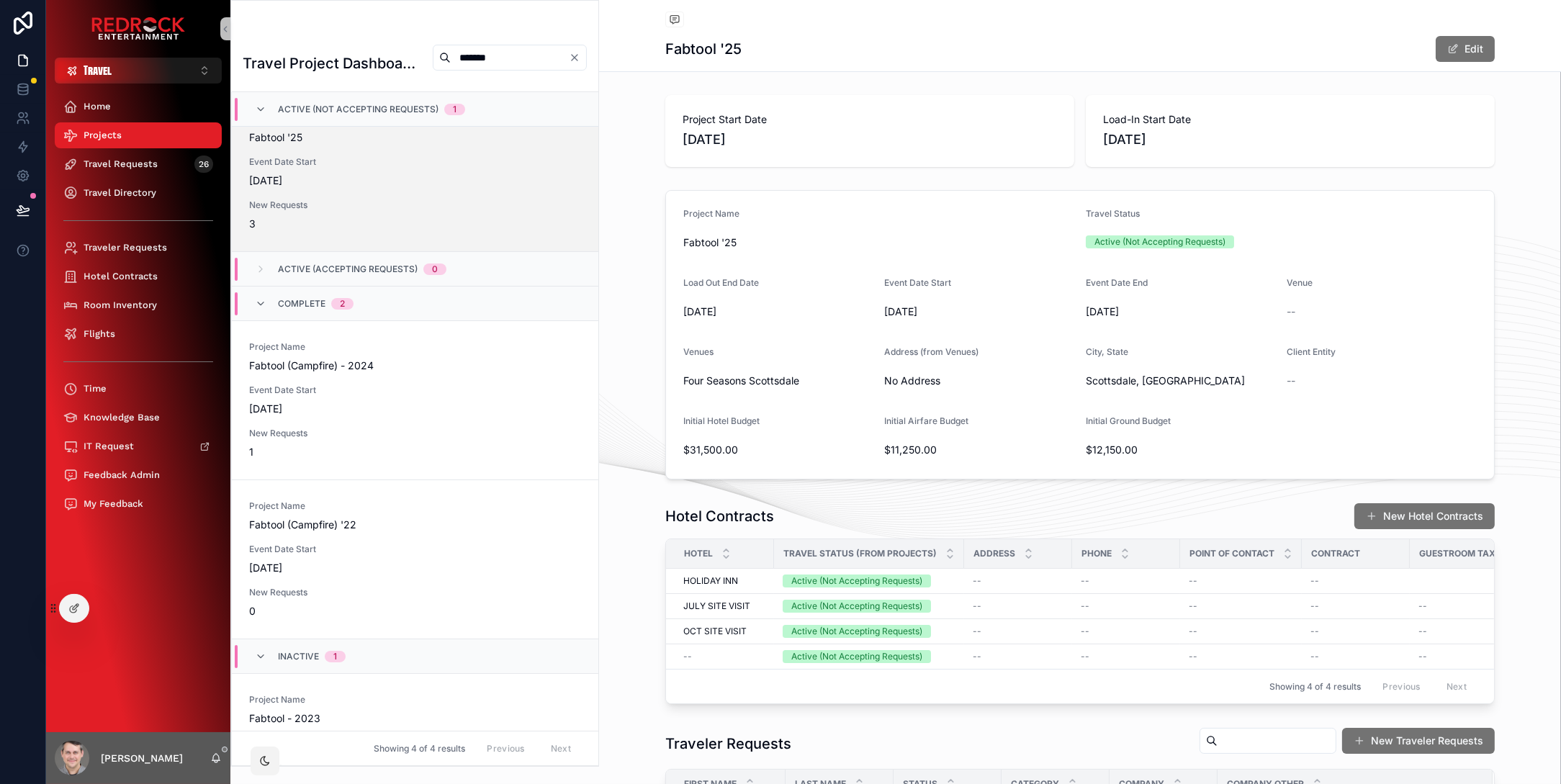
type input "*******"
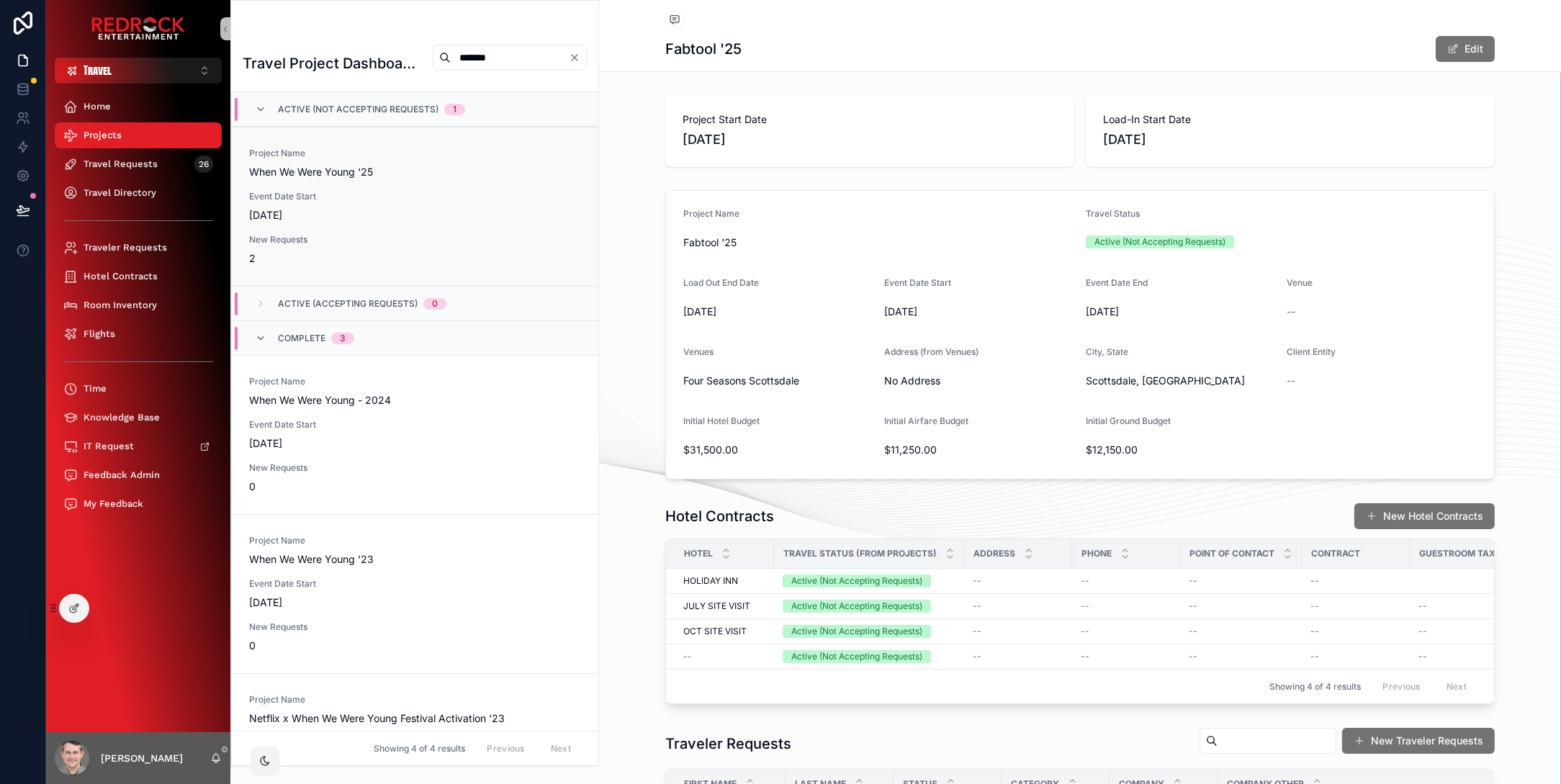
click at [382, 185] on div "Project Name When We Were Young '25 Event Date Start 10/18/2025 New Requests 2" at bounding box center [415, 206] width 332 height 118
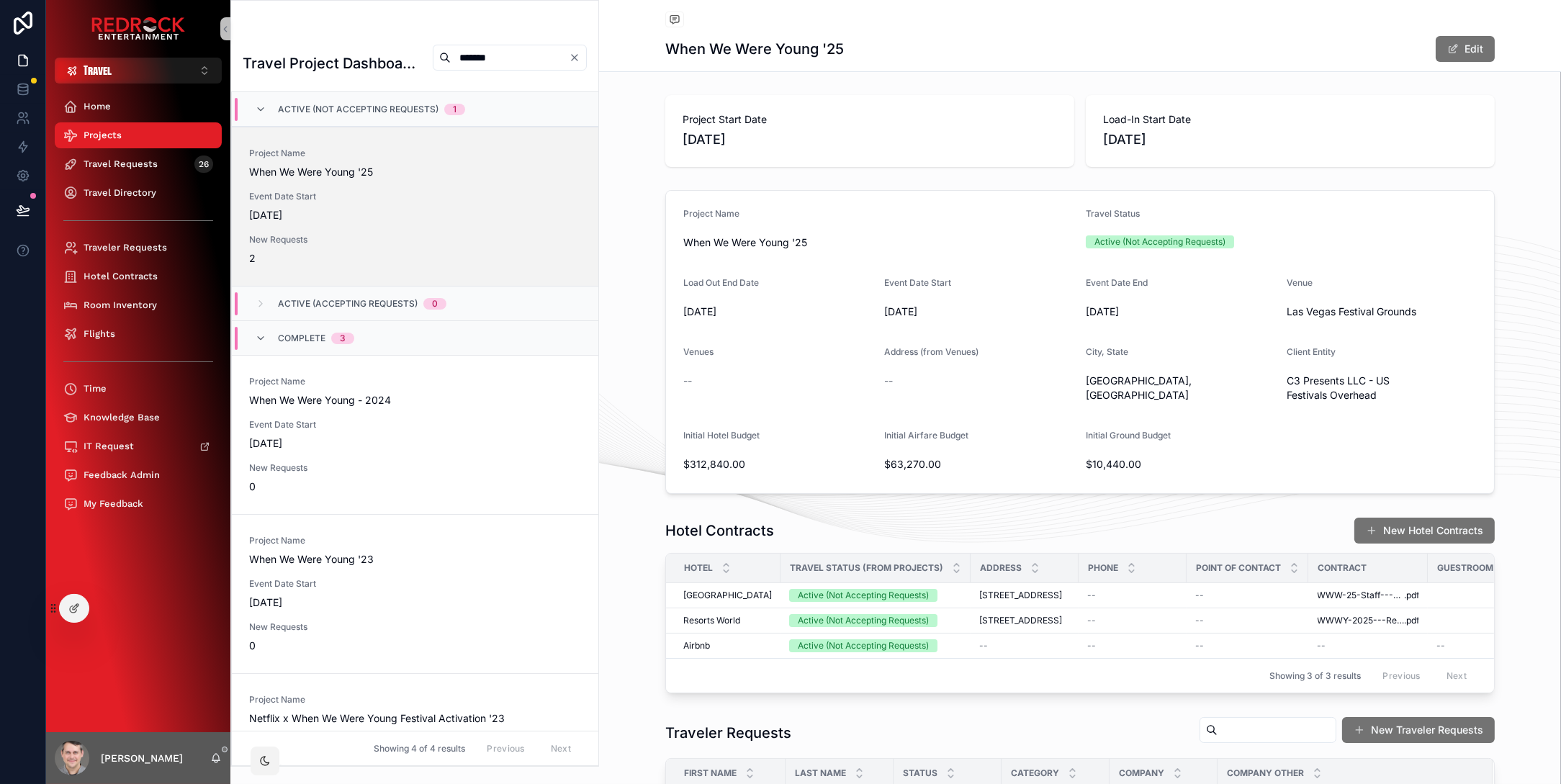
click at [756, 381] on div "--" at bounding box center [778, 381] width 190 height 15
click at [146, 66] on button "Travel ⌥ 6" at bounding box center [138, 70] width 167 height 26
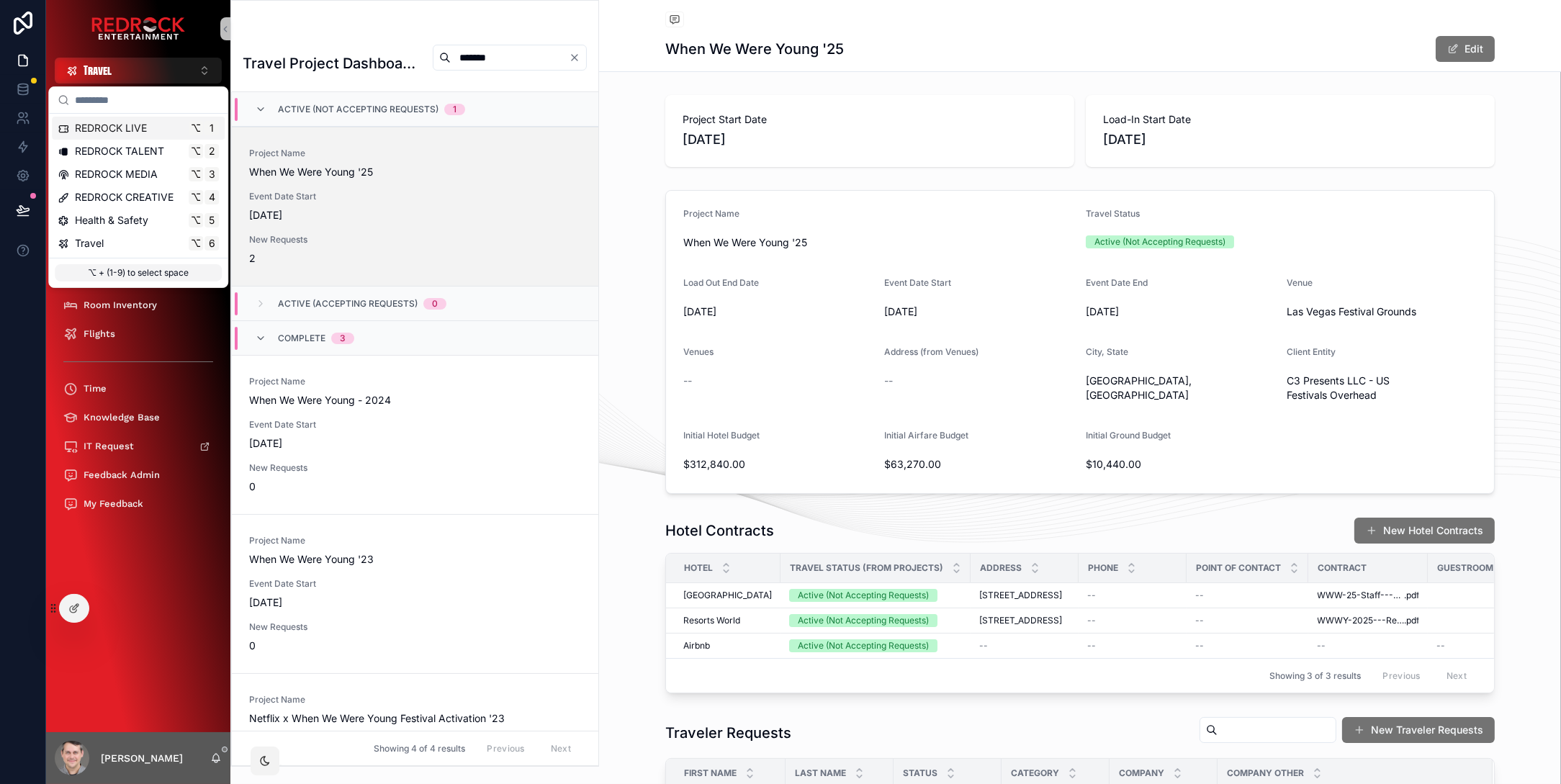
click at [125, 130] on span "REDROCK LIVE" at bounding box center [111, 128] width 72 height 15
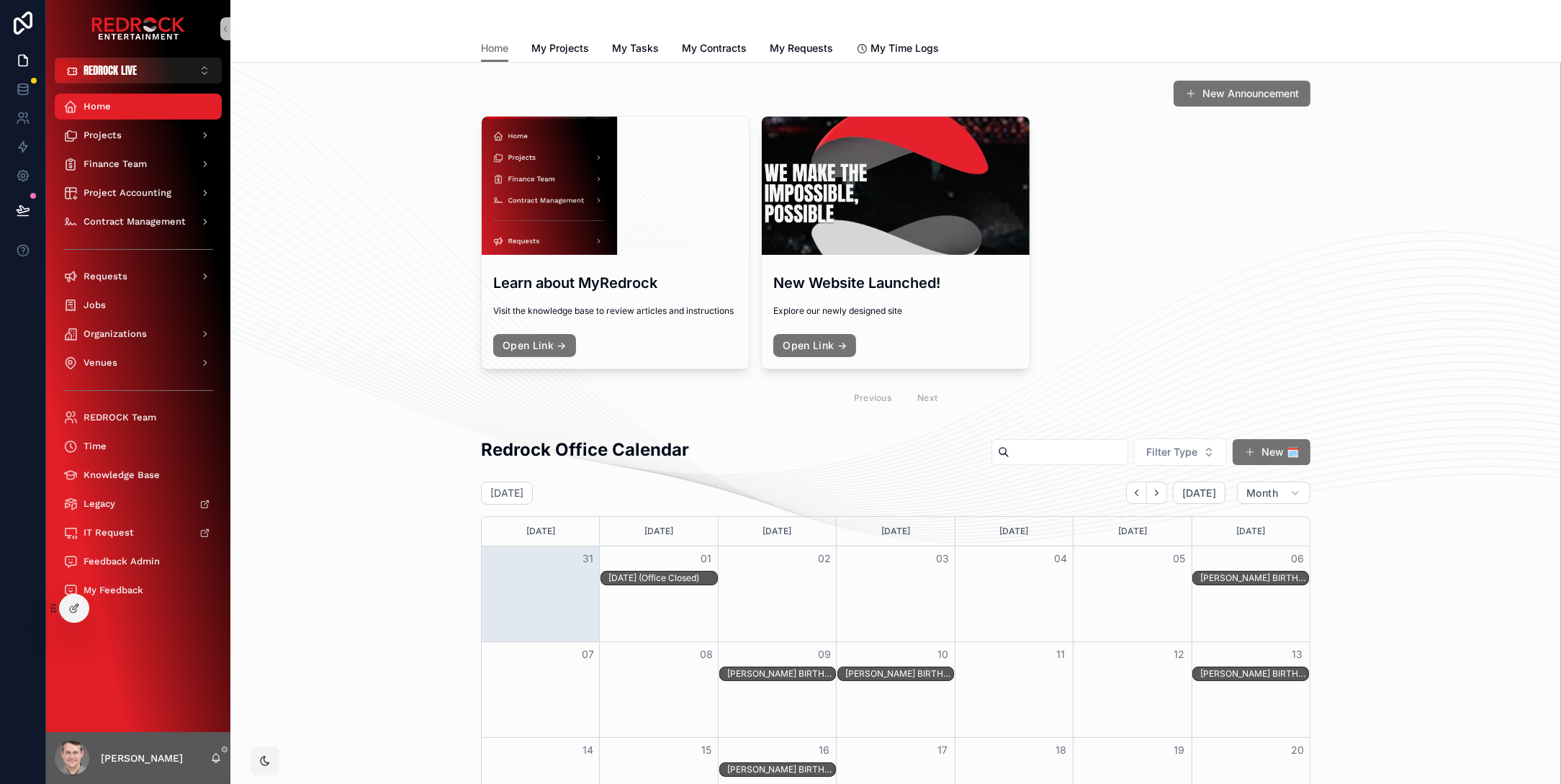
click at [131, 137] on div "Projects" at bounding box center [139, 135] width 150 height 23
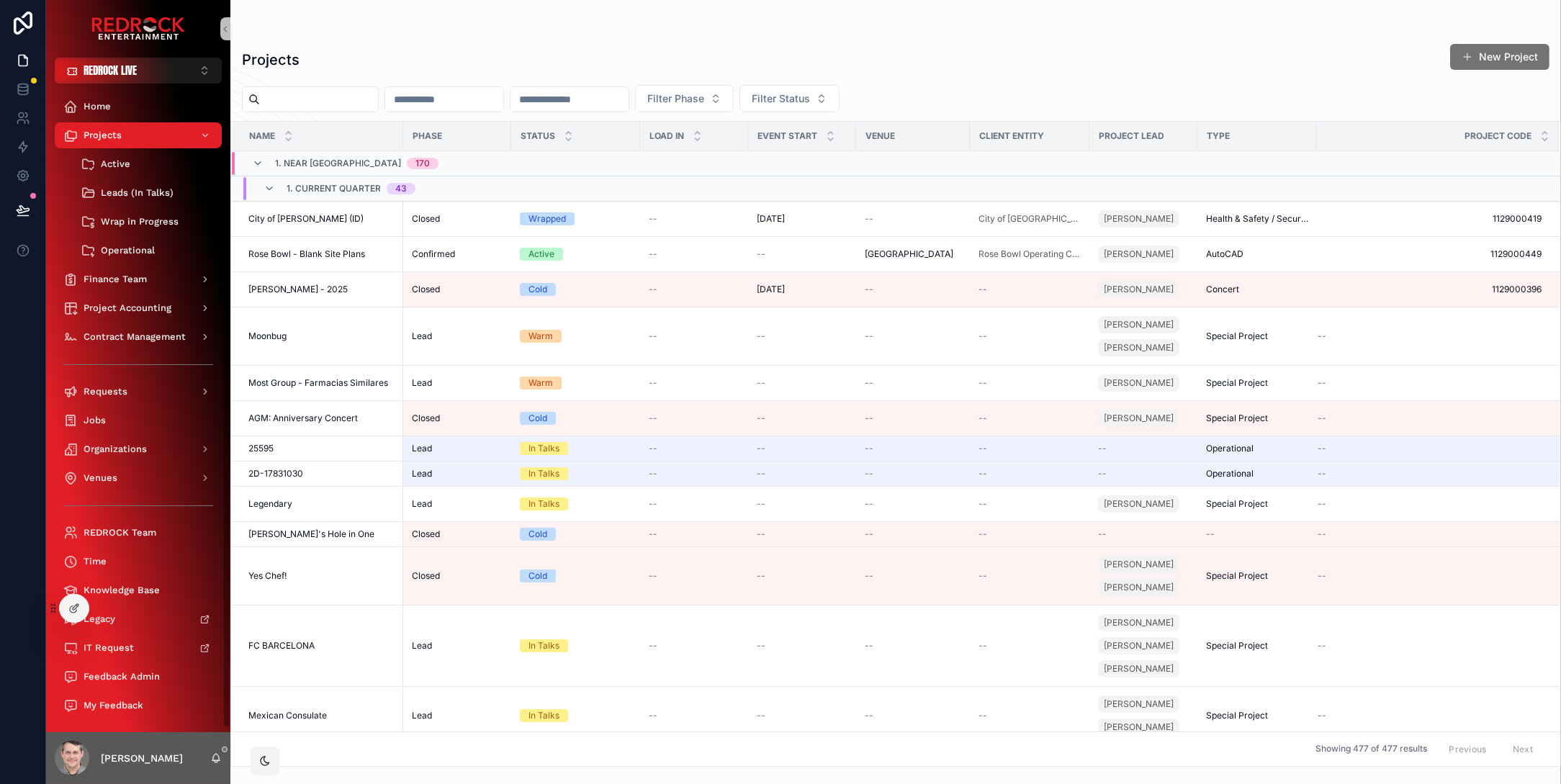
click at [315, 99] on input "scrollable content" at bounding box center [319, 99] width 118 height 20
type input "*******"
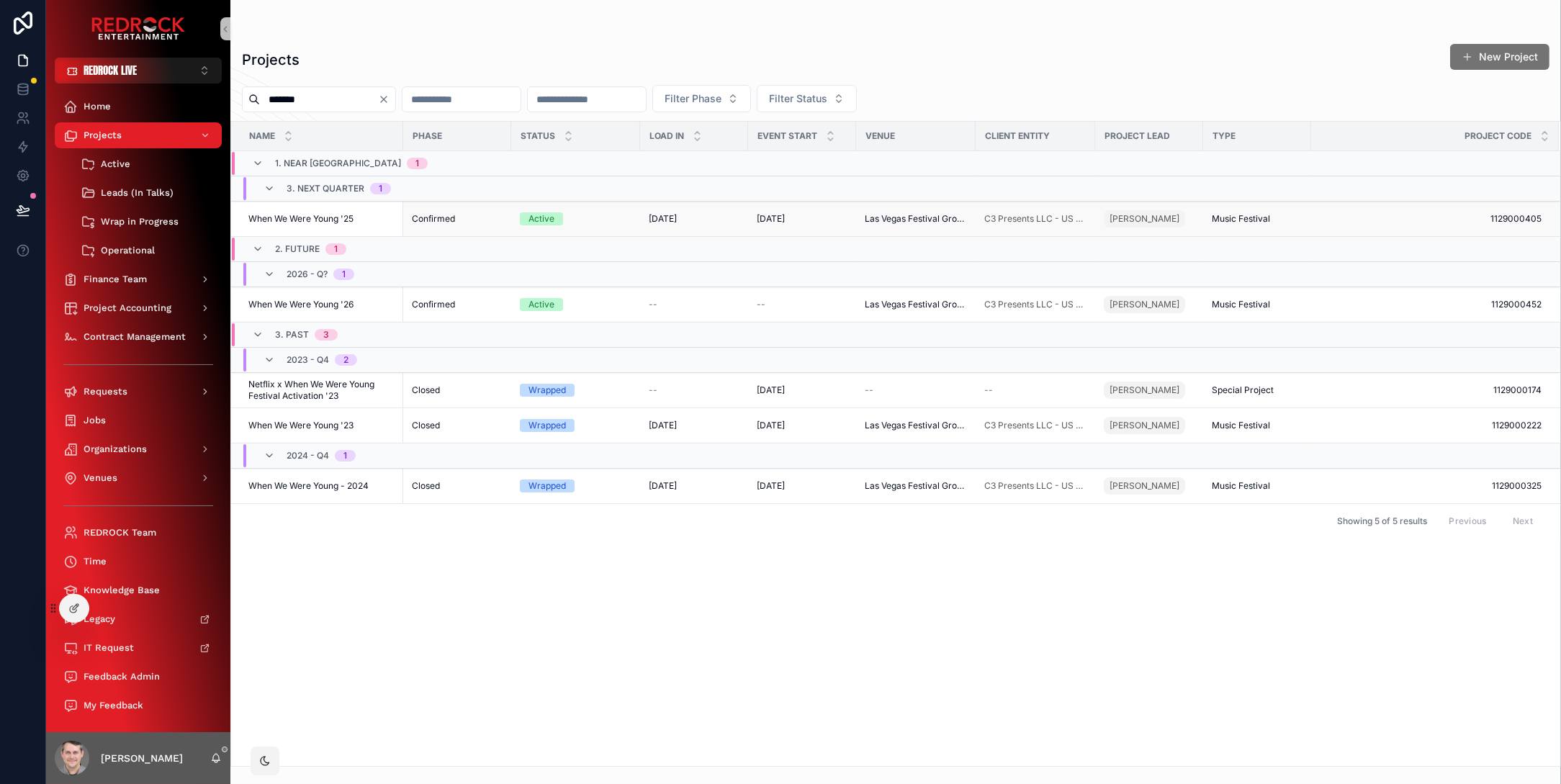
click at [353, 223] on span "When We Were Young '25" at bounding box center [301, 219] width 105 height 11
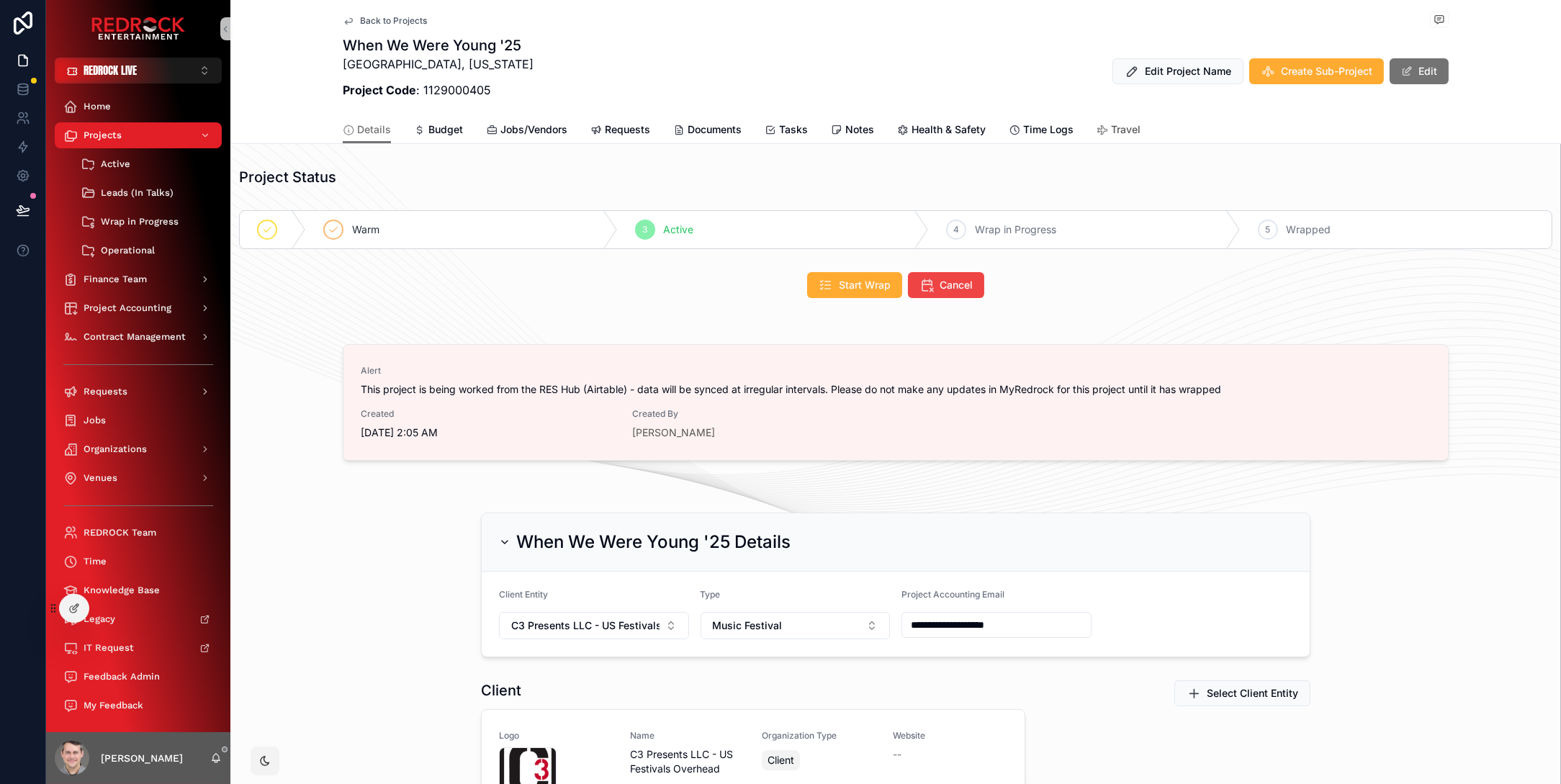
click at [1132, 127] on span "Travel" at bounding box center [1125, 130] width 30 height 15
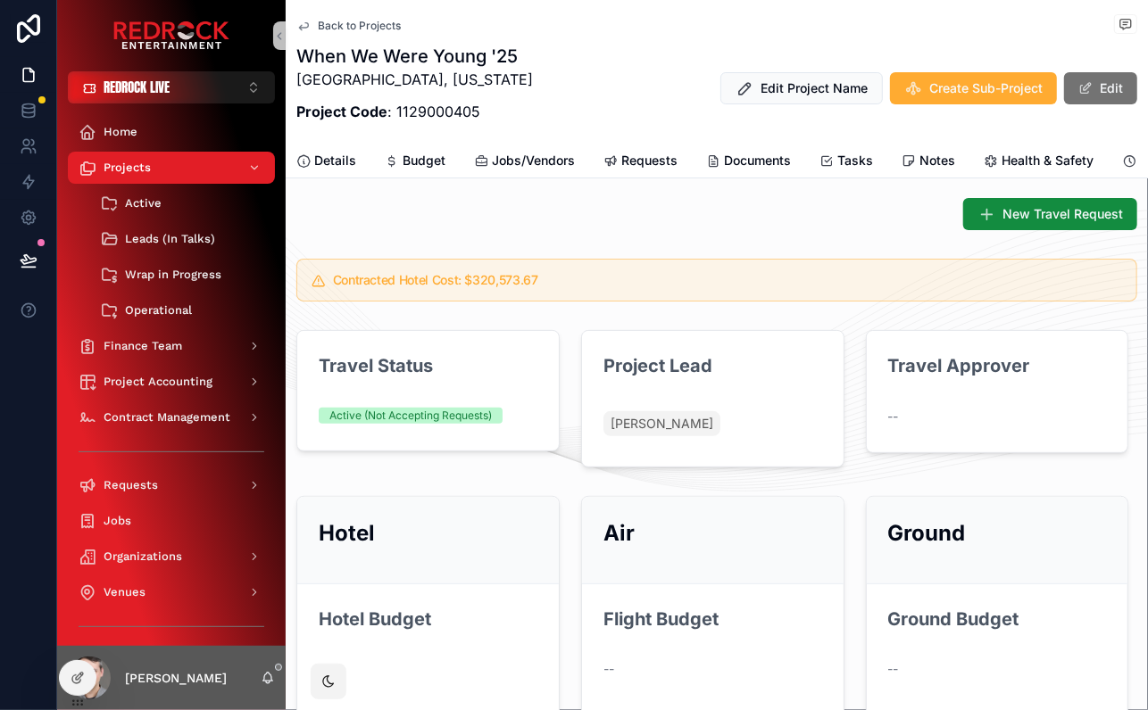
scroll to position [21, 0]
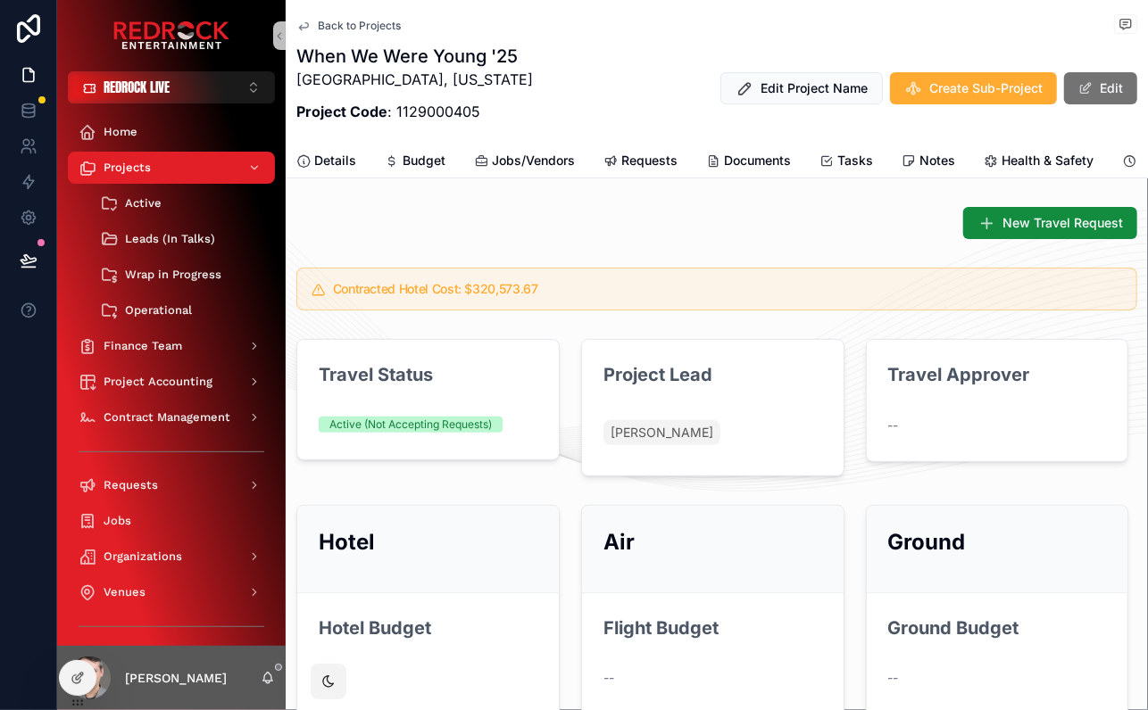
scroll to position [21, 0]
